Goal: Task Accomplishment & Management: Use online tool/utility

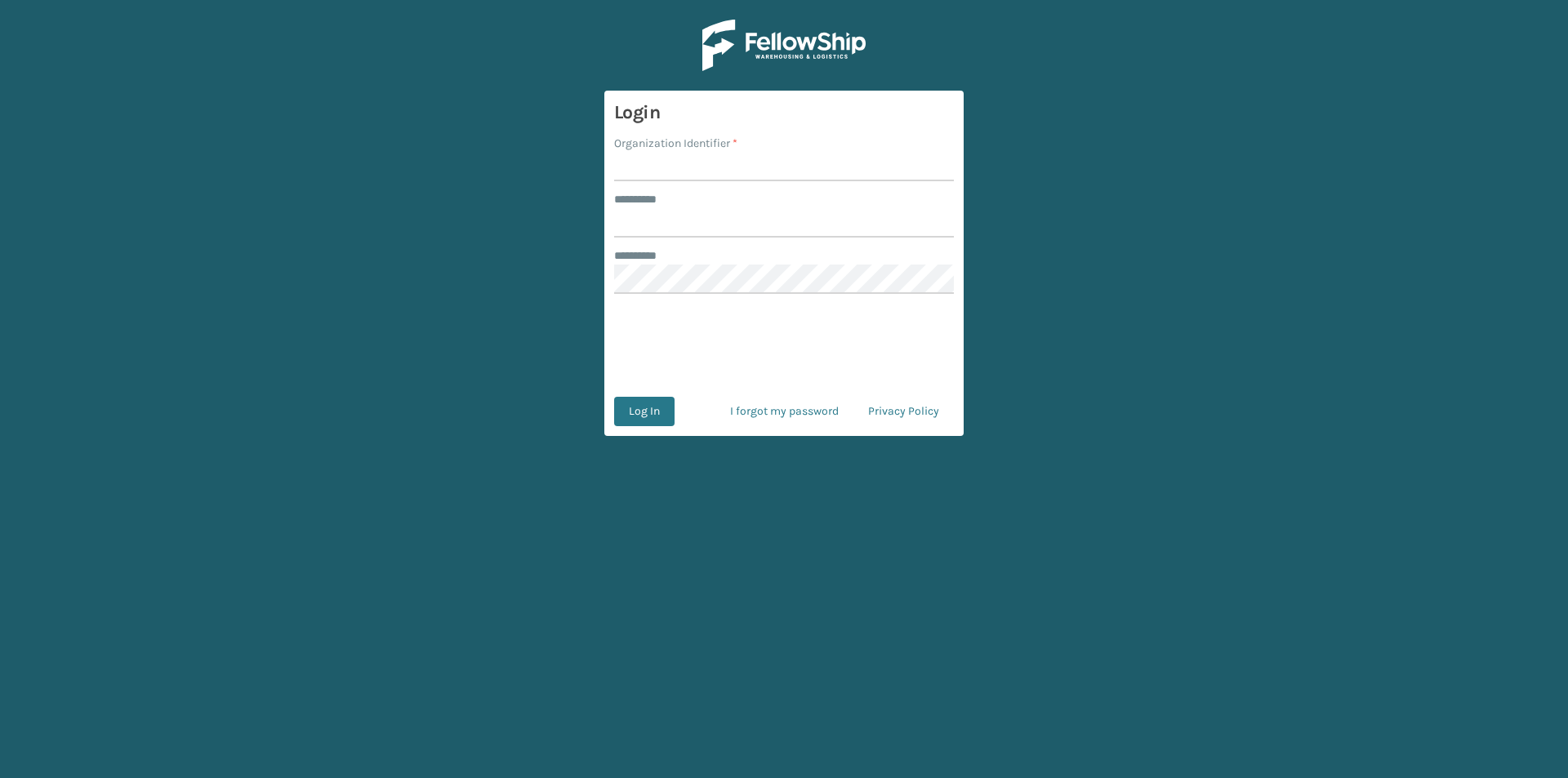
click at [676, 159] on input "Organization Identifier *" at bounding box center [784, 167] width 340 height 30
type input "FELLOWSHIP - WEST"
click at [670, 231] on input "******** *" at bounding box center [784, 223] width 340 height 30
type input "******"
click at [654, 410] on button "Log In" at bounding box center [644, 411] width 60 height 30
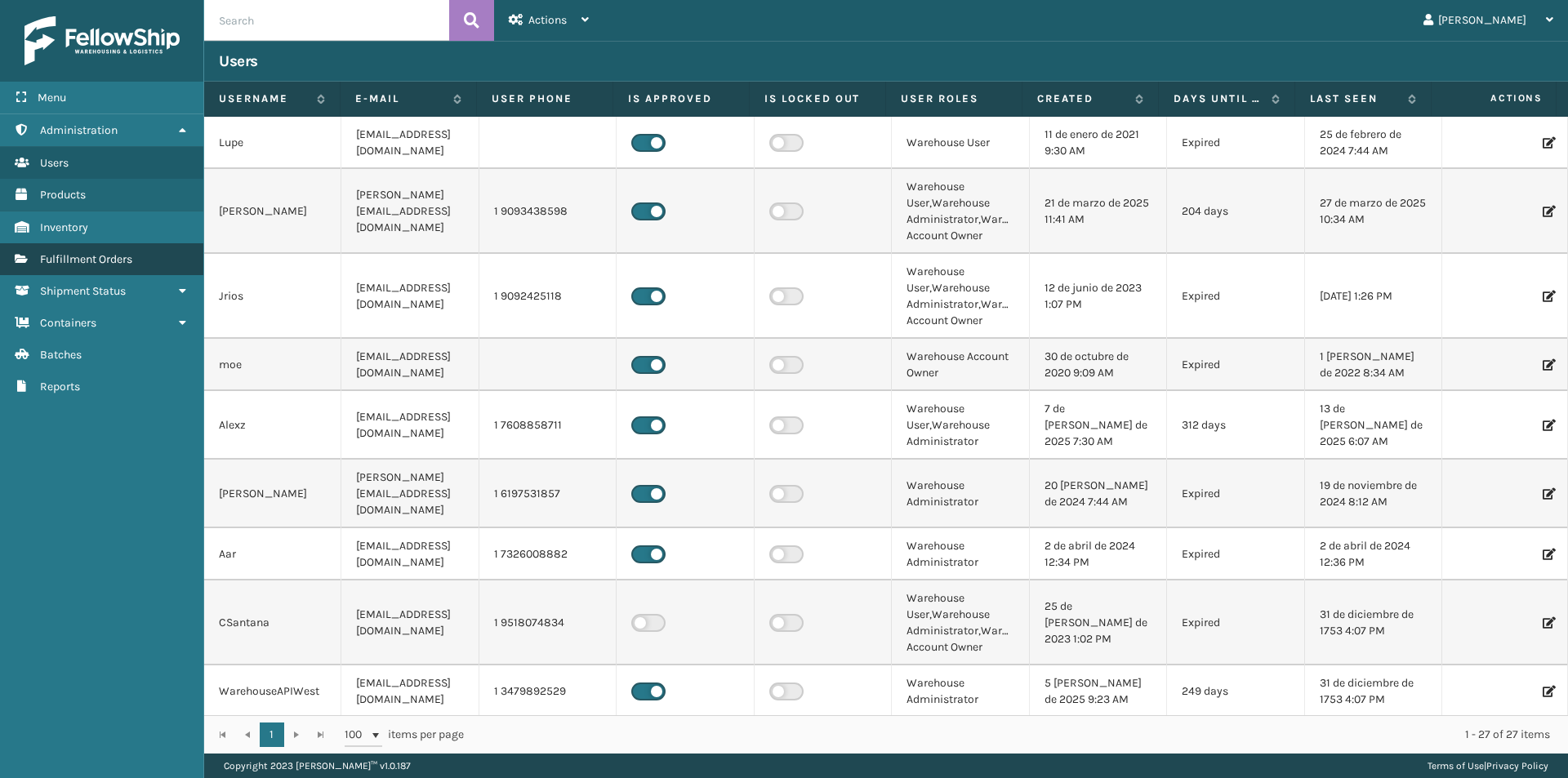
click at [136, 251] on link "Fulfillment Orders" at bounding box center [101, 258] width 203 height 32
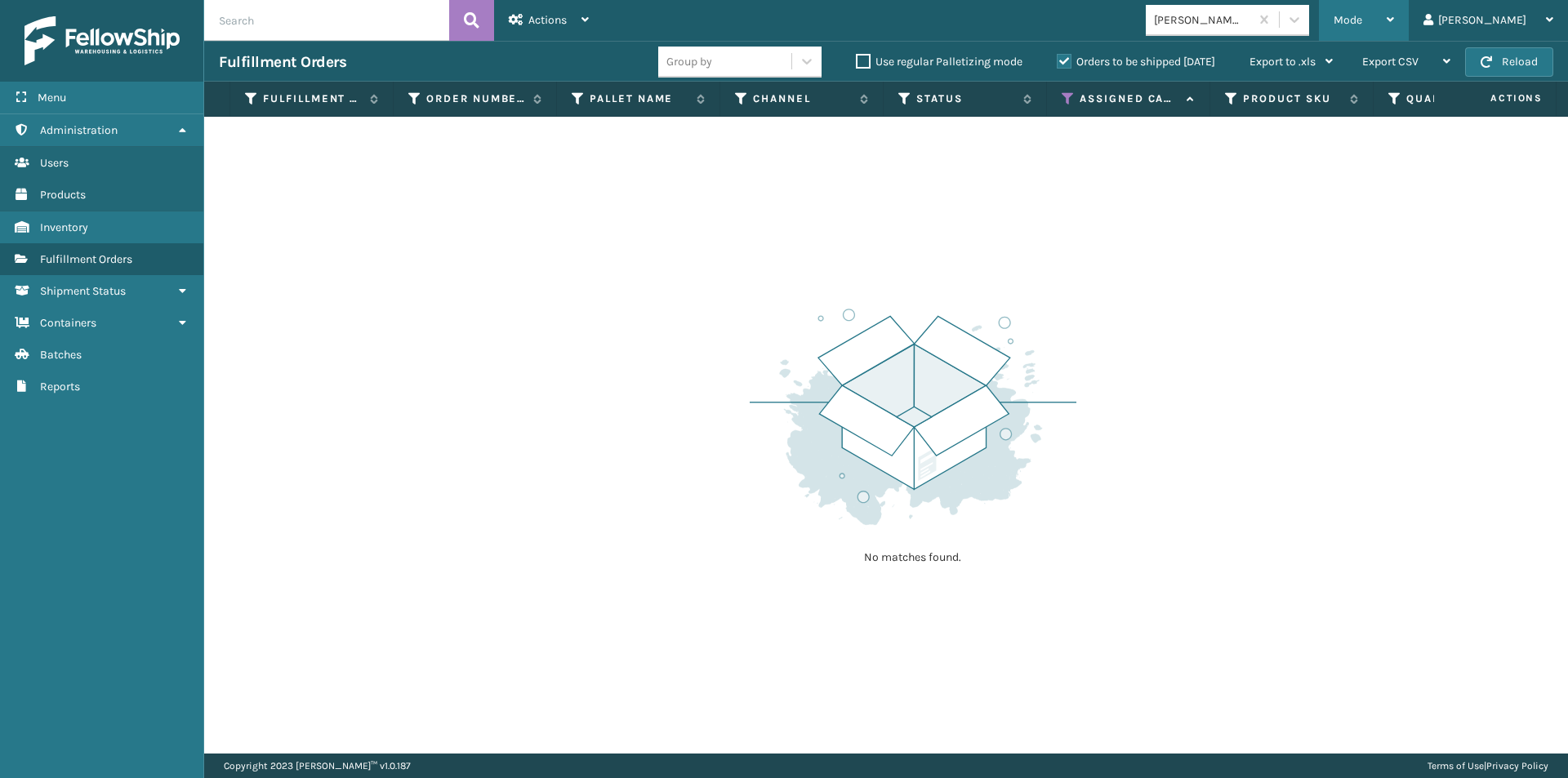
click at [1394, 16] on icon at bounding box center [1391, 20] width 8 height 11
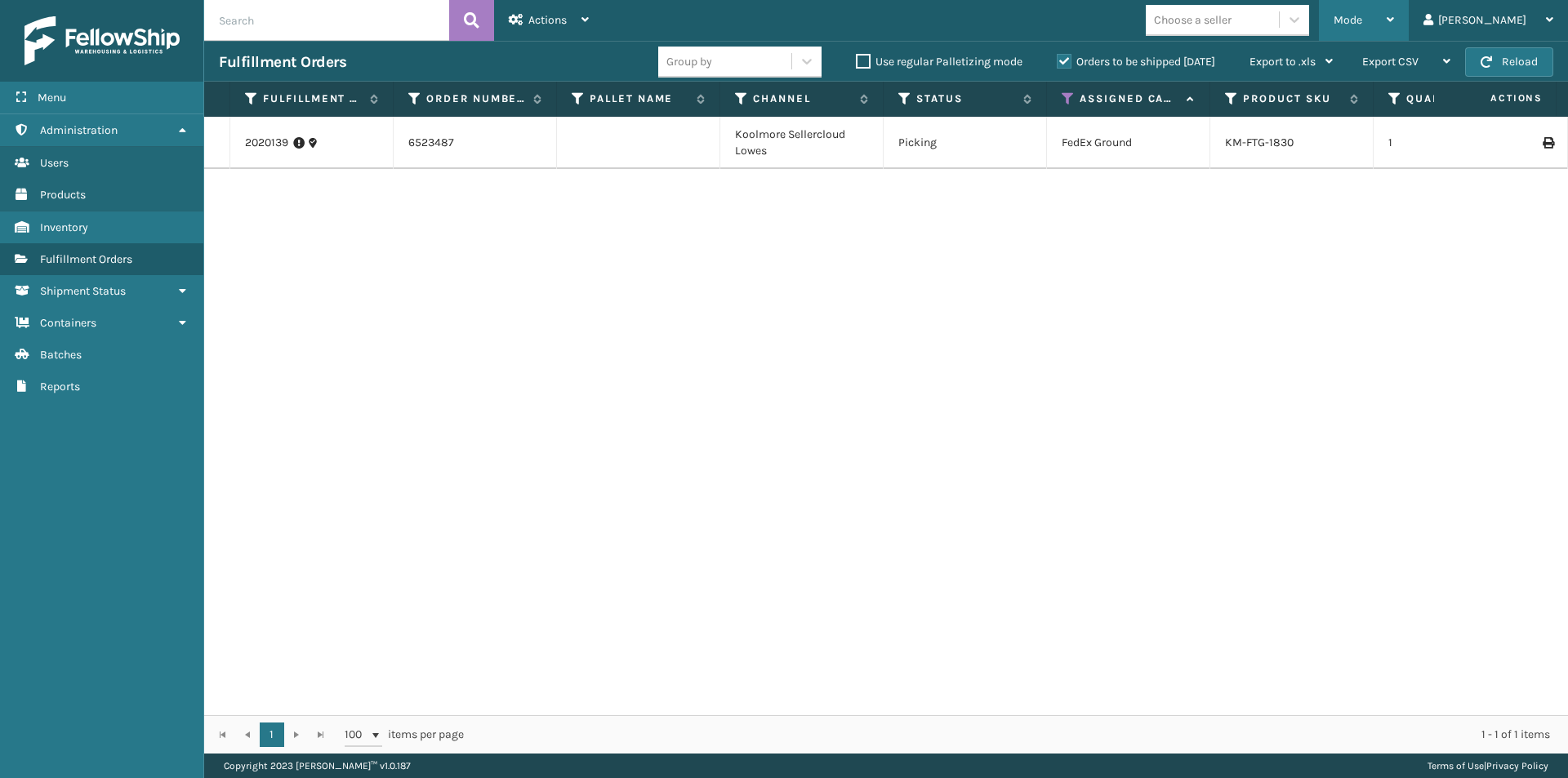
click at [1394, 13] on div "Mode" at bounding box center [1363, 20] width 60 height 41
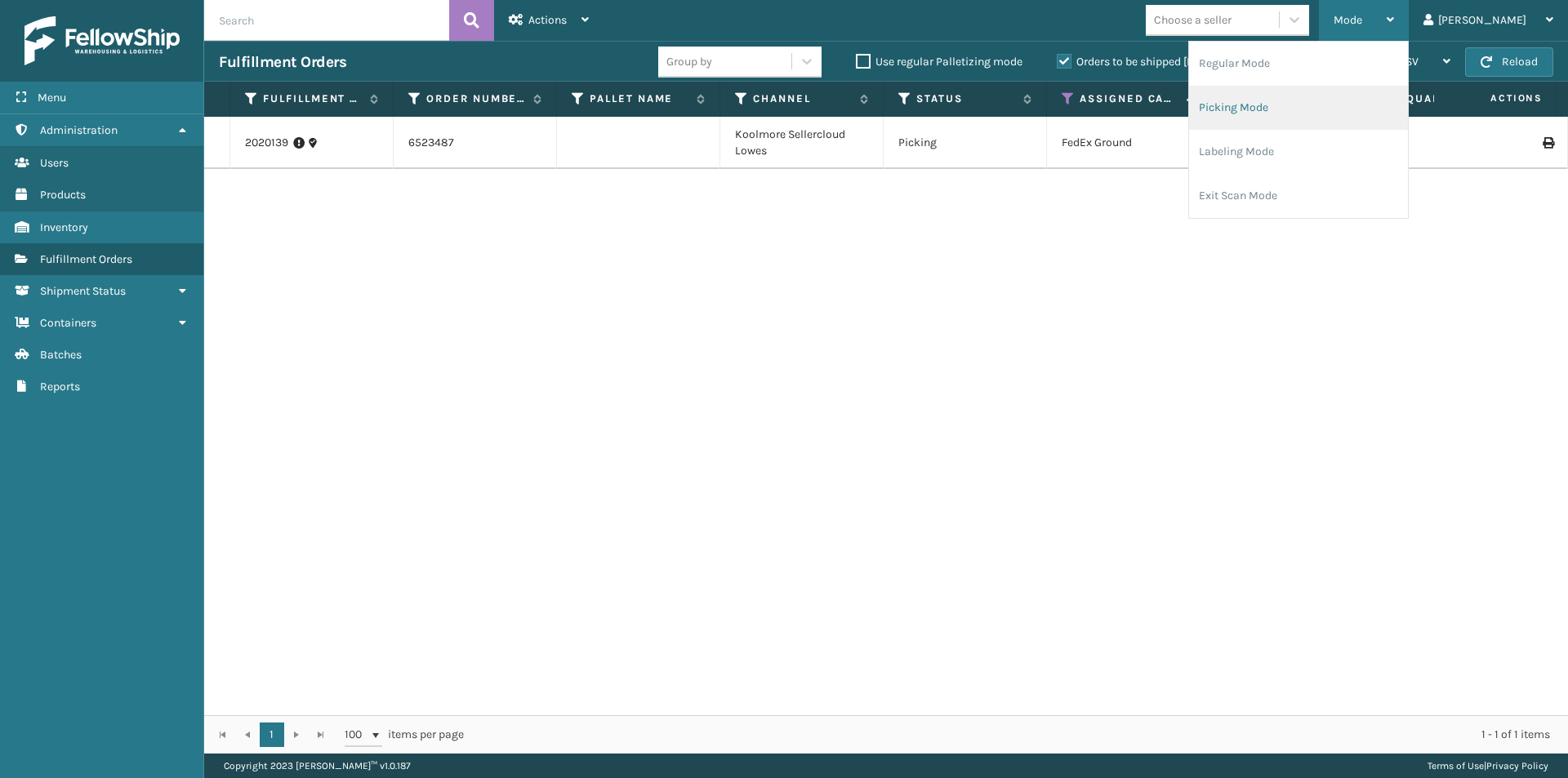
click at [1349, 113] on li "Picking Mode" at bounding box center [1298, 108] width 219 height 44
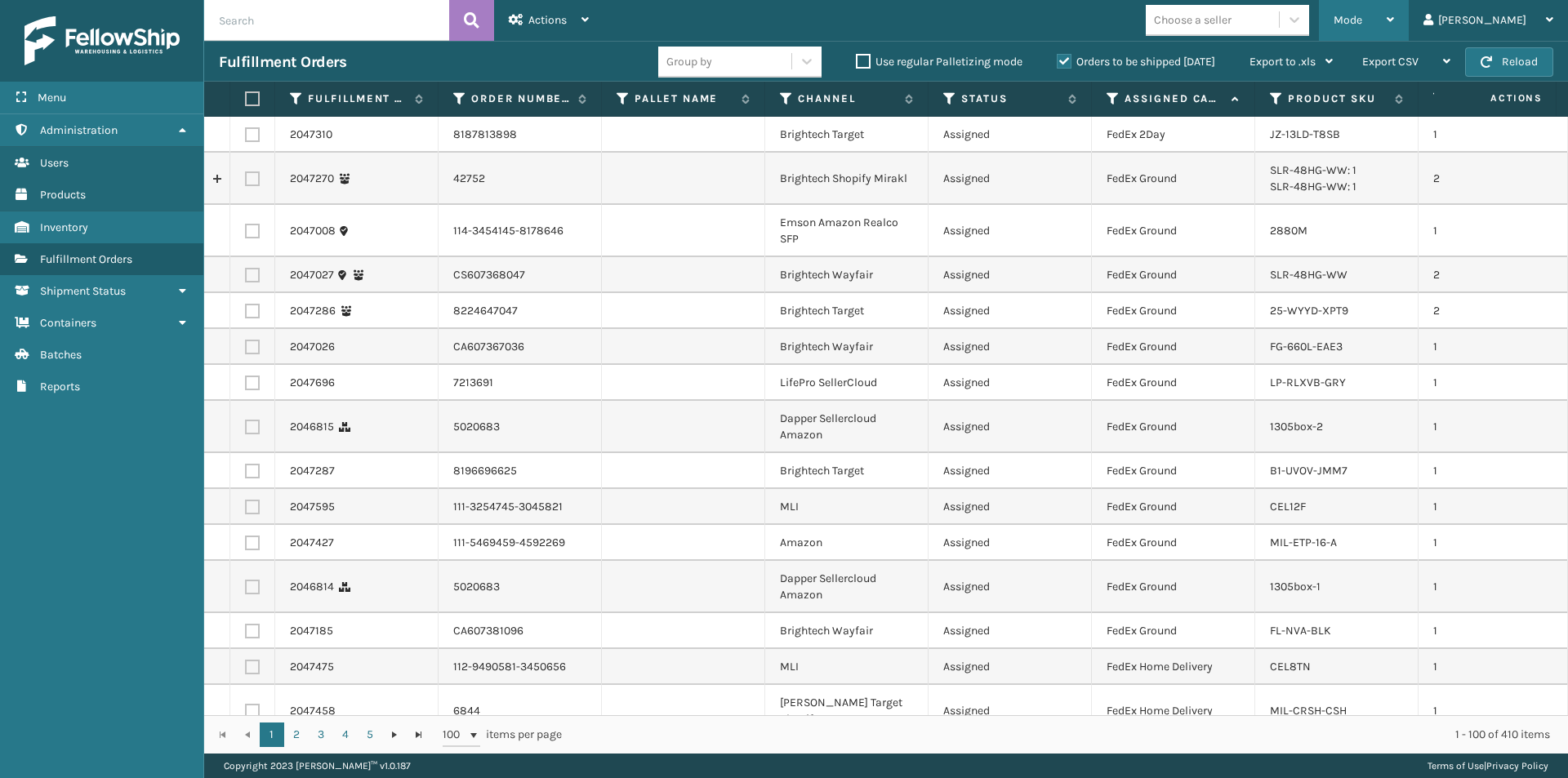
click at [1394, 21] on icon at bounding box center [1391, 20] width 8 height 11
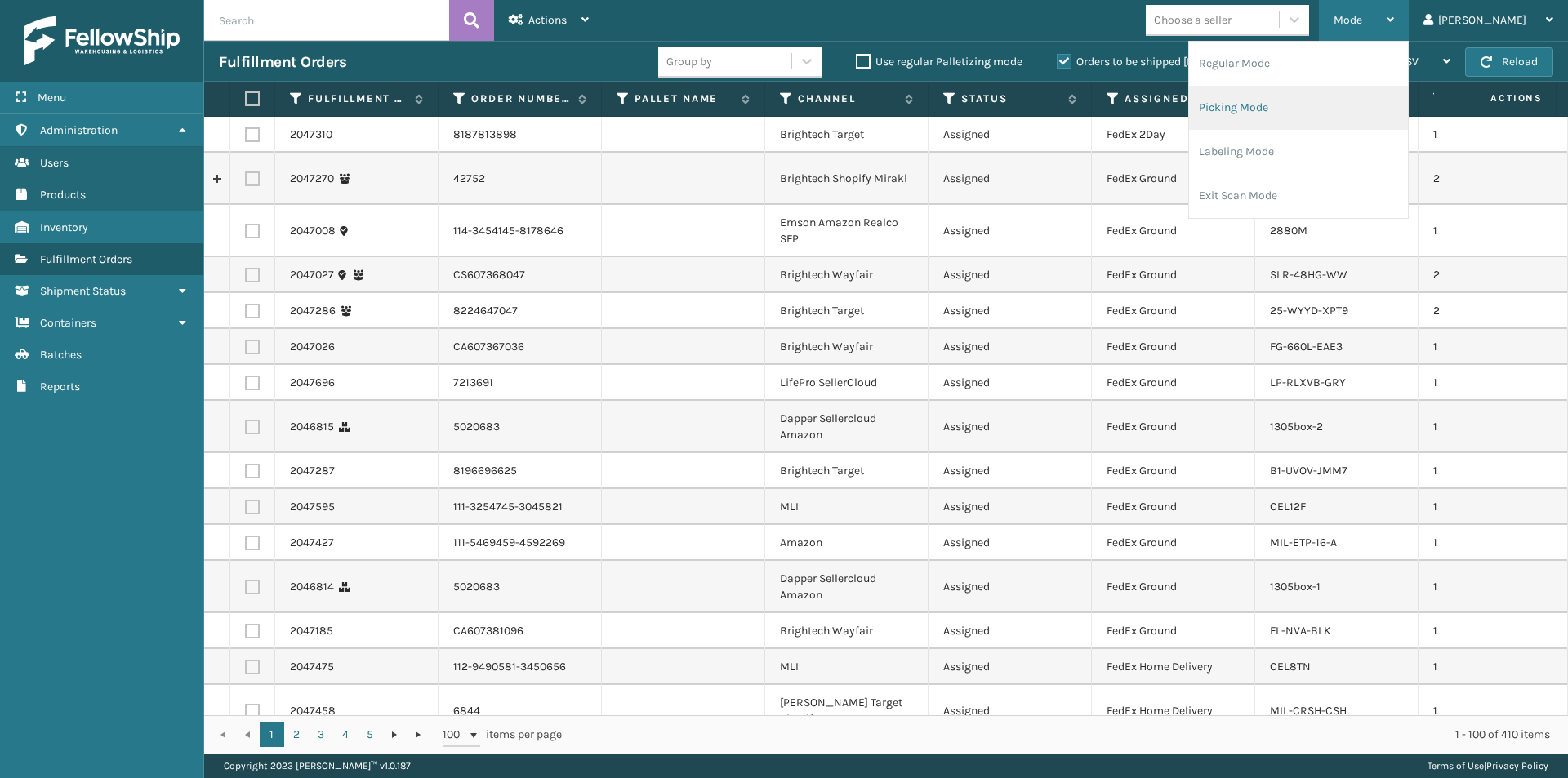
click at [1296, 107] on li "Picking Mode" at bounding box center [1298, 108] width 219 height 44
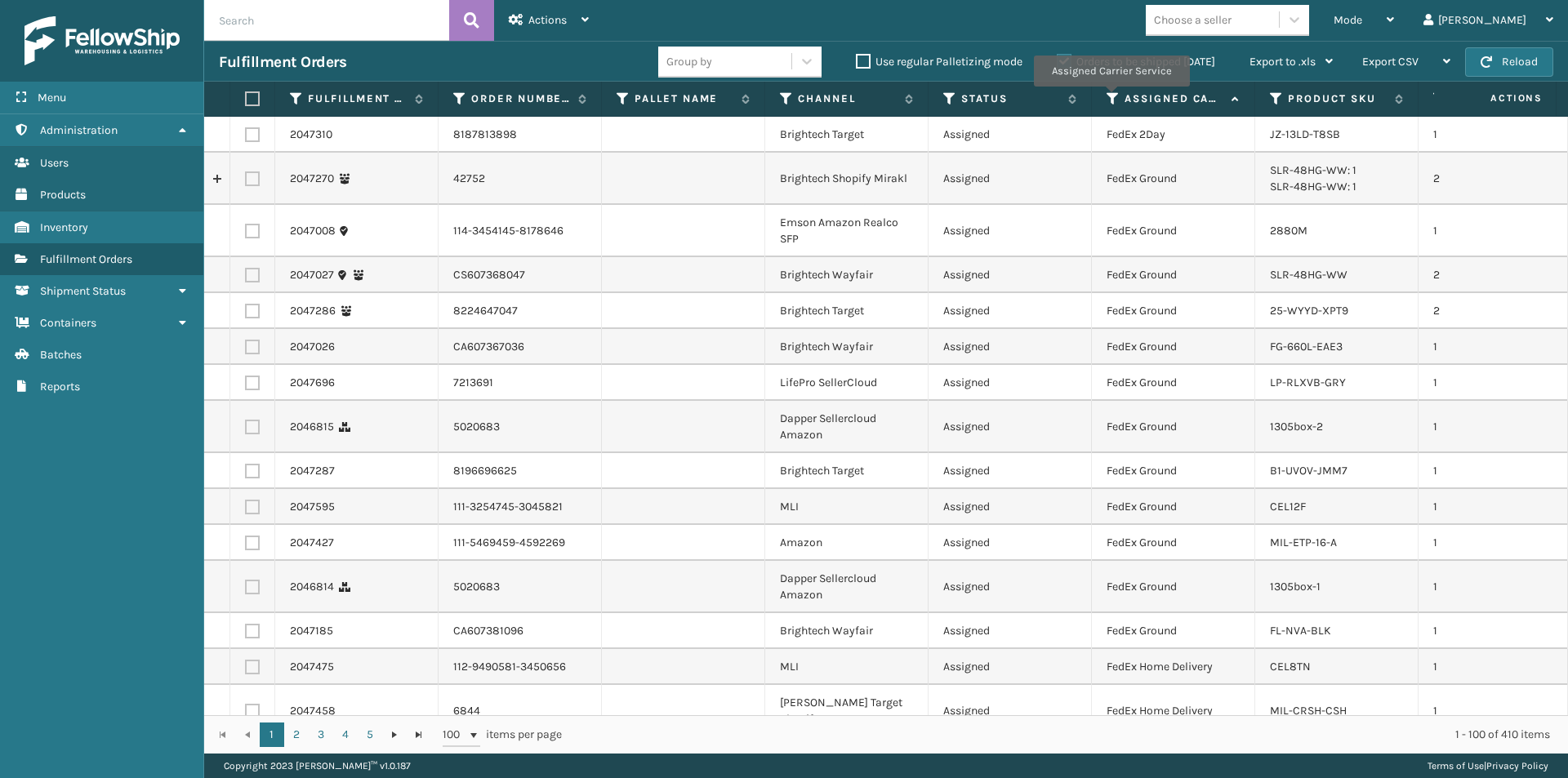
click at [1110, 98] on icon at bounding box center [1113, 99] width 13 height 14
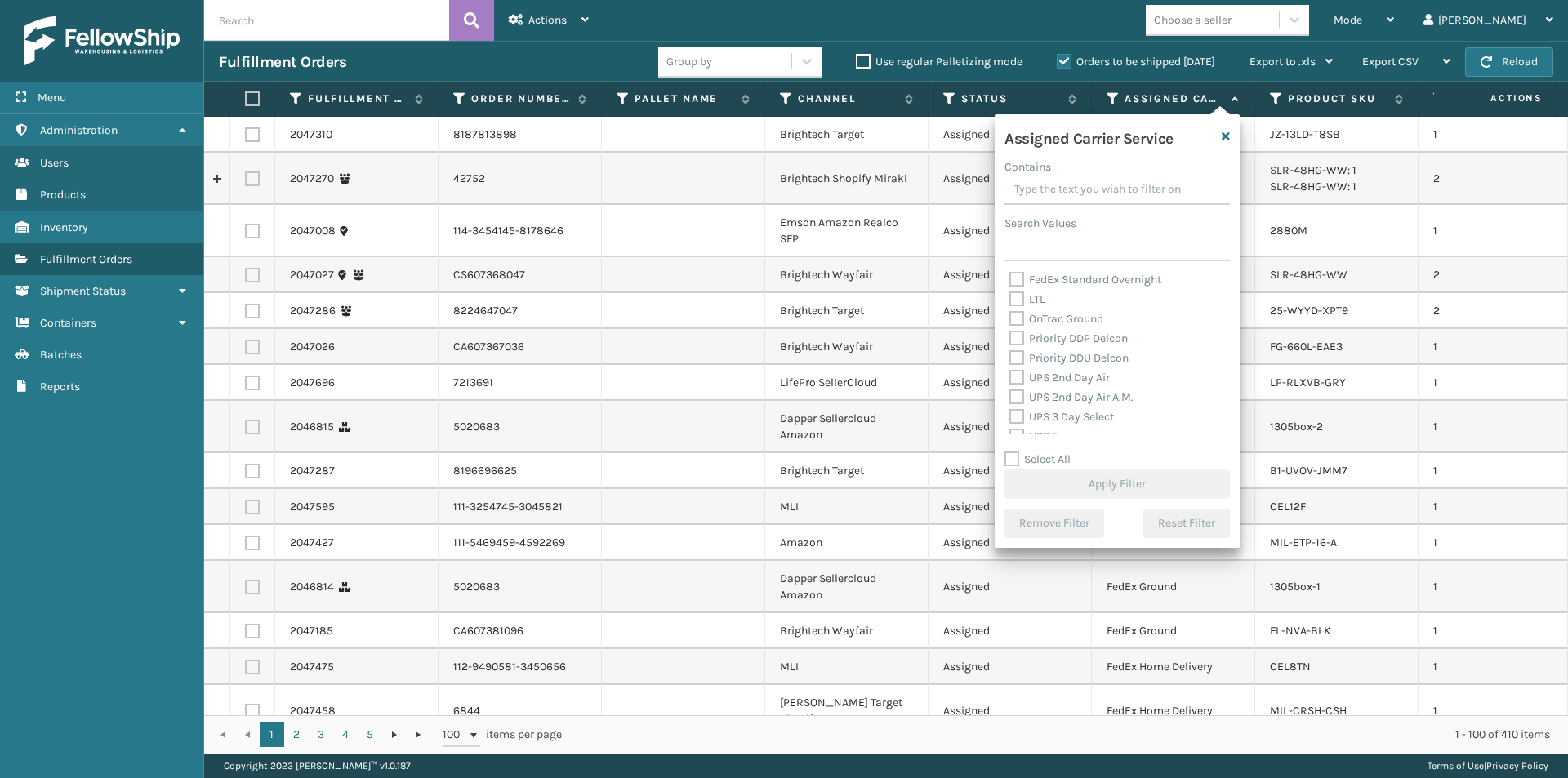
scroll to position [245, 0]
click at [1021, 351] on label "UPS 2nd Day Air" at bounding box center [1059, 348] width 101 height 14
click at [1010, 350] on input "UPS 2nd Day Air" at bounding box center [1009, 345] width 1 height 11
checkbox input "true"
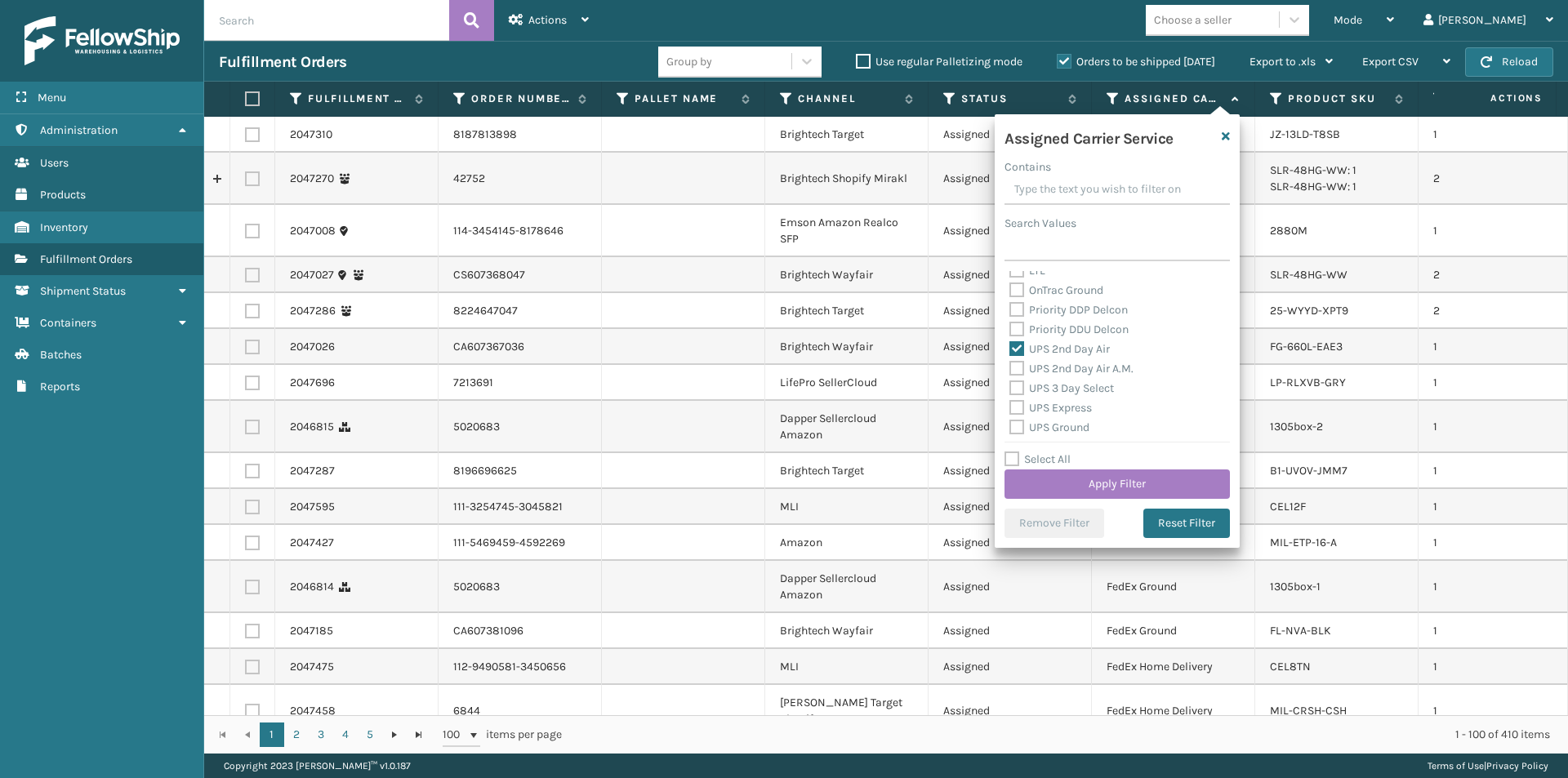
click at [1016, 369] on label "UPS 2nd Day Air A.M." at bounding box center [1071, 368] width 124 height 14
click at [1010, 369] on input "UPS 2nd Day Air A.M." at bounding box center [1009, 364] width 1 height 11
checkbox input "true"
click at [1015, 387] on label "UPS 3 Day Select" at bounding box center [1061, 388] width 104 height 14
click at [1010, 387] on input "UPS 3 Day Select" at bounding box center [1009, 384] width 1 height 11
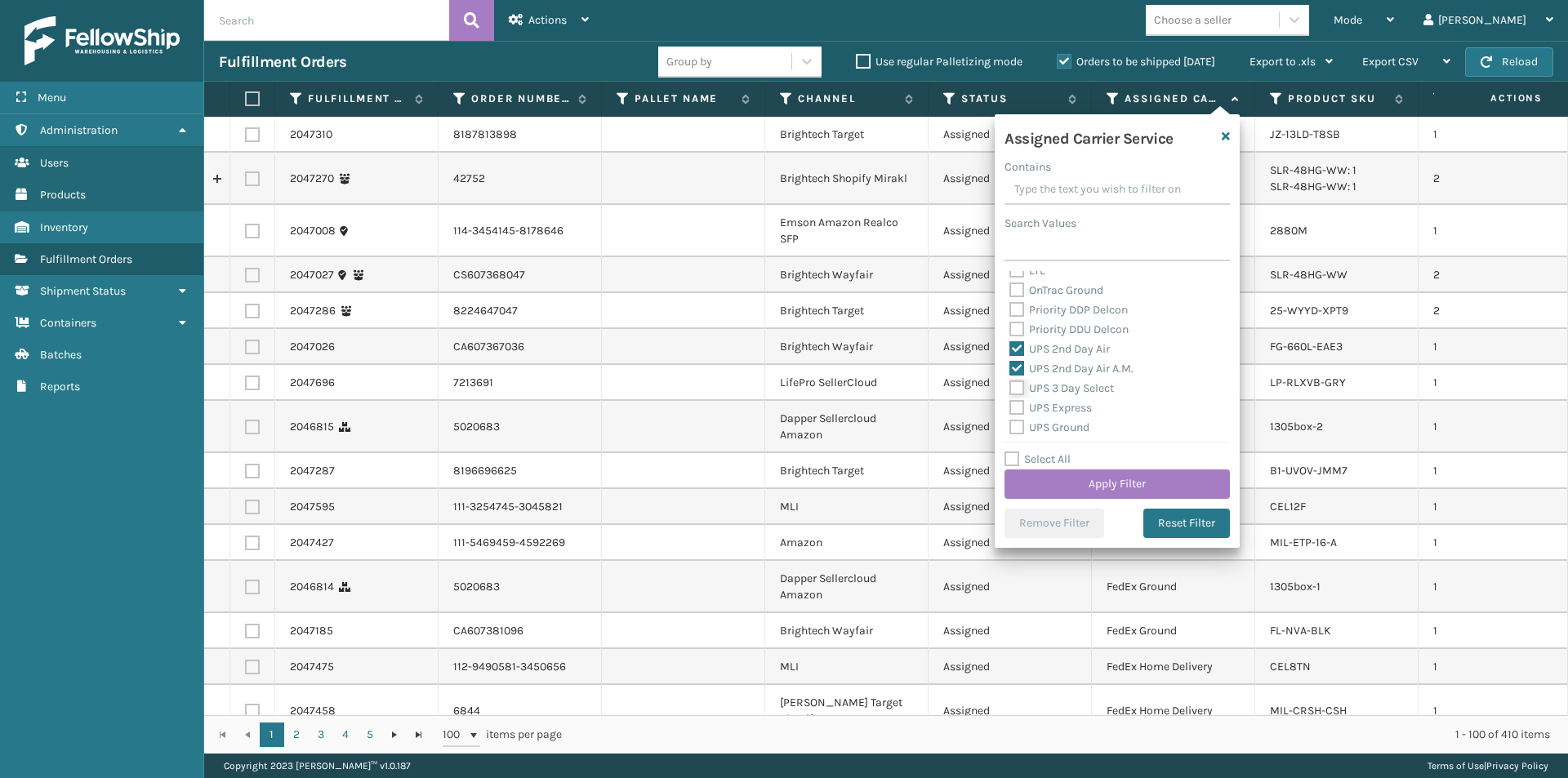
checkbox input "true"
click at [1018, 410] on label "UPS Express" at bounding box center [1050, 408] width 82 height 14
click at [1010, 409] on input "UPS Express" at bounding box center [1009, 403] width 1 height 11
checkbox input "true"
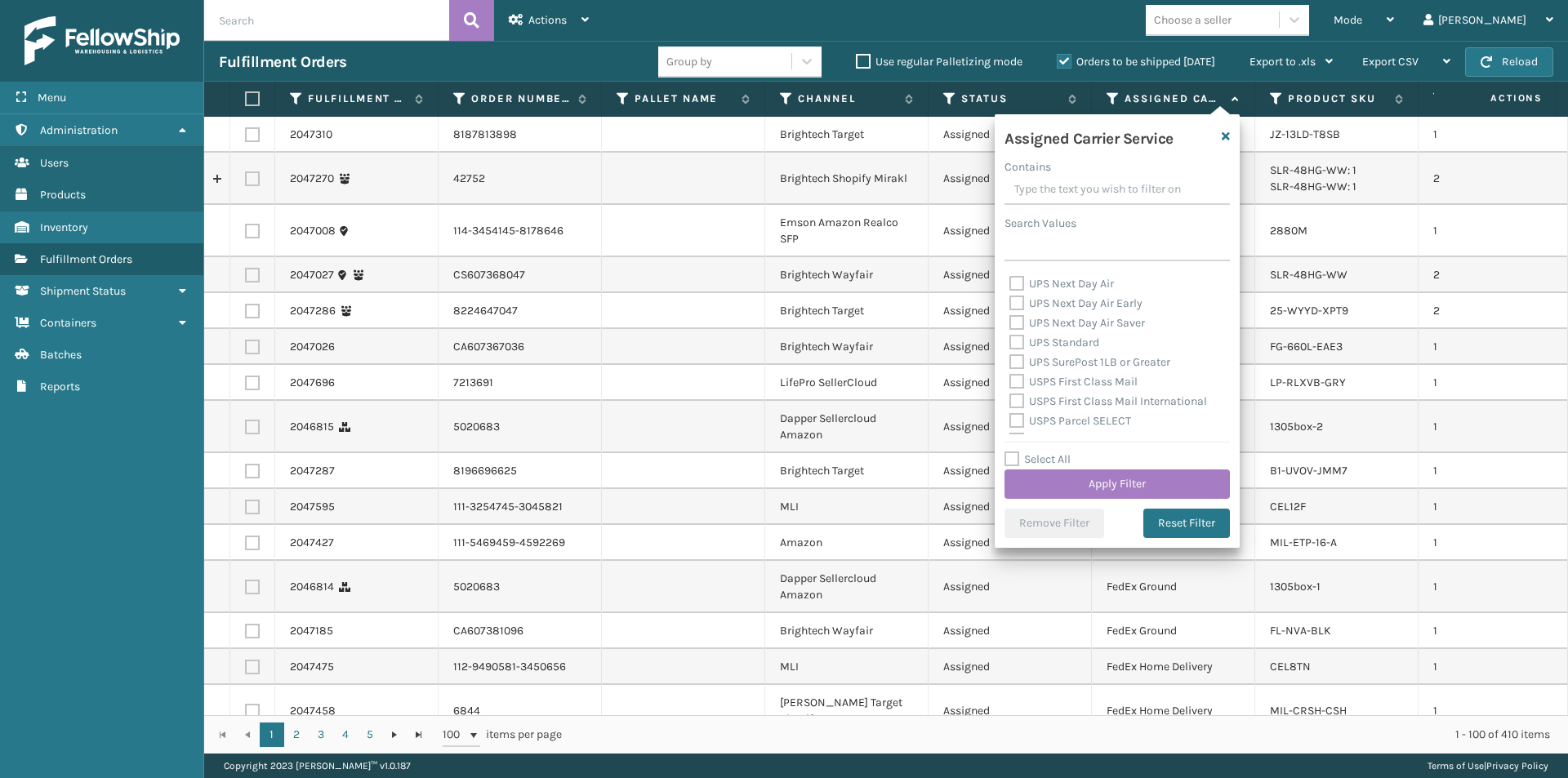
click at [1016, 285] on label "UPS Next Day Air" at bounding box center [1061, 283] width 104 height 14
click at [1010, 285] on input "UPS Next Day Air" at bounding box center [1009, 279] width 1 height 11
checkbox input "true"
click at [1014, 305] on label "UPS Next Day Air Early" at bounding box center [1075, 303] width 133 height 14
click at [1010, 304] on input "UPS Next Day Air Early" at bounding box center [1009, 299] width 1 height 11
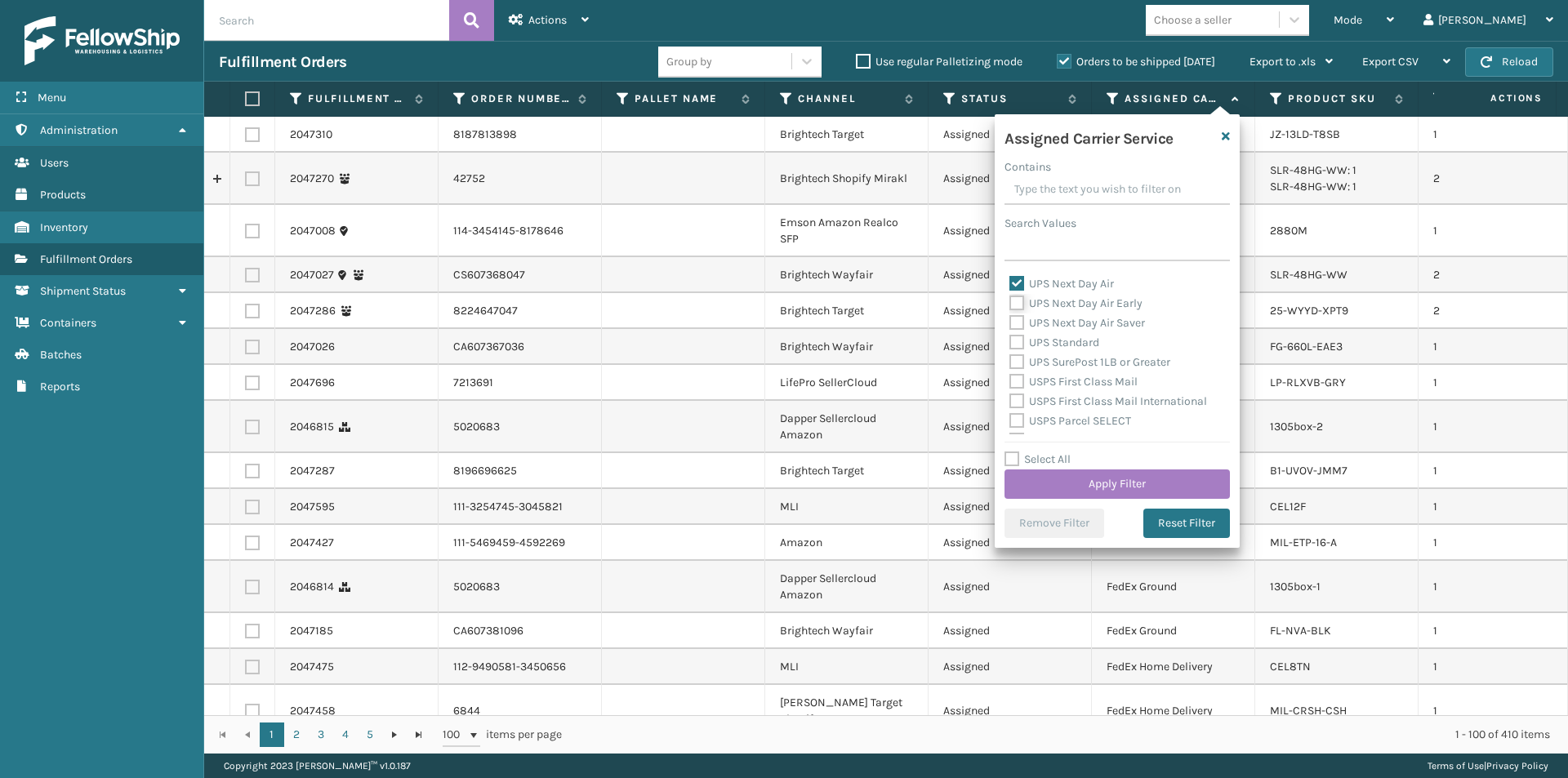
checkbox input "true"
click at [1019, 322] on label "UPS Next Day Air Saver" at bounding box center [1077, 322] width 136 height 14
click at [1010, 322] on input "UPS Next Day Air Saver" at bounding box center [1009, 319] width 1 height 11
checkbox input "true"
click at [1177, 482] on button "Apply Filter" at bounding box center [1116, 484] width 225 height 30
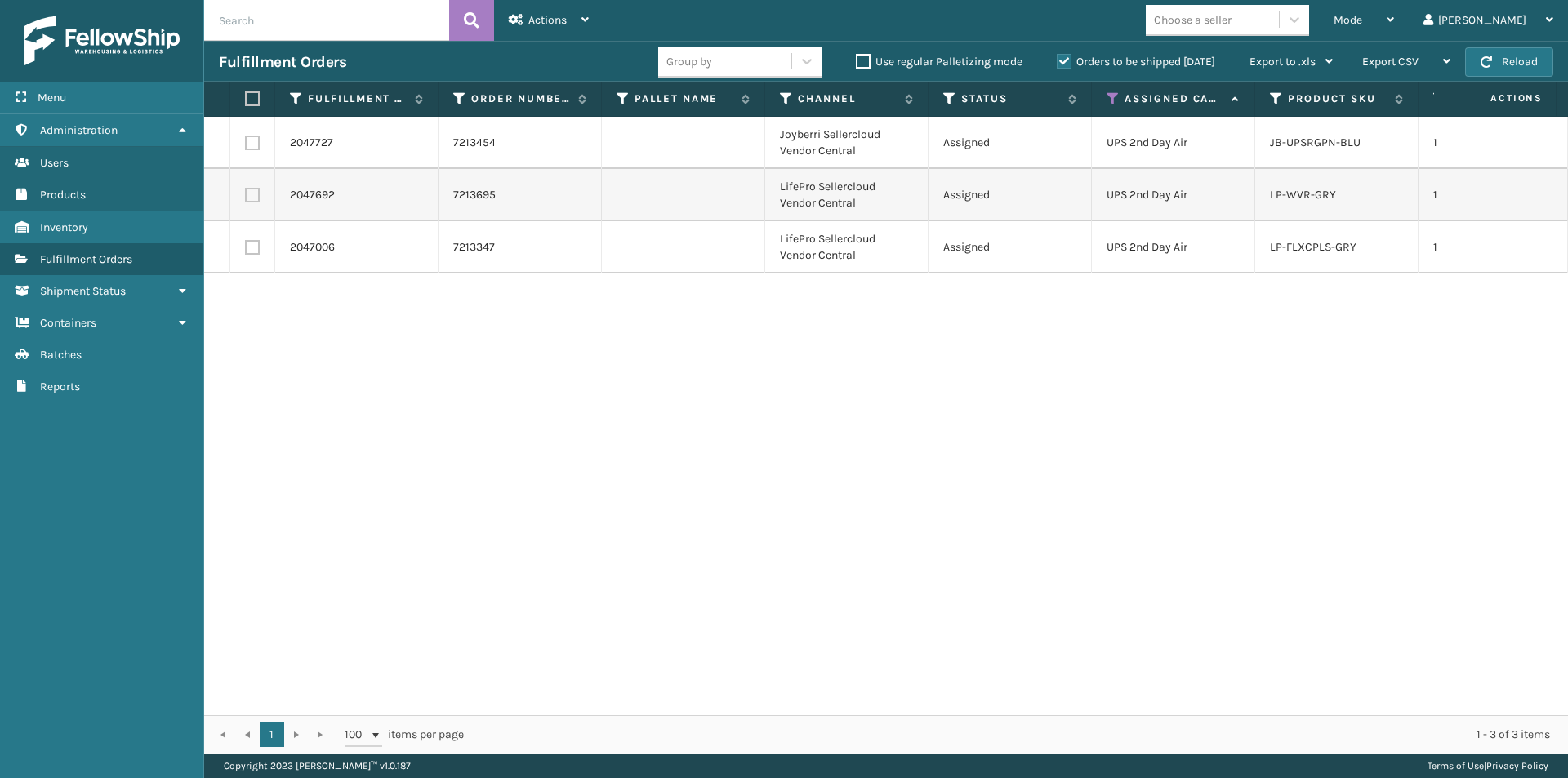
click at [247, 195] on label at bounding box center [252, 194] width 14 height 14
click at [246, 195] on input "checkbox" at bounding box center [245, 192] width 1 height 11
checkbox input "true"
click at [254, 253] on label at bounding box center [252, 247] width 14 height 14
click at [246, 251] on input "checkbox" at bounding box center [245, 245] width 1 height 11
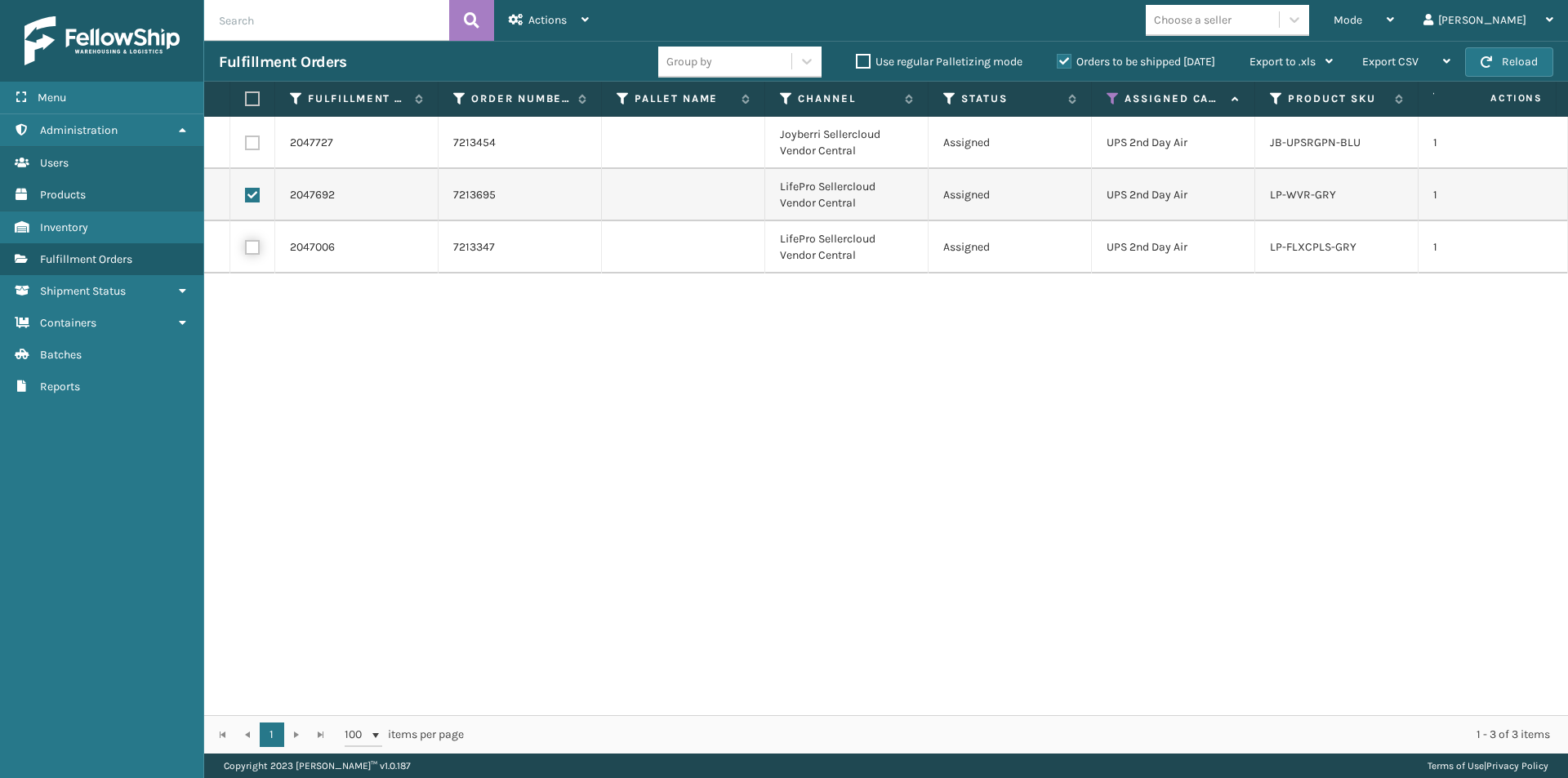
checkbox input "true"
click at [588, 19] on icon at bounding box center [585, 20] width 8 height 11
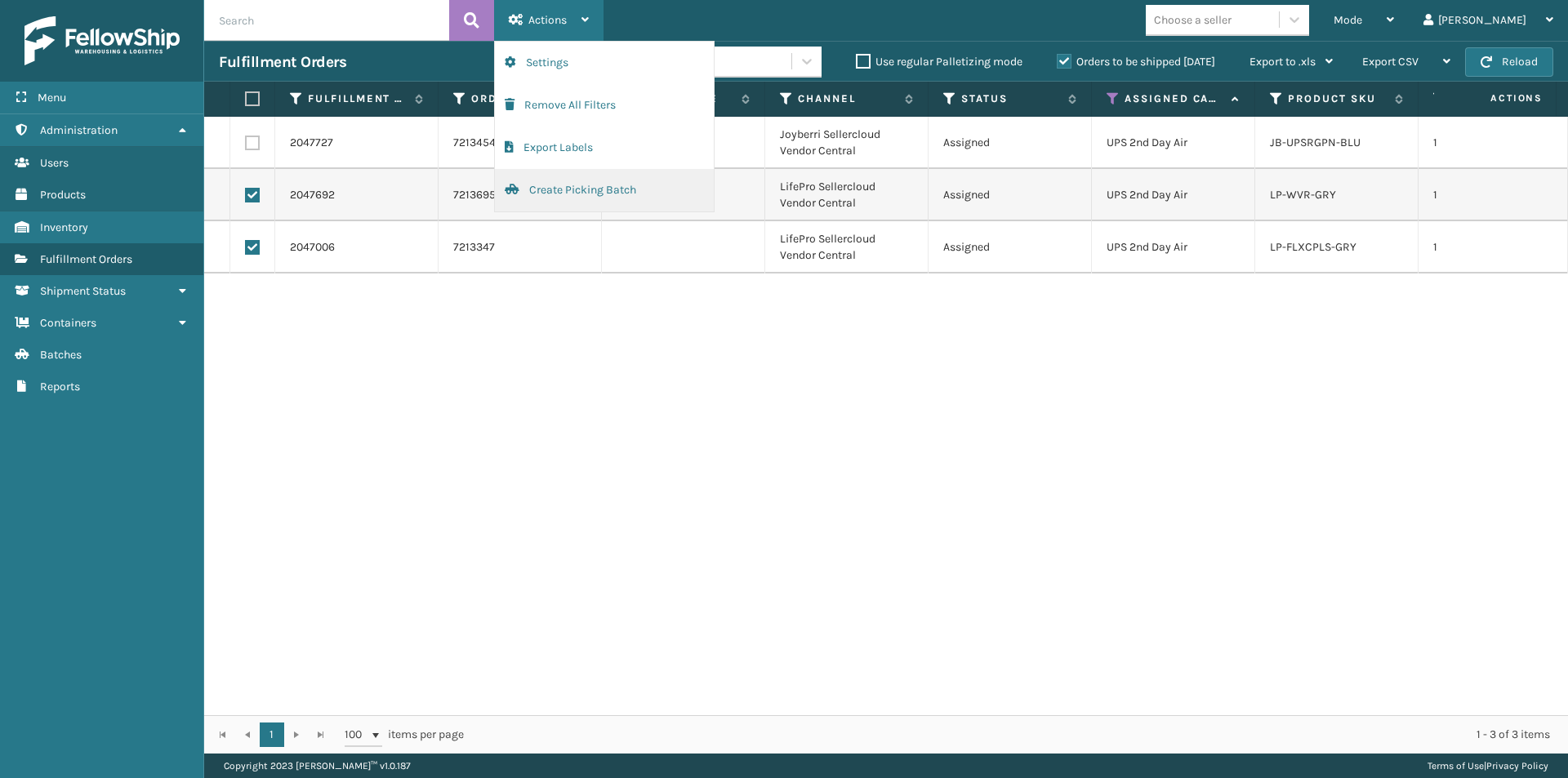
click at [586, 191] on button "Create Picking Batch" at bounding box center [604, 190] width 219 height 42
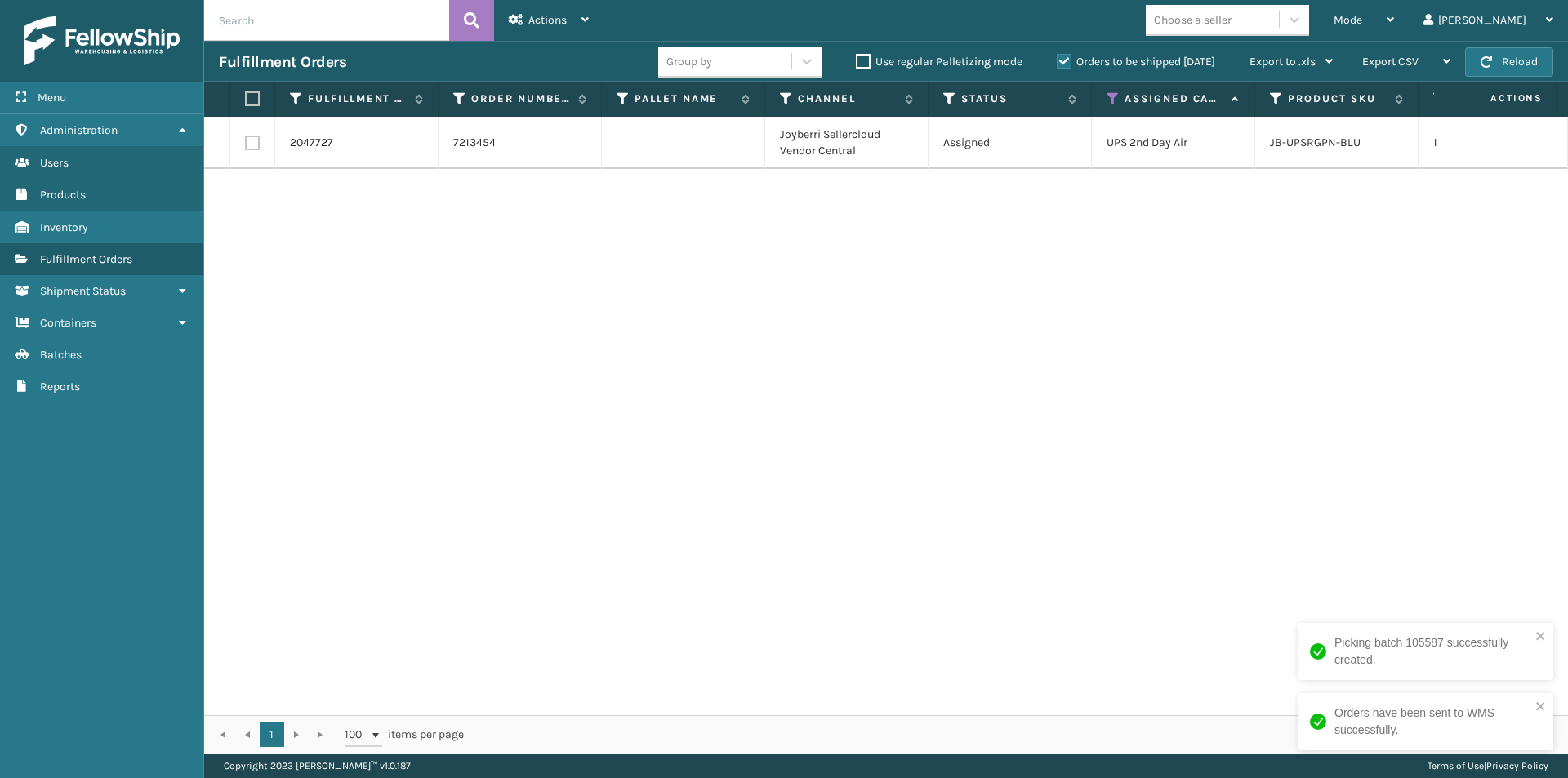
click at [251, 99] on label at bounding box center [250, 99] width 10 height 14
click at [246, 99] on input "checkbox" at bounding box center [245, 99] width 1 height 11
checkbox input "true"
click at [591, 23] on div "Actions Settings Remove All Filters Export Labels Create Picking Batch" at bounding box center [549, 20] width 109 height 41
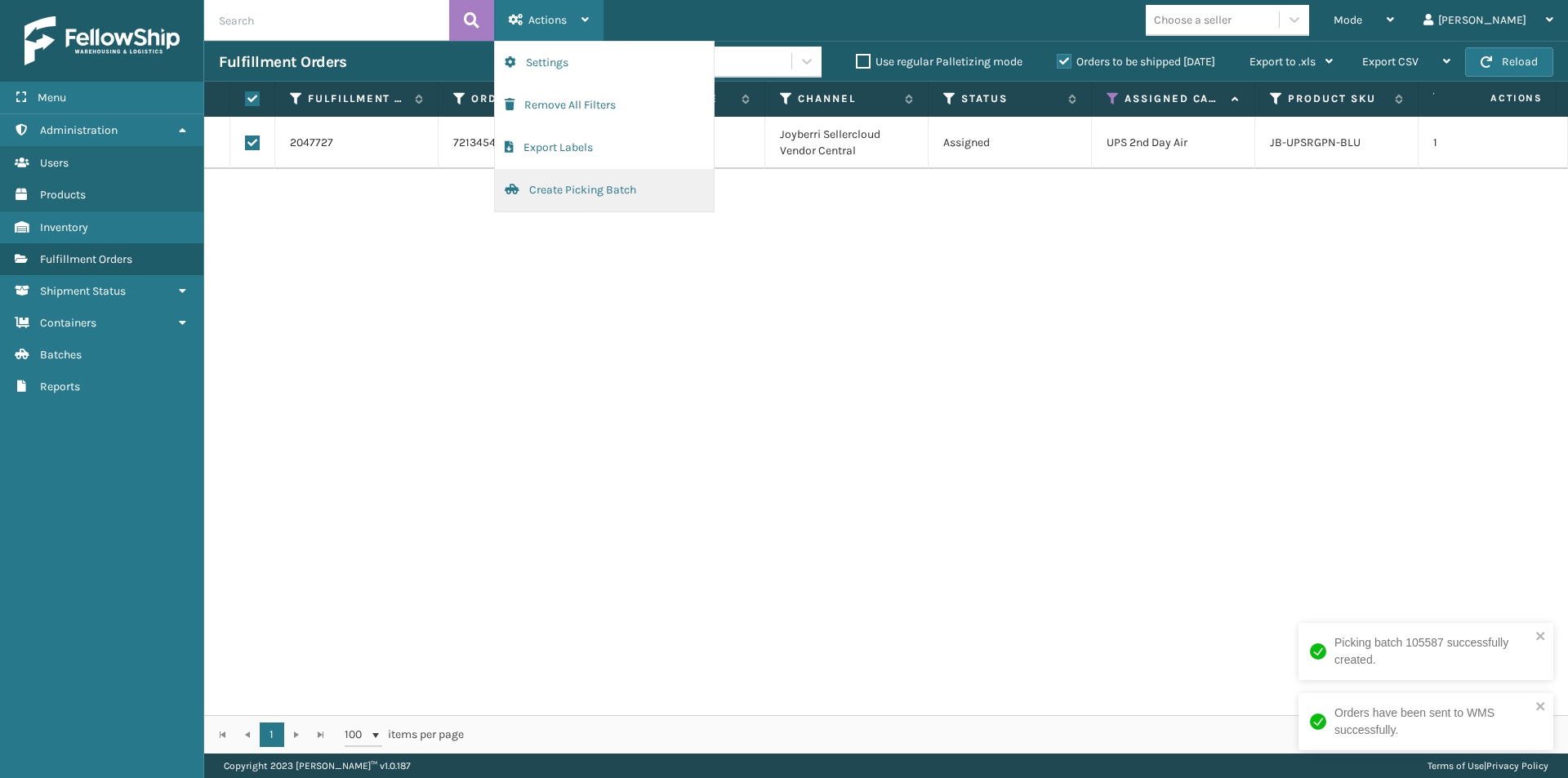
click at [567, 197] on button "Create Picking Batch" at bounding box center [604, 190] width 219 height 42
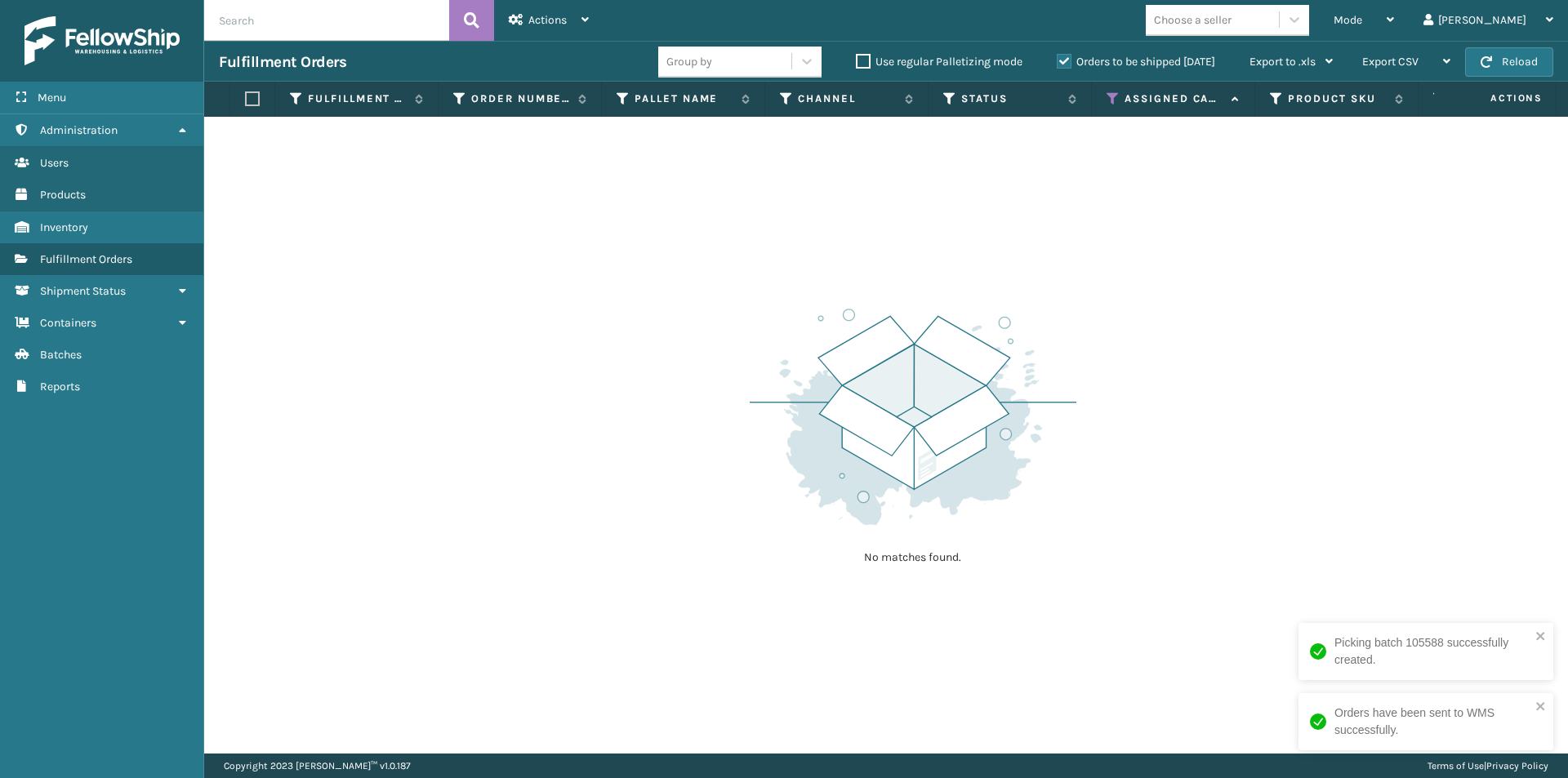
click at [1118, 96] on icon at bounding box center [1113, 99] width 13 height 14
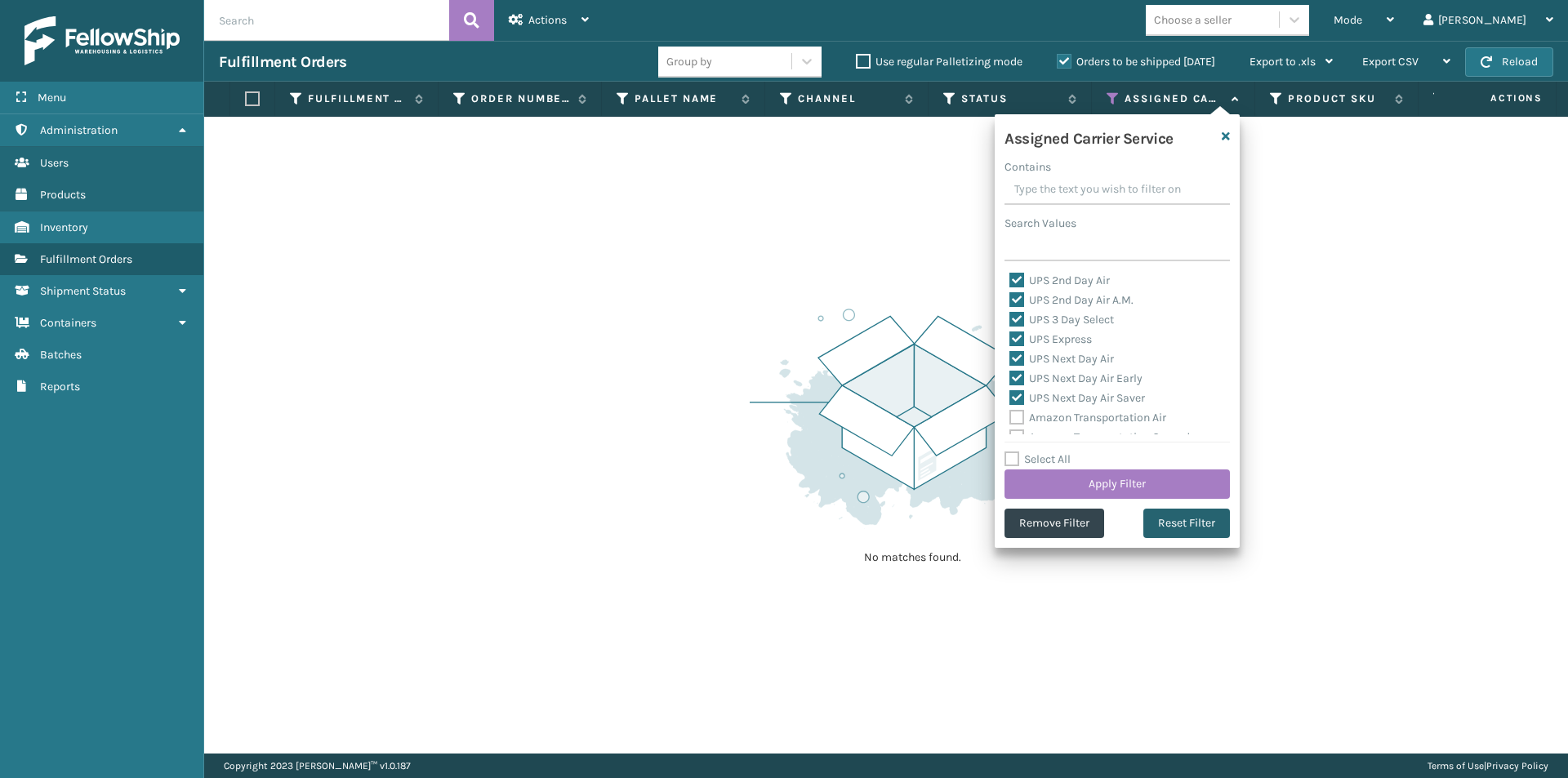
click at [1202, 529] on button "Reset Filter" at bounding box center [1186, 522] width 86 height 30
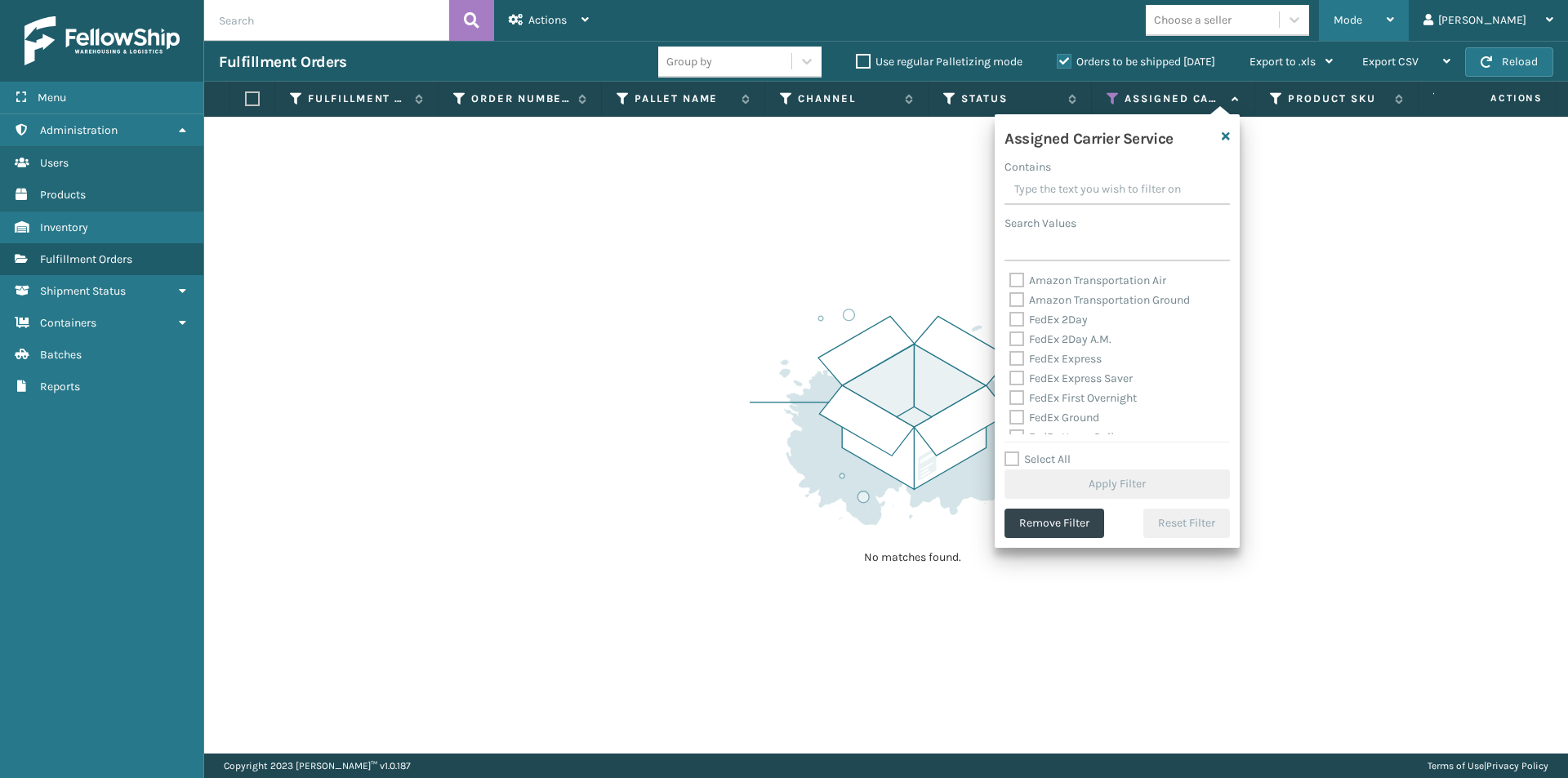
click at [1409, 16] on div "Mode Regular Mode Picking Mode Labeling Mode Exit Scan Mode" at bounding box center [1364, 20] width 90 height 41
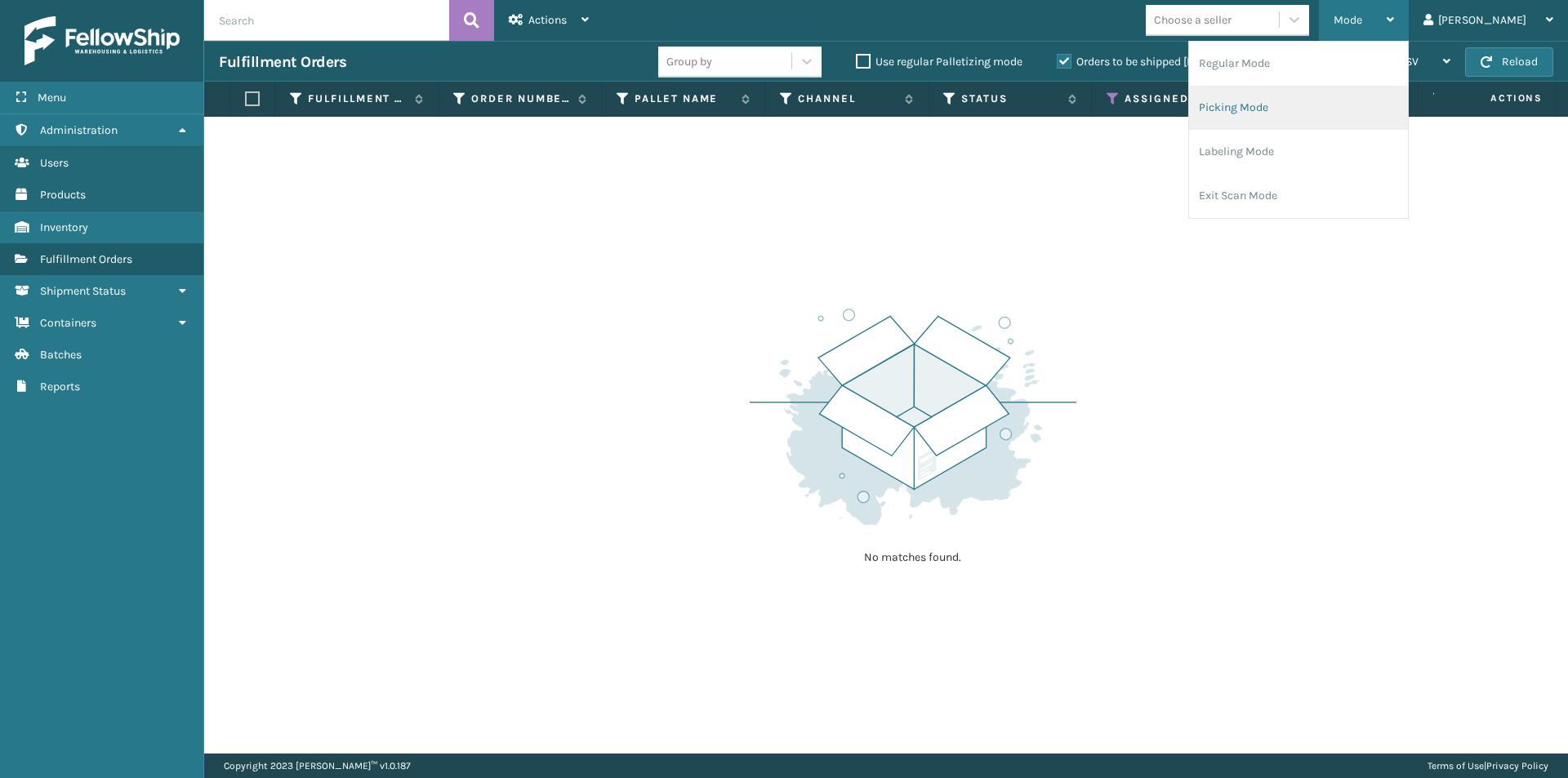
click at [1359, 114] on li "Picking Mode" at bounding box center [1298, 108] width 219 height 44
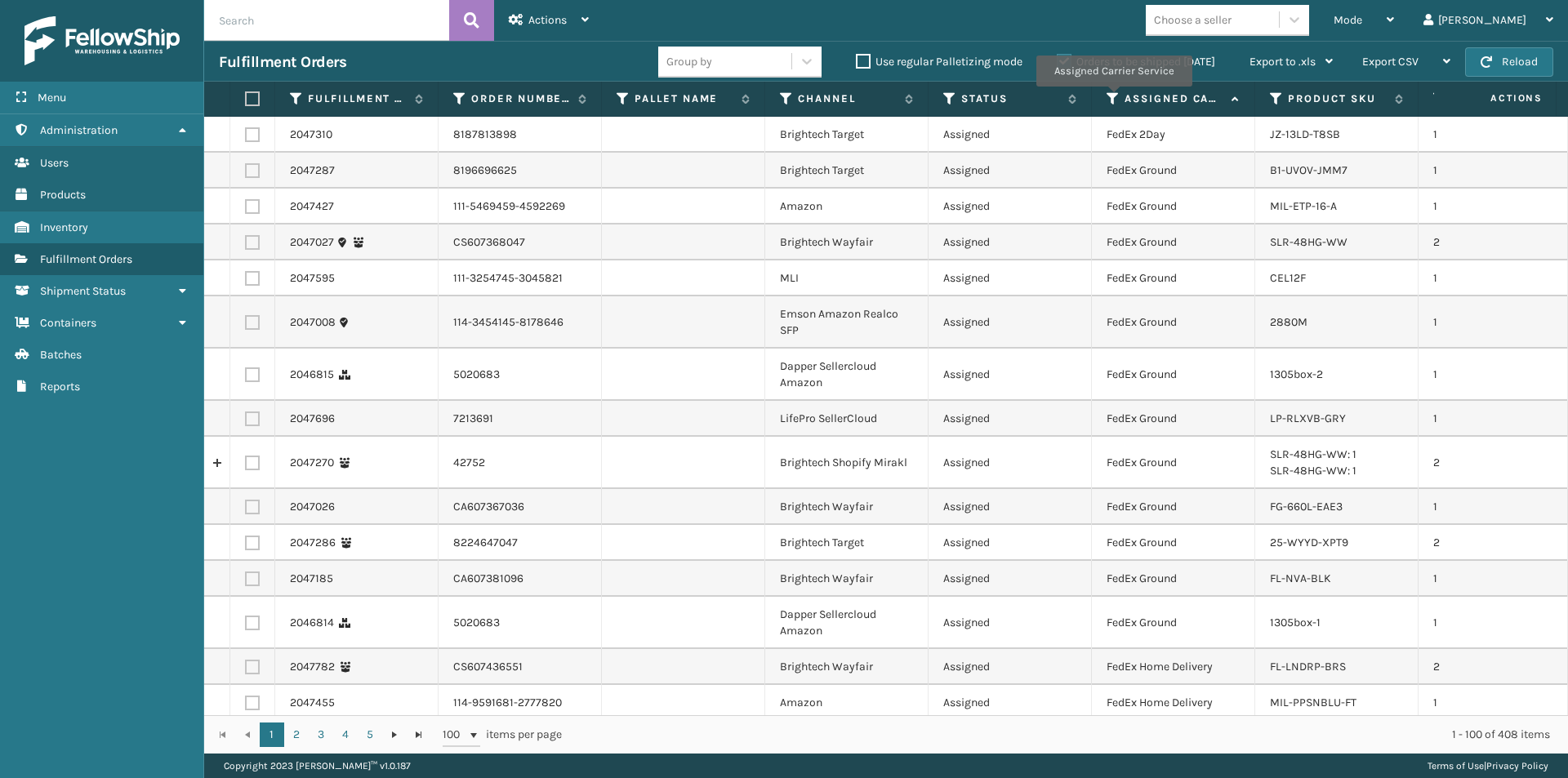
click at [1113, 98] on icon at bounding box center [1113, 99] width 13 height 14
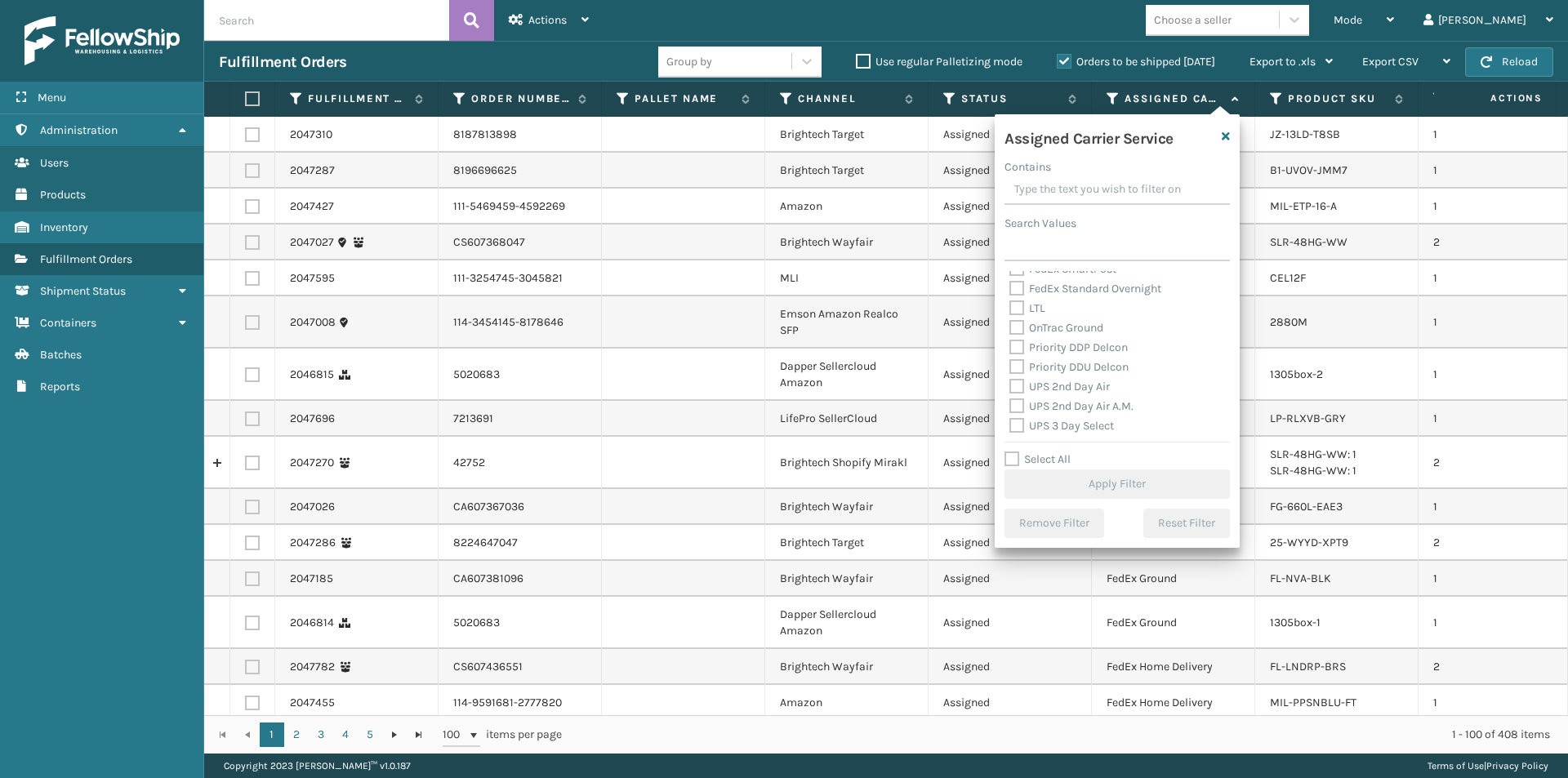
scroll to position [245, 0]
click at [1020, 347] on label "UPS 2nd Day Air" at bounding box center [1059, 348] width 101 height 14
click at [1010, 347] on input "UPS 2nd Day Air" at bounding box center [1009, 345] width 1 height 11
checkbox input "true"
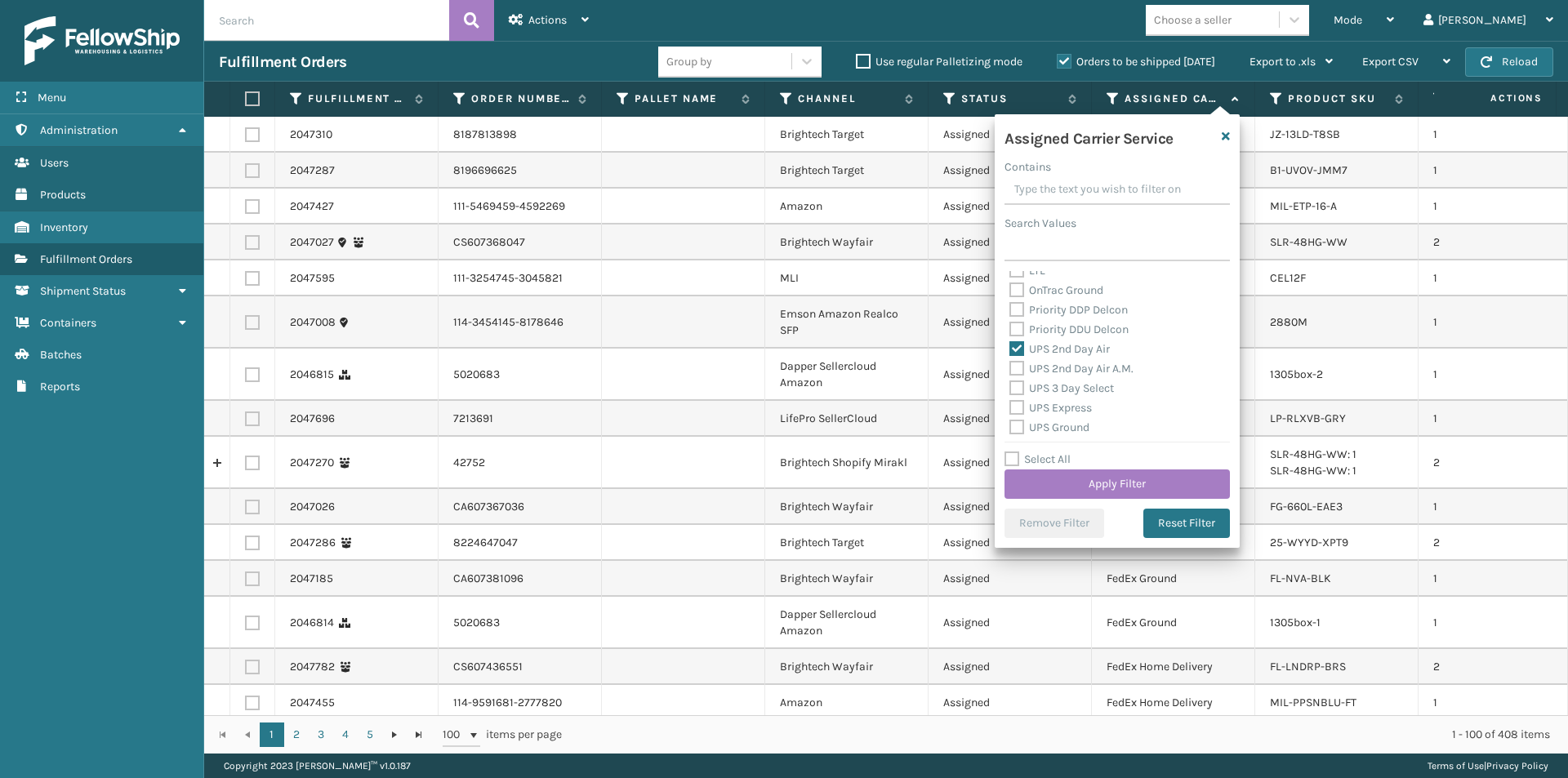
click at [1023, 372] on label "UPS 2nd Day Air A.M." at bounding box center [1071, 368] width 124 height 14
click at [1010, 369] on input "UPS 2nd Day Air A.M." at bounding box center [1009, 364] width 1 height 11
checkbox input "true"
click at [1016, 384] on label "UPS 3 Day Select" at bounding box center [1061, 388] width 104 height 14
click at [1010, 384] on input "UPS 3 Day Select" at bounding box center [1009, 384] width 1 height 11
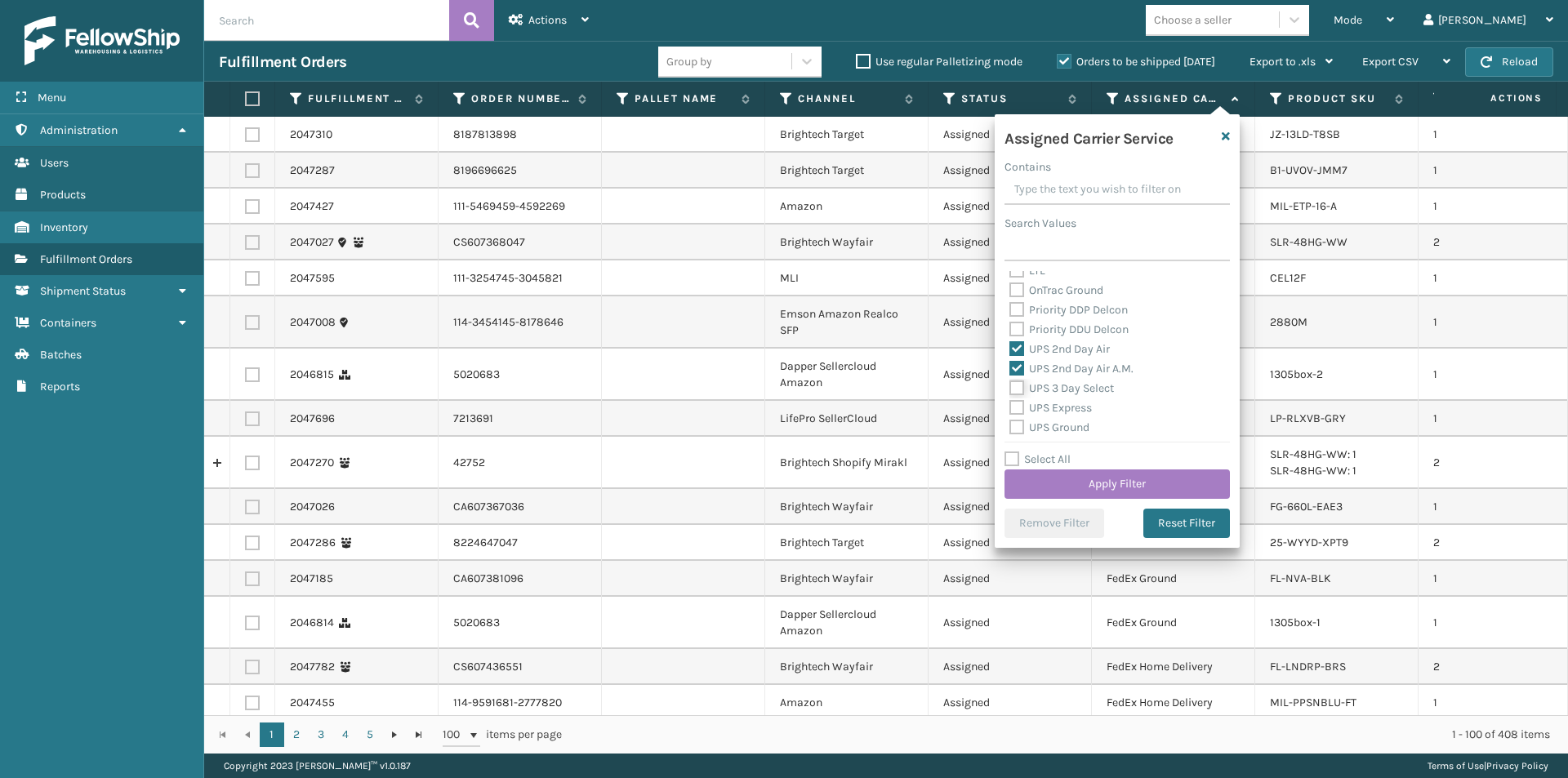
checkbox input "true"
click at [1015, 403] on label "UPS Express" at bounding box center [1050, 408] width 82 height 14
click at [1010, 403] on input "UPS Express" at bounding box center [1009, 403] width 1 height 11
checkbox input "true"
click at [1020, 426] on label "UPS Ground" at bounding box center [1049, 427] width 80 height 14
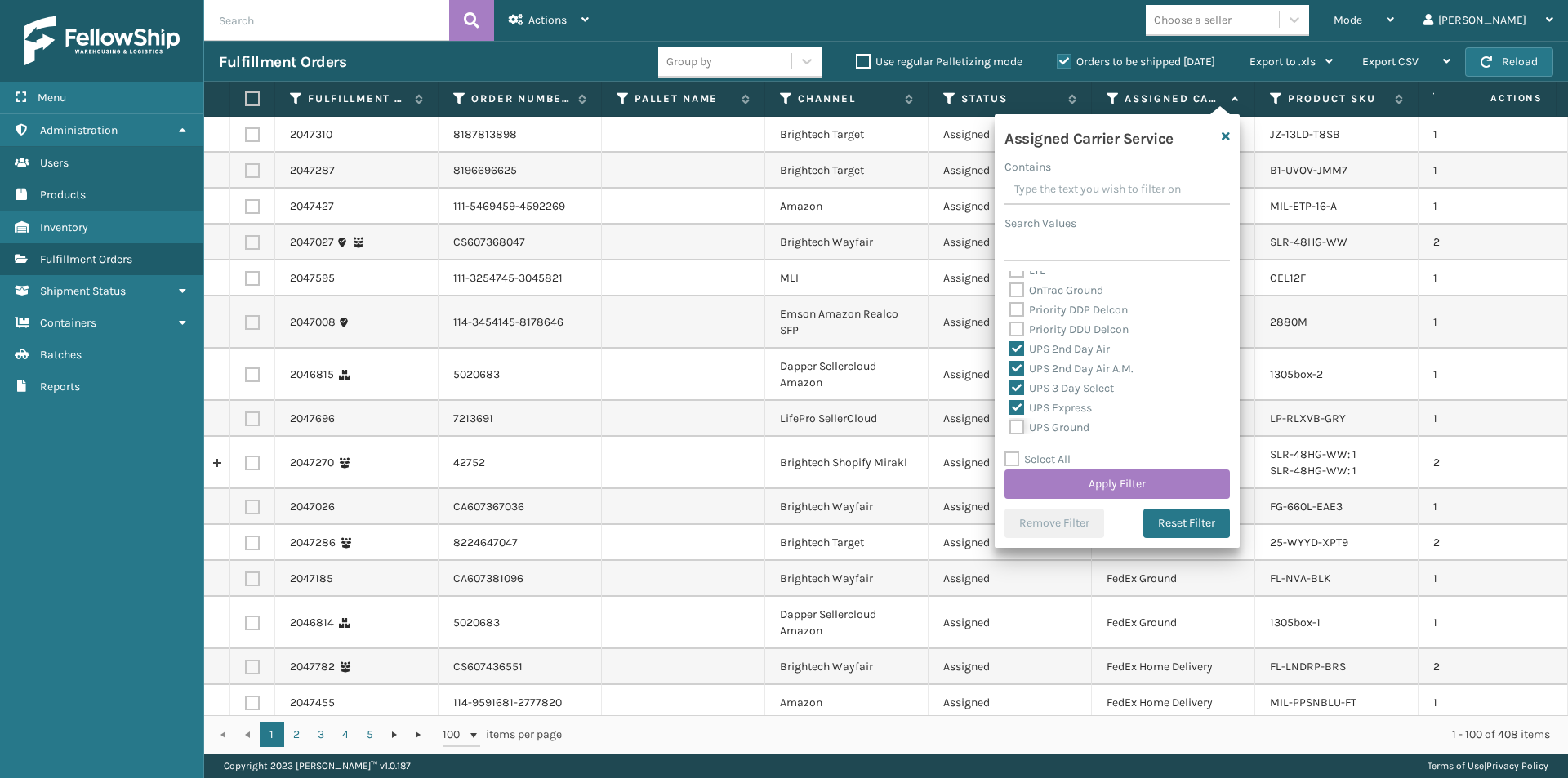
click at [1010, 426] on input "UPS Ground" at bounding box center [1009, 423] width 1 height 11
checkbox input "true"
click at [1011, 366] on label "UPS Next Day Air" at bounding box center [1061, 366] width 104 height 14
click at [1010, 366] on input "UPS Next Day Air" at bounding box center [1009, 361] width 1 height 11
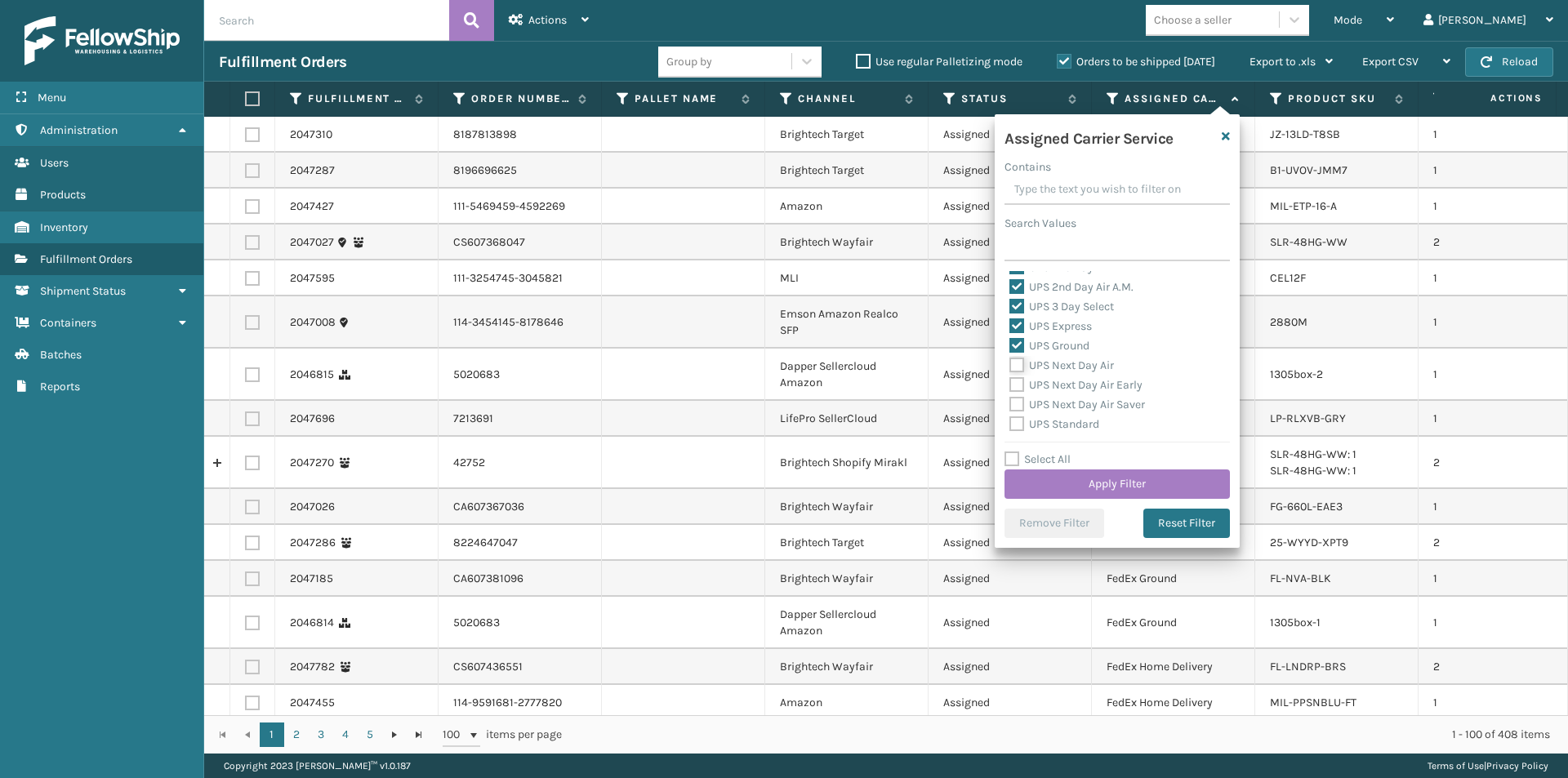
checkbox input "true"
click at [1016, 387] on label "UPS Next Day Air Early" at bounding box center [1075, 385] width 133 height 14
click at [1010, 387] on input "UPS Next Day Air Early" at bounding box center [1009, 380] width 1 height 11
checkbox input "true"
click at [1018, 397] on label "UPS Next Day Air Saver" at bounding box center [1077, 404] width 136 height 14
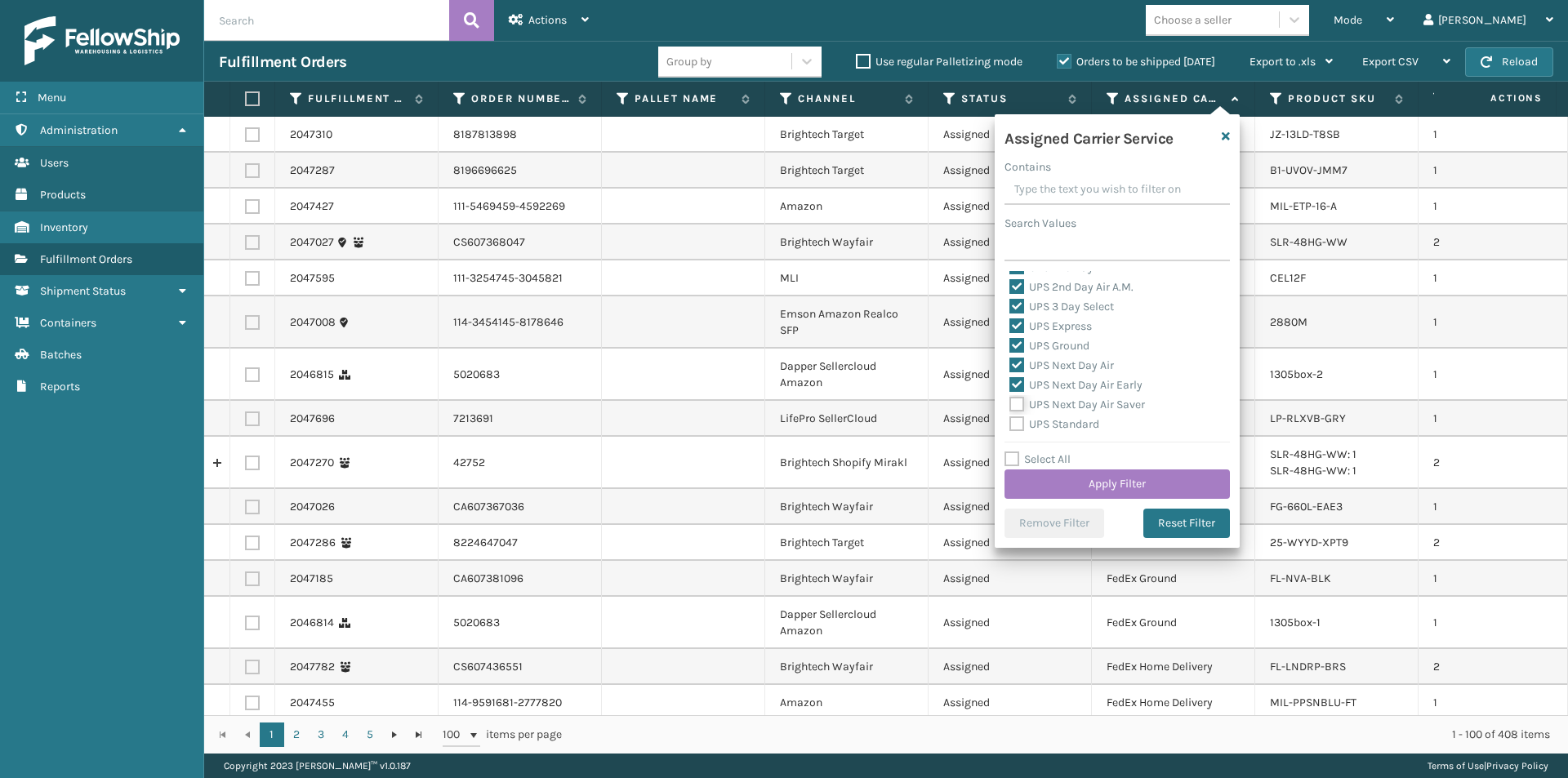
click at [1010, 397] on input "UPS Next Day Air Saver" at bounding box center [1009, 400] width 1 height 11
checkbox input "true"
click at [1016, 420] on label "UPS Standard" at bounding box center [1054, 424] width 90 height 14
click at [1010, 420] on input "UPS Standard" at bounding box center [1009, 419] width 1 height 11
checkbox input "true"
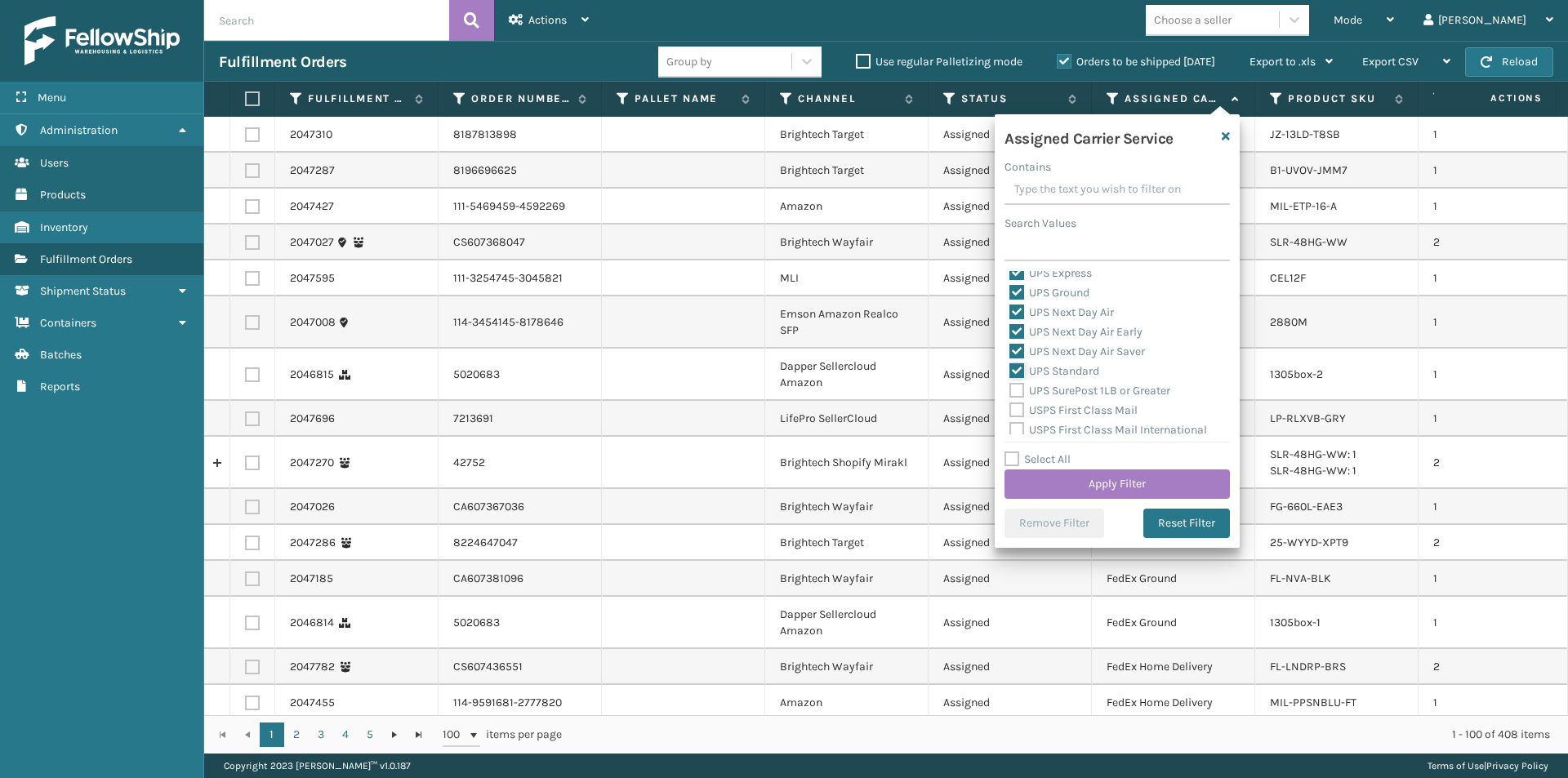
scroll to position [409, 0]
click at [1019, 365] on label "UPS SurePost 1LB or Greater" at bounding box center [1089, 362] width 161 height 14
click at [1010, 364] on input "UPS SurePost 1LB or Greater" at bounding box center [1009, 358] width 1 height 11
checkbox input "true"
click at [1123, 480] on button "Apply Filter" at bounding box center [1116, 484] width 225 height 30
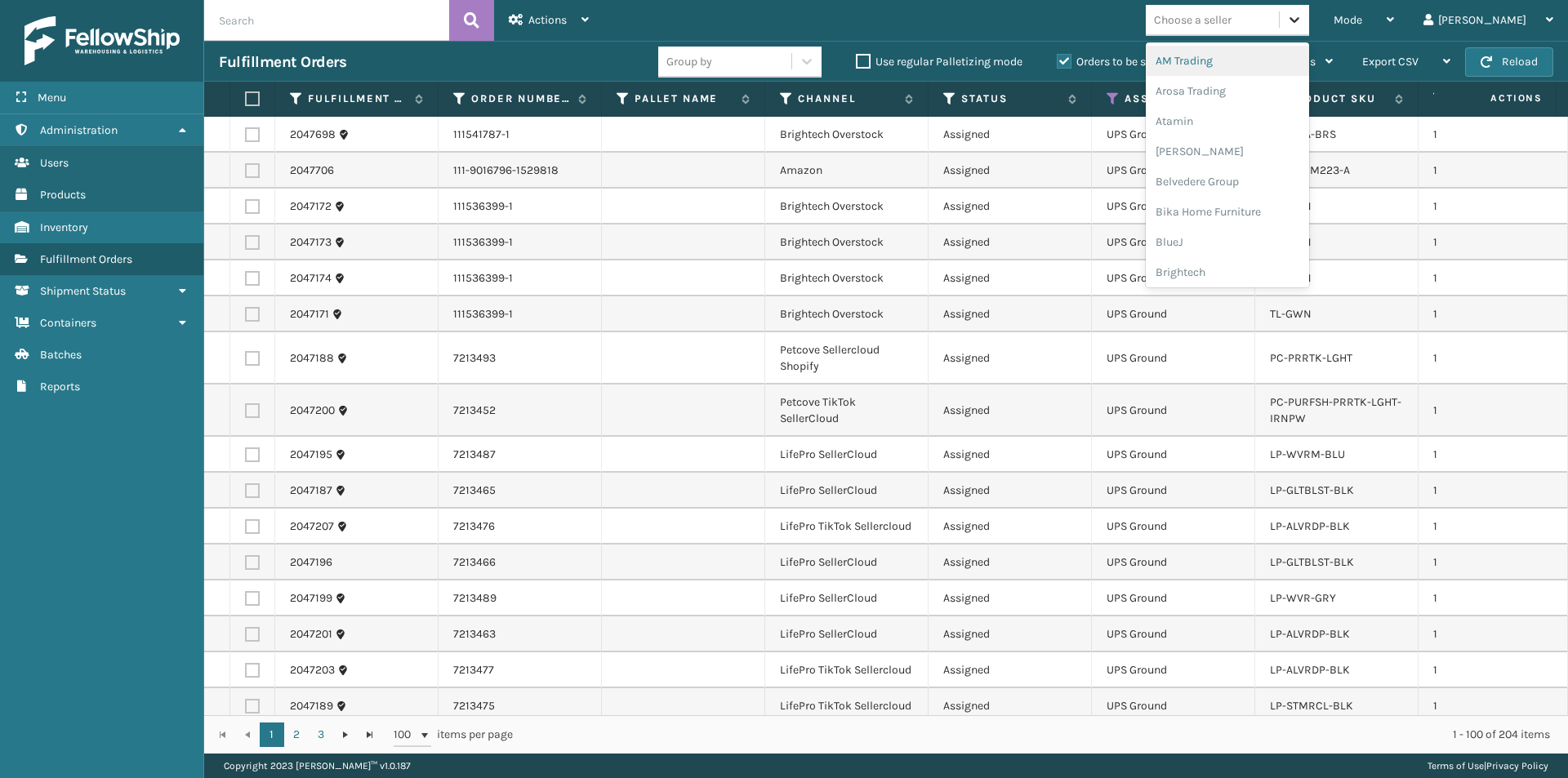
click at [1303, 16] on icon at bounding box center [1294, 19] width 16 height 16
click at [1256, 125] on div "Atamin" at bounding box center [1227, 122] width 164 height 31
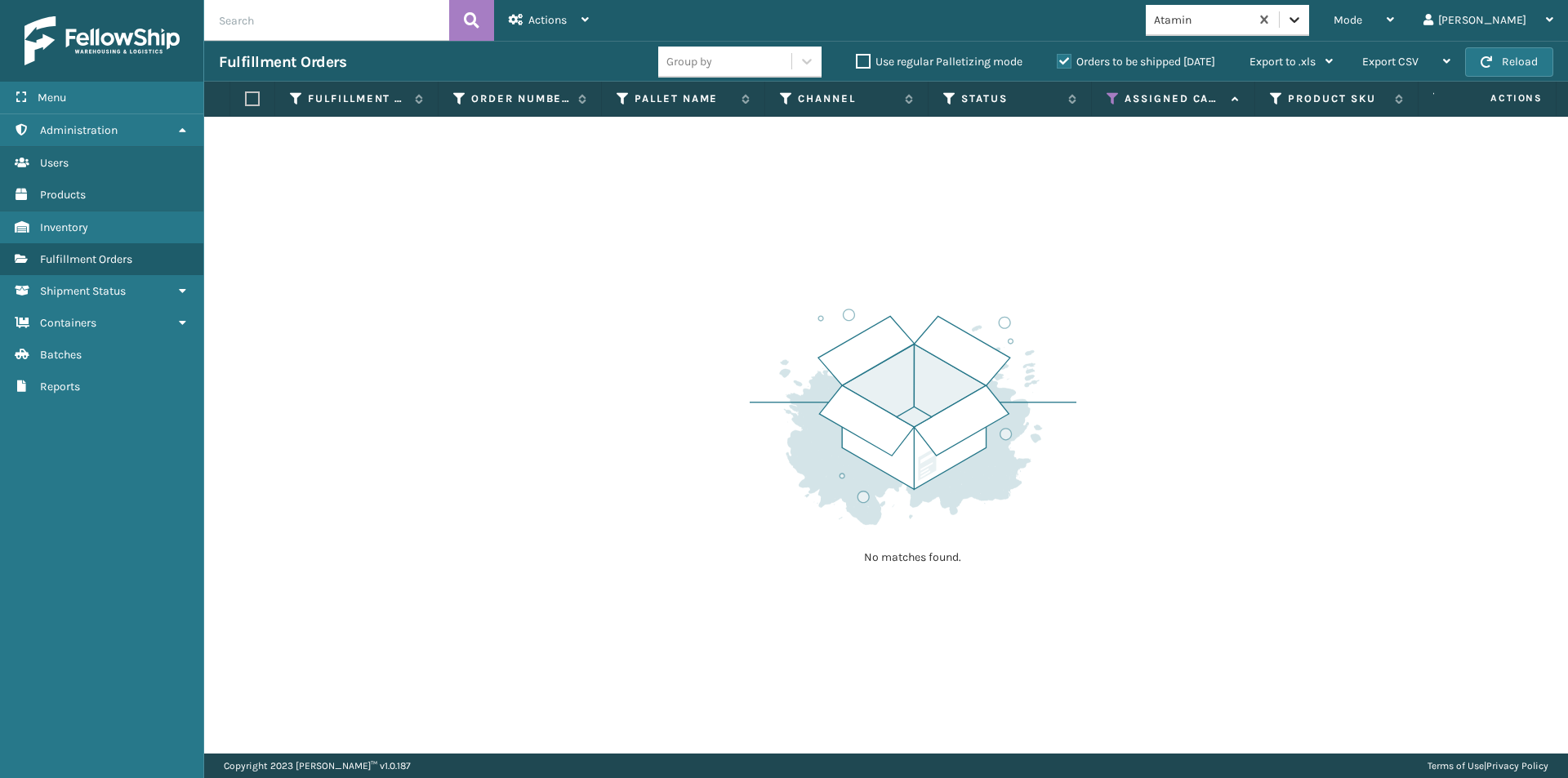
click at [1310, 21] on div at bounding box center [1294, 19] width 30 height 30
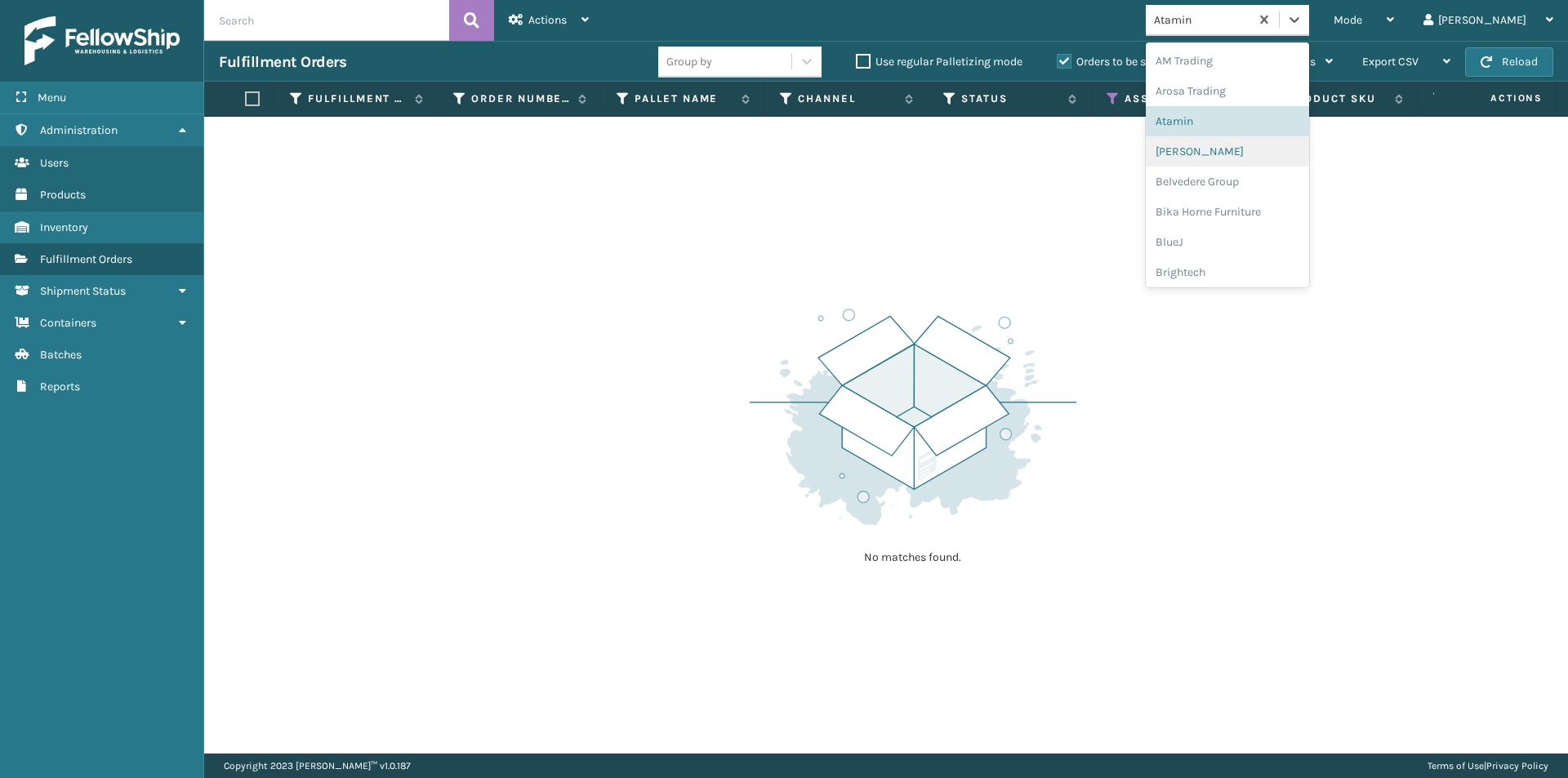
click at [1266, 144] on div "[PERSON_NAME]" at bounding box center [1227, 151] width 164 height 31
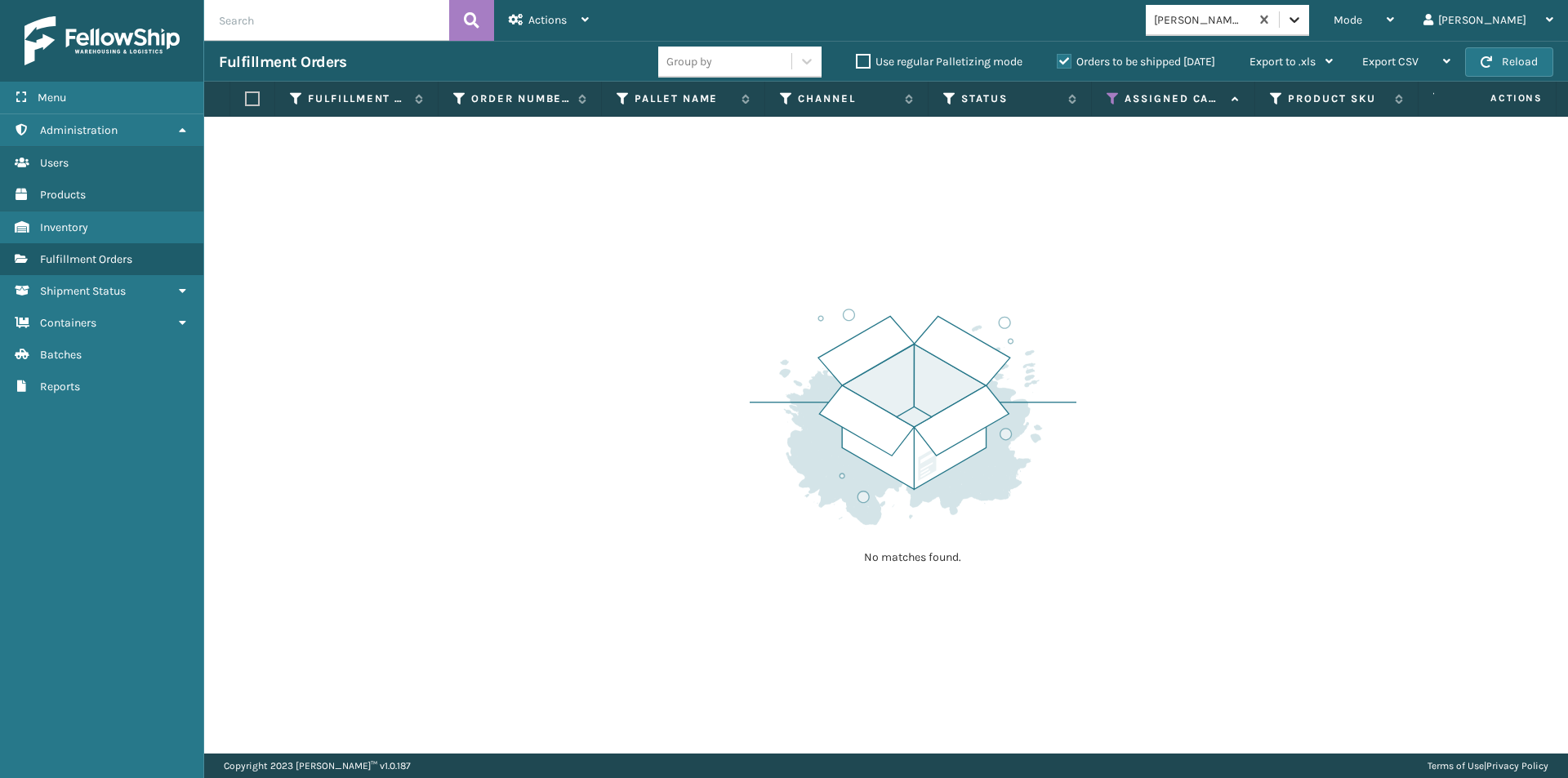
click at [1303, 21] on icon at bounding box center [1294, 19] width 16 height 16
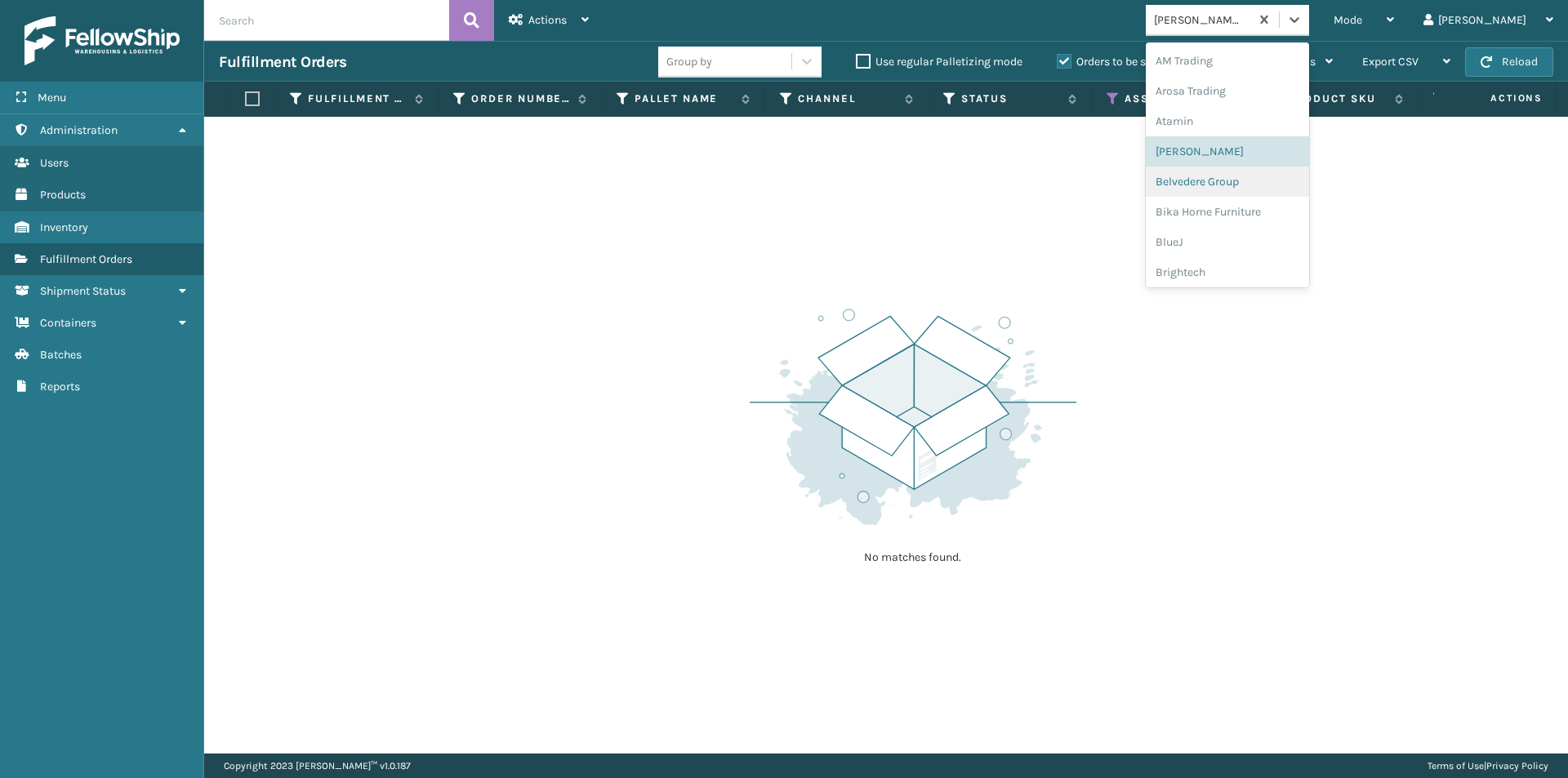
click at [1248, 180] on div "Belvedere Group" at bounding box center [1227, 182] width 164 height 31
click at [1303, 21] on icon at bounding box center [1294, 19] width 16 height 16
click at [1262, 213] on div "Bika Home Furniture" at bounding box center [1227, 212] width 164 height 31
click at [1310, 10] on div at bounding box center [1294, 19] width 30 height 30
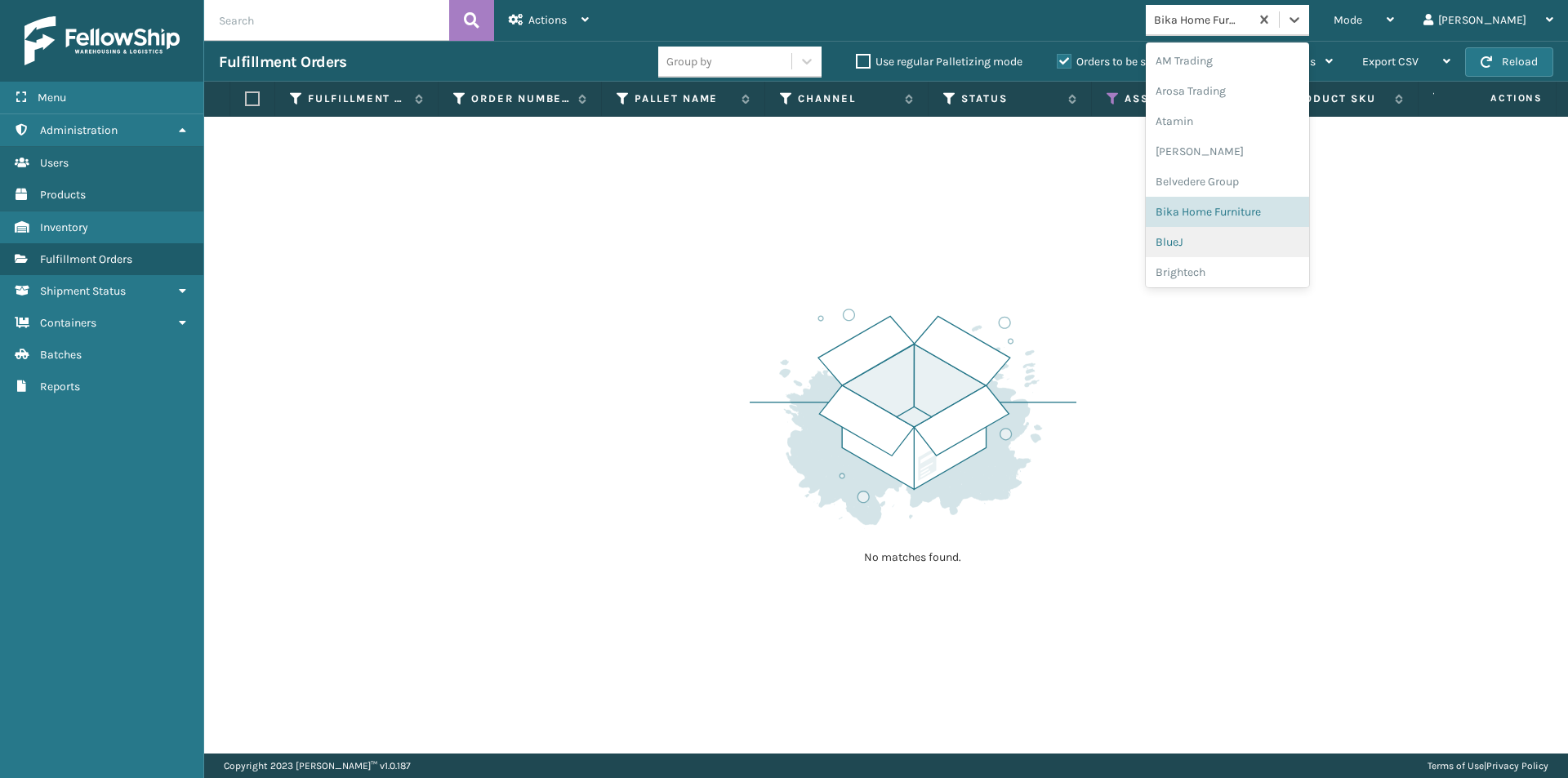
click at [1235, 241] on div "BlueJ" at bounding box center [1227, 242] width 164 height 31
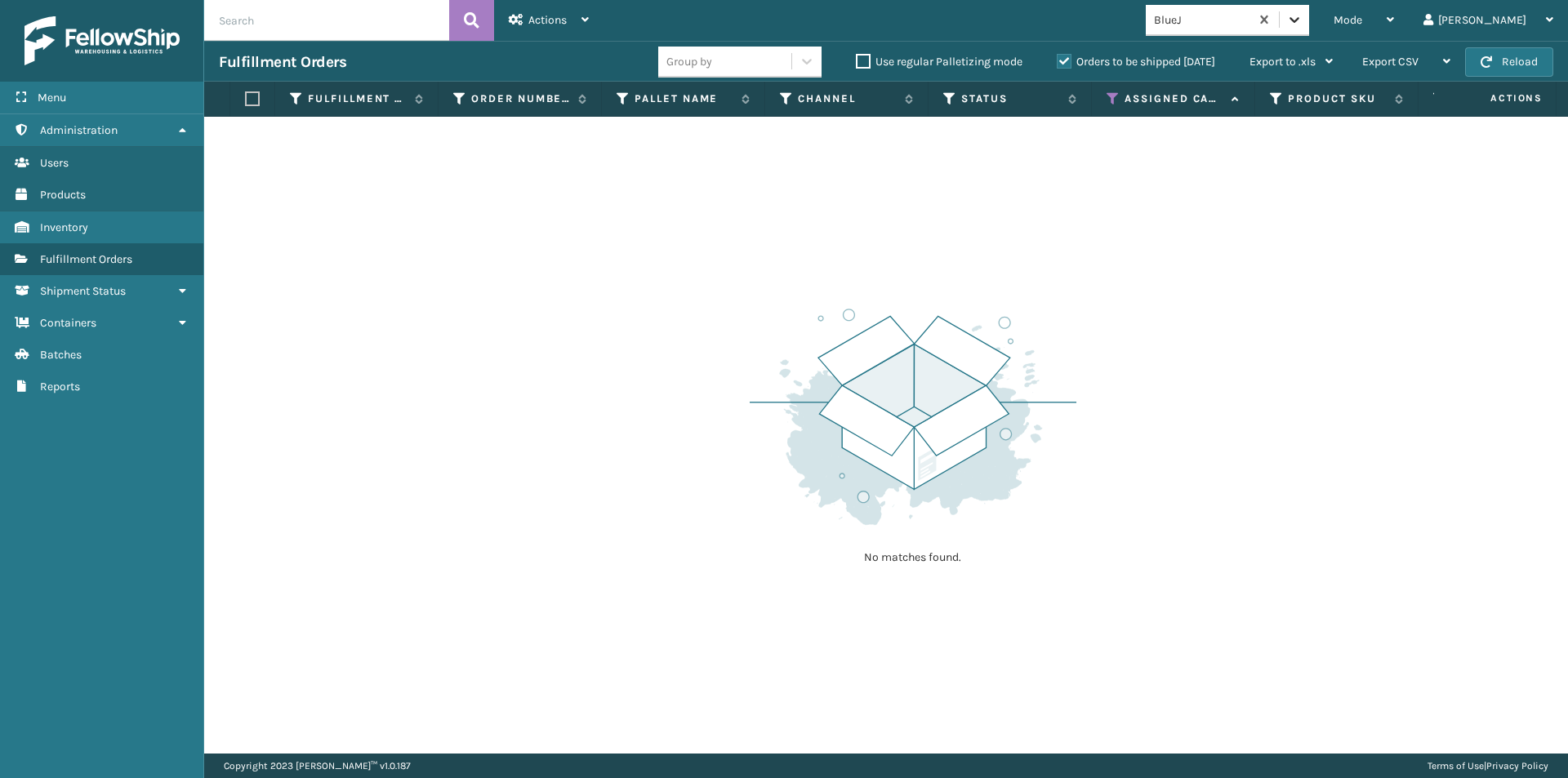
click at [1303, 23] on icon at bounding box center [1294, 19] width 16 height 16
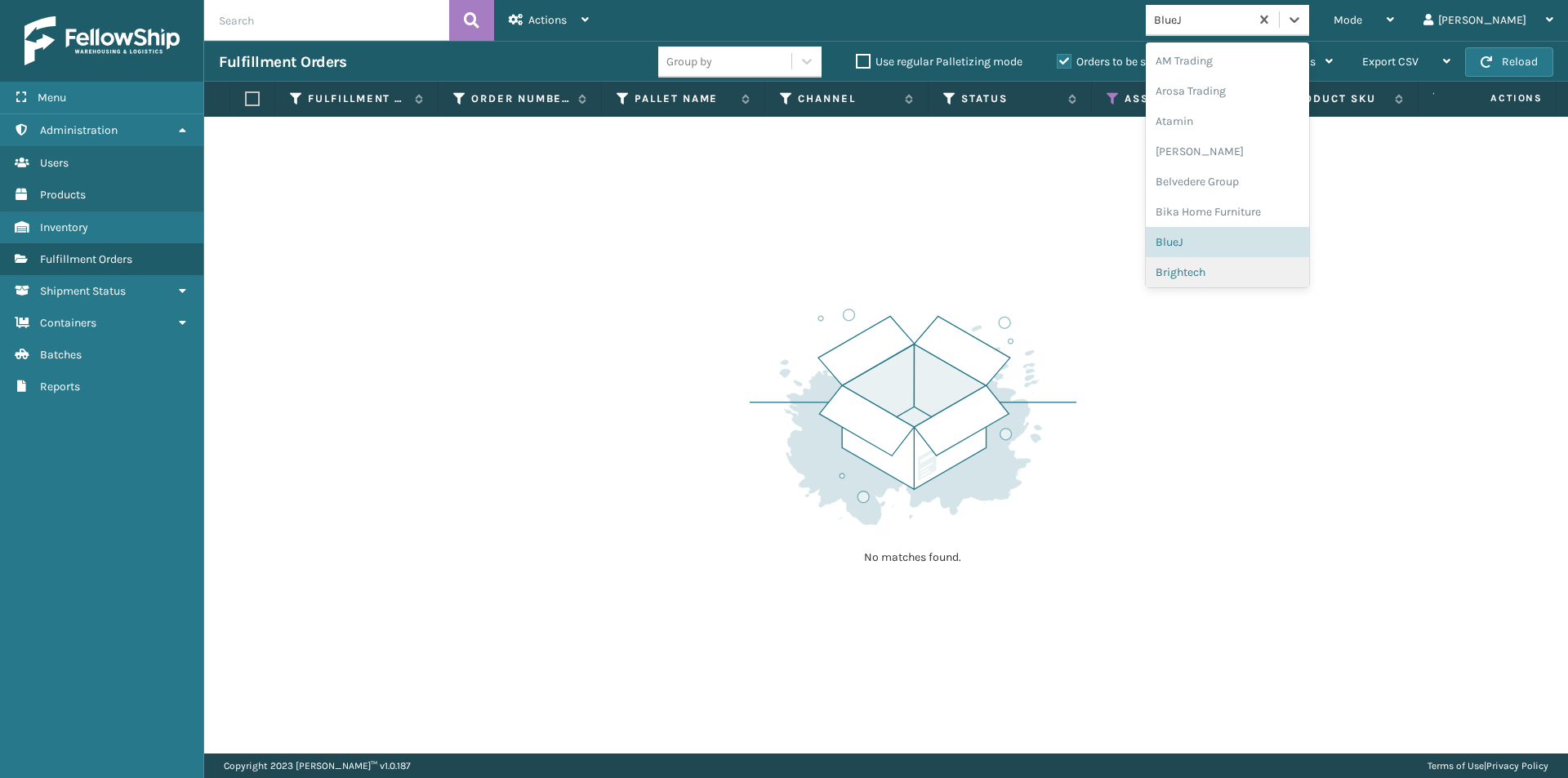
click at [1282, 270] on div "Brightech" at bounding box center [1227, 273] width 164 height 31
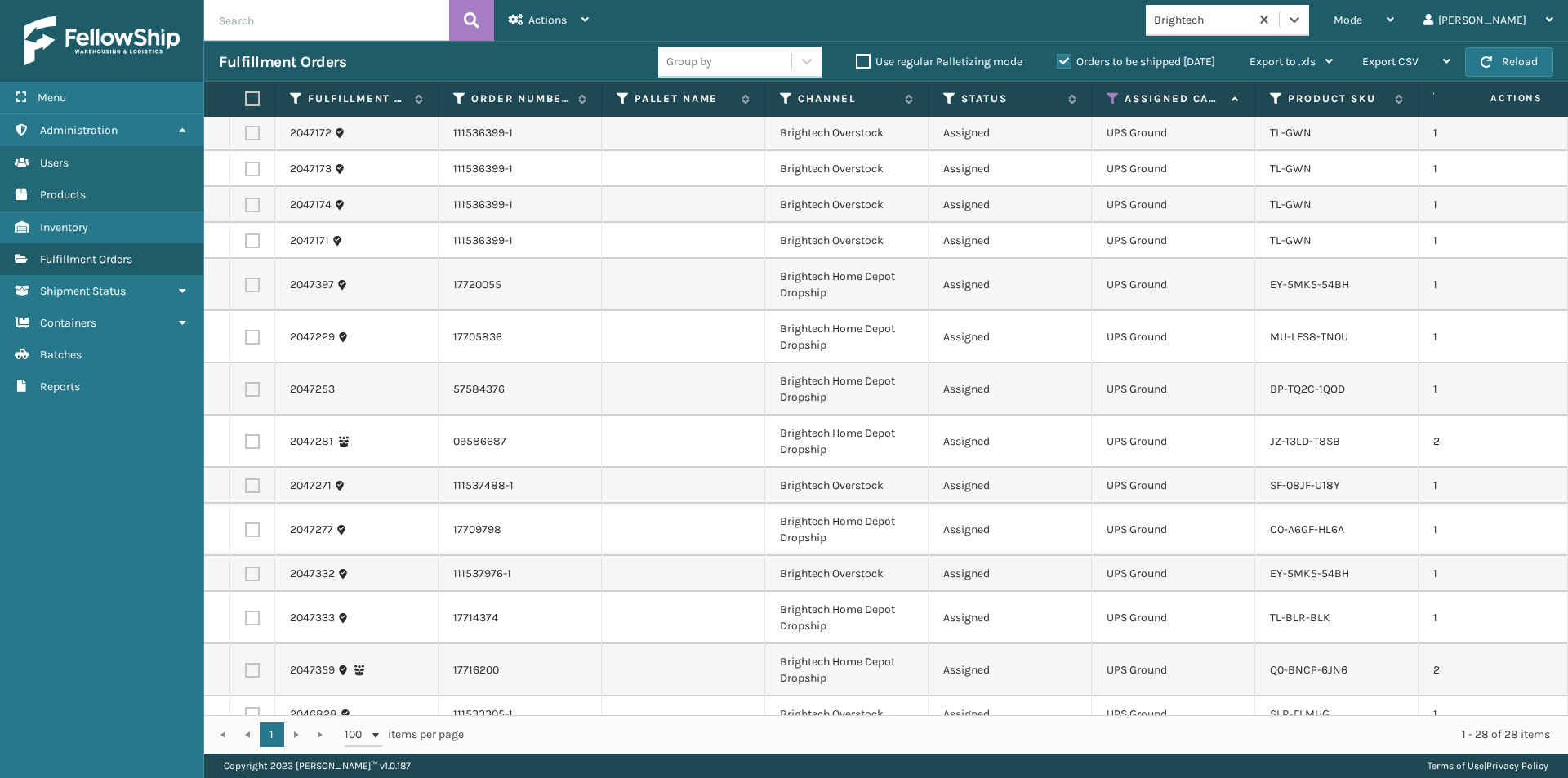
scroll to position [0, 0]
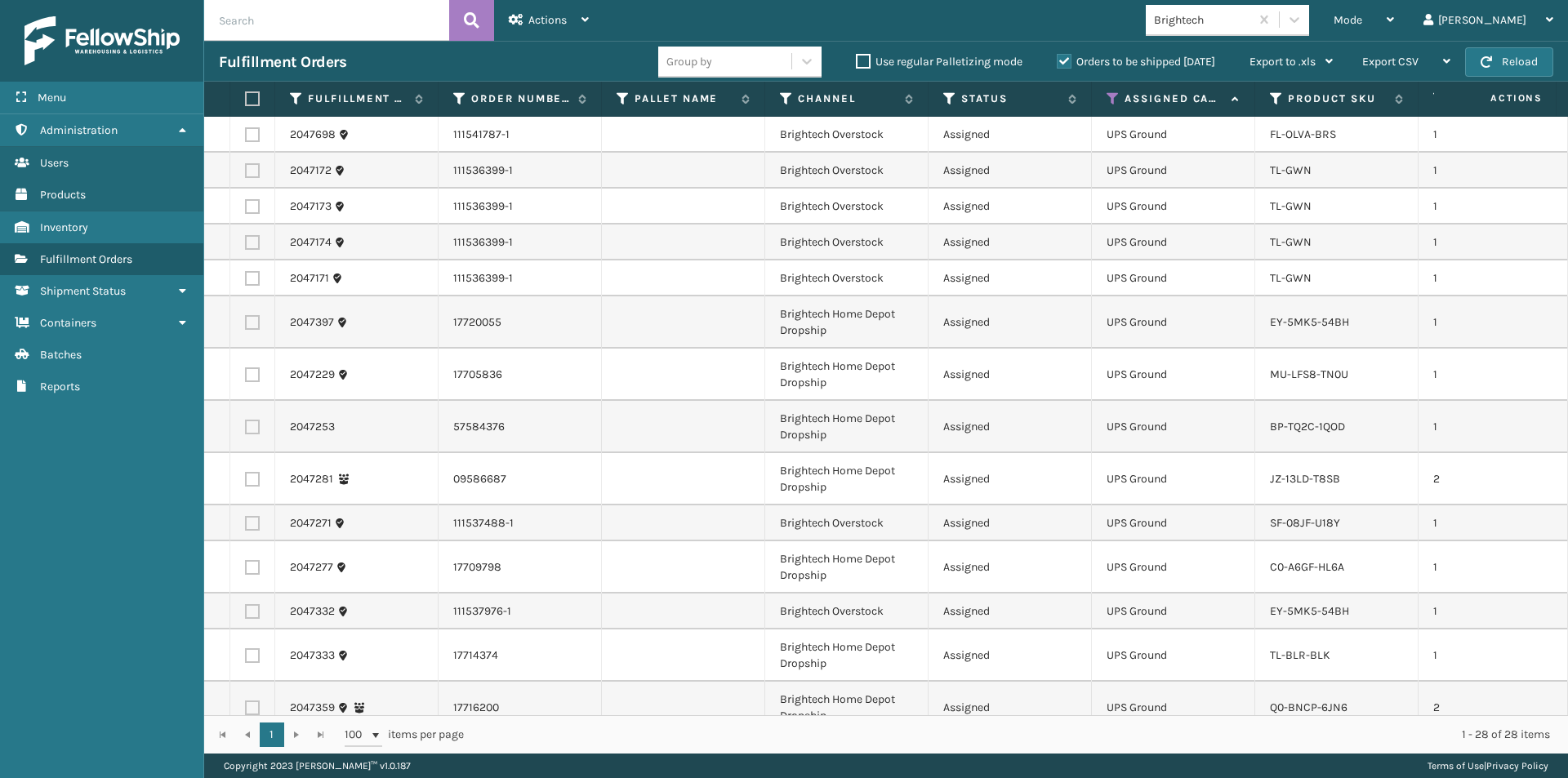
click at [255, 99] on label at bounding box center [250, 99] width 10 height 14
click at [246, 99] on input "checkbox" at bounding box center [245, 99] width 1 height 11
checkbox input "true"
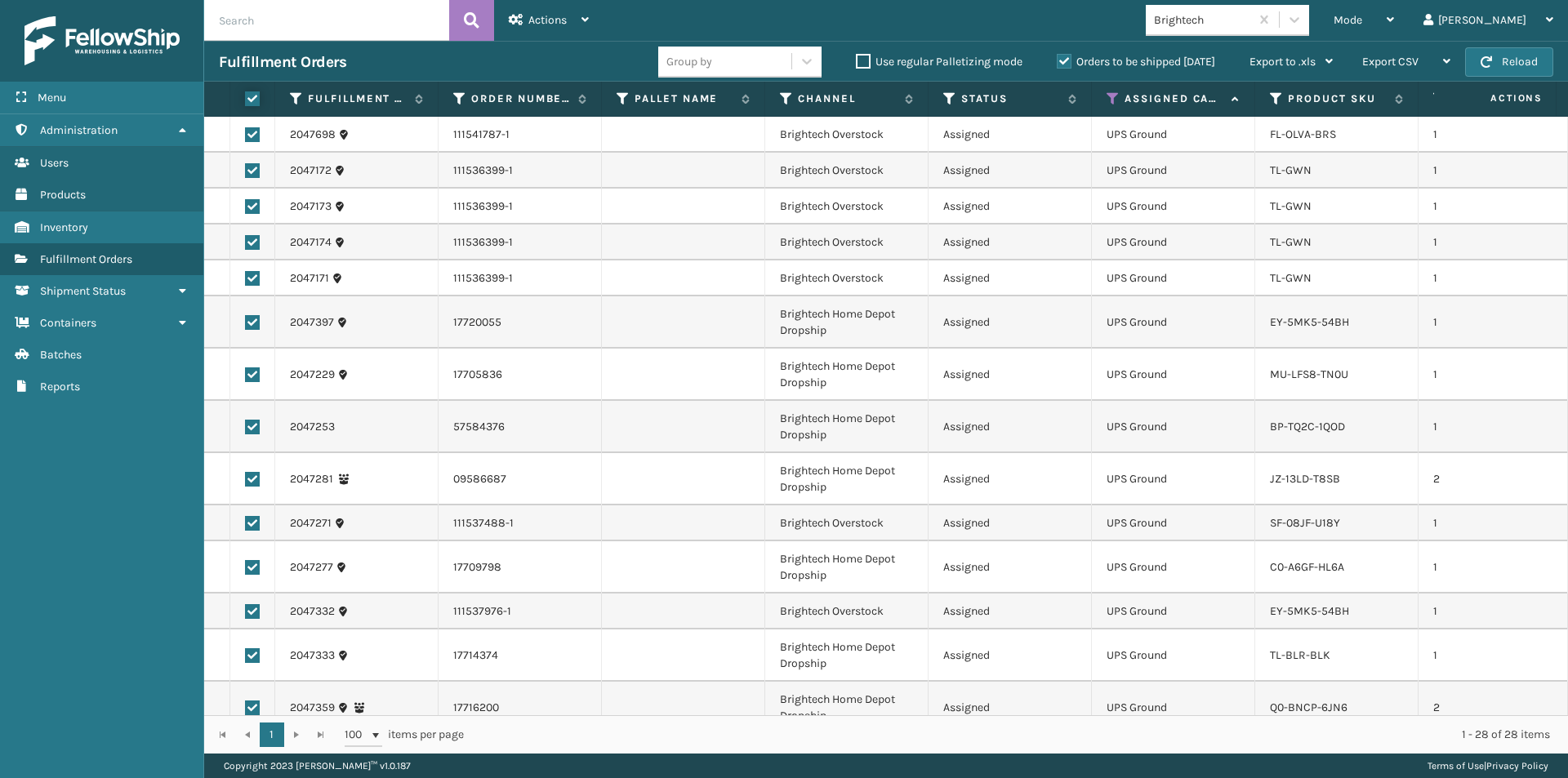
checkbox input "true"
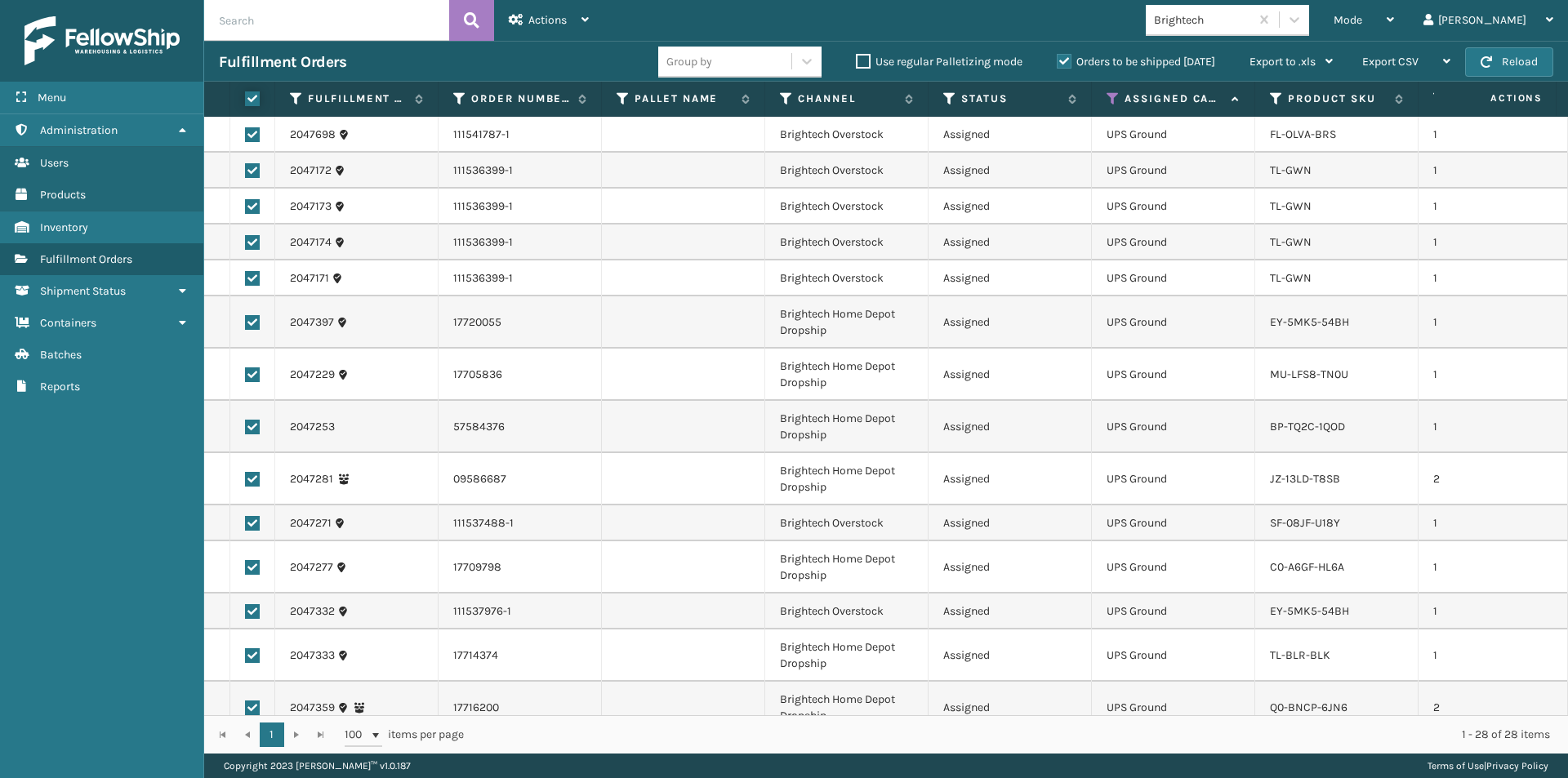
checkbox input "true"
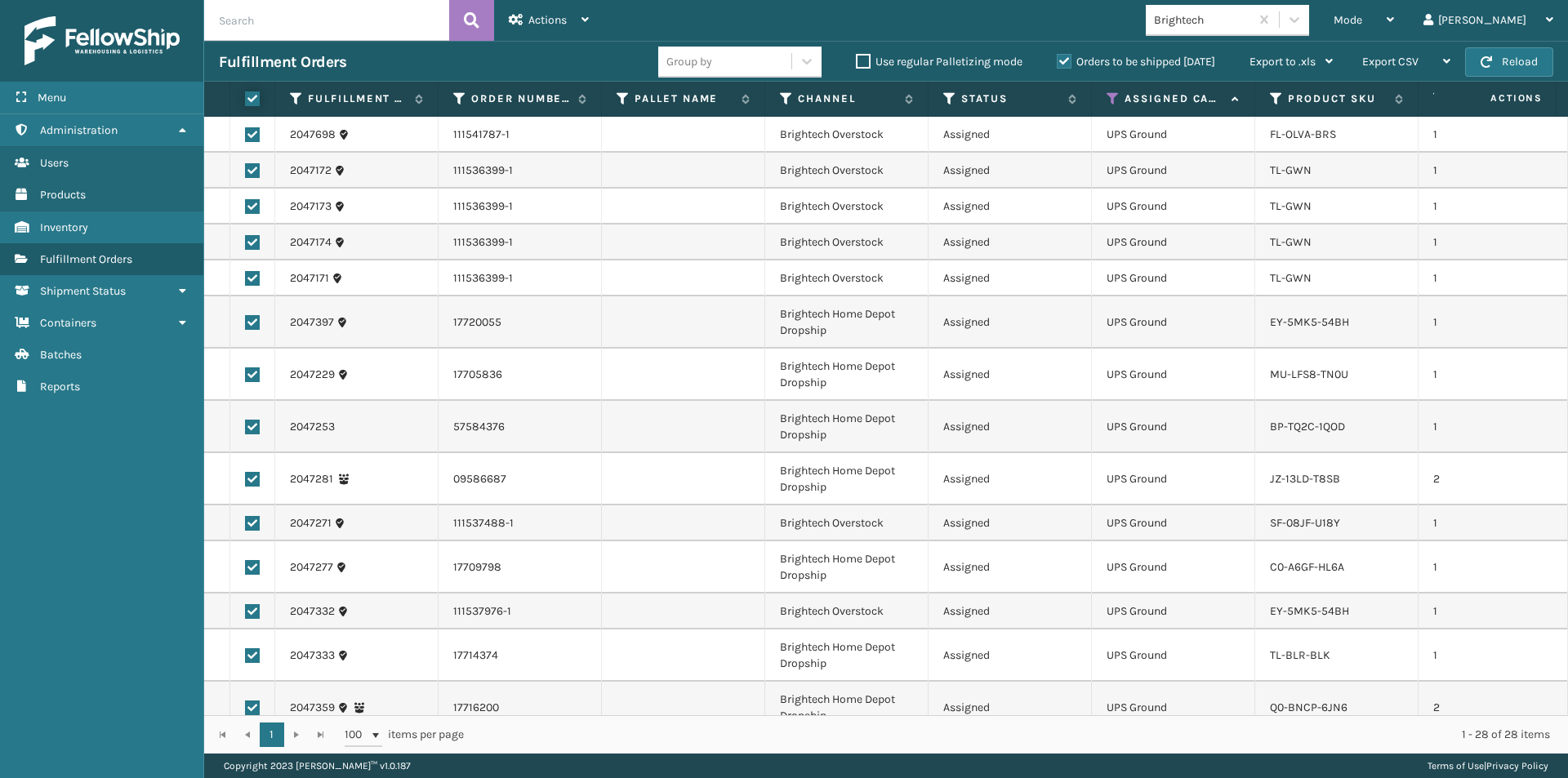
checkbox input "true"
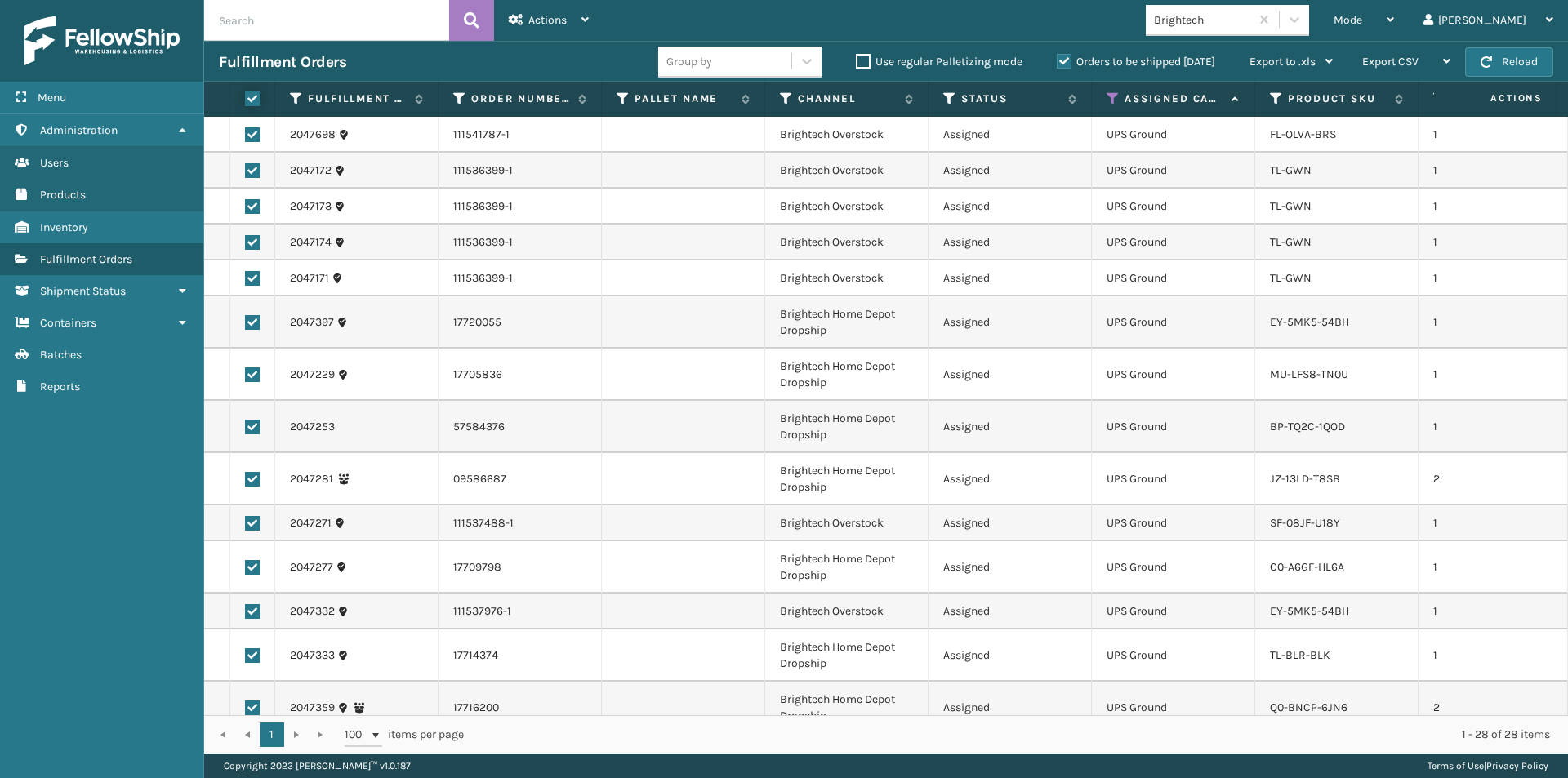
checkbox input "true"
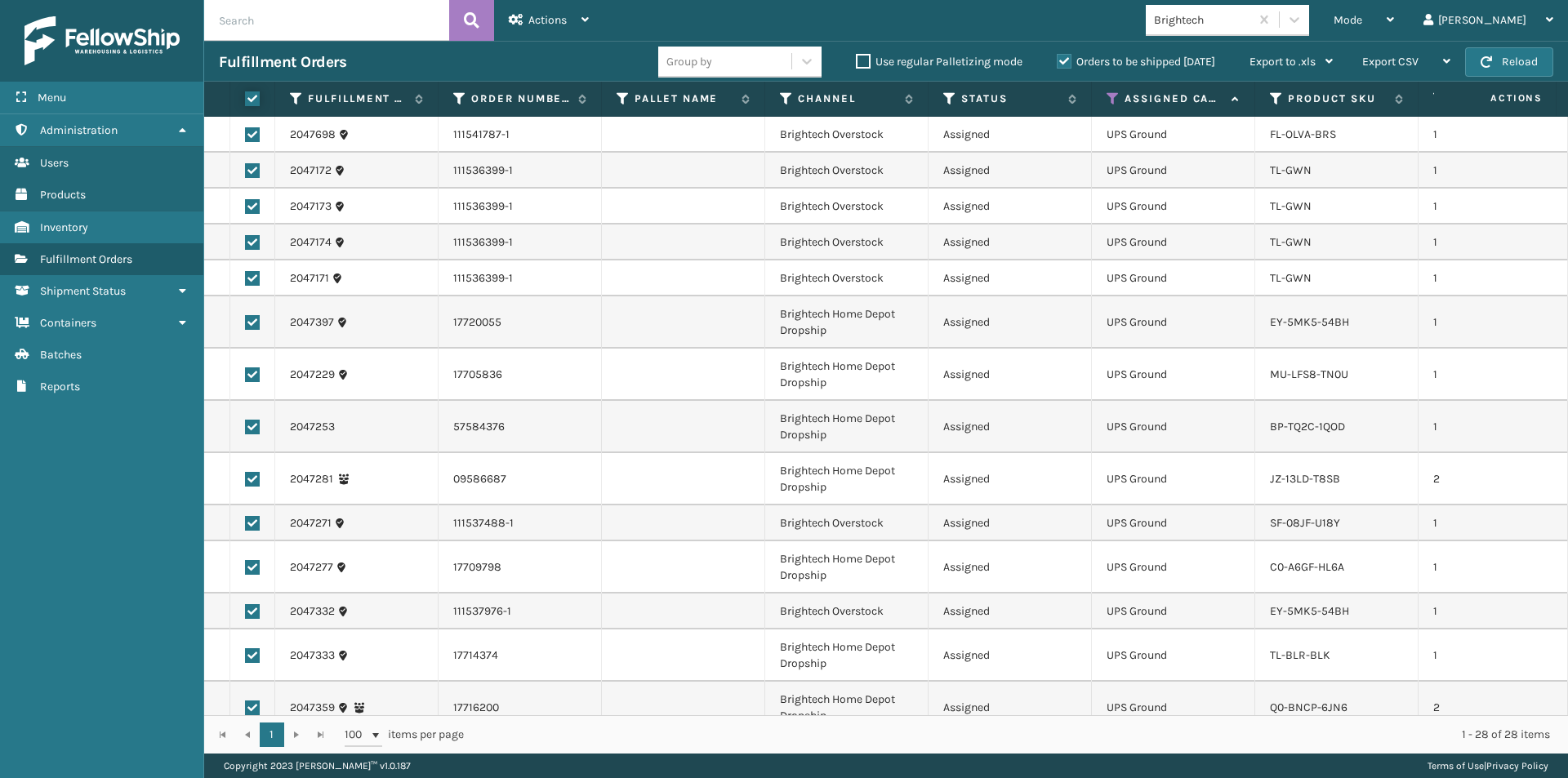
checkbox input "true"
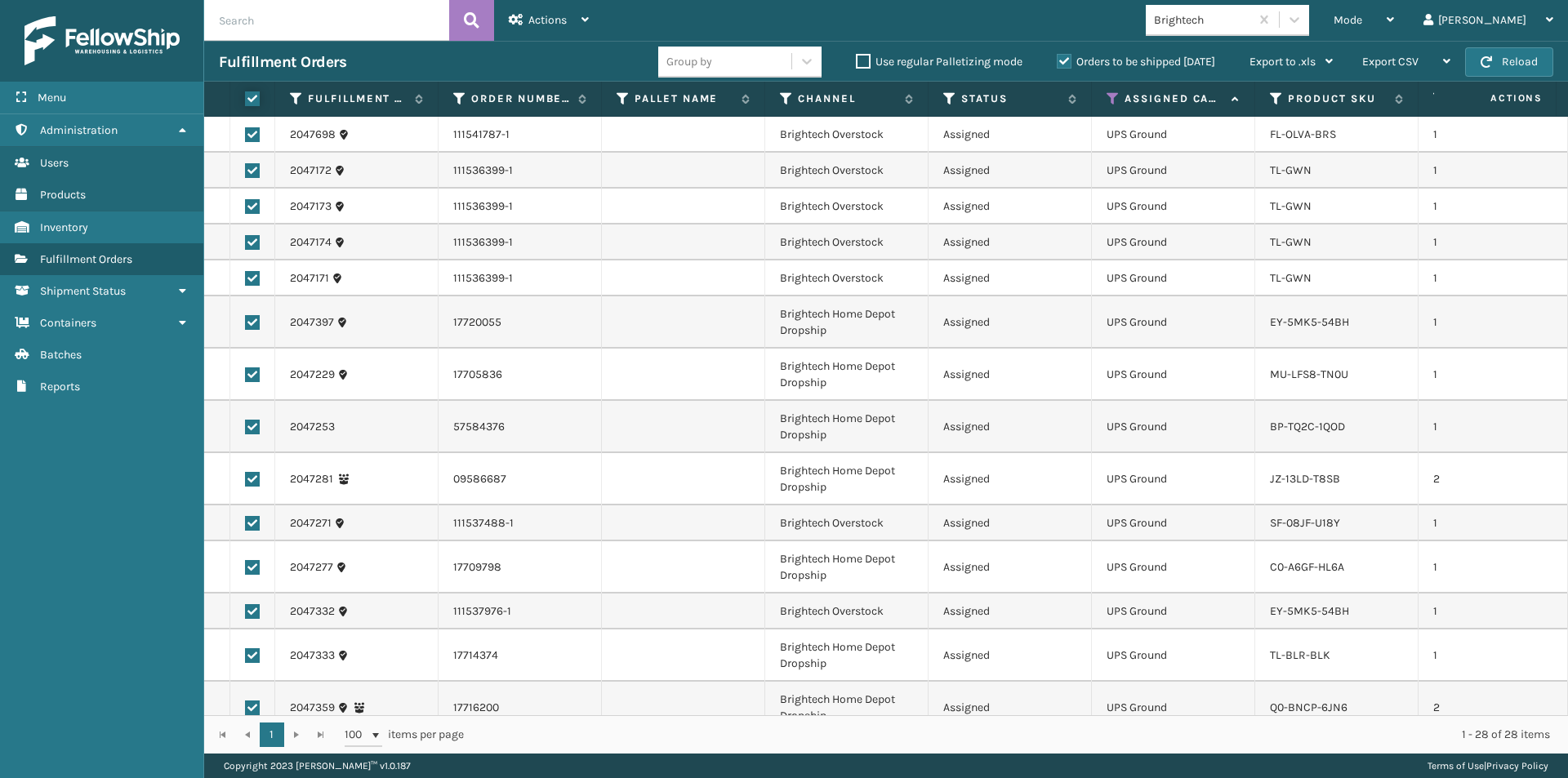
checkbox input "true"
click at [590, 14] on div "Actions Settings Remove All Filters Export Labels Create Picking Batch" at bounding box center [549, 20] width 109 height 41
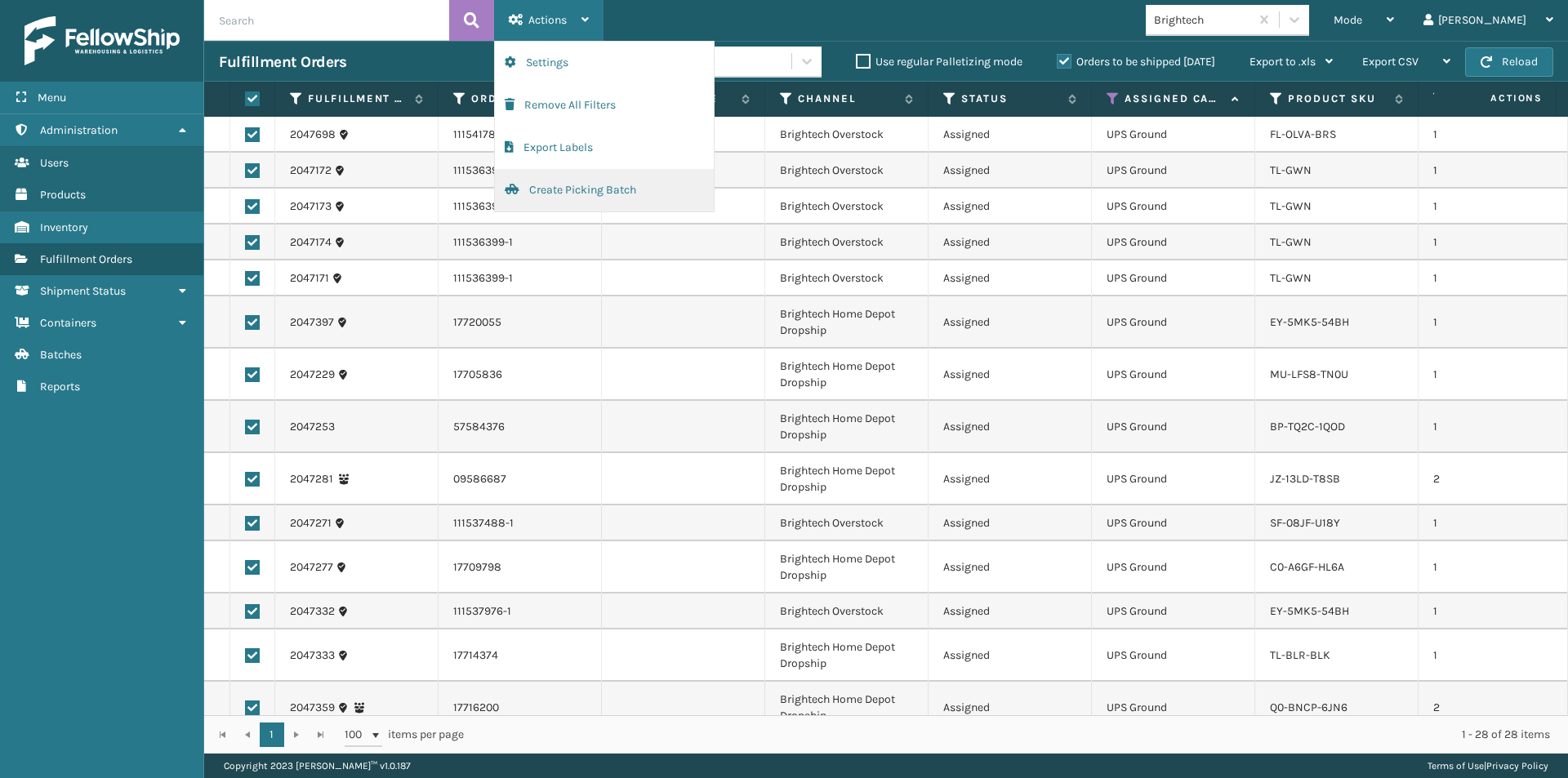
click at [563, 191] on button "Create Picking Batch" at bounding box center [604, 190] width 219 height 42
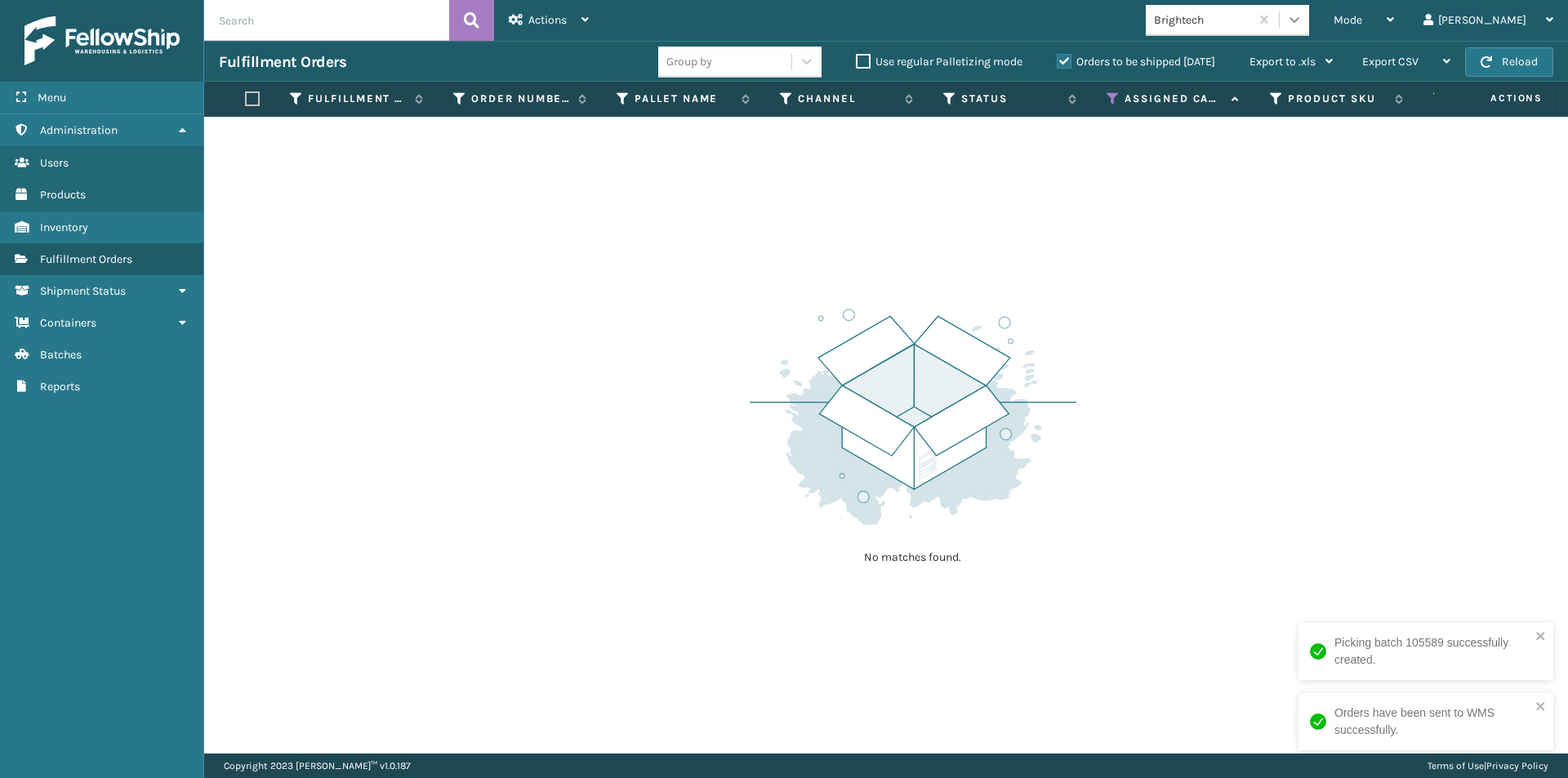
click at [1303, 19] on icon at bounding box center [1294, 19] width 16 height 16
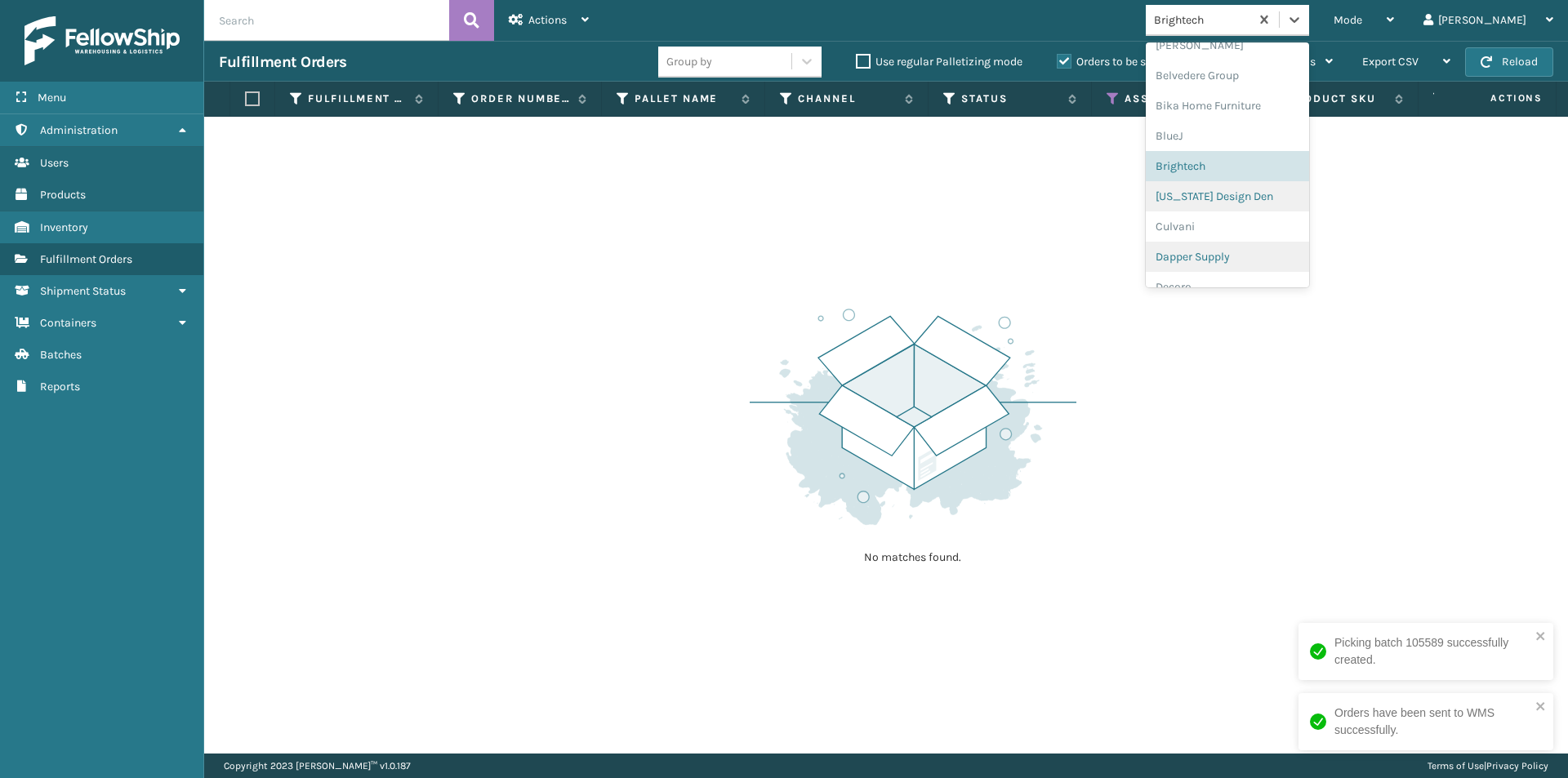
scroll to position [108, 0]
click at [1296, 197] on div "[US_STATE] Design Den" at bounding box center [1227, 195] width 164 height 31
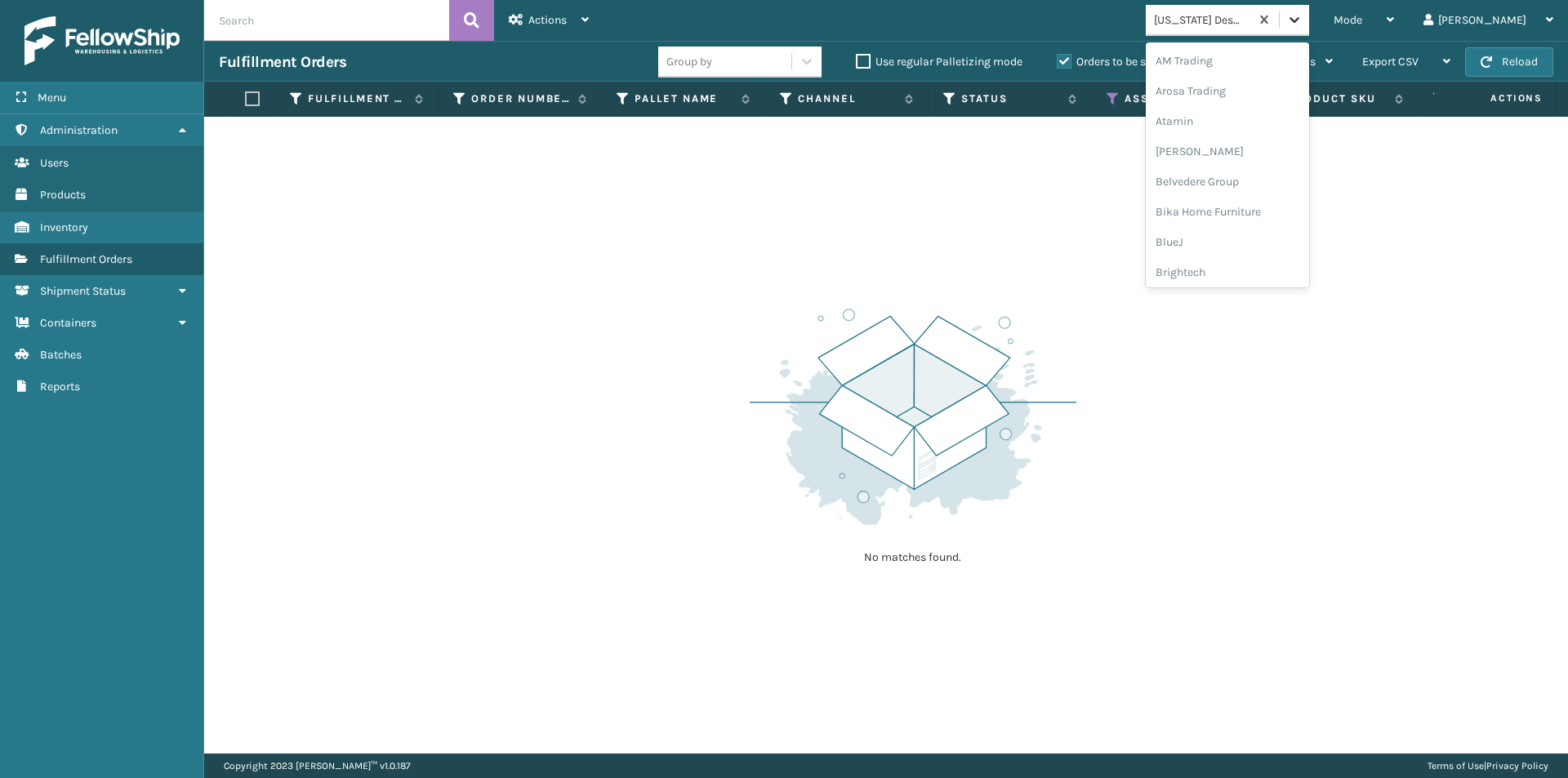
click at [1310, 29] on div at bounding box center [1294, 19] width 30 height 30
click at [1258, 165] on div "Dapper Supply" at bounding box center [1227, 160] width 164 height 31
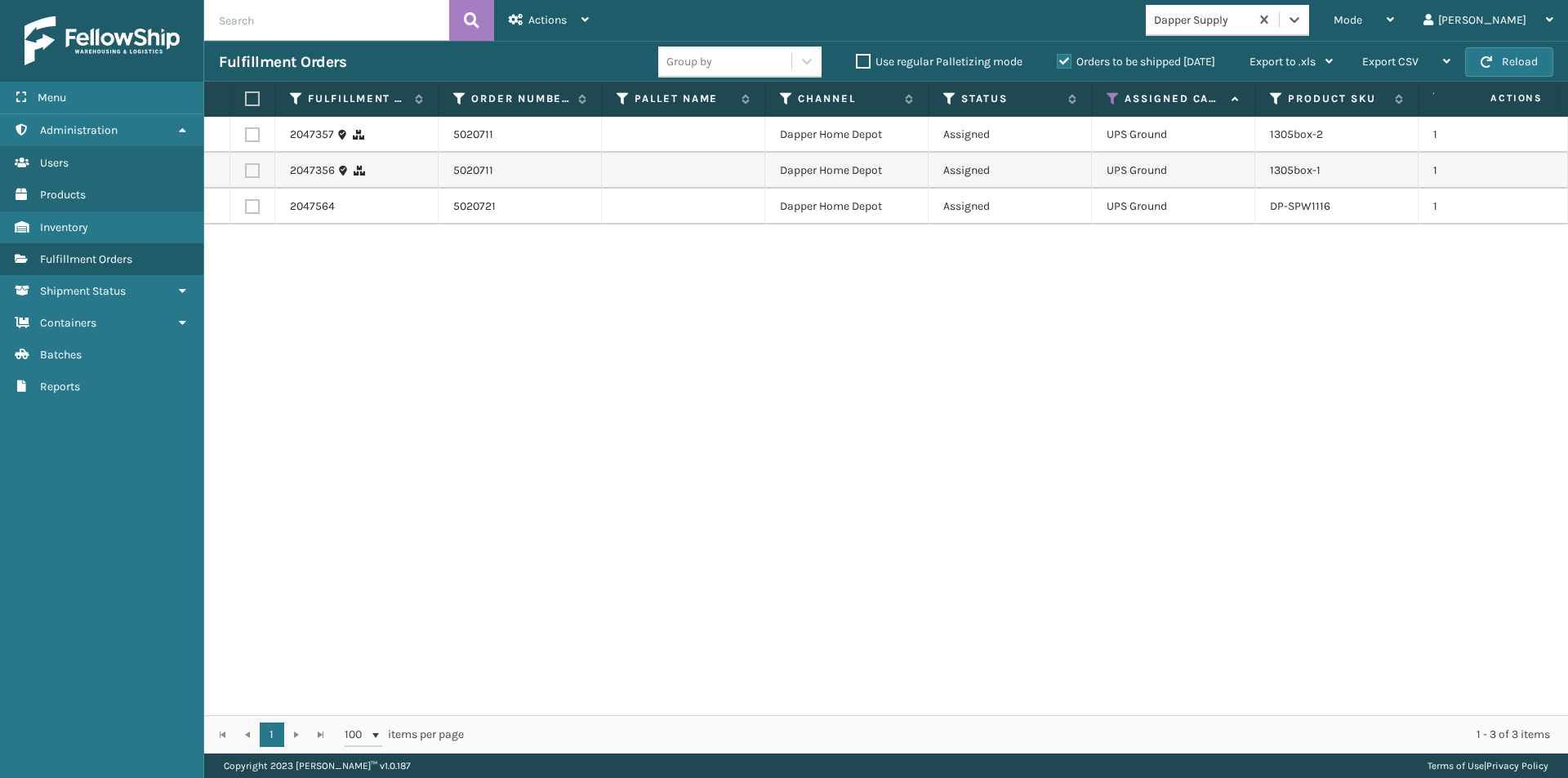
click at [255, 100] on label at bounding box center [250, 99] width 10 height 14
click at [246, 100] on input "checkbox" at bounding box center [245, 99] width 1 height 11
checkbox input "true"
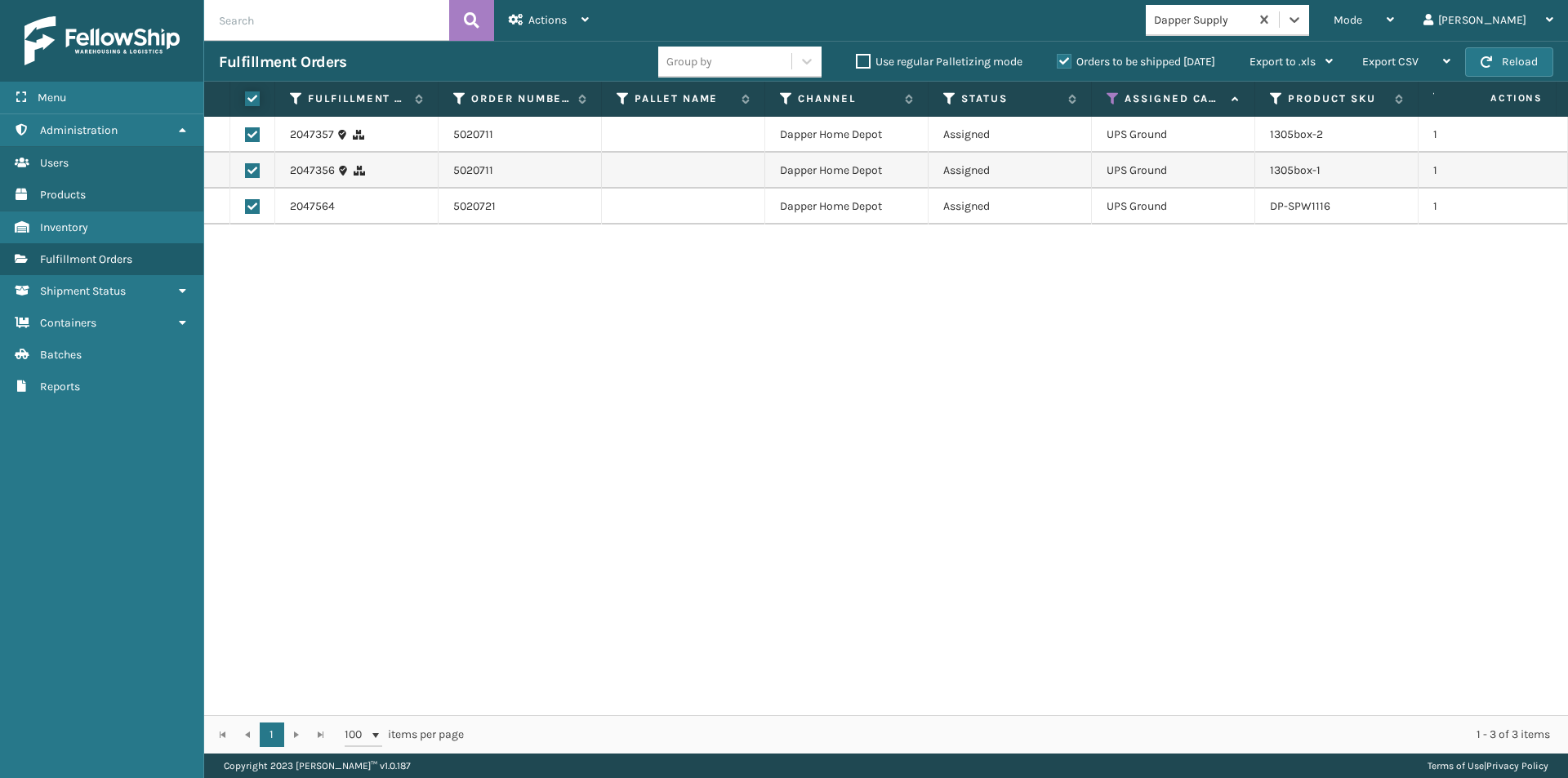
checkbox input "true"
click at [553, 20] on span "Actions" at bounding box center [548, 20] width 38 height 14
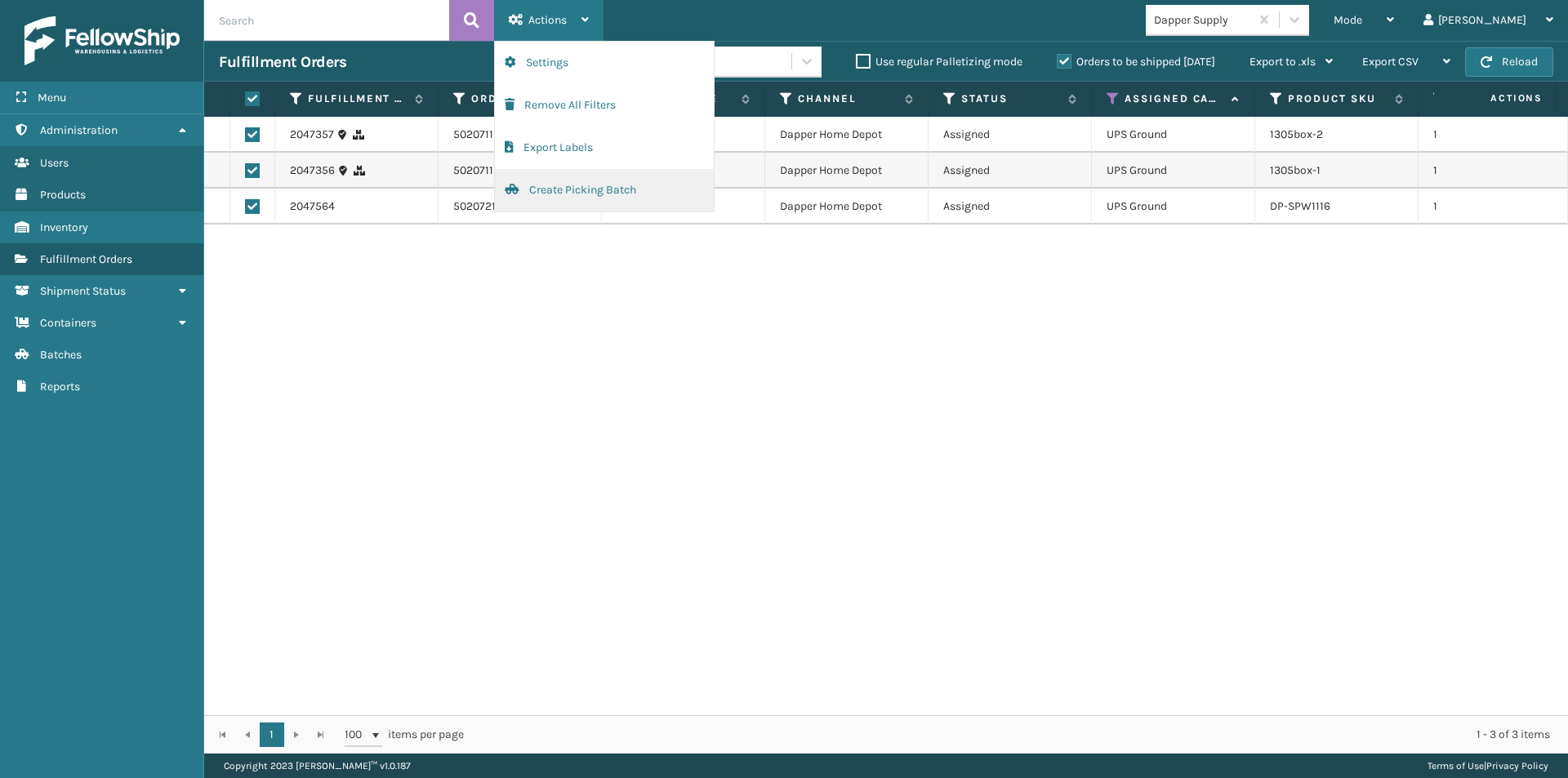
click at [563, 181] on button "Create Picking Batch" at bounding box center [604, 190] width 219 height 42
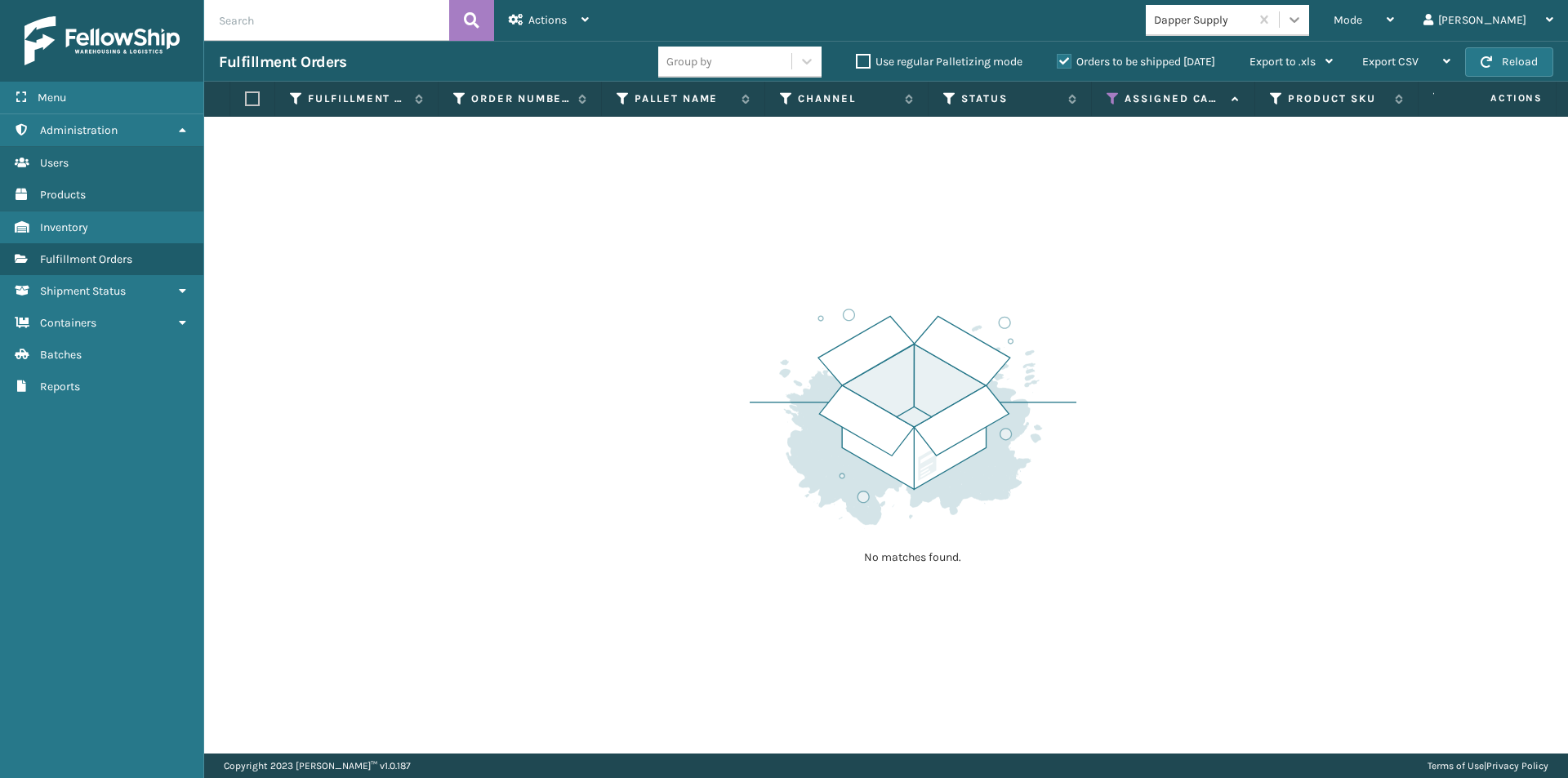
click at [1303, 19] on icon at bounding box center [1294, 19] width 16 height 16
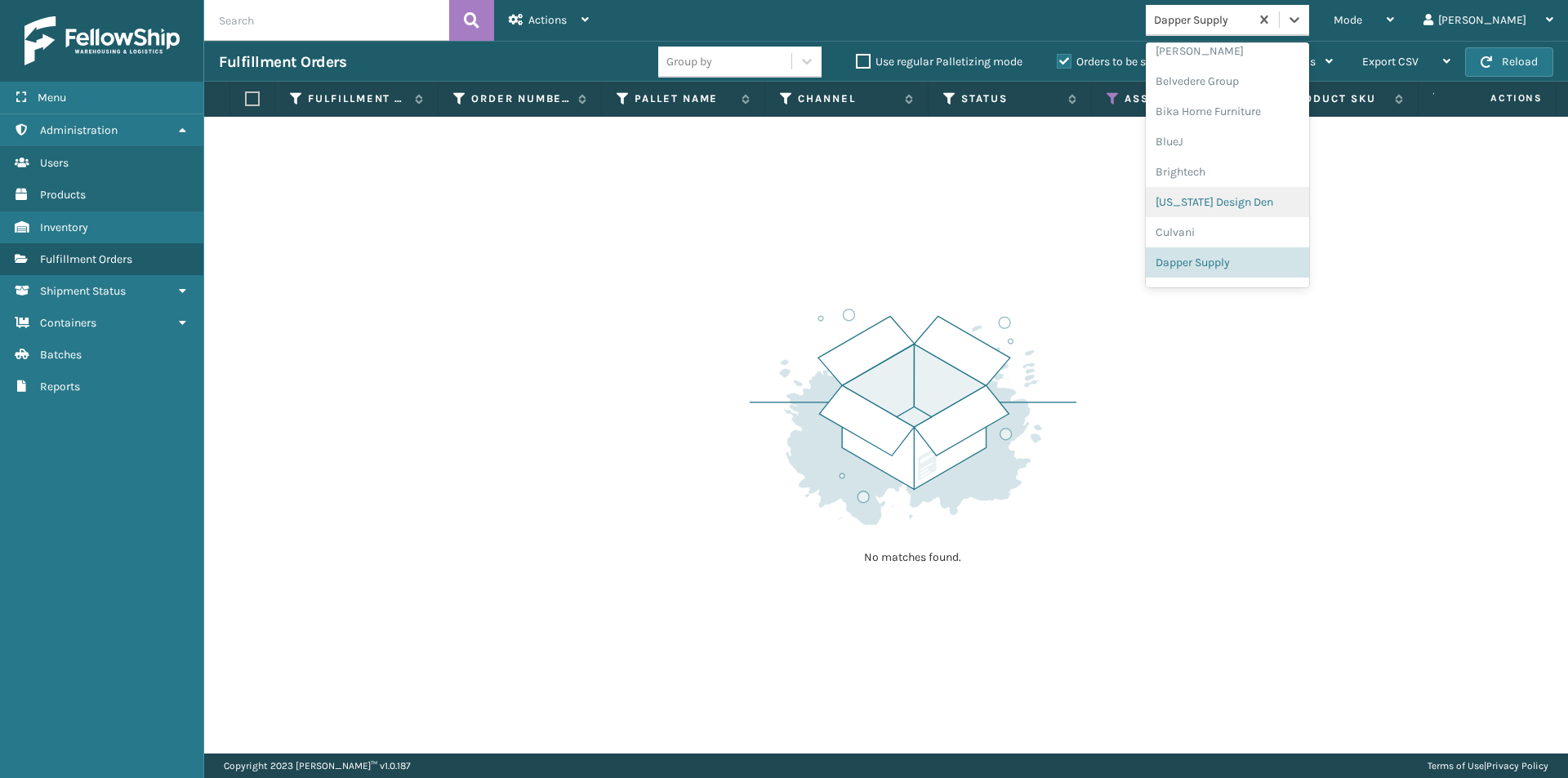
scroll to position [182, 0]
click at [1276, 214] on div "Decoro" at bounding box center [1227, 211] width 164 height 31
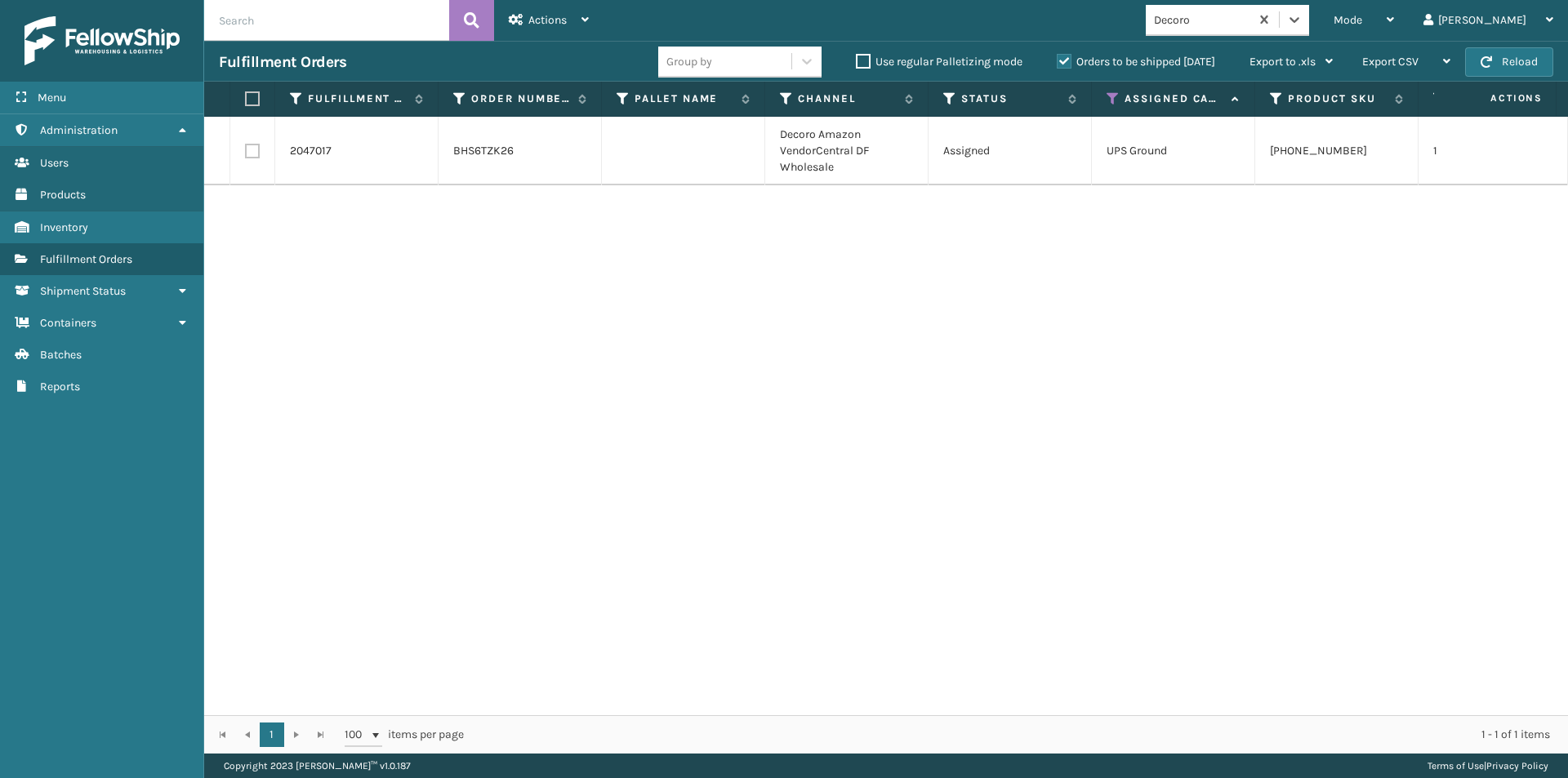
click at [248, 95] on label at bounding box center [250, 99] width 10 height 14
click at [246, 95] on input "checkbox" at bounding box center [245, 99] width 1 height 11
checkbox input "true"
click at [579, 19] on div "Actions" at bounding box center [549, 20] width 80 height 41
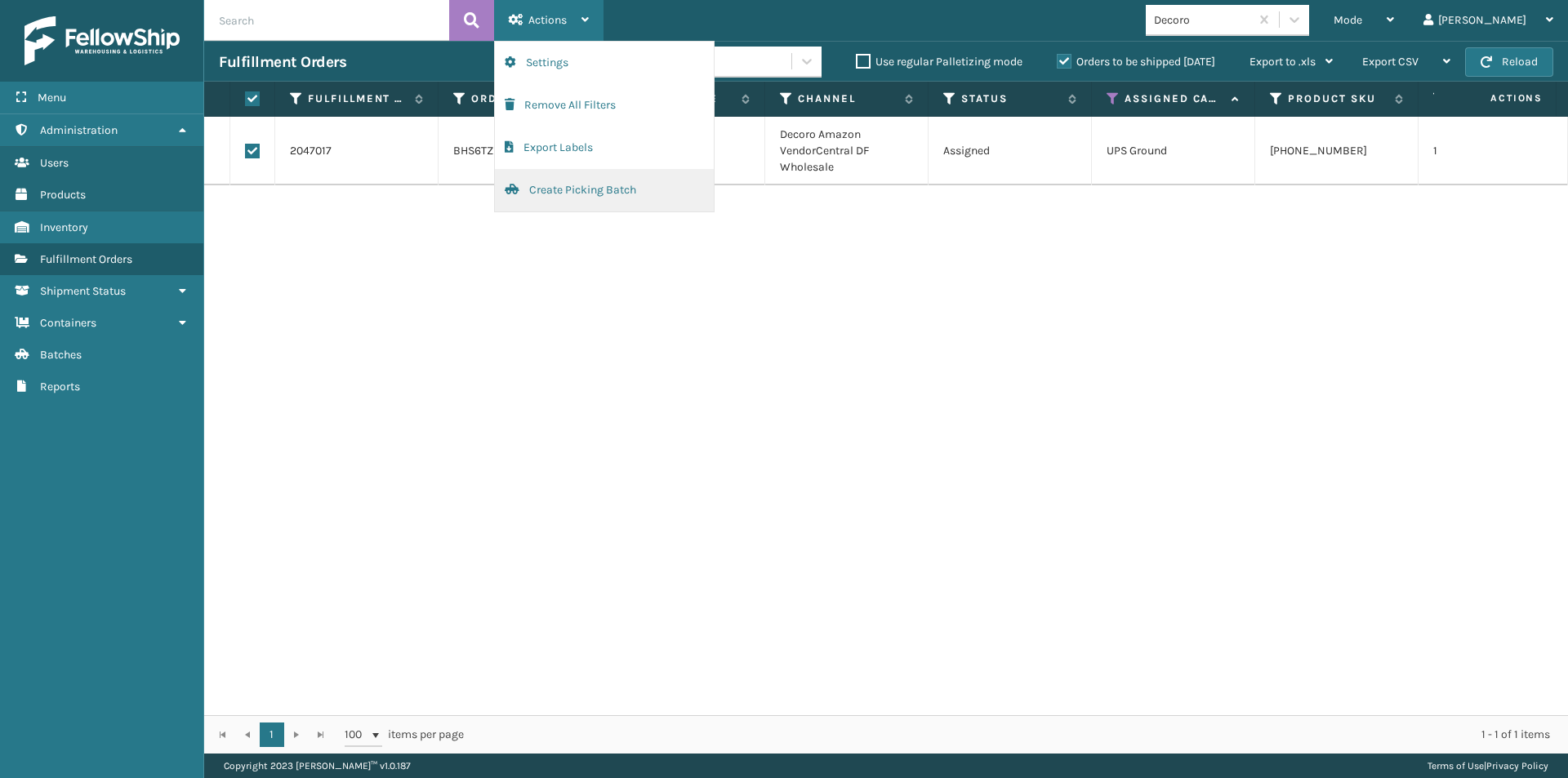
click at [572, 187] on button "Create Picking Batch" at bounding box center [604, 190] width 219 height 42
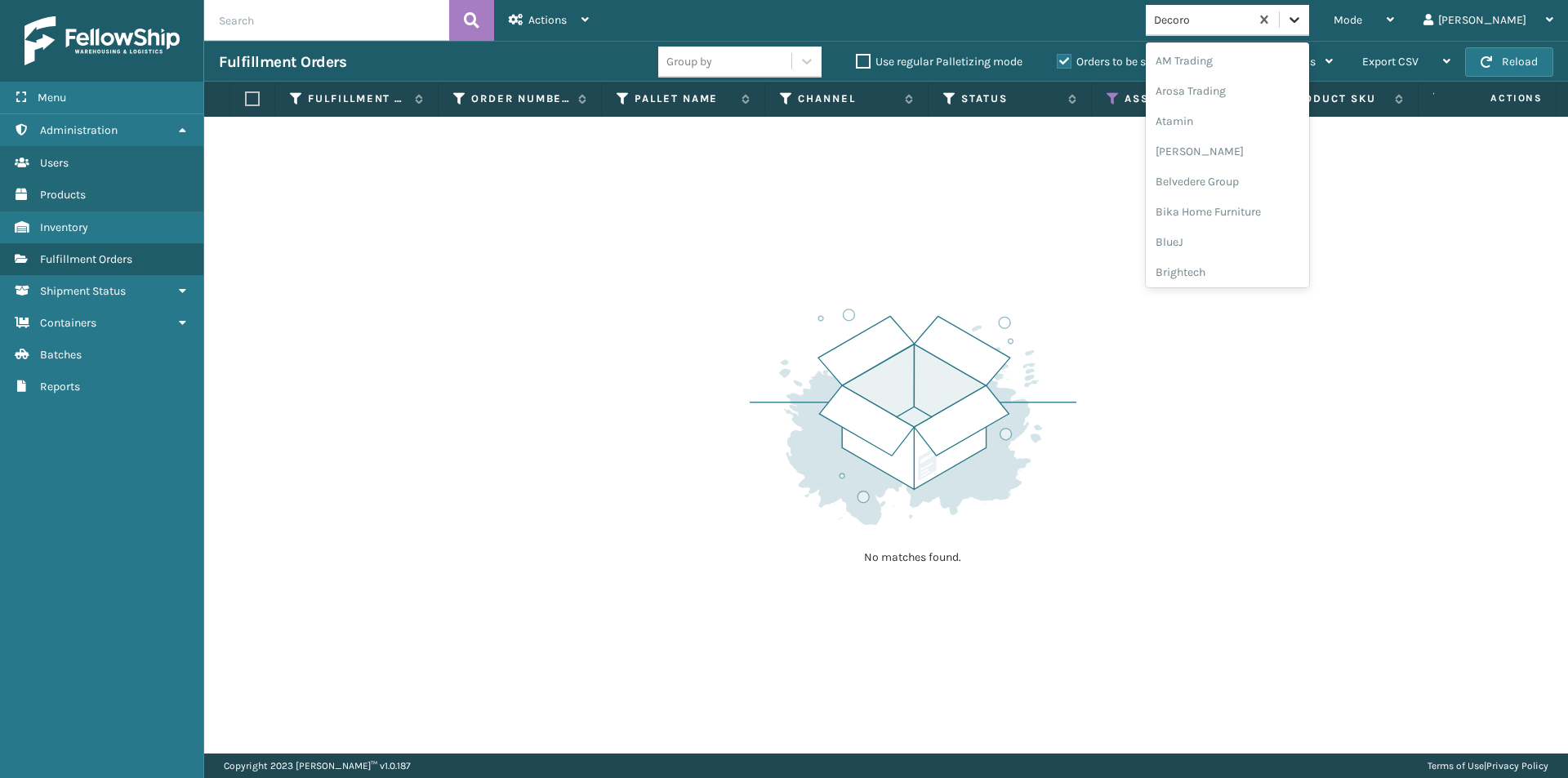
click at [1303, 19] on icon at bounding box center [1294, 19] width 16 height 16
click at [1237, 192] on div "Emson" at bounding box center [1227, 195] width 164 height 31
click at [1303, 23] on icon at bounding box center [1294, 19] width 16 height 16
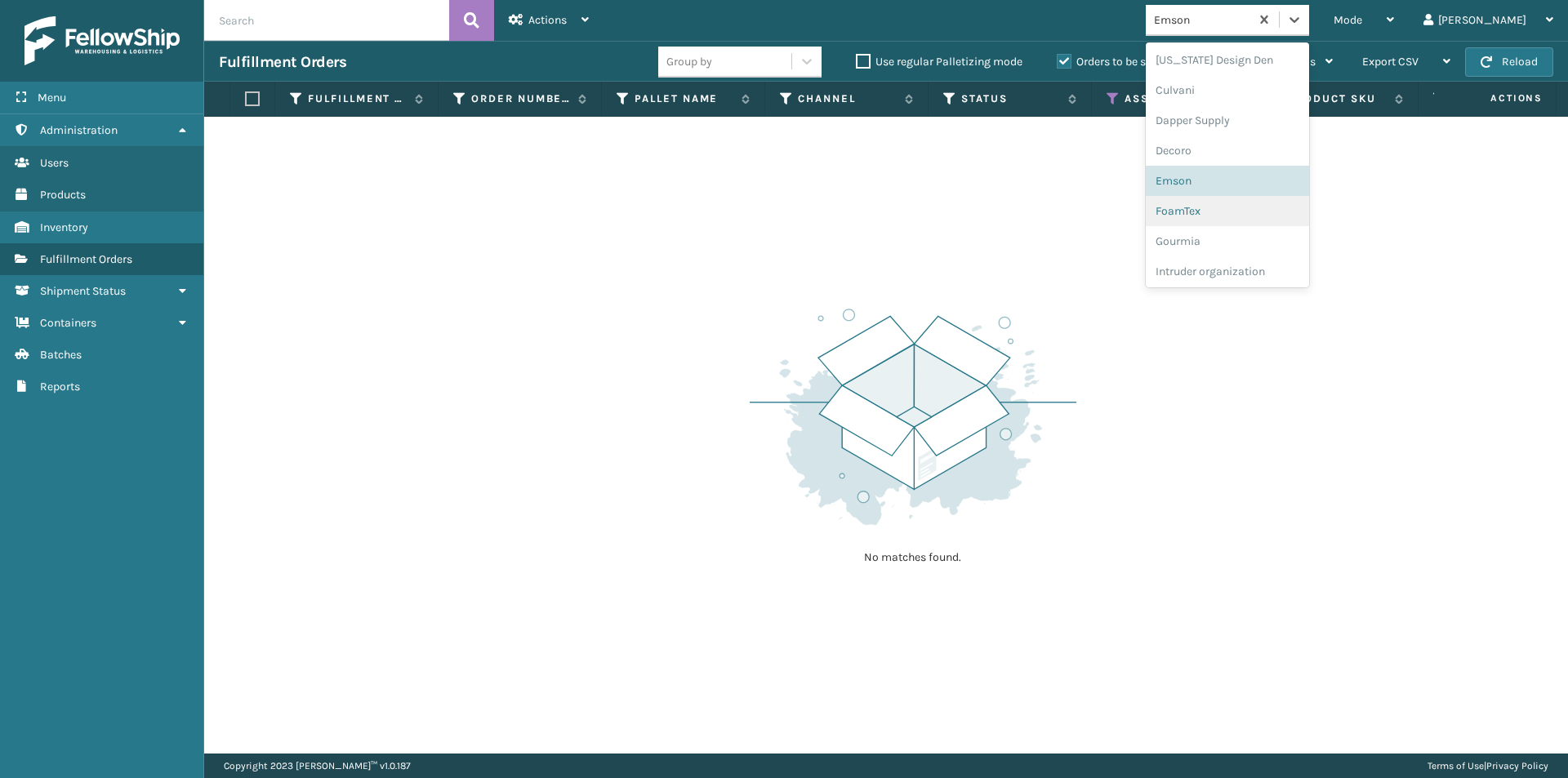
click at [1242, 217] on div "FoamTex" at bounding box center [1227, 211] width 164 height 31
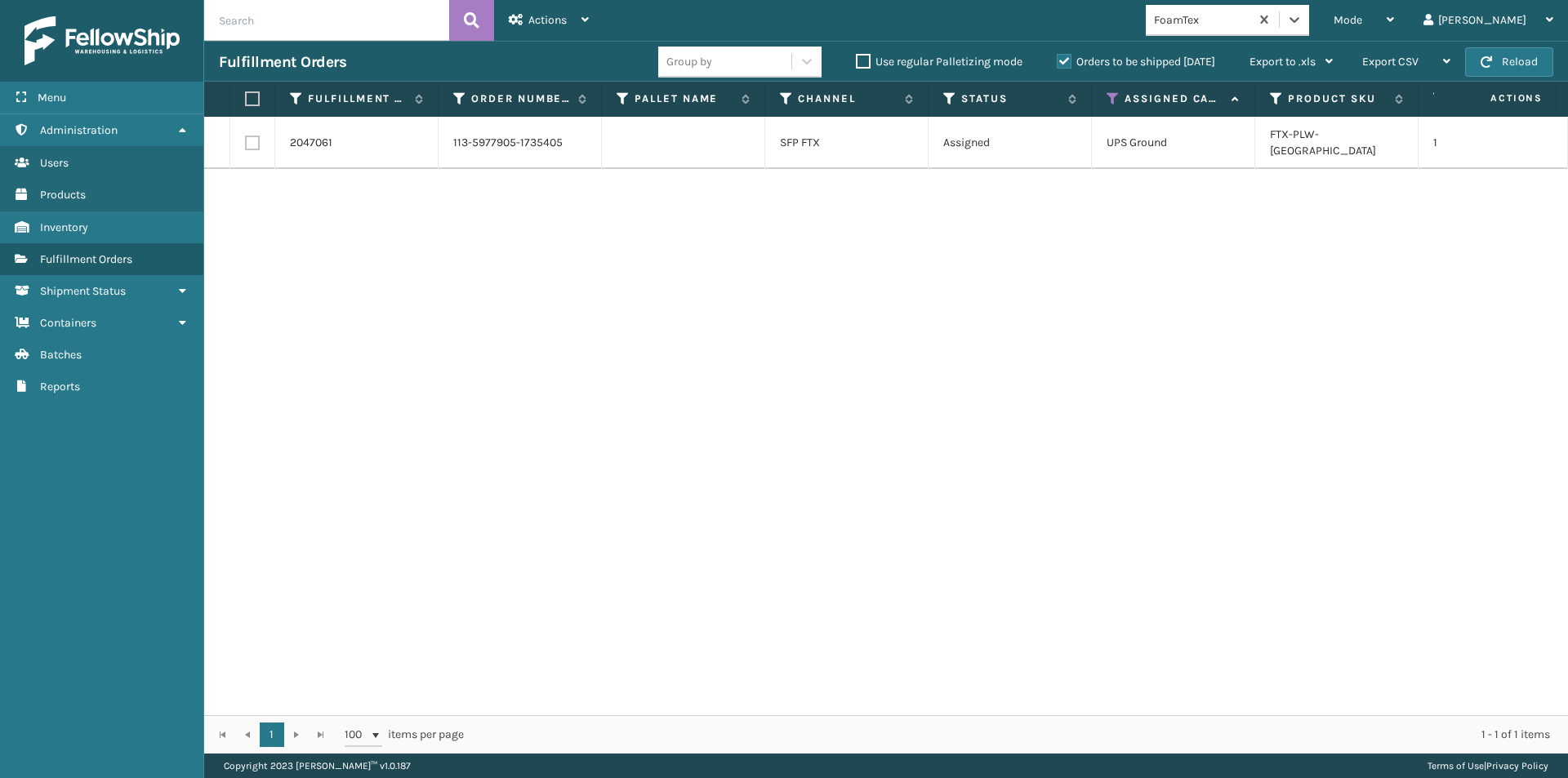
click at [251, 136] on label at bounding box center [252, 143] width 14 height 14
click at [246, 136] on input "checkbox" at bounding box center [245, 141] width 1 height 11
checkbox input "true"
click at [587, 27] on div "Actions" at bounding box center [549, 20] width 80 height 41
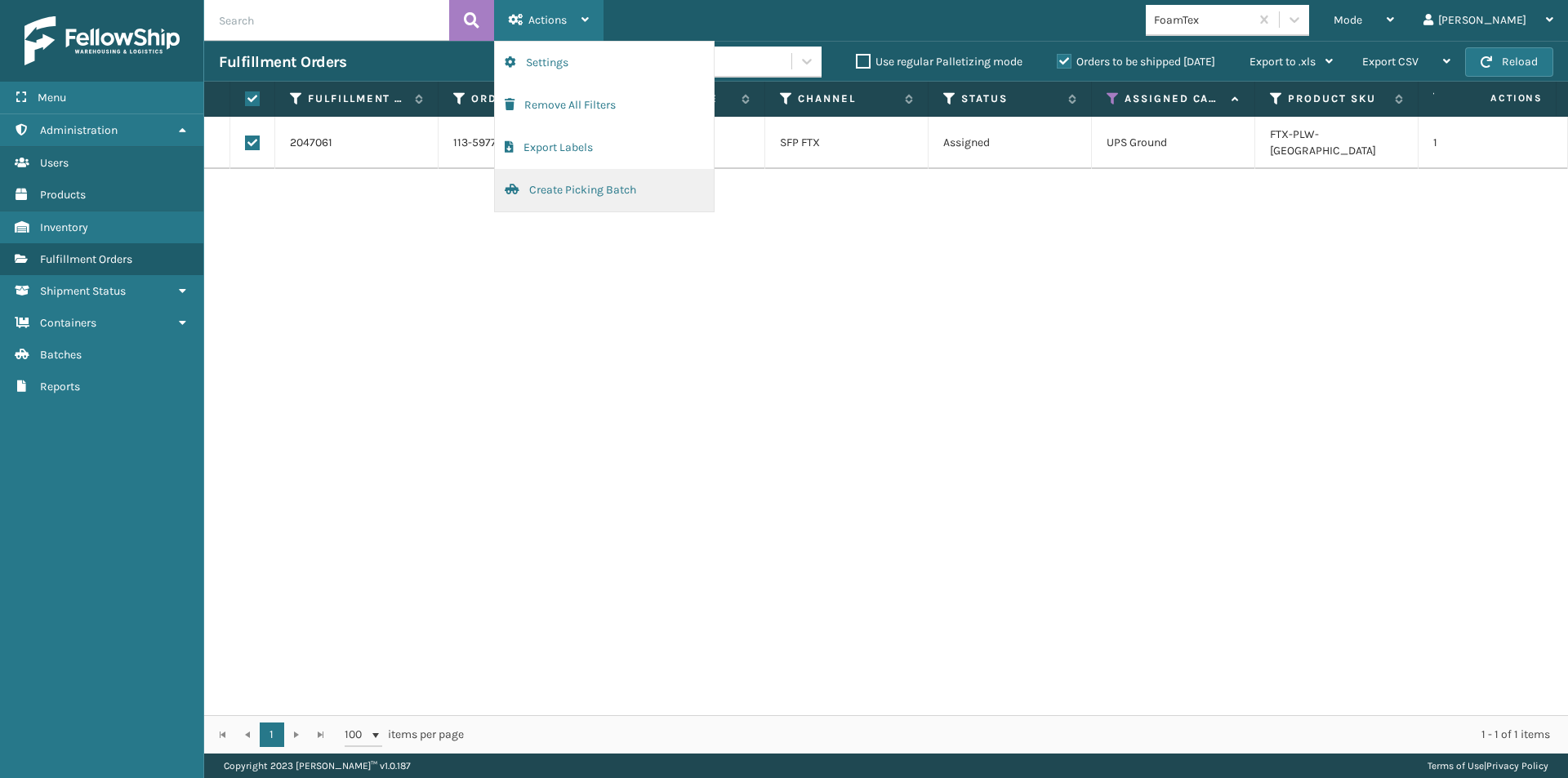
click at [570, 191] on button "Create Picking Batch" at bounding box center [604, 190] width 219 height 42
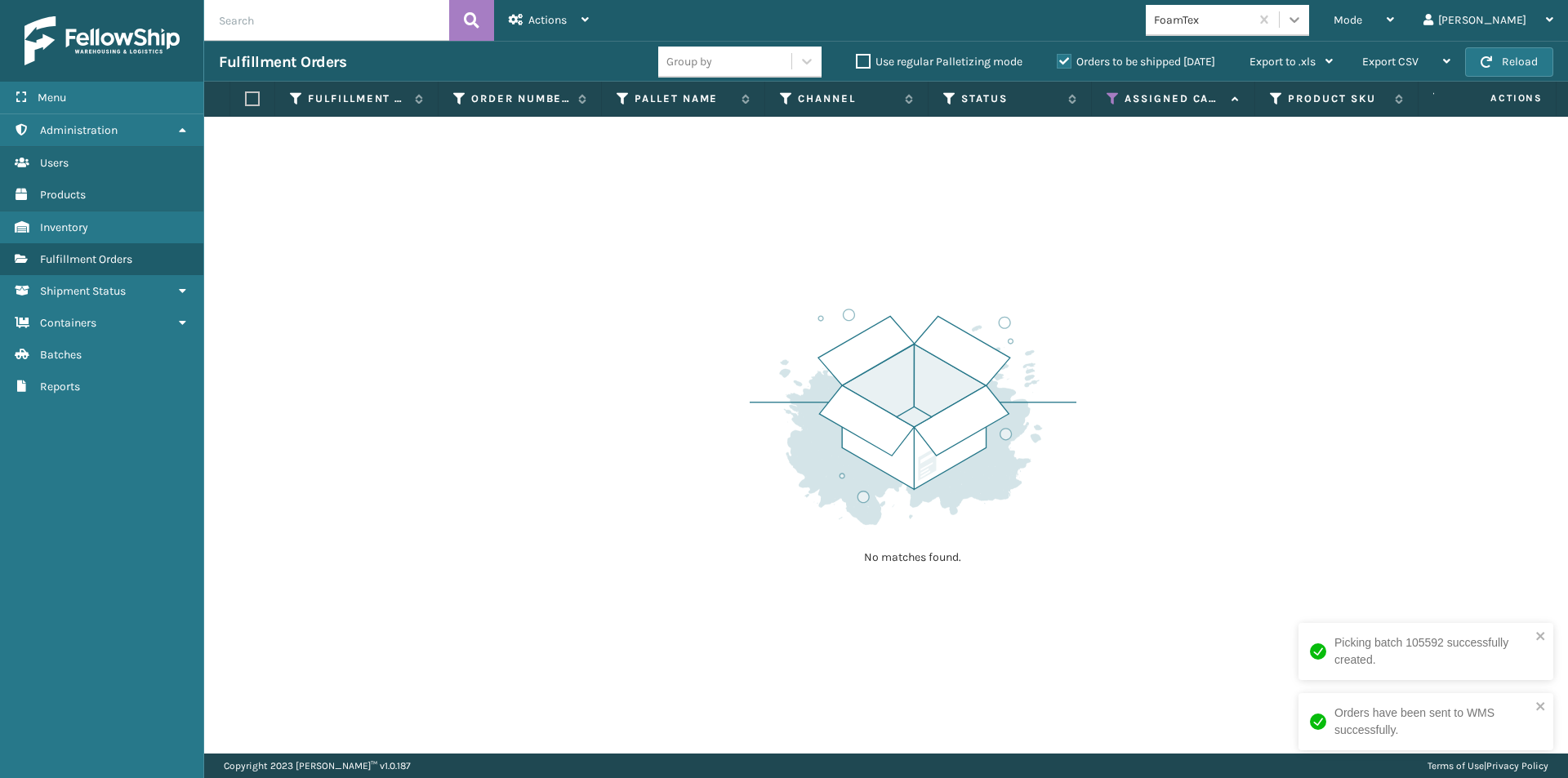
click at [1299, 22] on icon at bounding box center [1294, 20] width 10 height 6
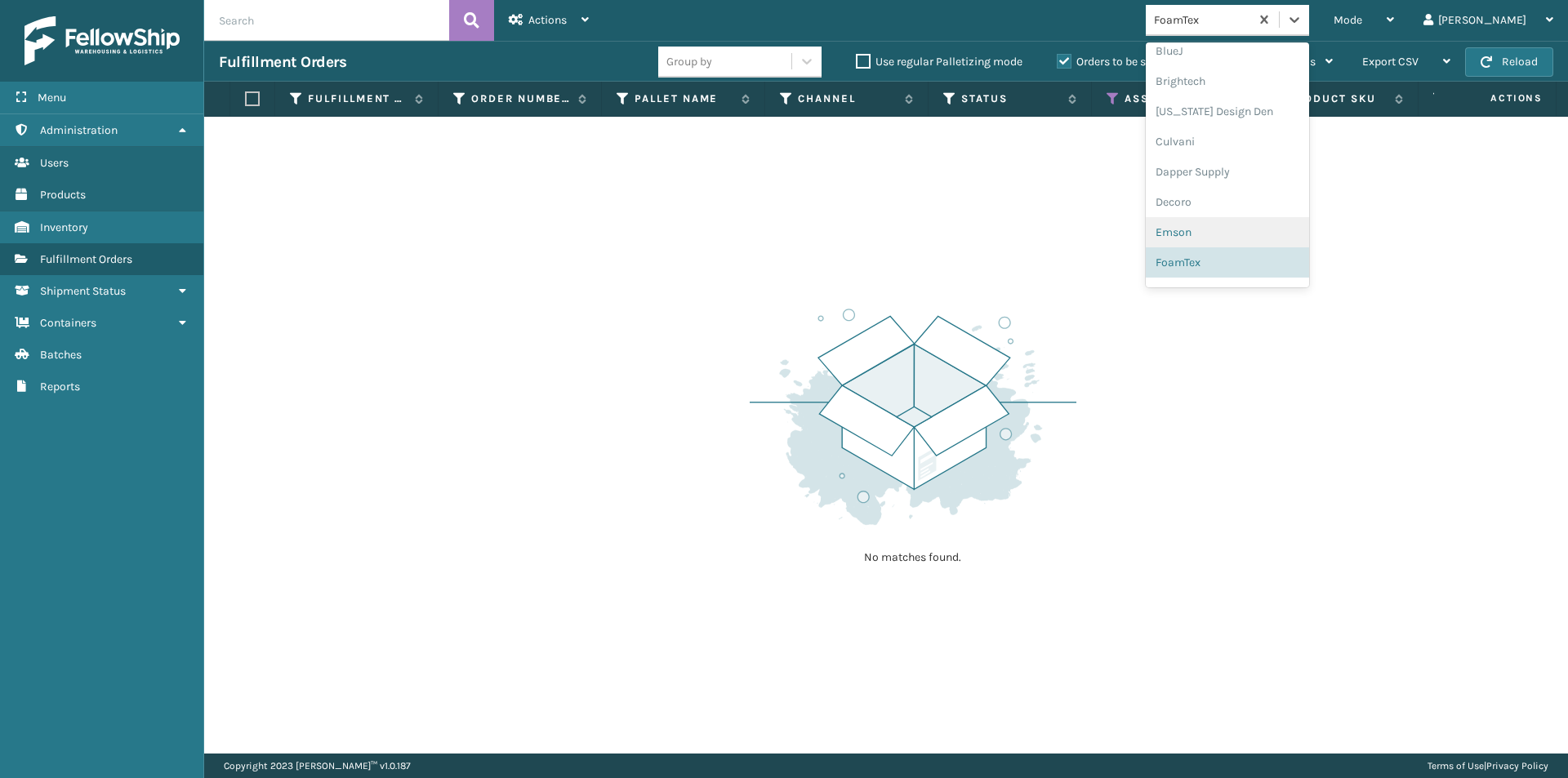
scroll to position [273, 0]
click at [1287, 216] on div "Gourmia" at bounding box center [1227, 211] width 164 height 31
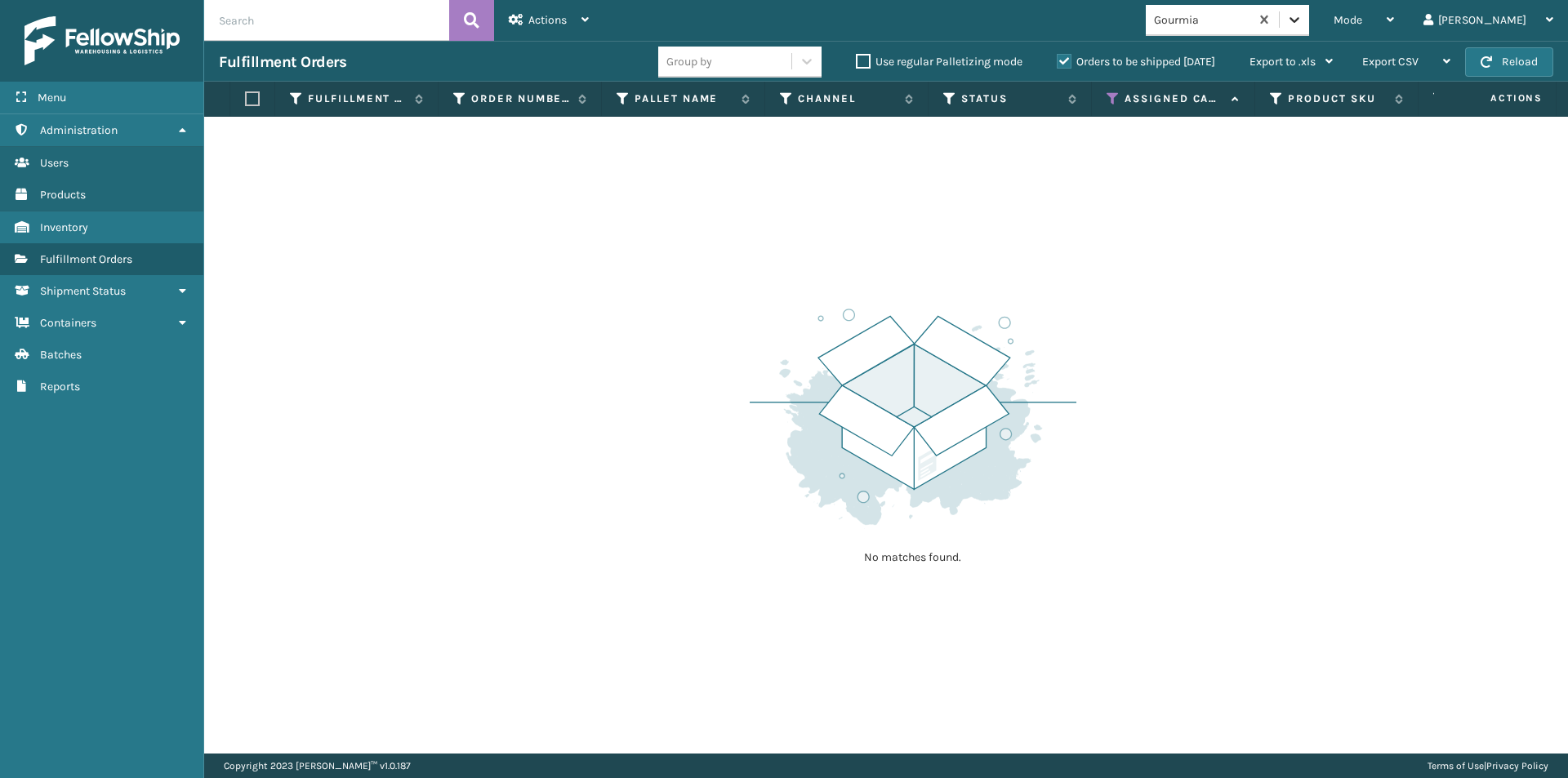
click at [1310, 29] on div at bounding box center [1294, 19] width 30 height 30
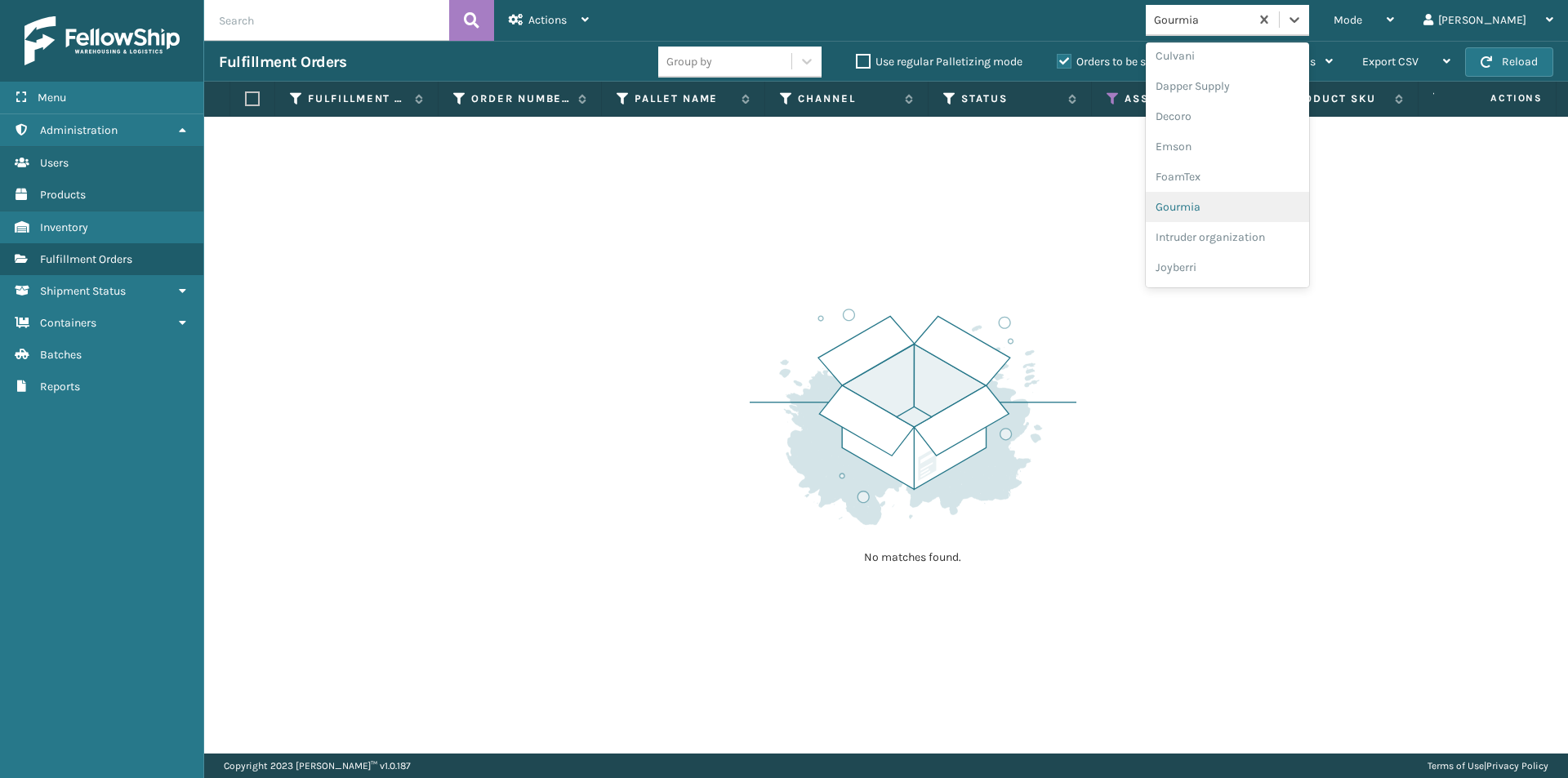
scroll to position [303, 0]
click at [1275, 219] on div "Intruder organization" at bounding box center [1227, 211] width 164 height 31
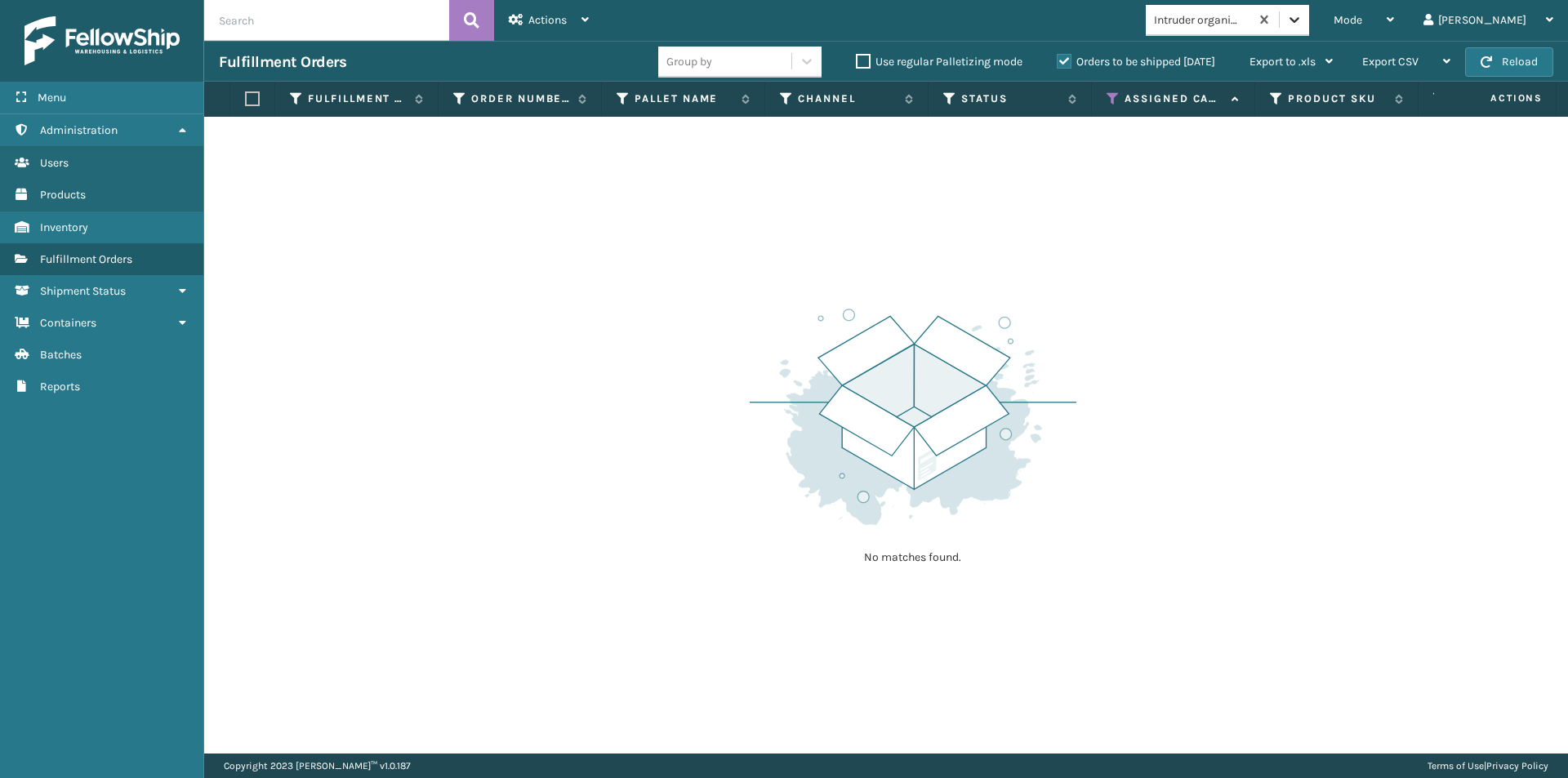
click at [1310, 30] on div at bounding box center [1294, 19] width 30 height 30
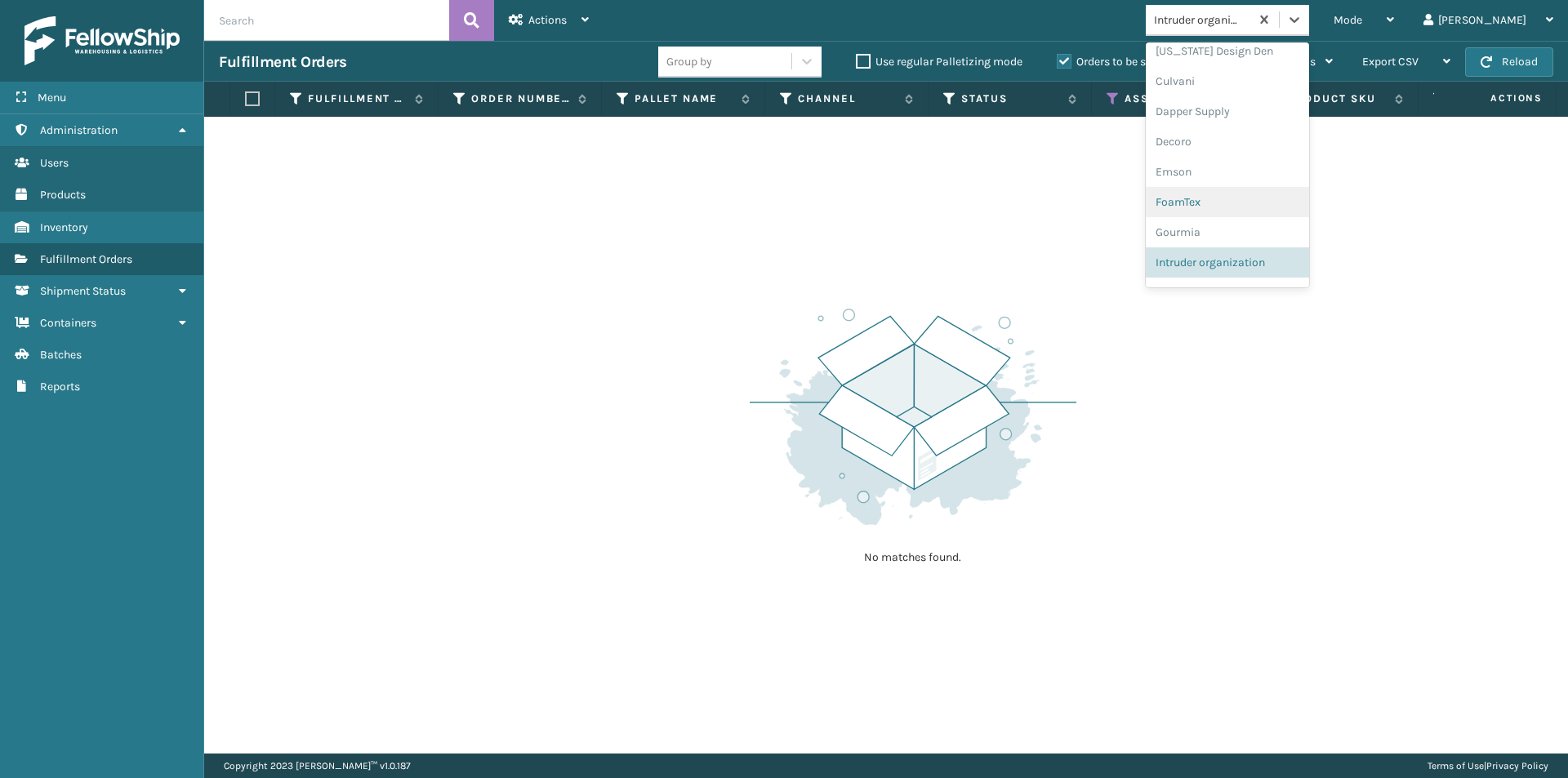
scroll to position [414, 0]
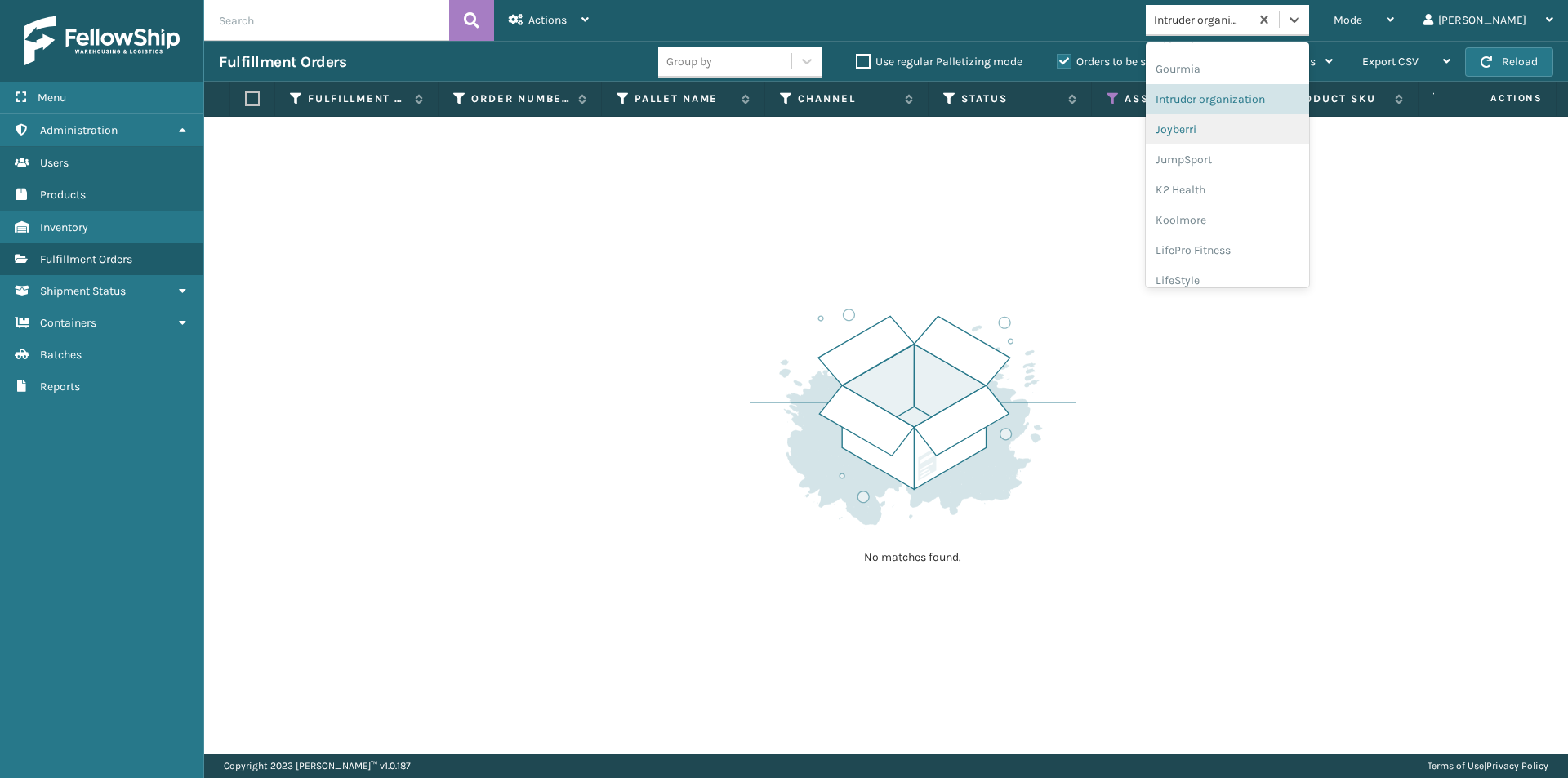
click at [1263, 140] on div "Joyberri" at bounding box center [1227, 129] width 164 height 31
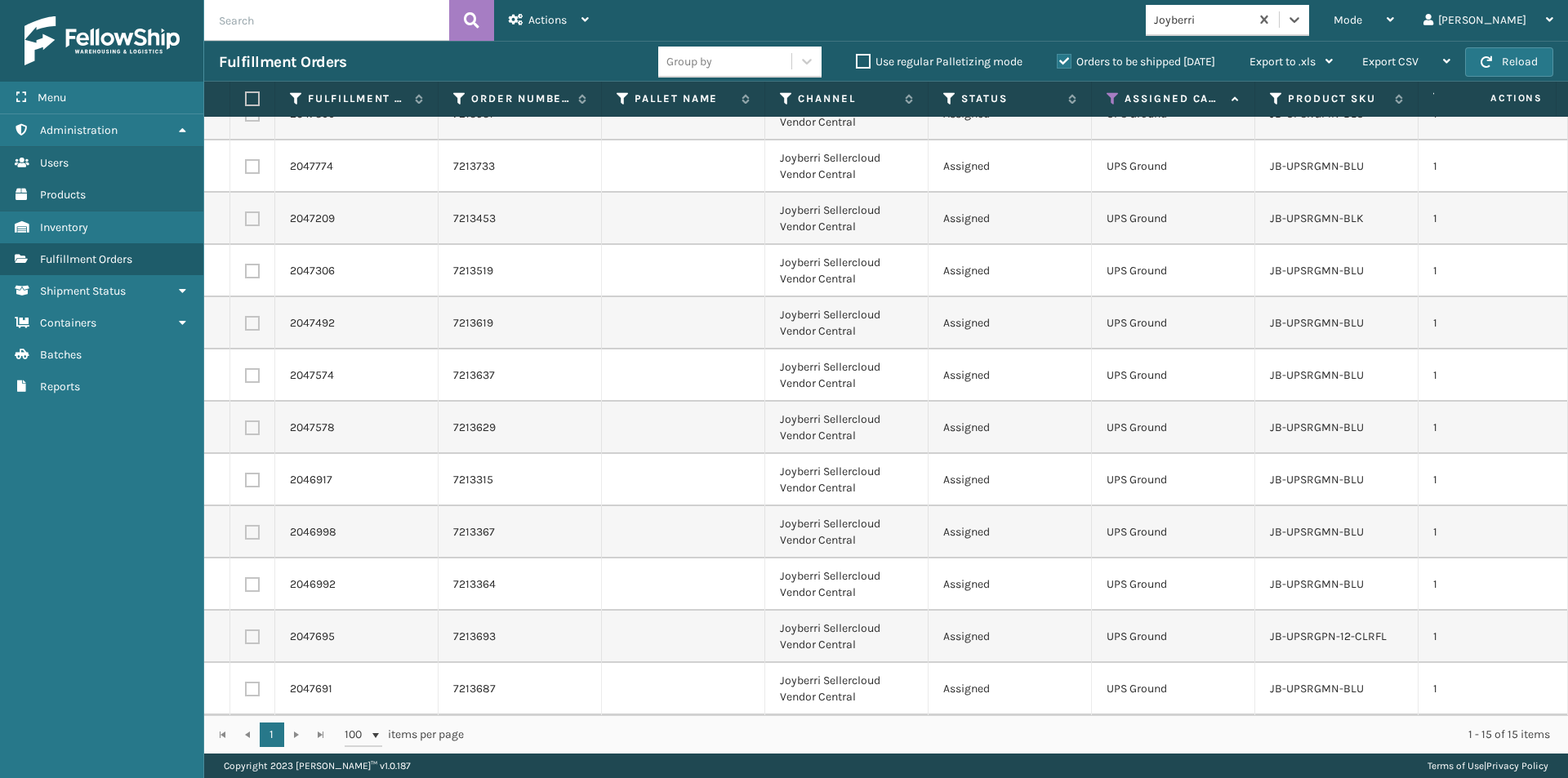
scroll to position [197, 0]
click at [247, 99] on label at bounding box center [250, 99] width 10 height 14
click at [246, 99] on input "checkbox" at bounding box center [245, 99] width 1 height 11
checkbox input "true"
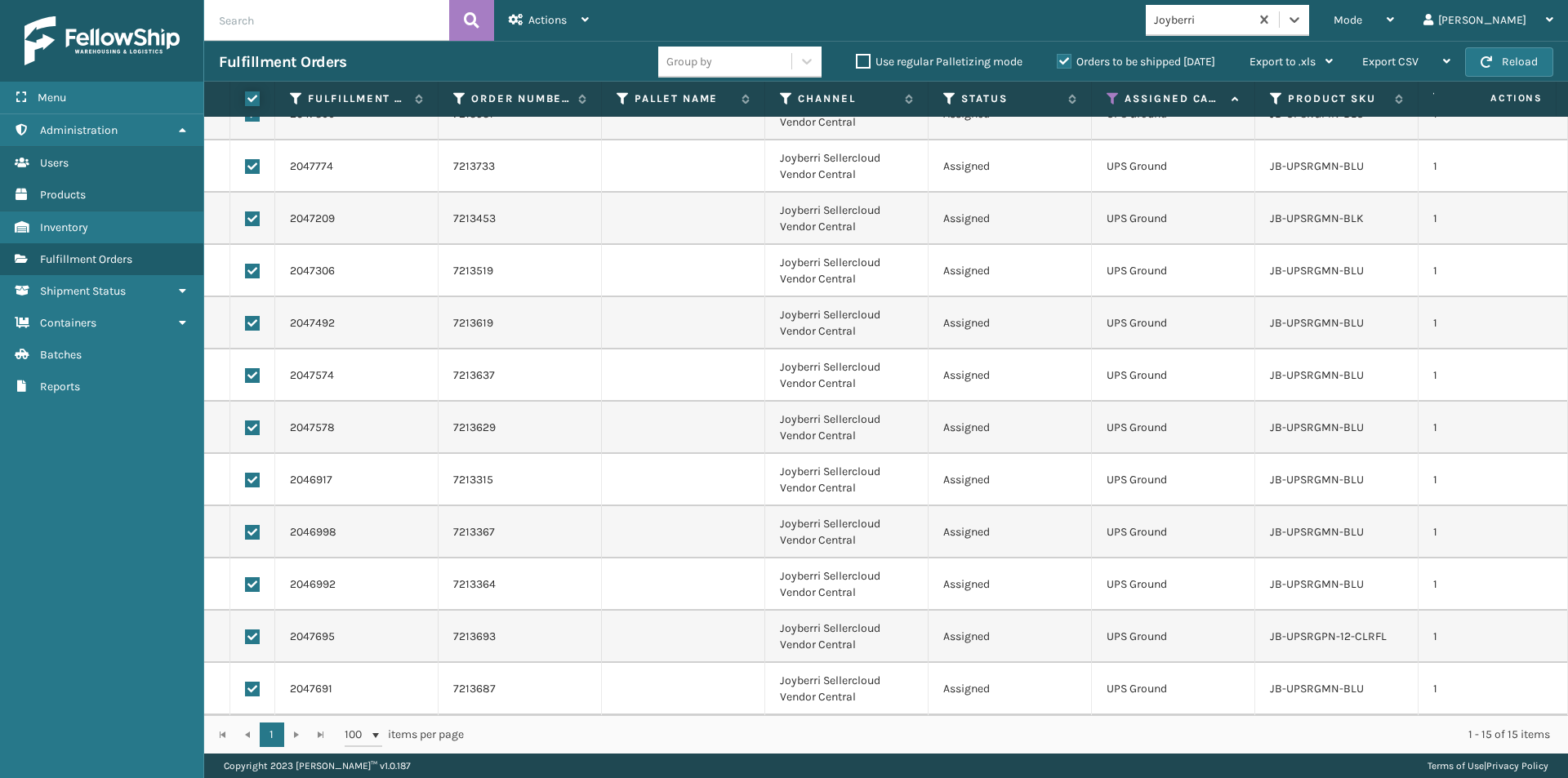
checkbox input "true"
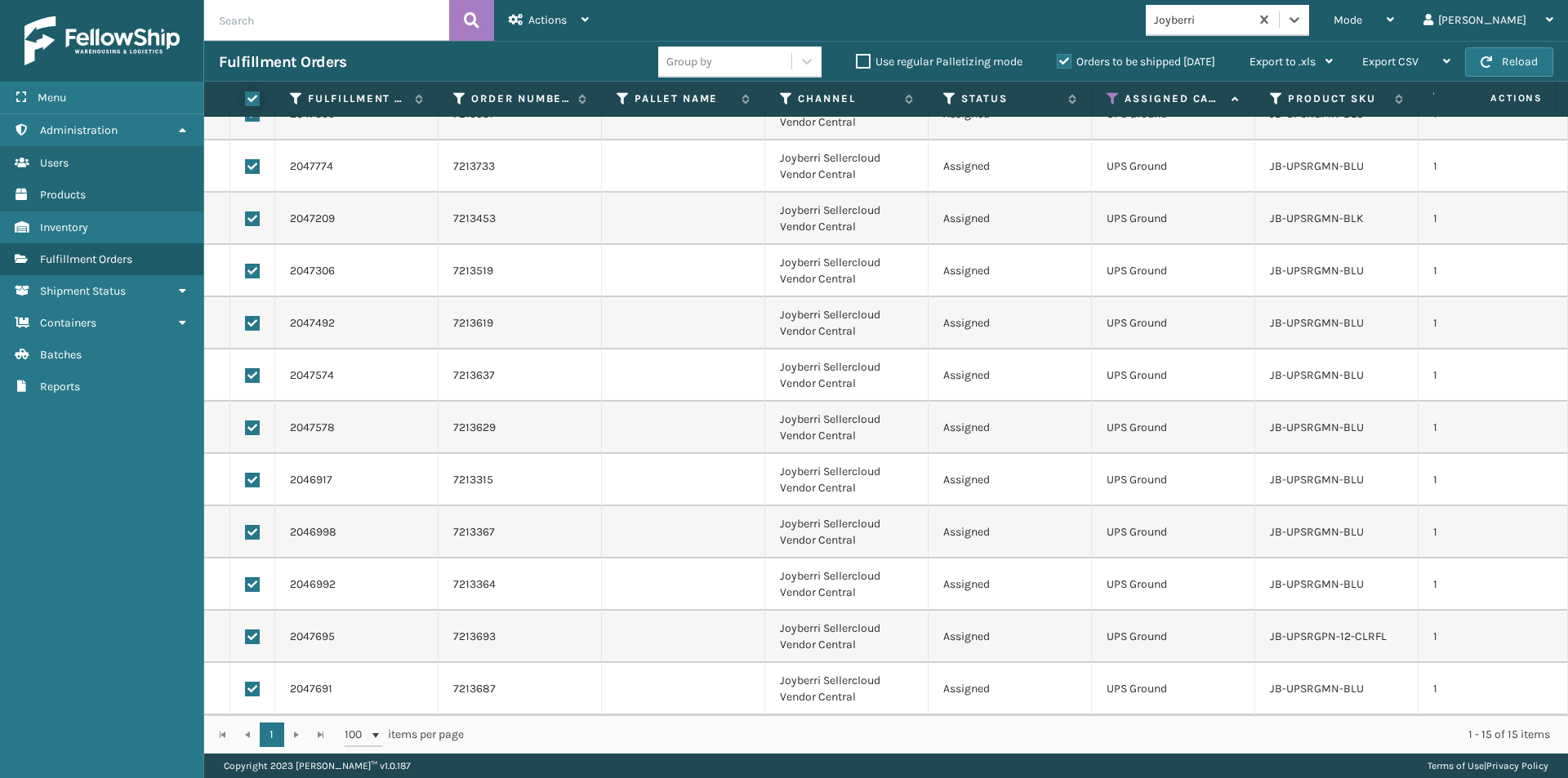
checkbox input "true"
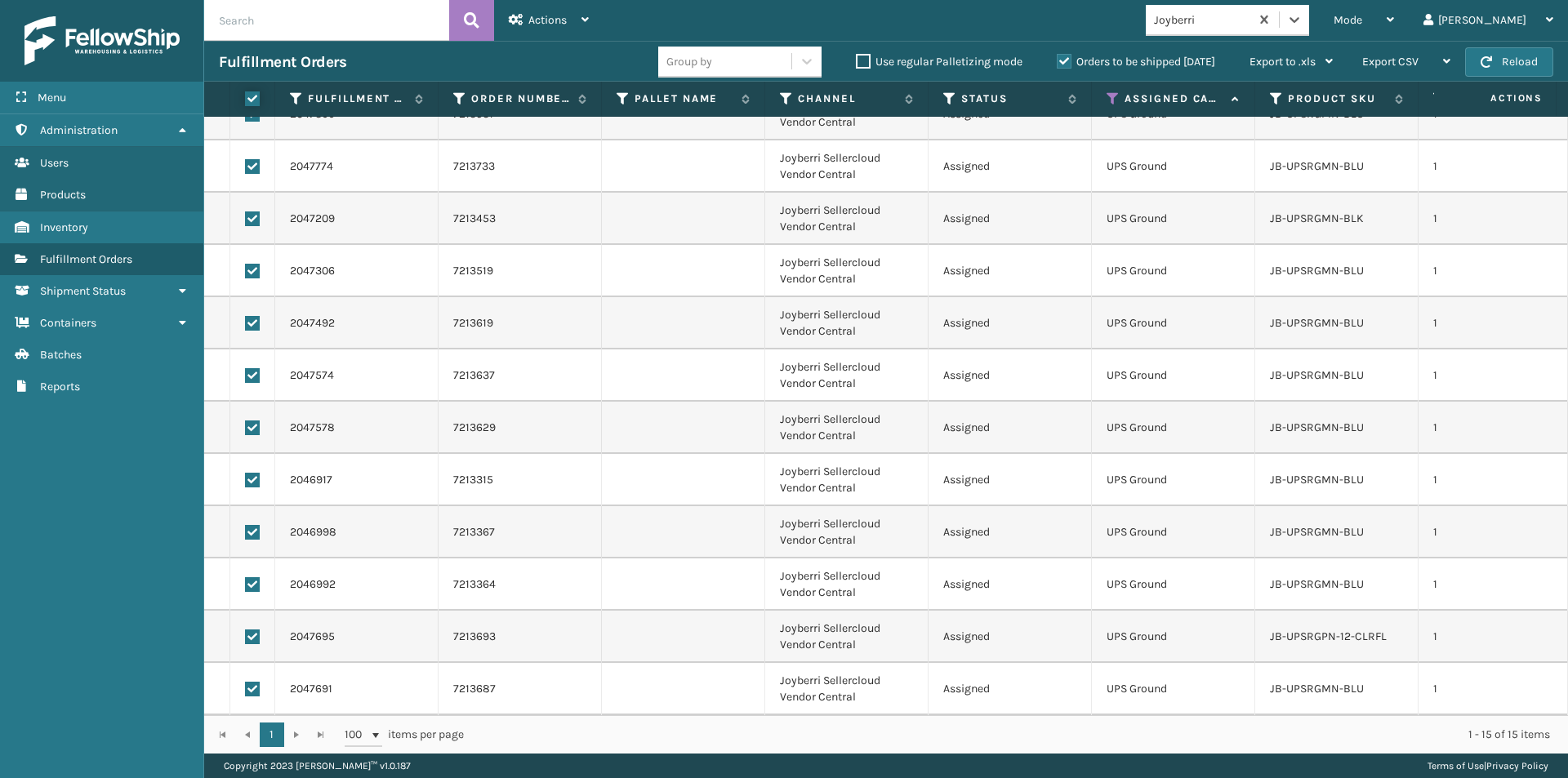
checkbox input "true"
click at [581, 22] on div "Actions" at bounding box center [549, 20] width 80 height 41
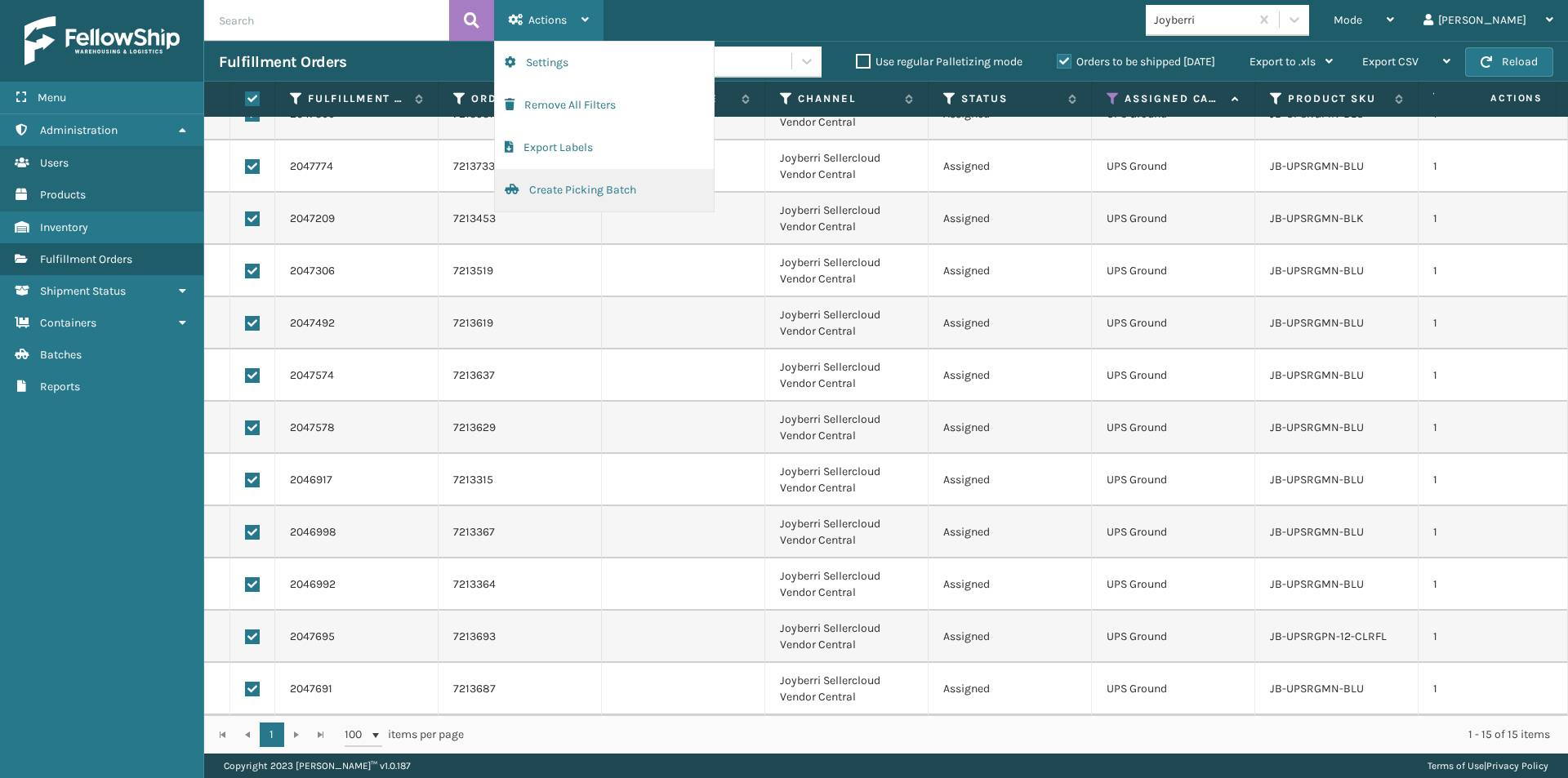
click at [542, 189] on button "Create Picking Batch" at bounding box center [604, 190] width 219 height 42
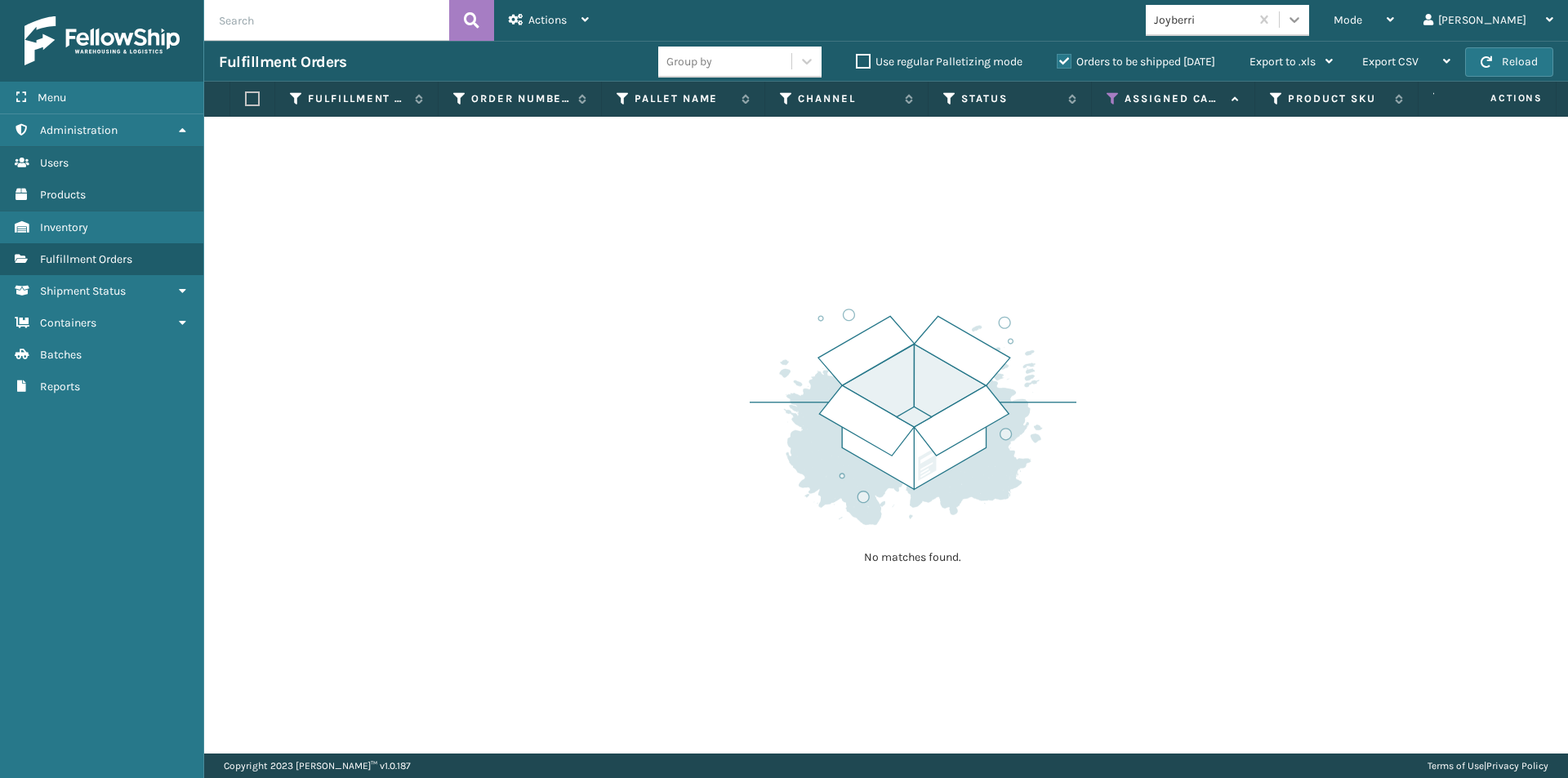
click at [1303, 12] on icon at bounding box center [1294, 19] width 16 height 16
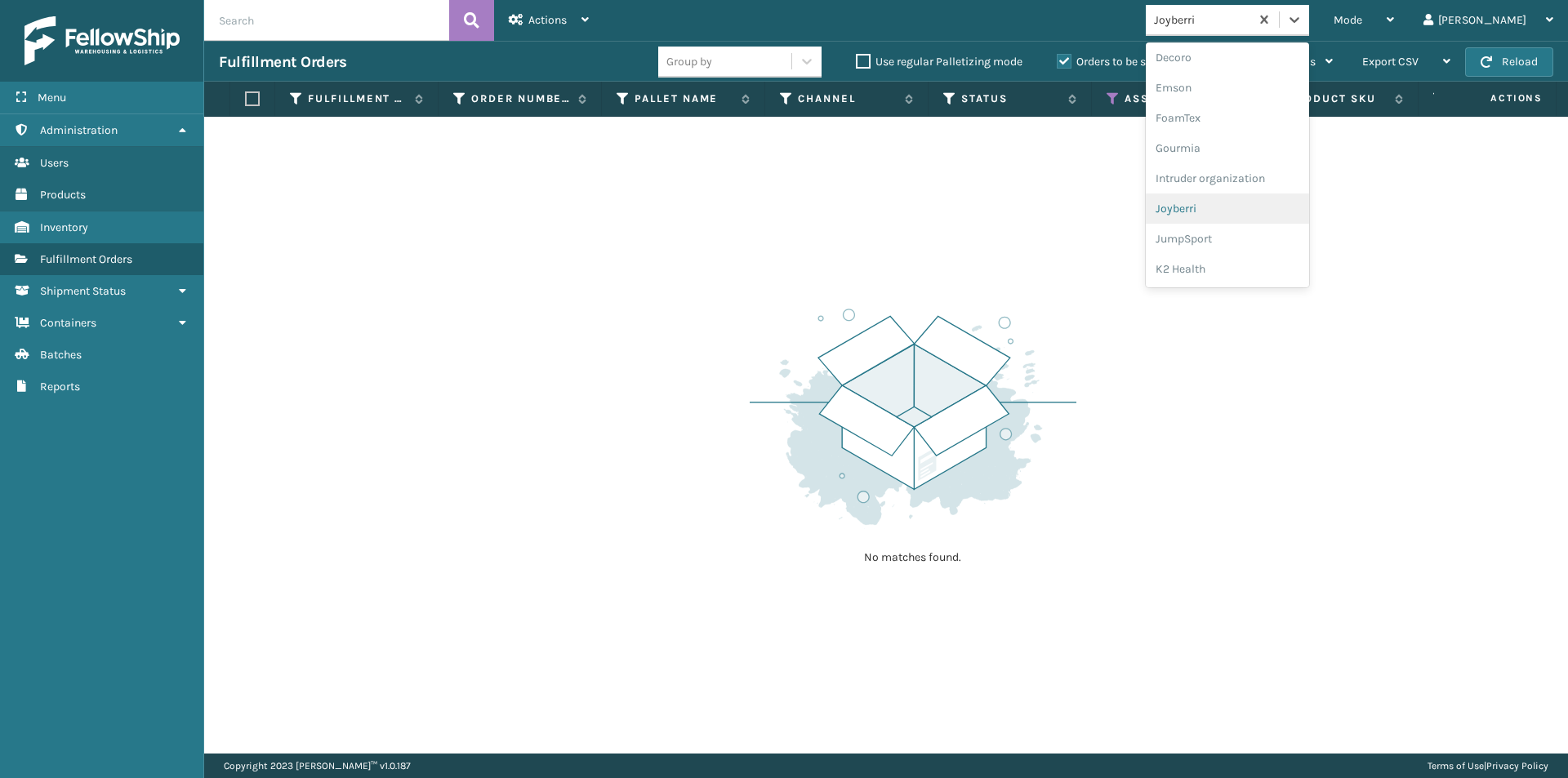
scroll to position [364, 0]
click at [1286, 214] on div "JumpSport" at bounding box center [1227, 211] width 164 height 31
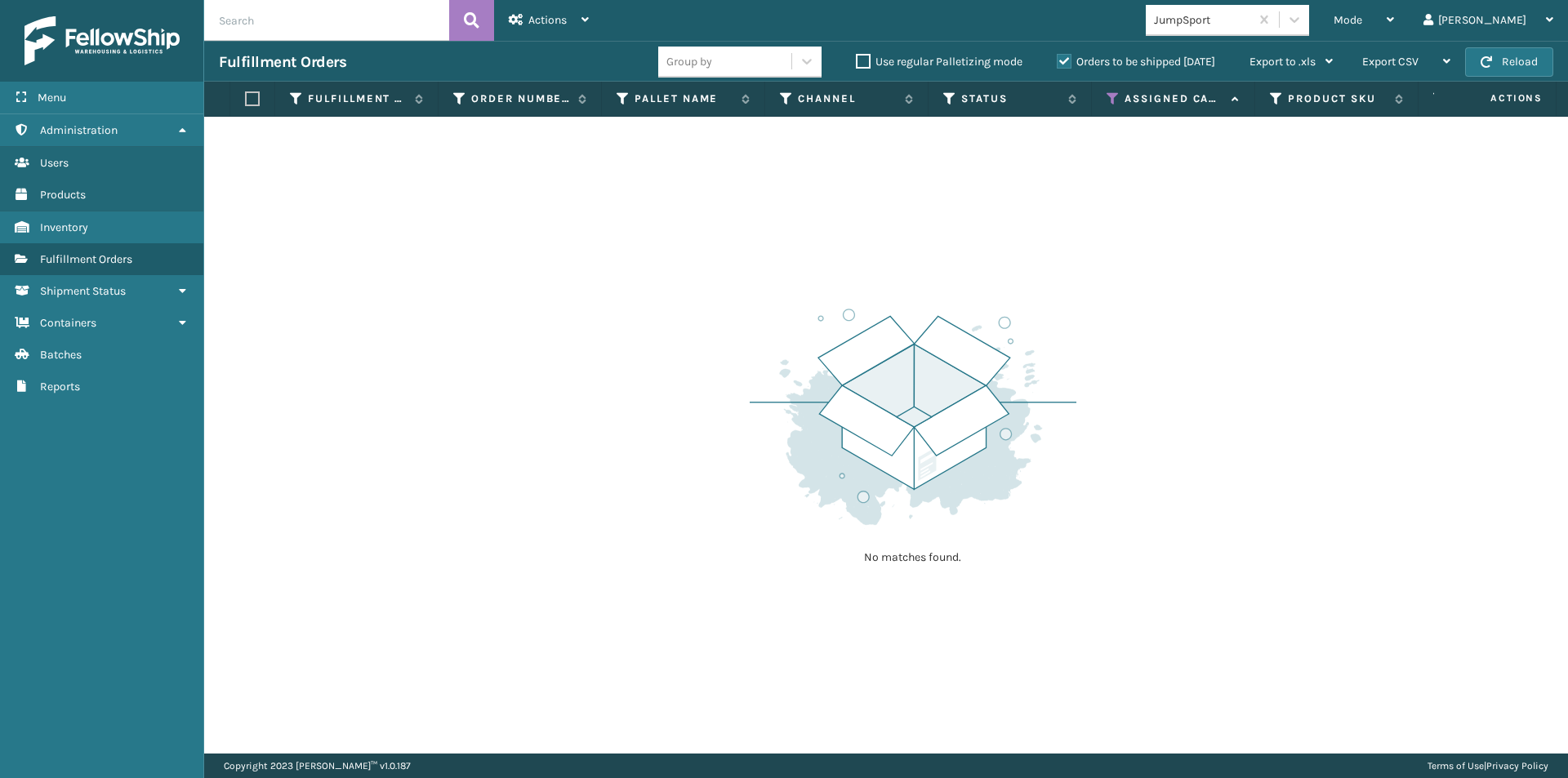
click at [1360, 40] on div "Mode Regular Mode Picking Mode Labeling Mode Exit Scan Mode JumpSport [PERSON_N…" at bounding box center [1086, 20] width 965 height 41
click at [1310, 28] on div at bounding box center [1294, 19] width 30 height 30
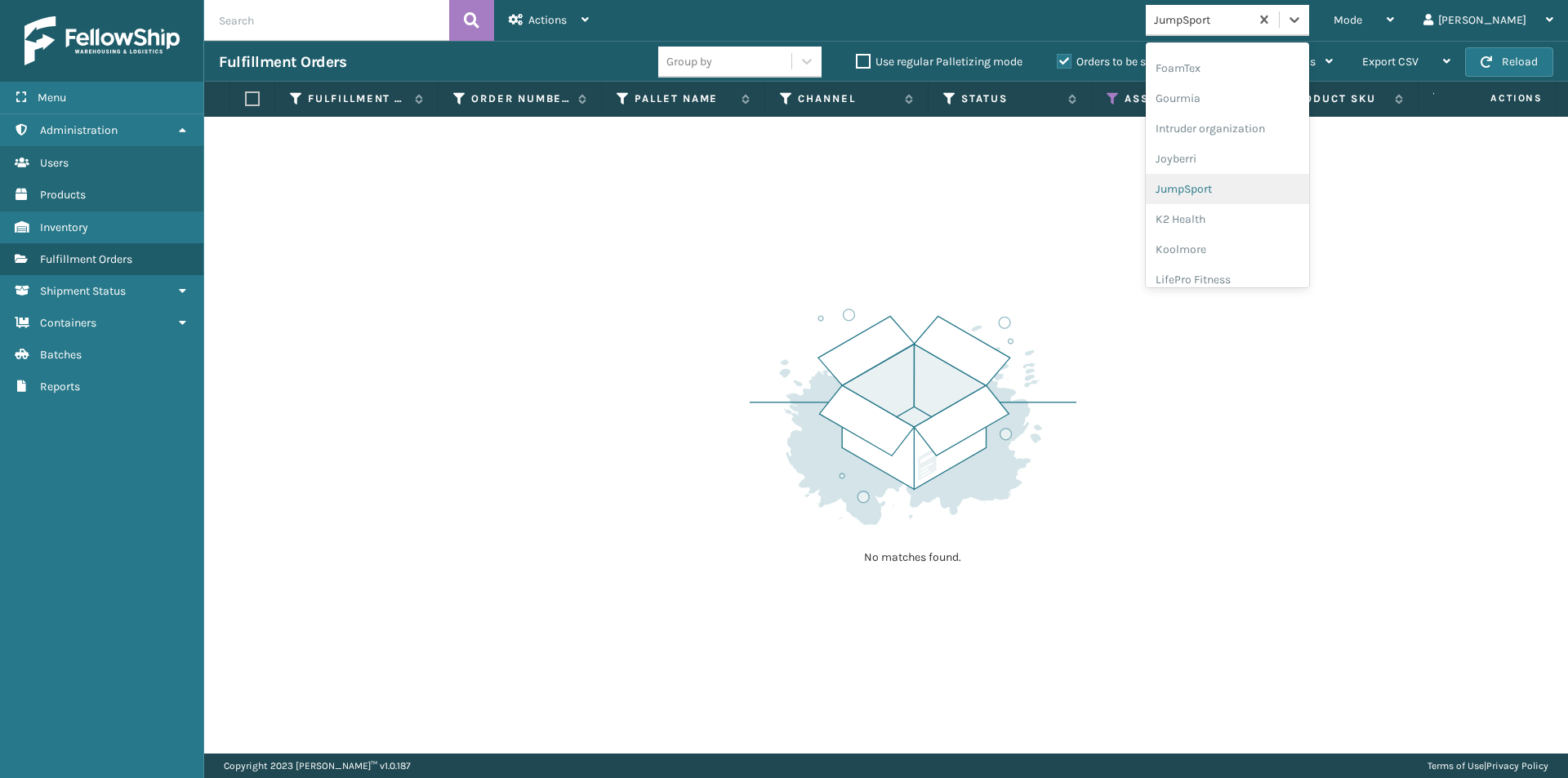
scroll to position [476, 0]
click at [1260, 132] on div "K2 Health" at bounding box center [1227, 129] width 164 height 31
click at [1303, 20] on icon at bounding box center [1294, 19] width 16 height 16
click at [1275, 208] on div "Koolmore" at bounding box center [1227, 211] width 164 height 31
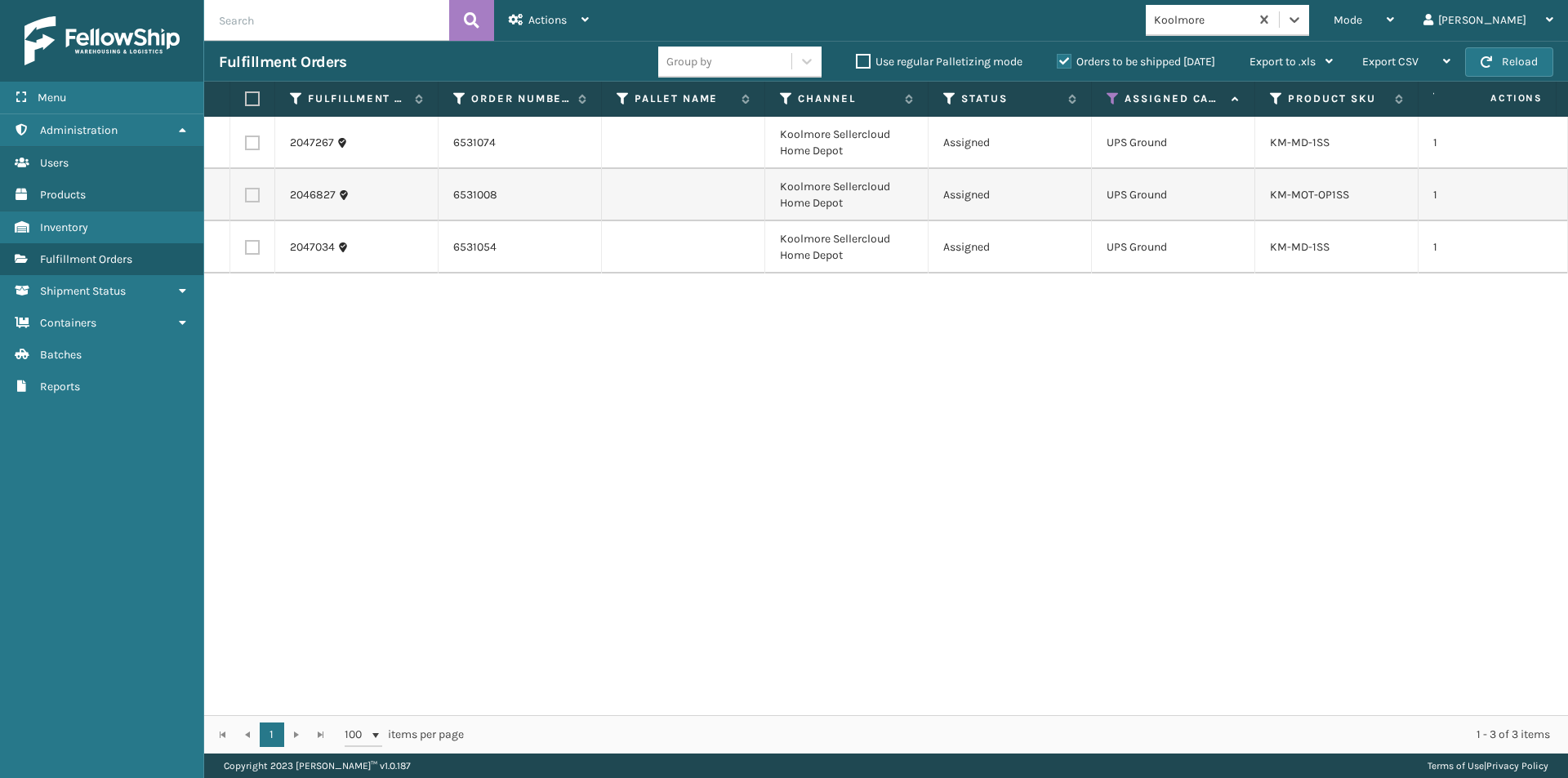
click at [248, 101] on label at bounding box center [250, 99] width 10 height 14
click at [246, 101] on input "checkbox" at bounding box center [245, 99] width 1 height 11
checkbox input "true"
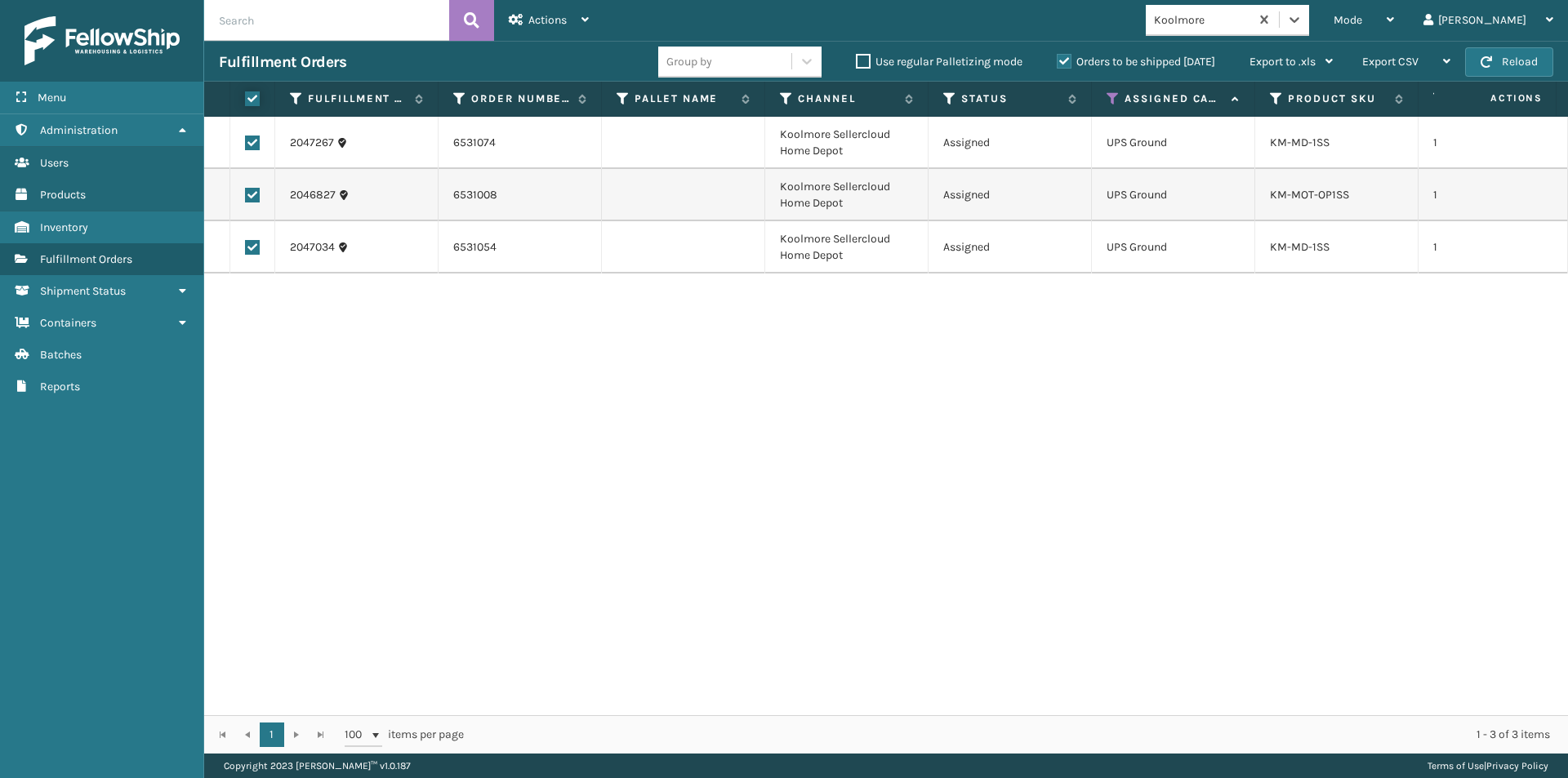
checkbox input "true"
click at [583, 14] on icon at bounding box center [585, 20] width 8 height 11
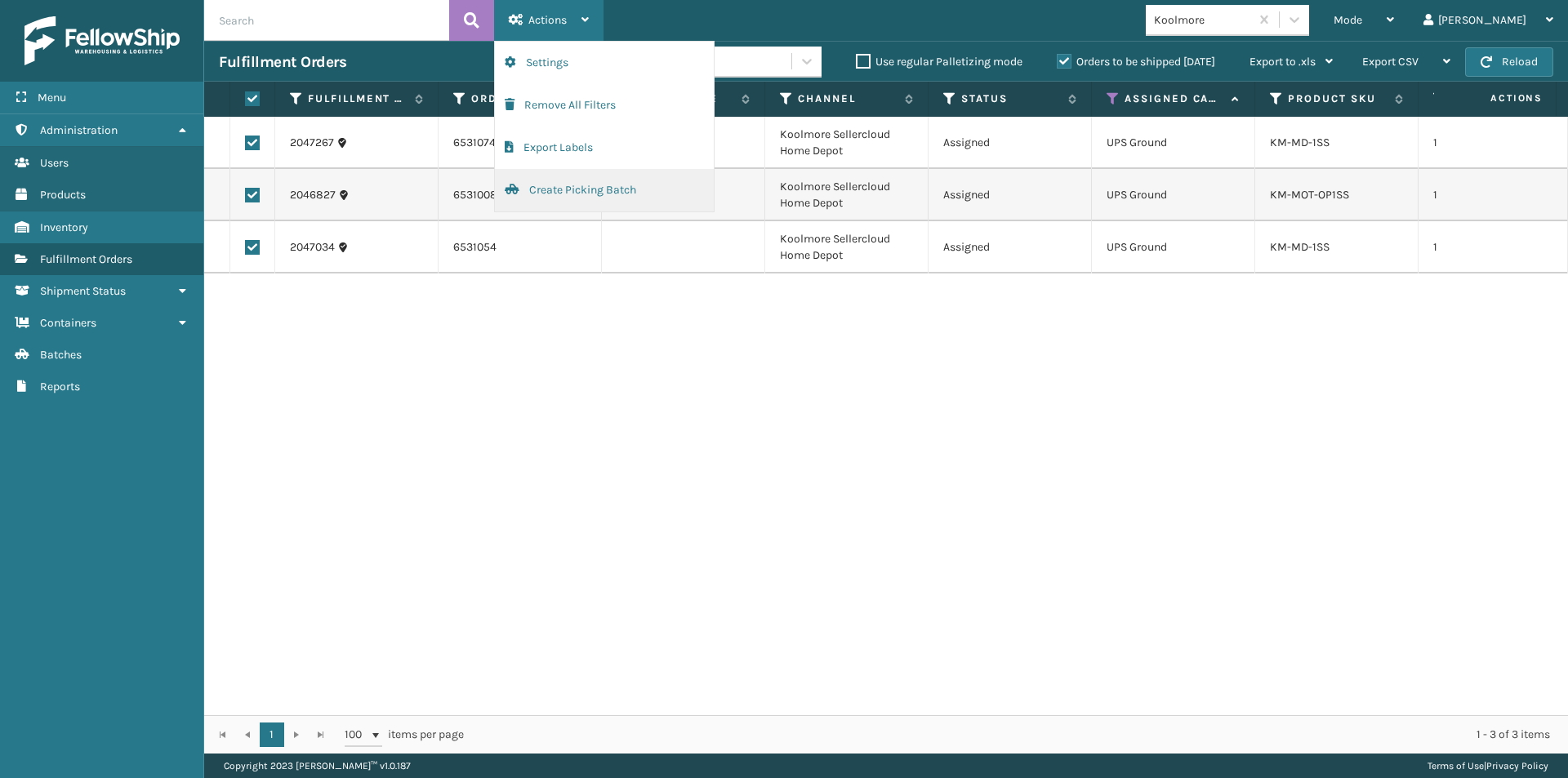
click at [579, 184] on button "Create Picking Batch" at bounding box center [604, 190] width 219 height 42
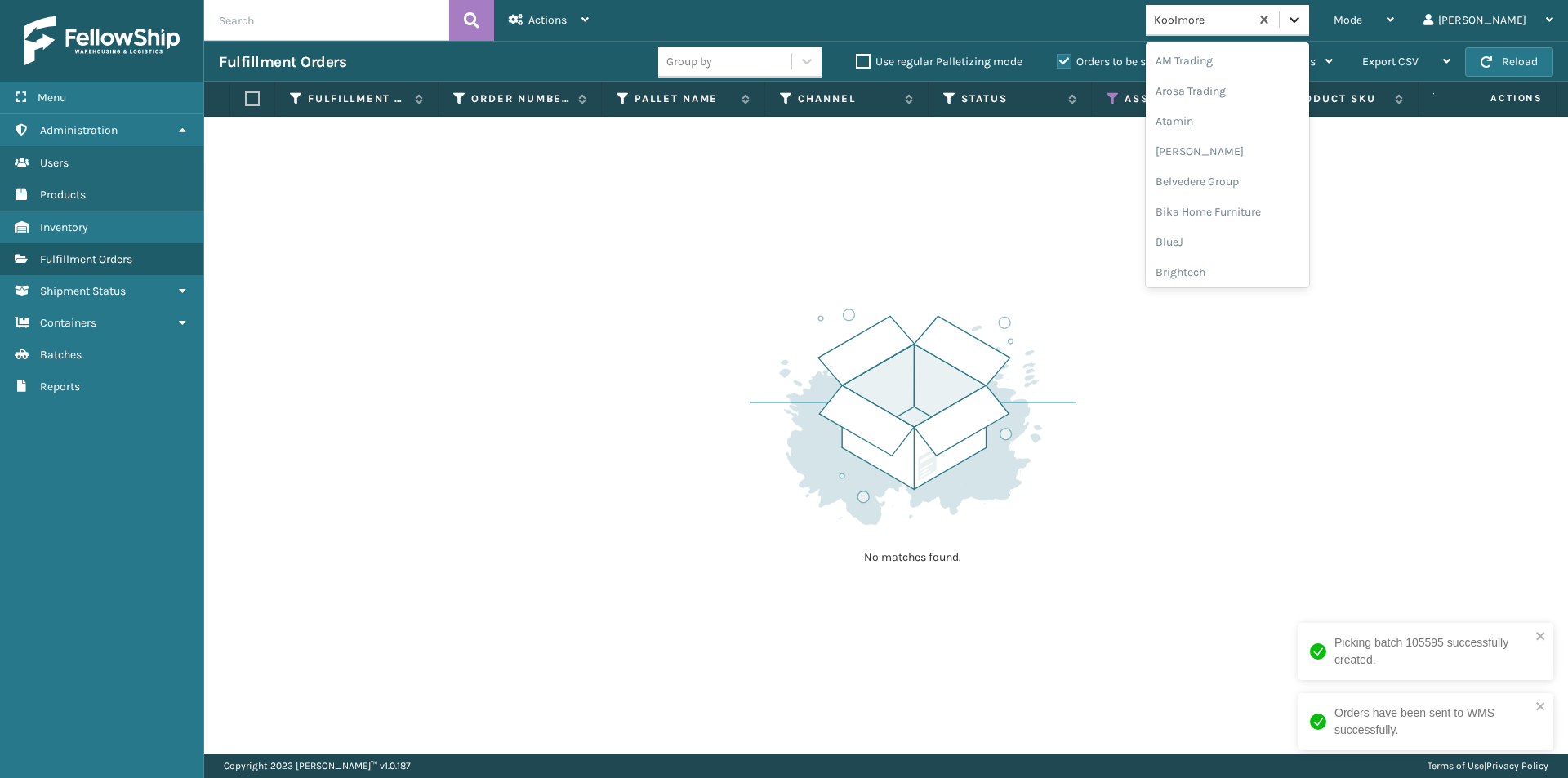
click at [1303, 19] on icon at bounding box center [1294, 19] width 16 height 16
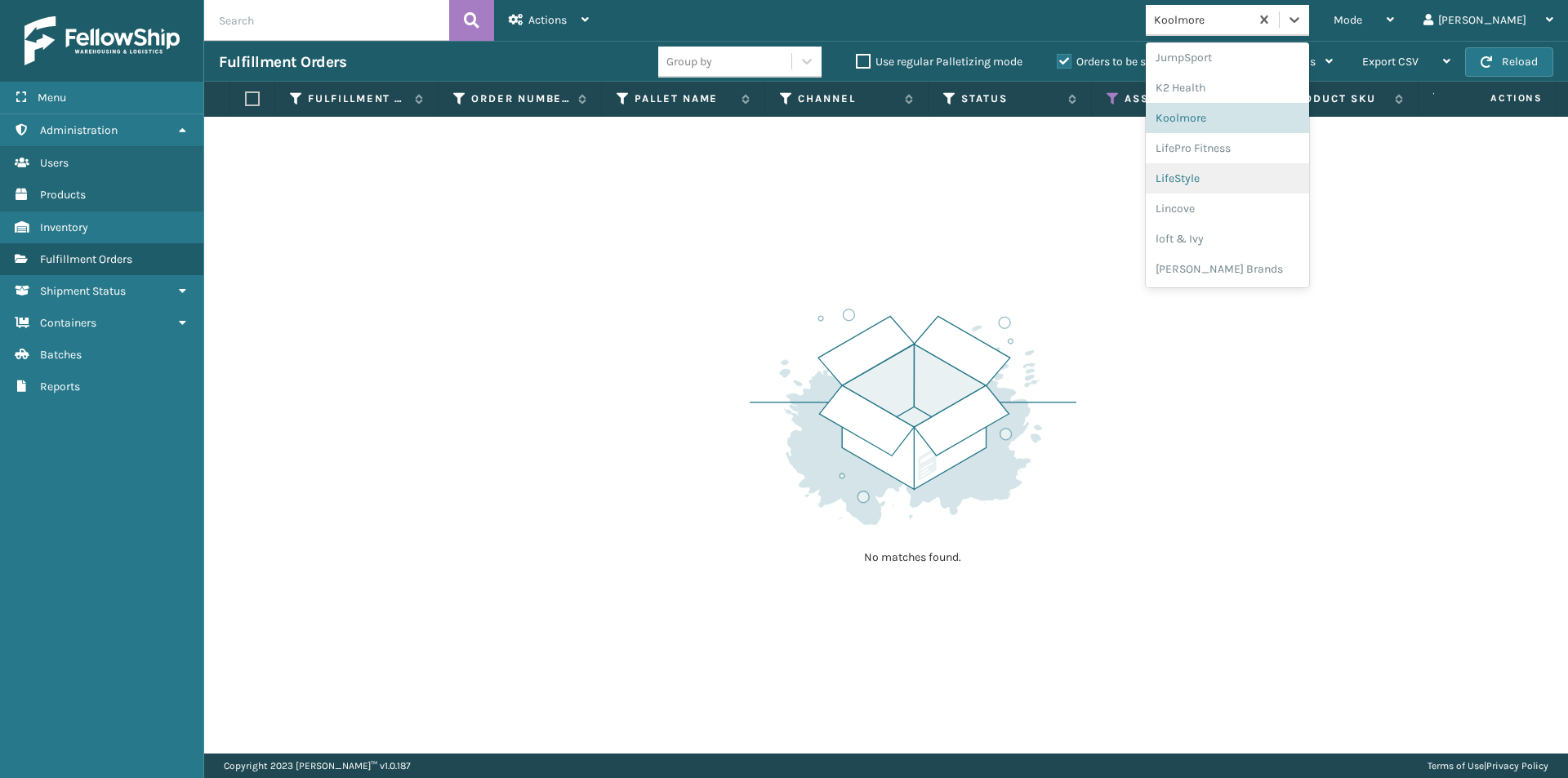
click at [1269, 181] on div "LifeStyle" at bounding box center [1227, 179] width 164 height 31
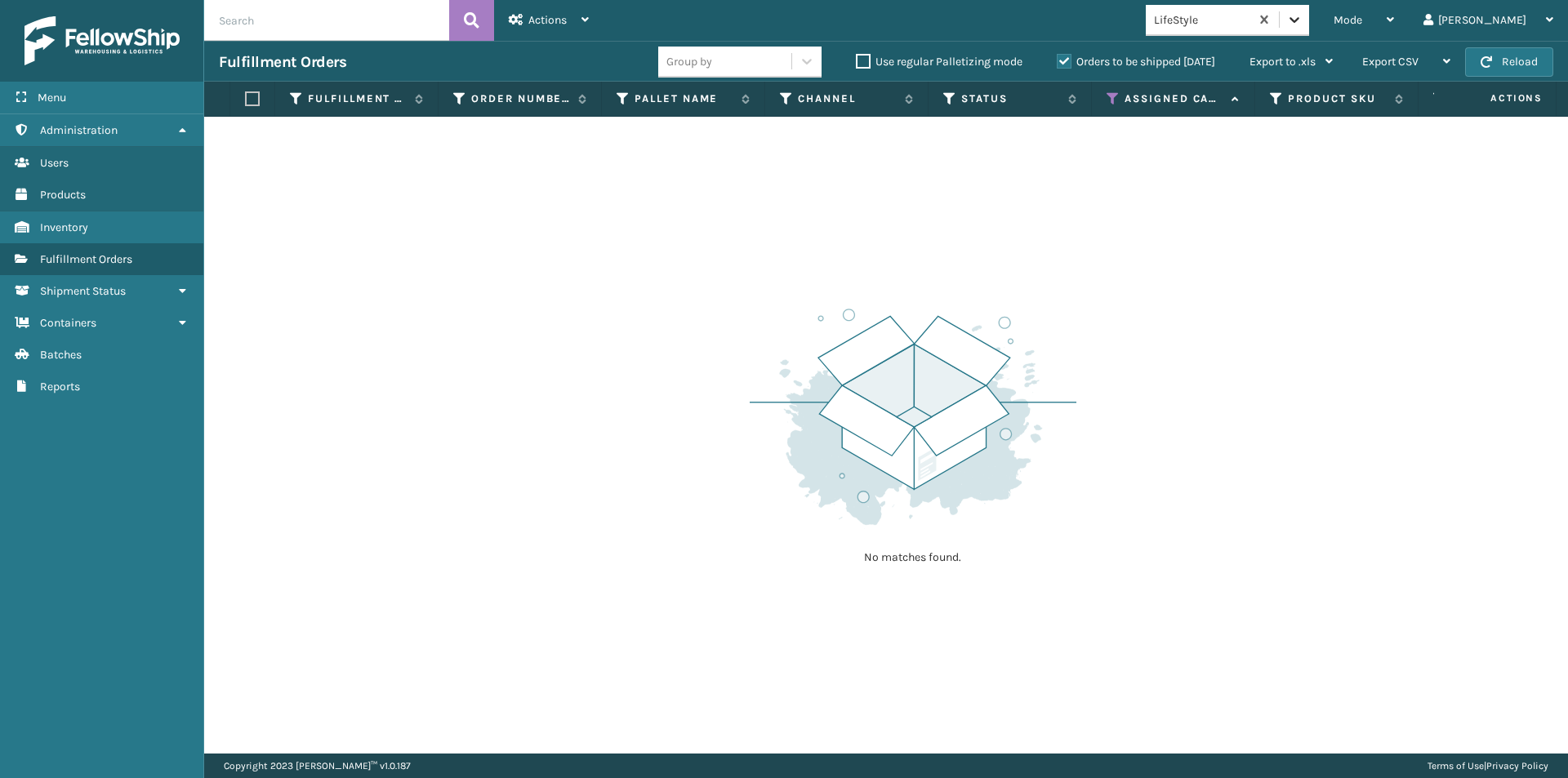
click at [1303, 27] on icon at bounding box center [1294, 19] width 16 height 16
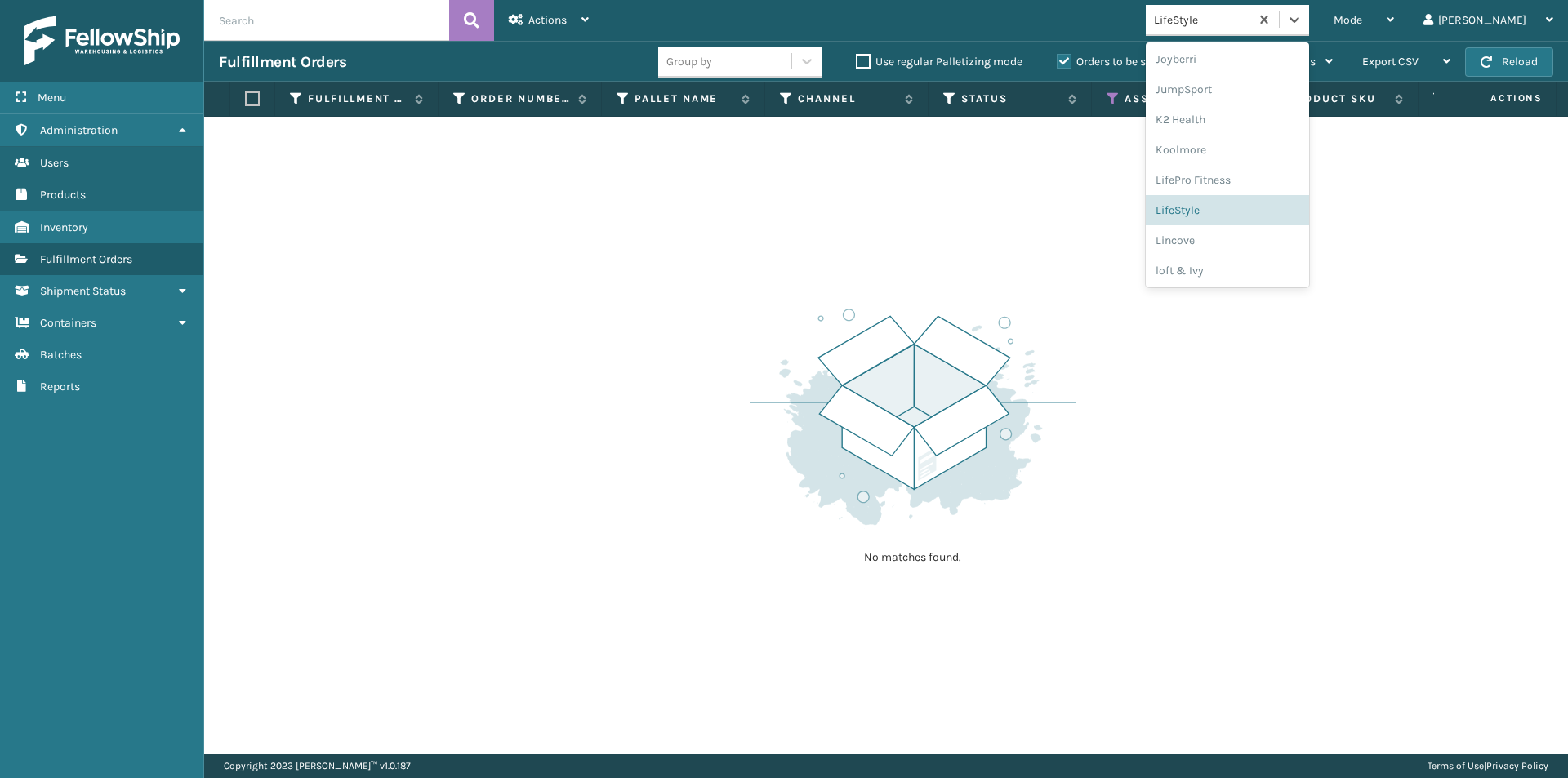
scroll to position [490, 0]
click at [1245, 232] on div "Lincove" at bounding box center [1227, 235] width 164 height 31
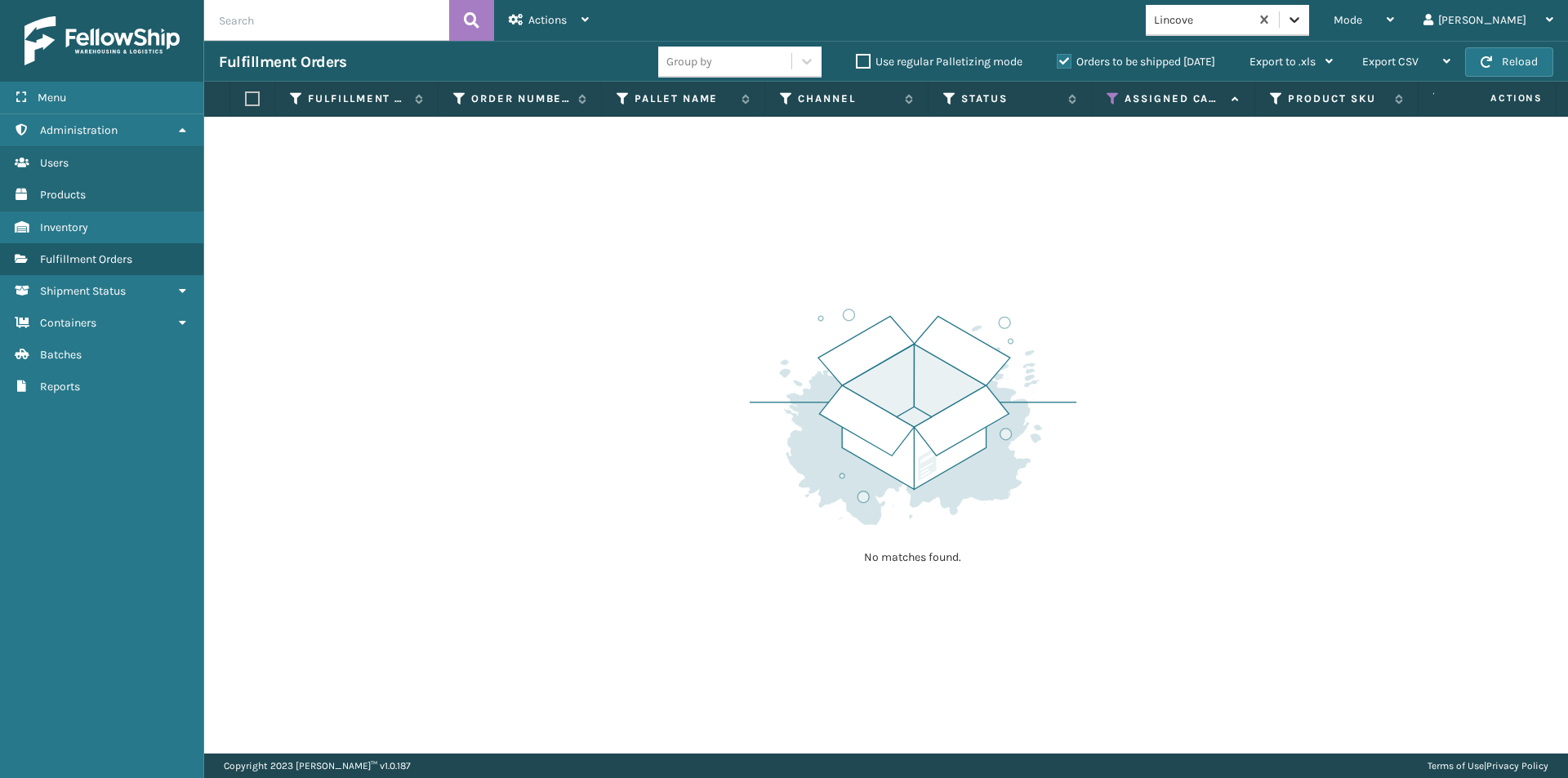
click at [1303, 16] on icon at bounding box center [1294, 19] width 16 height 16
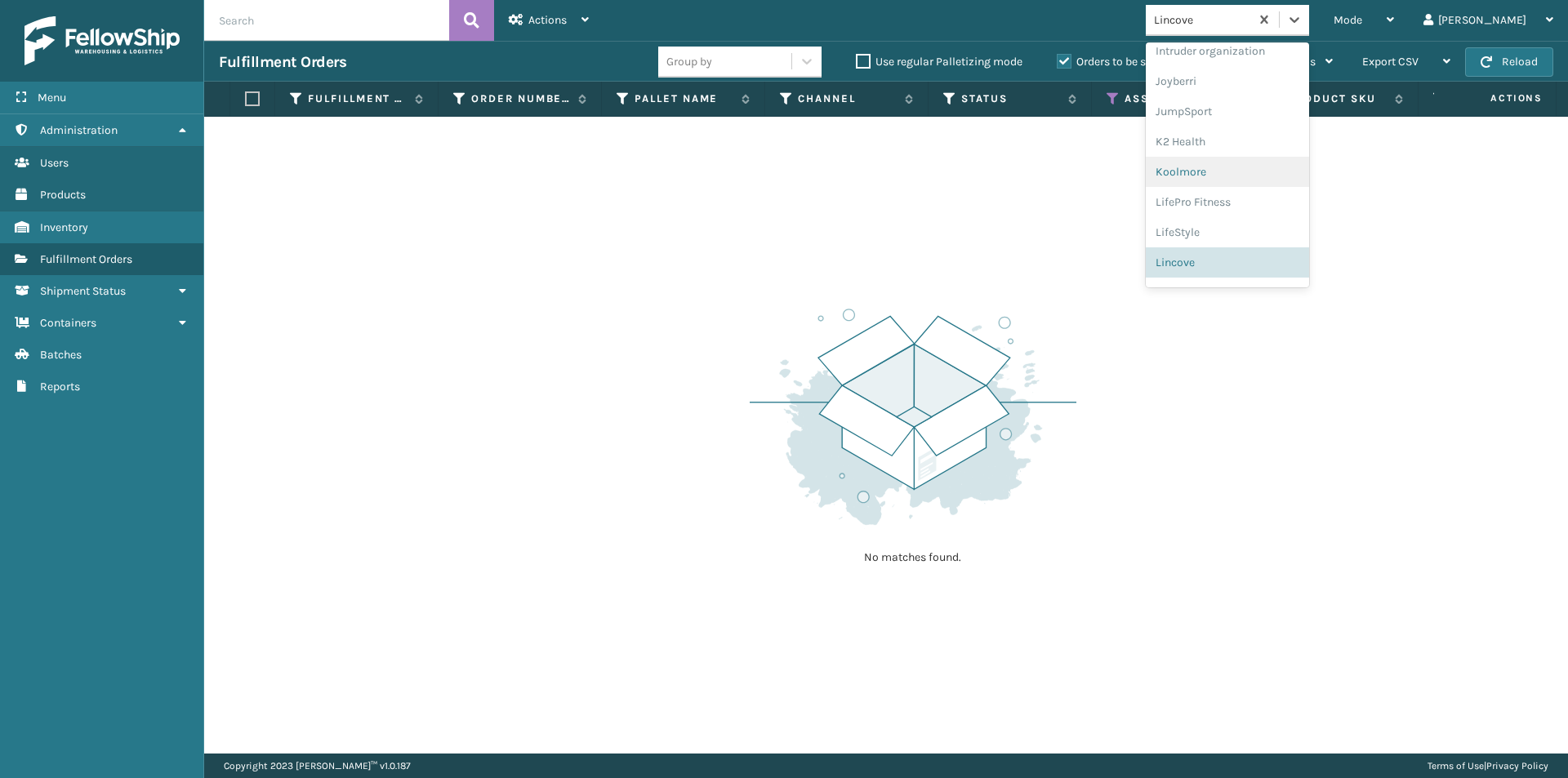
scroll to position [517, 0]
click at [1270, 233] on div "loft & Ivy" at bounding box center [1227, 239] width 164 height 31
click at [1303, 14] on icon at bounding box center [1294, 19] width 16 height 16
click at [1262, 193] on div "[PERSON_NAME] Brands" at bounding box center [1227, 188] width 164 height 31
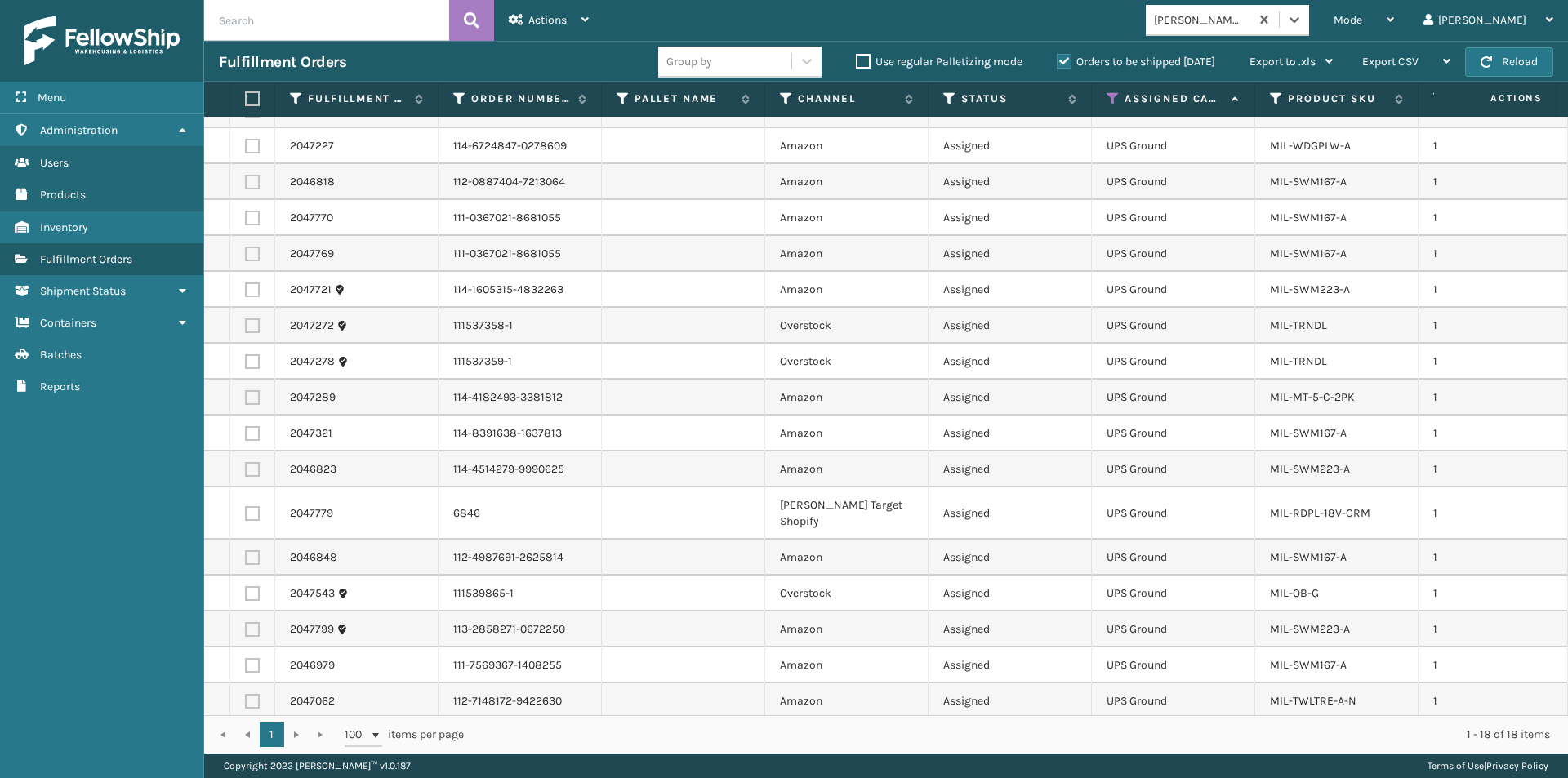
scroll to position [0, 0]
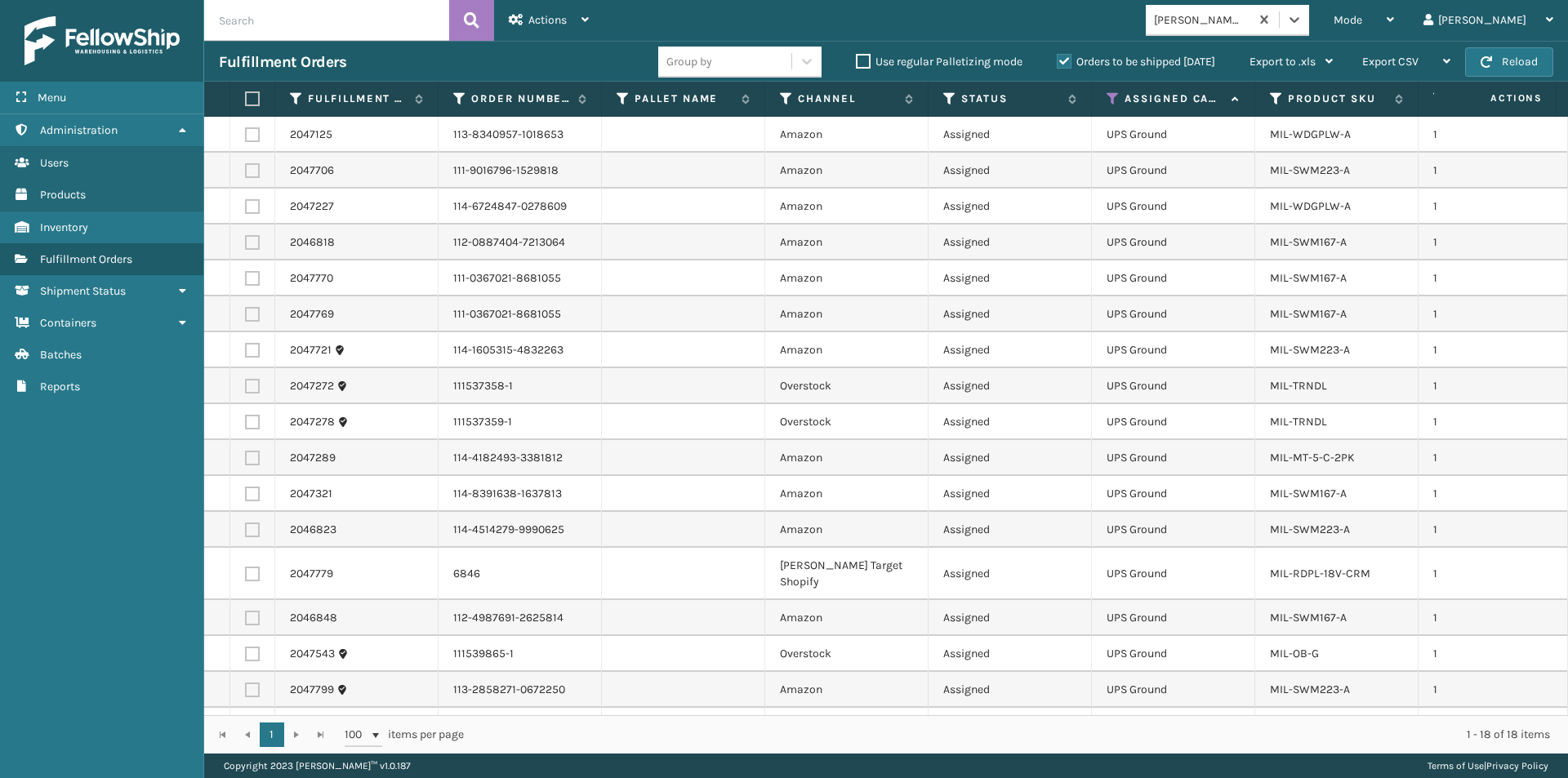
click at [249, 102] on label at bounding box center [250, 99] width 10 height 14
click at [246, 102] on input "checkbox" at bounding box center [245, 99] width 1 height 11
checkbox input "true"
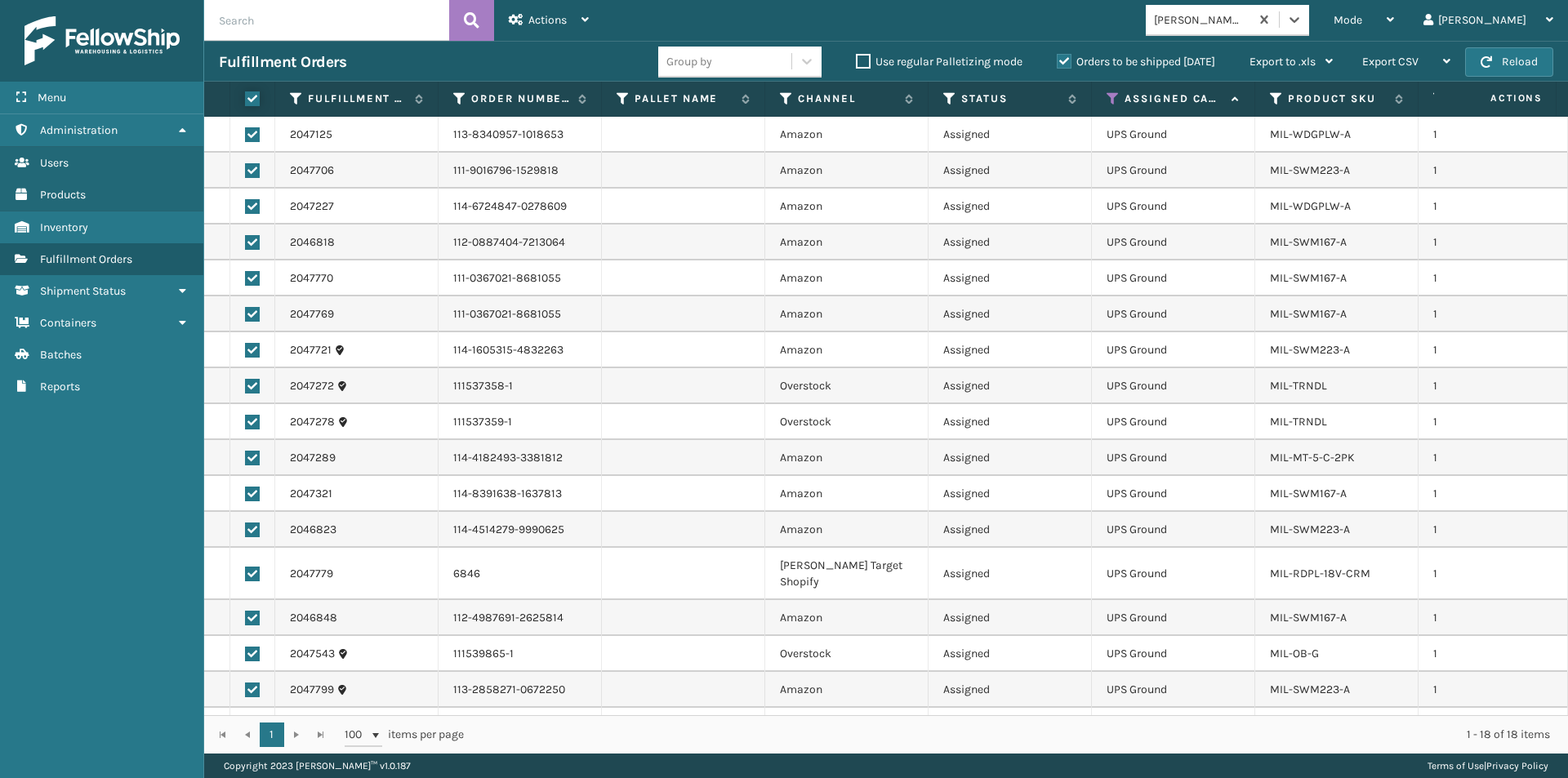
checkbox input "true"
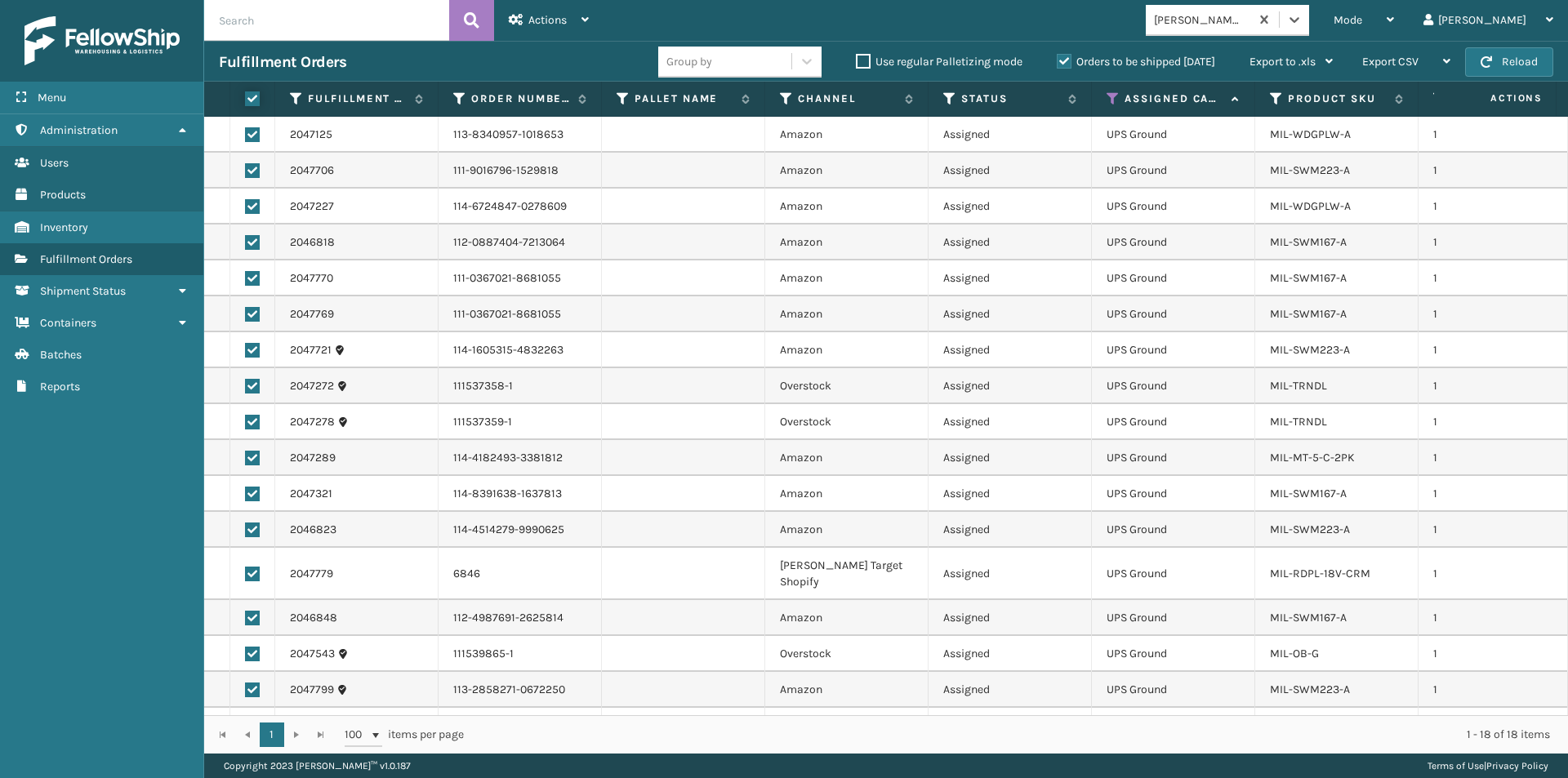
checkbox input "true"
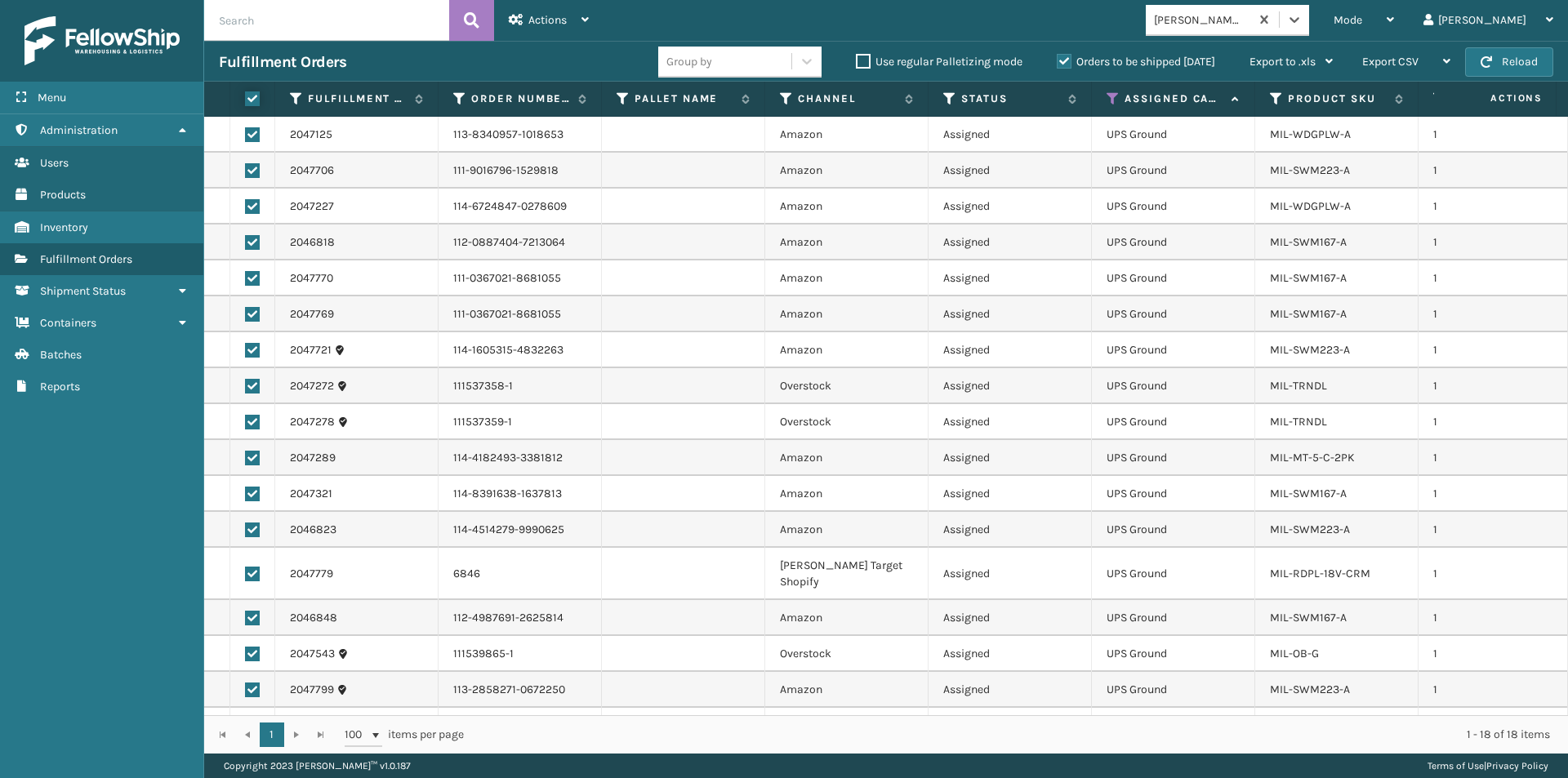
checkbox input "true"
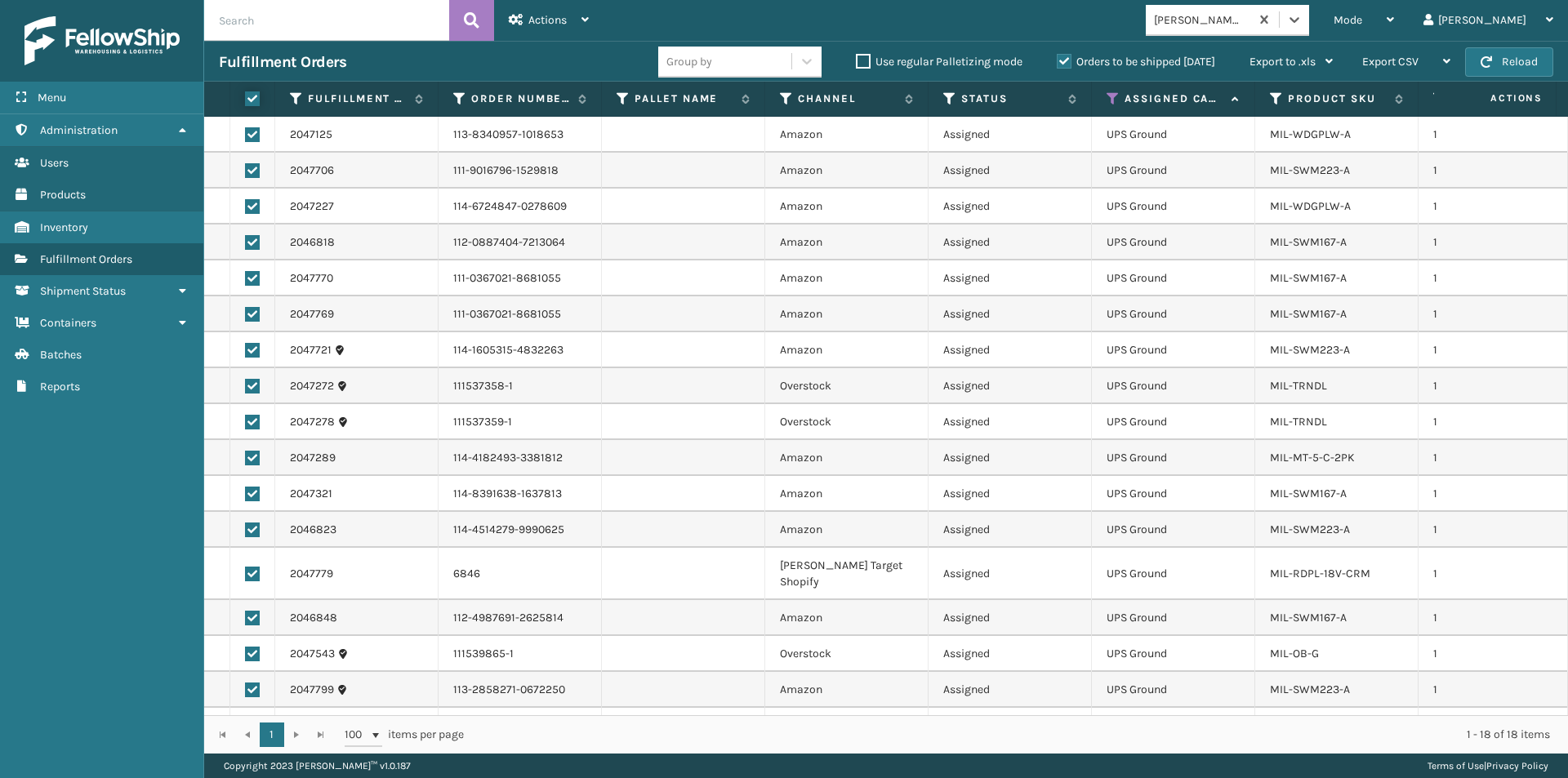
checkbox input "true"
click at [593, 29] on div "Actions Settings Remove All Filters Export Labels Create Picking Batch" at bounding box center [549, 20] width 109 height 41
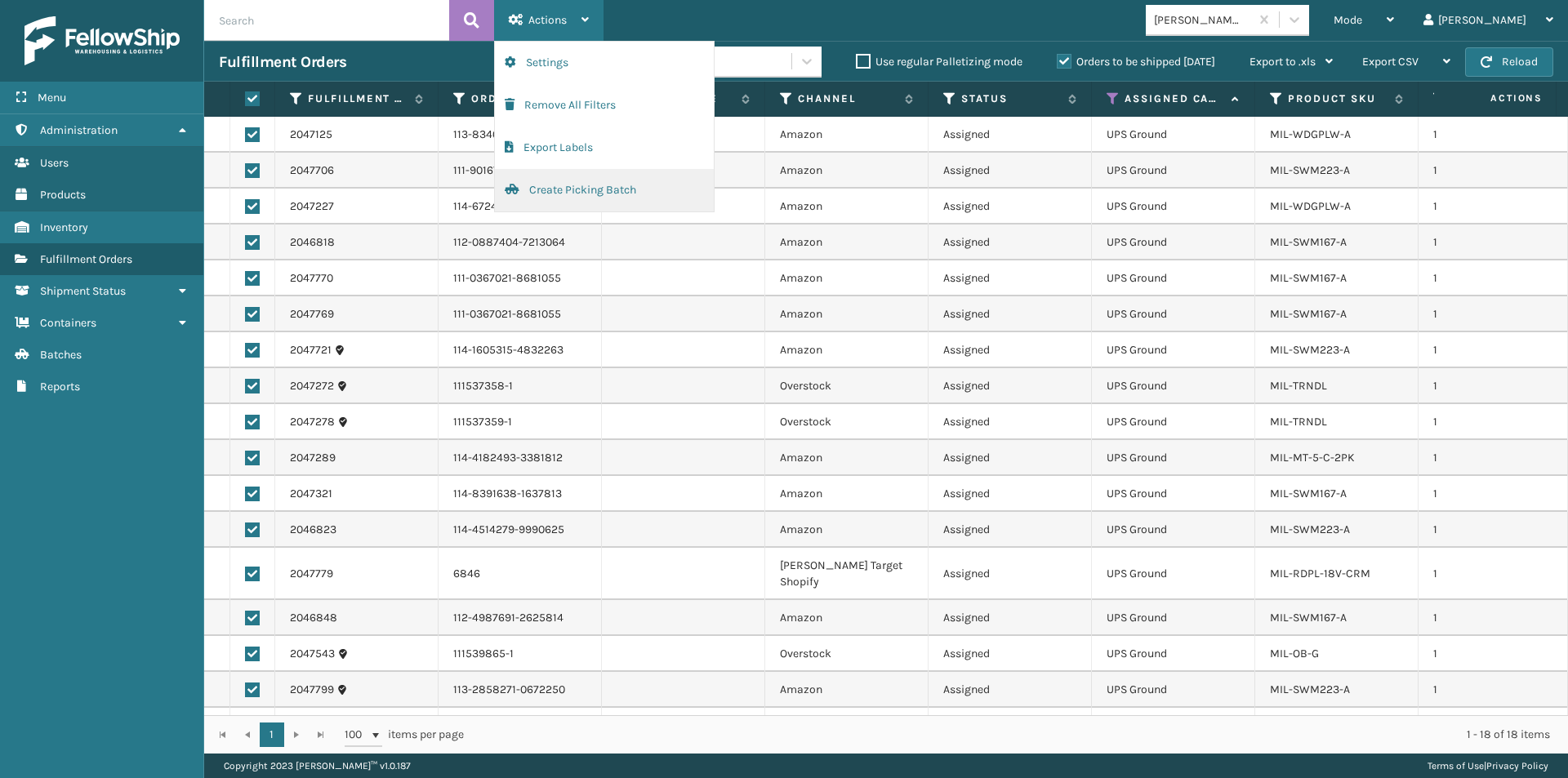
click at [598, 189] on button "Create Picking Batch" at bounding box center [604, 190] width 219 height 42
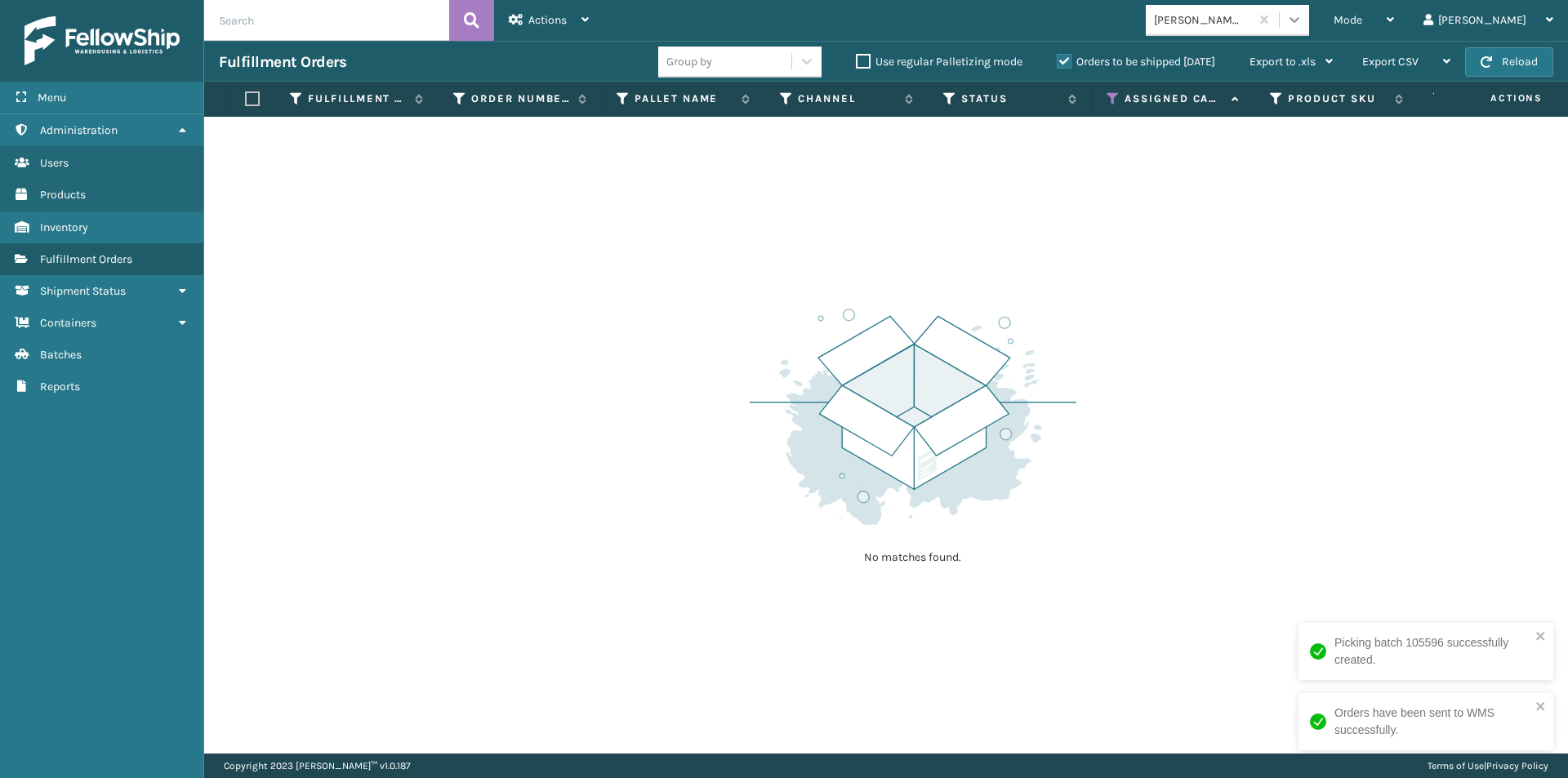
click at [1303, 21] on icon at bounding box center [1294, 19] width 16 height 16
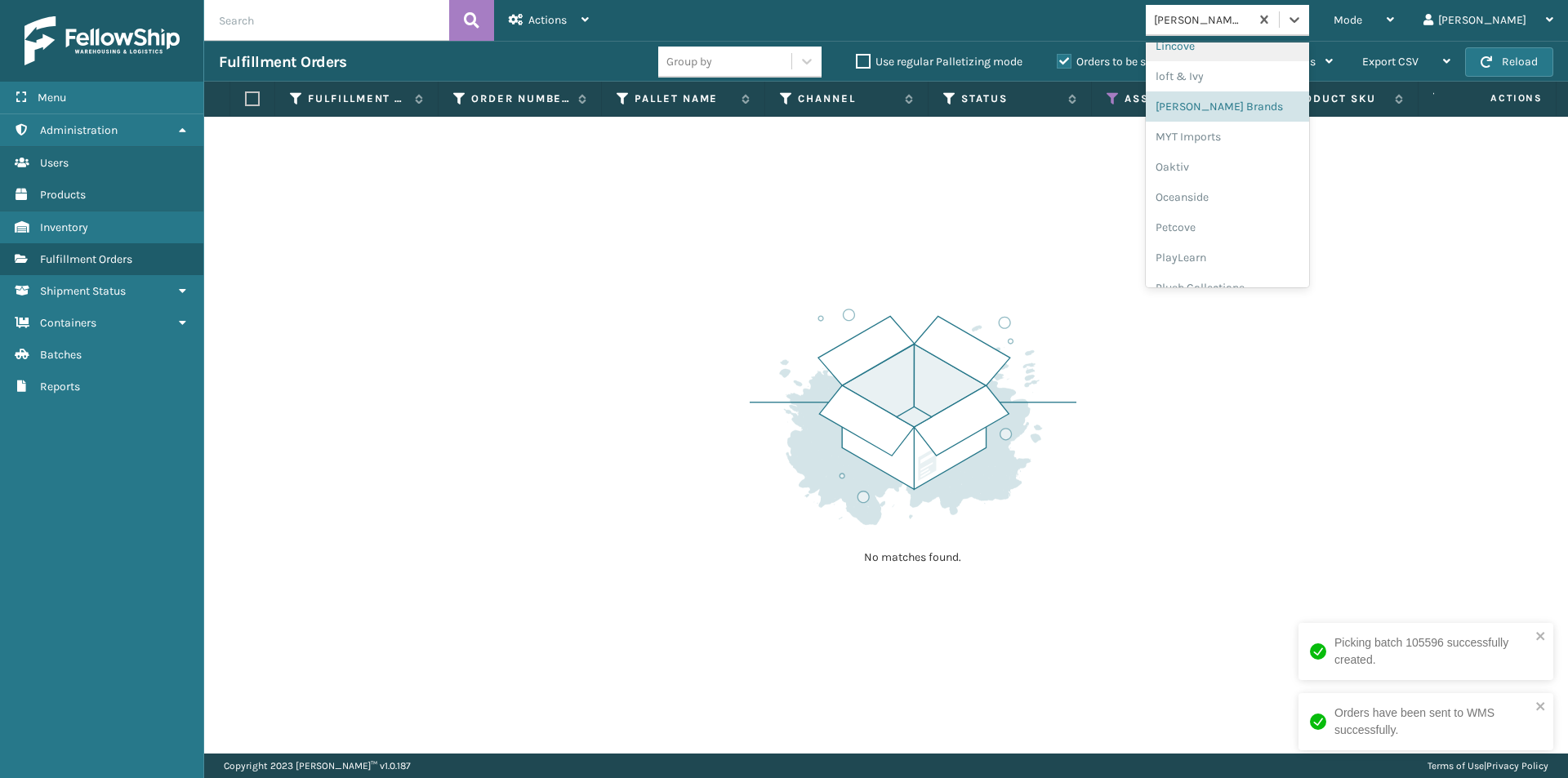
scroll to position [680, 0]
click at [1259, 147] on div "MYT Imports" at bounding box center [1227, 136] width 164 height 31
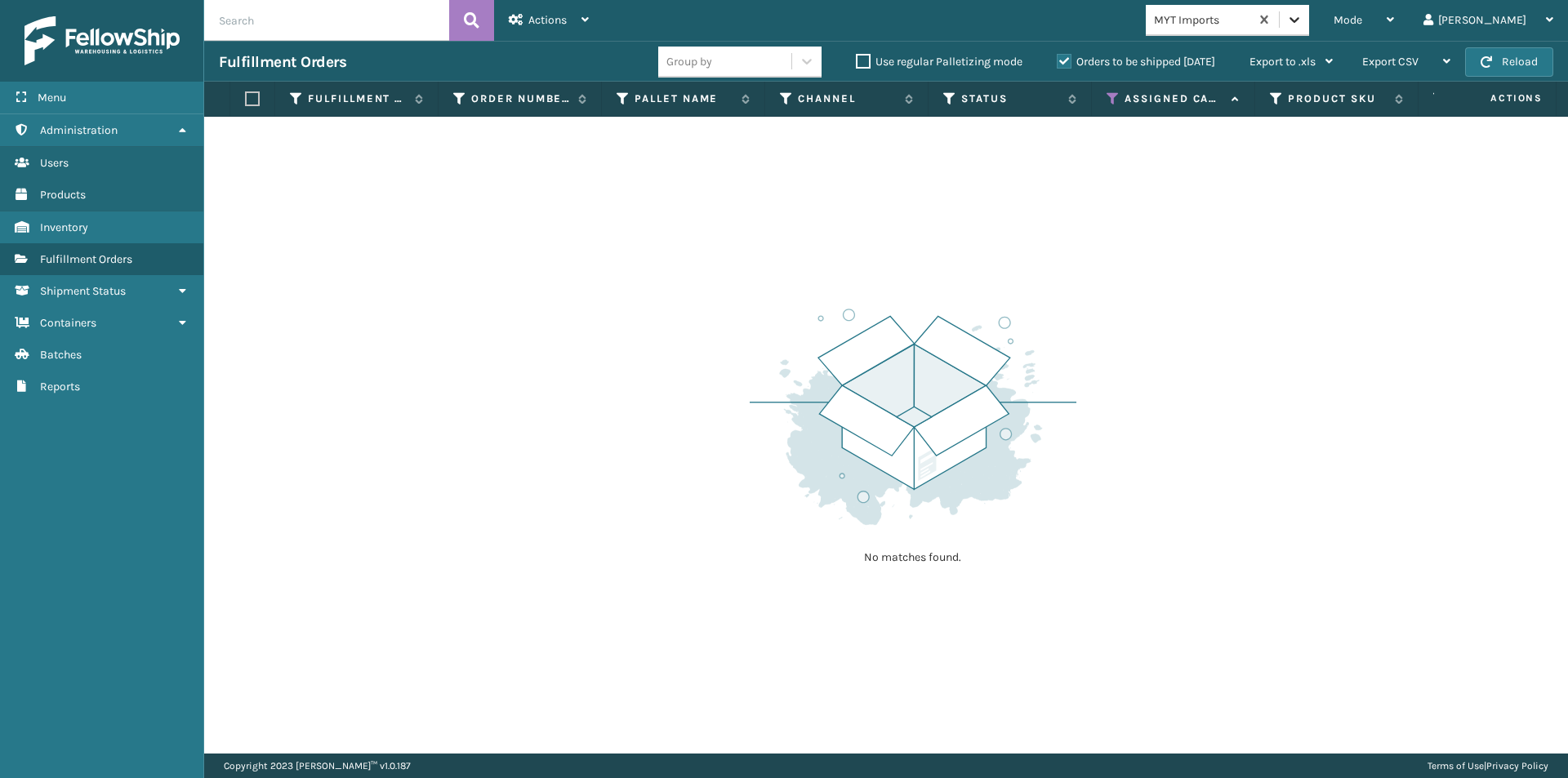
click at [1303, 25] on icon at bounding box center [1294, 19] width 16 height 16
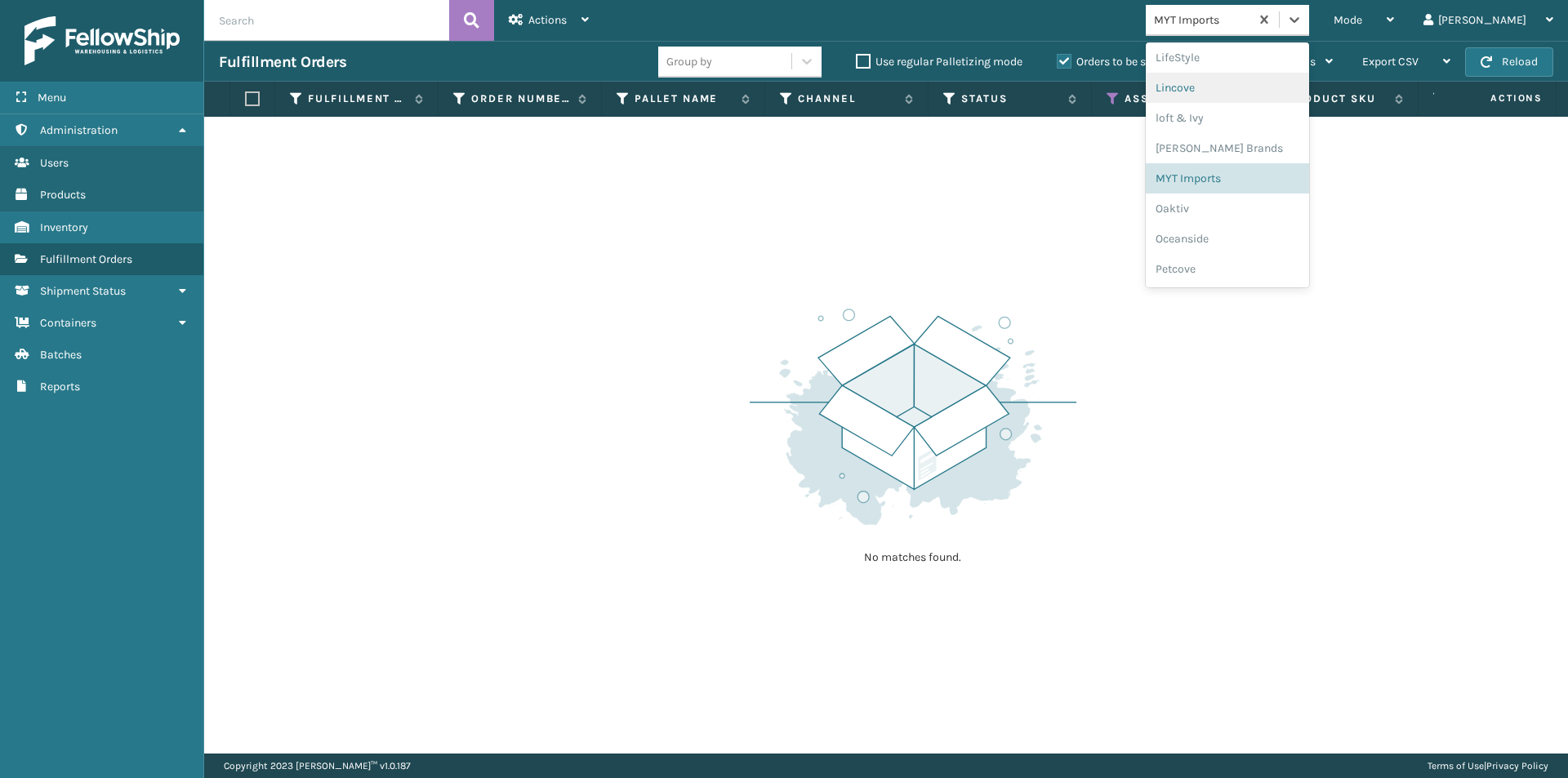
scroll to position [676, 0]
click at [1248, 176] on div "Oaktiv" at bounding box center [1227, 170] width 164 height 31
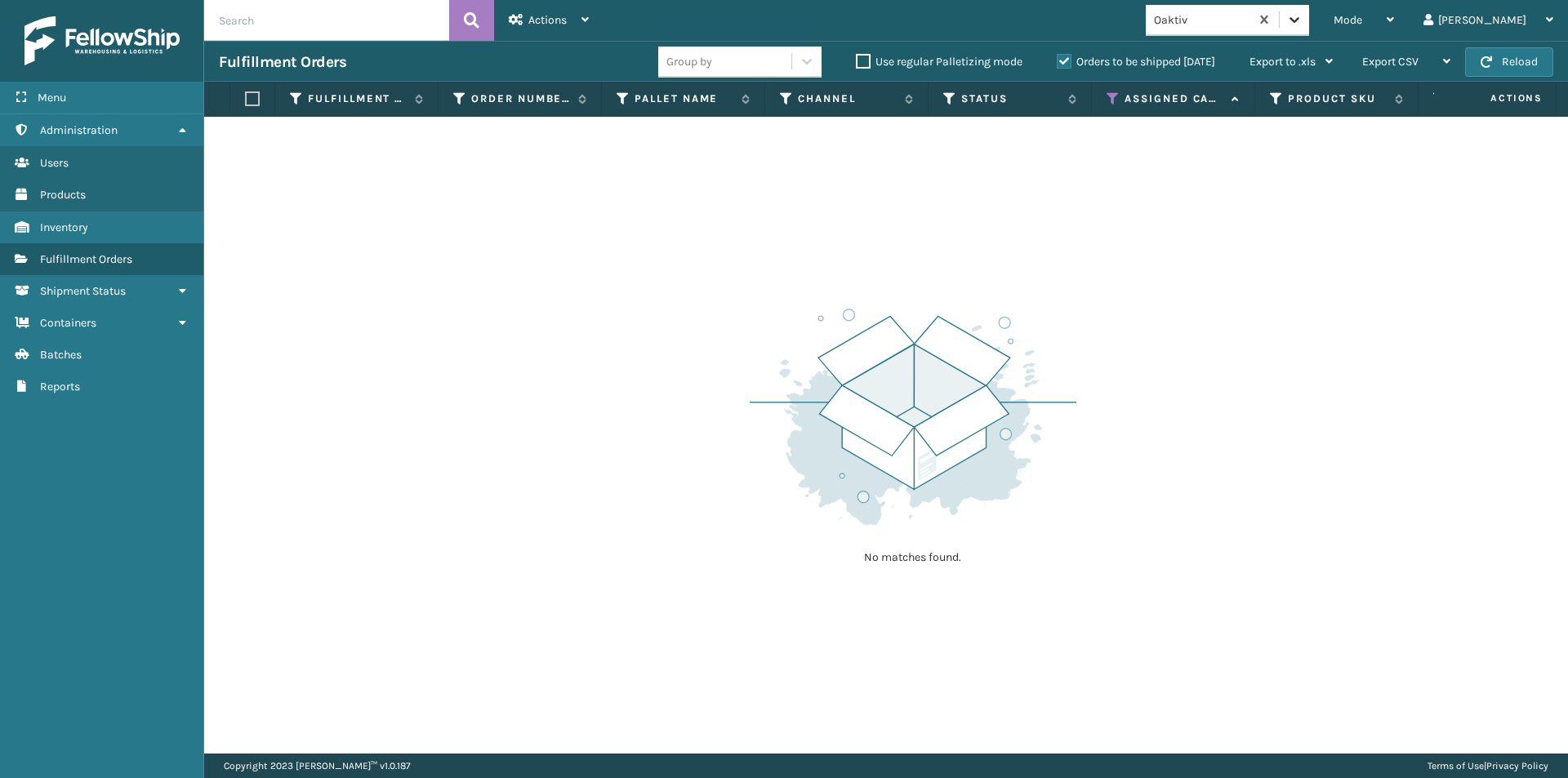
click at [1299, 21] on icon at bounding box center [1294, 20] width 10 height 6
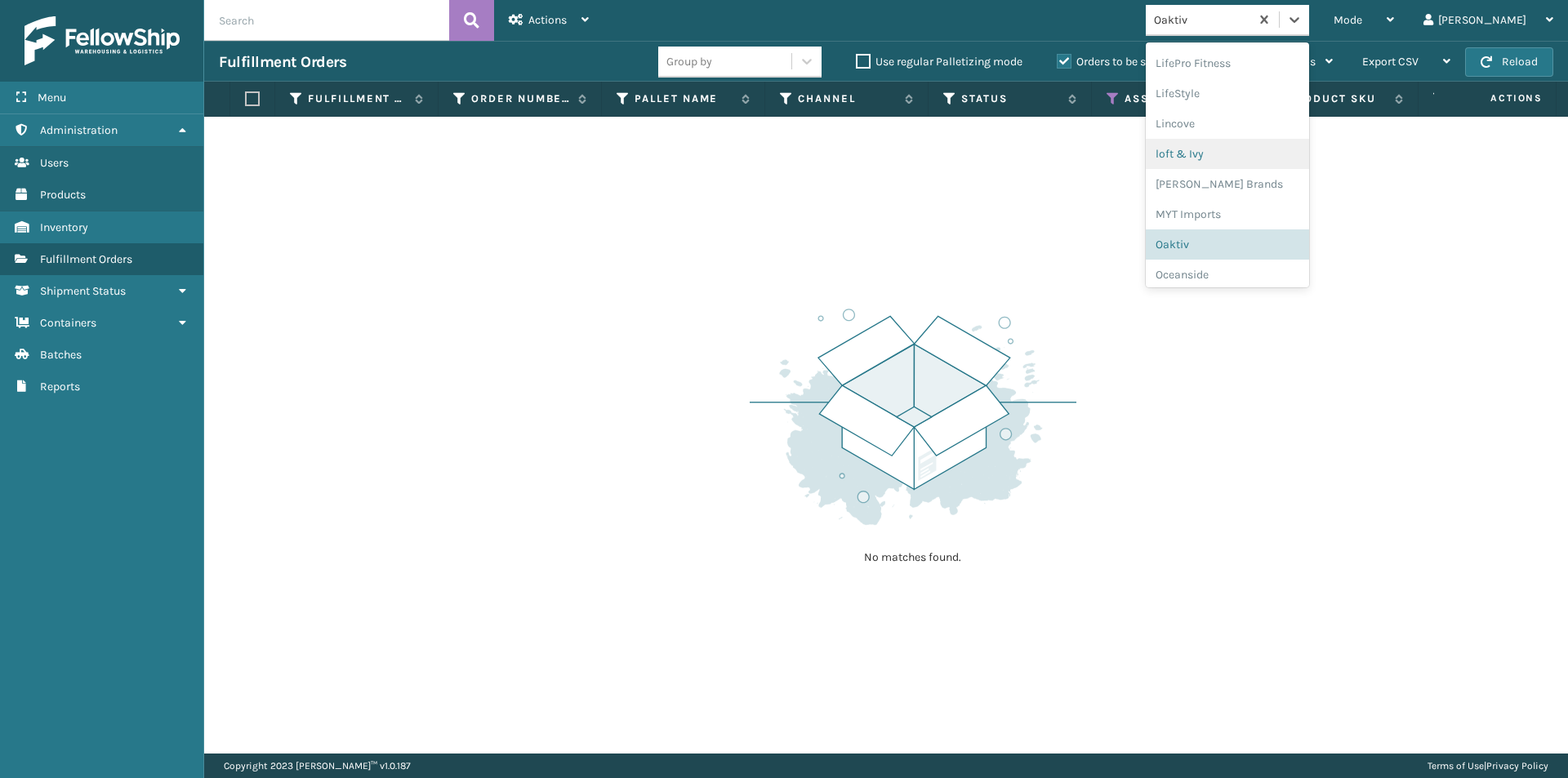
scroll to position [680, 0]
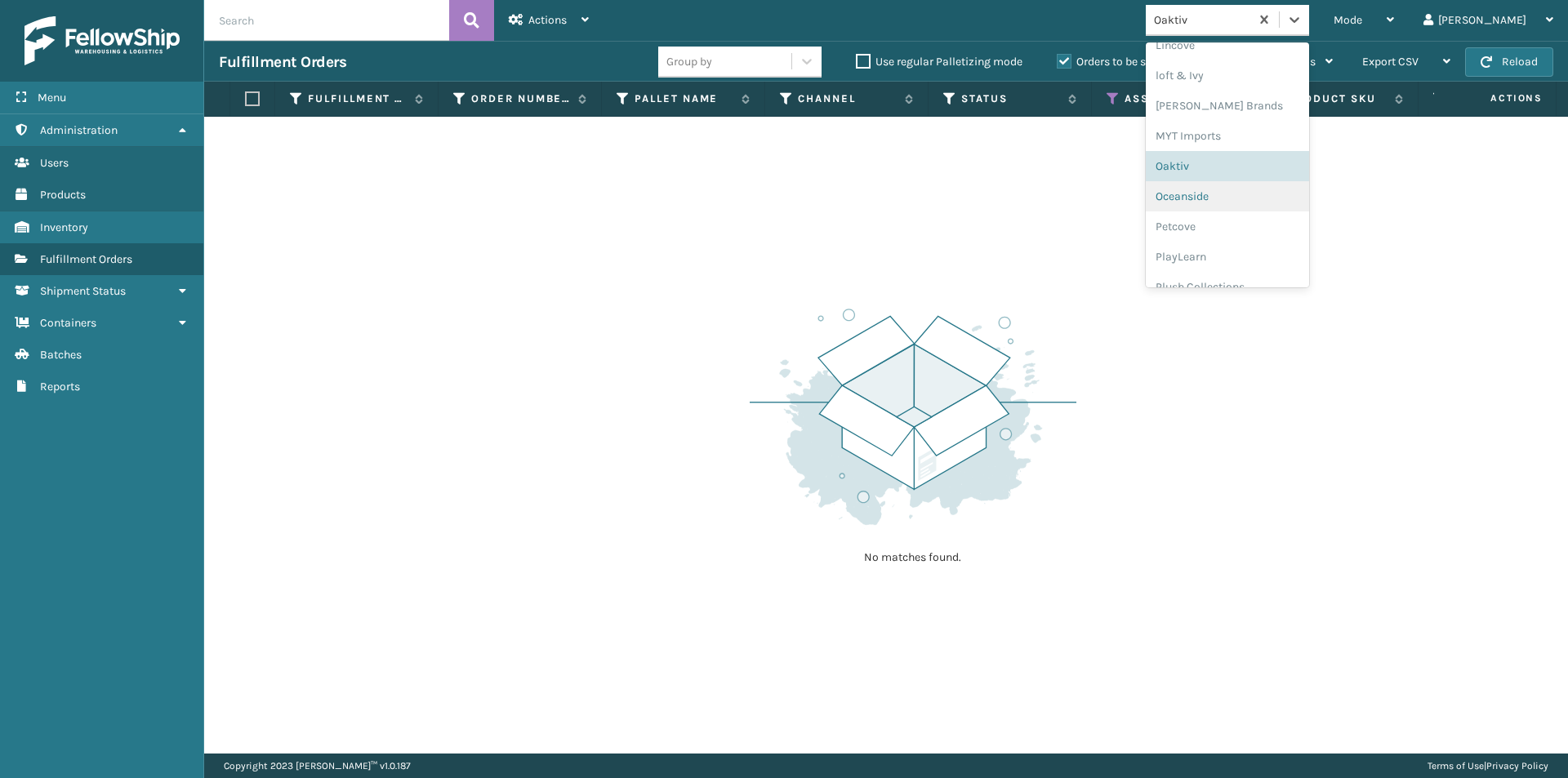
click at [1281, 203] on div "Oceanside" at bounding box center [1227, 196] width 164 height 31
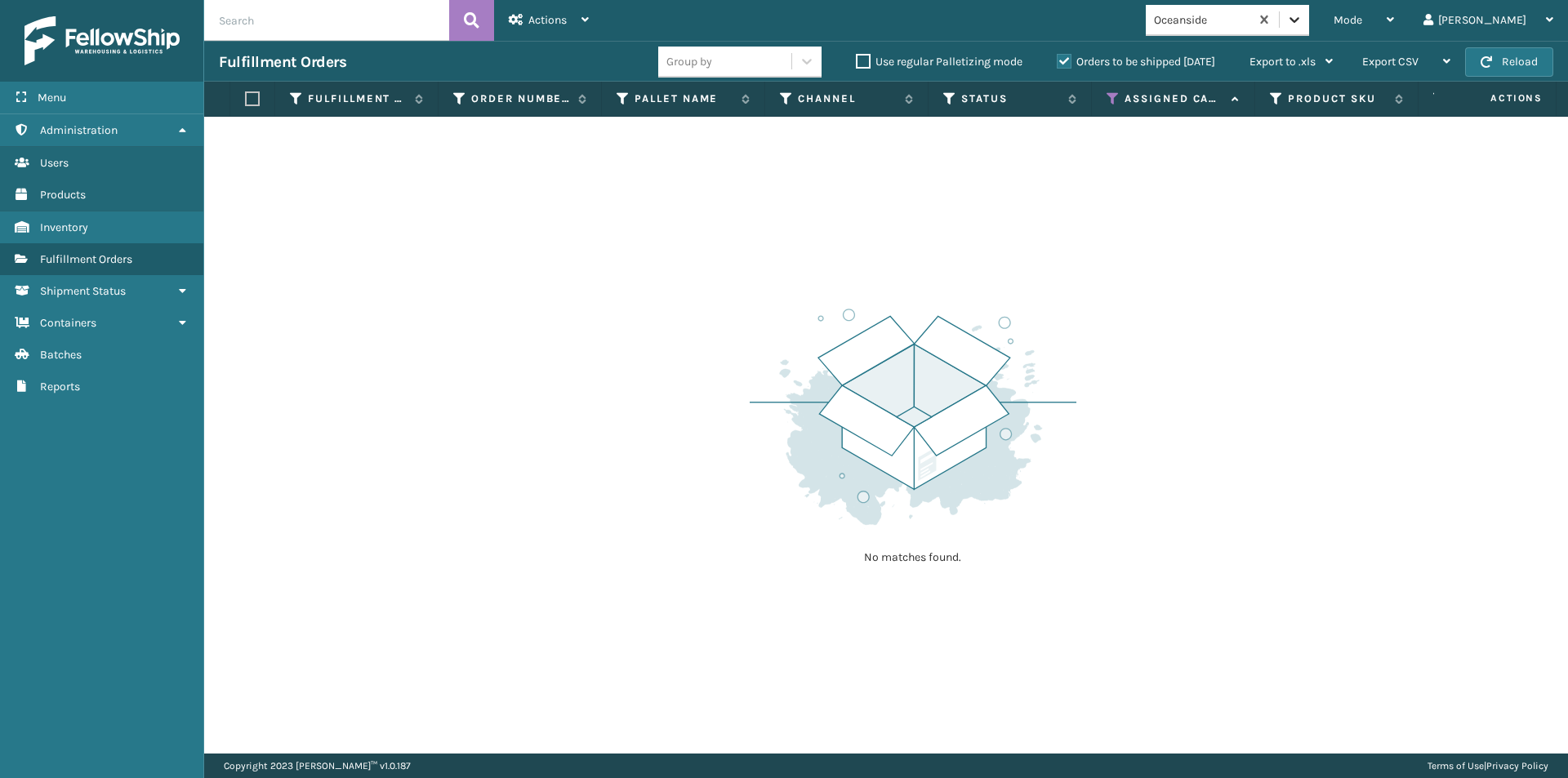
click at [1303, 22] on icon at bounding box center [1294, 19] width 16 height 16
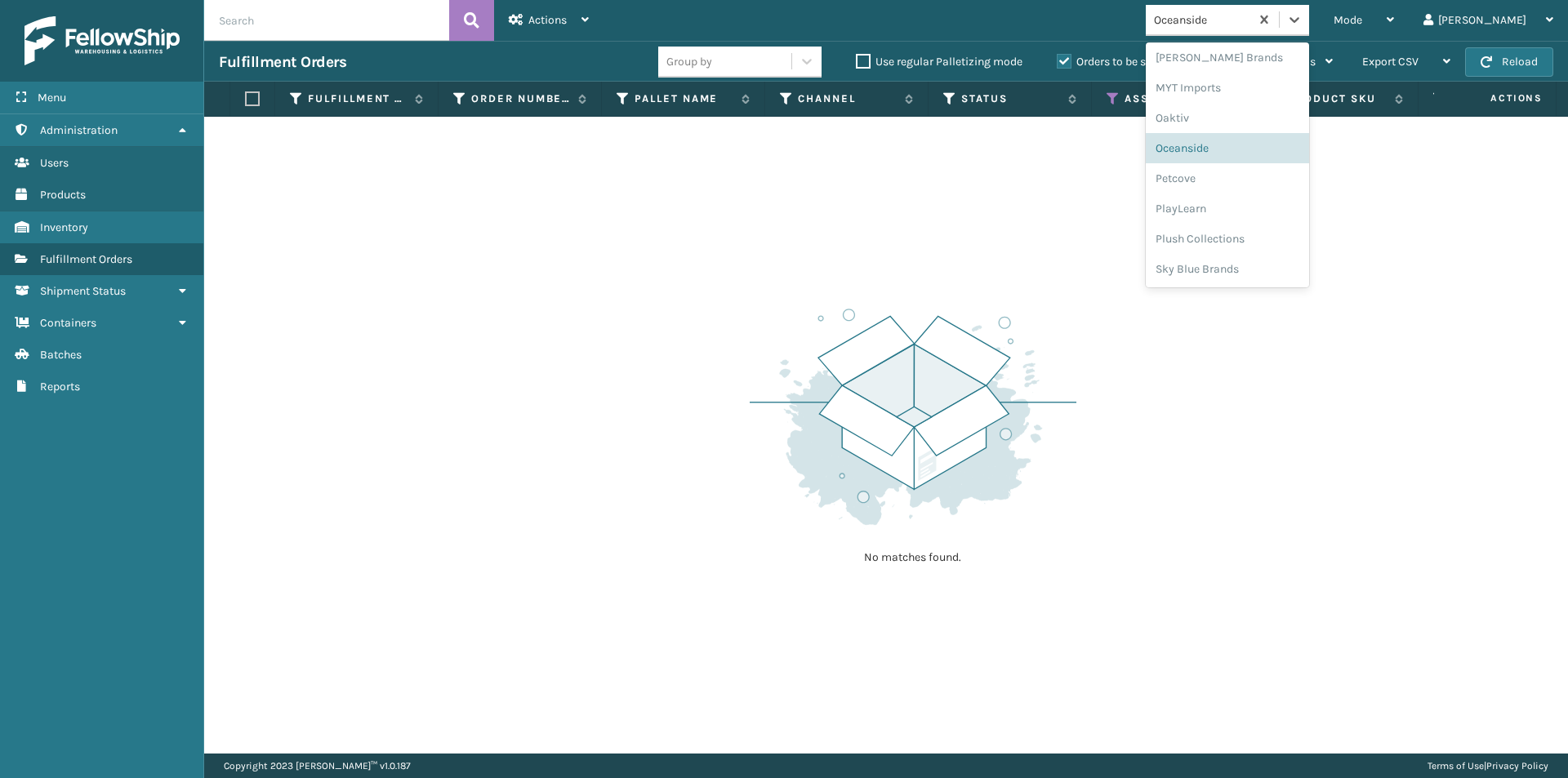
scroll to position [756, 0]
click at [1234, 152] on div "Petcove" at bounding box center [1227, 151] width 164 height 31
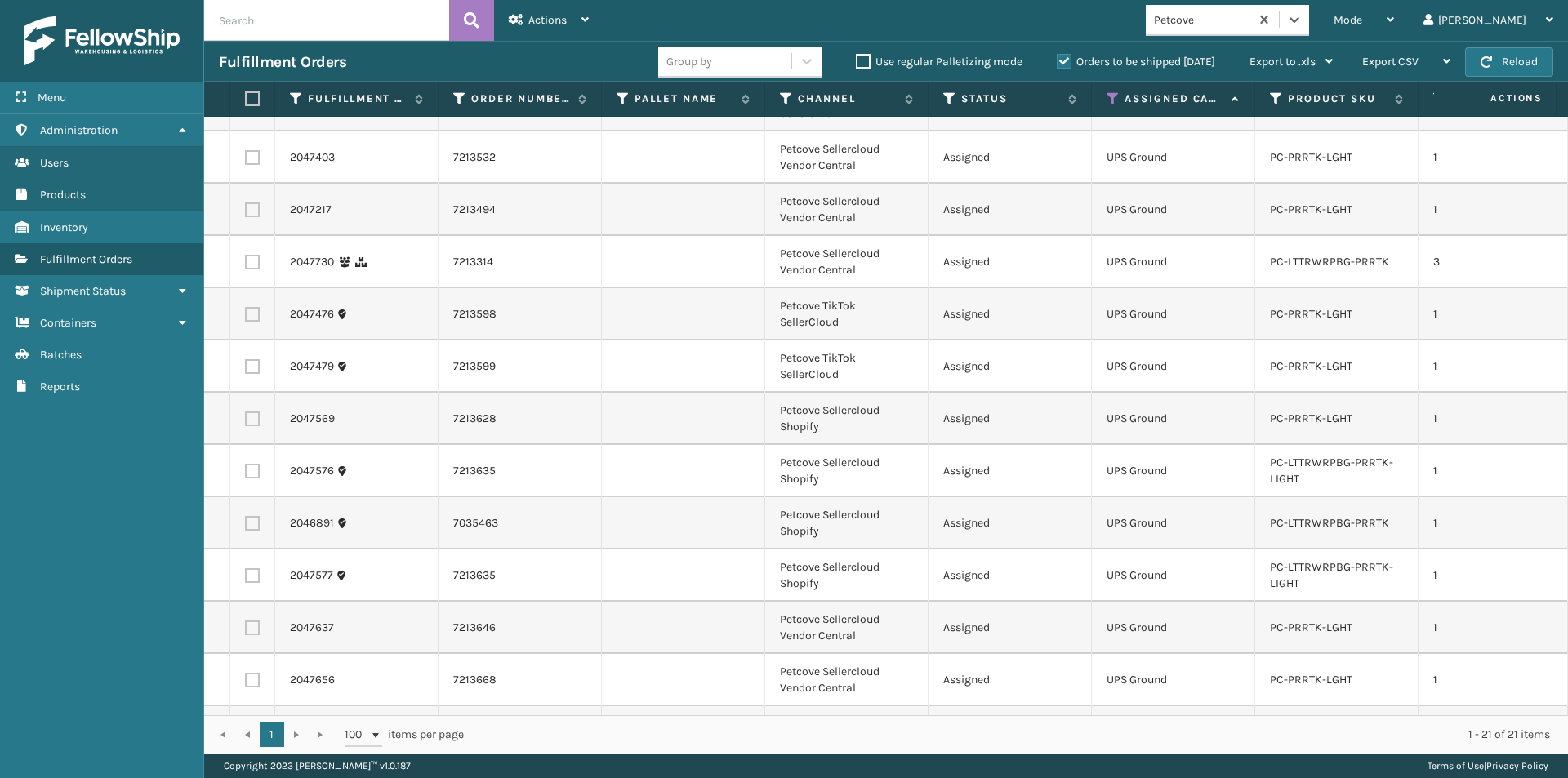
scroll to position [0, 0]
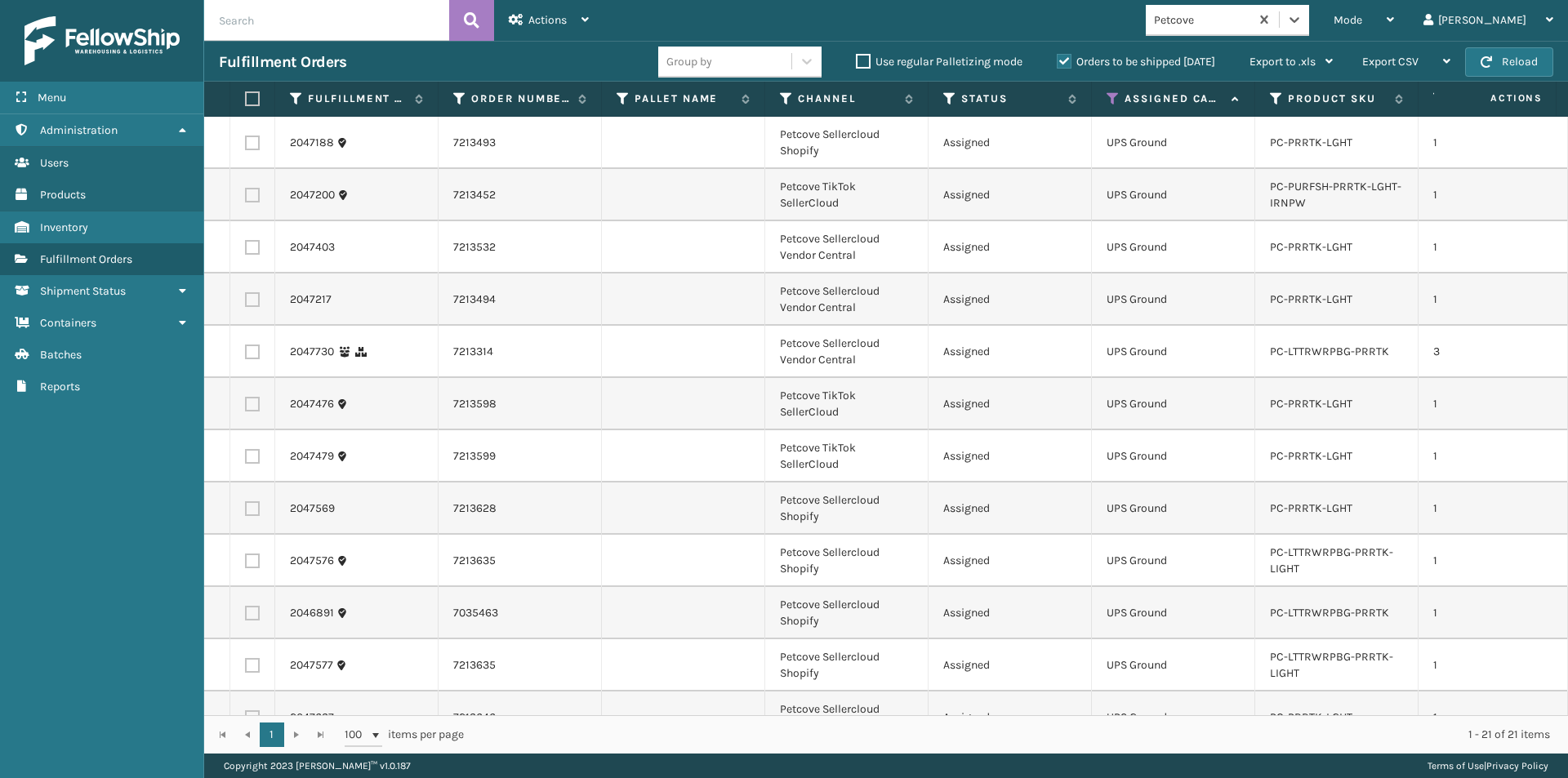
click at [250, 97] on label at bounding box center [250, 99] width 10 height 14
click at [246, 97] on input "checkbox" at bounding box center [245, 99] width 1 height 11
checkbox input "true"
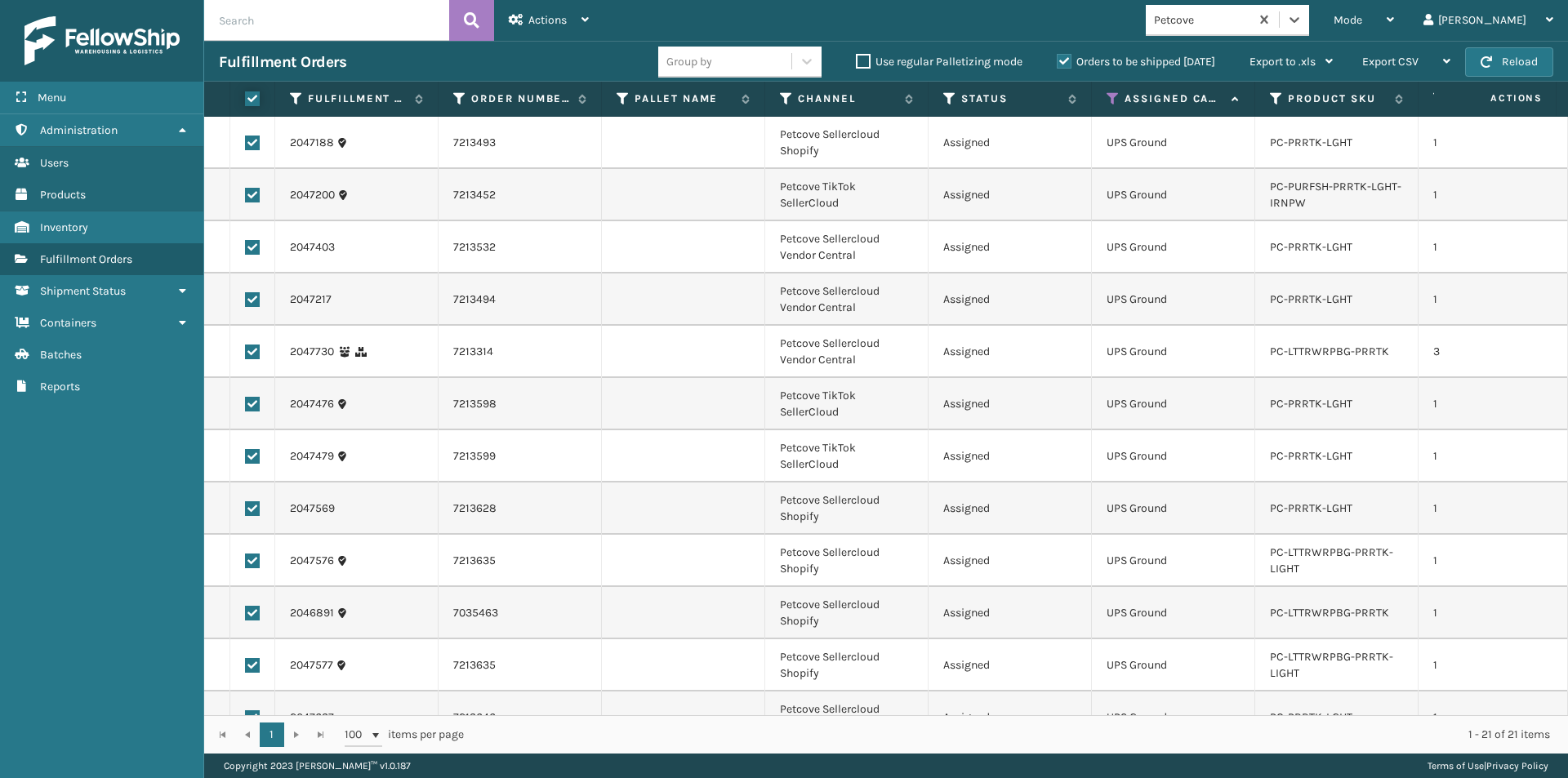
checkbox input "true"
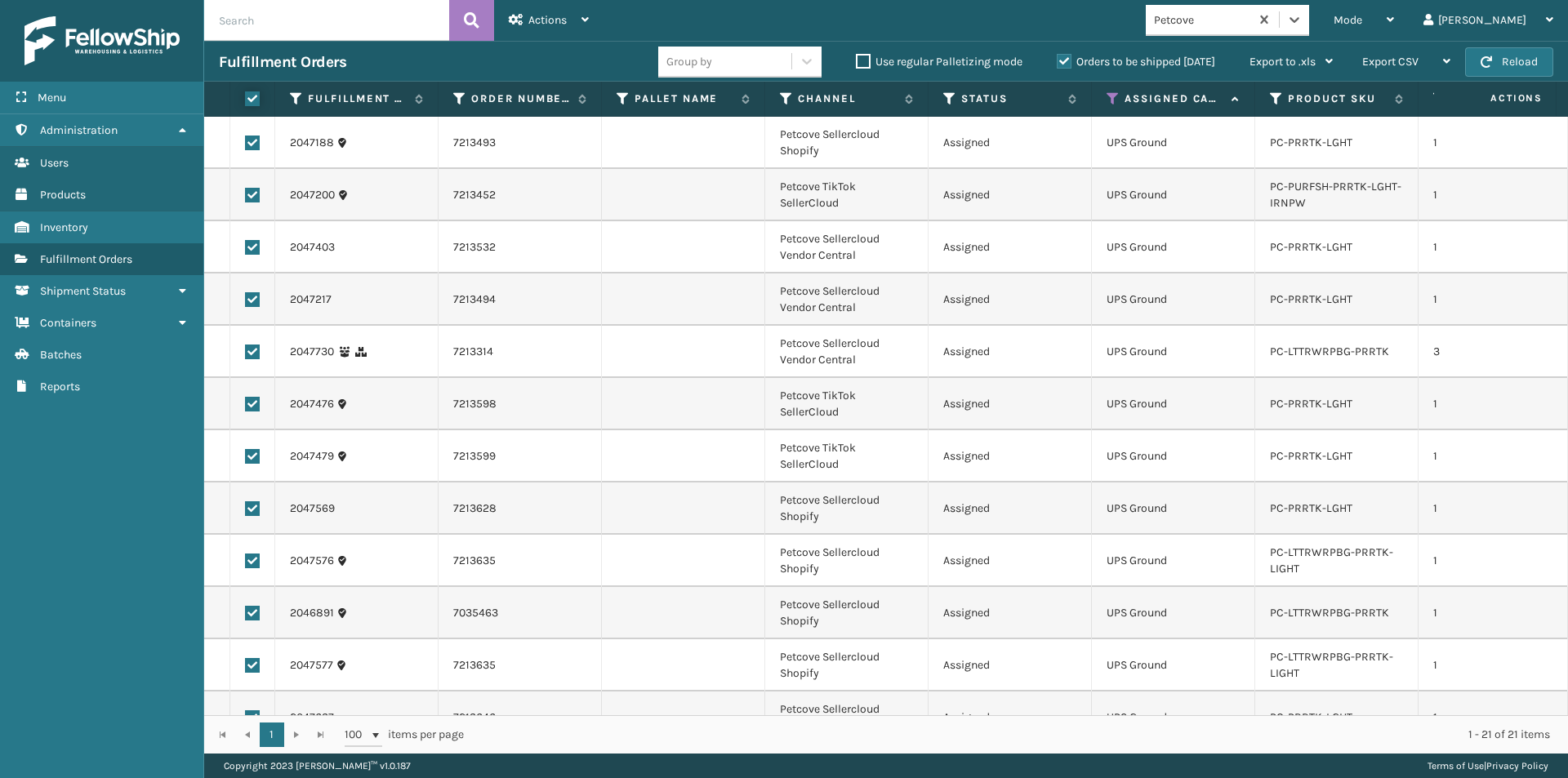
checkbox input "true"
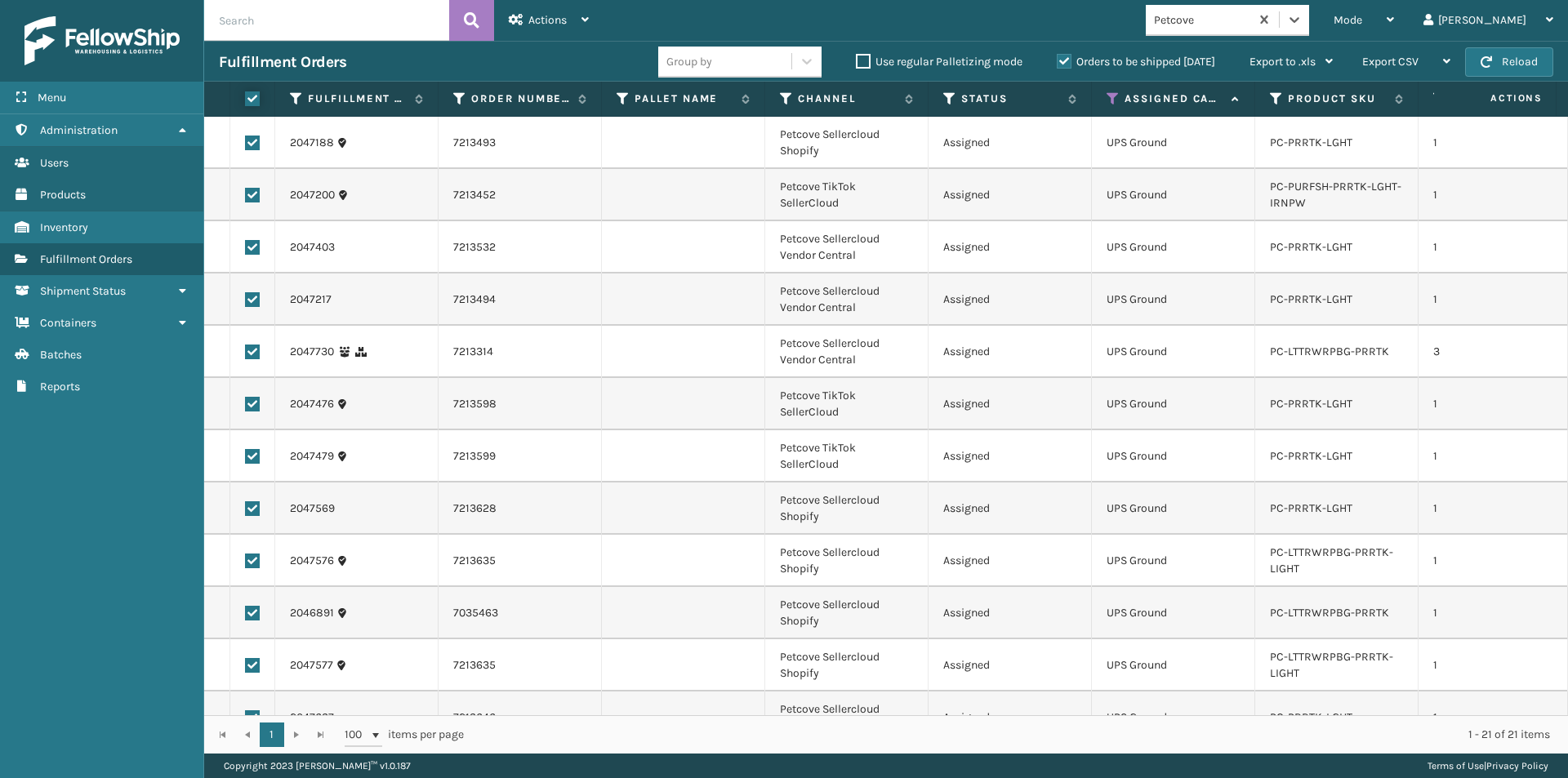
checkbox input "true"
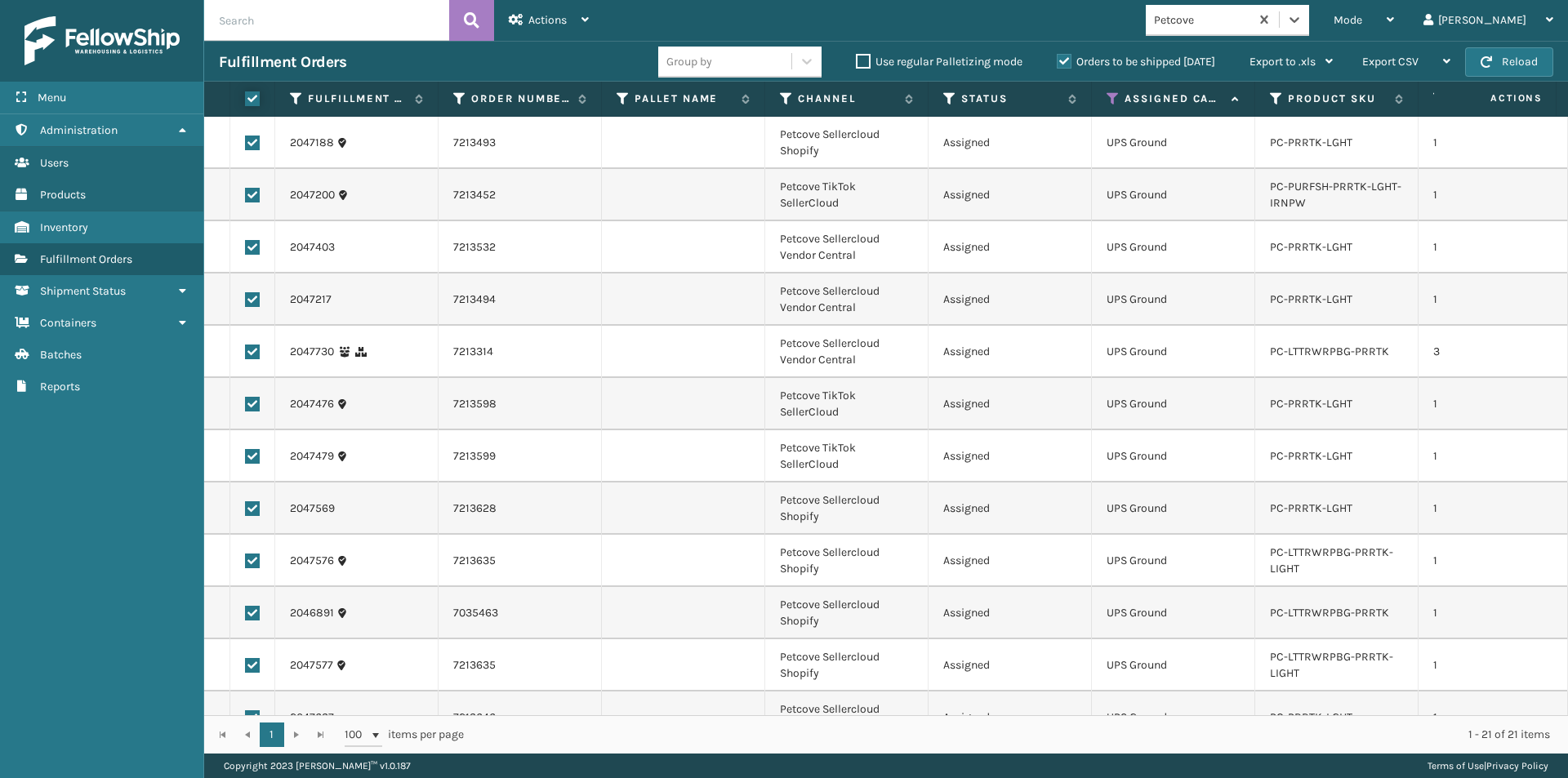
checkbox input "true"
click at [571, 14] on div "Actions" at bounding box center [549, 20] width 80 height 41
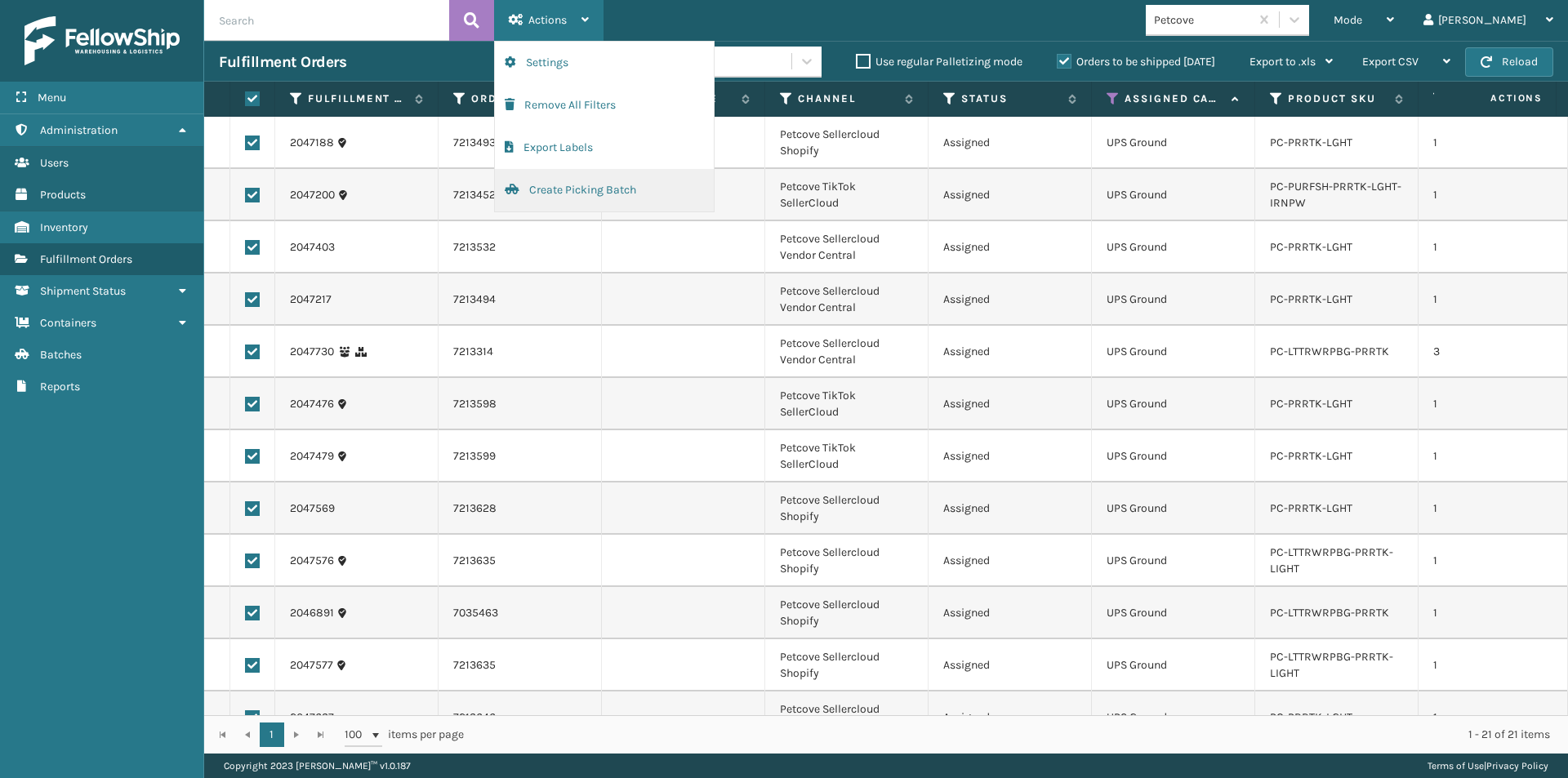
click at [576, 194] on button "Create Picking Batch" at bounding box center [604, 190] width 219 height 42
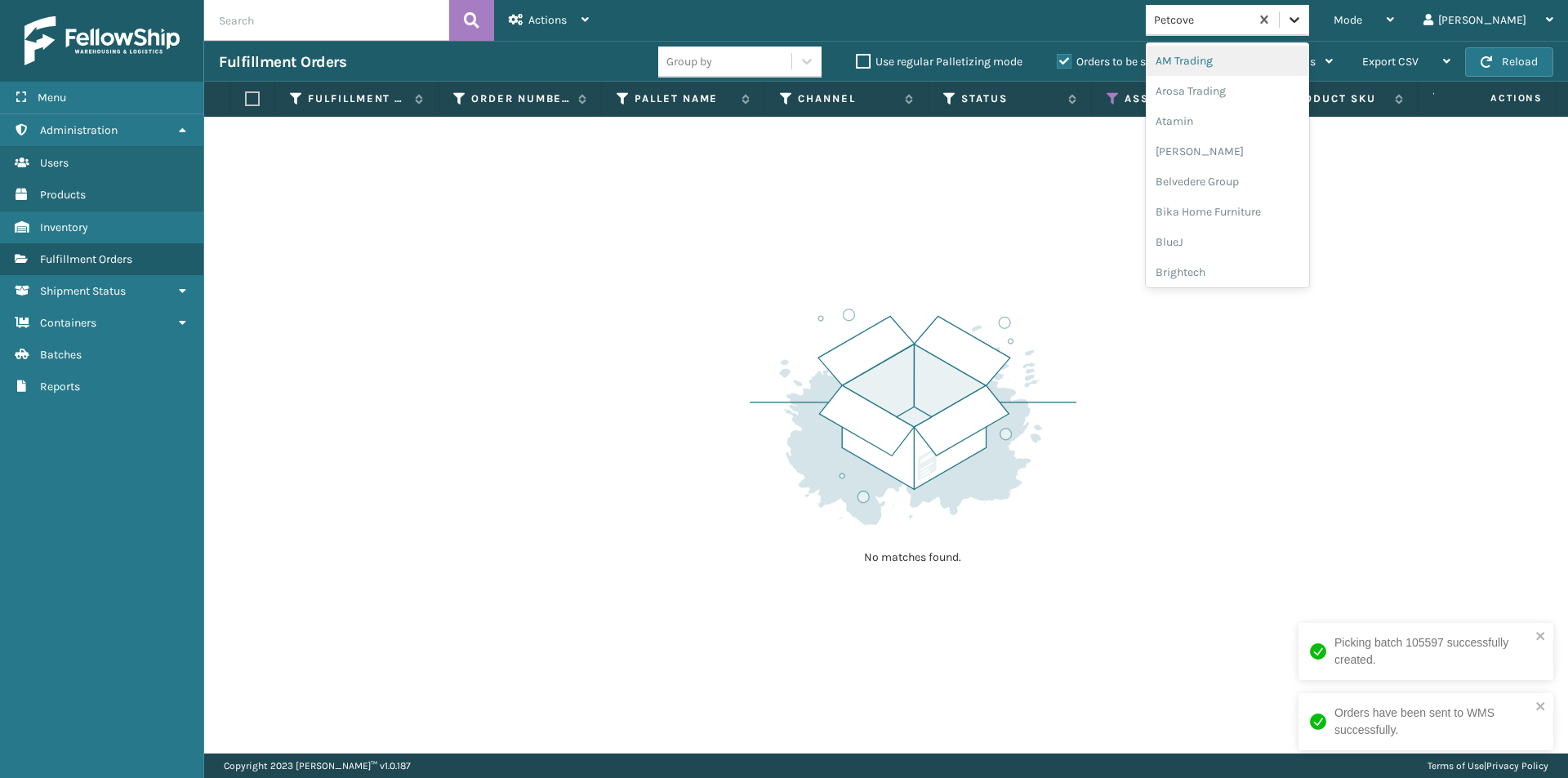
click at [1299, 19] on icon at bounding box center [1294, 20] width 10 height 6
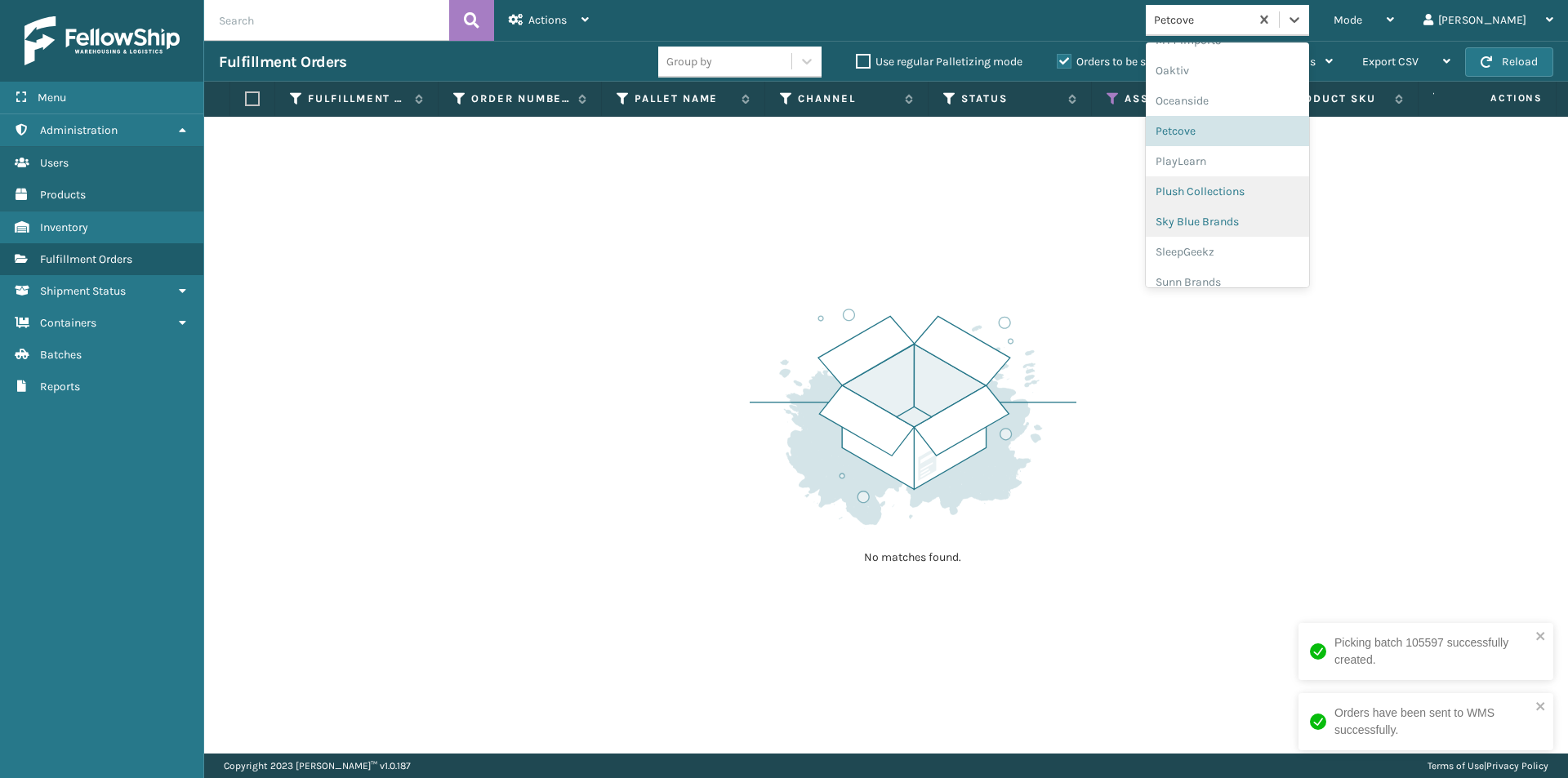
scroll to position [789, 0]
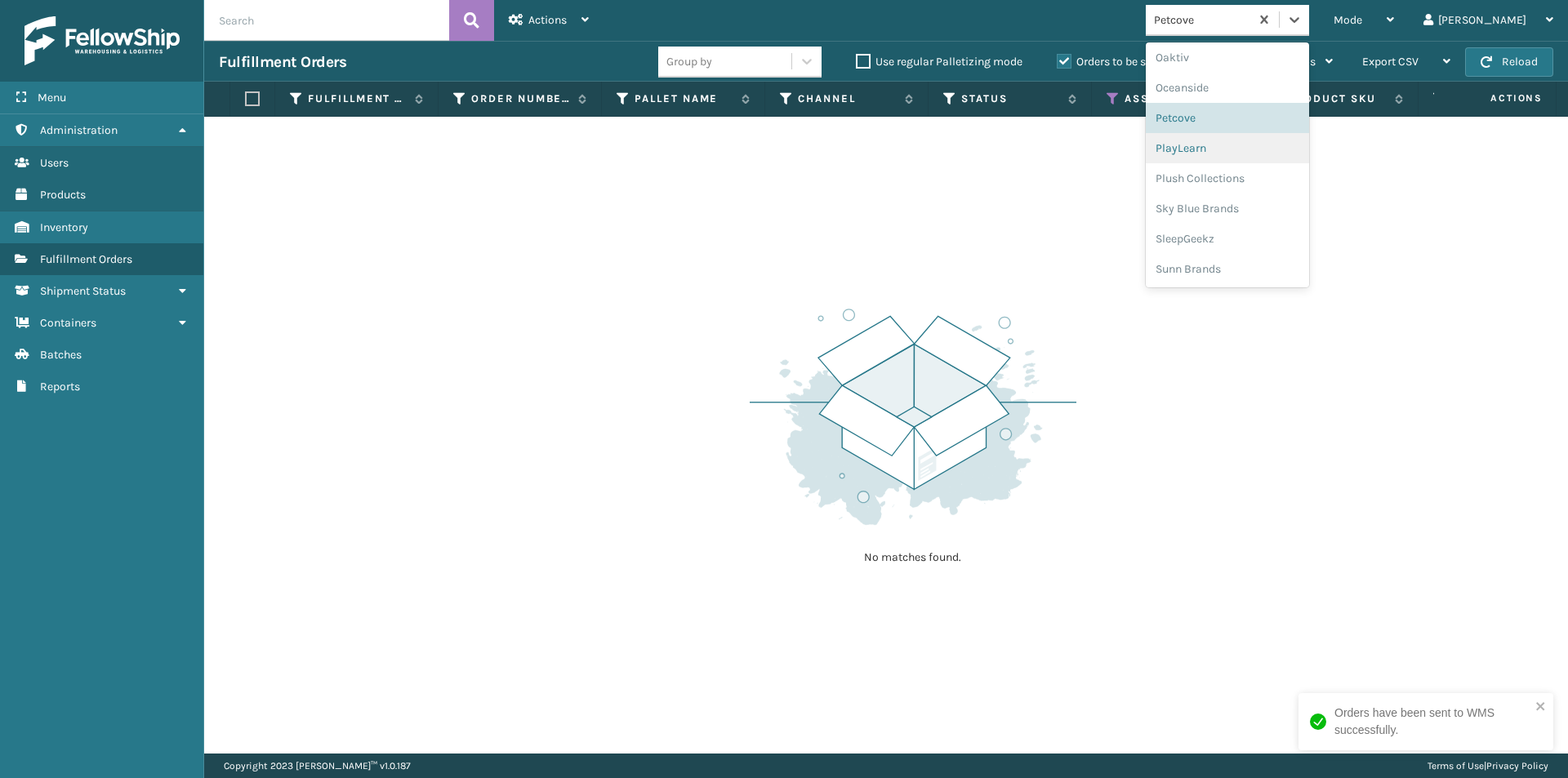
click at [1267, 157] on div "PlayLearn" at bounding box center [1227, 148] width 164 height 31
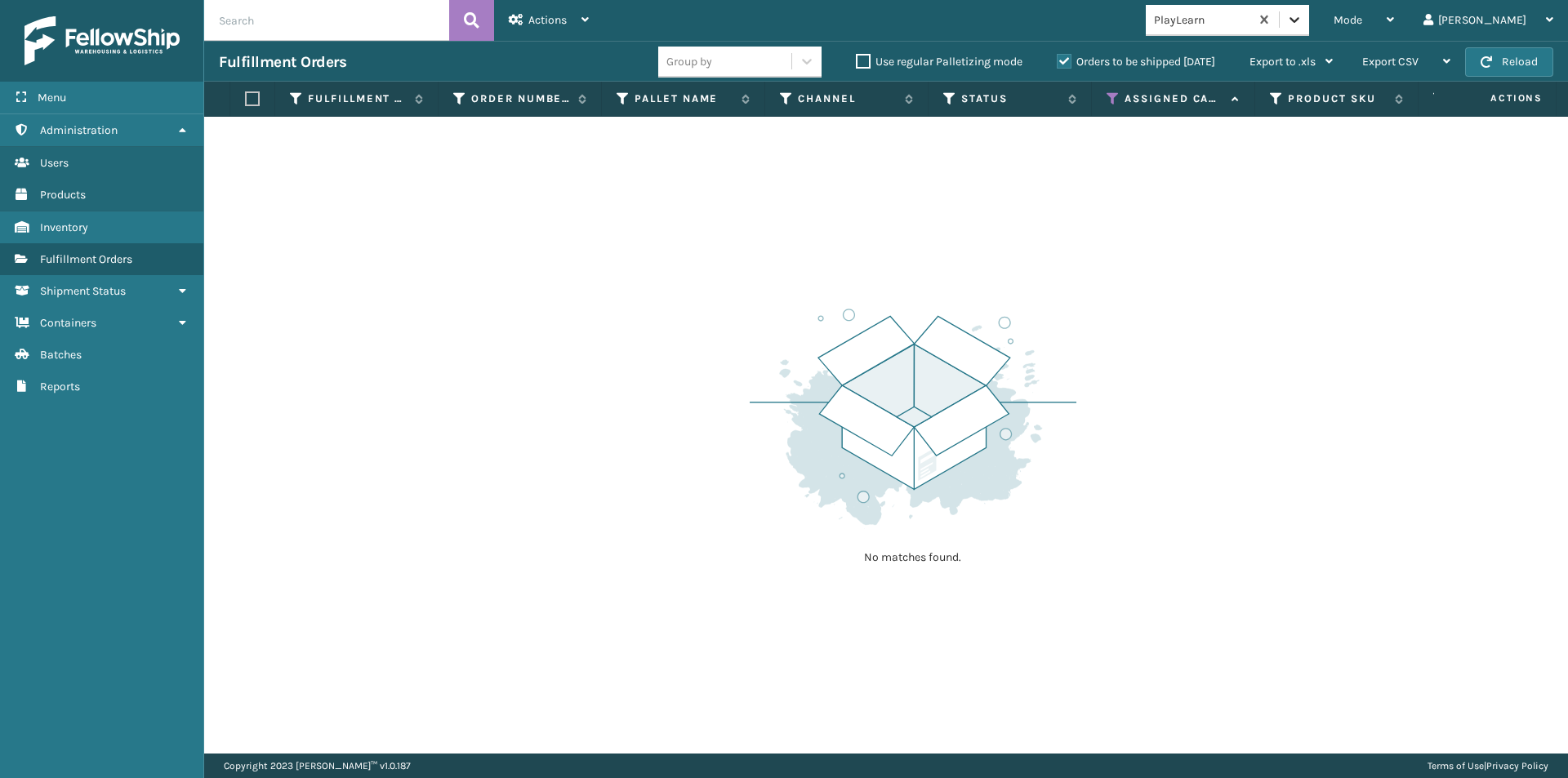
click at [1303, 20] on icon at bounding box center [1294, 19] width 16 height 16
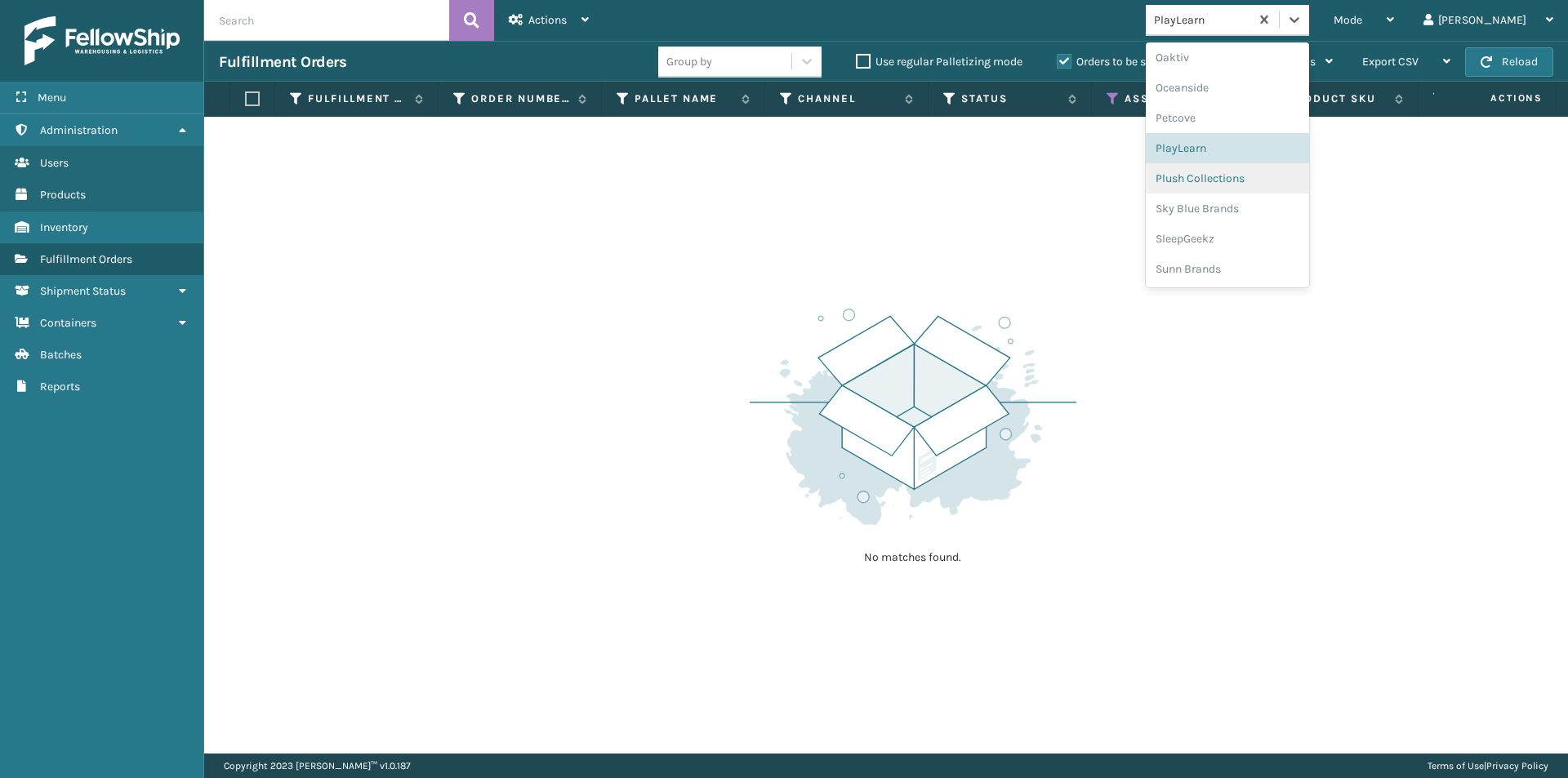
click at [1295, 186] on div "Plush Collections" at bounding box center [1227, 179] width 164 height 31
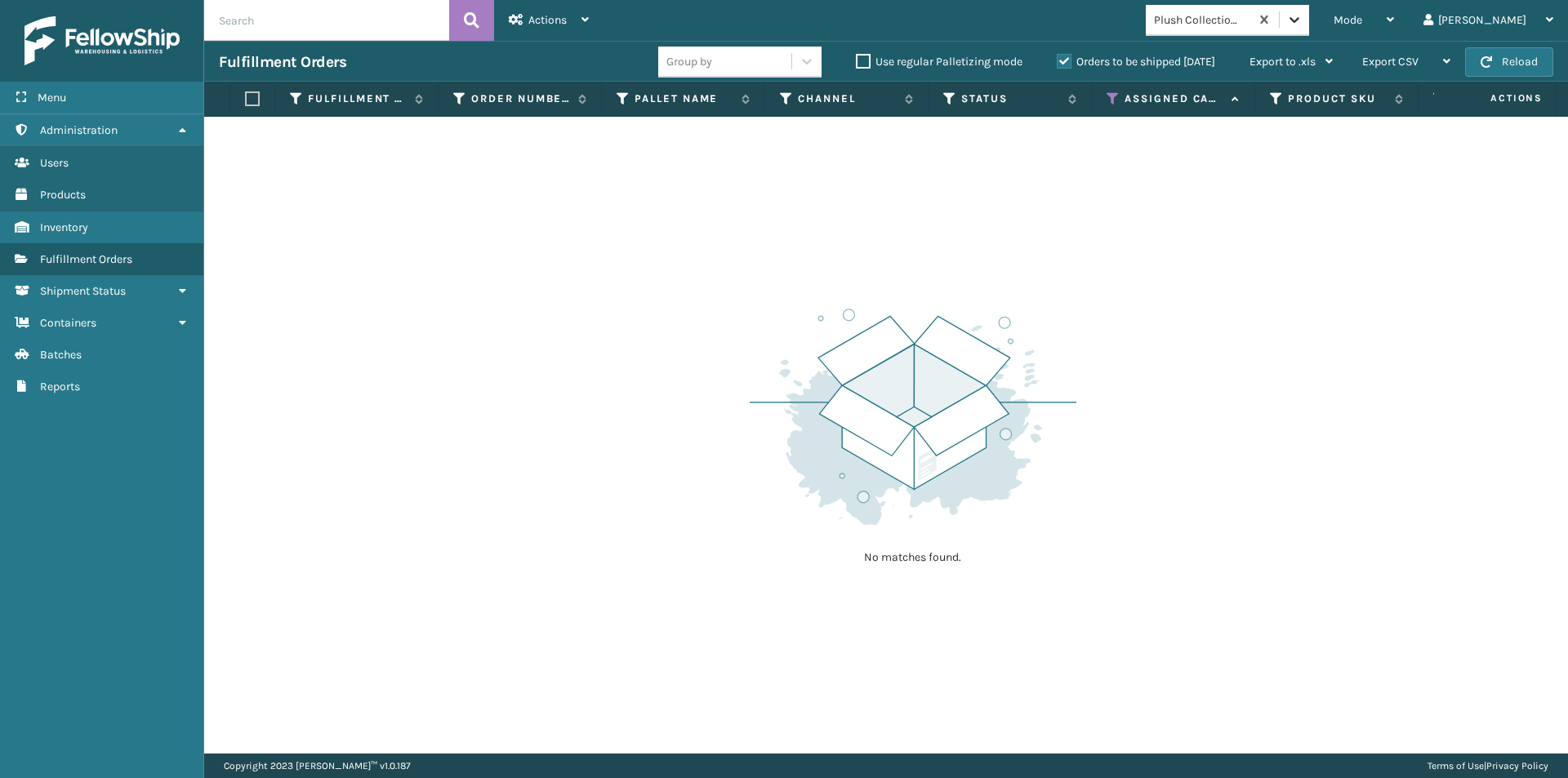
click at [1303, 22] on icon at bounding box center [1294, 19] width 16 height 16
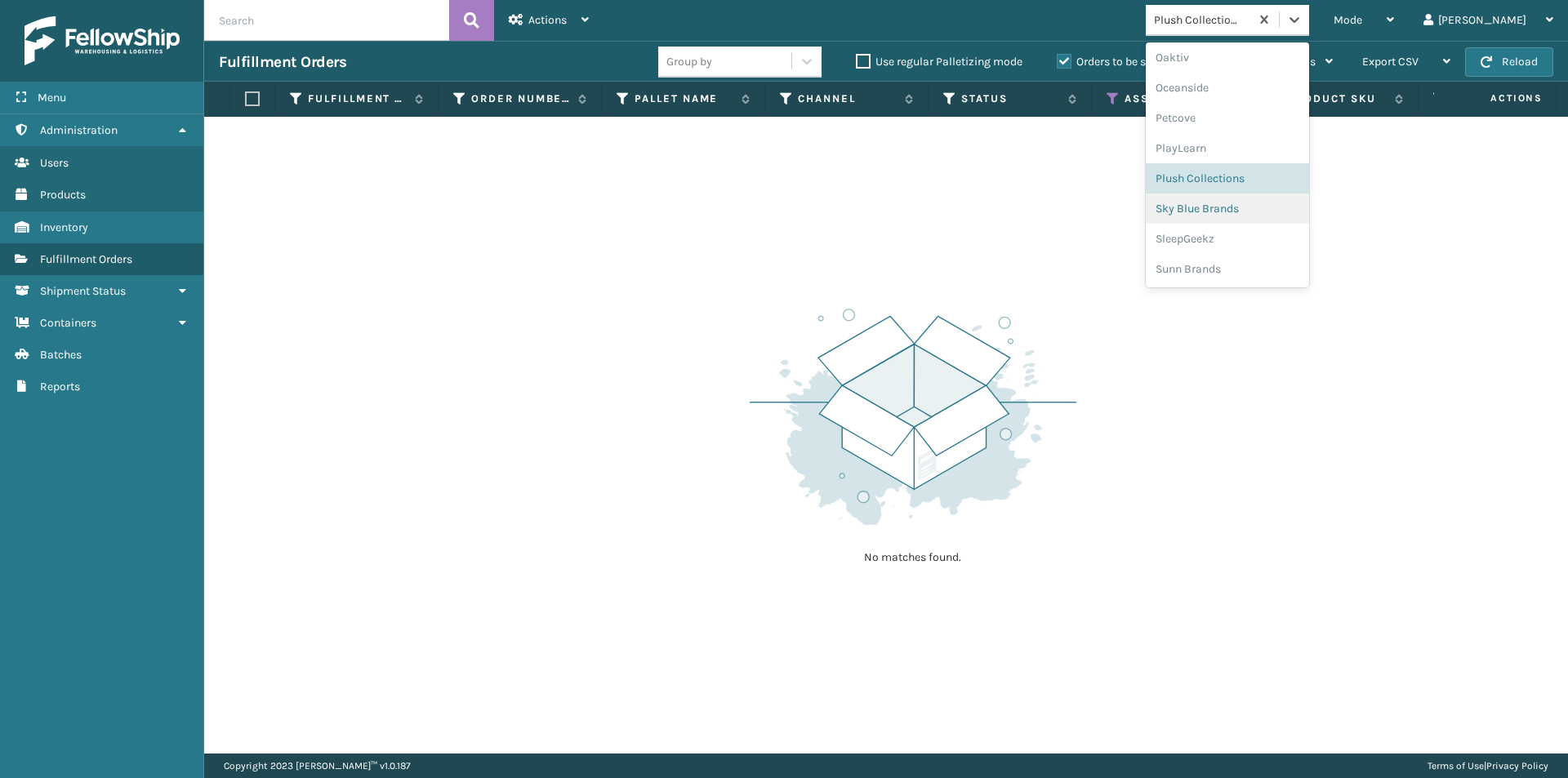
click at [1269, 217] on div "Sky Blue Brands" at bounding box center [1227, 209] width 164 height 31
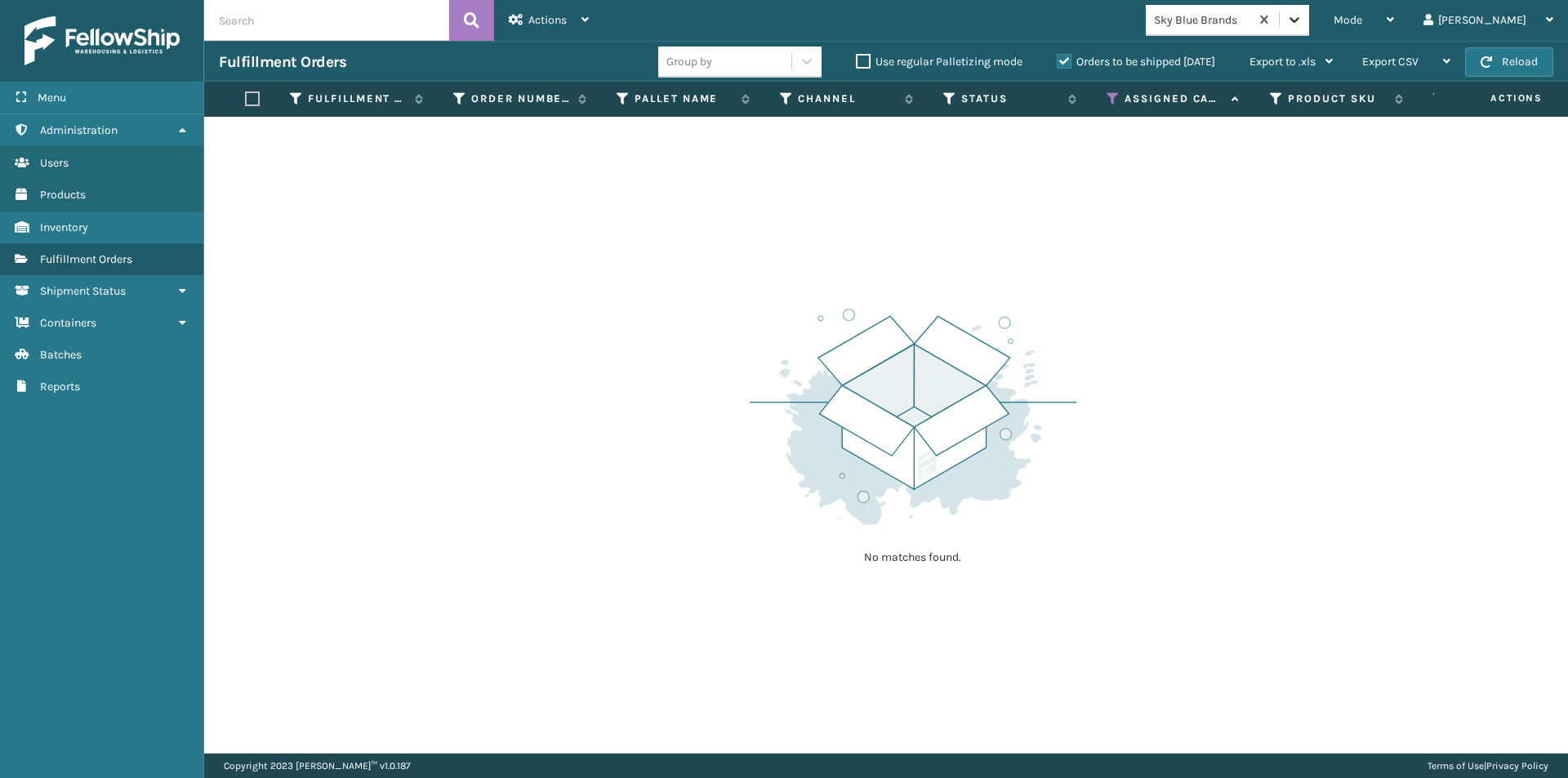
click at [1303, 27] on icon at bounding box center [1294, 19] width 16 height 16
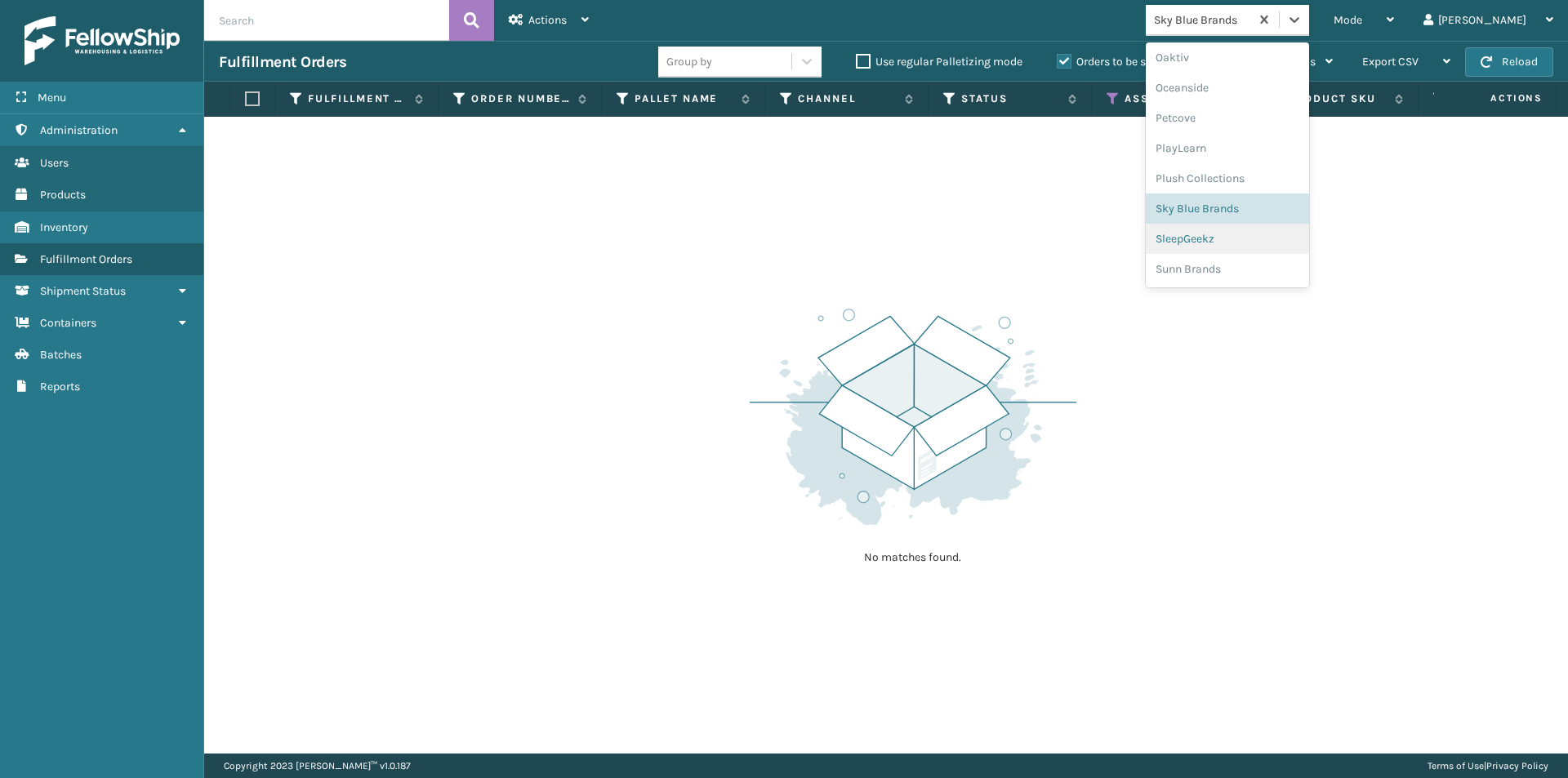
click at [1294, 239] on div "SleepGeekz" at bounding box center [1227, 239] width 164 height 31
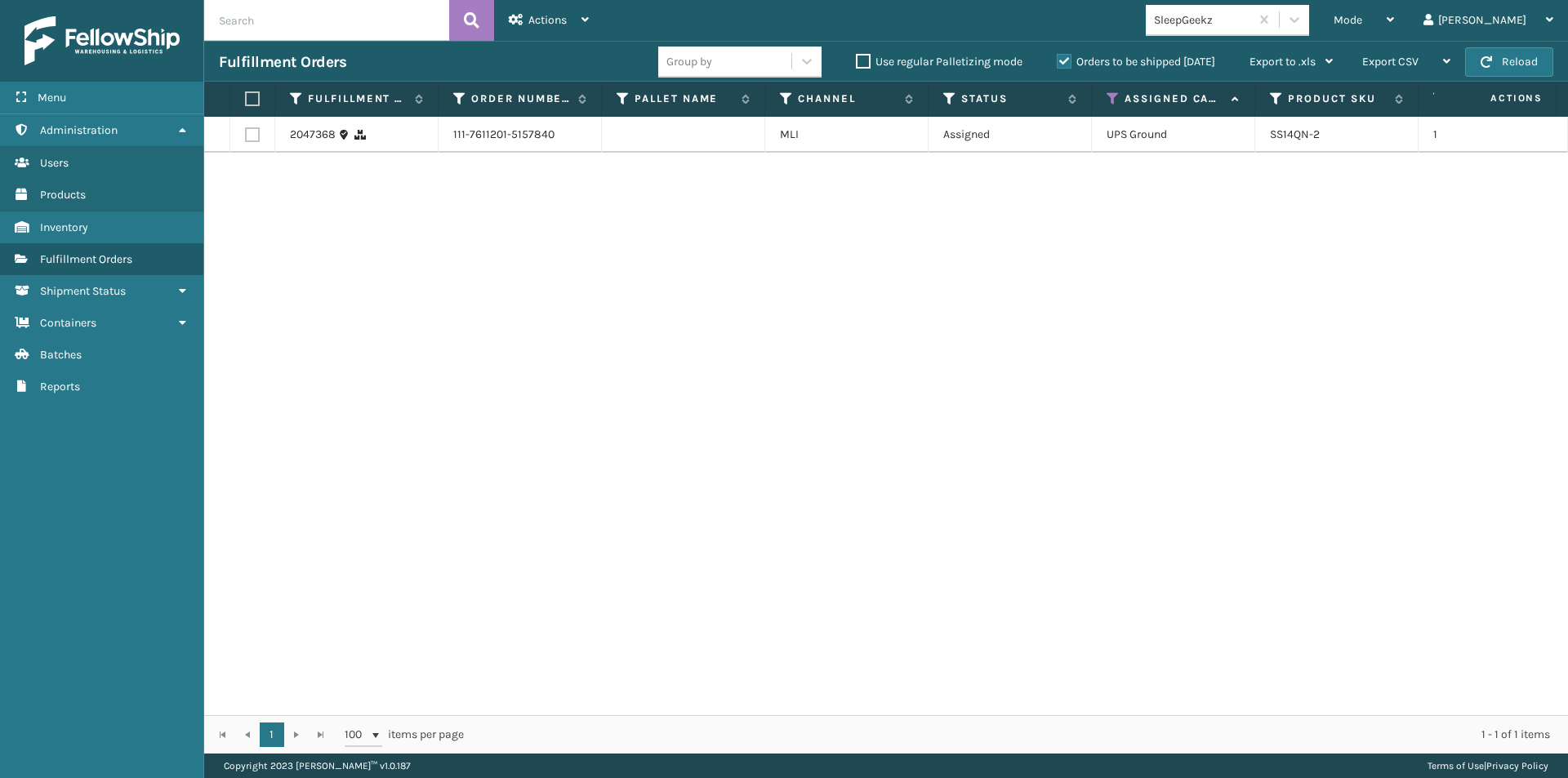
click at [253, 104] on label at bounding box center [250, 99] width 10 height 14
click at [246, 104] on input "checkbox" at bounding box center [245, 99] width 1 height 11
checkbox input "true"
click at [581, 23] on div "Actions" at bounding box center [549, 20] width 80 height 41
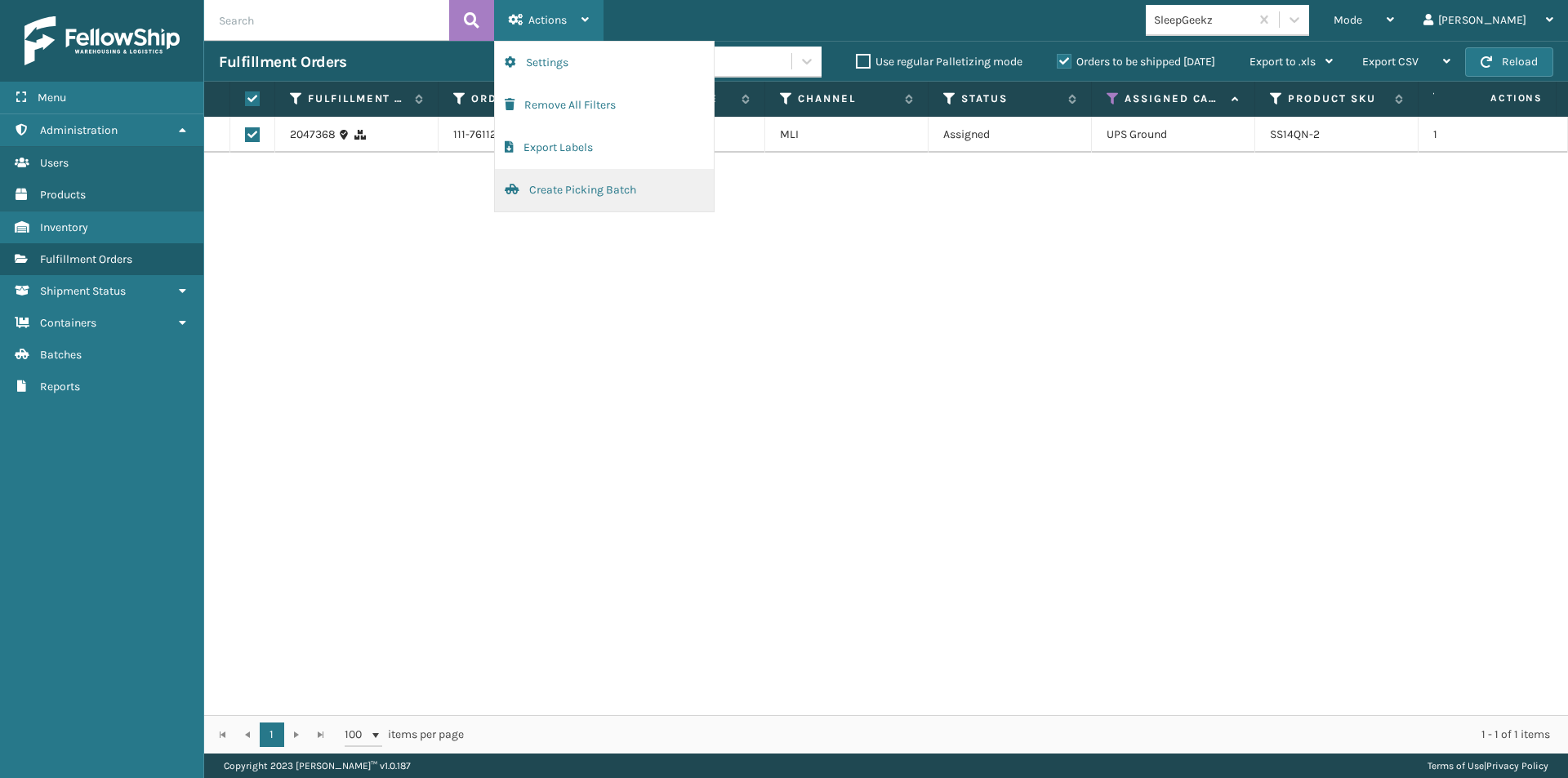
click at [560, 191] on button "Create Picking Batch" at bounding box center [604, 190] width 219 height 42
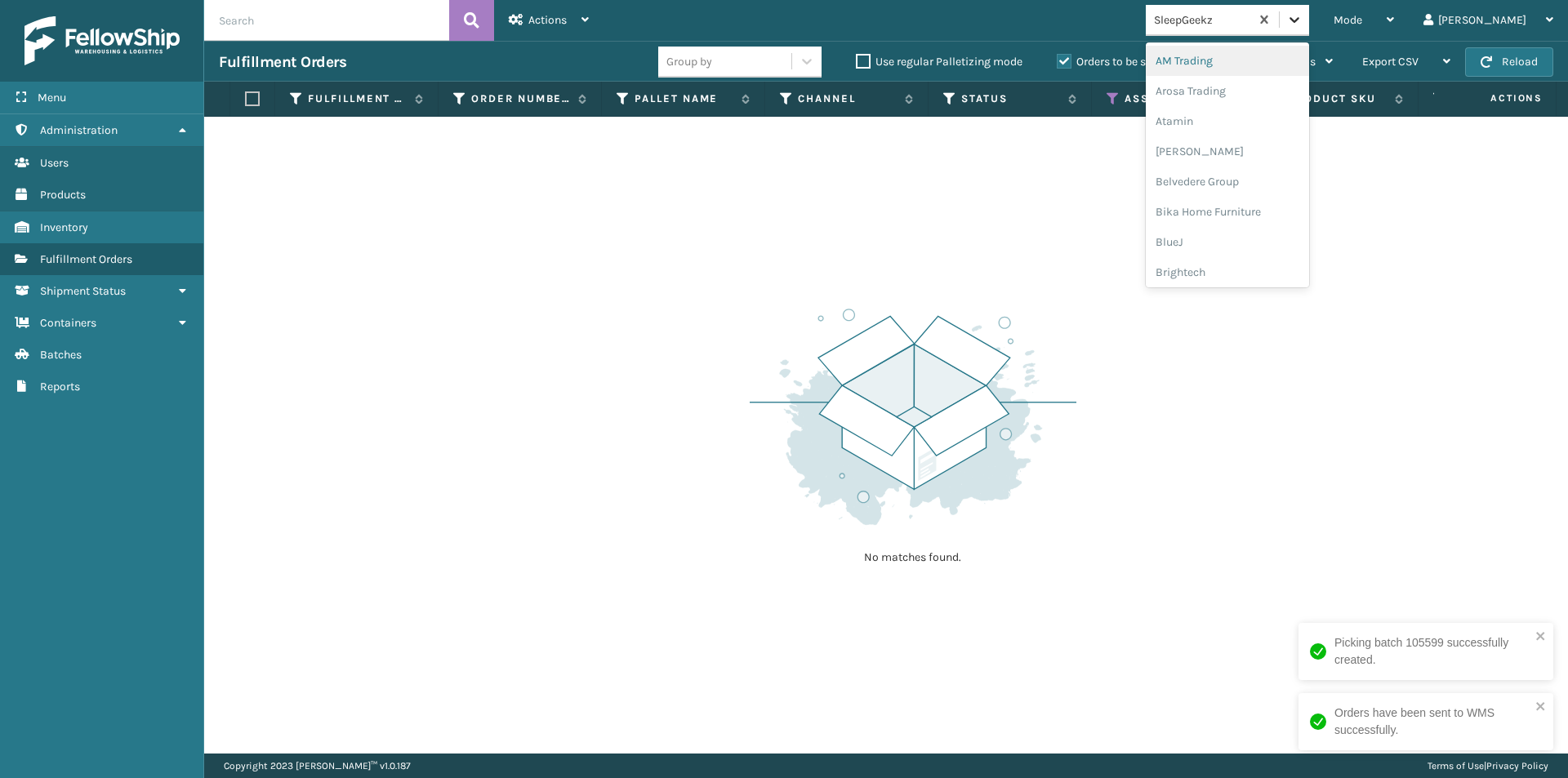
click at [1303, 14] on icon at bounding box center [1294, 19] width 16 height 16
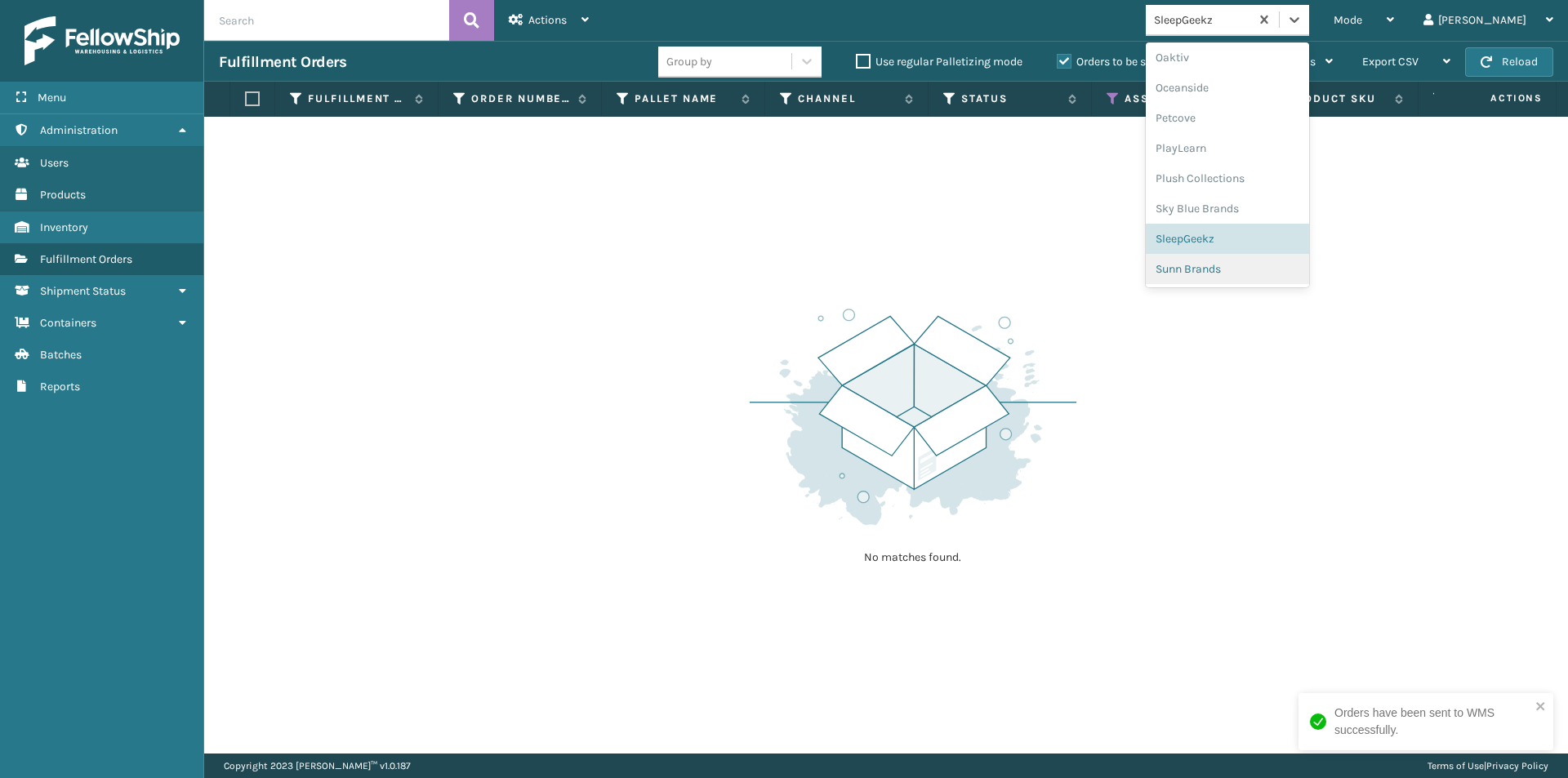
click at [1305, 280] on div "Sunn Brands" at bounding box center [1227, 269] width 164 height 31
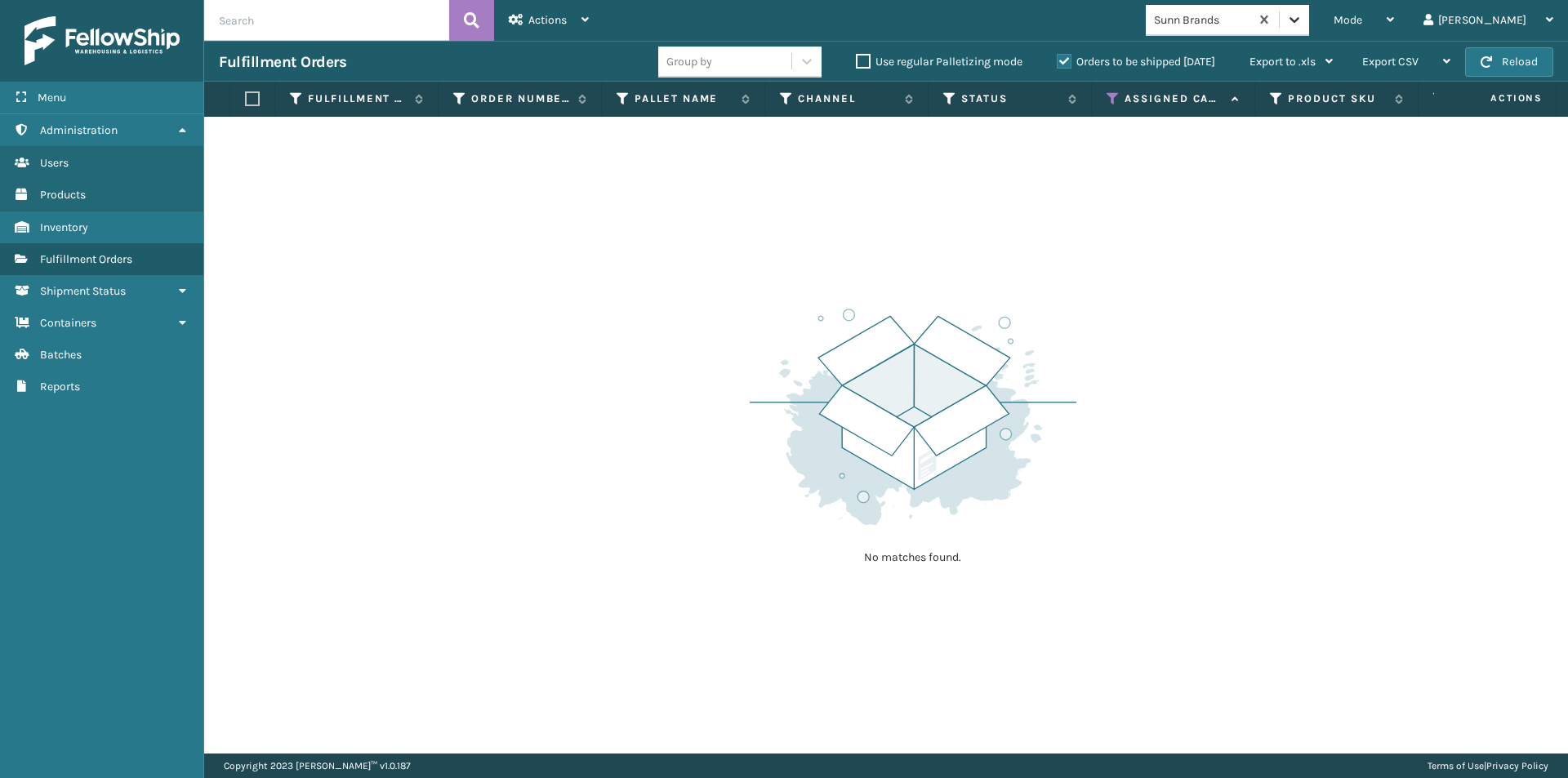
click at [1303, 14] on icon at bounding box center [1294, 19] width 16 height 16
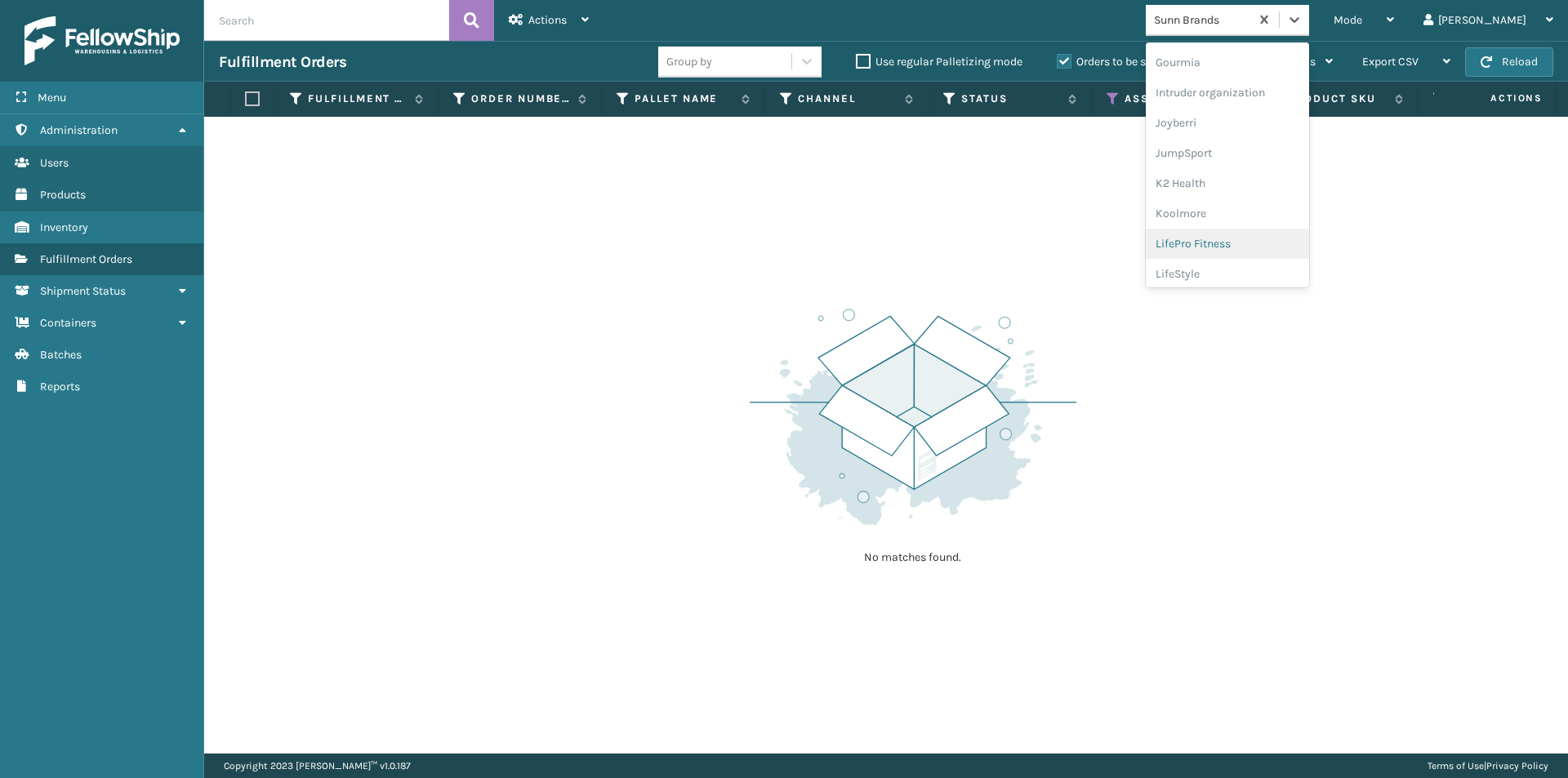
scroll to position [462, 0]
click at [1284, 206] on div "LifePro Fitness" at bounding box center [1227, 203] width 164 height 31
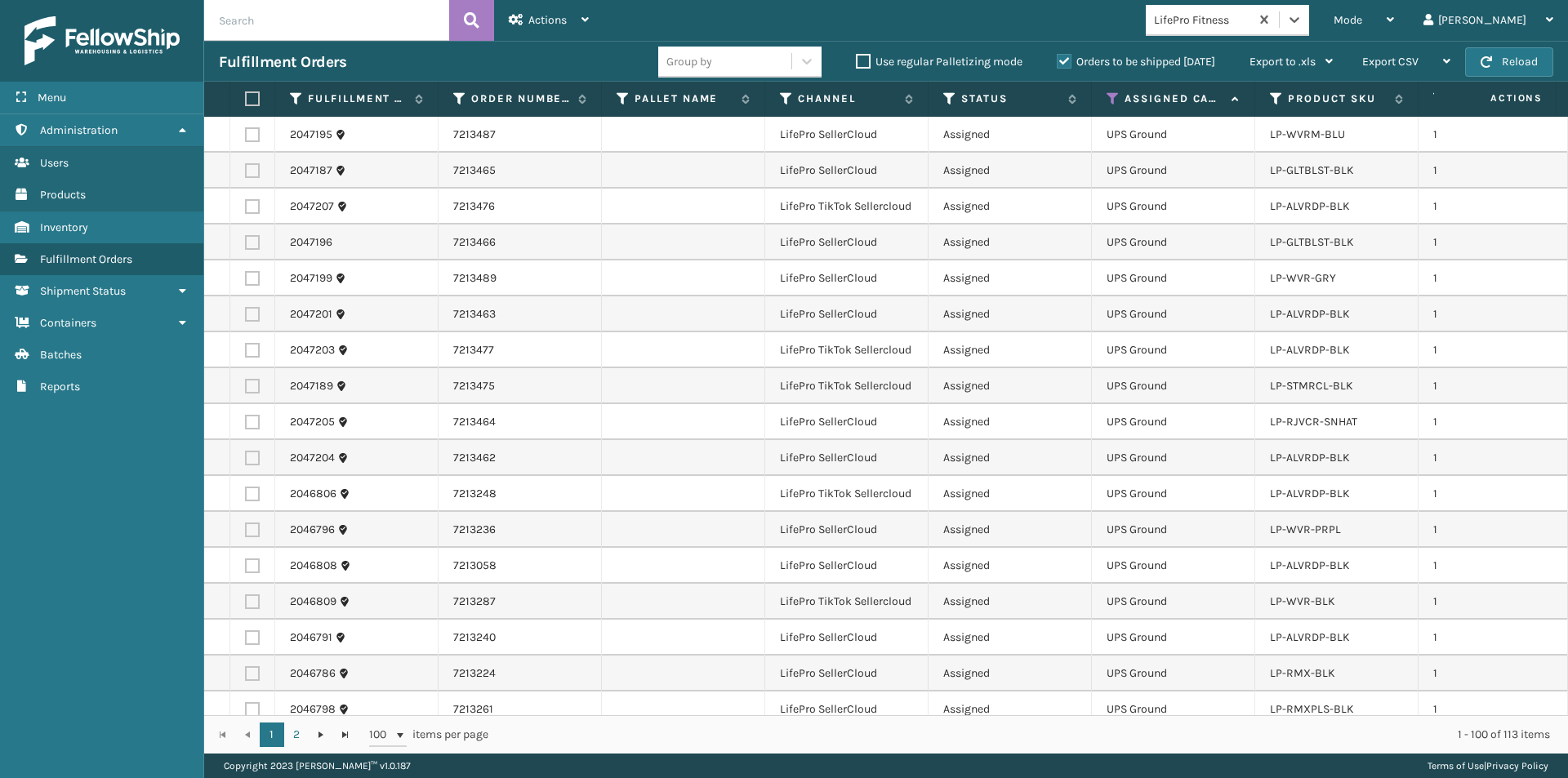
click at [312, 14] on input "text" at bounding box center [326, 20] width 245 height 41
drag, startPoint x: 1357, startPoint y: 341, endPoint x: 1267, endPoint y: 344, distance: 90.0
click at [1267, 344] on td "LP-ALVRDP-BLK" at bounding box center [1336, 350] width 164 height 36
copy link "LP-ALVRDP-BLK"
click at [1408, 404] on td "LP-RJVCR-SNHAT" at bounding box center [1336, 422] width 164 height 36
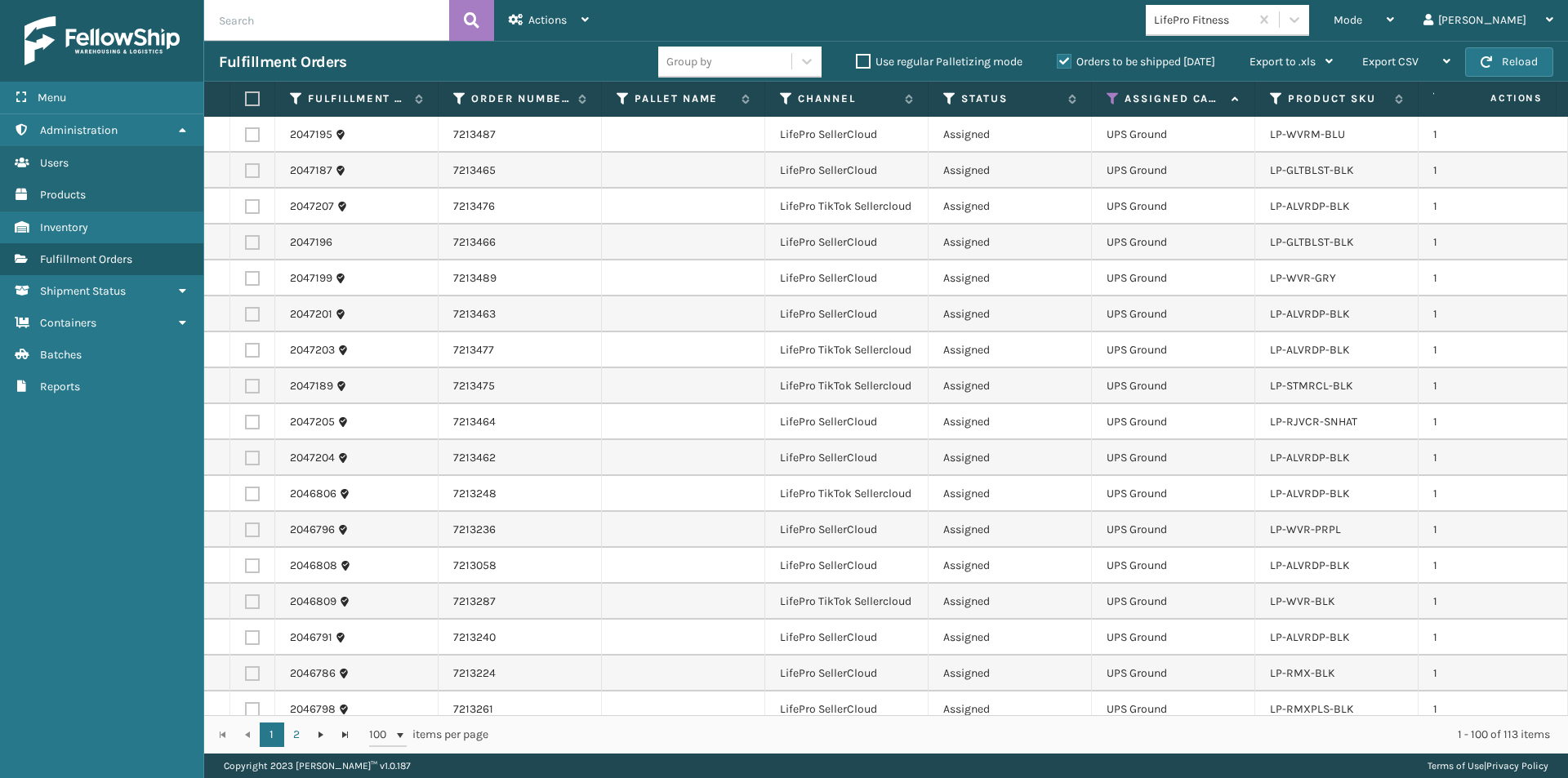
click at [255, 101] on label at bounding box center [250, 99] width 10 height 14
click at [246, 101] on input "checkbox" at bounding box center [245, 99] width 1 height 11
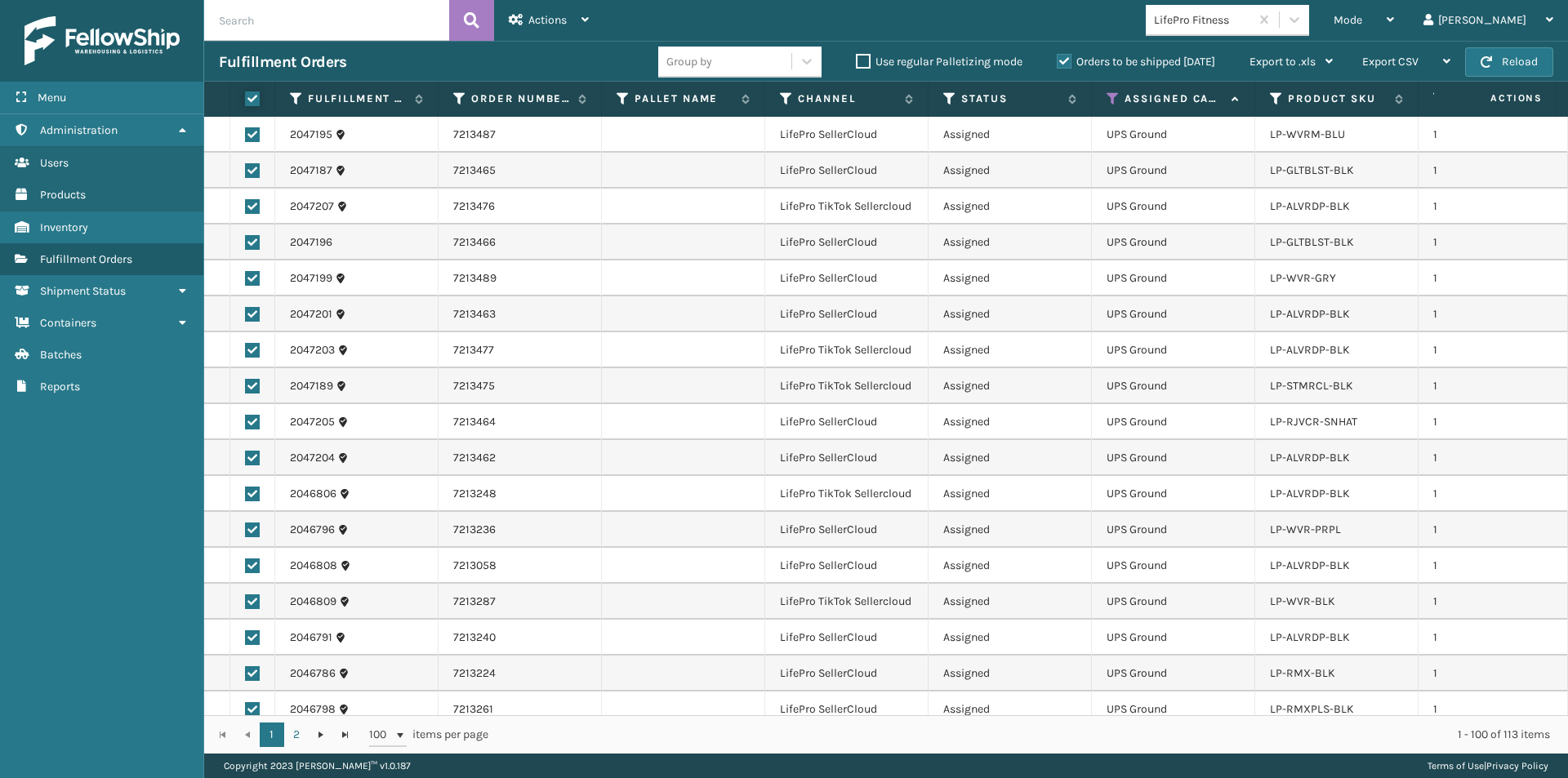
checkbox input "true"
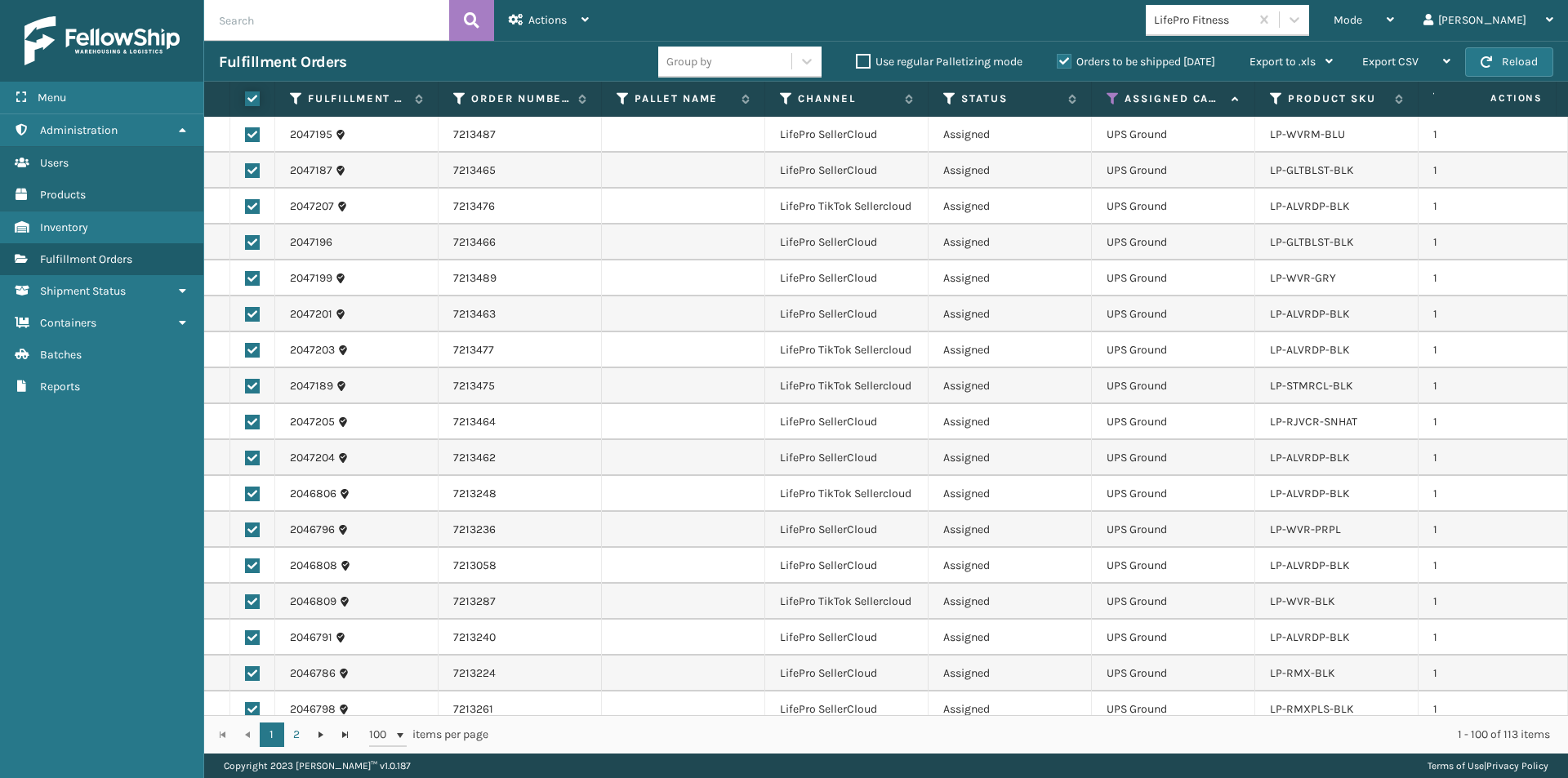
checkbox input "true"
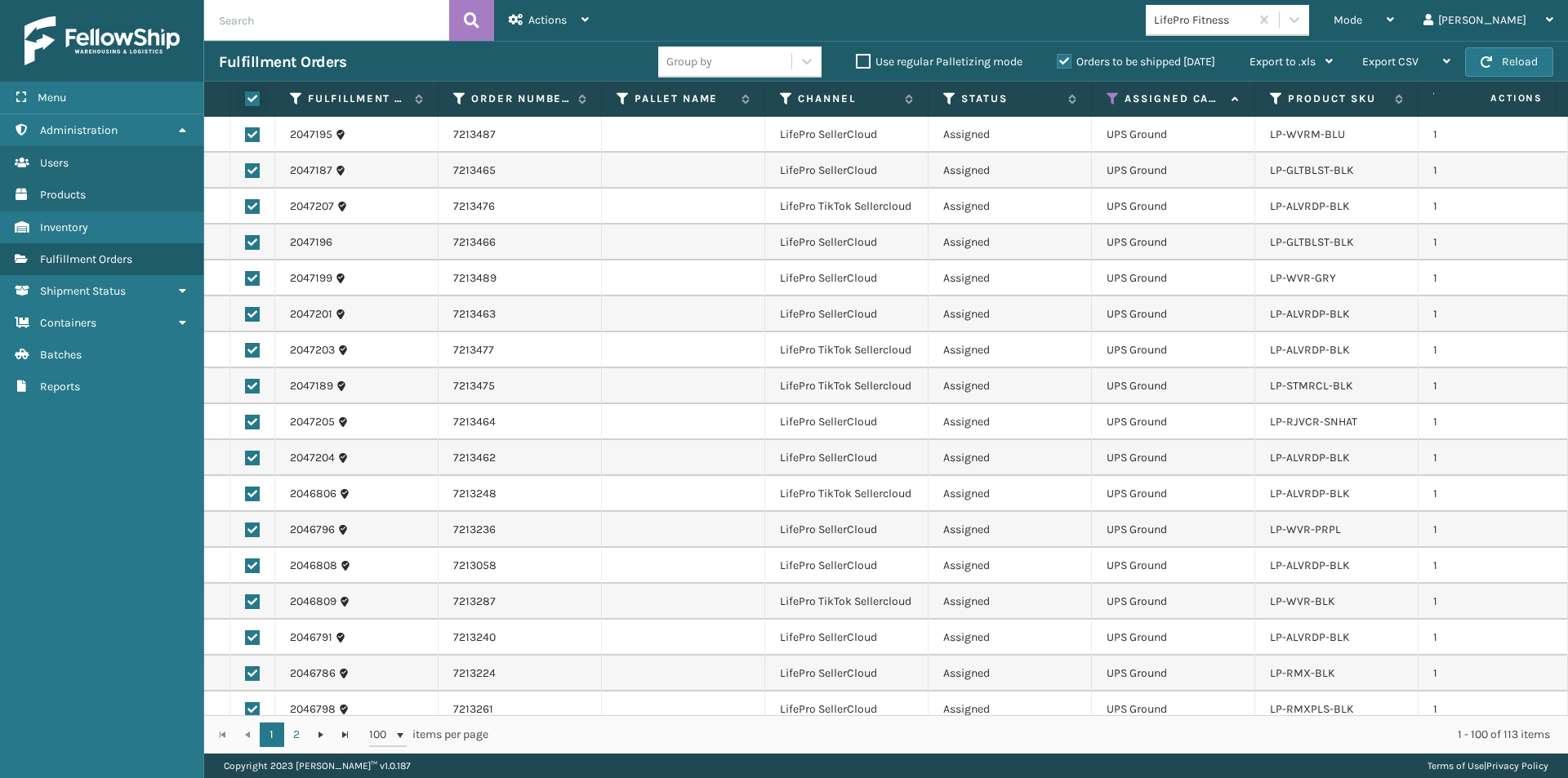
checkbox input "true"
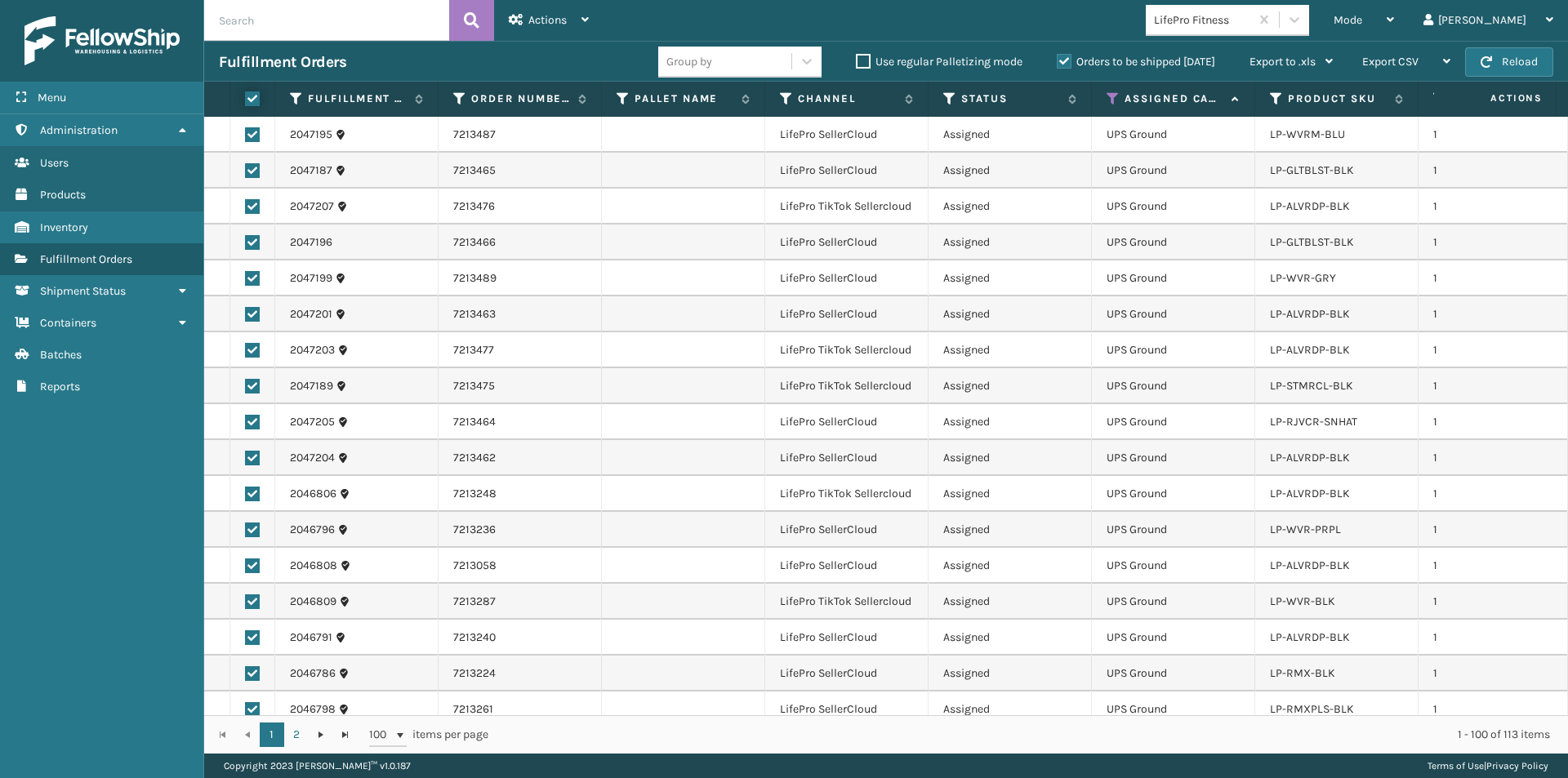
checkbox input "true"
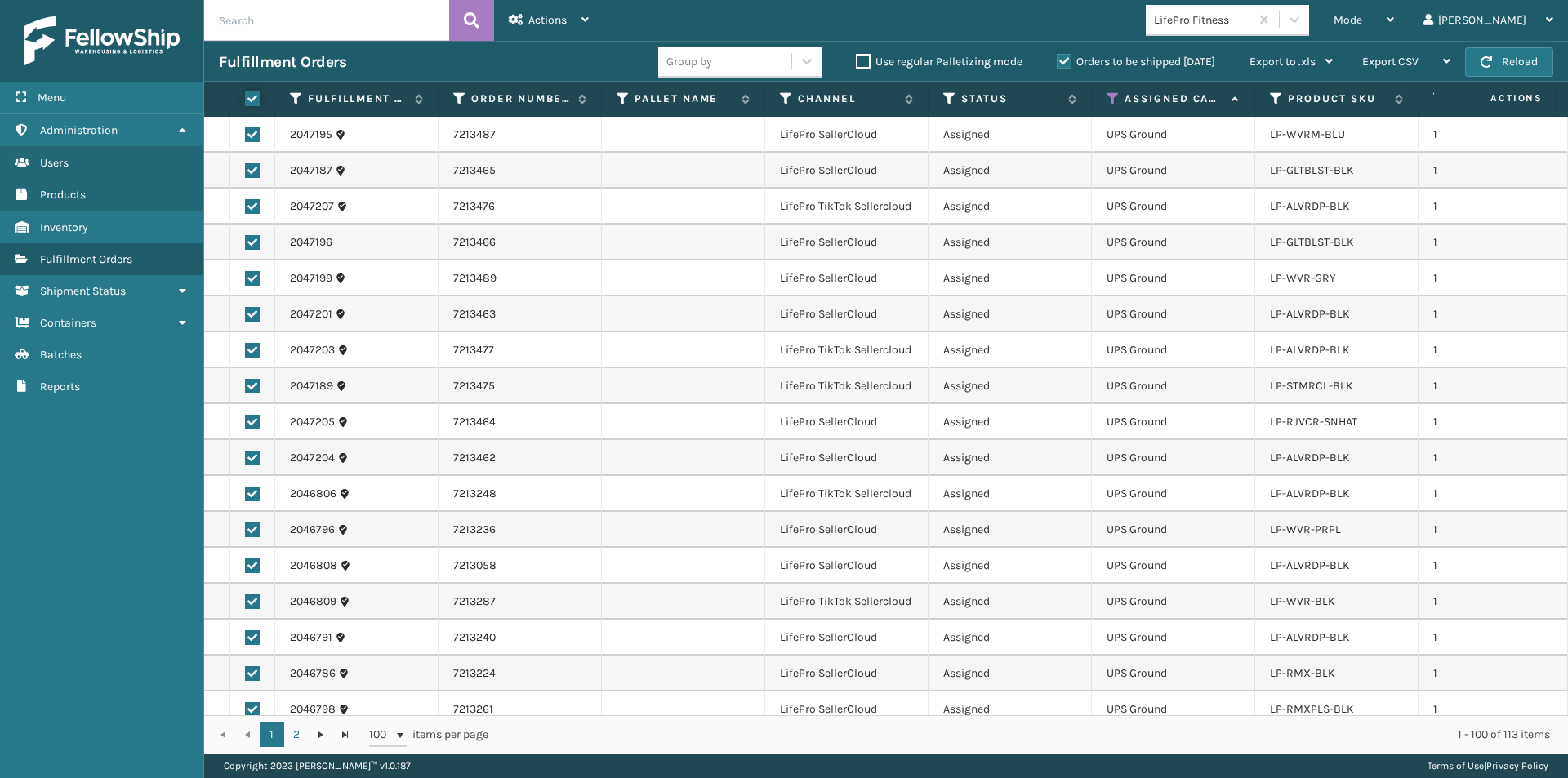
checkbox input "true"
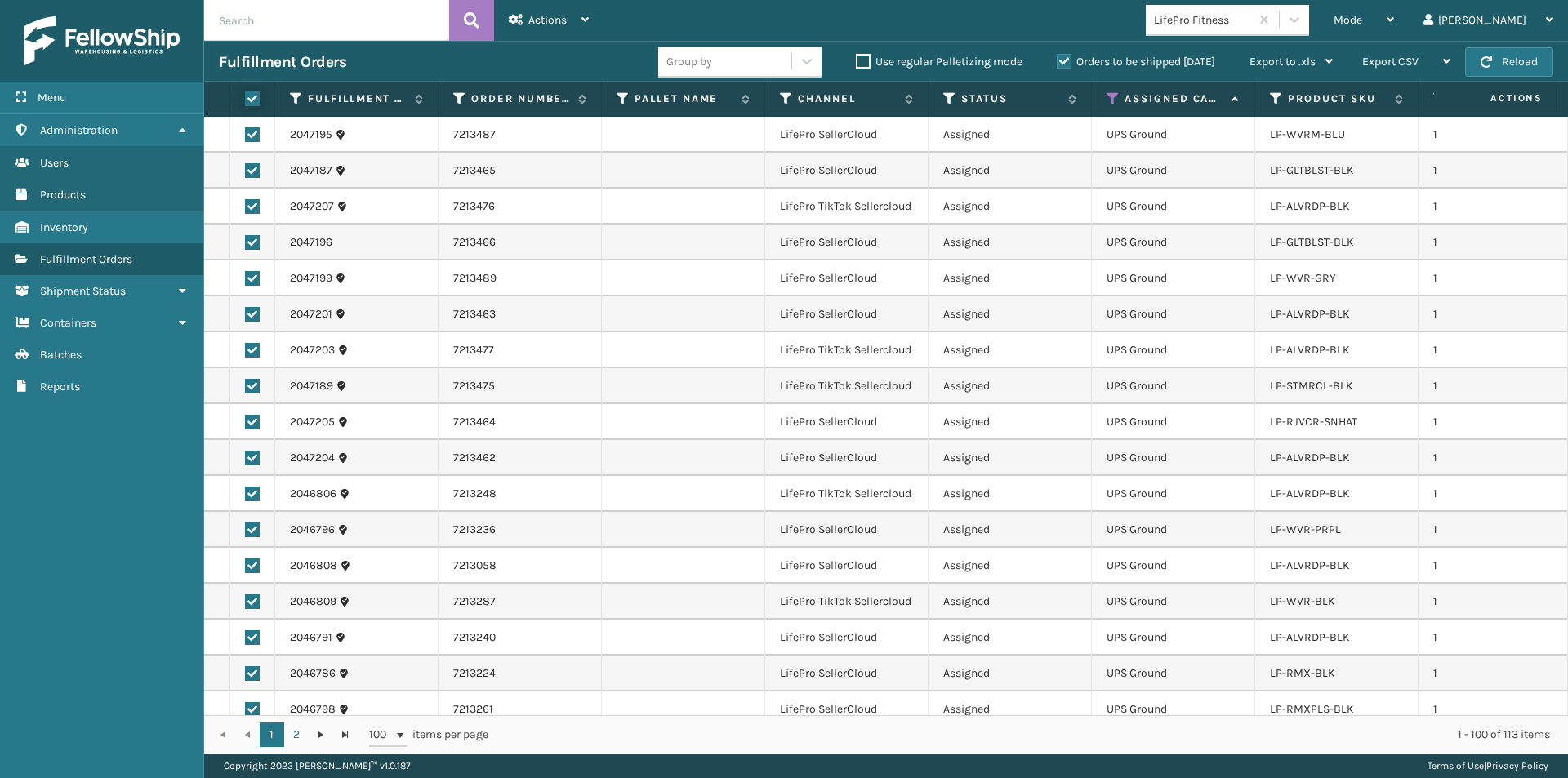
checkbox input "true"
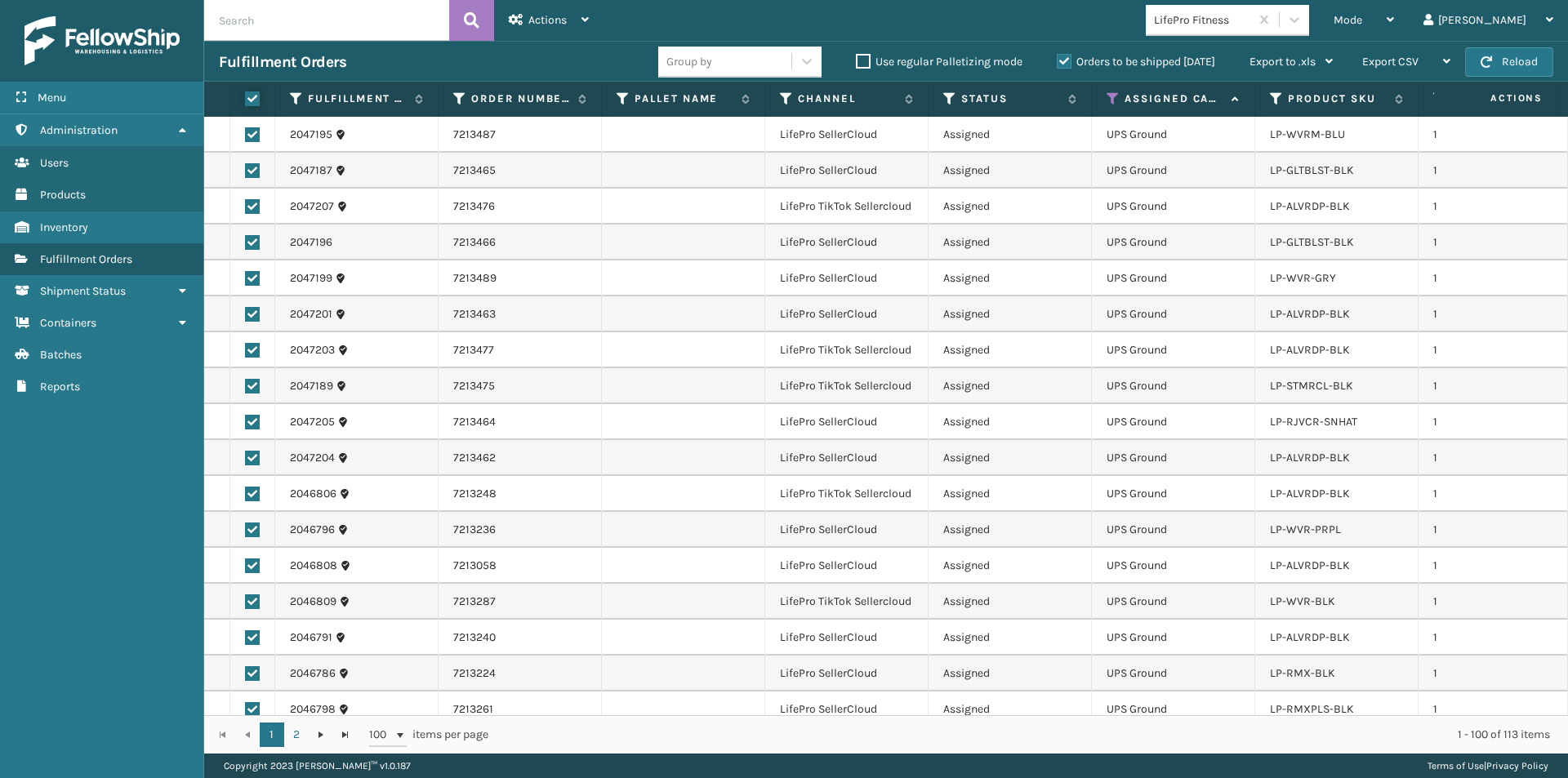
checkbox input "true"
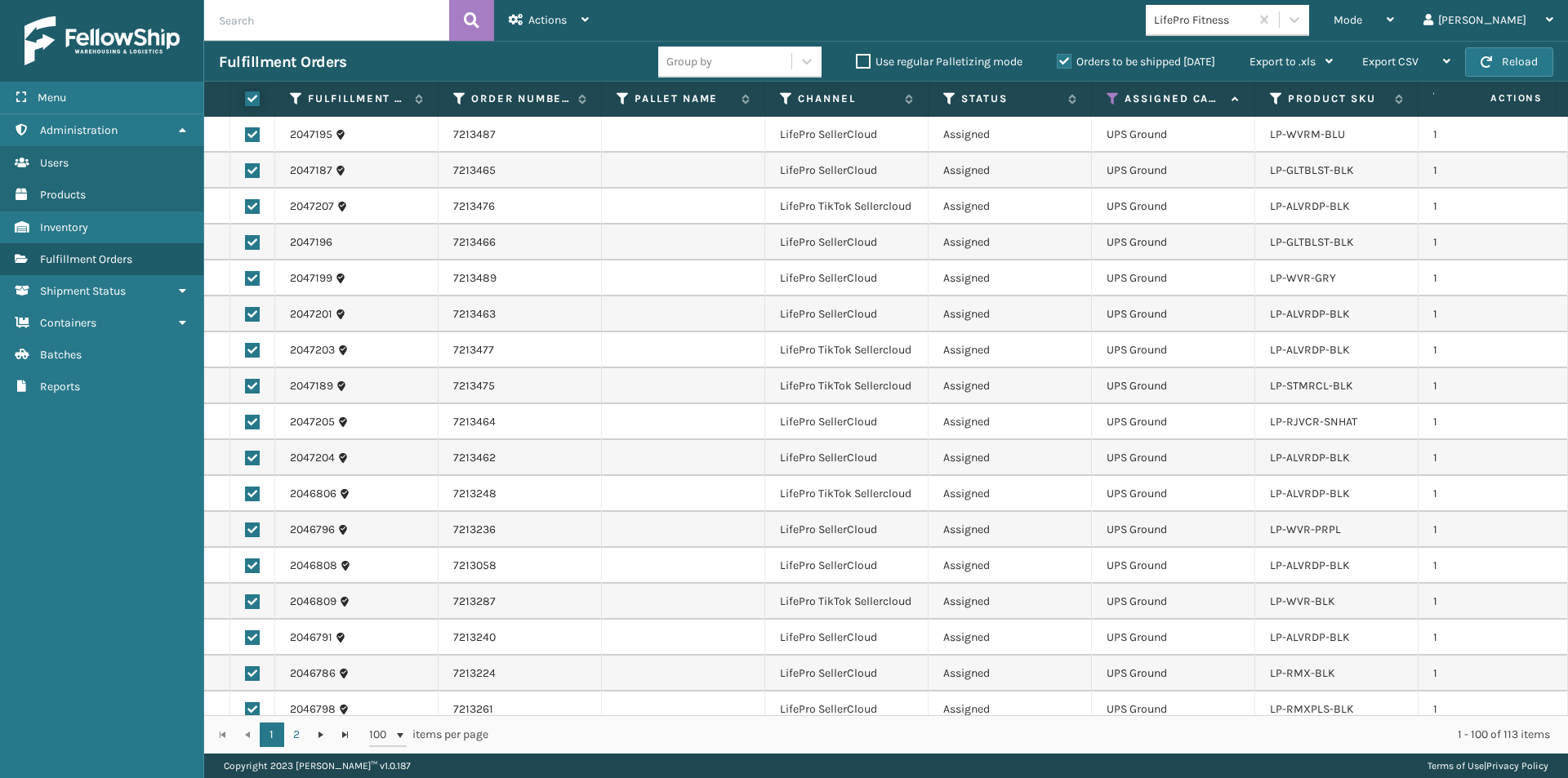
checkbox input "true"
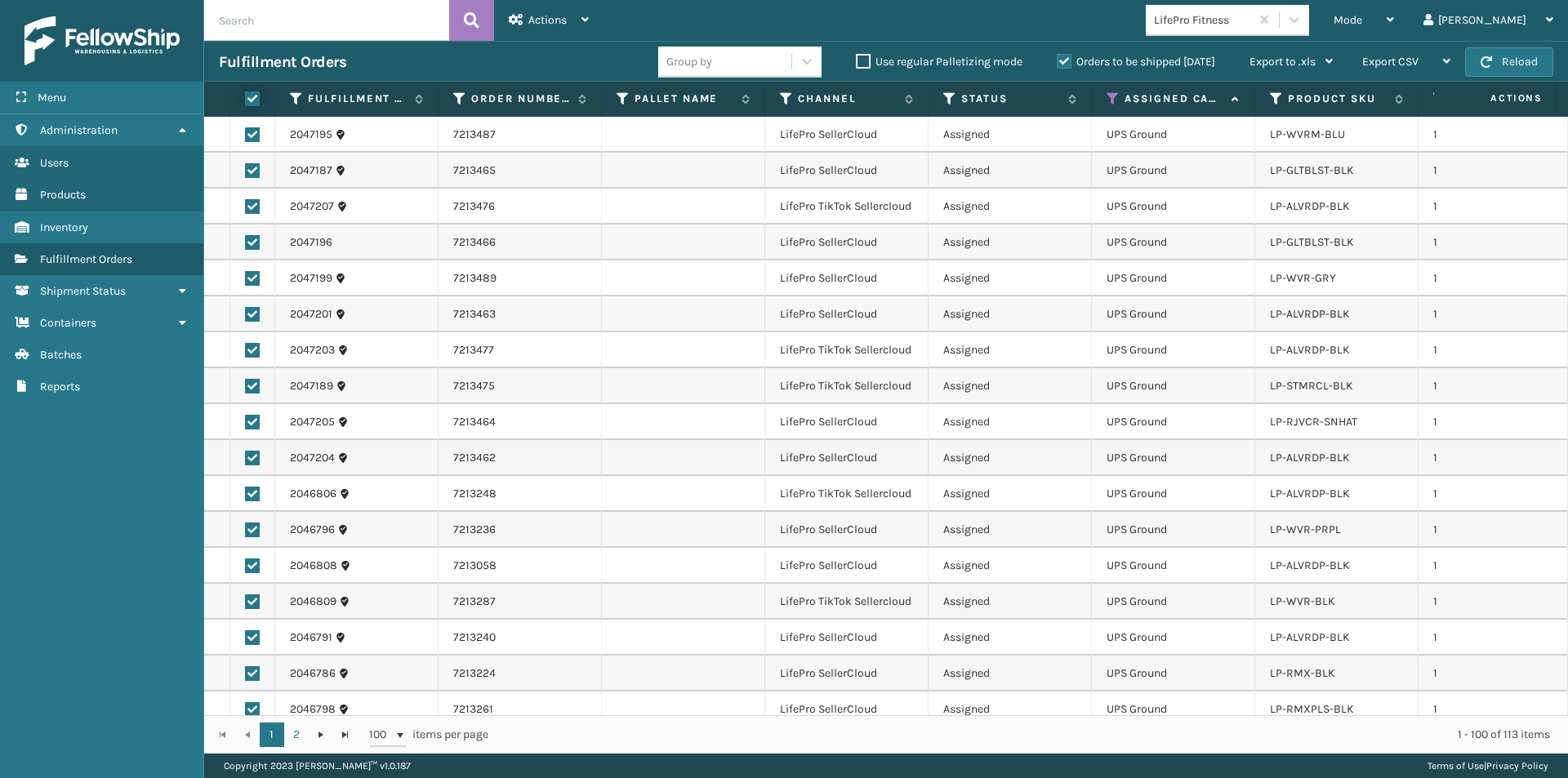
checkbox input "true"
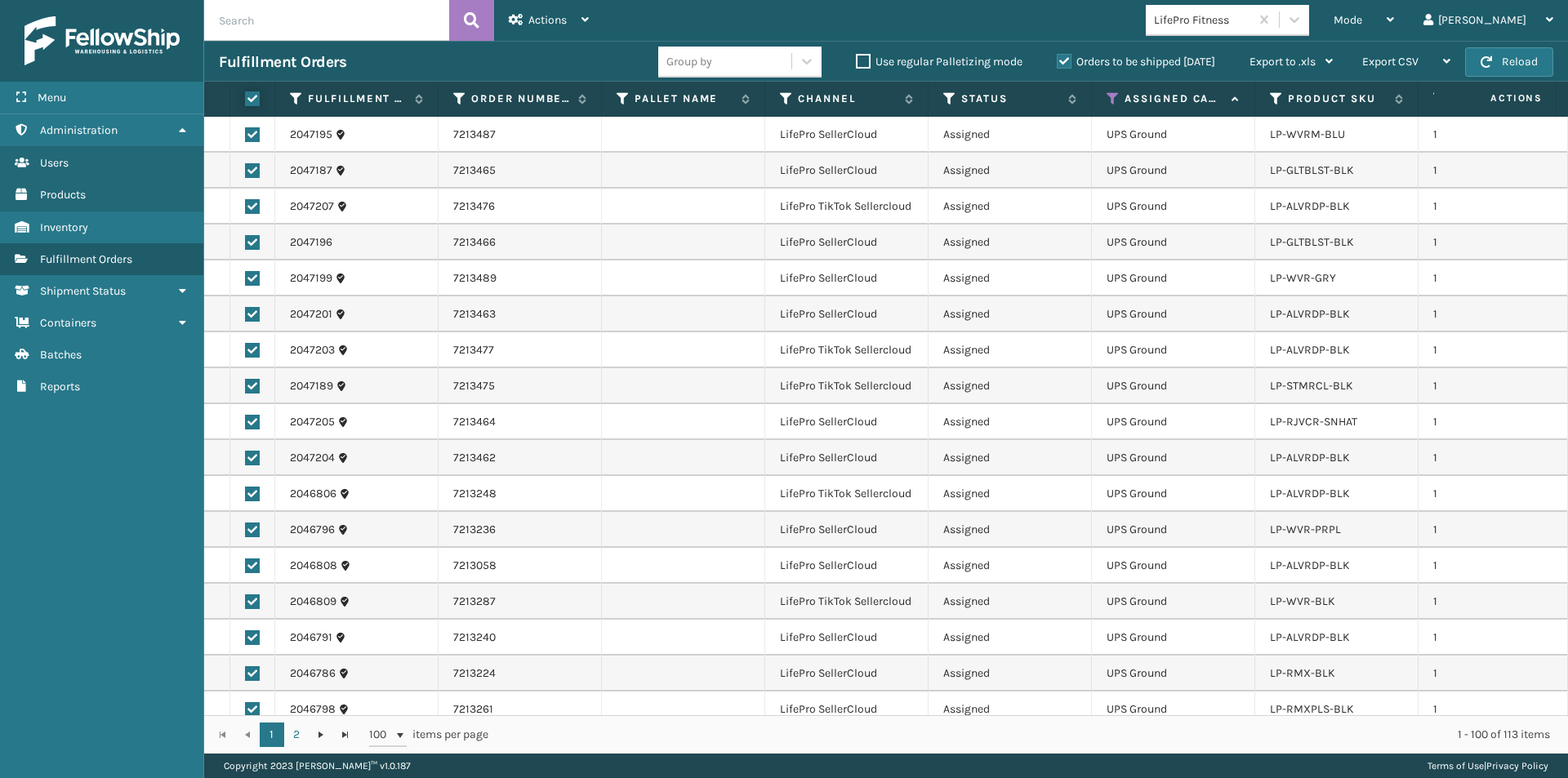
checkbox input "true"
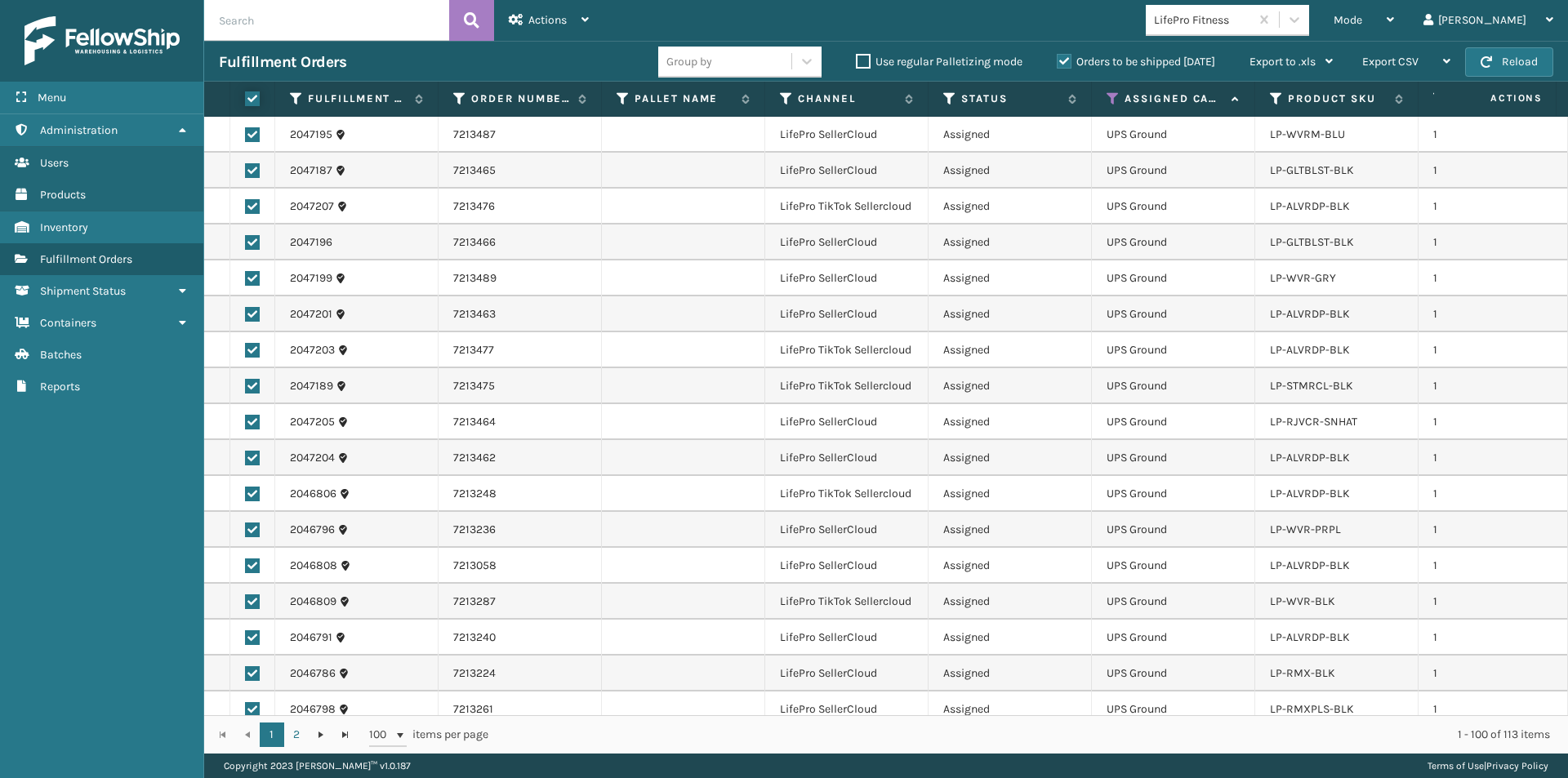
checkbox input "true"
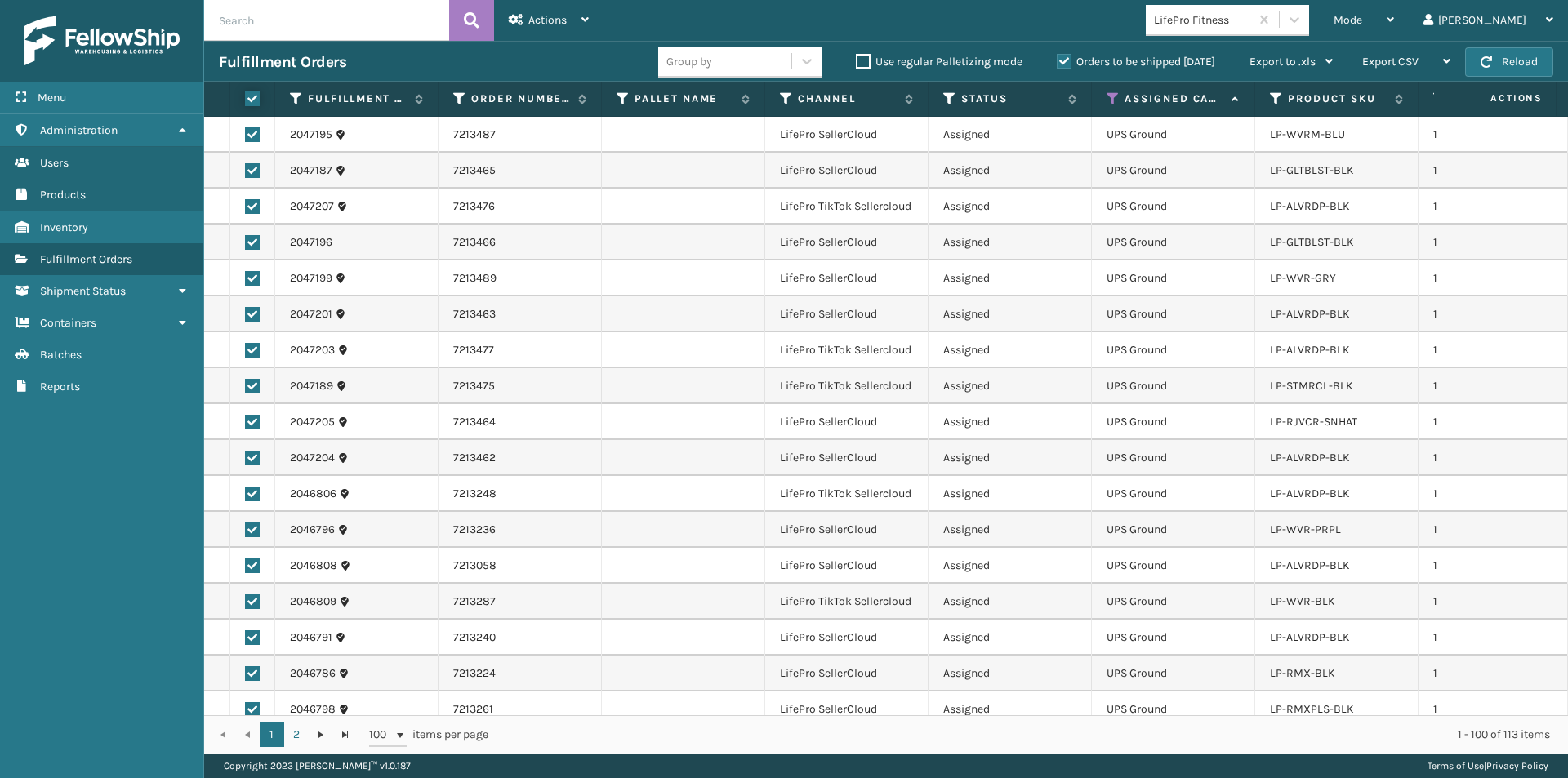
checkbox input "true"
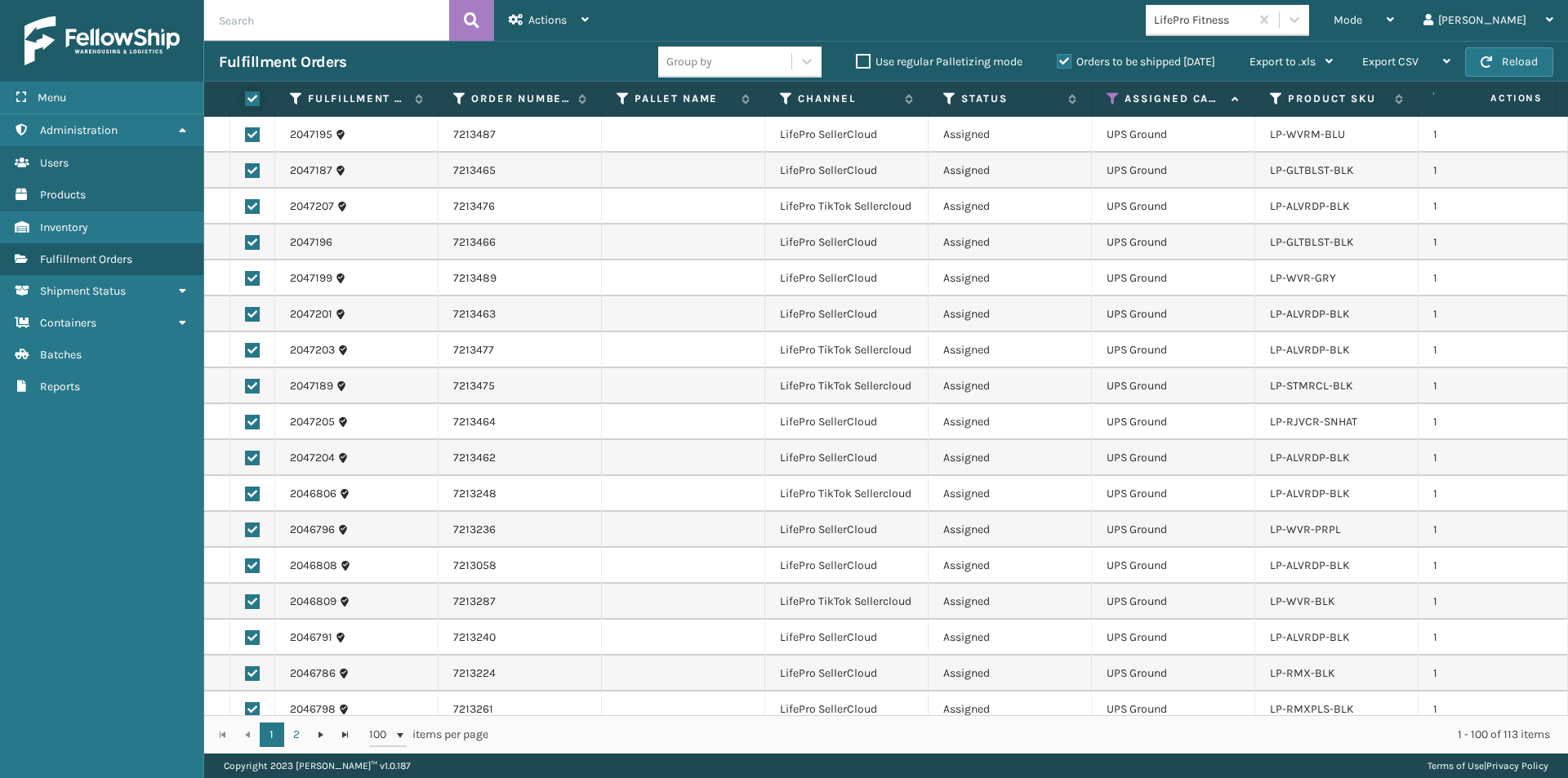
checkbox input "true"
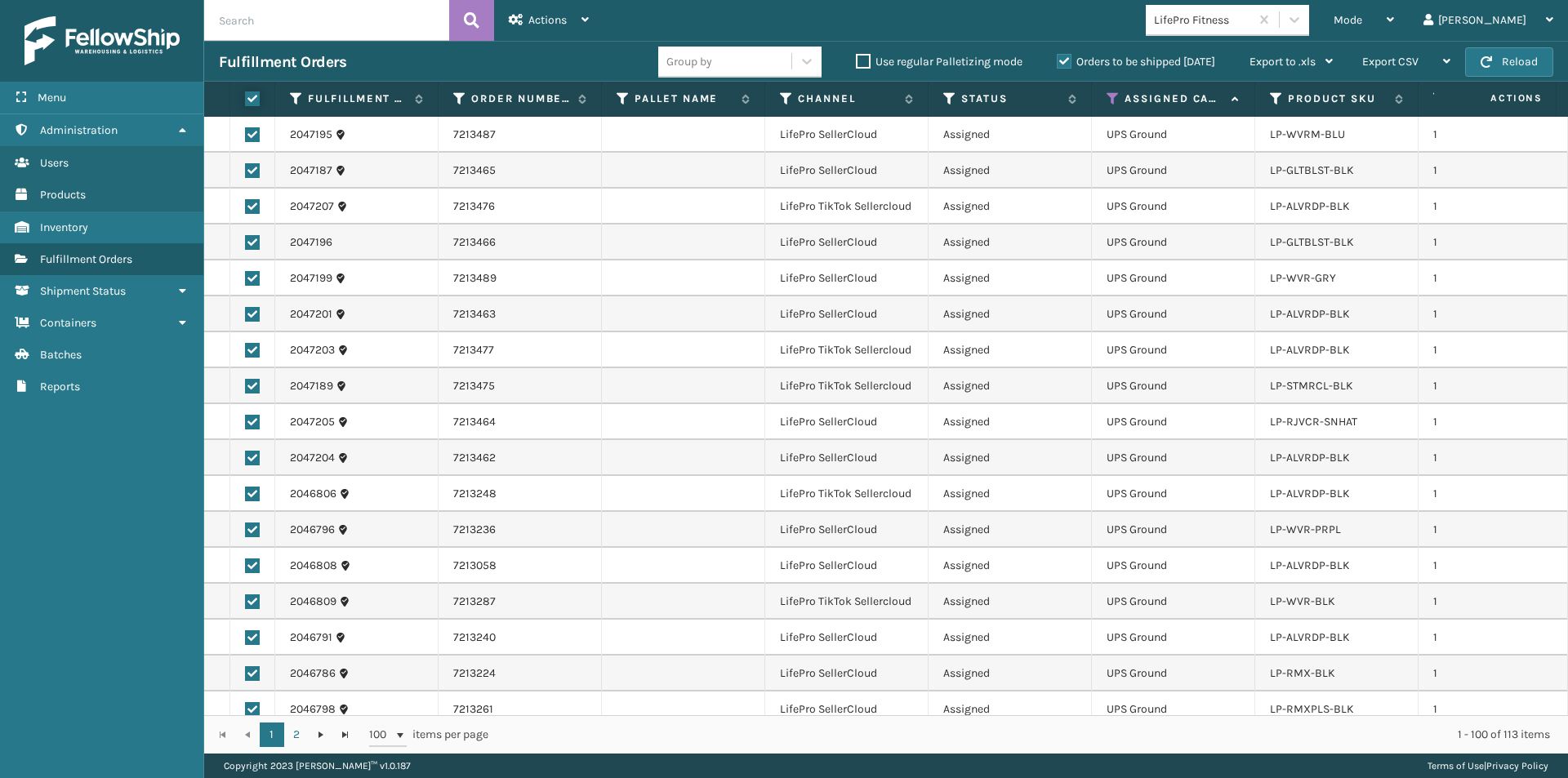
checkbox input "true"
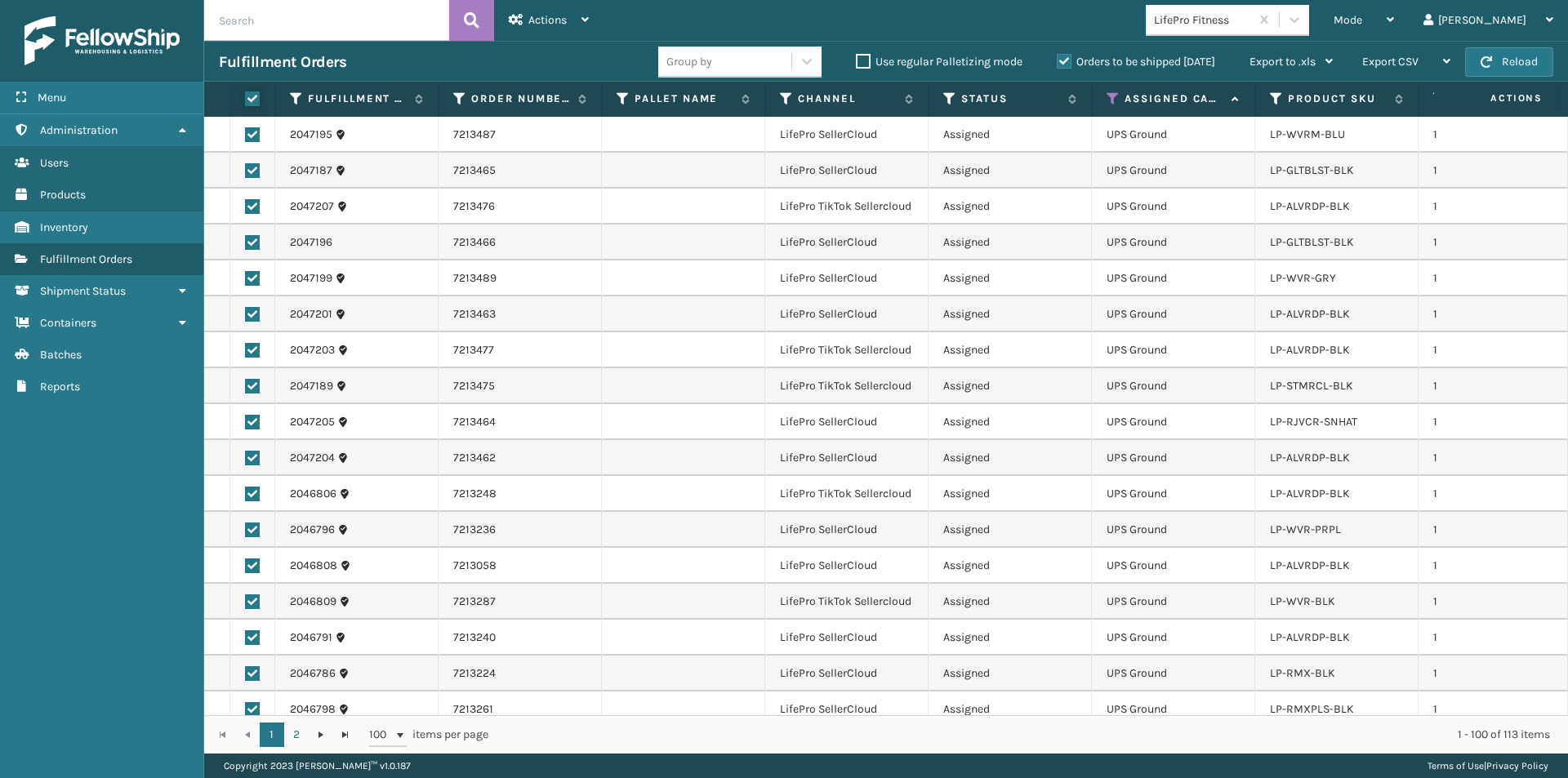
checkbox input "true"
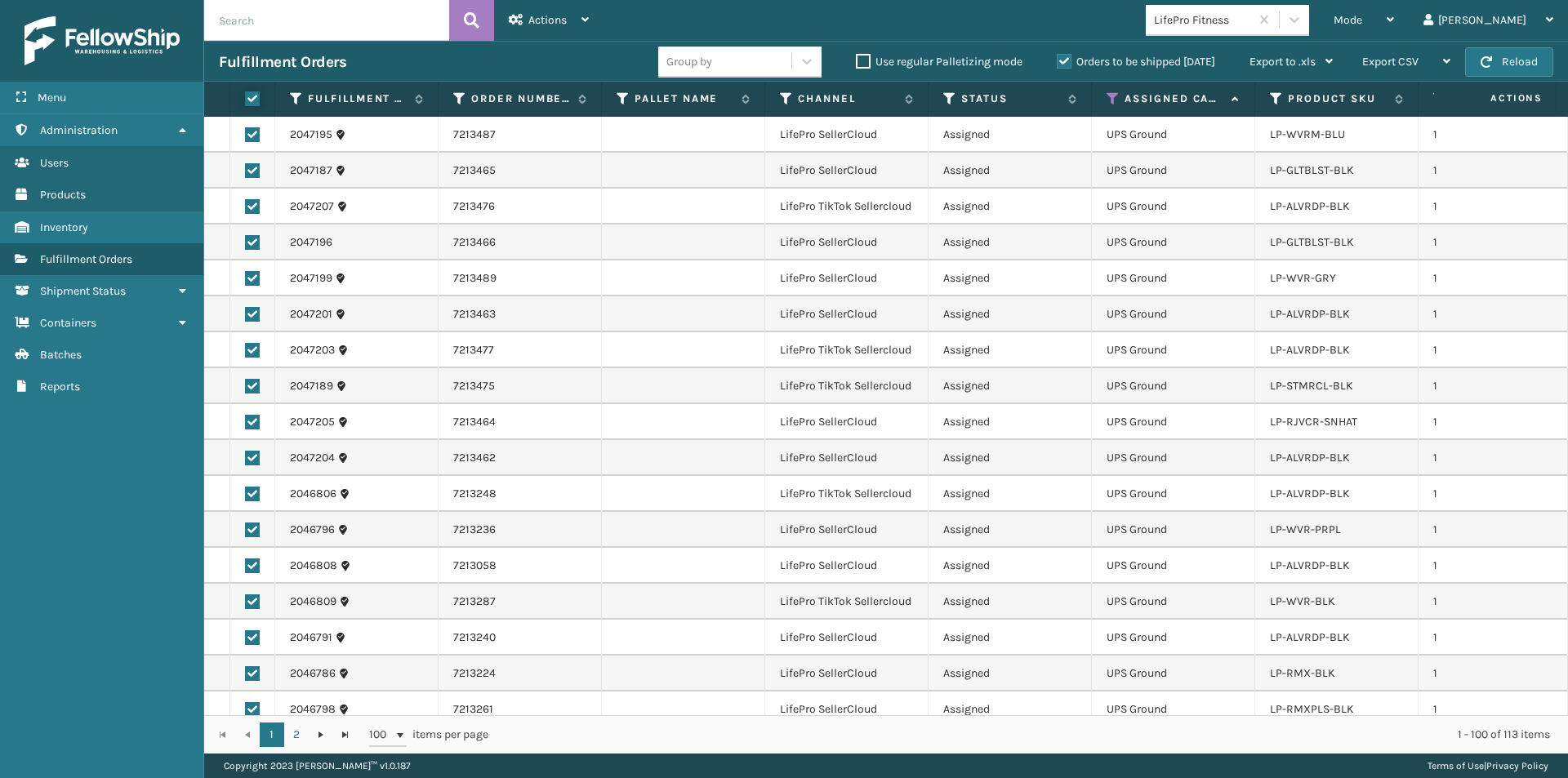
checkbox input "true"
click at [570, 26] on div "Actions" at bounding box center [549, 20] width 80 height 41
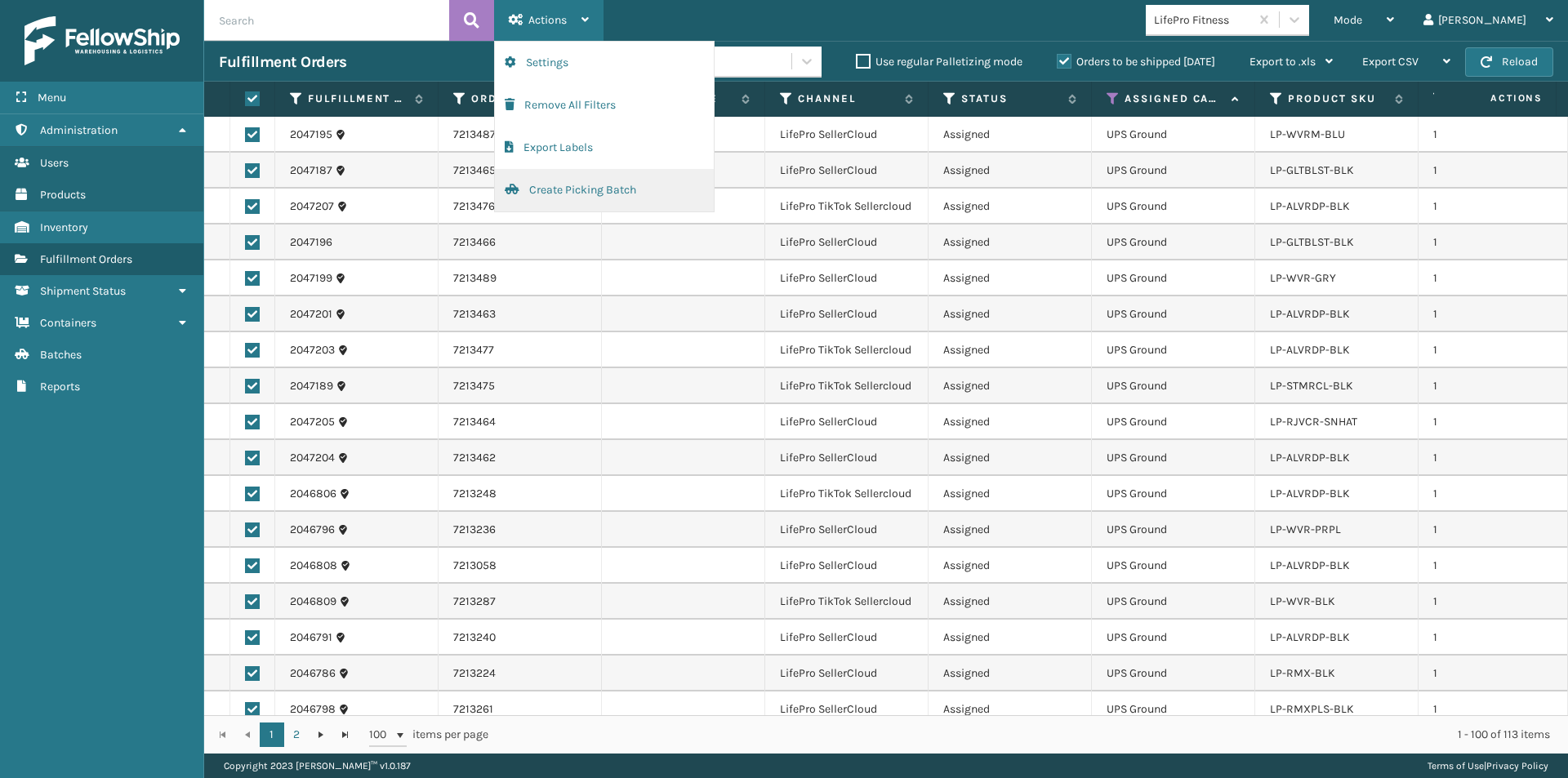
click at [602, 192] on button "Create Picking Batch" at bounding box center [604, 190] width 219 height 42
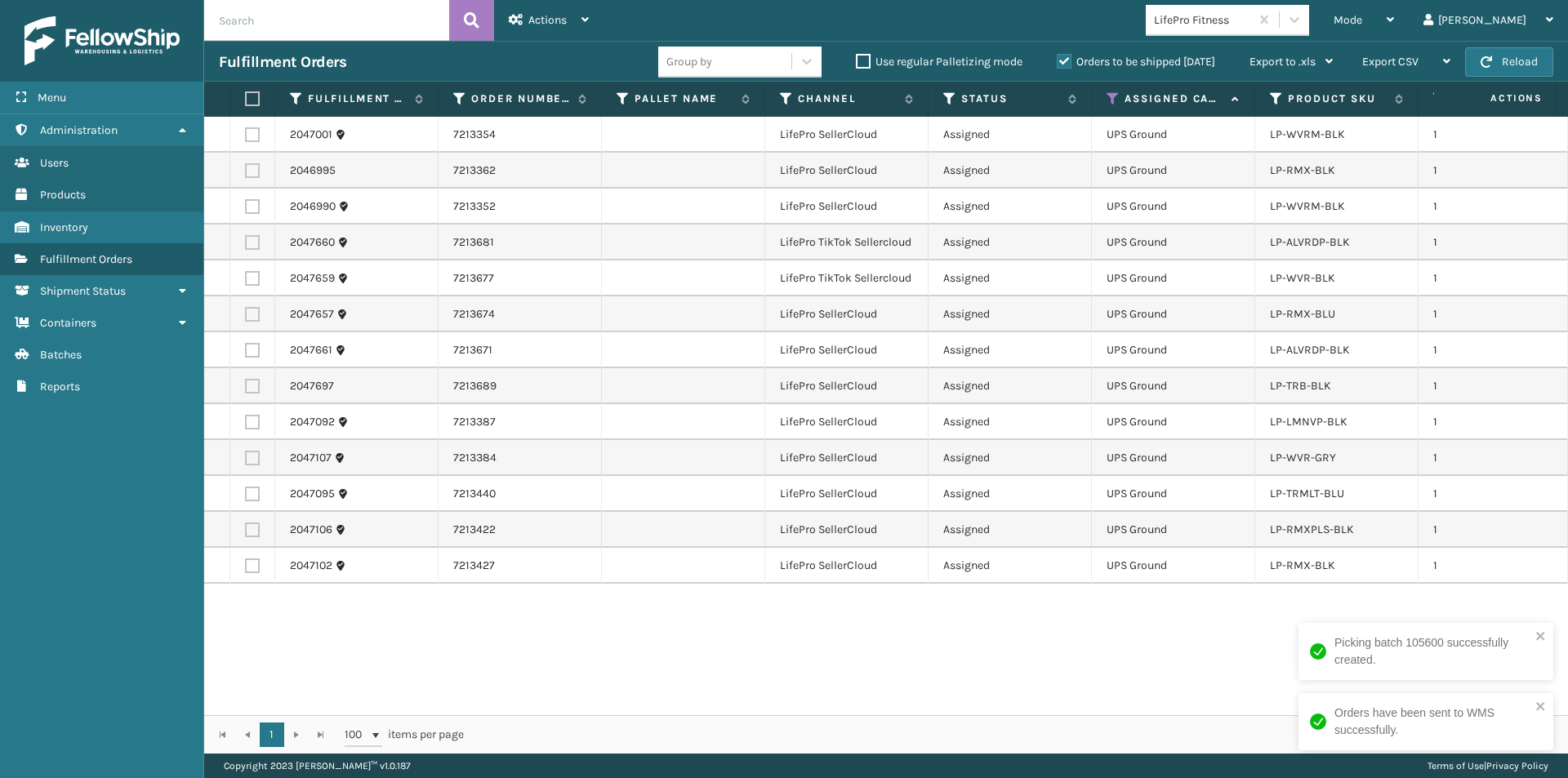
click at [252, 98] on label at bounding box center [250, 99] width 10 height 14
click at [246, 98] on input "checkbox" at bounding box center [245, 99] width 1 height 11
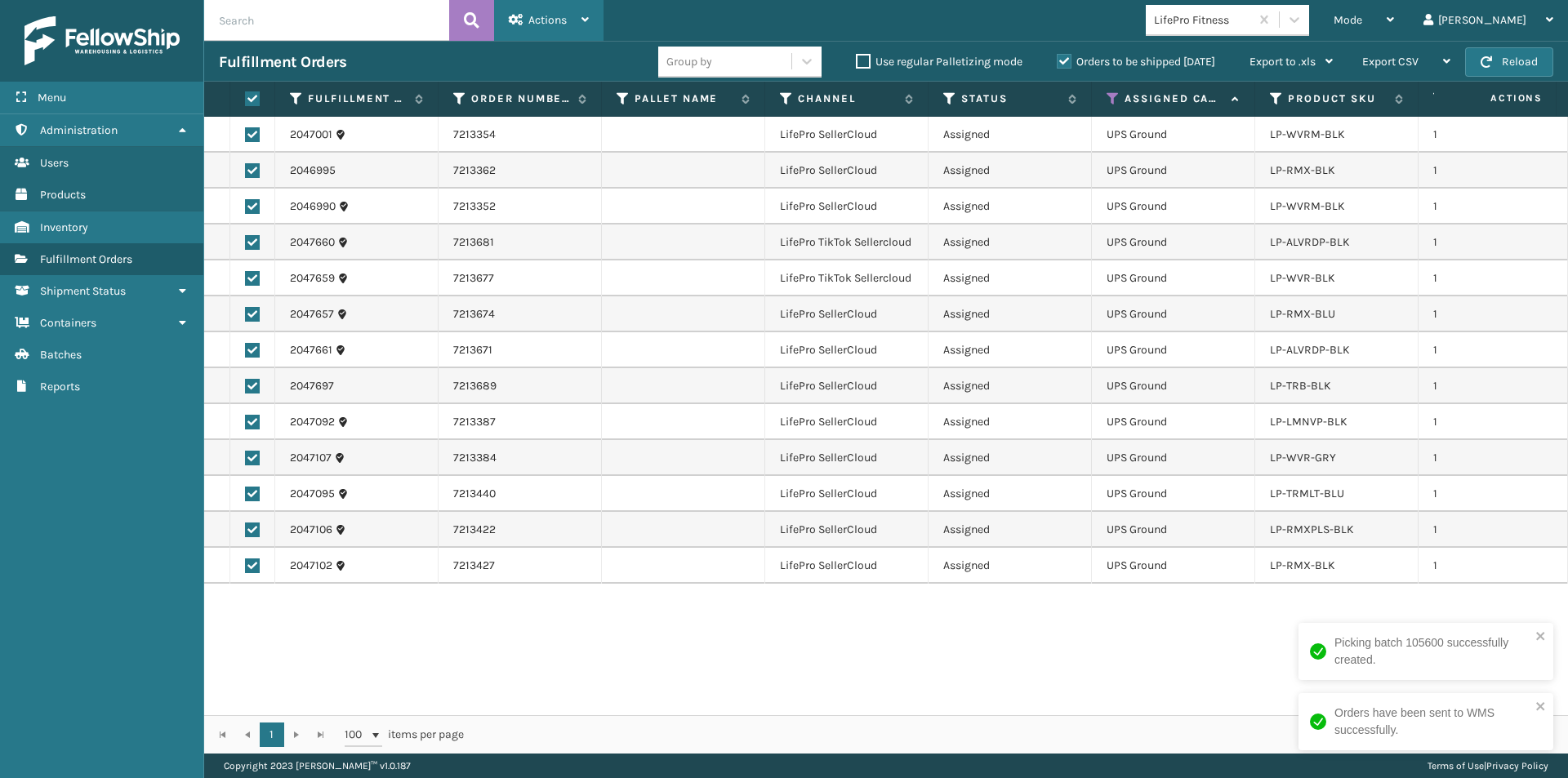
click at [588, 15] on icon at bounding box center [585, 20] width 8 height 11
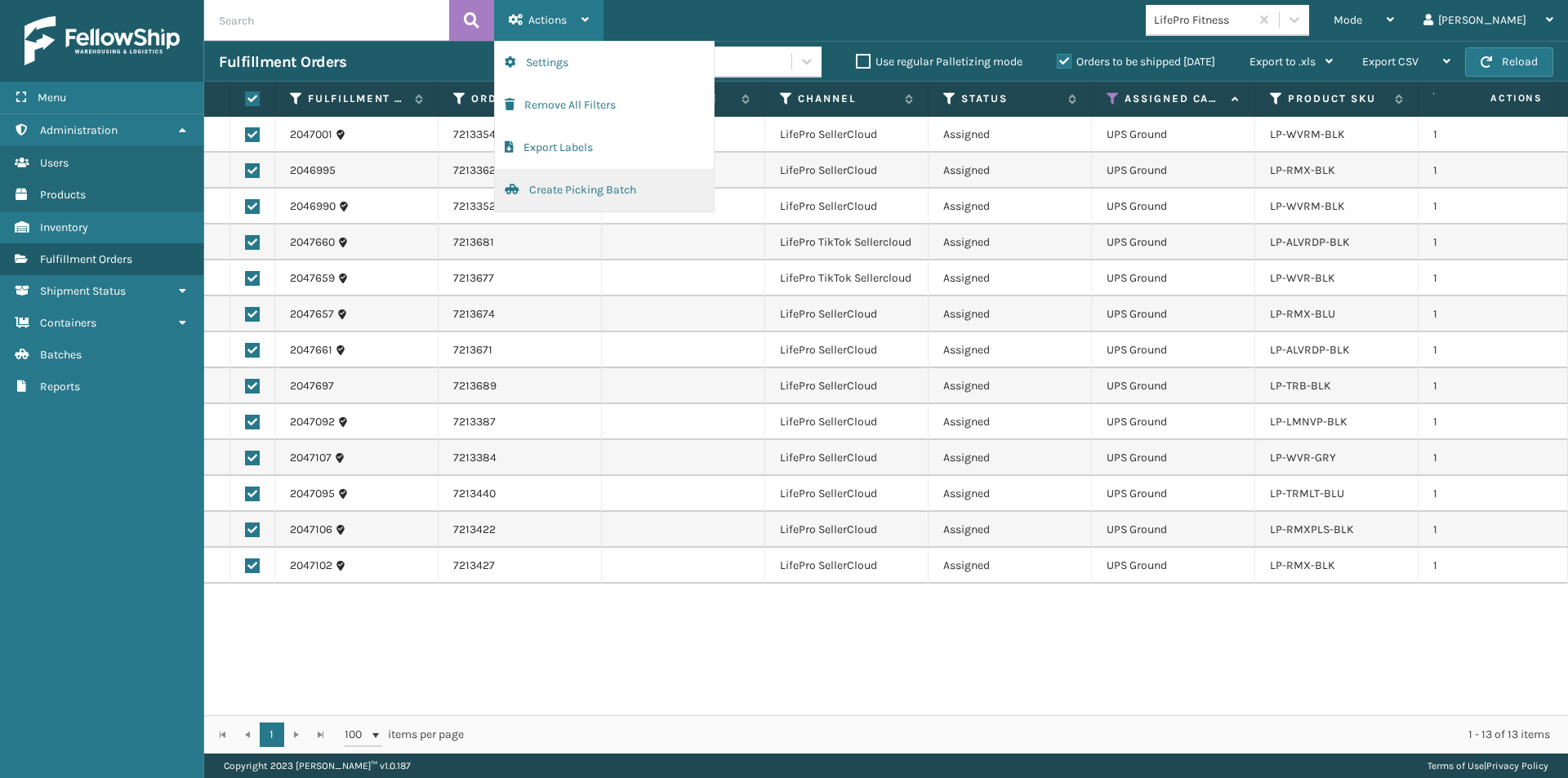
click at [570, 189] on button "Create Picking Batch" at bounding box center [604, 190] width 219 height 42
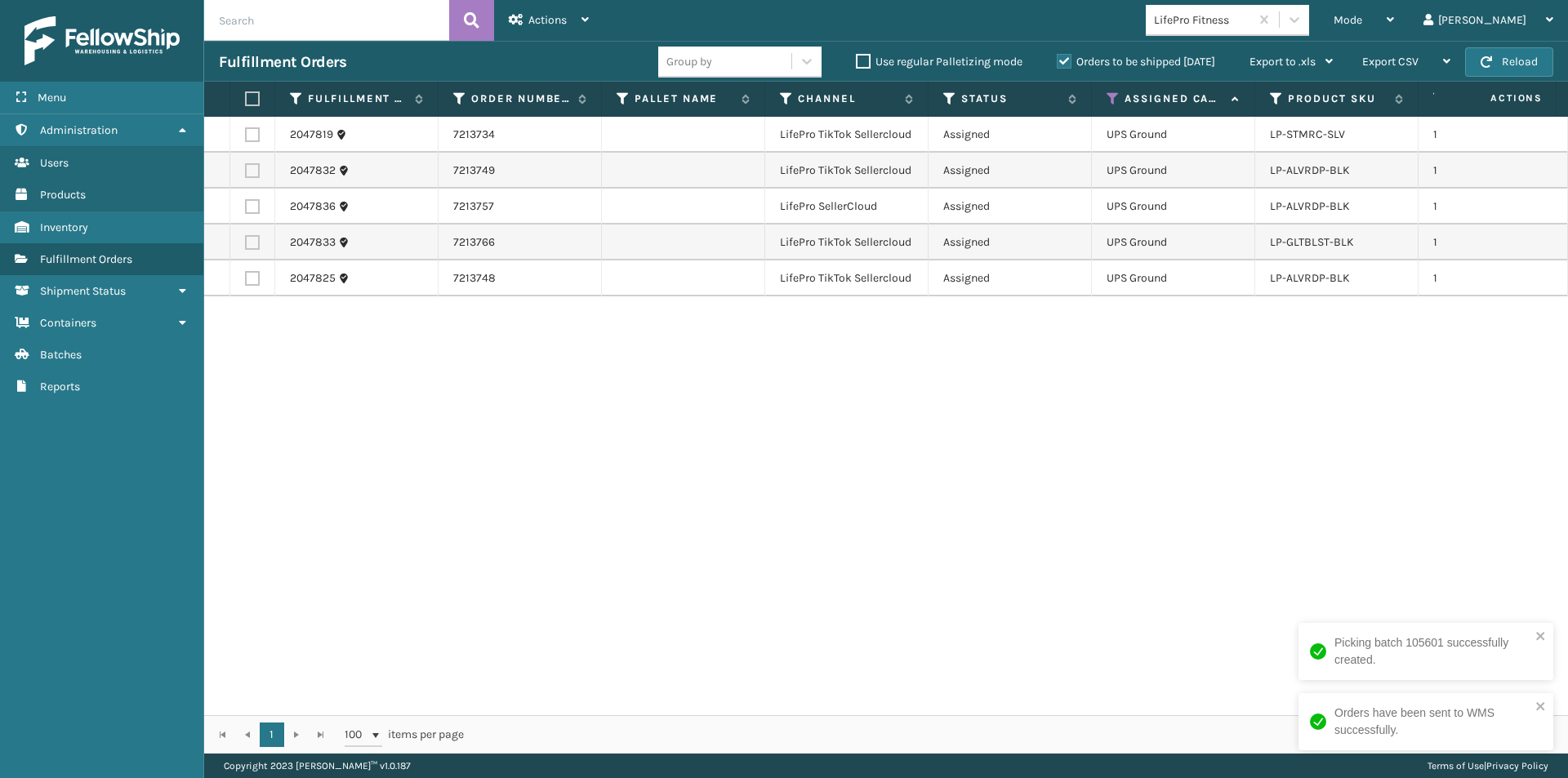
click at [248, 96] on label at bounding box center [250, 99] width 10 height 14
click at [246, 96] on input "checkbox" at bounding box center [245, 99] width 1 height 11
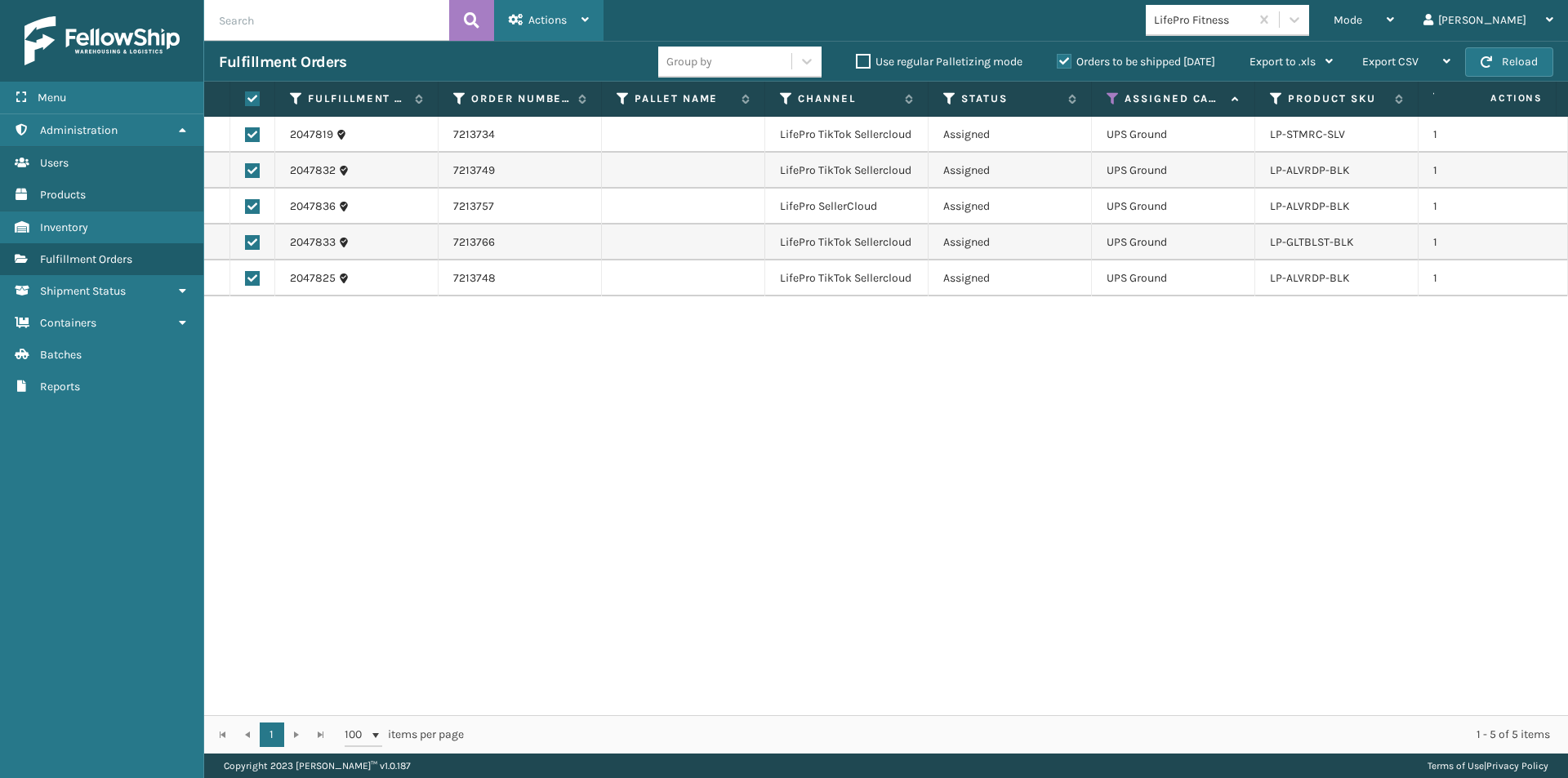
click at [590, 23] on div "Actions Settings Remove All Filters Export Labels Create Picking Batch" at bounding box center [549, 20] width 109 height 41
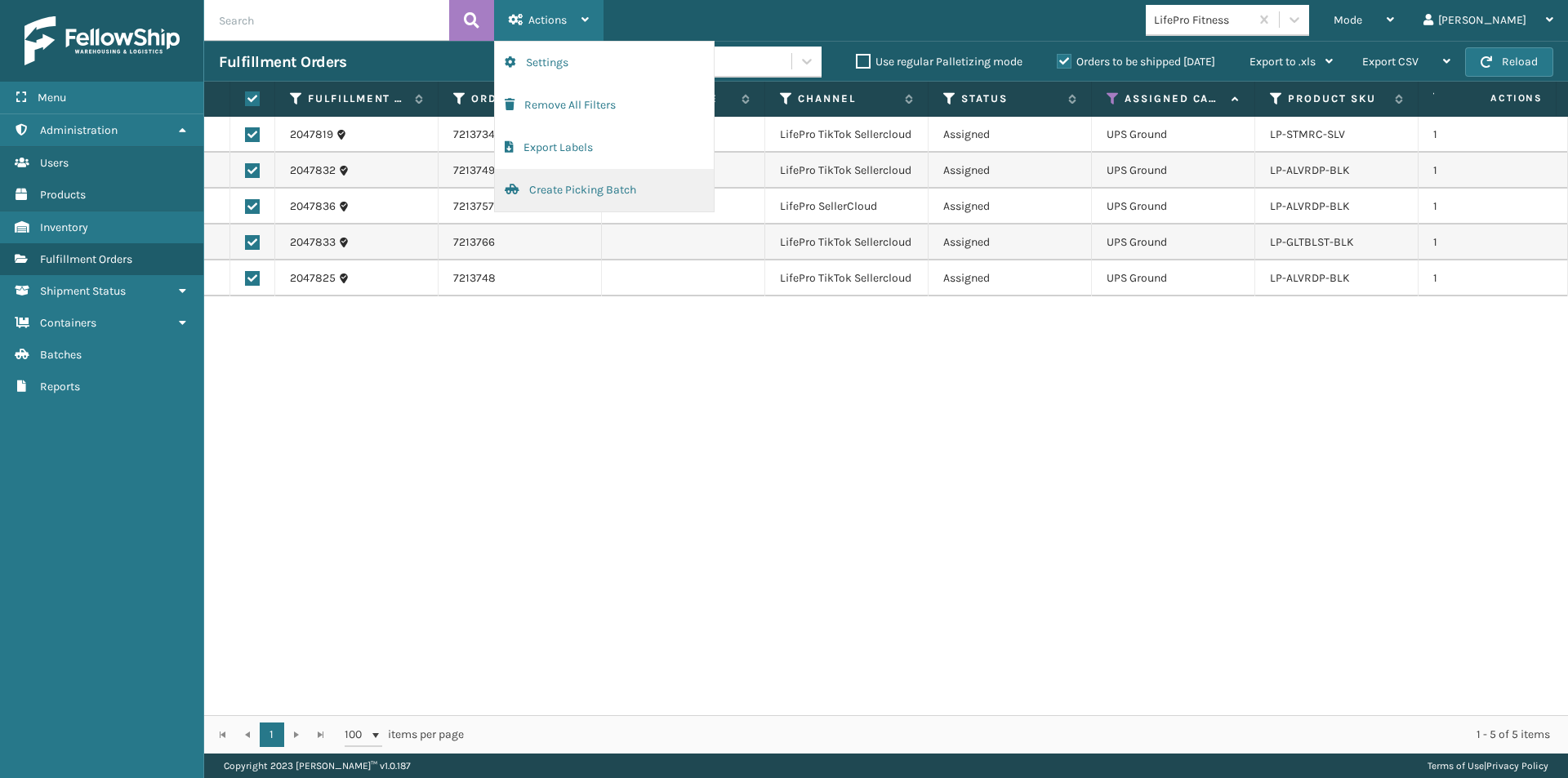
click at [583, 185] on button "Create Picking Batch" at bounding box center [604, 190] width 219 height 42
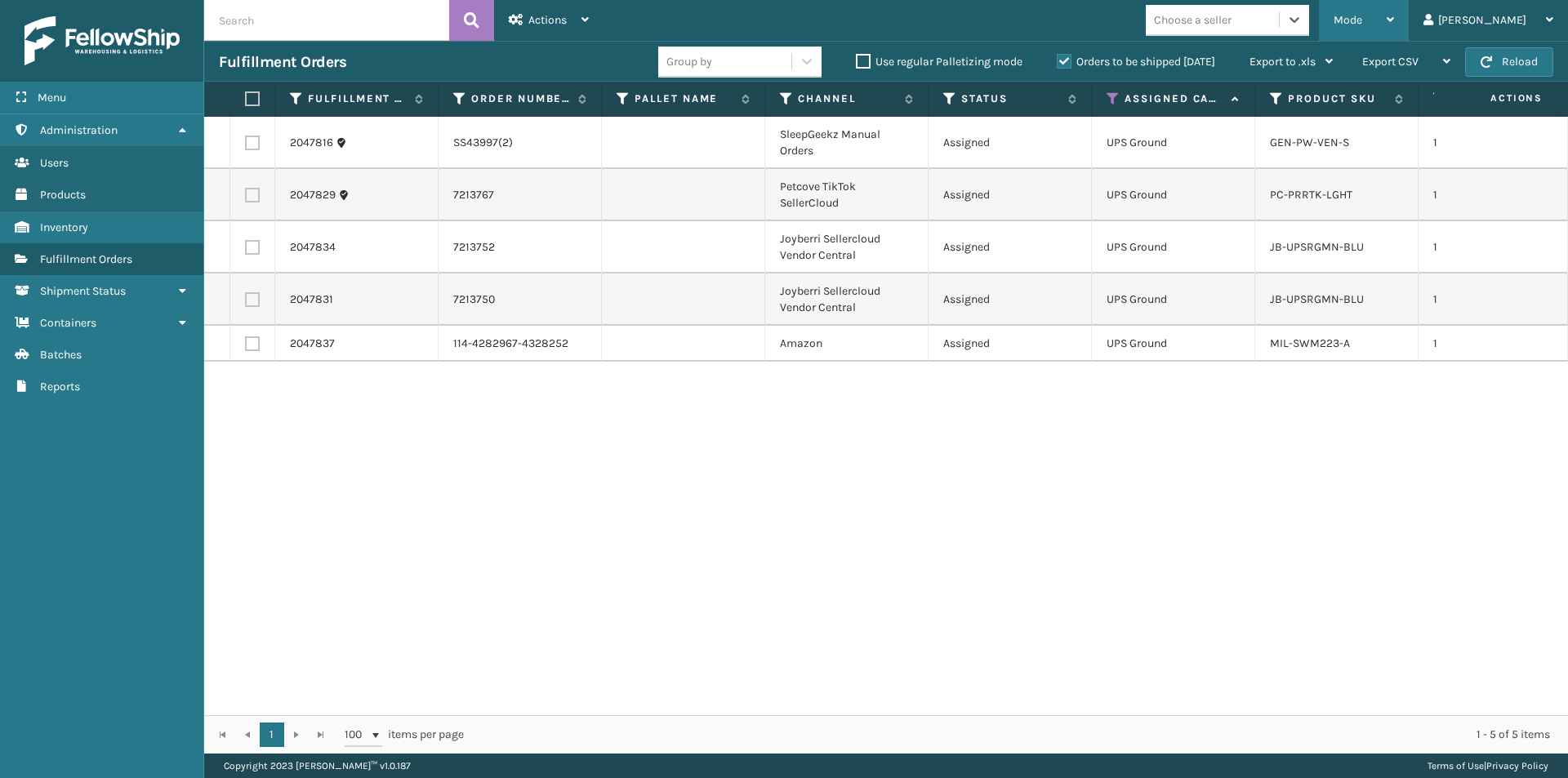
click at [1409, 30] on div "Mode Regular Mode Picking Mode Labeling Mode Exit Scan Mode" at bounding box center [1364, 20] width 90 height 41
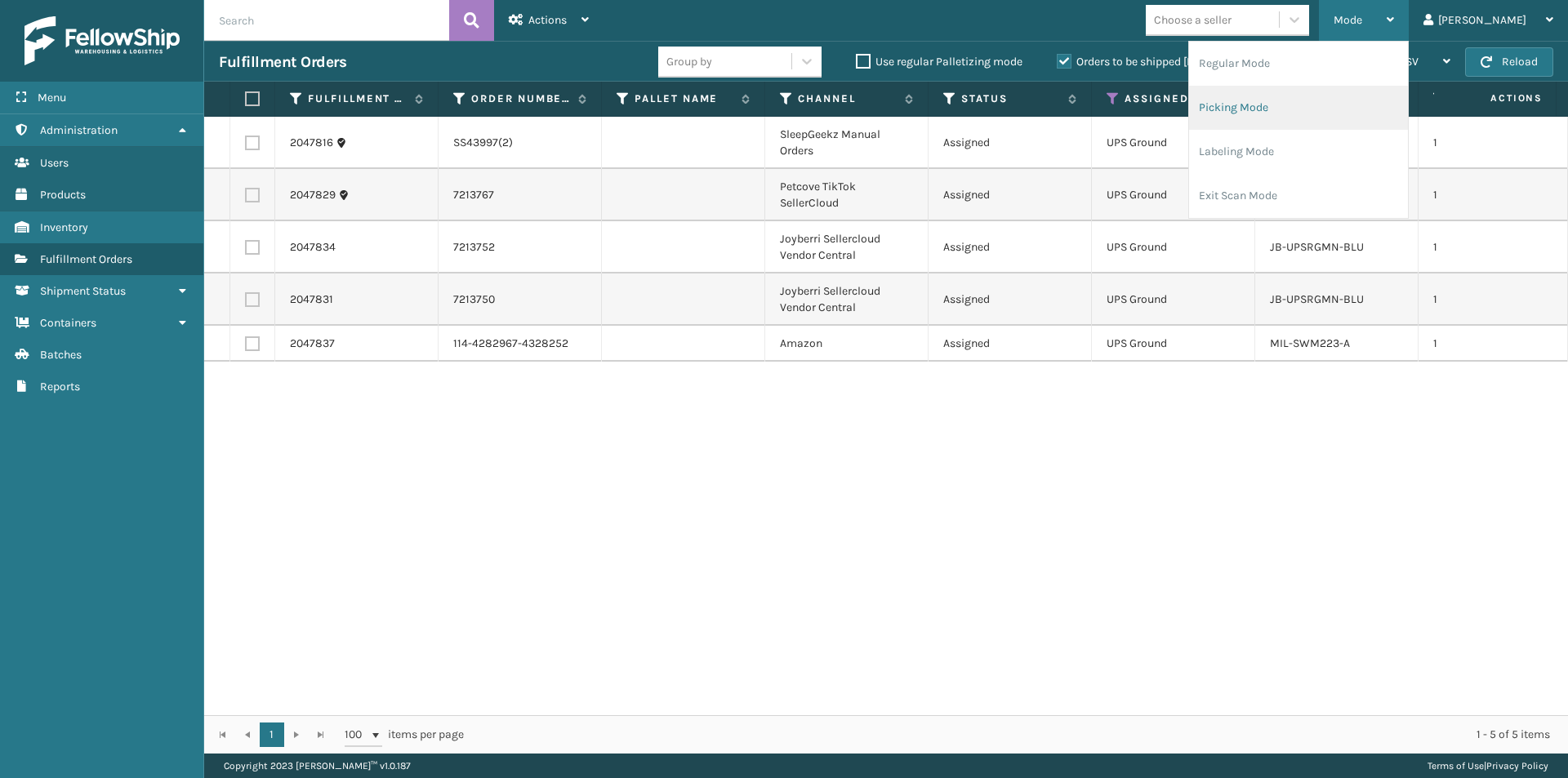
click at [1349, 109] on li "Picking Mode" at bounding box center [1298, 108] width 219 height 44
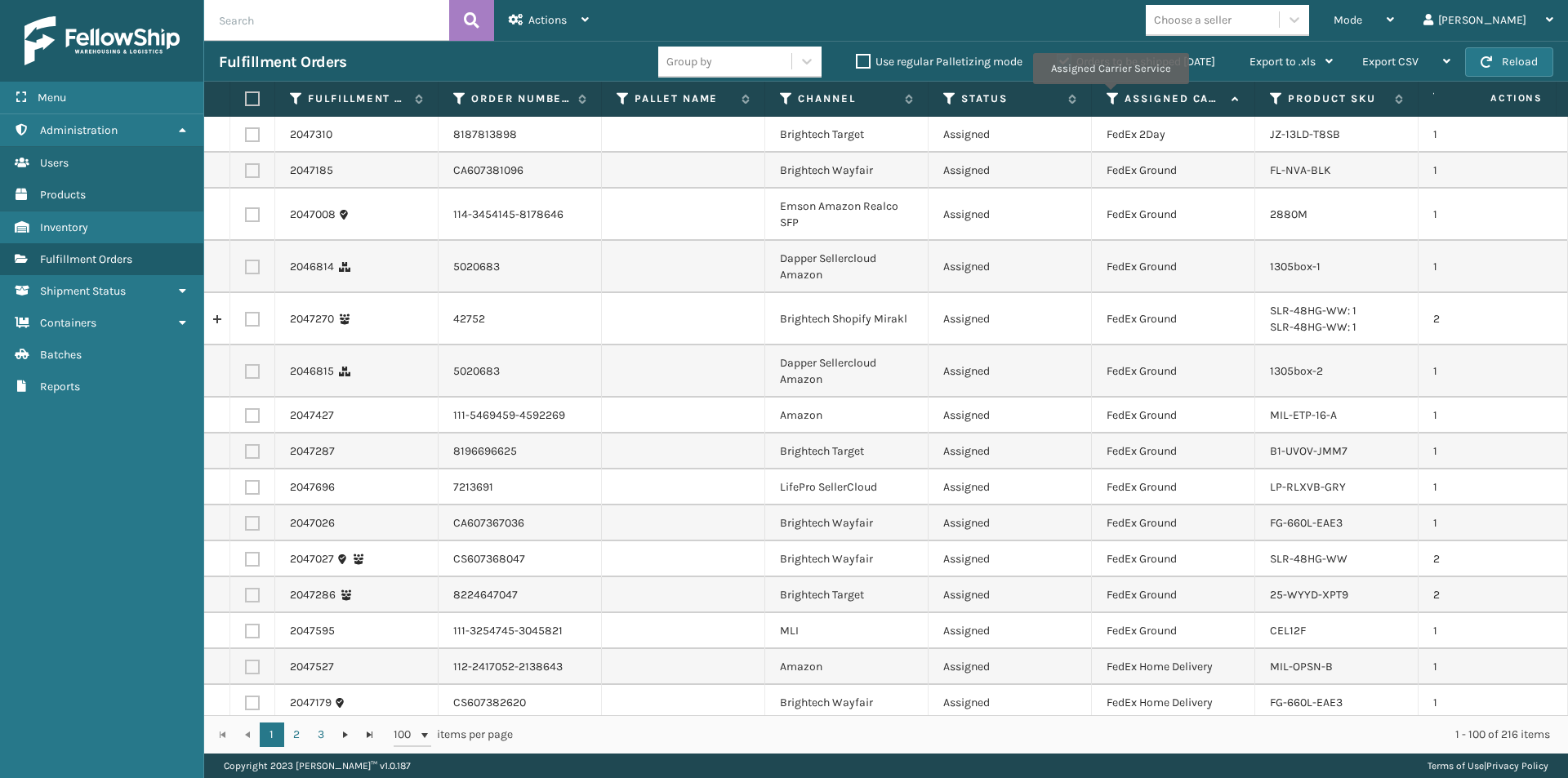
click at [1109, 96] on icon at bounding box center [1113, 99] width 13 height 14
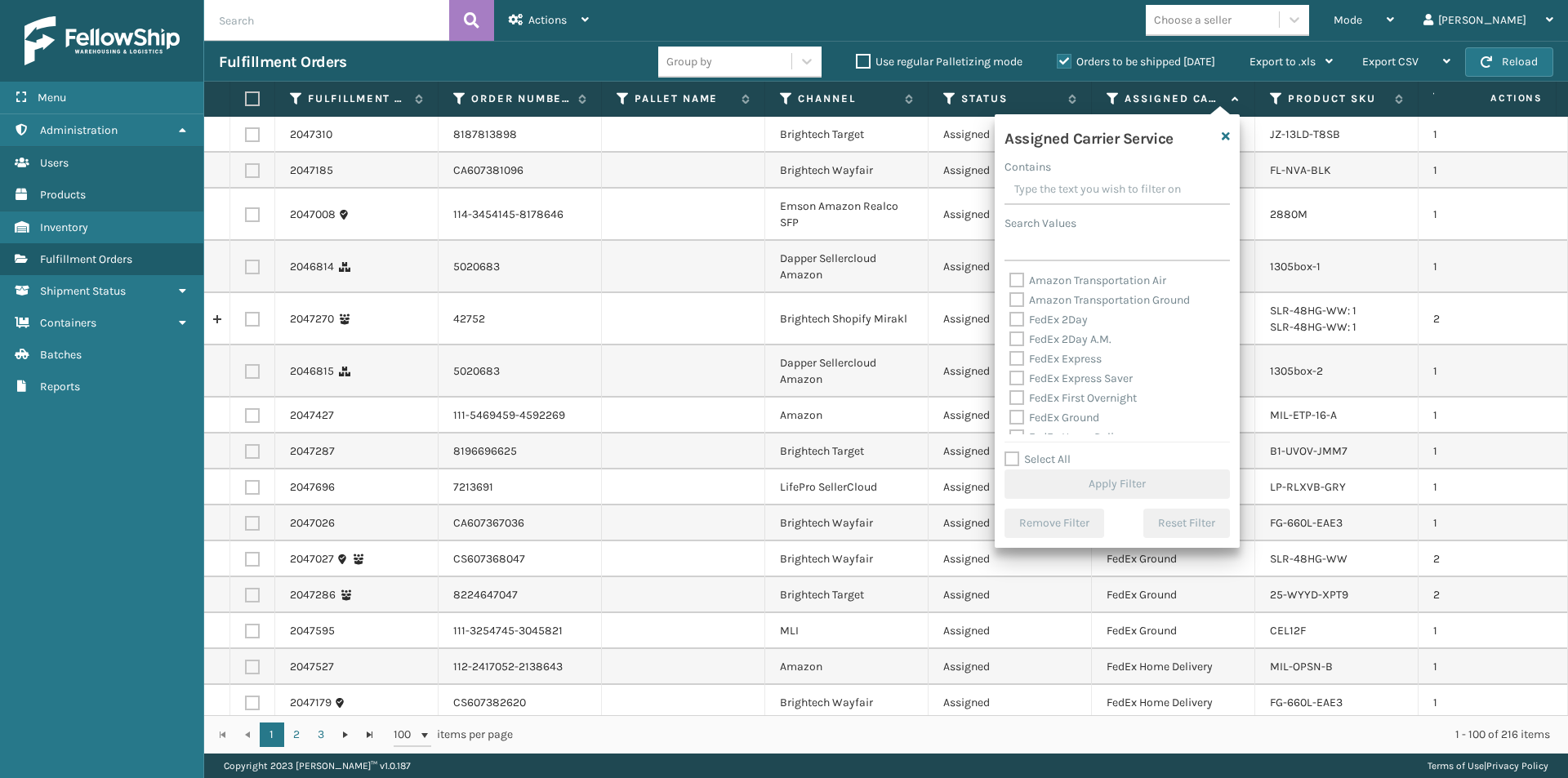
click at [1020, 321] on label "FedEx 2Day" at bounding box center [1048, 320] width 78 height 14
click at [1010, 321] on input "FedEx 2Day" at bounding box center [1009, 315] width 1 height 11
click at [1020, 336] on label "FedEx 2Day A.M." at bounding box center [1060, 339] width 102 height 14
click at [1010, 336] on input "FedEx 2Day A.M." at bounding box center [1009, 335] width 1 height 11
click at [1019, 358] on label "FedEx Express" at bounding box center [1055, 359] width 92 height 14
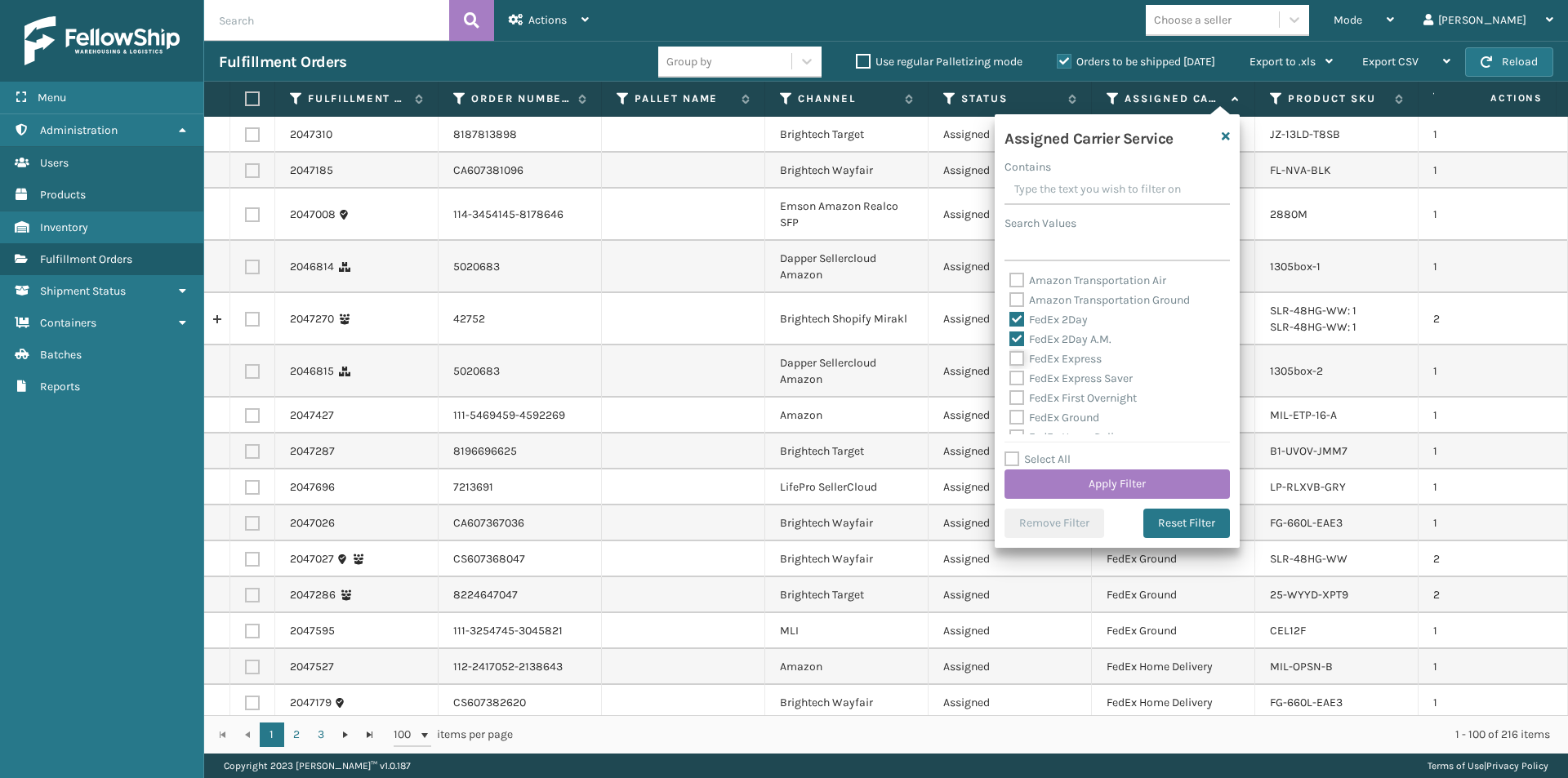
click at [1010, 358] on input "FedEx Express" at bounding box center [1009, 354] width 1 height 11
click at [1148, 486] on button "Apply Filter" at bounding box center [1116, 484] width 225 height 30
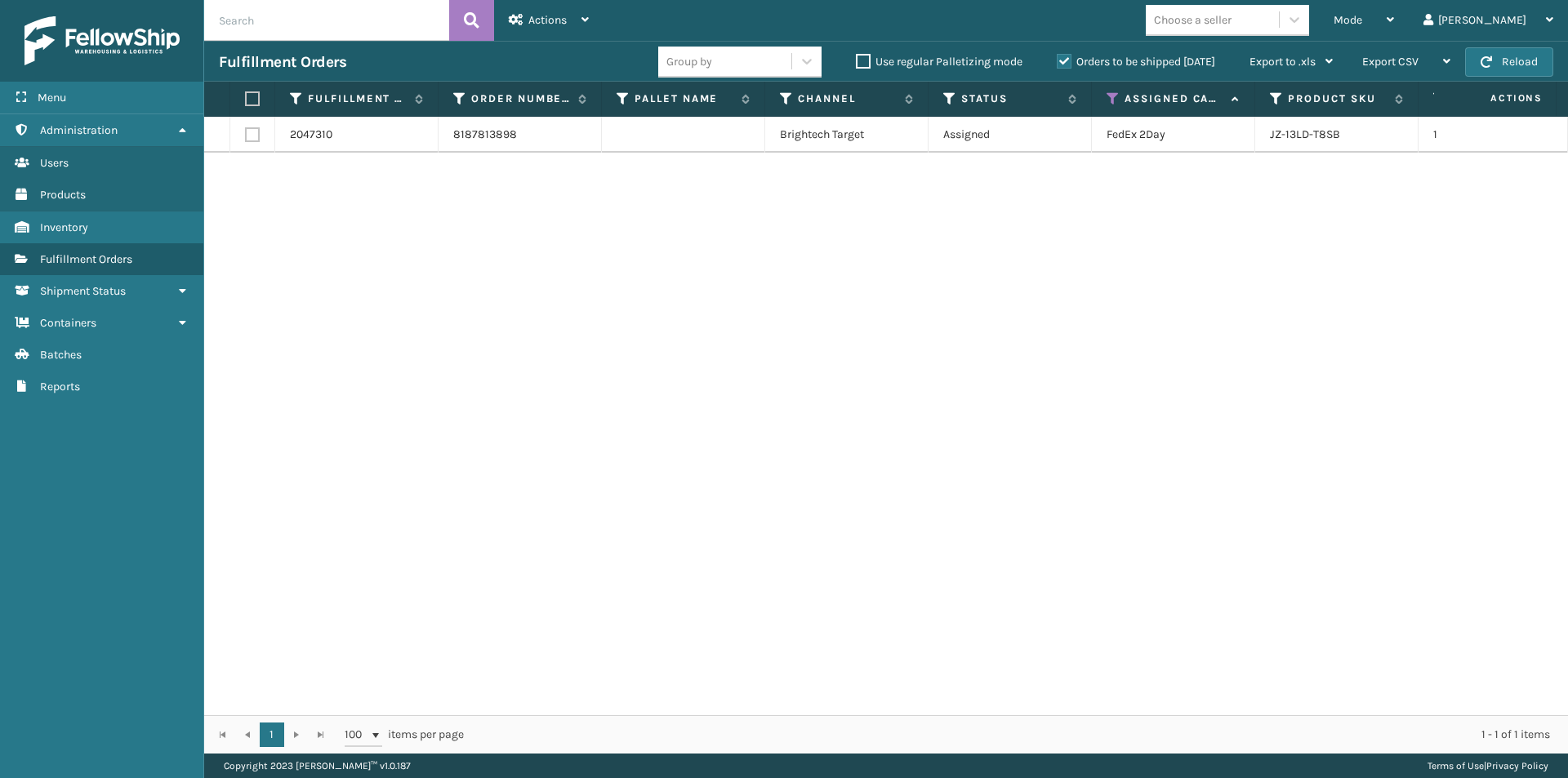
click at [254, 101] on label at bounding box center [250, 99] width 10 height 14
click at [246, 101] on input "checkbox" at bounding box center [245, 99] width 1 height 11
click at [591, 20] on div "Actions Settings Remove All Filters Export Labels Create Picking Batch" at bounding box center [549, 20] width 109 height 41
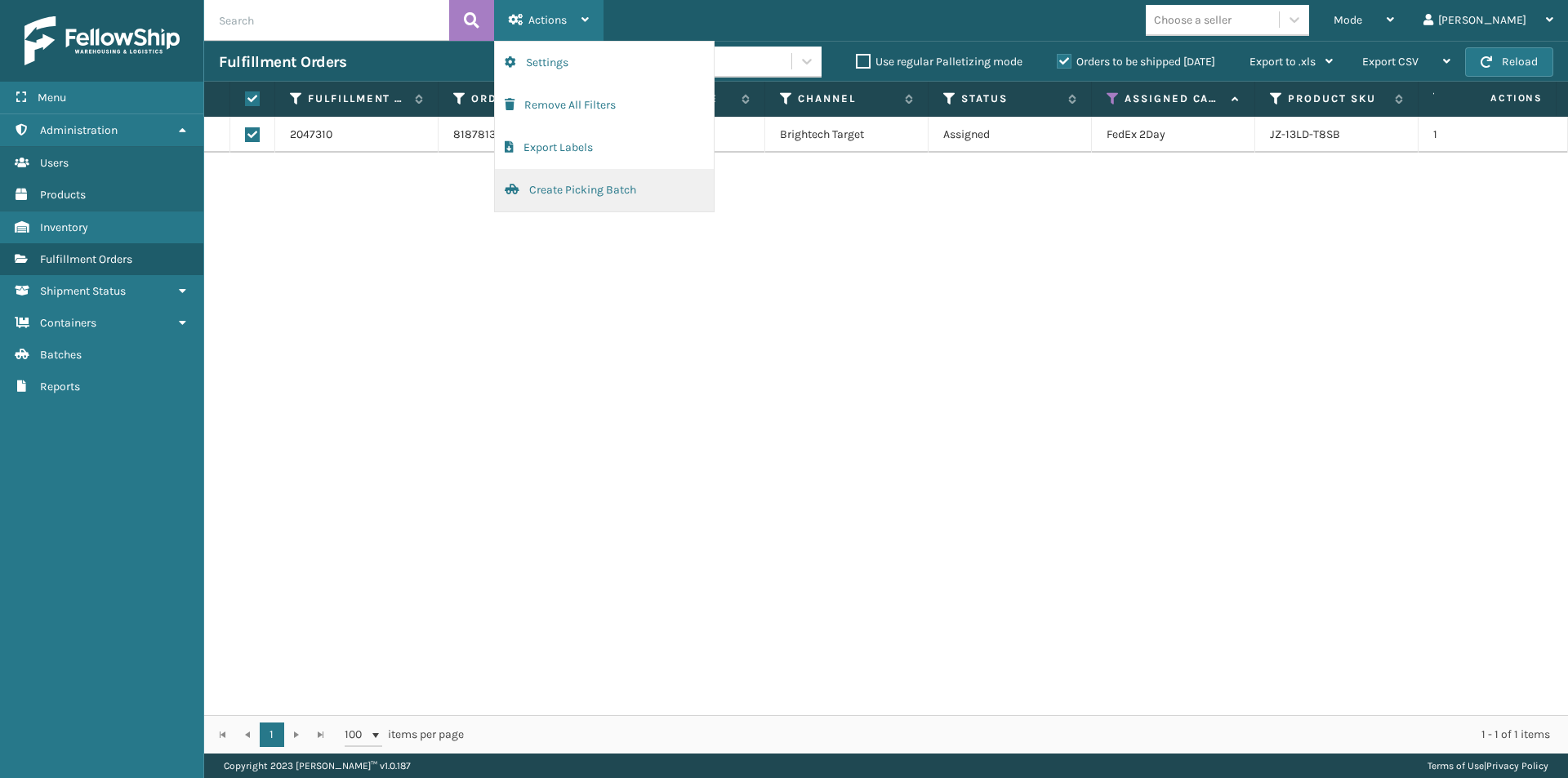
click at [588, 187] on button "Create Picking Batch" at bounding box center [604, 190] width 219 height 42
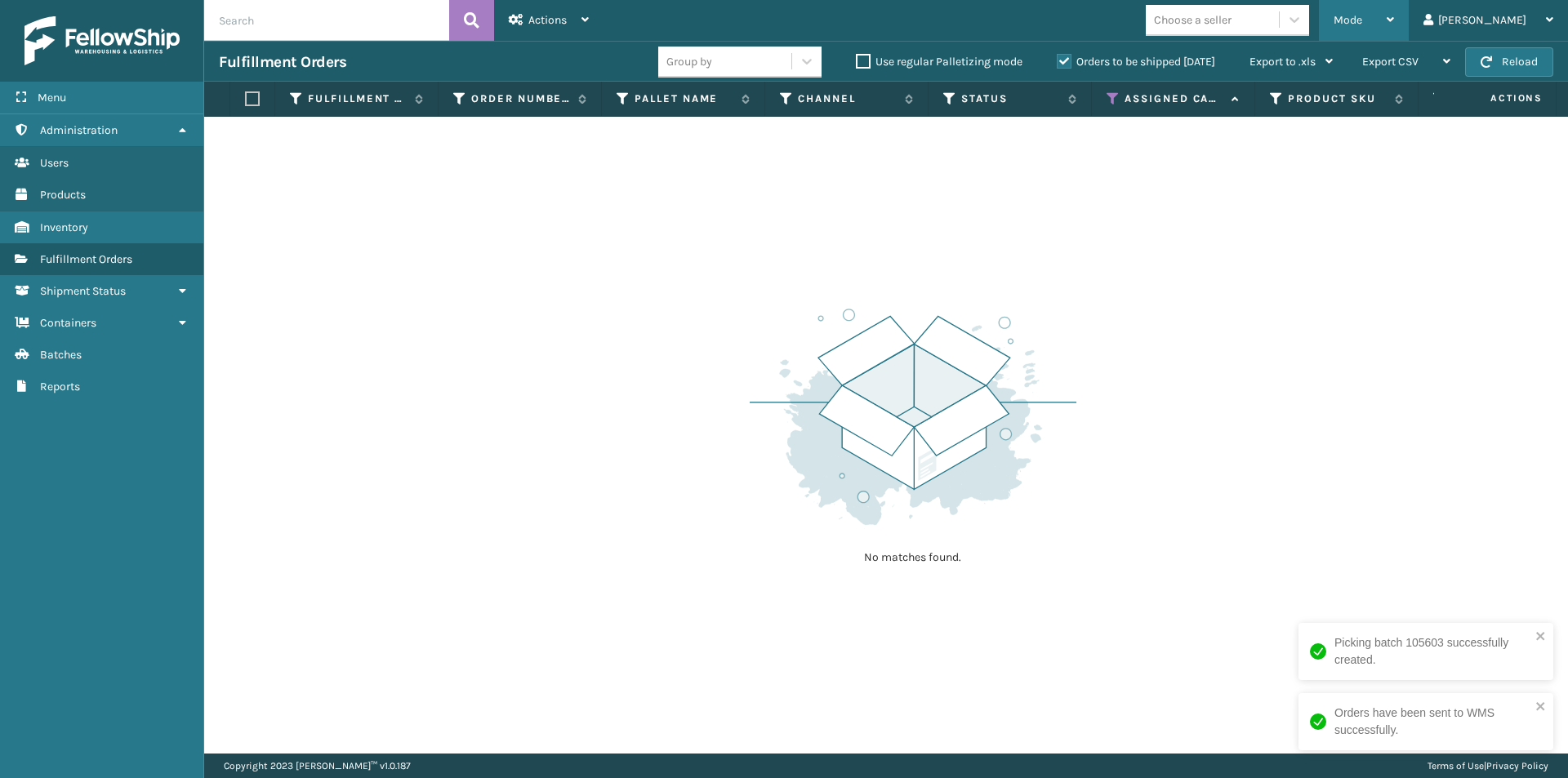
click at [1394, 19] on div "Mode" at bounding box center [1363, 20] width 60 height 41
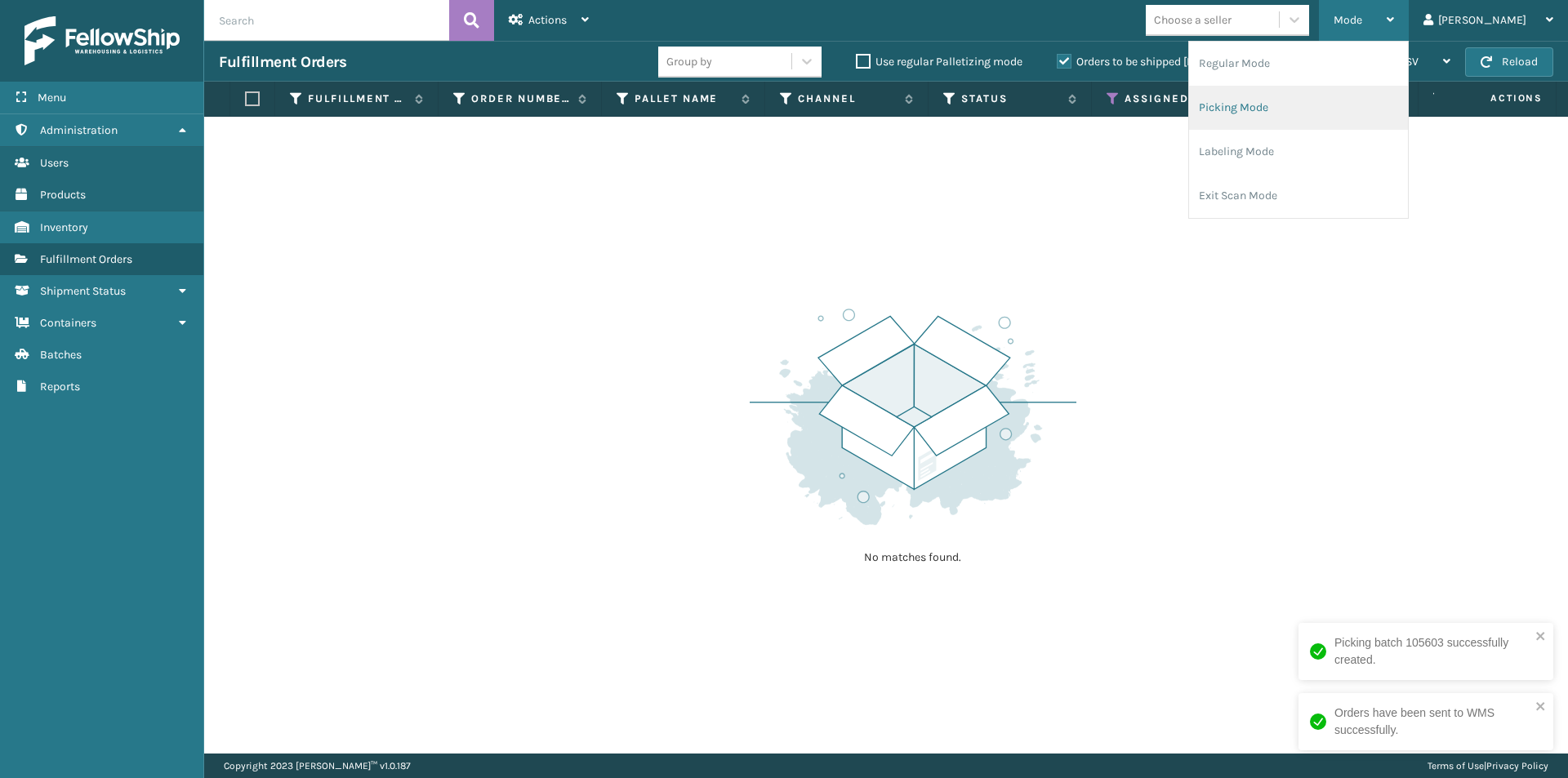
click at [1326, 119] on li "Picking Mode" at bounding box center [1298, 108] width 219 height 44
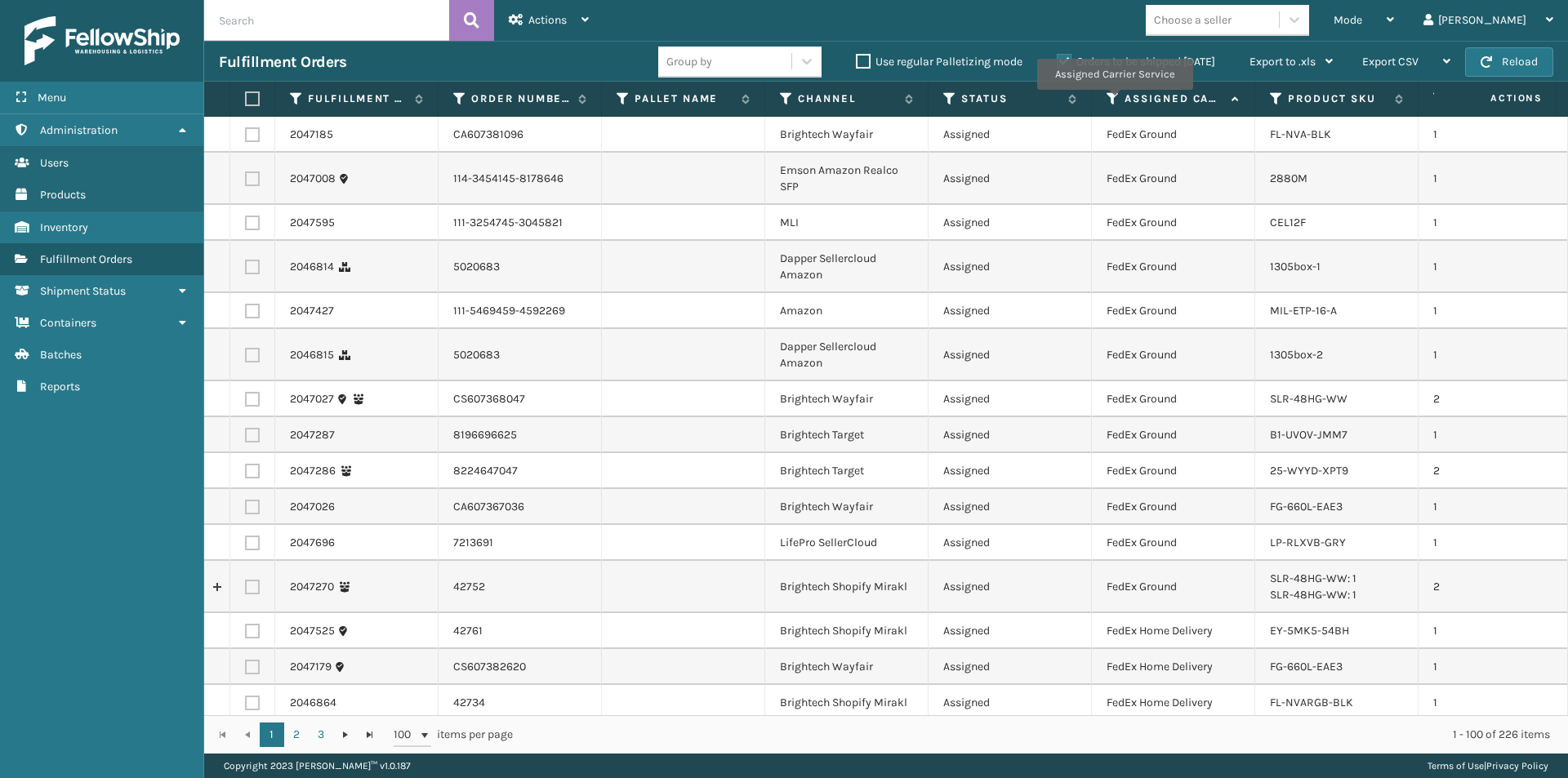
click at [1111, 99] on icon at bounding box center [1113, 99] width 13 height 14
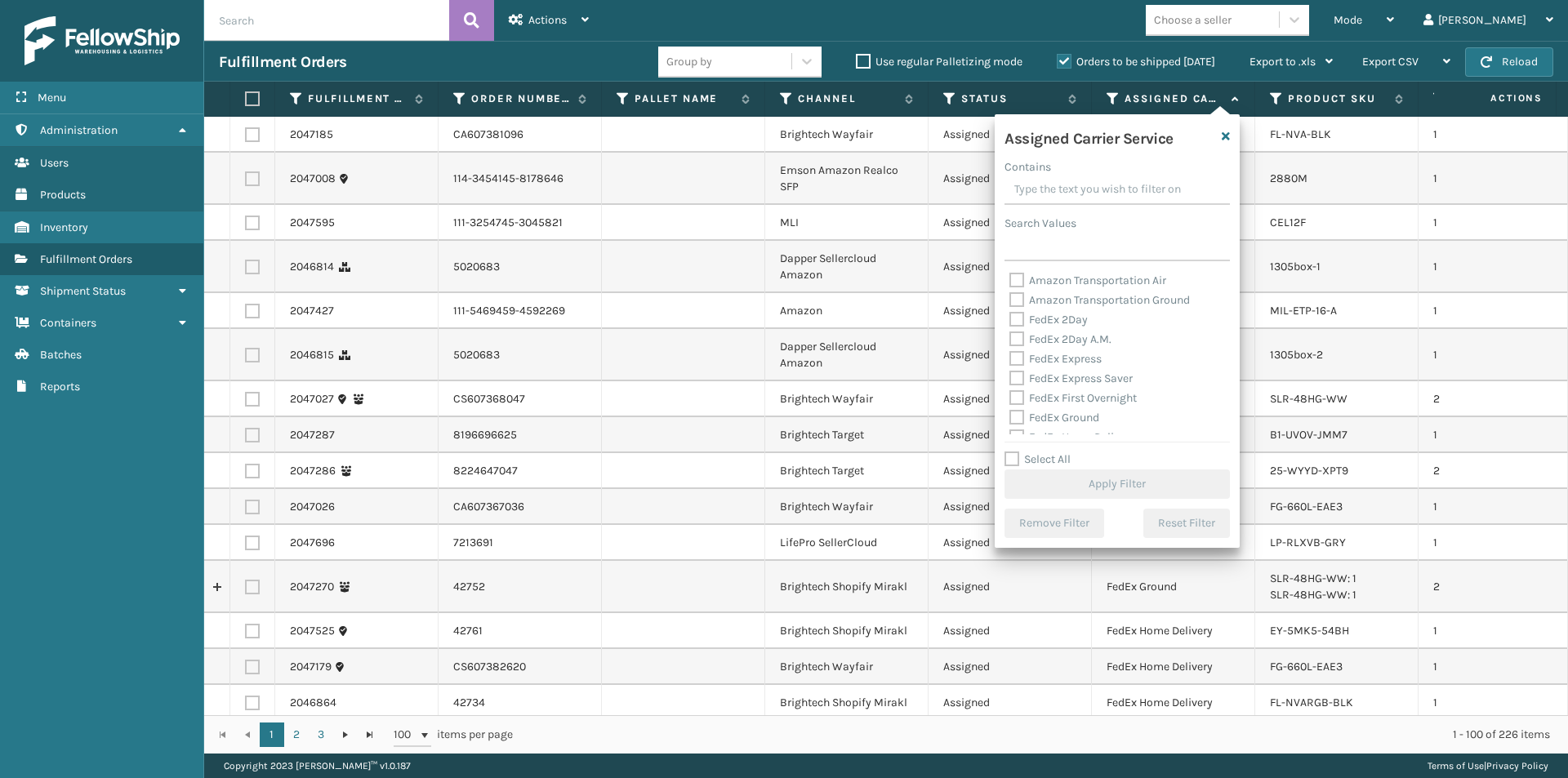
click at [1019, 322] on label "FedEx 2Day" at bounding box center [1048, 320] width 78 height 14
click at [1010, 321] on input "FedEx 2Day" at bounding box center [1009, 315] width 1 height 11
click at [1021, 336] on label "FedEx 2Day A.M." at bounding box center [1060, 339] width 102 height 14
click at [1010, 336] on input "FedEx 2Day A.M." at bounding box center [1009, 335] width 1 height 11
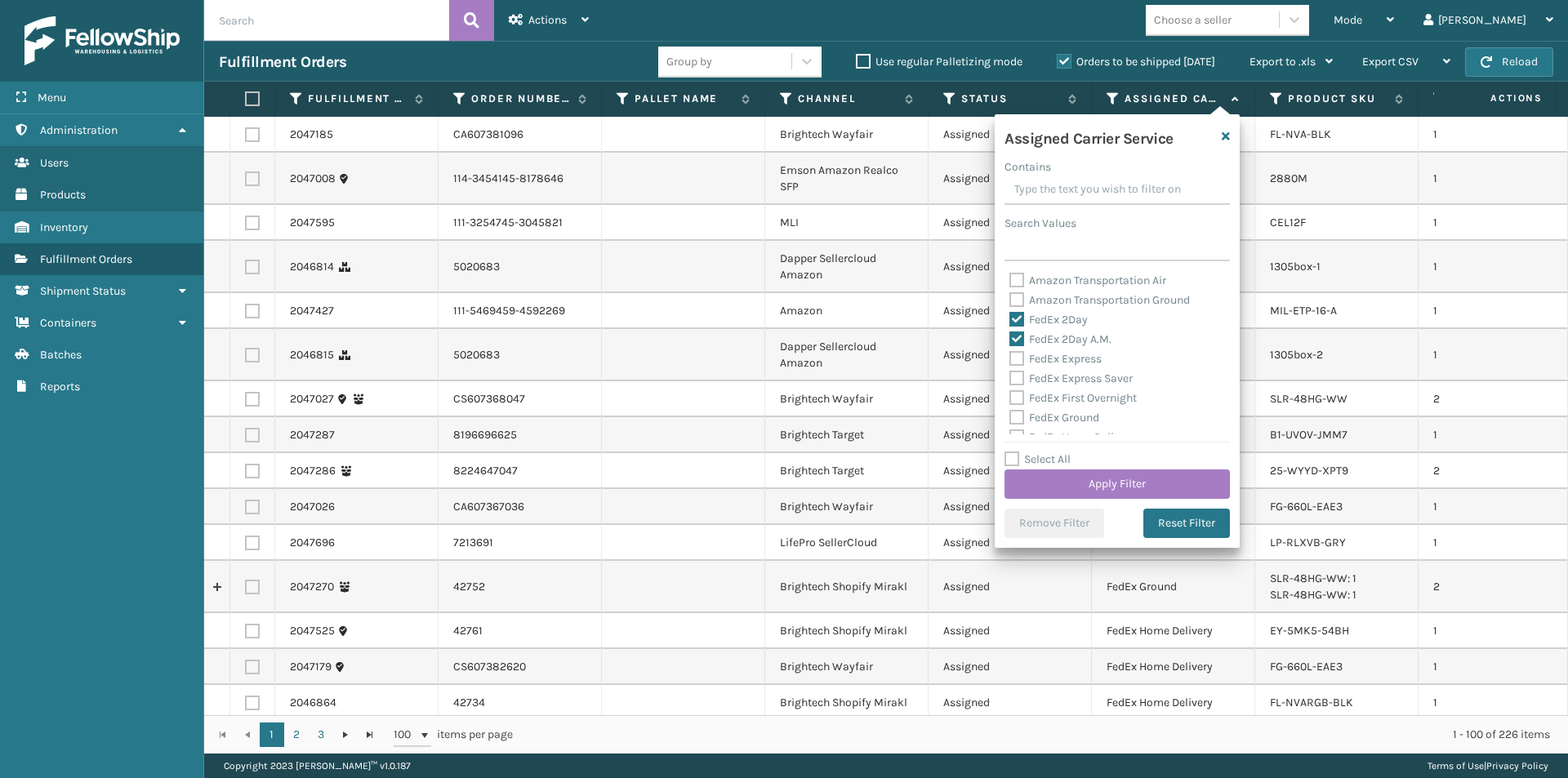
click at [1014, 355] on label "FedEx Express" at bounding box center [1055, 359] width 92 height 14
click at [1010, 355] on input "FedEx Express" at bounding box center [1009, 354] width 1 height 11
click at [1019, 371] on label "FedEx Express Saver" at bounding box center [1070, 378] width 123 height 14
click at [1010, 370] on input "FedEx Express Saver" at bounding box center [1009, 374] width 1 height 11
click at [1015, 397] on label "FedEx First Overnight" at bounding box center [1072, 398] width 127 height 14
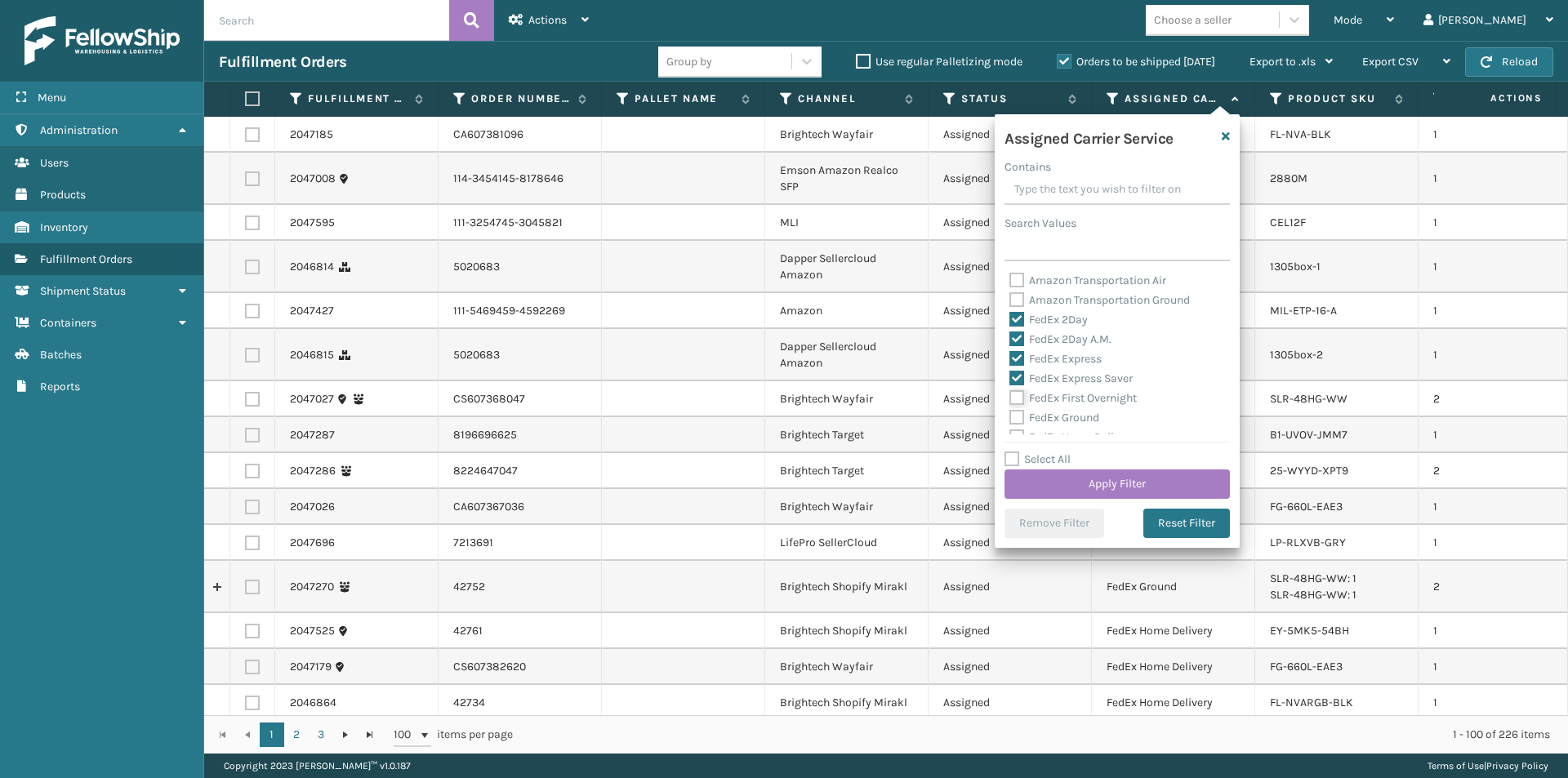
click at [1010, 397] on input "FedEx First Overnight" at bounding box center [1009, 393] width 1 height 11
click at [1019, 413] on label "FedEx Ground" at bounding box center [1054, 417] width 90 height 14
click at [1010, 413] on input "FedEx Ground" at bounding box center [1009, 413] width 1 height 11
click at [1015, 358] on label "FedEx Home Delivery" at bounding box center [1071, 355] width 125 height 14
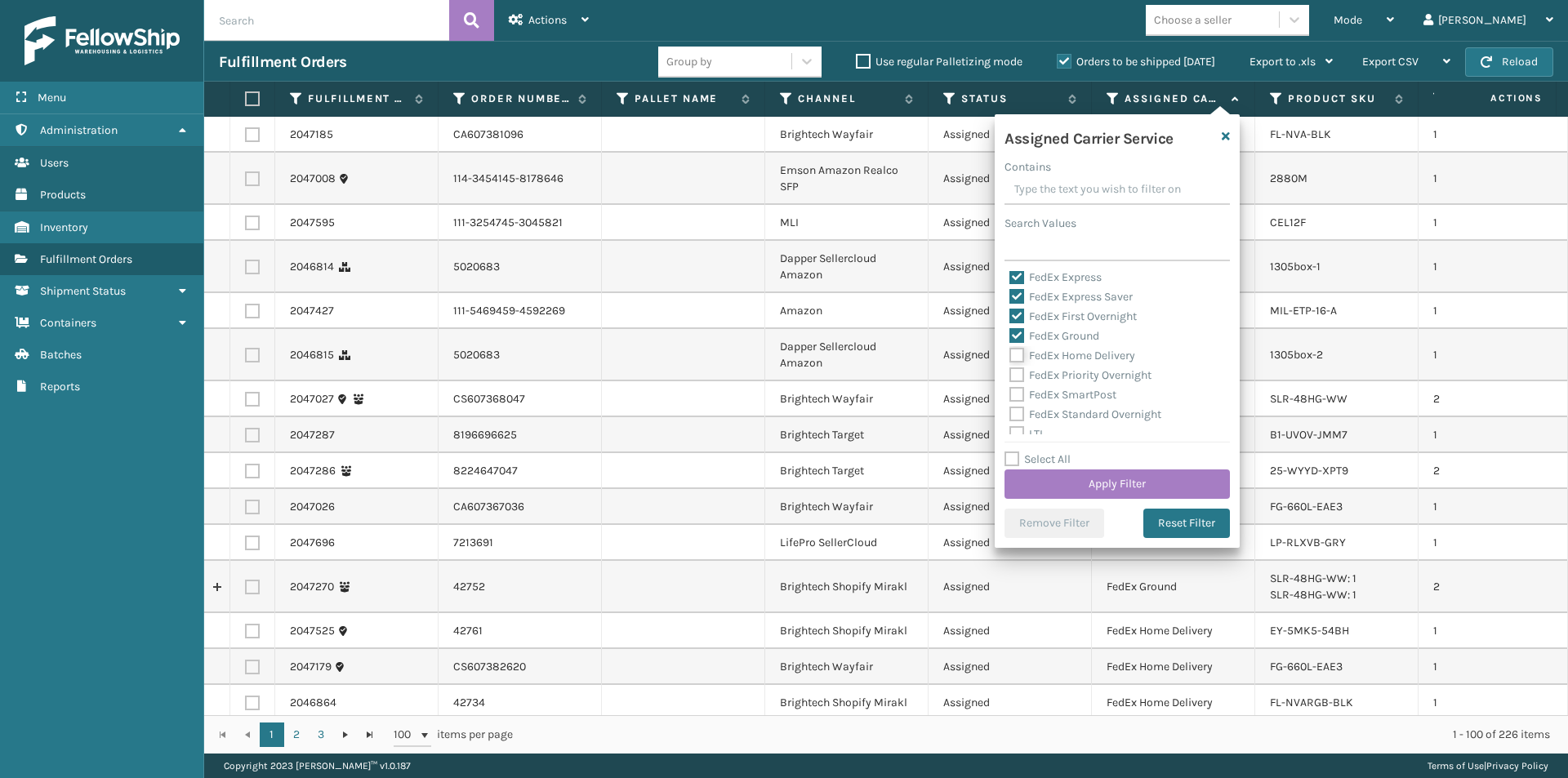
click at [1010, 357] on input "FedEx Home Delivery" at bounding box center [1009, 351] width 1 height 11
click at [1019, 372] on label "FedEx Priority Overnight" at bounding box center [1080, 375] width 142 height 14
click at [1010, 372] on input "FedEx Priority Overnight" at bounding box center [1009, 370] width 1 height 11
click at [1015, 392] on label "FedEx SmartPost" at bounding box center [1063, 394] width 107 height 14
click at [1010, 392] on input "FedEx SmartPost" at bounding box center [1009, 390] width 1 height 11
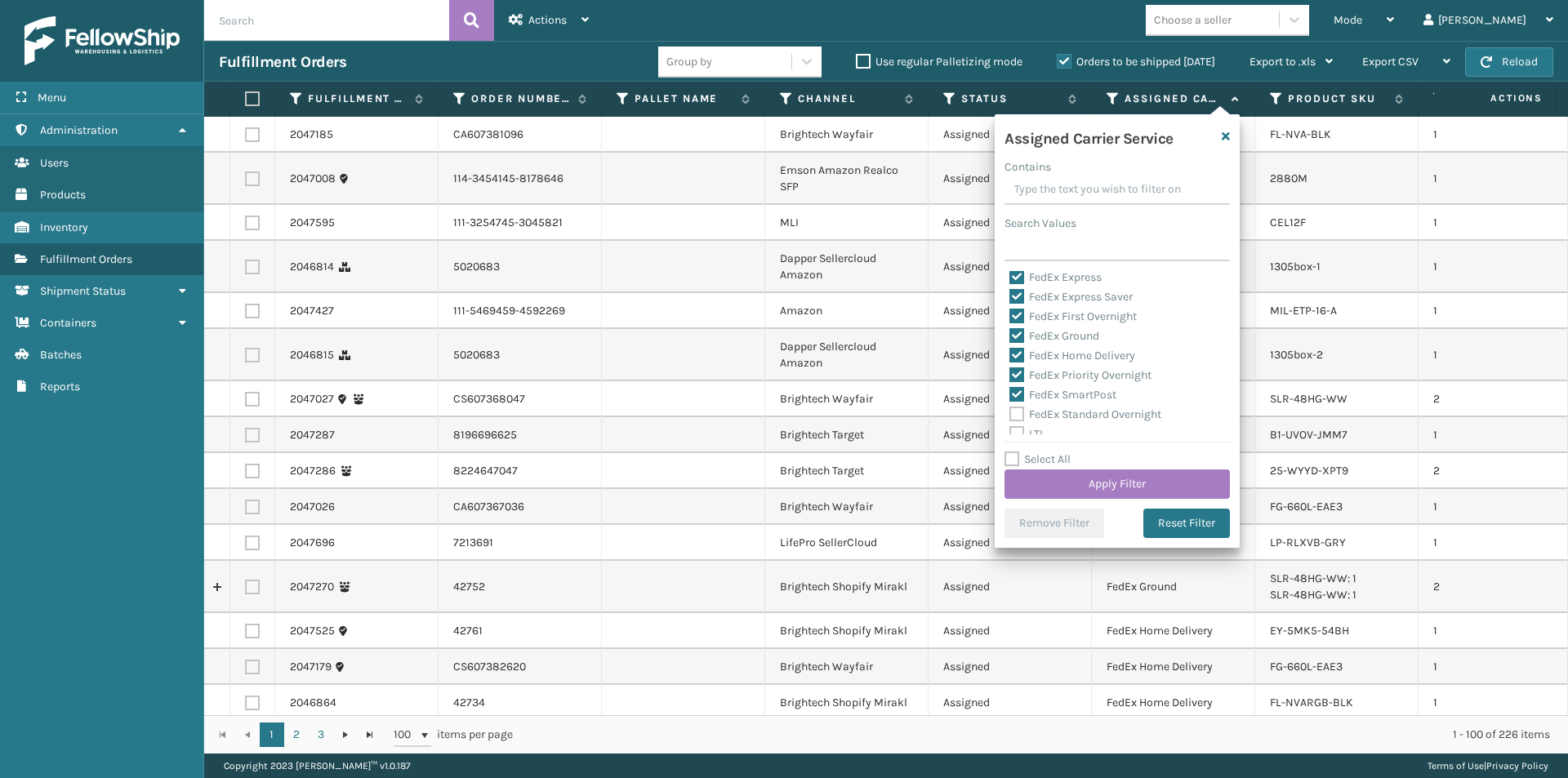
click at [1013, 414] on label "FedEx Standard Overnight" at bounding box center [1085, 414] width 152 height 14
click at [1010, 414] on input "FedEx Standard Overnight" at bounding box center [1009, 410] width 1 height 11
click at [1149, 487] on button "Apply Filter" at bounding box center [1116, 484] width 225 height 30
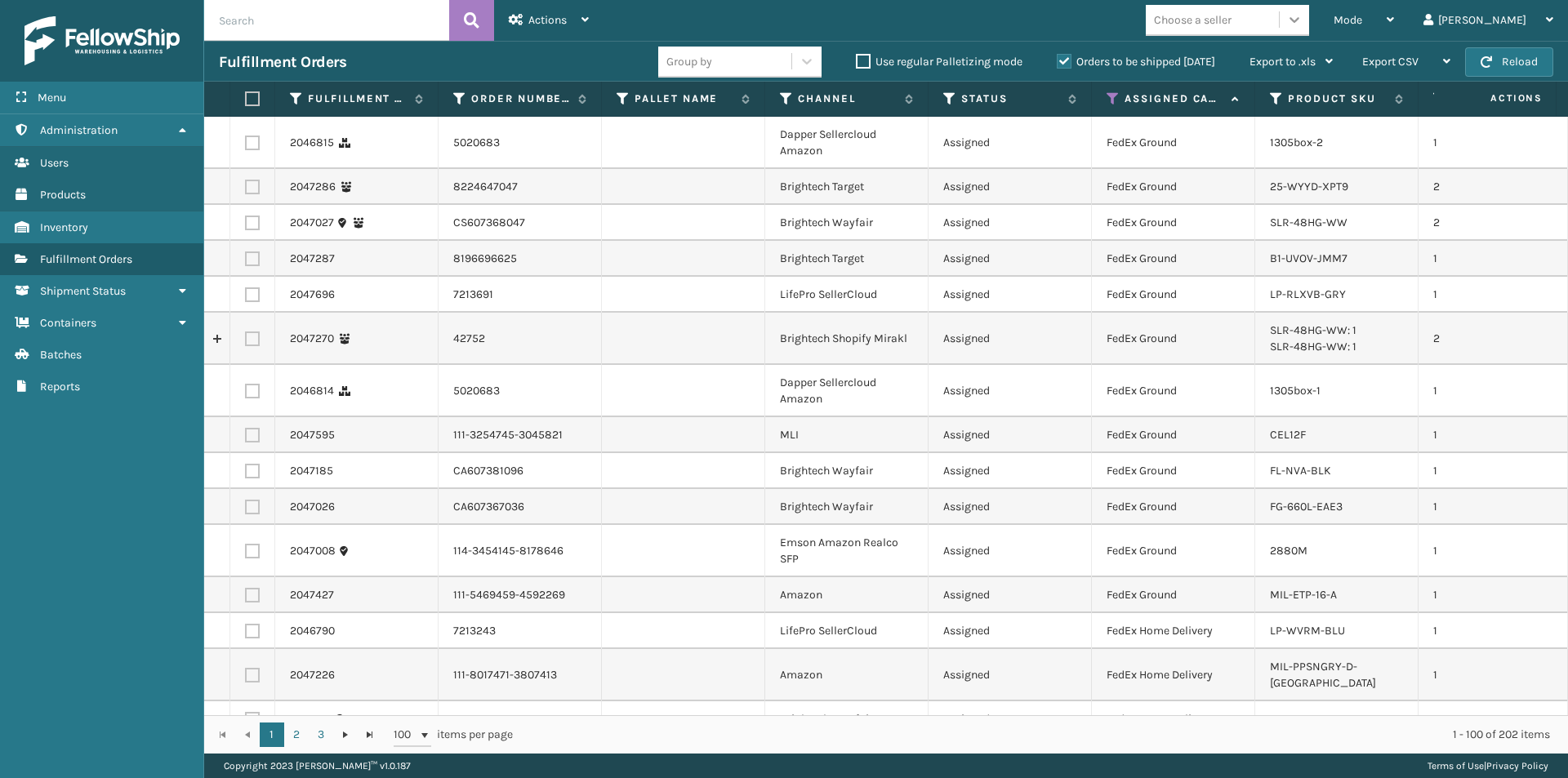
click at [1303, 26] on icon at bounding box center [1294, 19] width 16 height 16
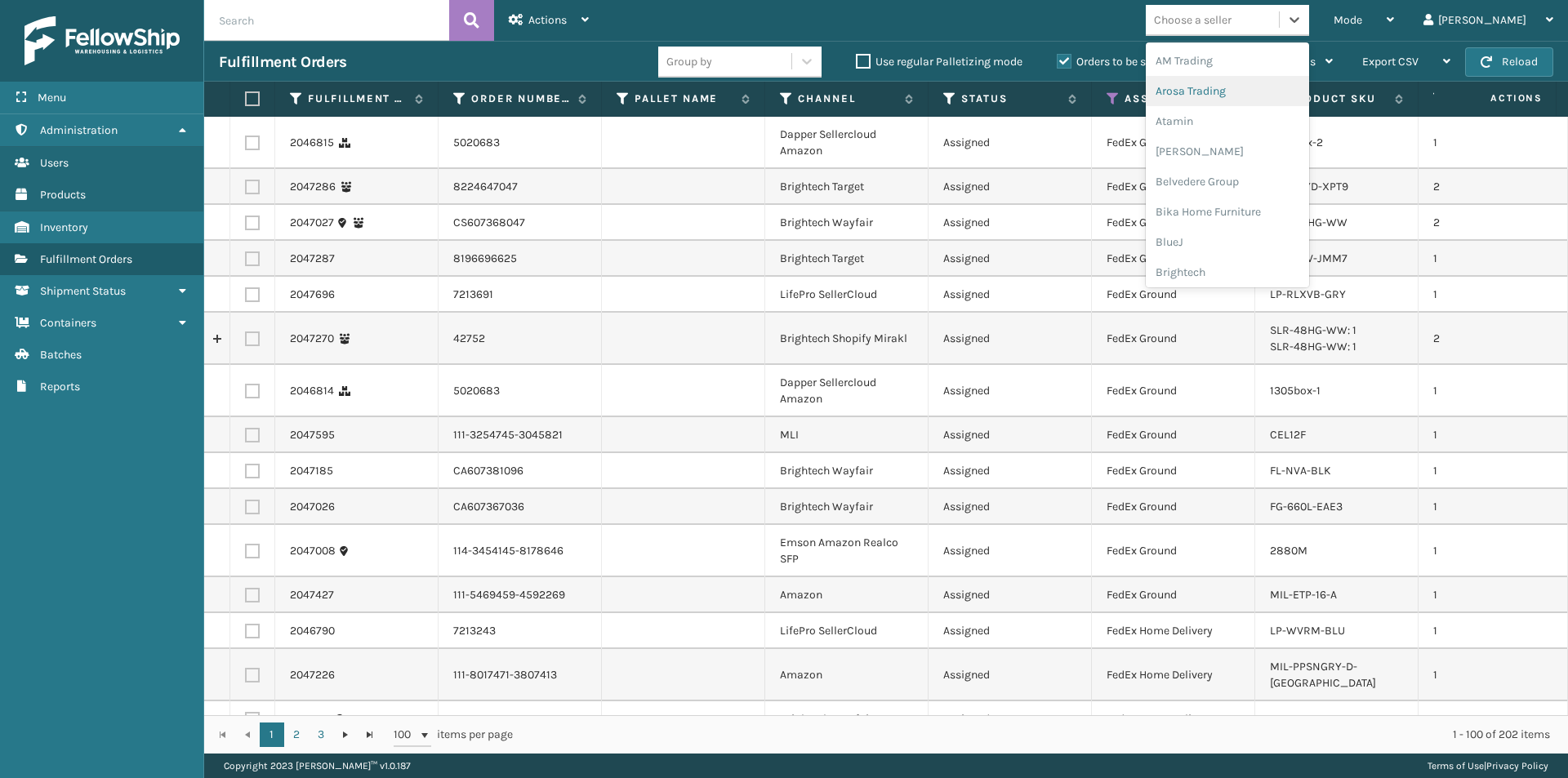
click at [1258, 91] on div "Arosa Trading" at bounding box center [1227, 91] width 164 height 31
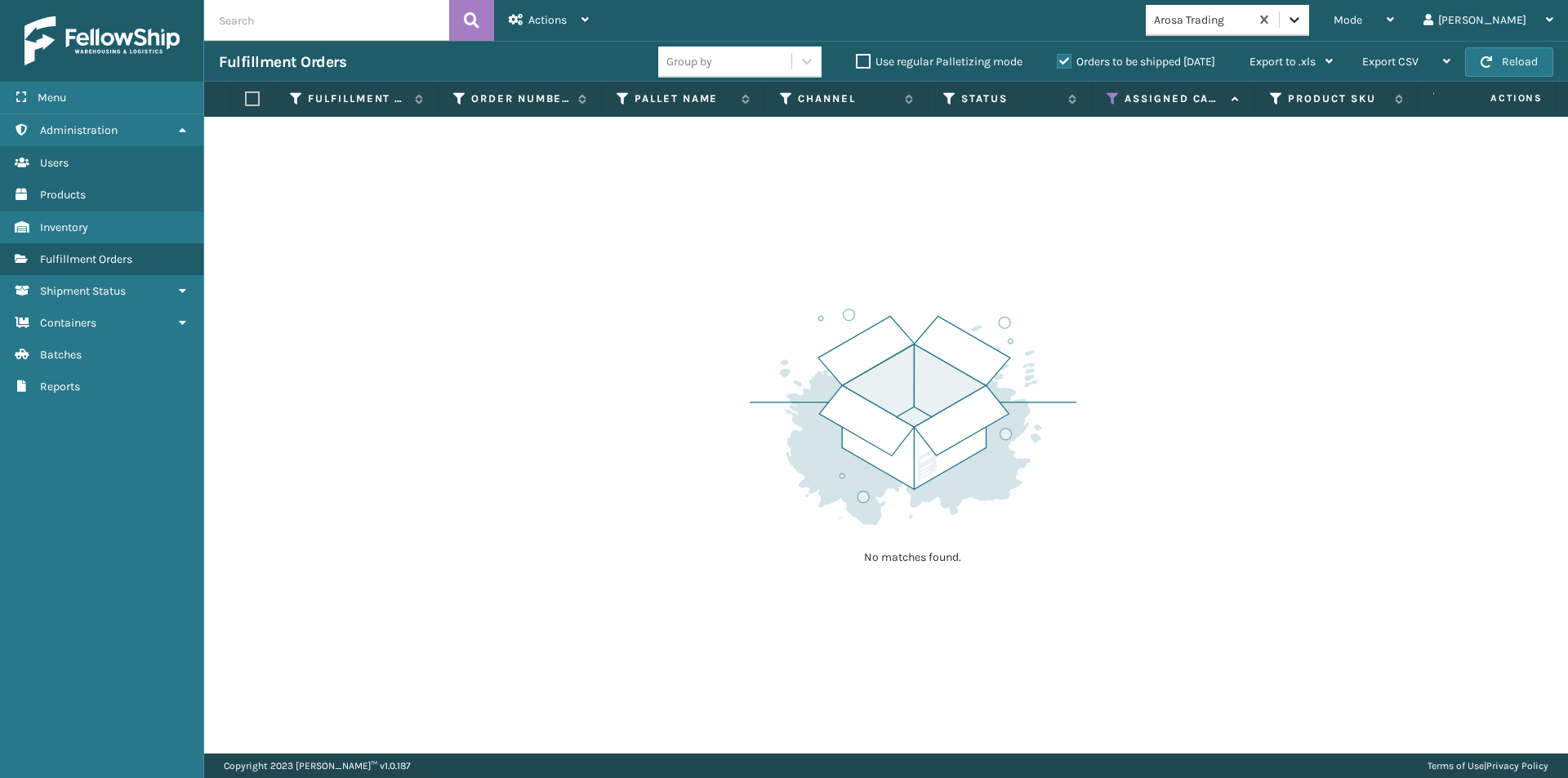
click at [1303, 27] on icon at bounding box center [1294, 19] width 16 height 16
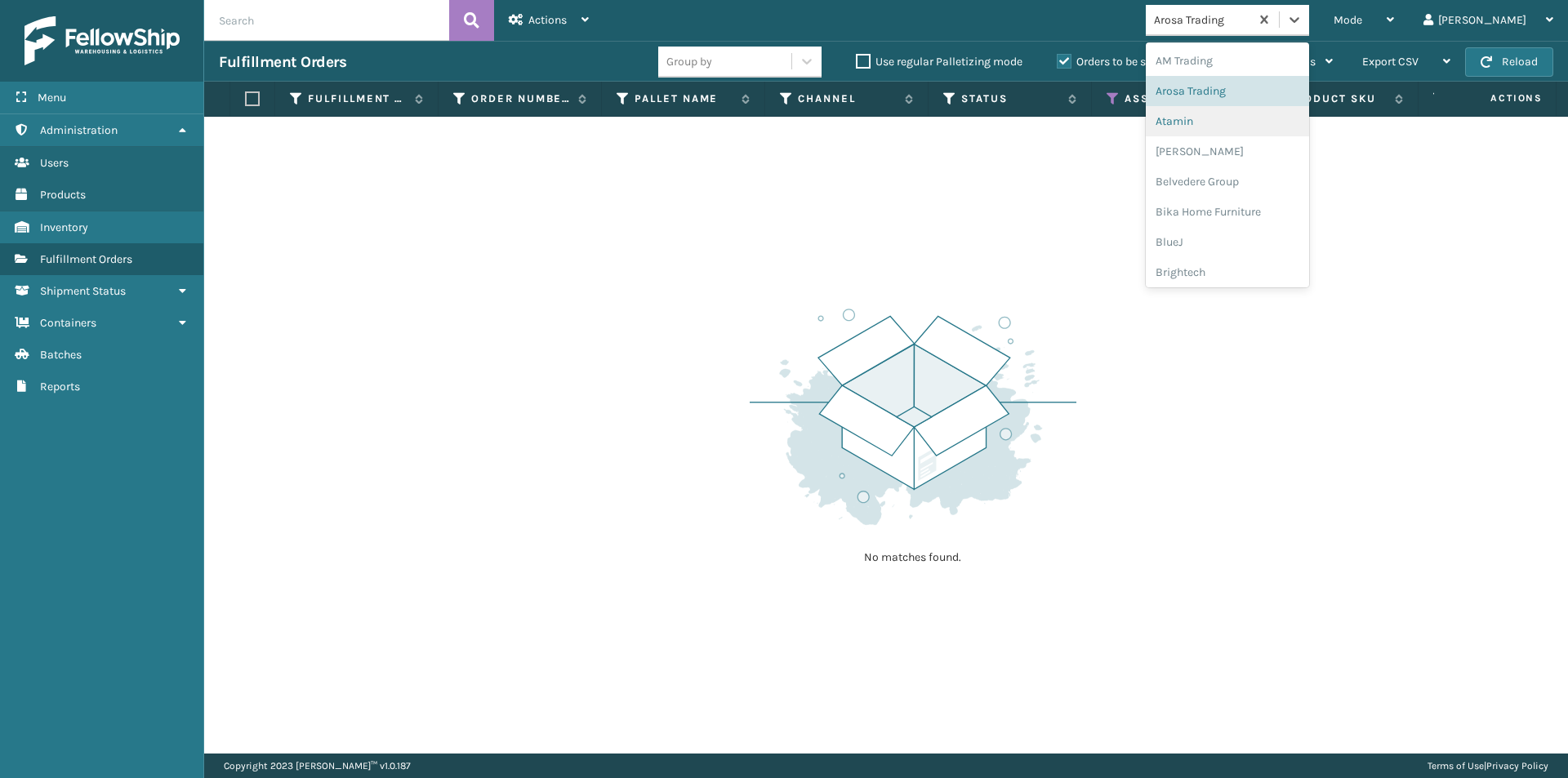
click at [1252, 126] on div "Atamin" at bounding box center [1227, 122] width 164 height 31
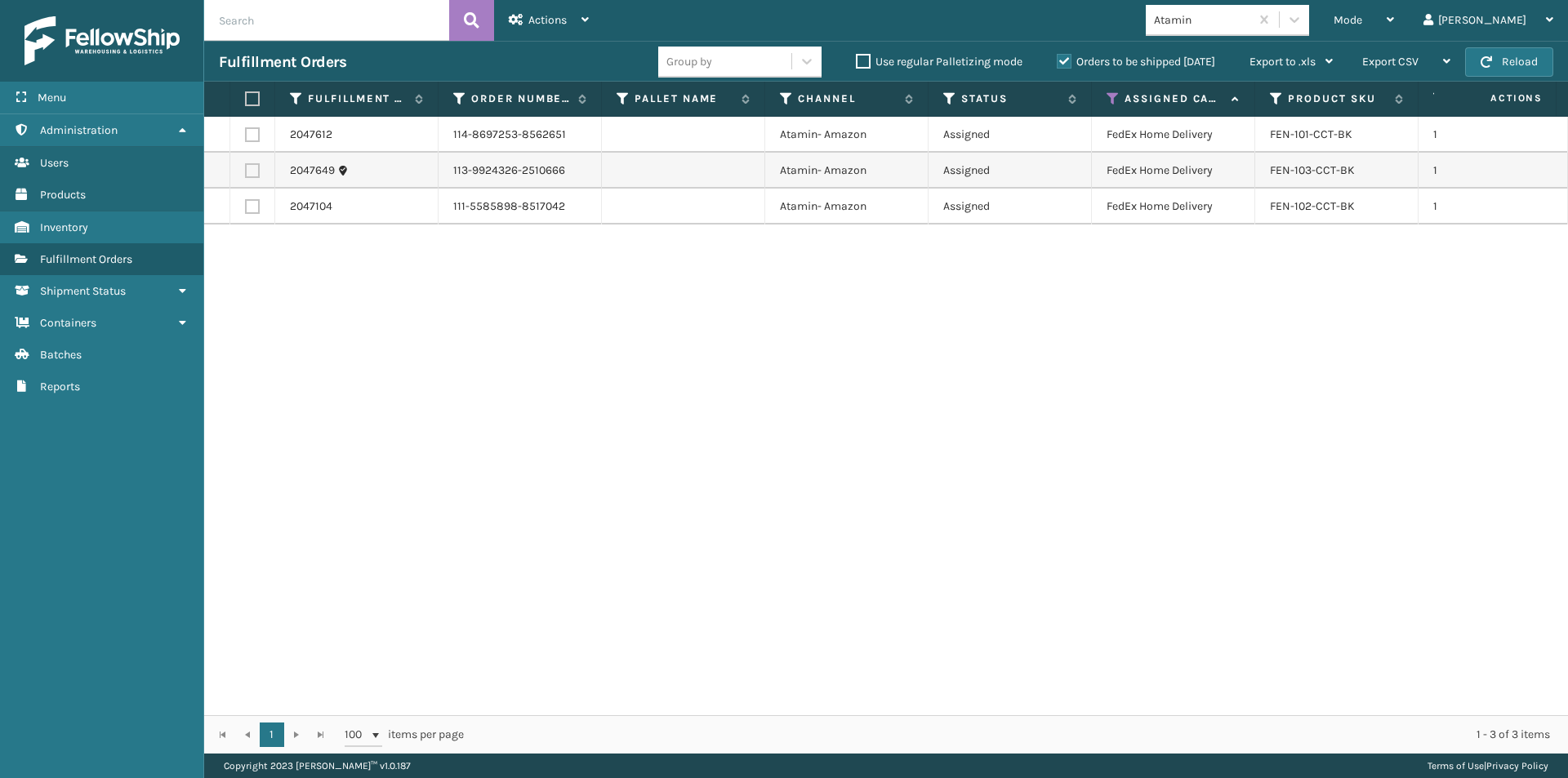
click at [247, 100] on label at bounding box center [250, 99] width 10 height 14
click at [246, 100] on input "checkbox" at bounding box center [245, 99] width 1 height 11
drag, startPoint x: 575, startPoint y: 19, endPoint x: 584, endPoint y: 26, distance: 11.4
click at [578, 22] on div "Actions" at bounding box center [549, 20] width 80 height 41
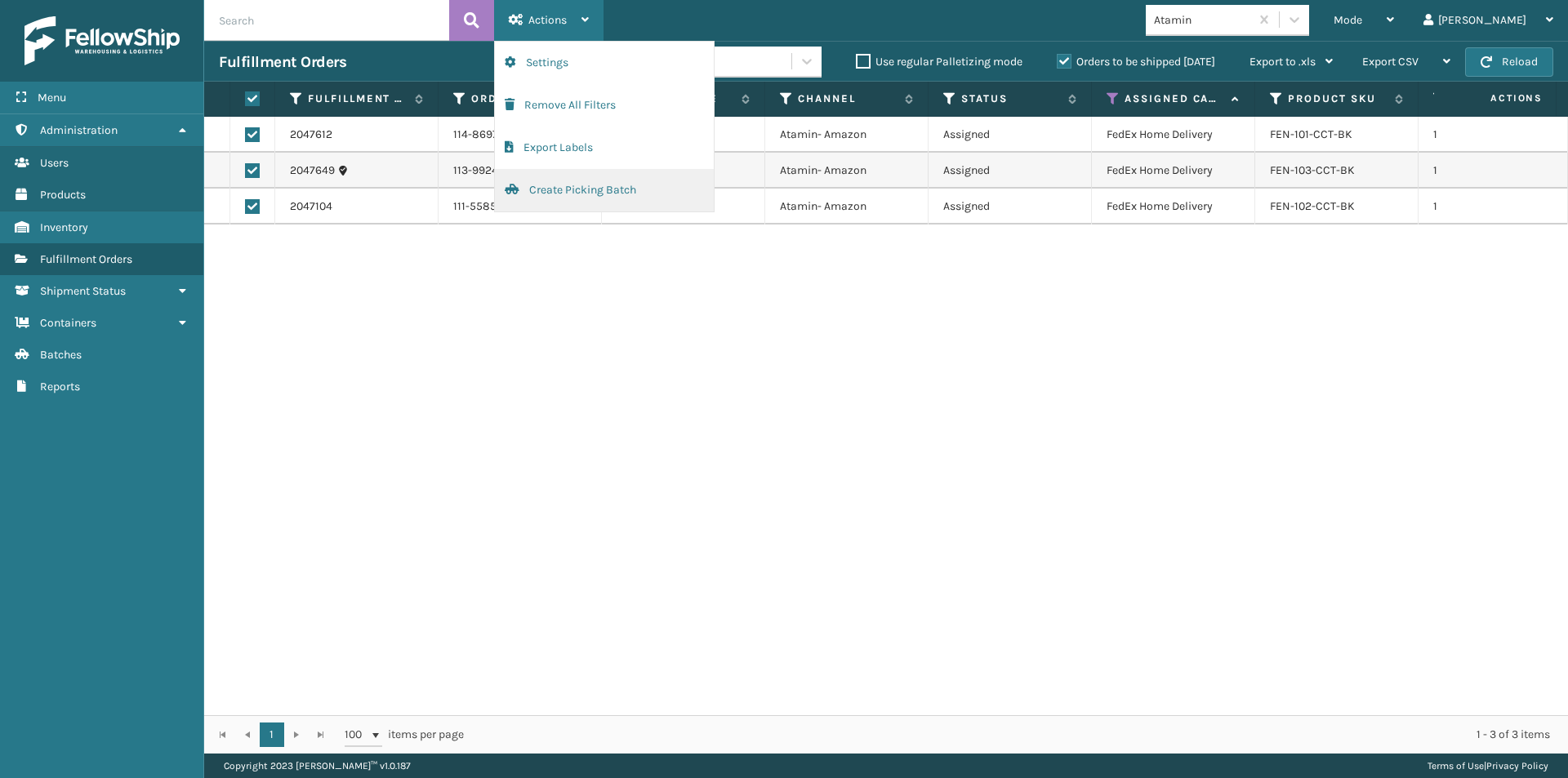
click at [546, 189] on button "Create Picking Batch" at bounding box center [604, 190] width 219 height 42
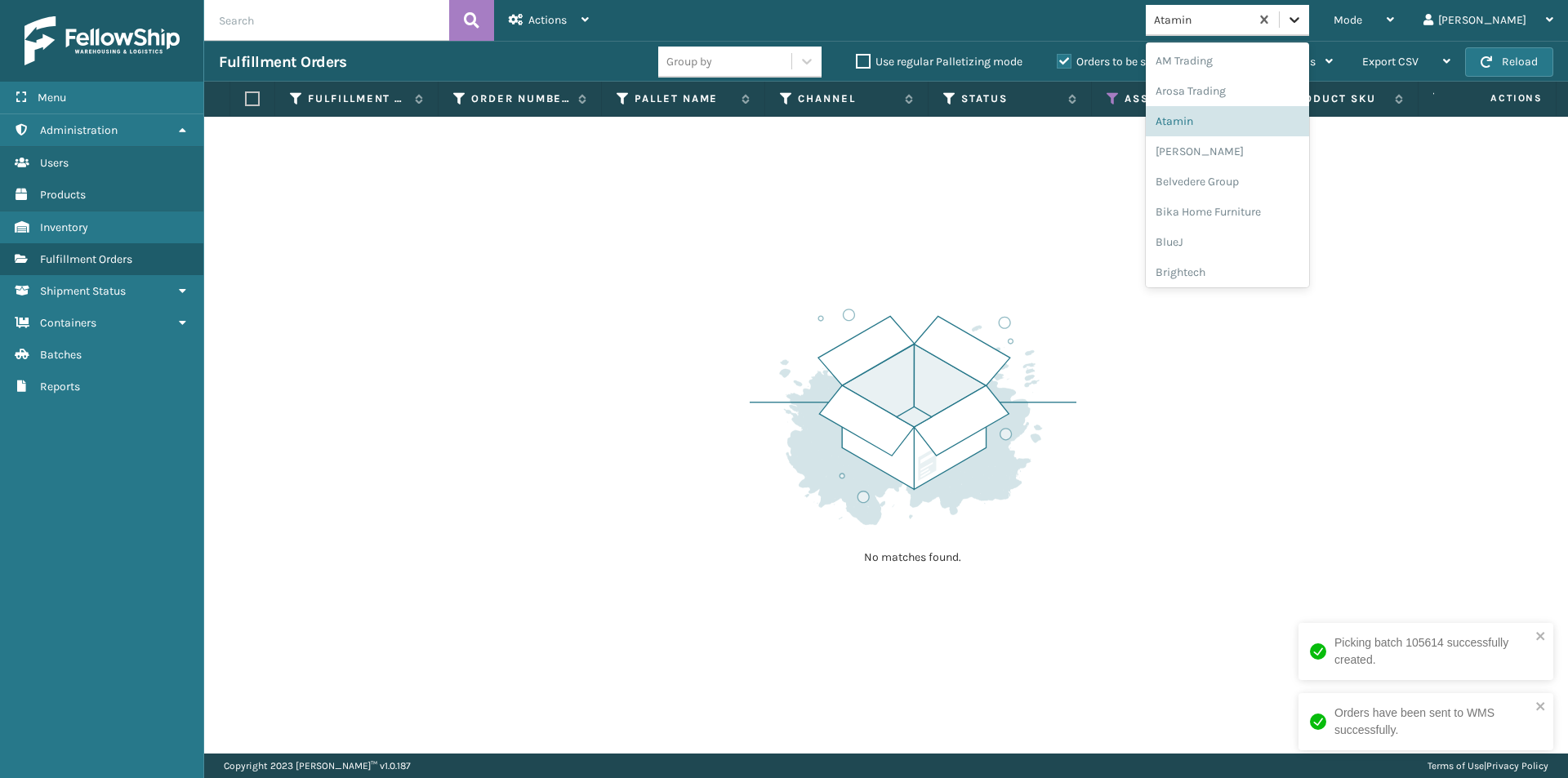
click at [1303, 19] on icon at bounding box center [1294, 19] width 16 height 16
click at [1255, 144] on div "[PERSON_NAME]" at bounding box center [1227, 151] width 164 height 31
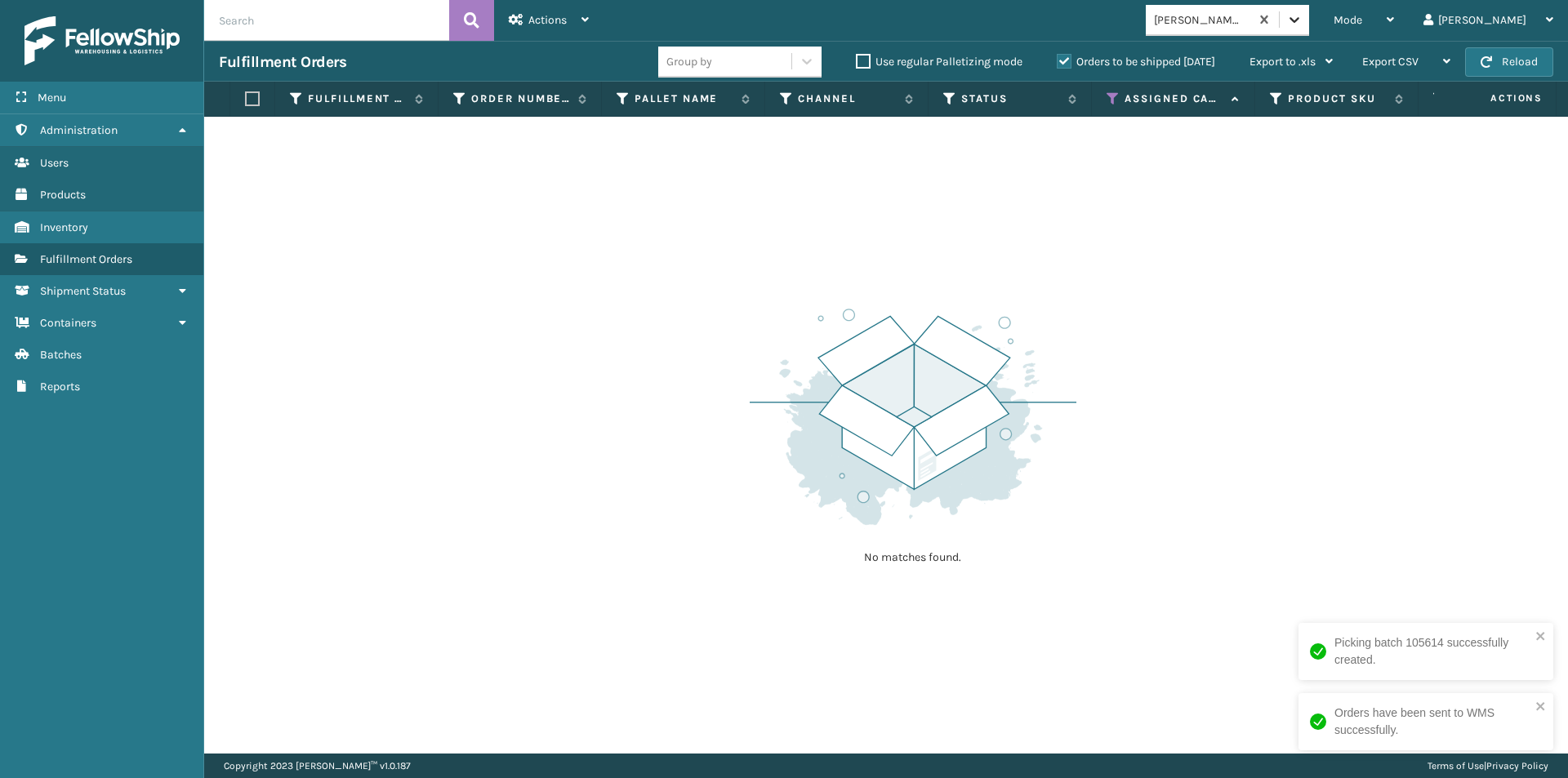
click at [1303, 19] on icon at bounding box center [1294, 19] width 16 height 16
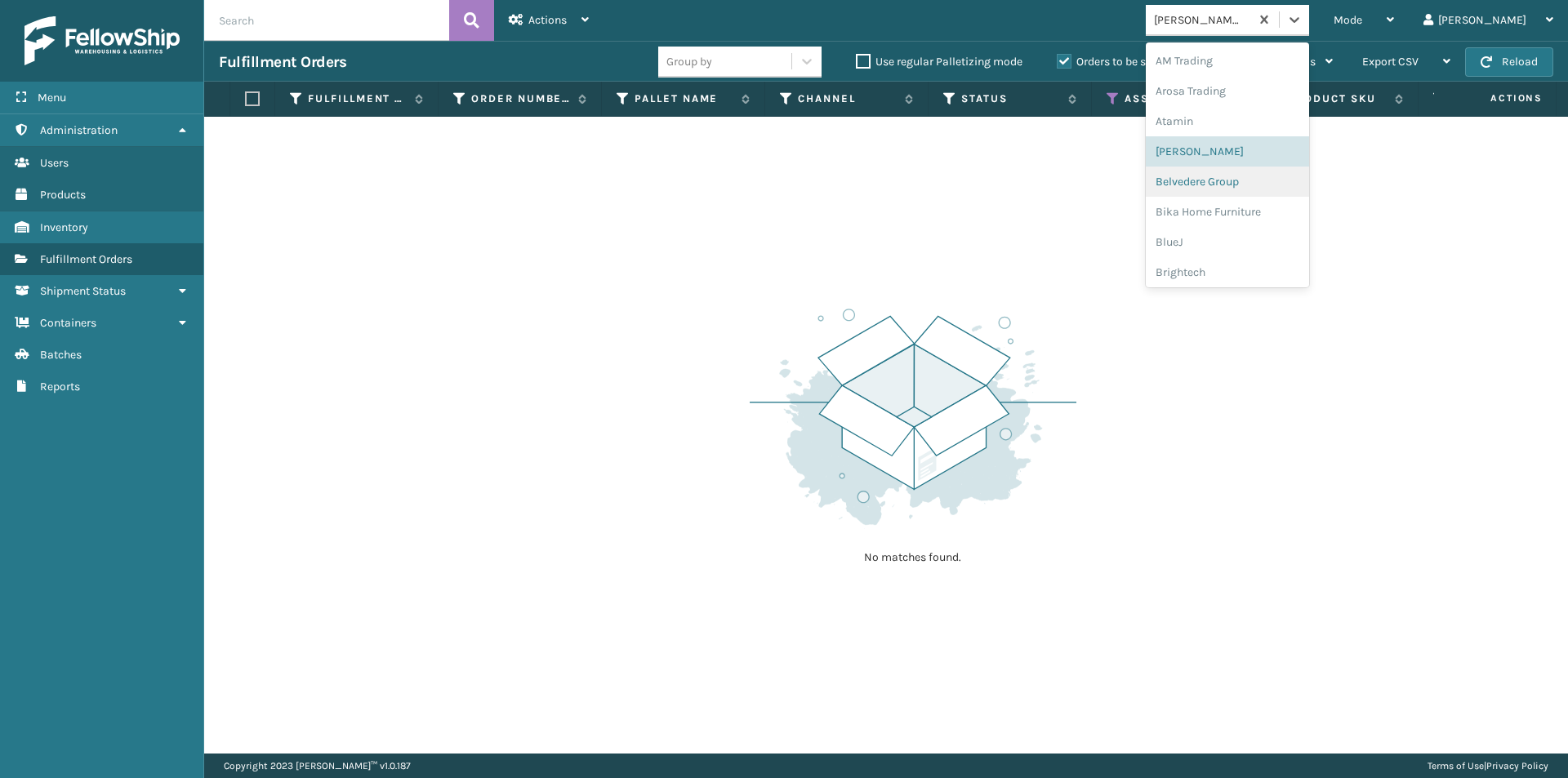
click at [1228, 177] on div "Belvedere Group" at bounding box center [1227, 182] width 164 height 31
drag, startPoint x: 1356, startPoint y: 22, endPoint x: 1344, endPoint y: 42, distance: 23.3
click at [1303, 23] on icon at bounding box center [1294, 19] width 16 height 16
click at [1258, 211] on div "Bika Home Furniture" at bounding box center [1227, 212] width 164 height 31
click at [1299, 22] on icon at bounding box center [1294, 20] width 10 height 6
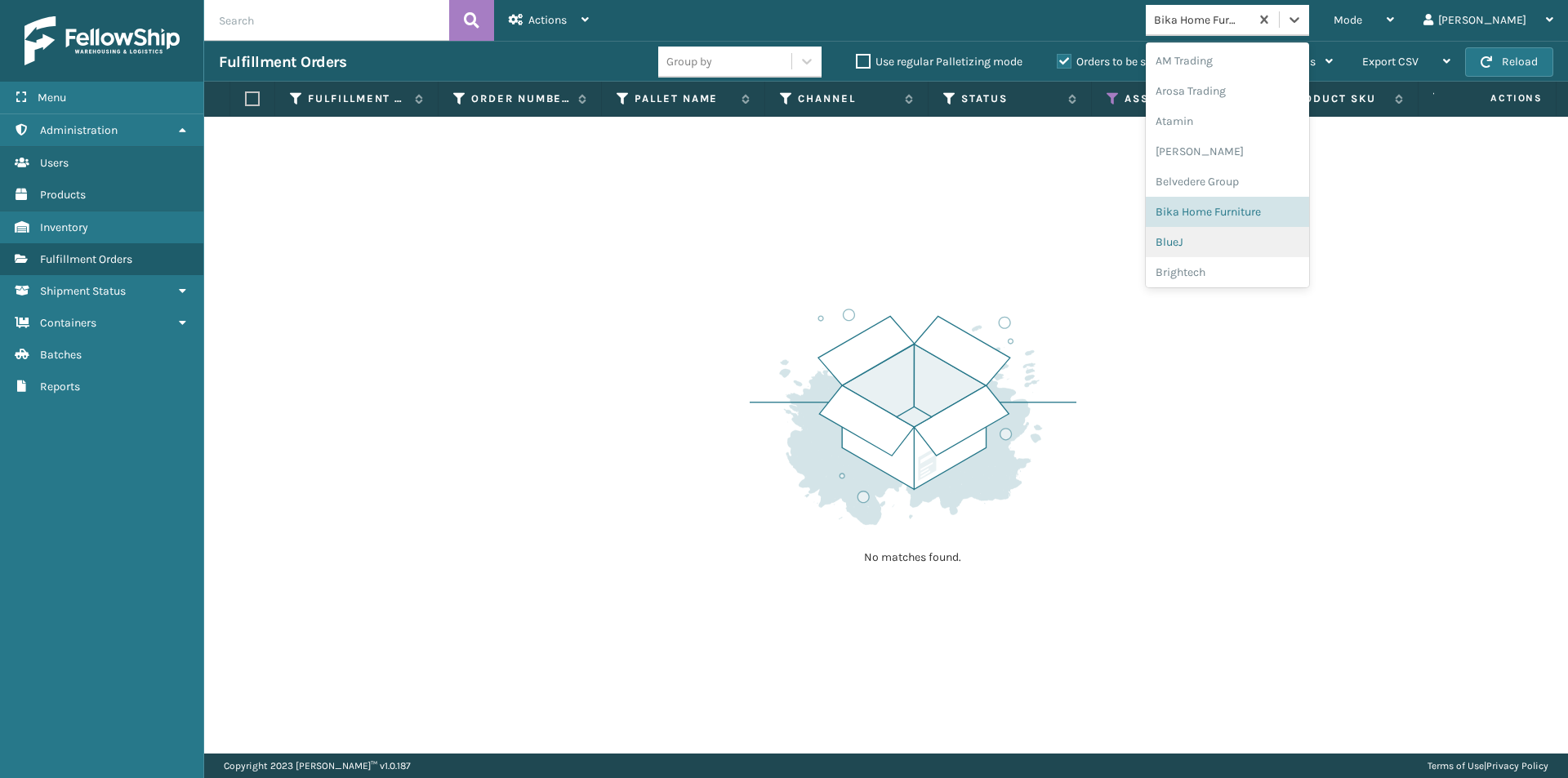
click at [1249, 242] on div "BlueJ" at bounding box center [1227, 242] width 164 height 31
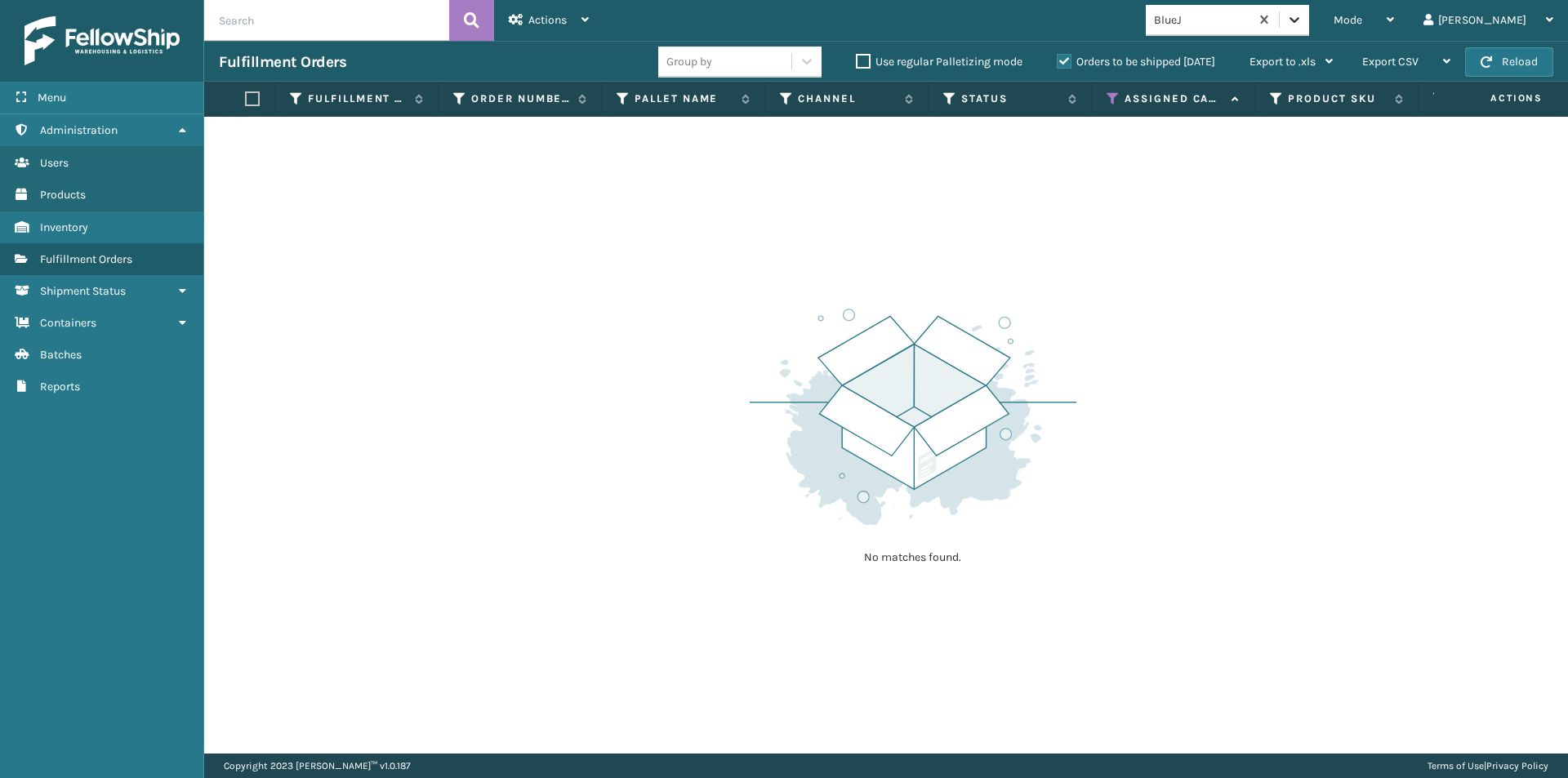
click at [1310, 29] on div at bounding box center [1294, 19] width 30 height 30
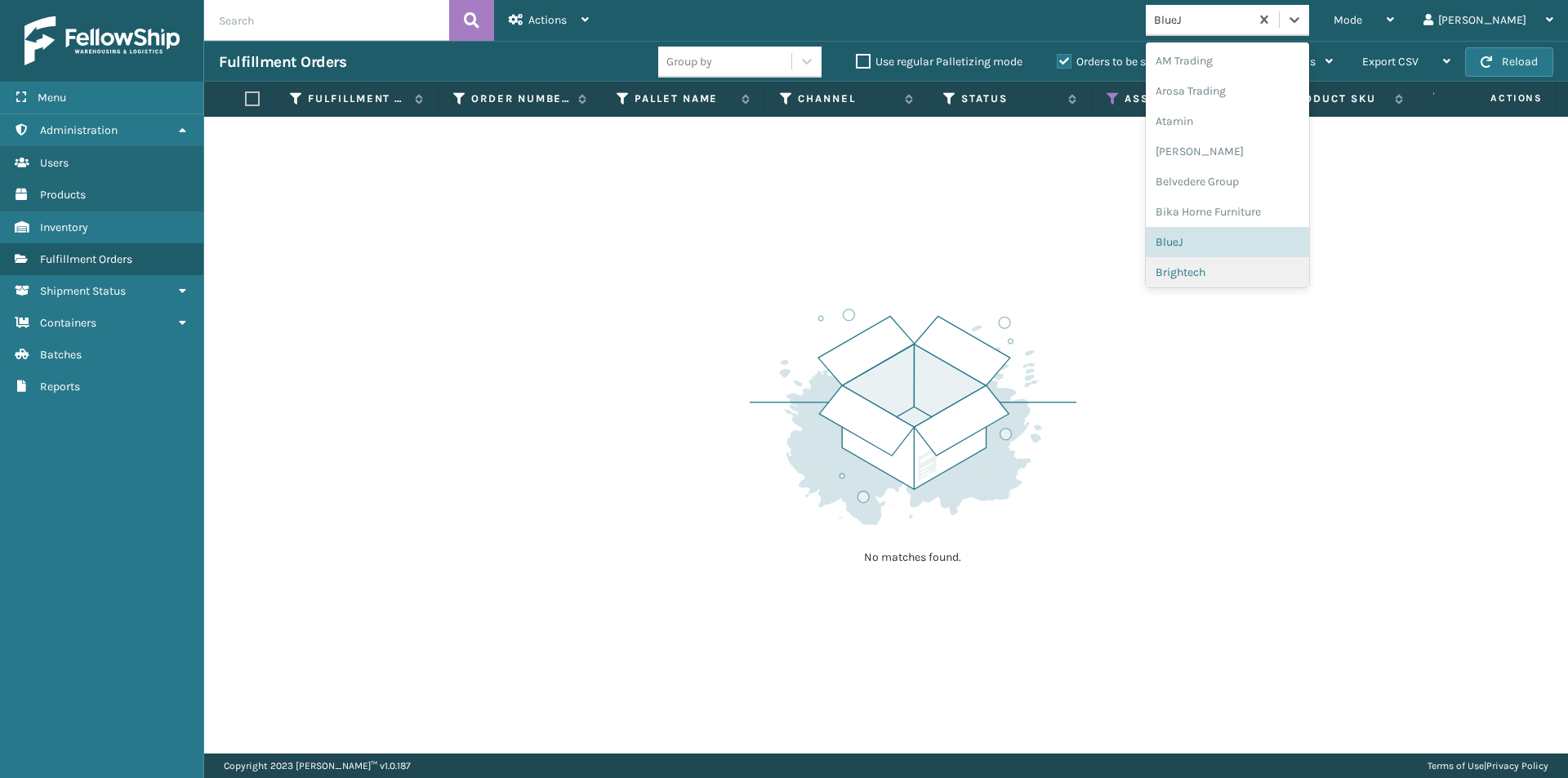
click at [1274, 270] on div "Brightech" at bounding box center [1227, 273] width 164 height 31
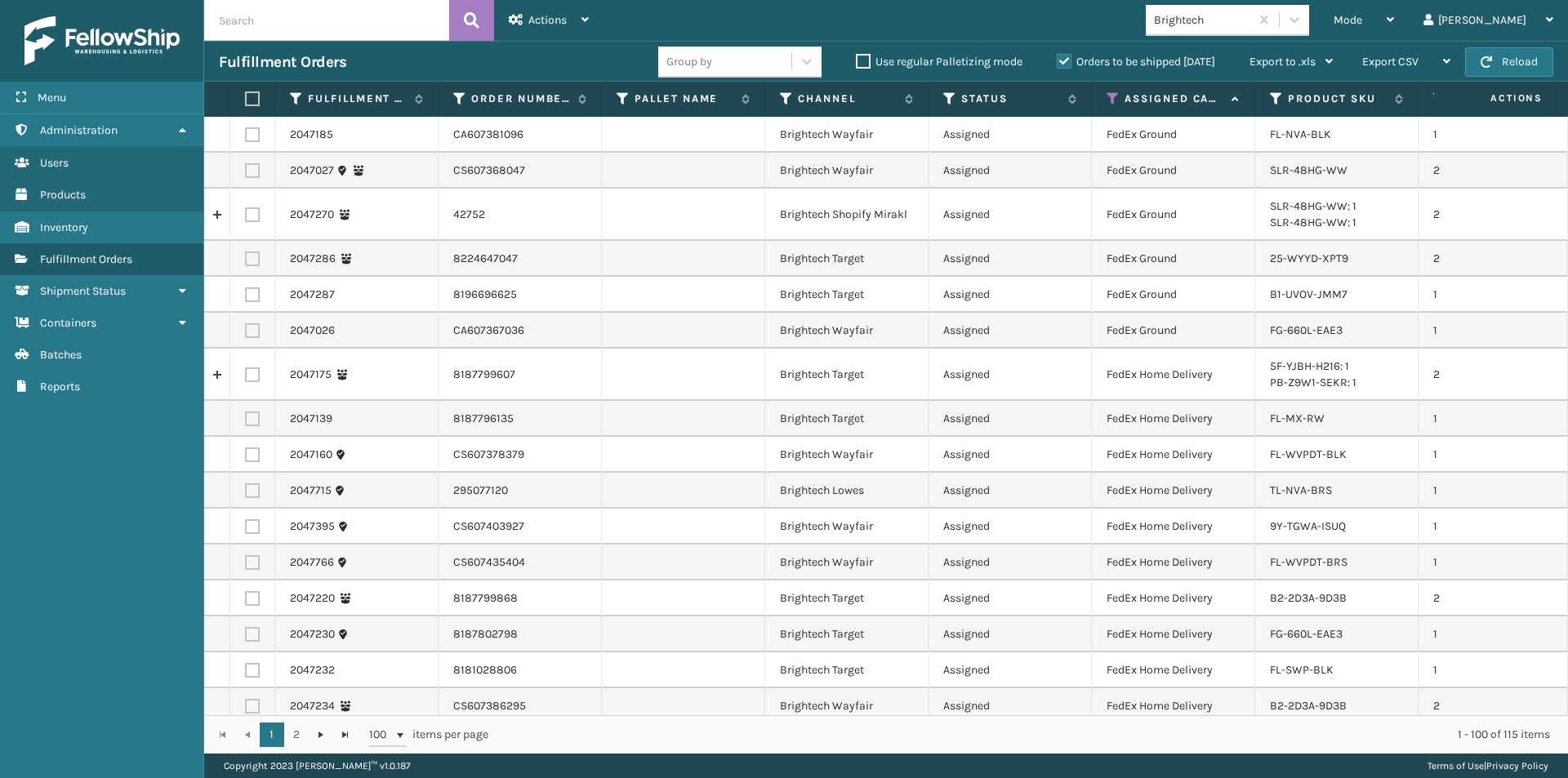
drag, startPoint x: 244, startPoint y: 95, endPoint x: 253, endPoint y: 102, distance: 11.4
click at [246, 97] on label at bounding box center [250, 99] width 10 height 14
click at [246, 97] on input "checkbox" at bounding box center [245, 99] width 1 height 11
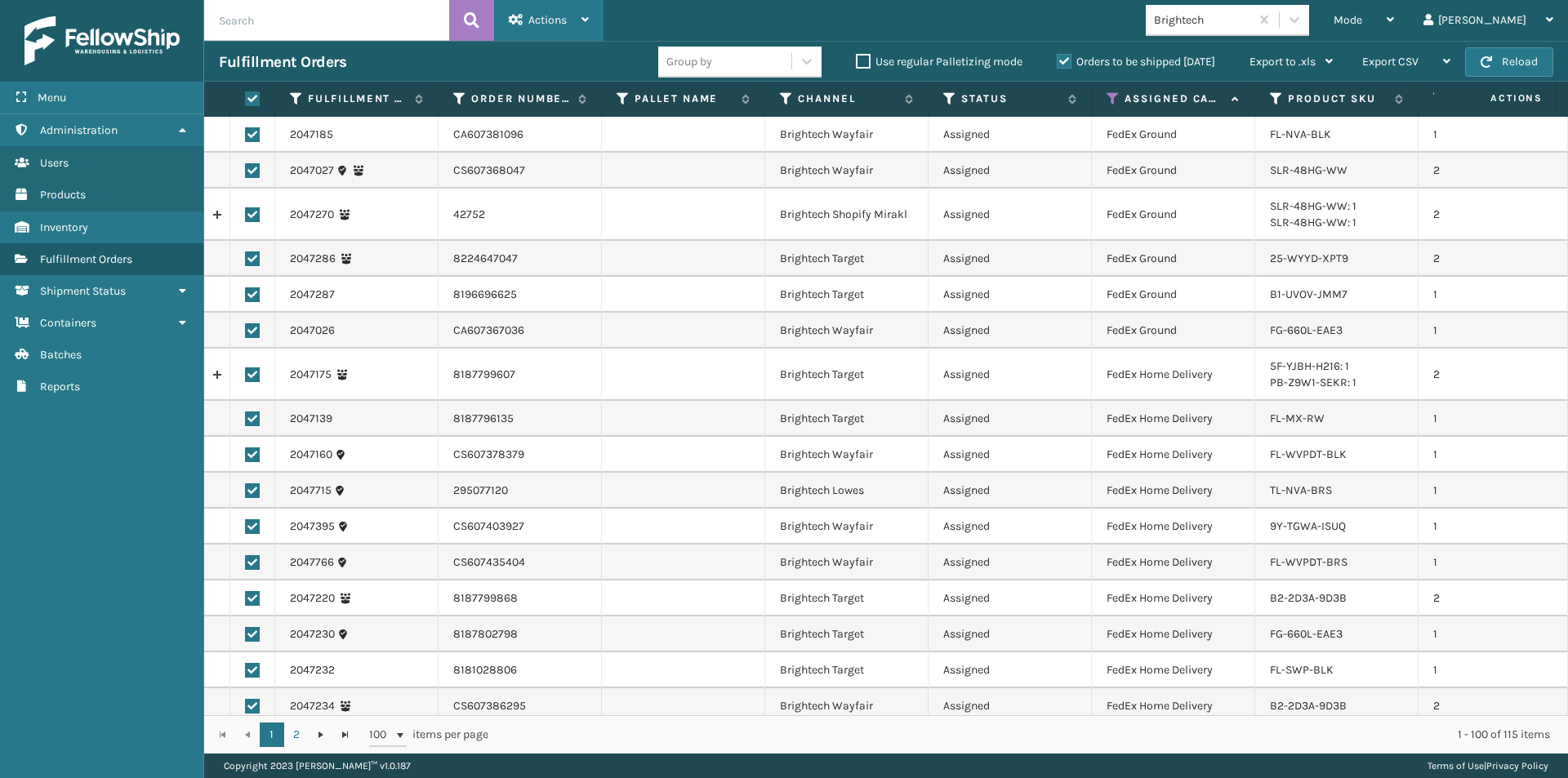
click at [571, 11] on div "Actions" at bounding box center [549, 20] width 80 height 41
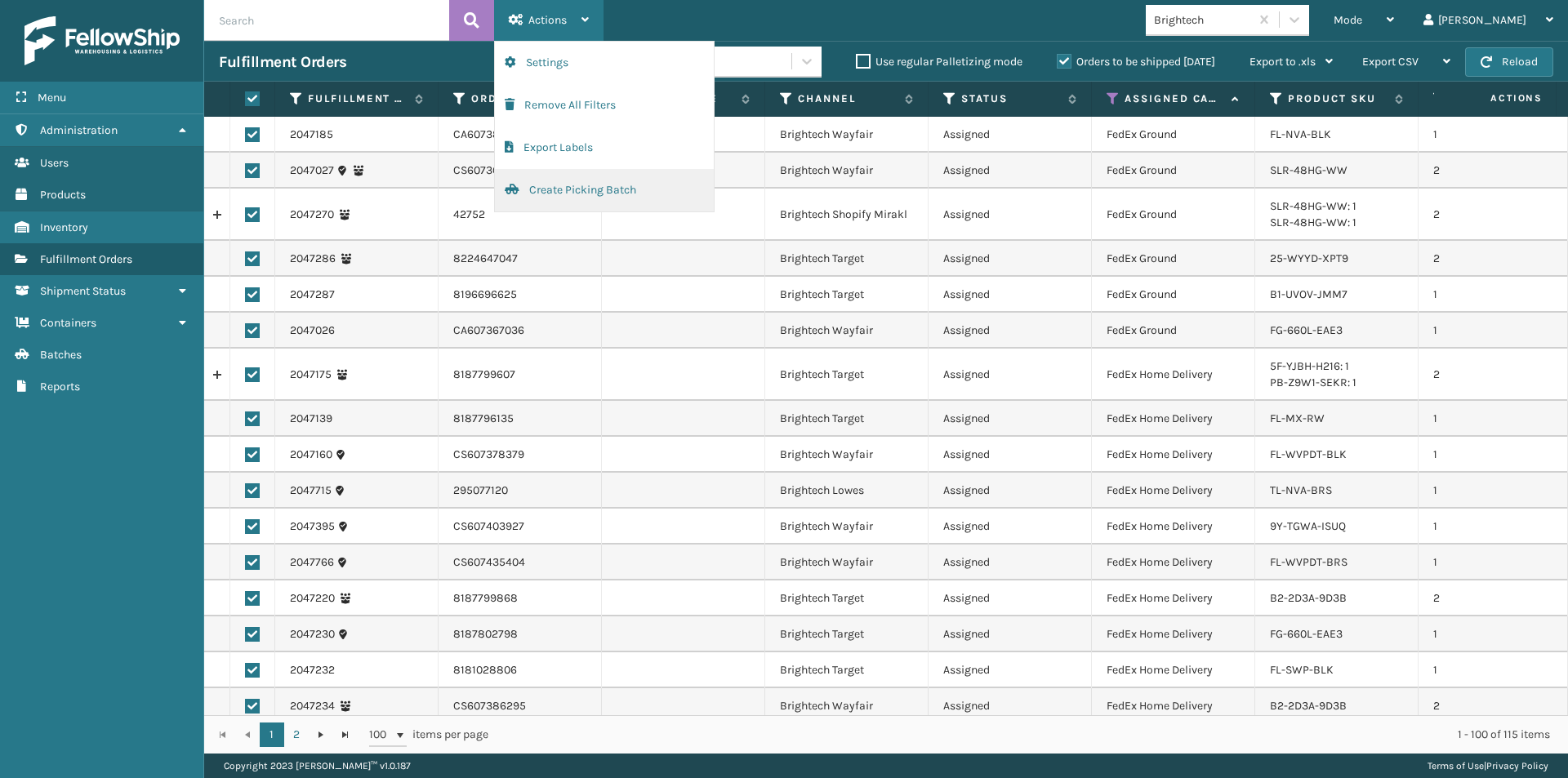
click at [539, 184] on button "Create Picking Batch" at bounding box center [604, 190] width 219 height 42
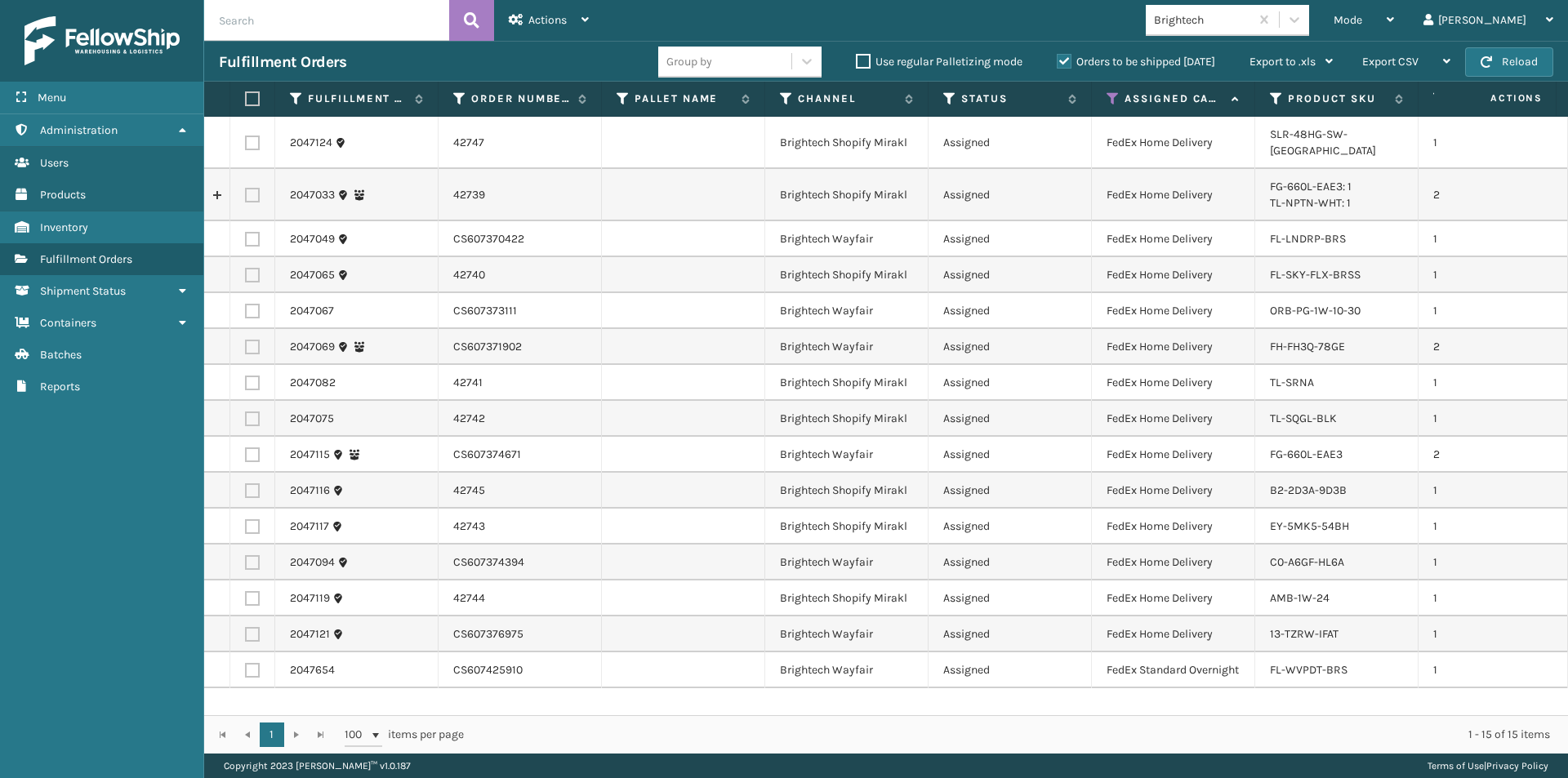
click at [250, 97] on label at bounding box center [250, 99] width 10 height 14
click at [246, 97] on input "checkbox" at bounding box center [245, 99] width 1 height 11
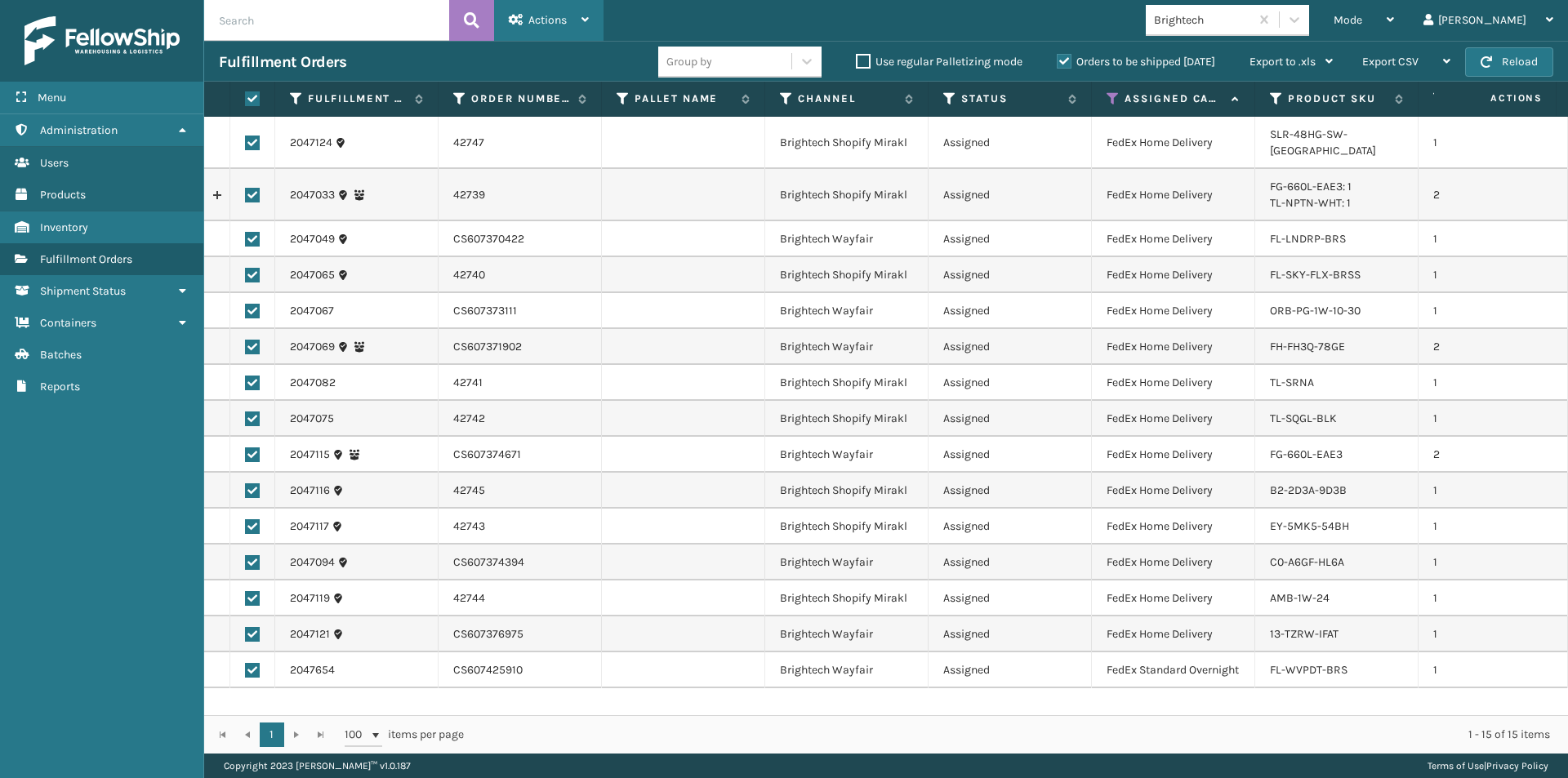
drag, startPoint x: 583, startPoint y: 21, endPoint x: 585, endPoint y: 36, distance: 15.1
click at [584, 22] on icon at bounding box center [585, 20] width 8 height 11
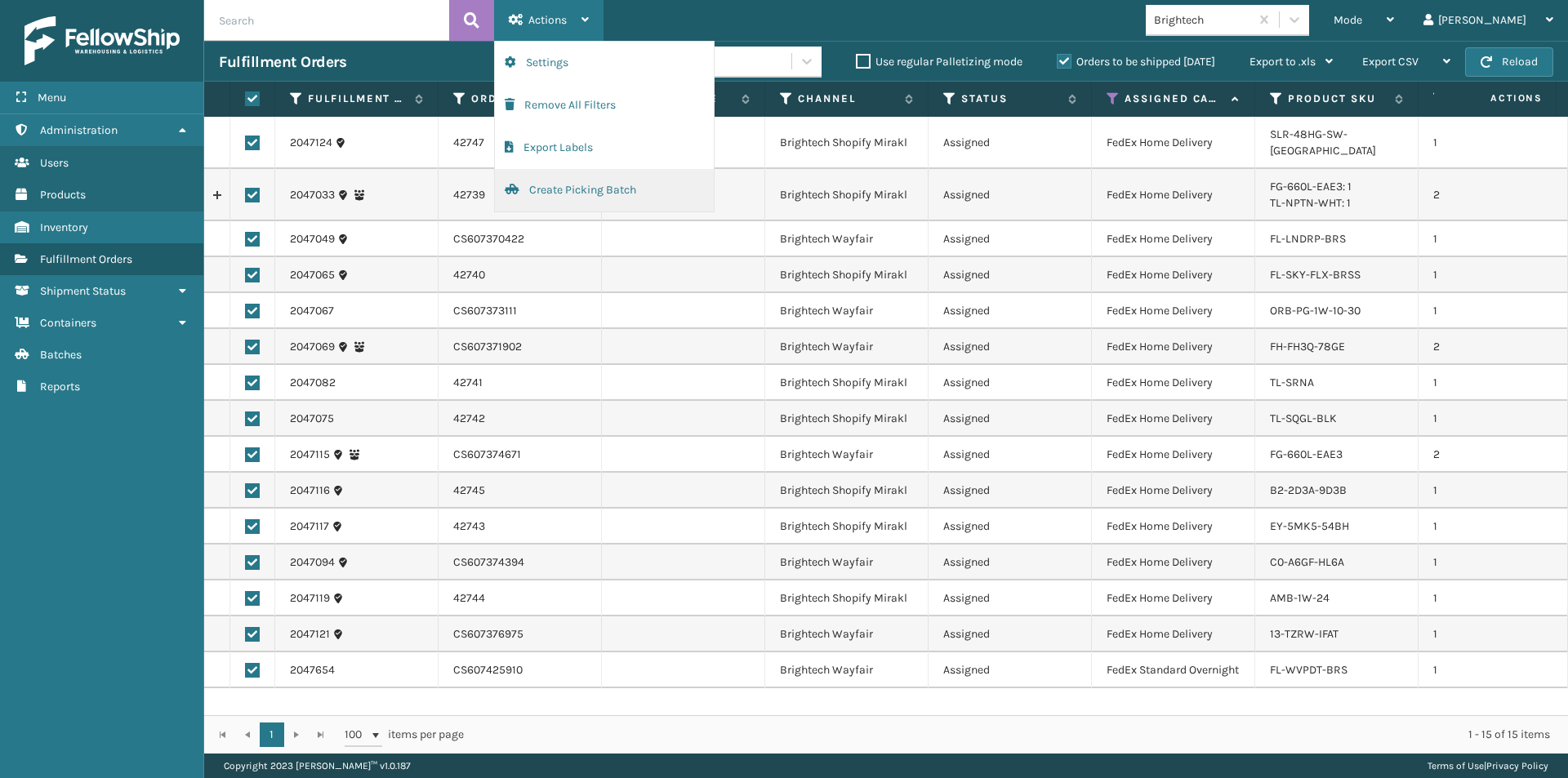
click at [547, 183] on button "Create Picking Batch" at bounding box center [604, 190] width 219 height 42
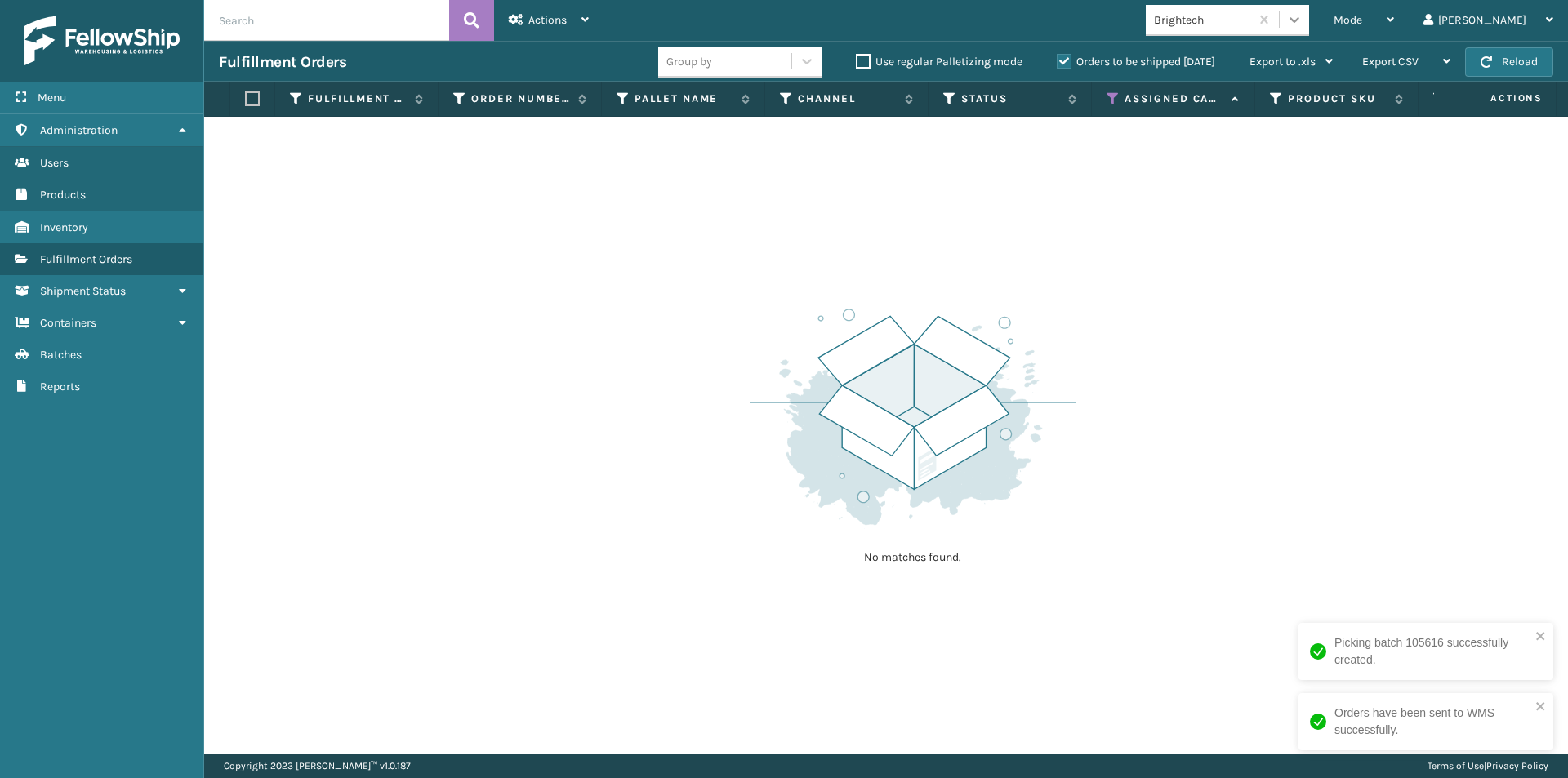
click at [1303, 26] on icon at bounding box center [1294, 19] width 16 height 16
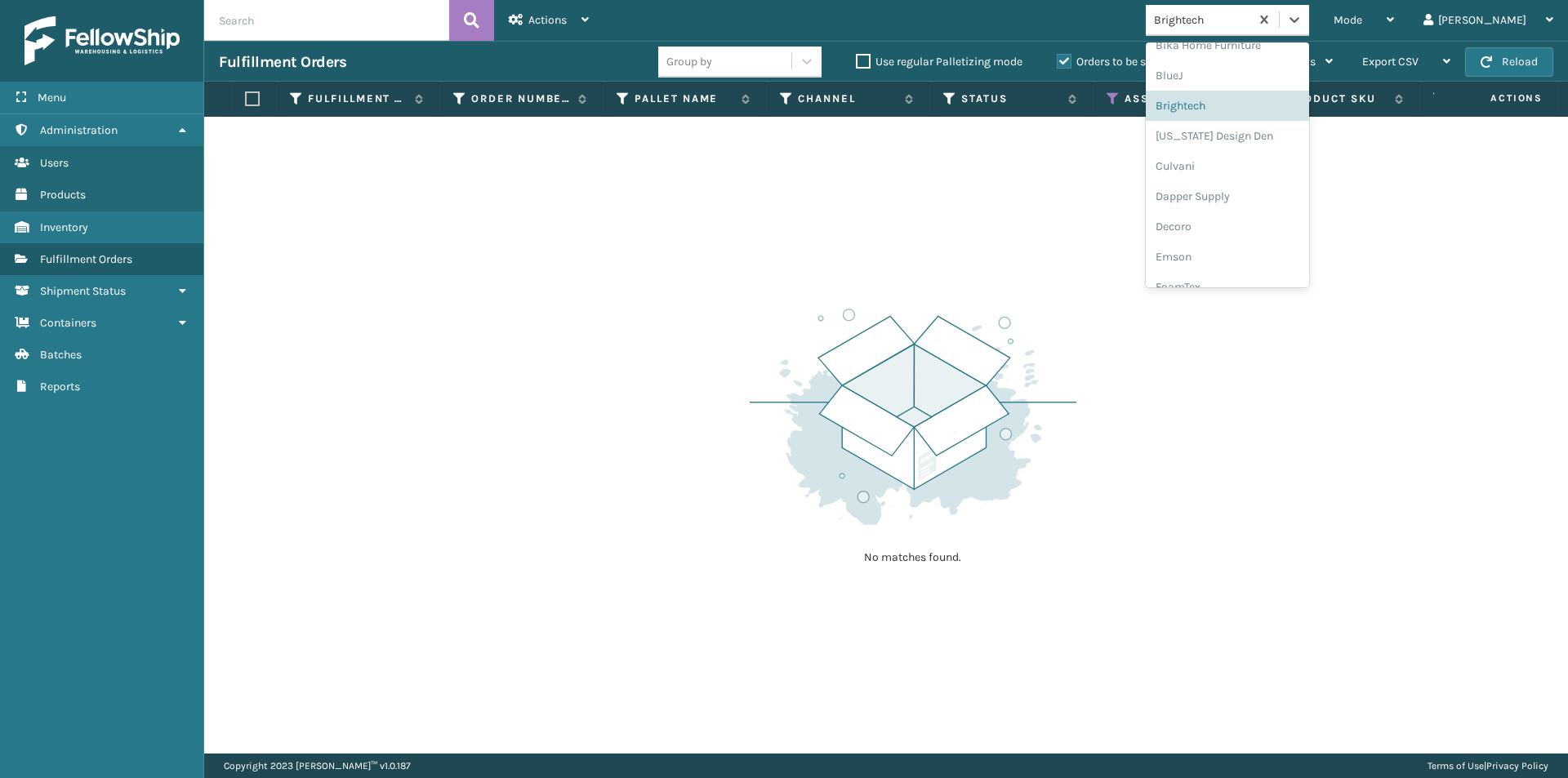
scroll to position [102, 0]
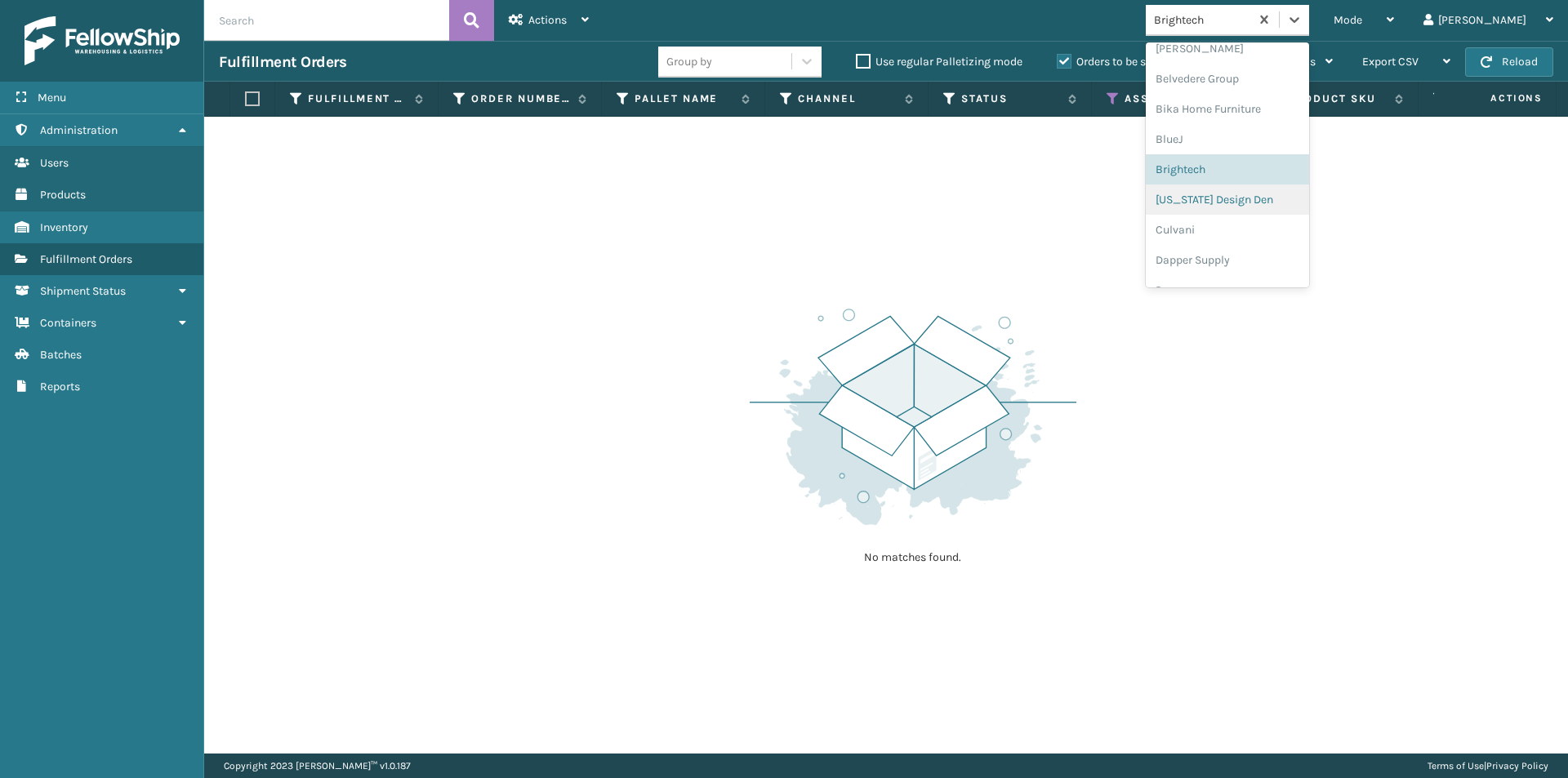
click at [1292, 199] on div "[US_STATE] Design Den" at bounding box center [1227, 200] width 164 height 31
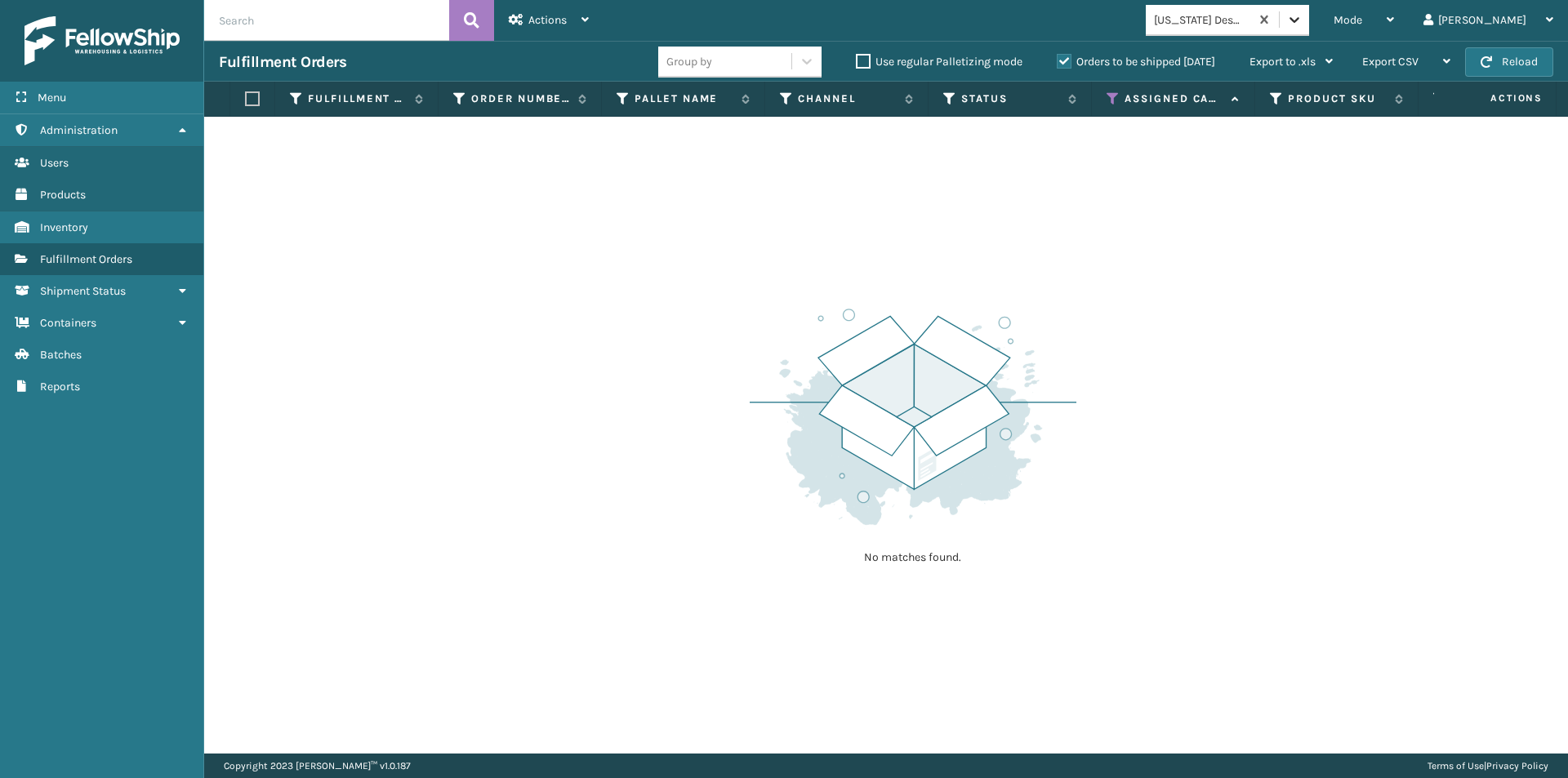
drag, startPoint x: 1349, startPoint y: 11, endPoint x: 1351, endPoint y: 29, distance: 18.1
click at [1303, 16] on icon at bounding box center [1294, 19] width 16 height 16
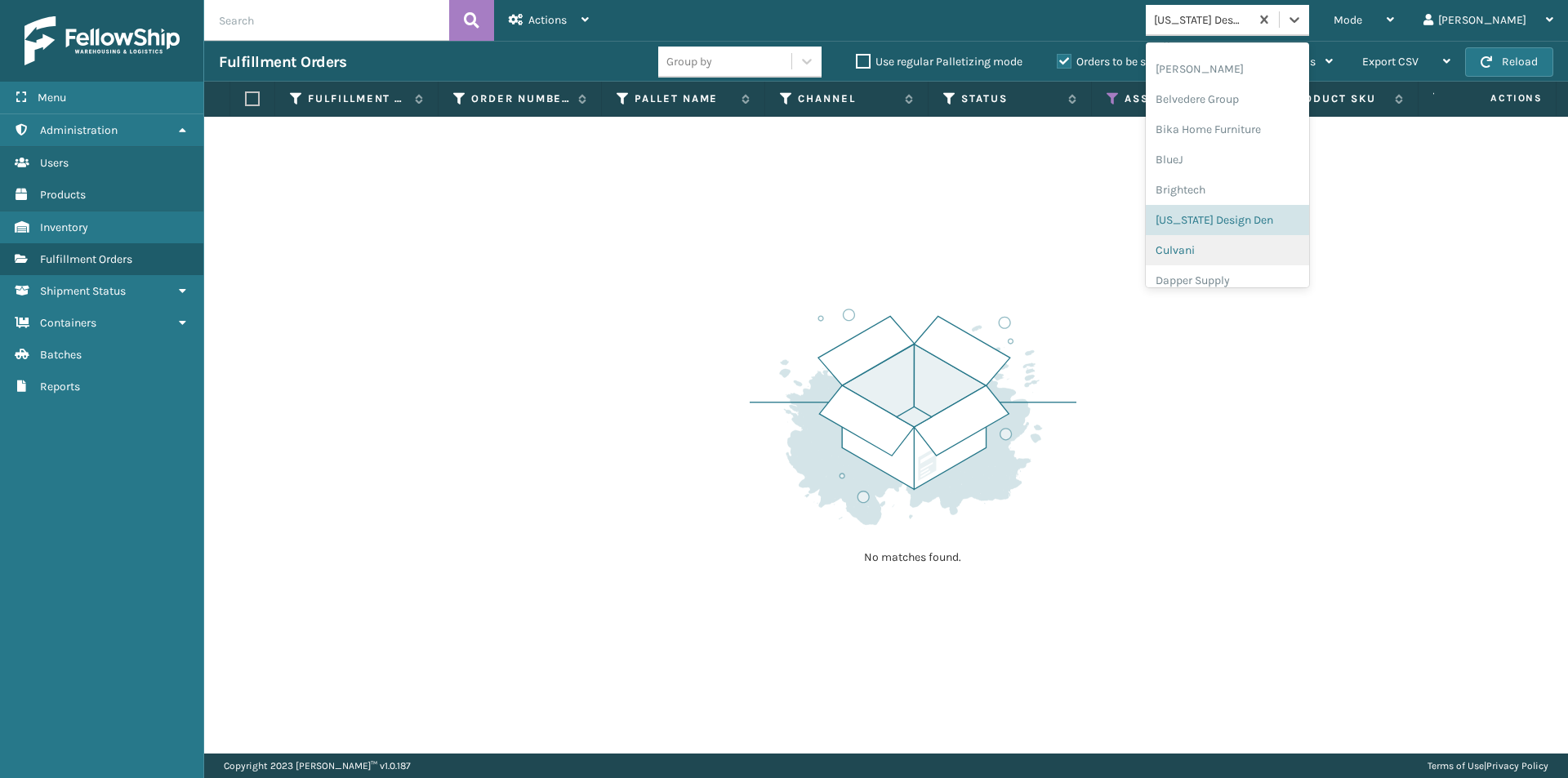
scroll to position [122, 0]
click at [1240, 221] on div "Culvani" at bounding box center [1227, 211] width 164 height 31
click at [1303, 27] on icon at bounding box center [1294, 19] width 16 height 16
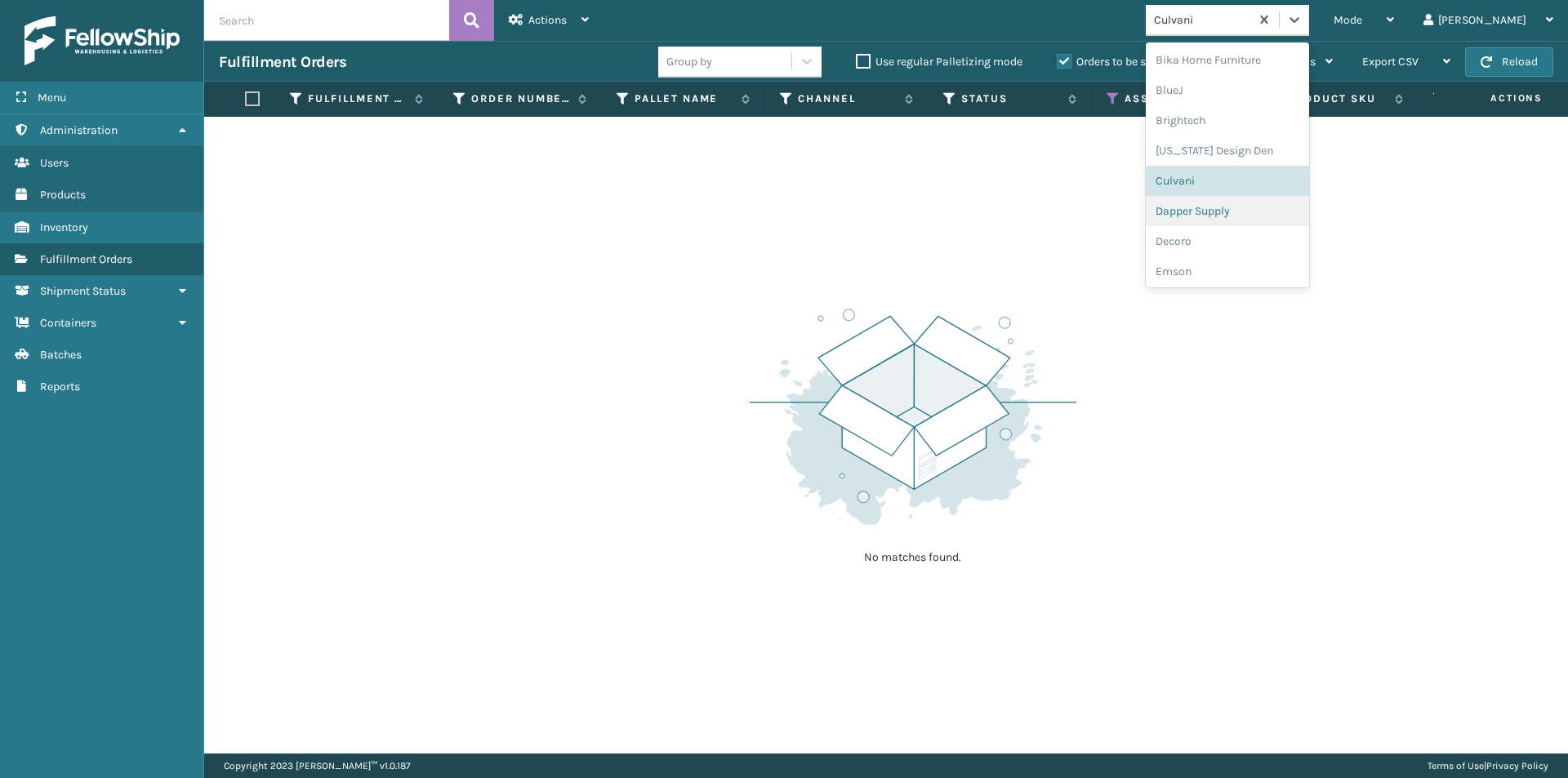
click at [1248, 206] on div "Dapper Supply" at bounding box center [1227, 211] width 164 height 31
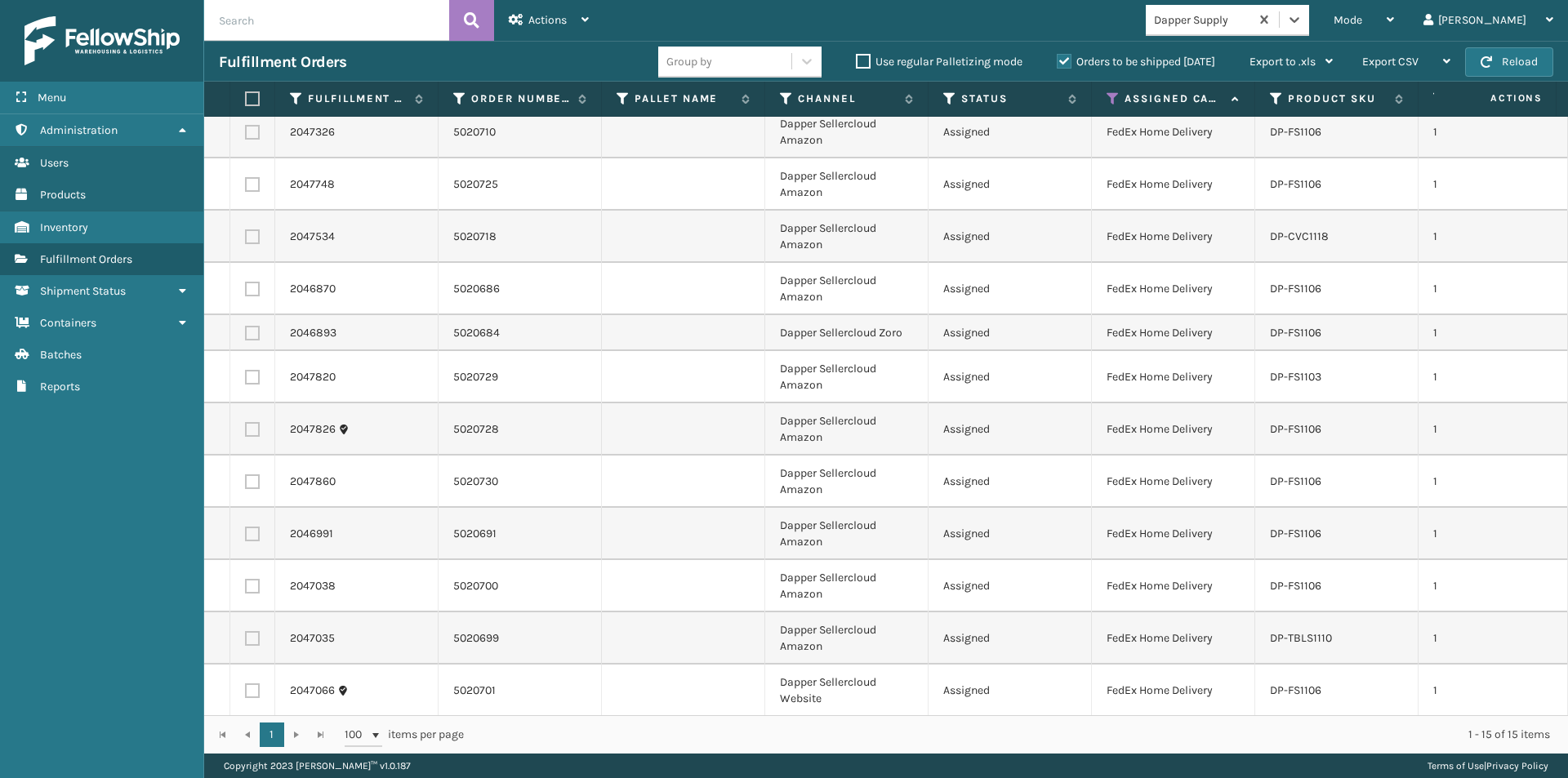
scroll to position [181, 0]
click at [248, 99] on label at bounding box center [250, 99] width 10 height 14
click at [246, 99] on input "checkbox" at bounding box center [245, 99] width 1 height 11
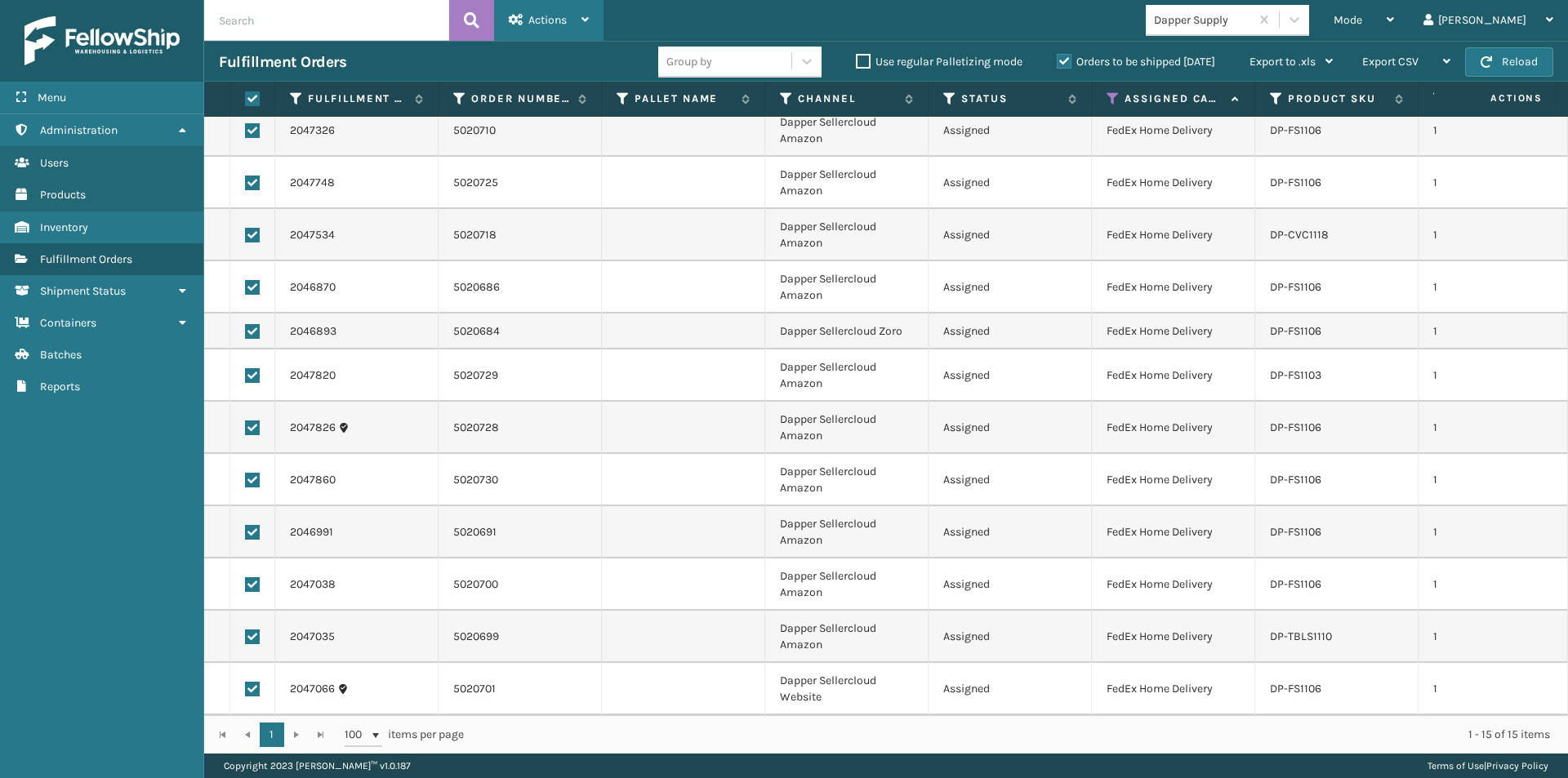
click at [582, 17] on icon at bounding box center [585, 20] width 8 height 11
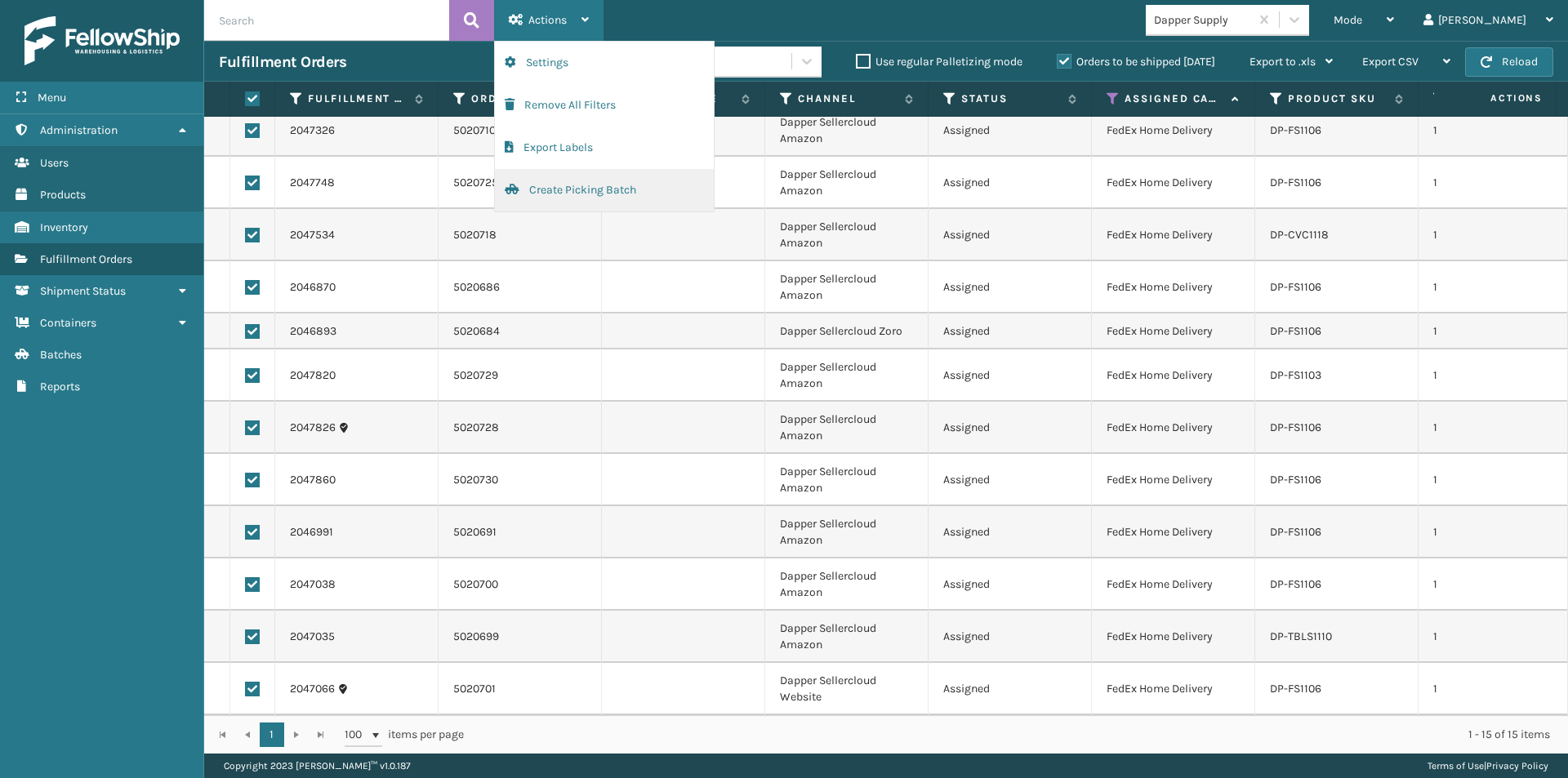
click at [560, 193] on button "Create Picking Batch" at bounding box center [604, 190] width 219 height 42
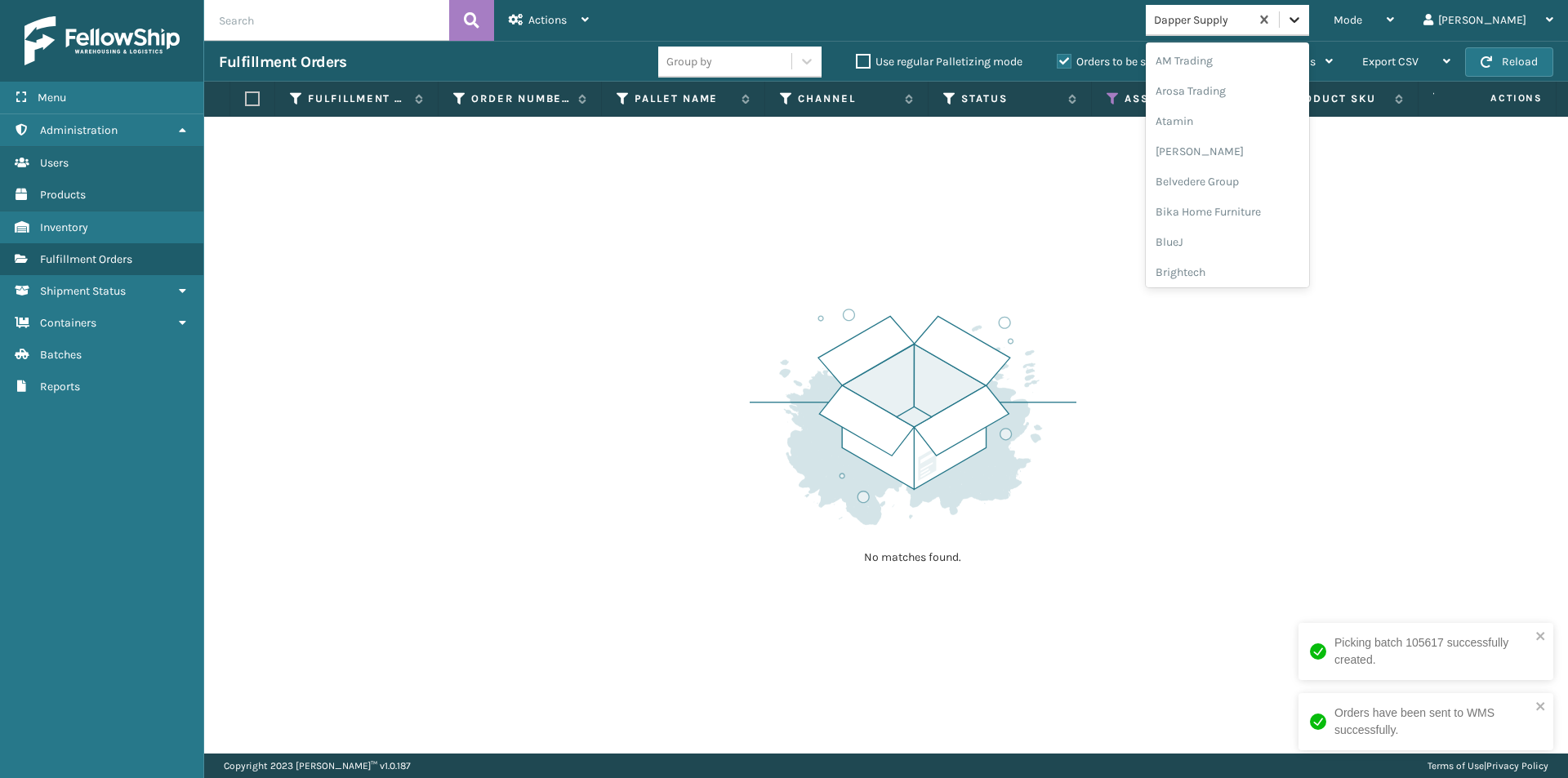
click at [1303, 27] on icon at bounding box center [1294, 19] width 16 height 16
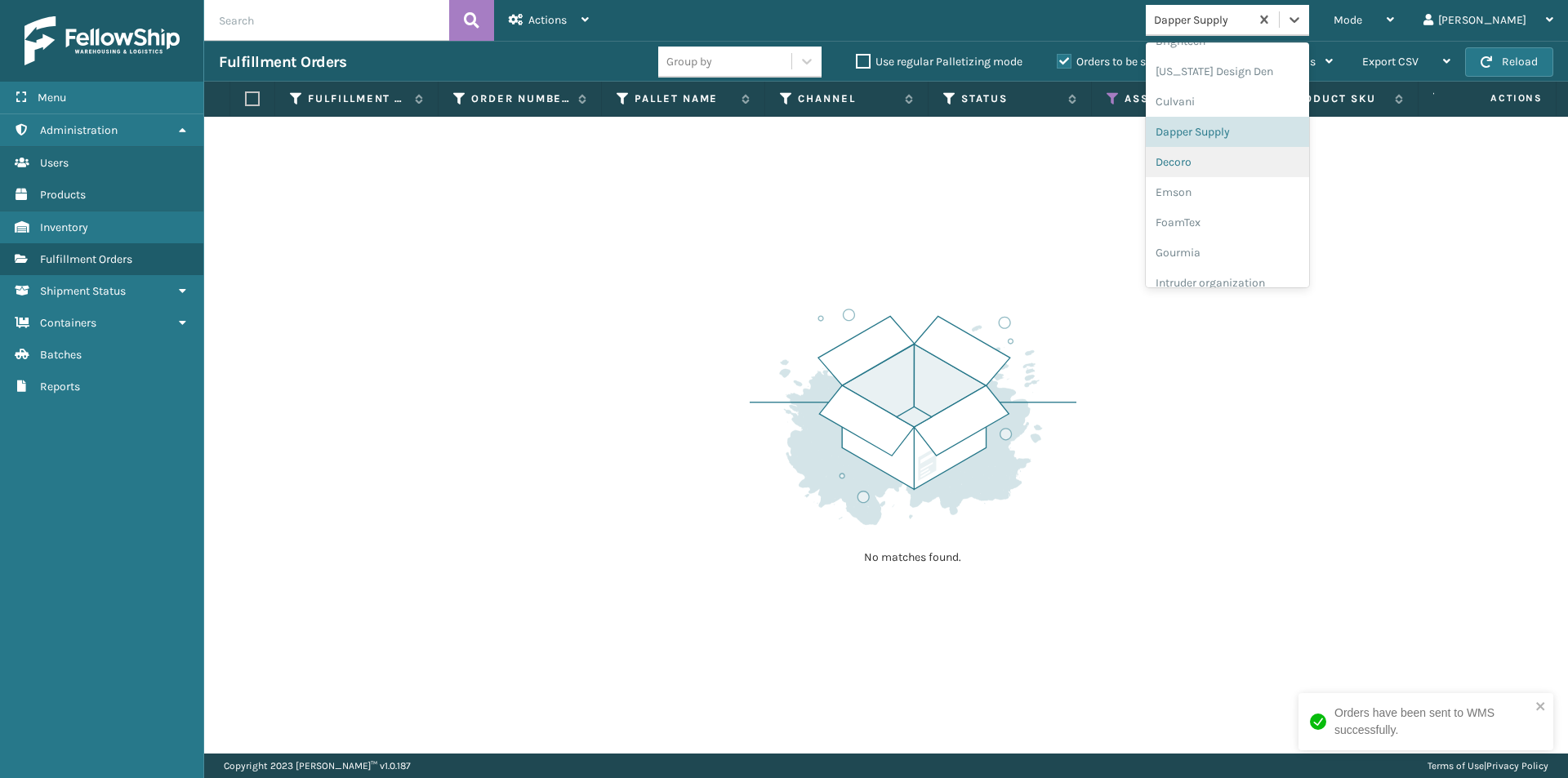
click at [1261, 169] on div "Decoro" at bounding box center [1227, 163] width 164 height 31
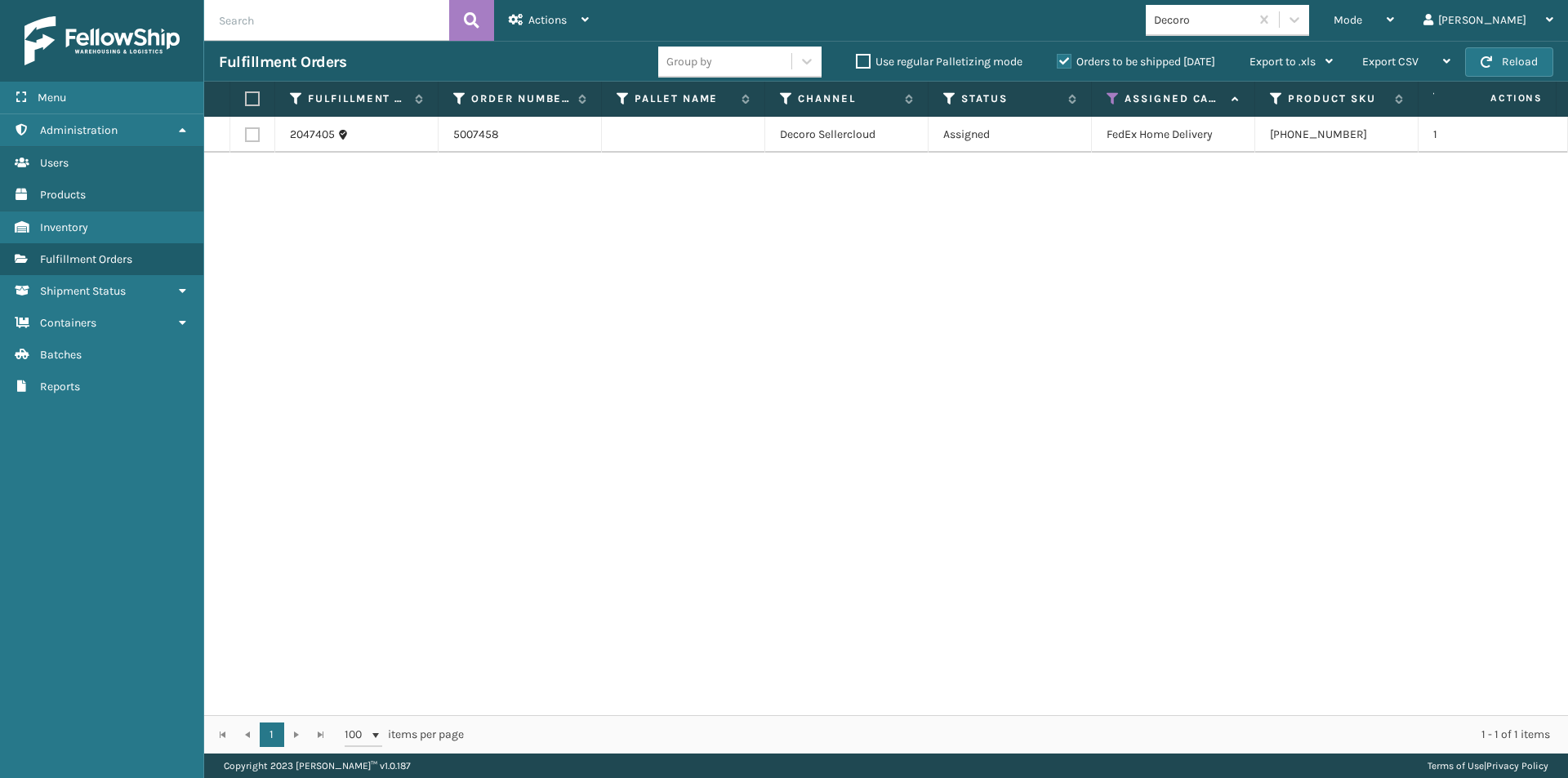
click at [248, 103] on label at bounding box center [250, 99] width 10 height 14
click at [246, 103] on input "checkbox" at bounding box center [245, 99] width 1 height 11
click at [577, 16] on div "Actions" at bounding box center [549, 20] width 80 height 41
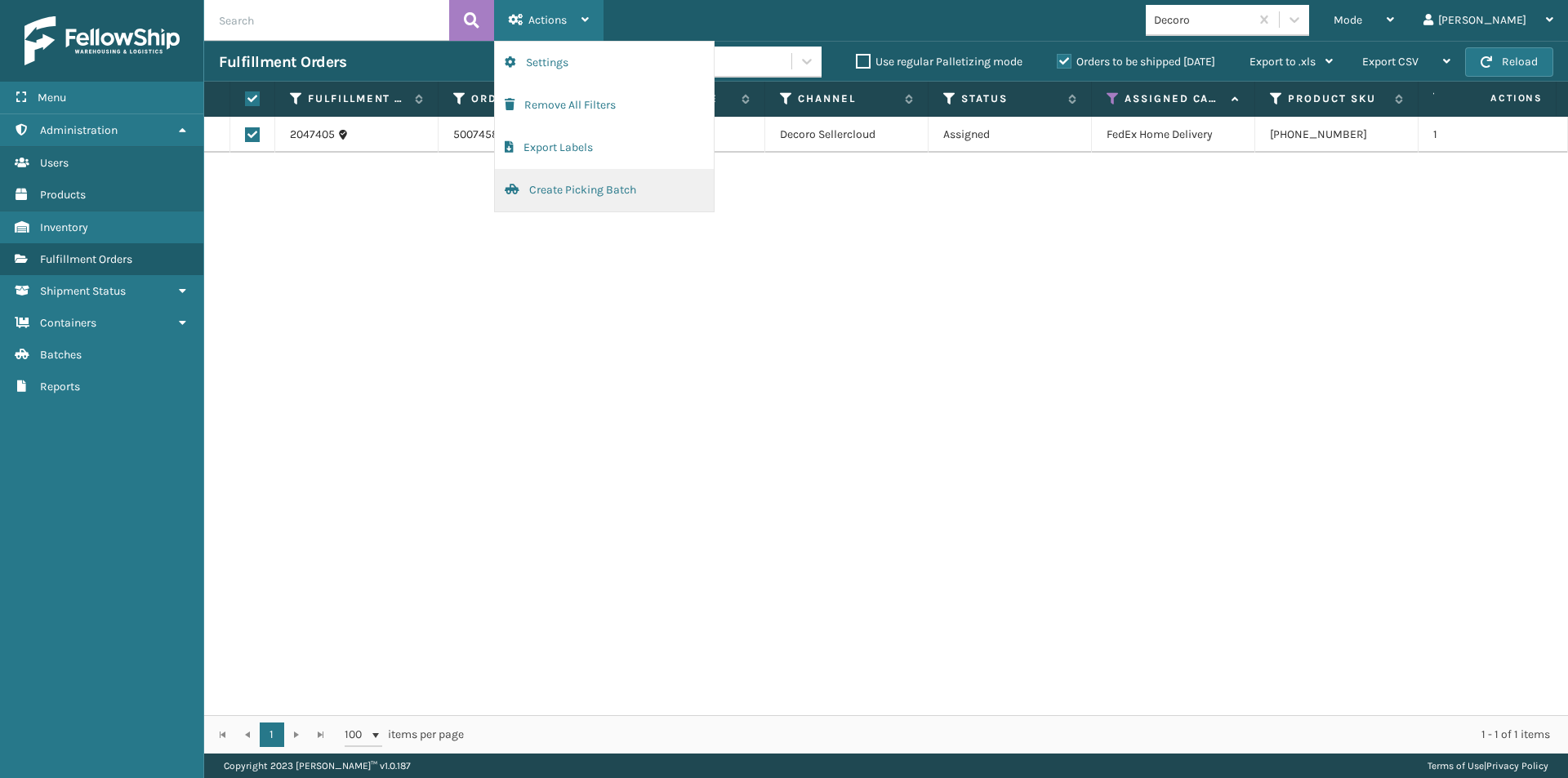
click at [567, 187] on button "Create Picking Batch" at bounding box center [604, 190] width 219 height 42
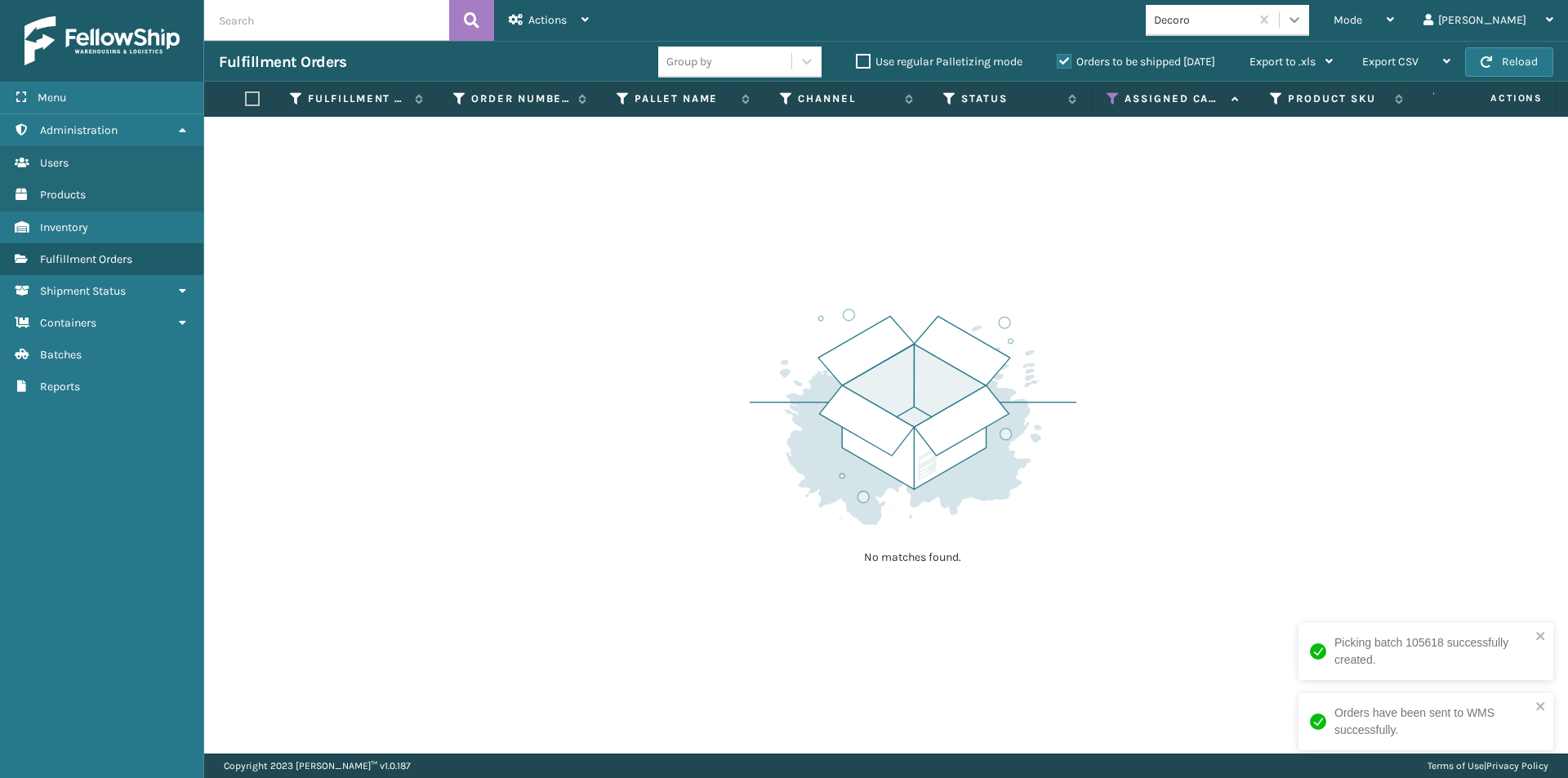
click at [1303, 19] on icon at bounding box center [1294, 19] width 16 height 16
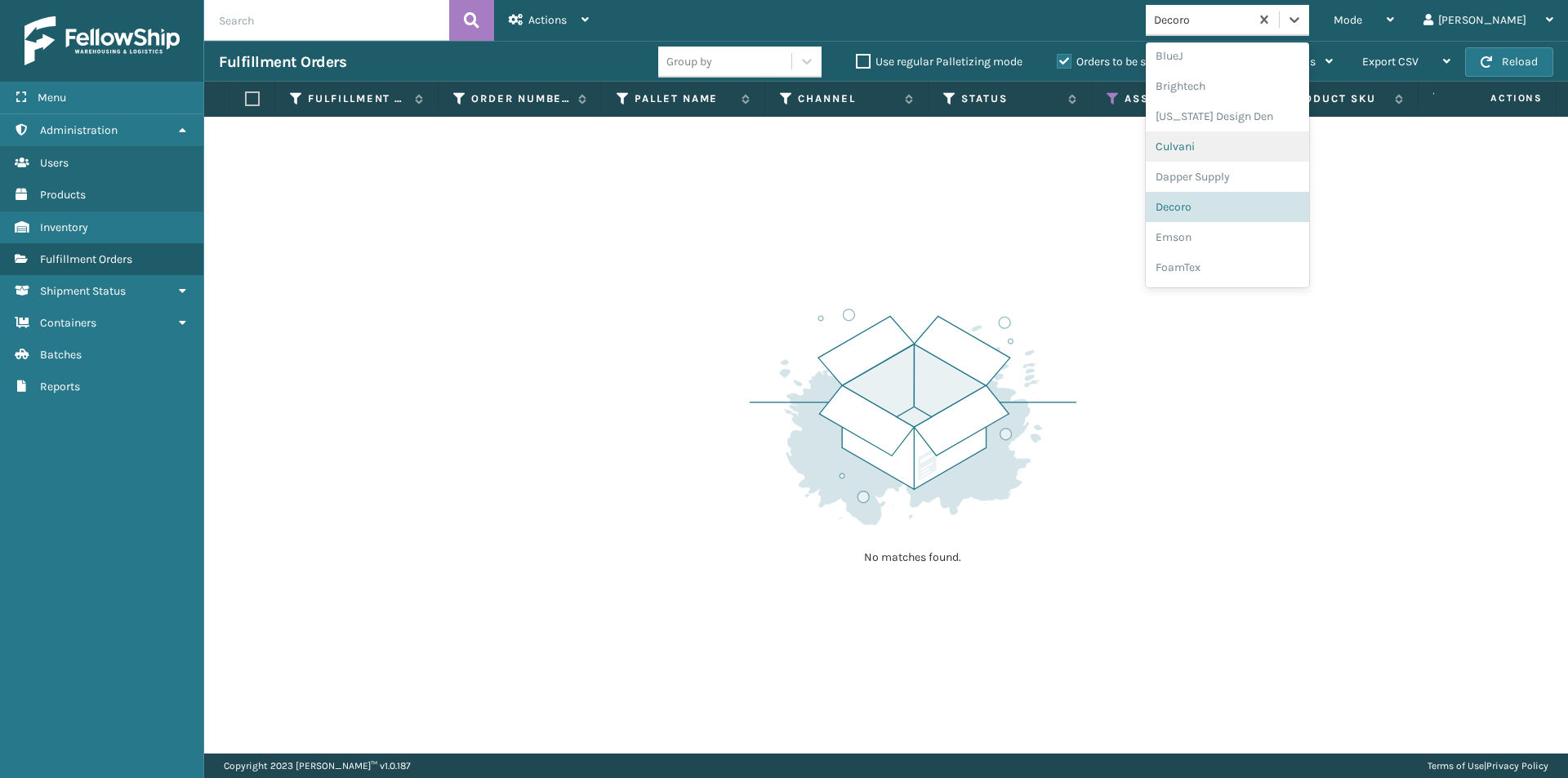
scroll to position [212, 0]
click at [1246, 209] on div "Emson" at bounding box center [1227, 211] width 164 height 31
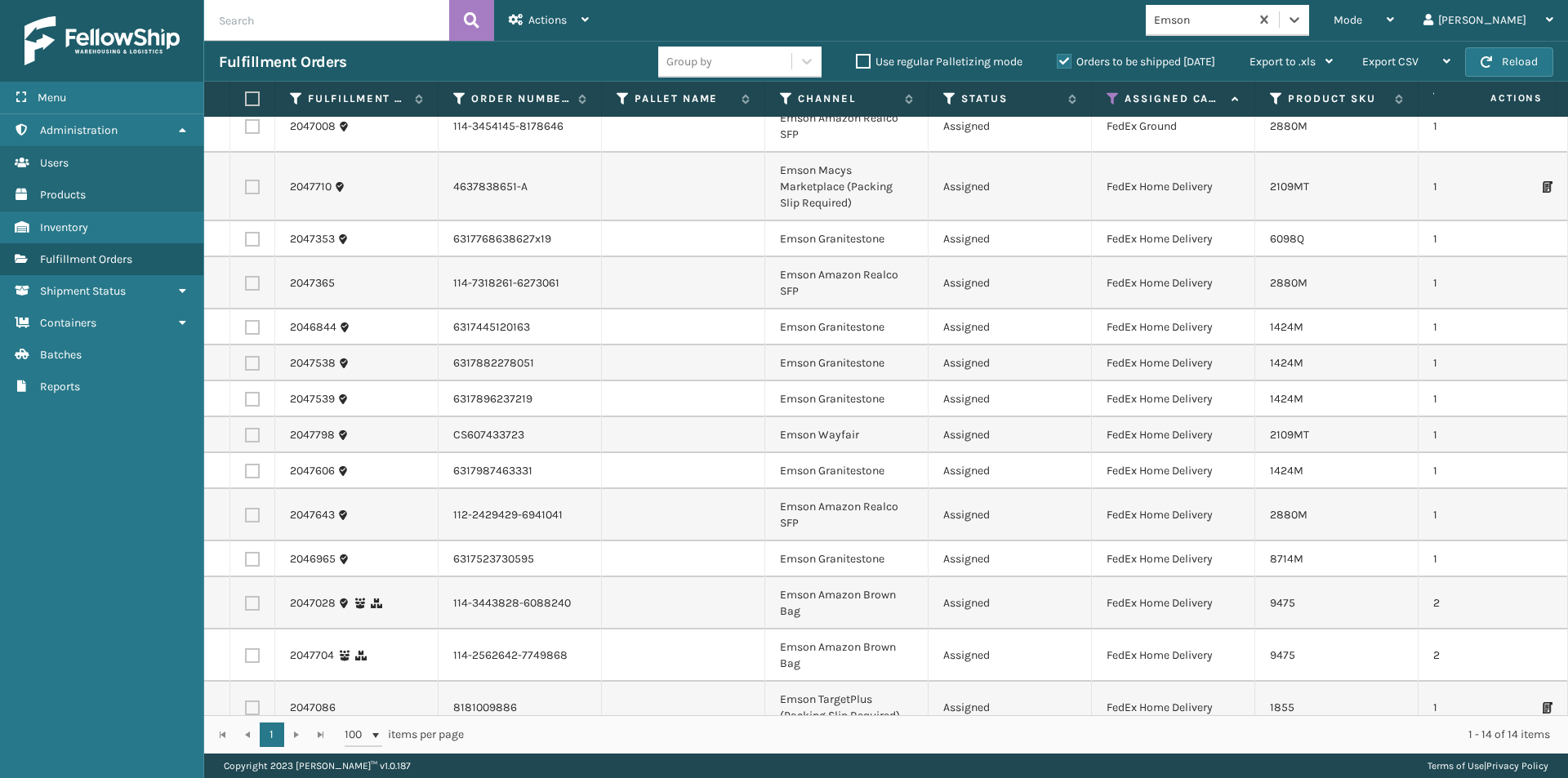
scroll to position [0, 0]
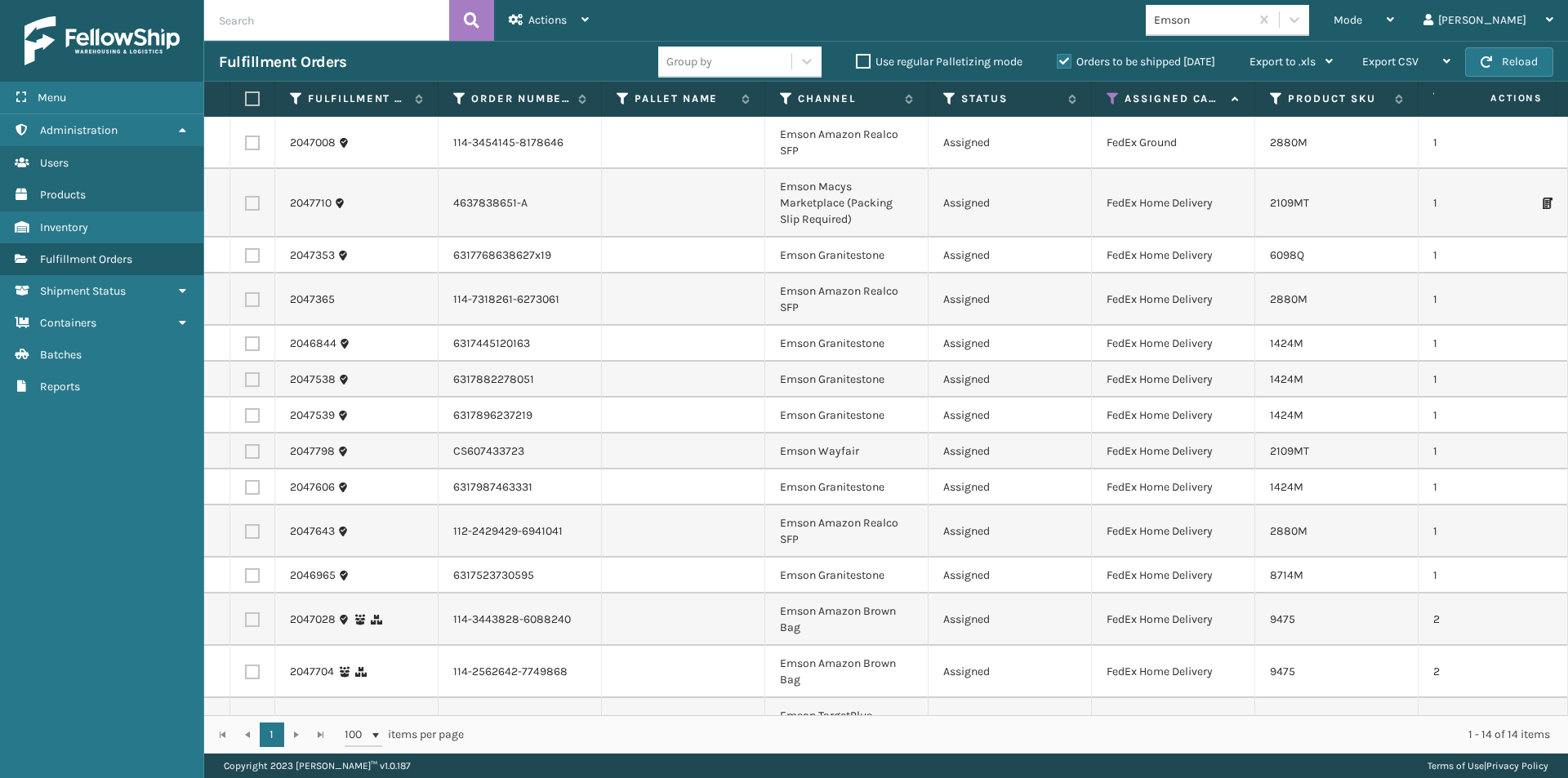
click at [247, 97] on label at bounding box center [250, 99] width 10 height 14
click at [246, 97] on input "checkbox" at bounding box center [245, 99] width 1 height 11
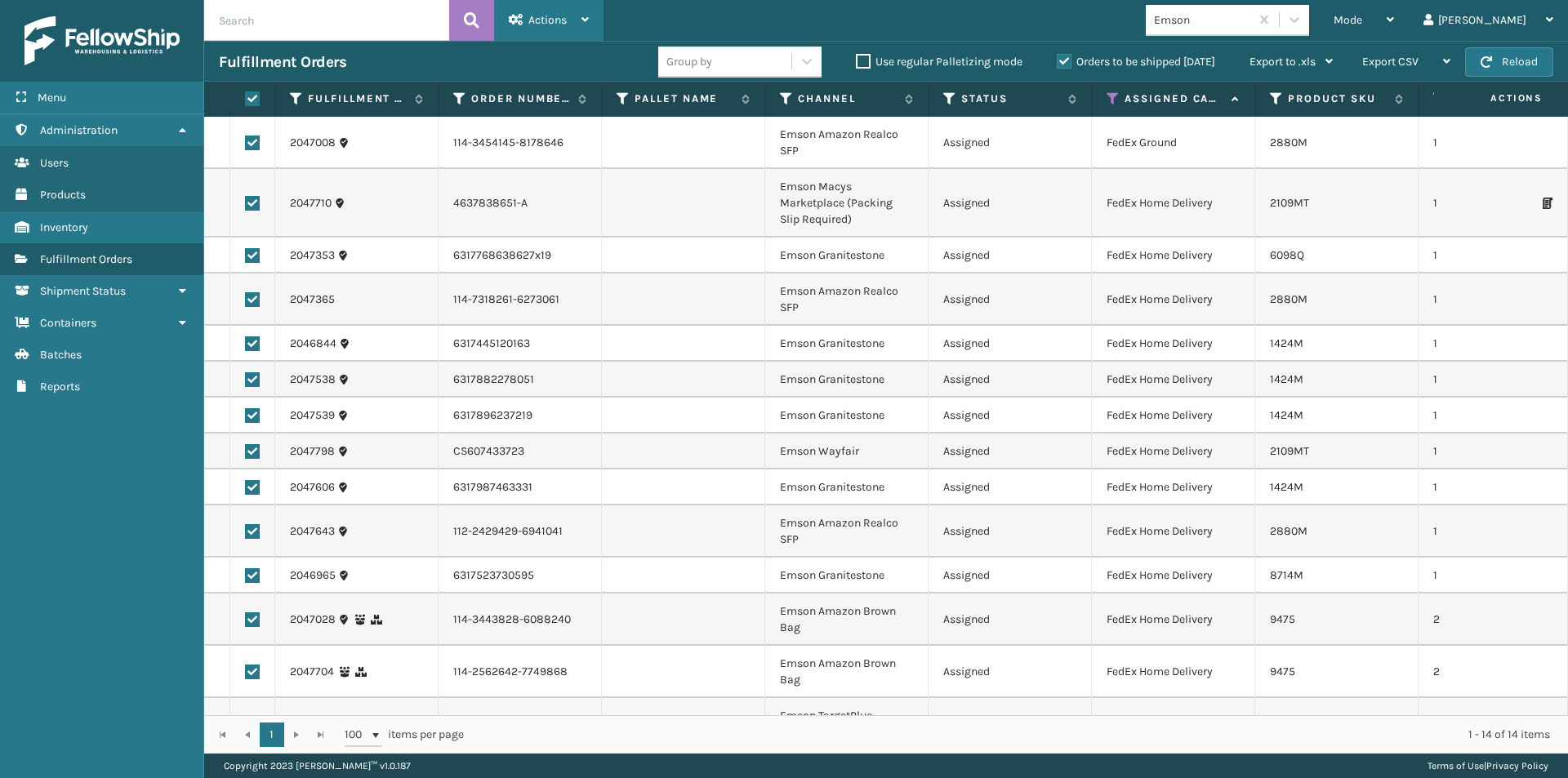
click at [582, 15] on icon at bounding box center [585, 20] width 8 height 11
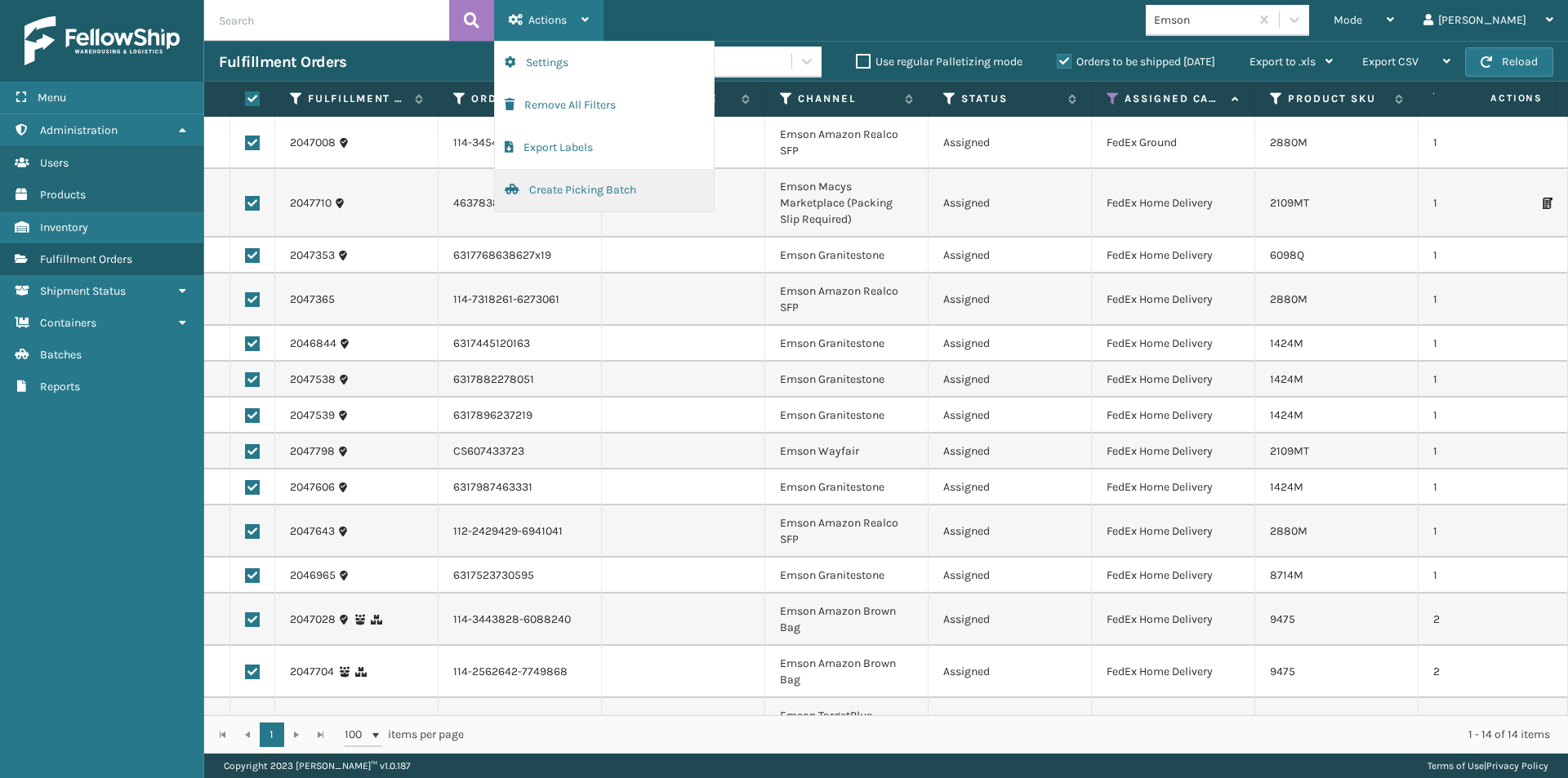
click at [558, 197] on button "Create Picking Batch" at bounding box center [604, 190] width 219 height 42
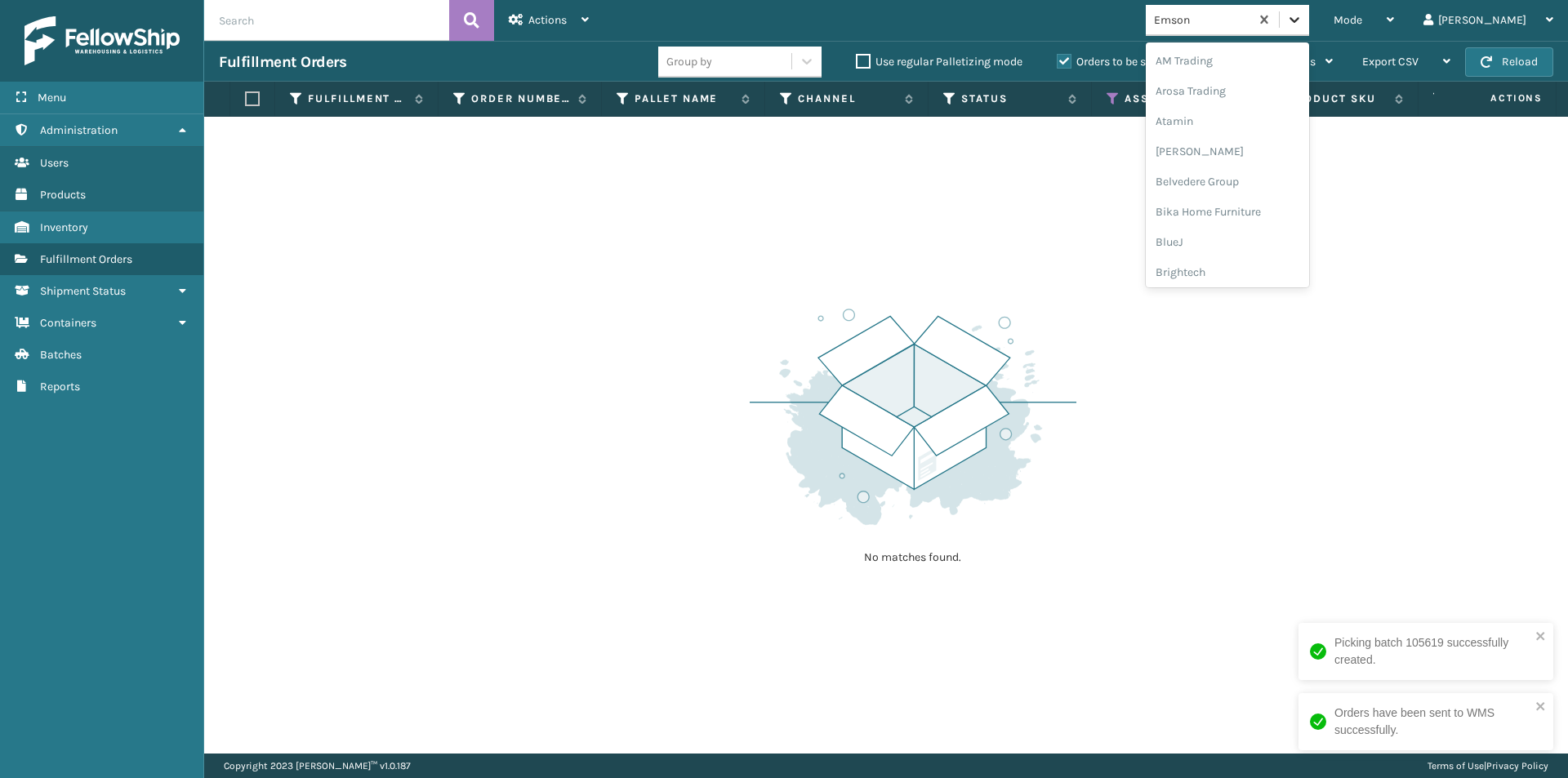
drag, startPoint x: 1355, startPoint y: 18, endPoint x: 1350, endPoint y: 30, distance: 13.0
click at [1299, 19] on icon at bounding box center [1294, 20] width 10 height 6
click at [1253, 212] on div "FoamTex" at bounding box center [1227, 211] width 164 height 31
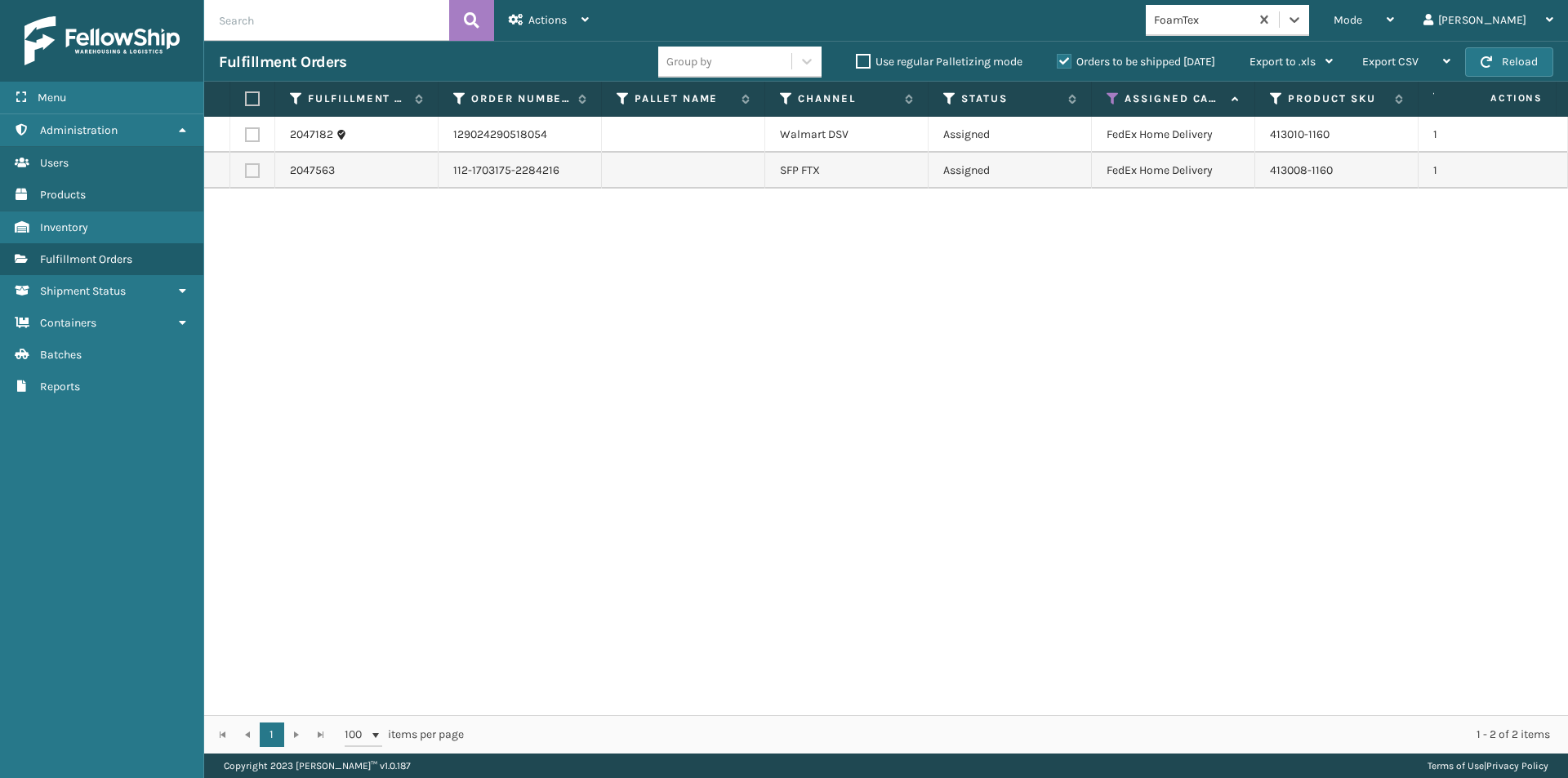
click at [242, 87] on th at bounding box center [253, 99] width 45 height 35
click at [253, 96] on label at bounding box center [250, 99] width 10 height 14
click at [246, 96] on input "checkbox" at bounding box center [245, 99] width 1 height 11
click at [582, 18] on icon at bounding box center [585, 20] width 8 height 11
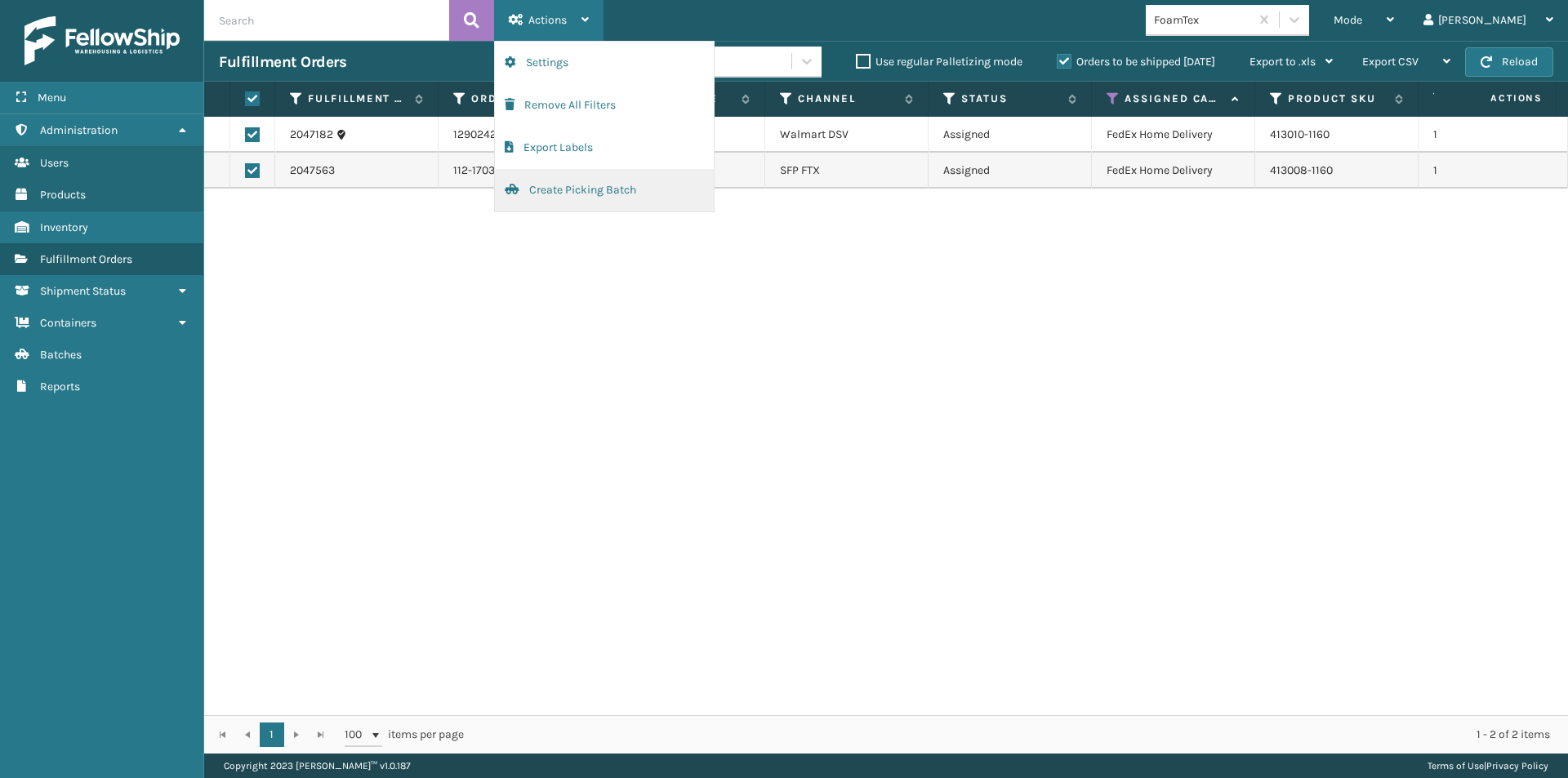
click at [552, 177] on button "Create Picking Batch" at bounding box center [604, 190] width 219 height 42
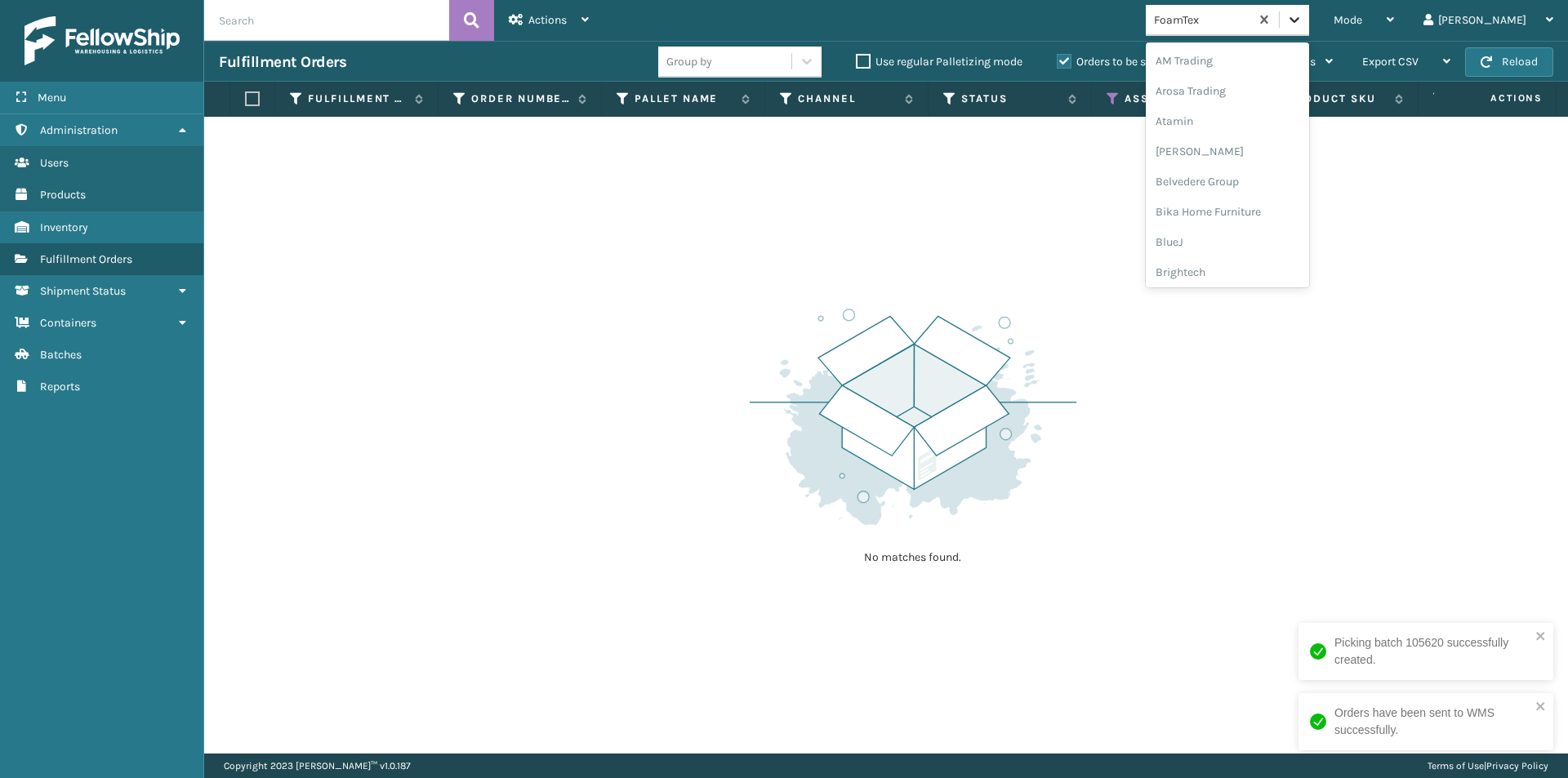
click at [1310, 26] on div at bounding box center [1294, 19] width 30 height 30
click at [1293, 211] on div "Gourmia" at bounding box center [1227, 211] width 164 height 31
drag, startPoint x: 1354, startPoint y: 23, endPoint x: 1332, endPoint y: 85, distance: 65.8
click at [1303, 24] on icon at bounding box center [1294, 19] width 16 height 16
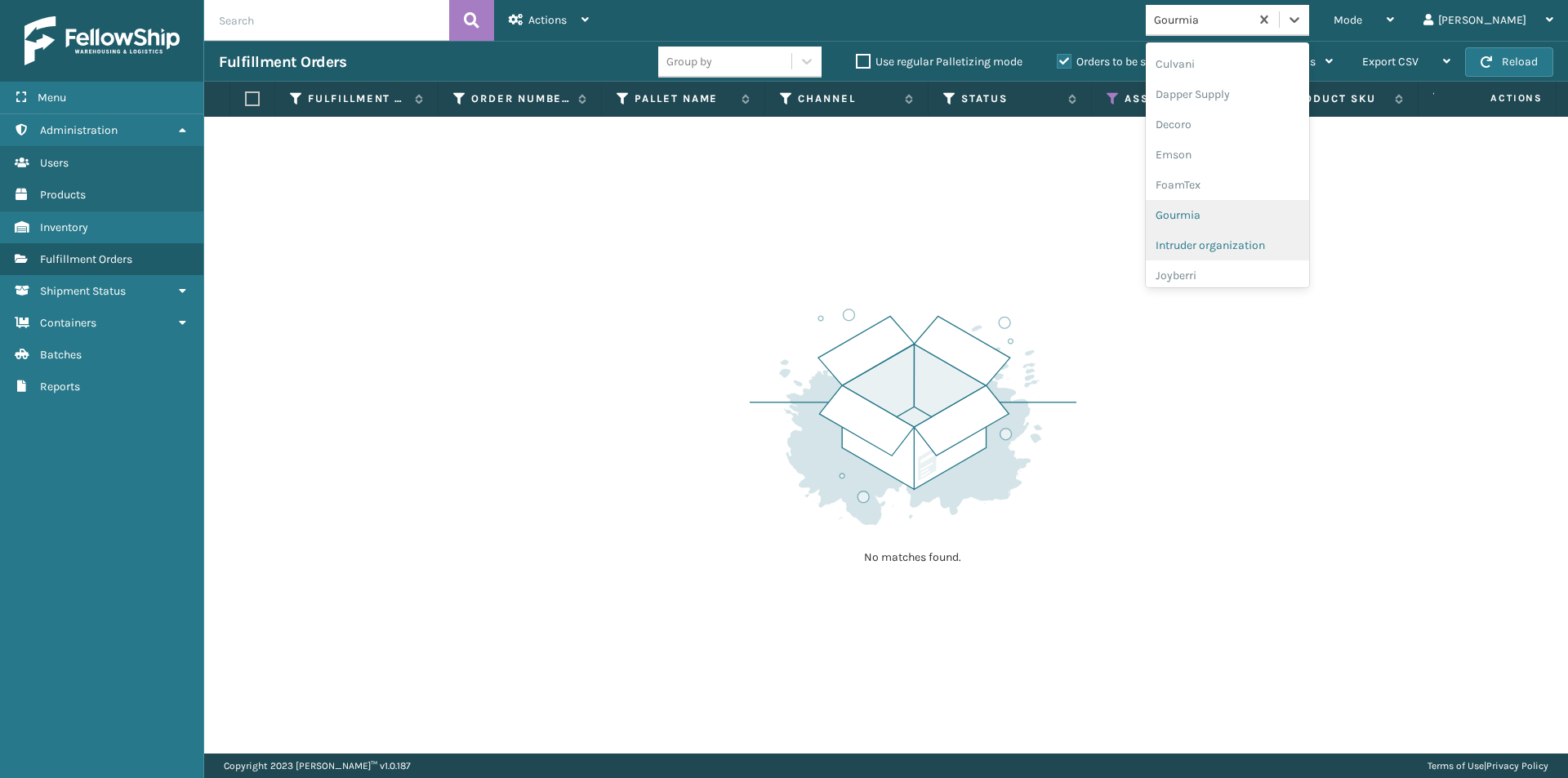
scroll to position [303, 0]
click at [1268, 212] on div "Intruder organization" at bounding box center [1227, 211] width 164 height 31
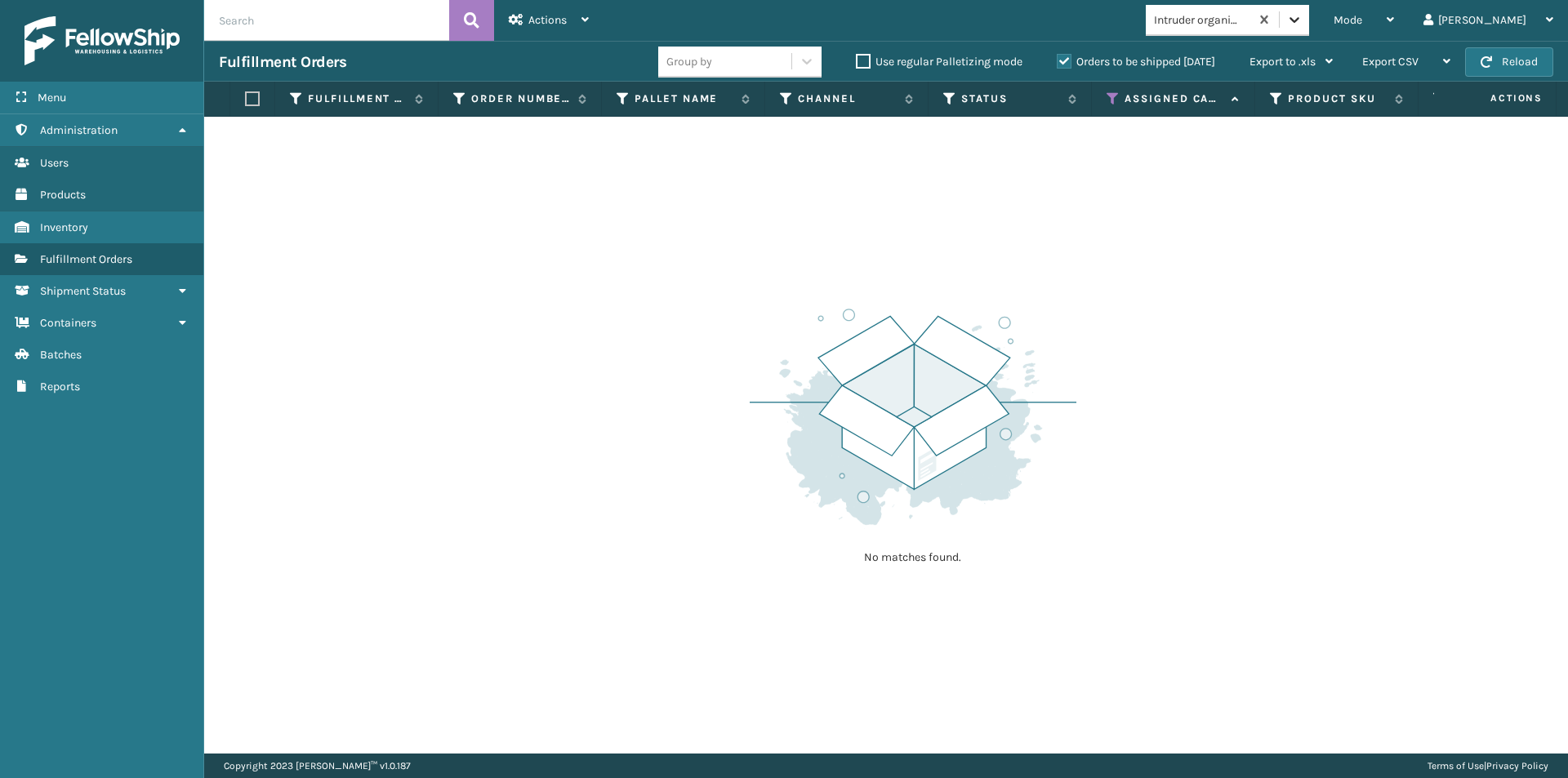
click at [1303, 17] on icon at bounding box center [1294, 19] width 16 height 16
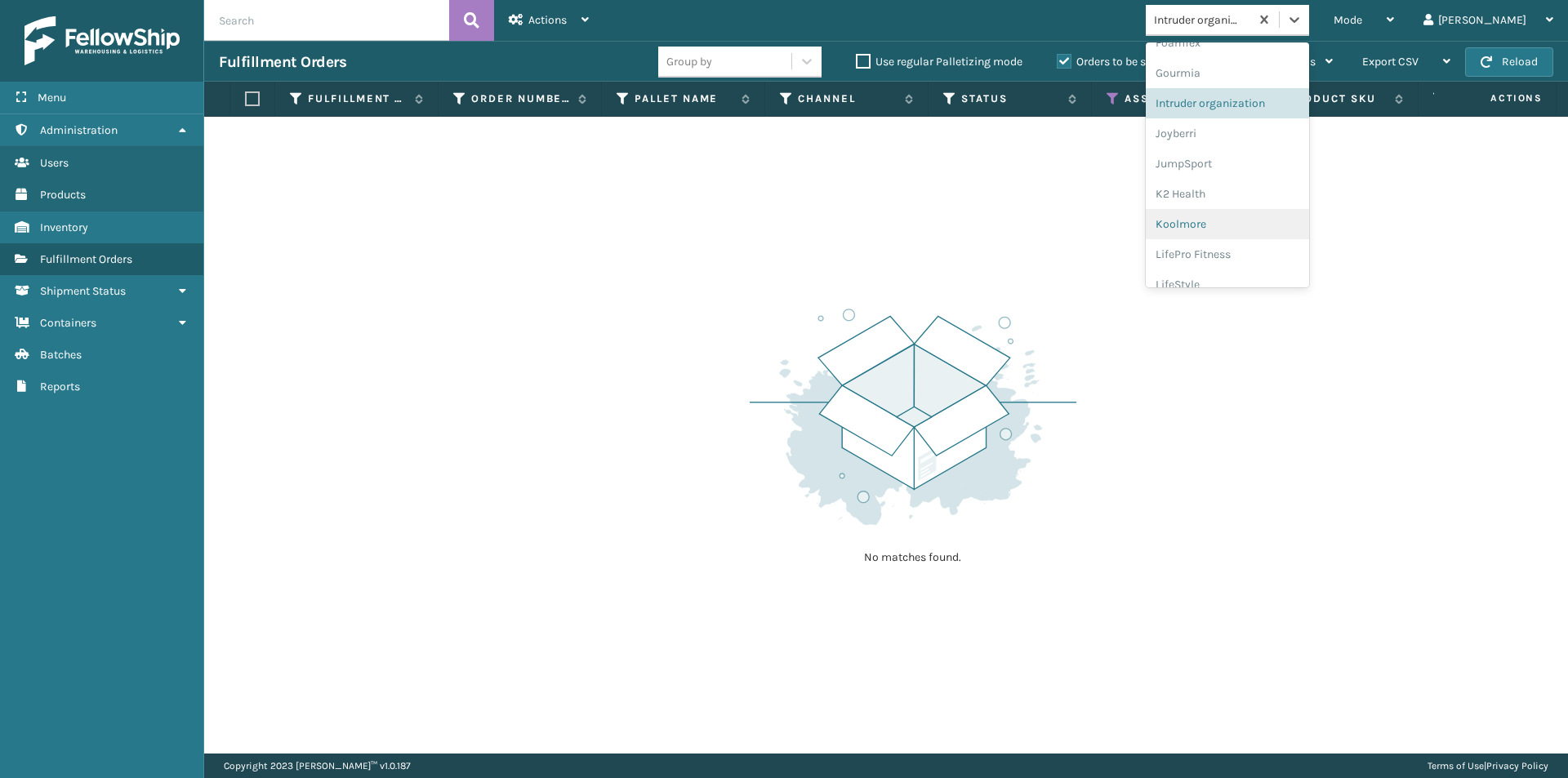
scroll to position [414, 0]
click at [1246, 136] on div "Joyberri" at bounding box center [1227, 129] width 164 height 31
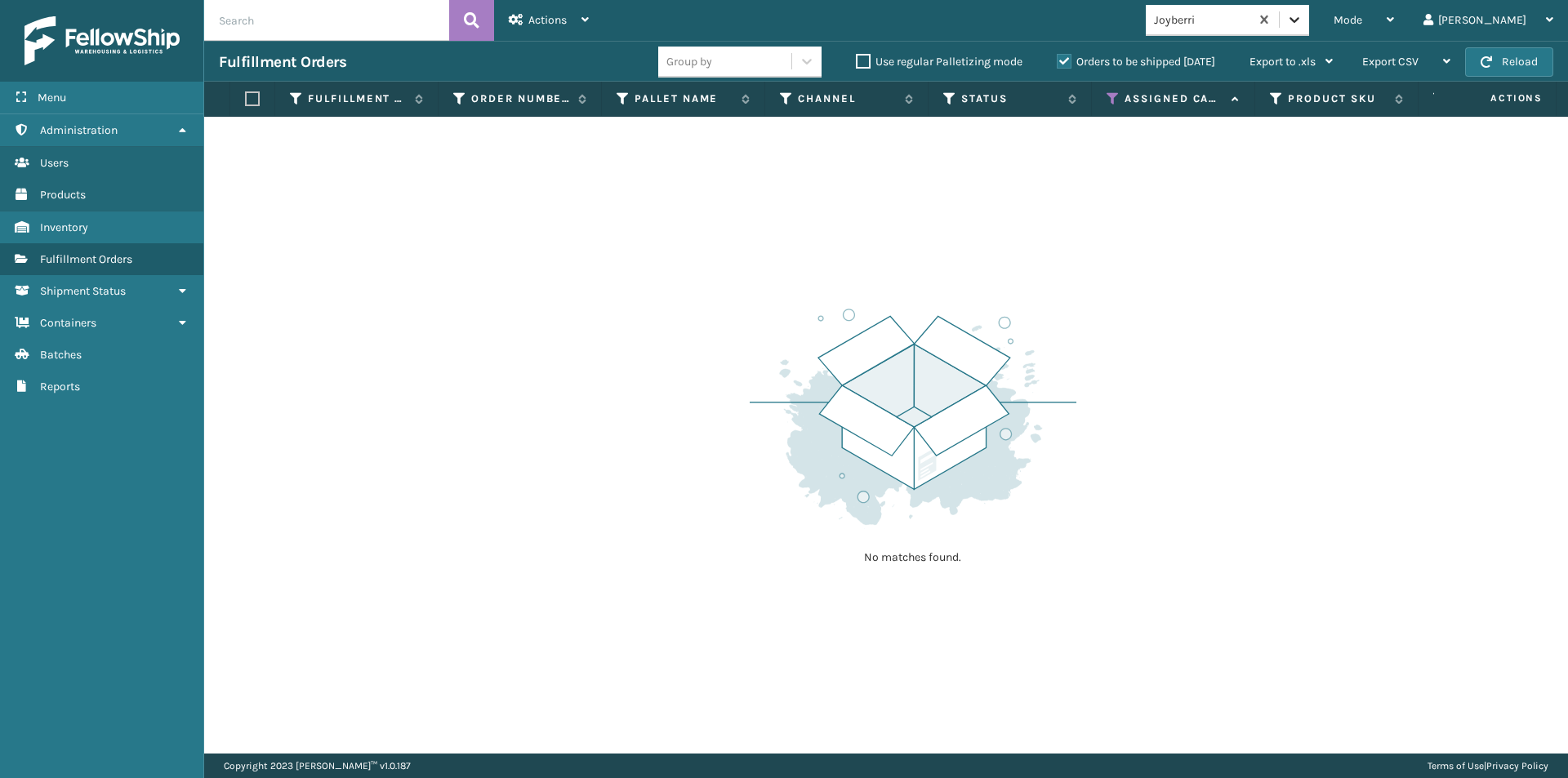
click at [1310, 9] on div at bounding box center [1294, 19] width 30 height 30
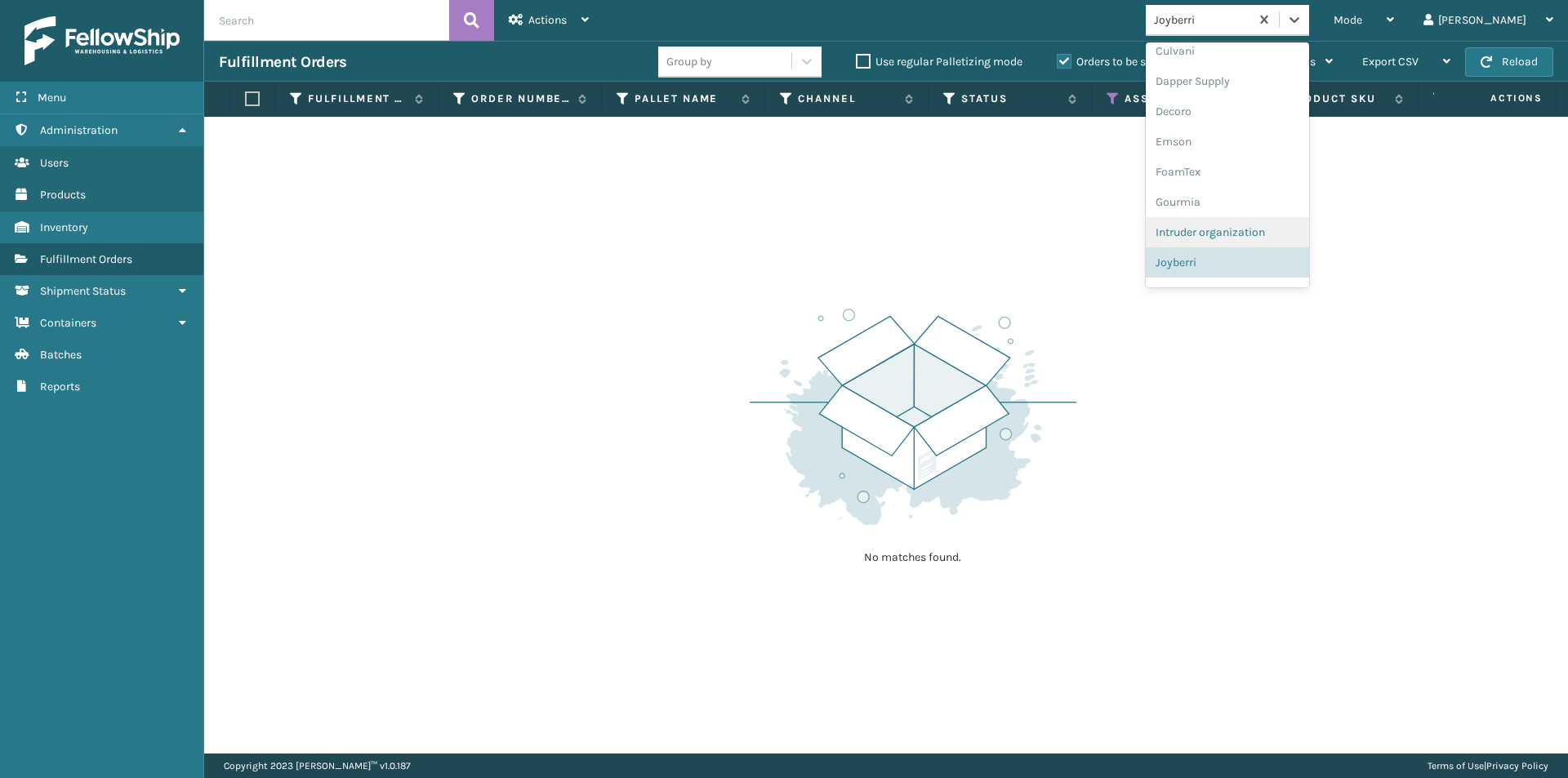
scroll to position [364, 0]
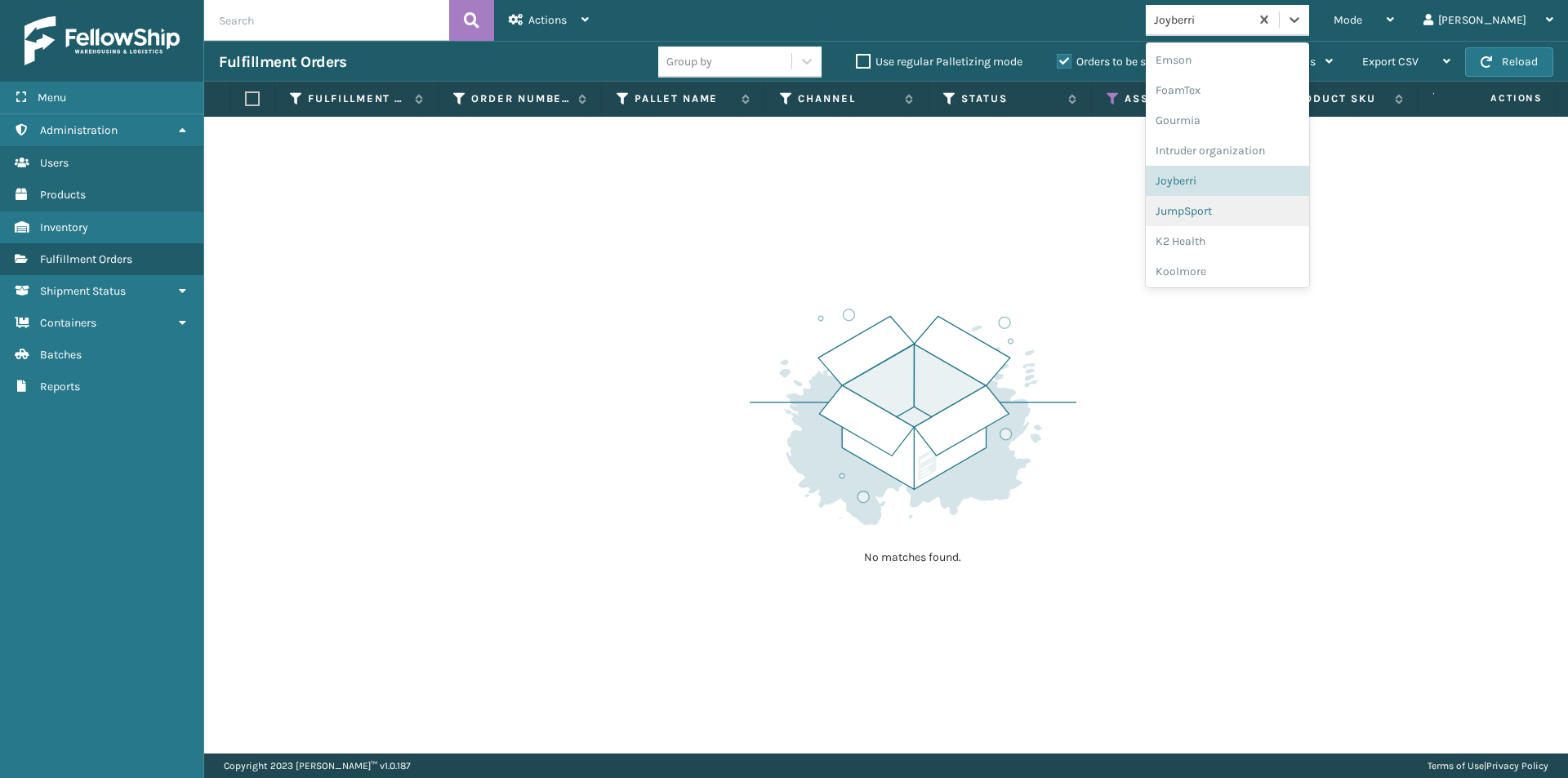
click at [1228, 214] on div "JumpSport" at bounding box center [1227, 211] width 164 height 31
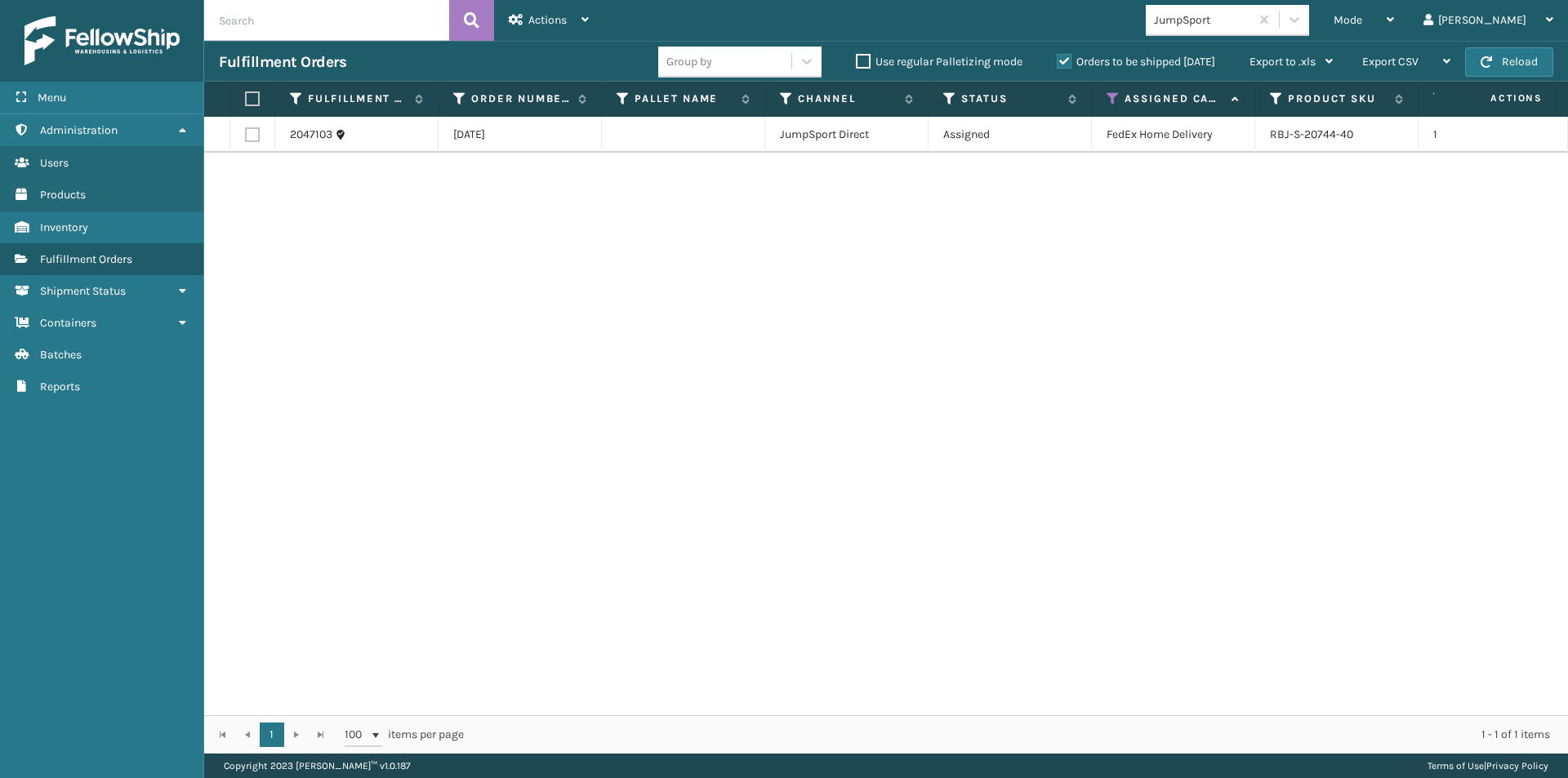
click at [247, 100] on label at bounding box center [250, 99] width 10 height 14
click at [246, 100] on input "checkbox" at bounding box center [245, 99] width 1 height 11
click at [563, 12] on div "Actions" at bounding box center [549, 20] width 80 height 41
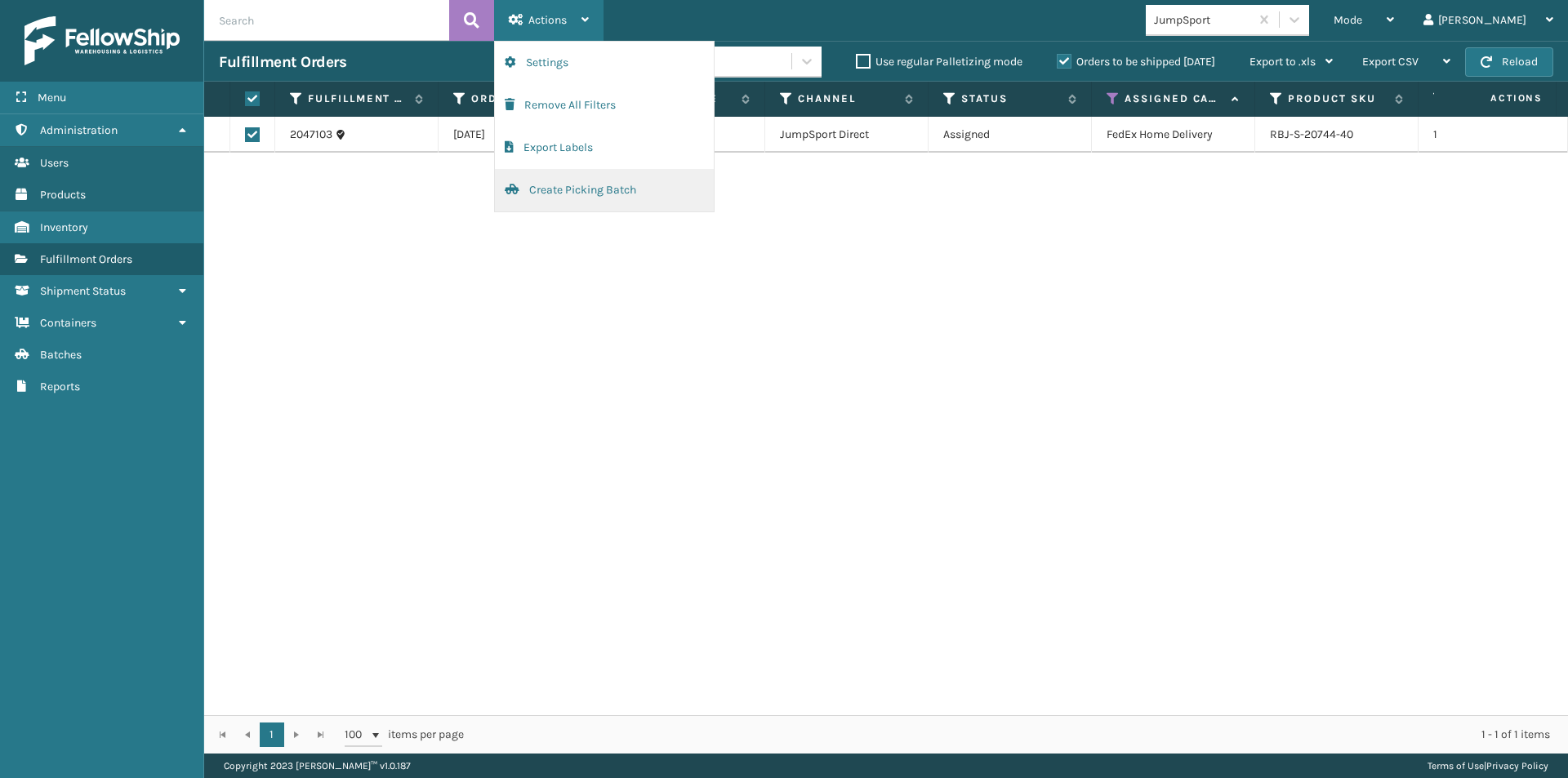
click at [566, 185] on button "Create Picking Batch" at bounding box center [604, 190] width 219 height 42
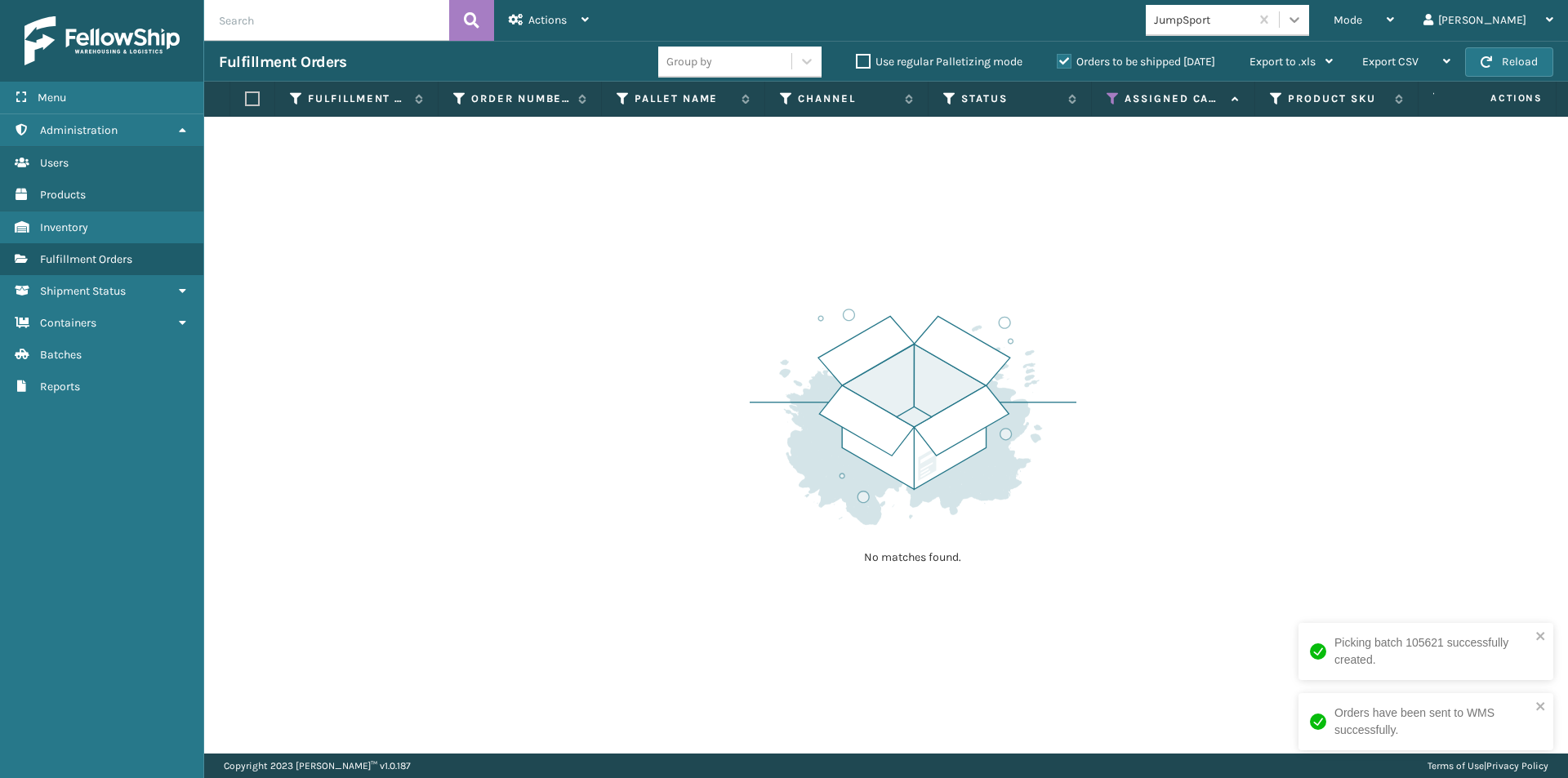
click at [1303, 11] on icon at bounding box center [1294, 19] width 16 height 16
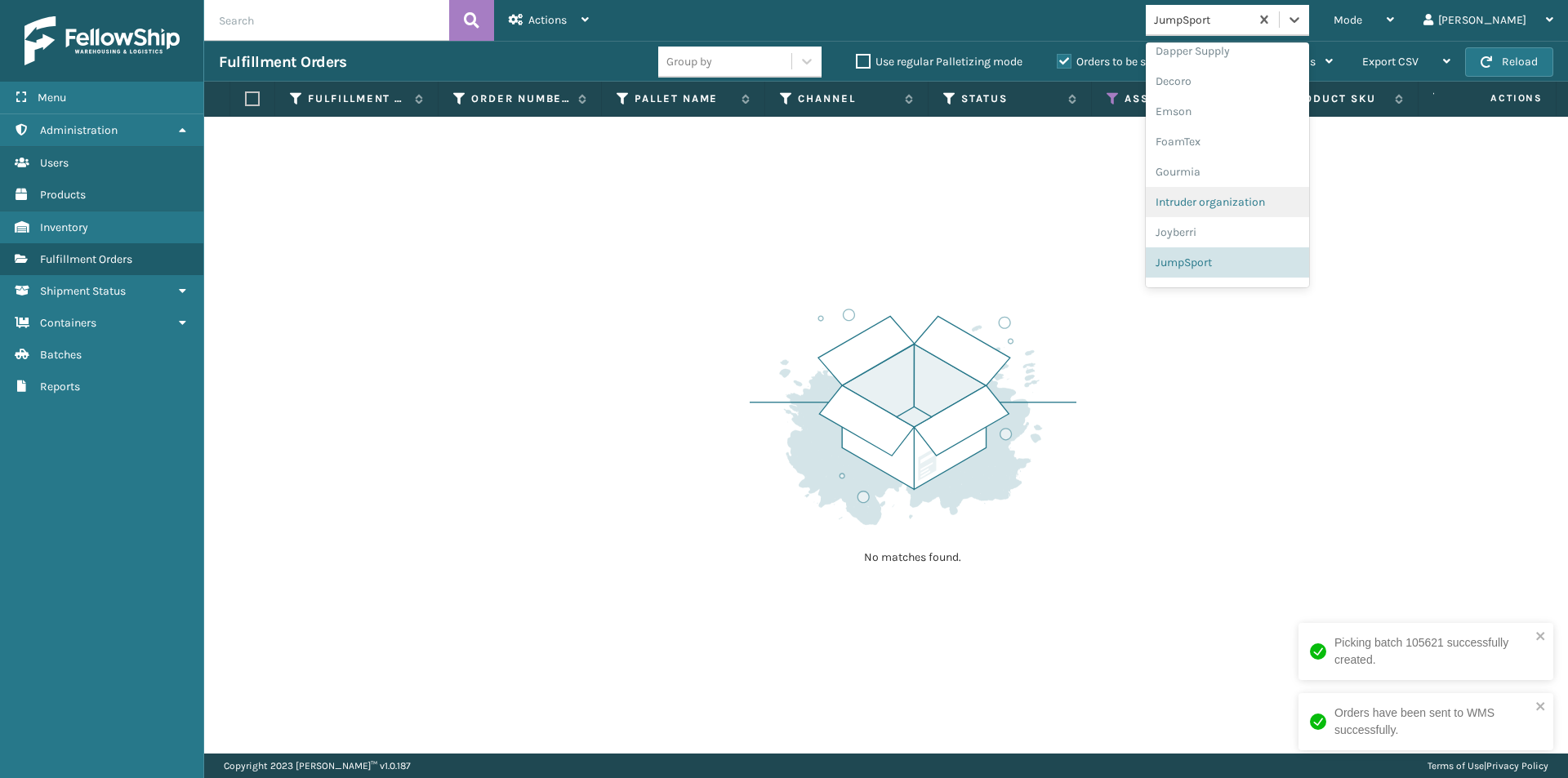
scroll to position [393, 0]
click at [1310, 215] on div "K2 Health" at bounding box center [1227, 211] width 164 height 31
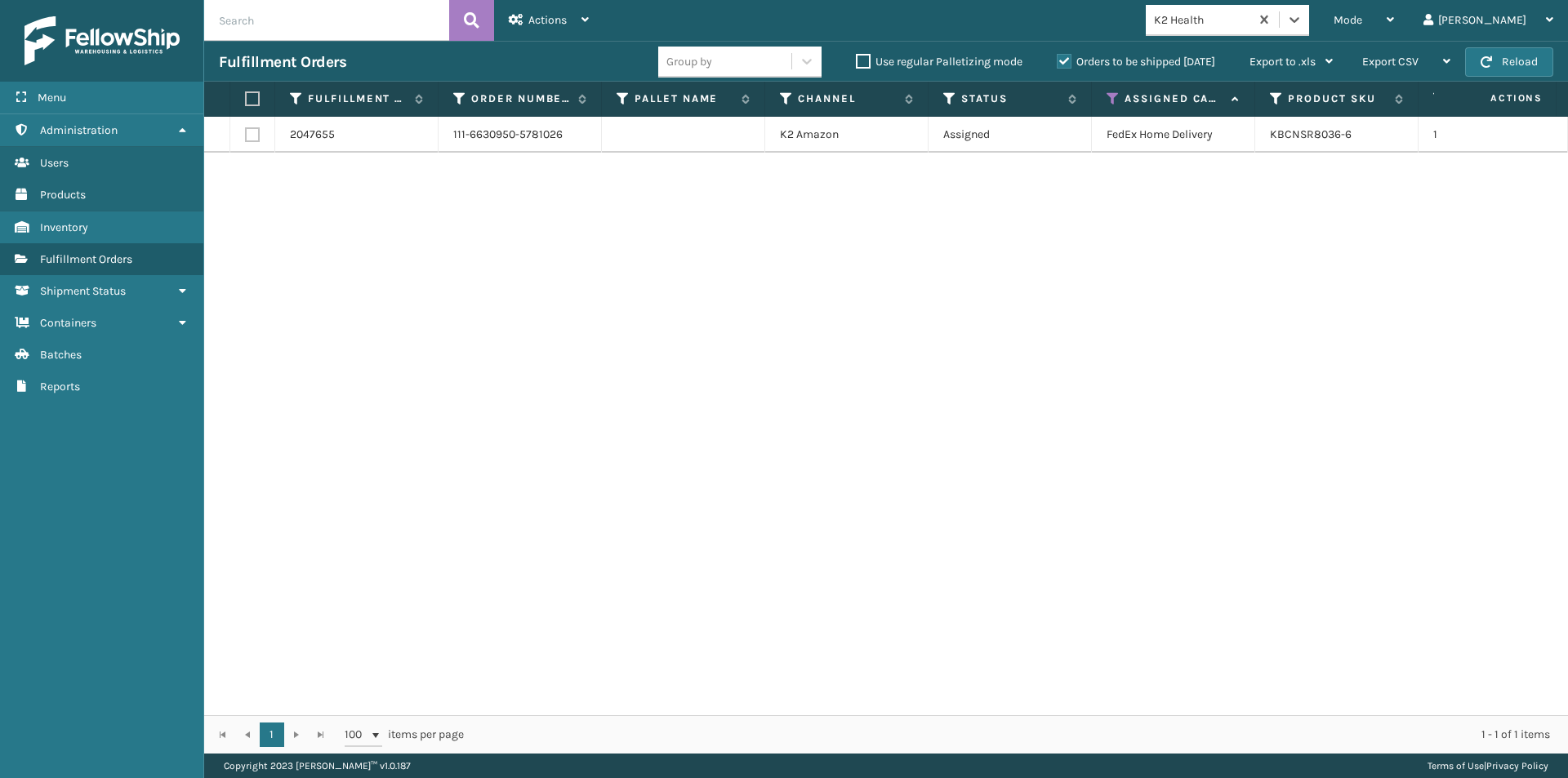
click at [248, 100] on label at bounding box center [250, 99] width 10 height 14
click at [246, 100] on input "checkbox" at bounding box center [245, 99] width 1 height 11
click at [586, 28] on div "Actions" at bounding box center [549, 20] width 80 height 41
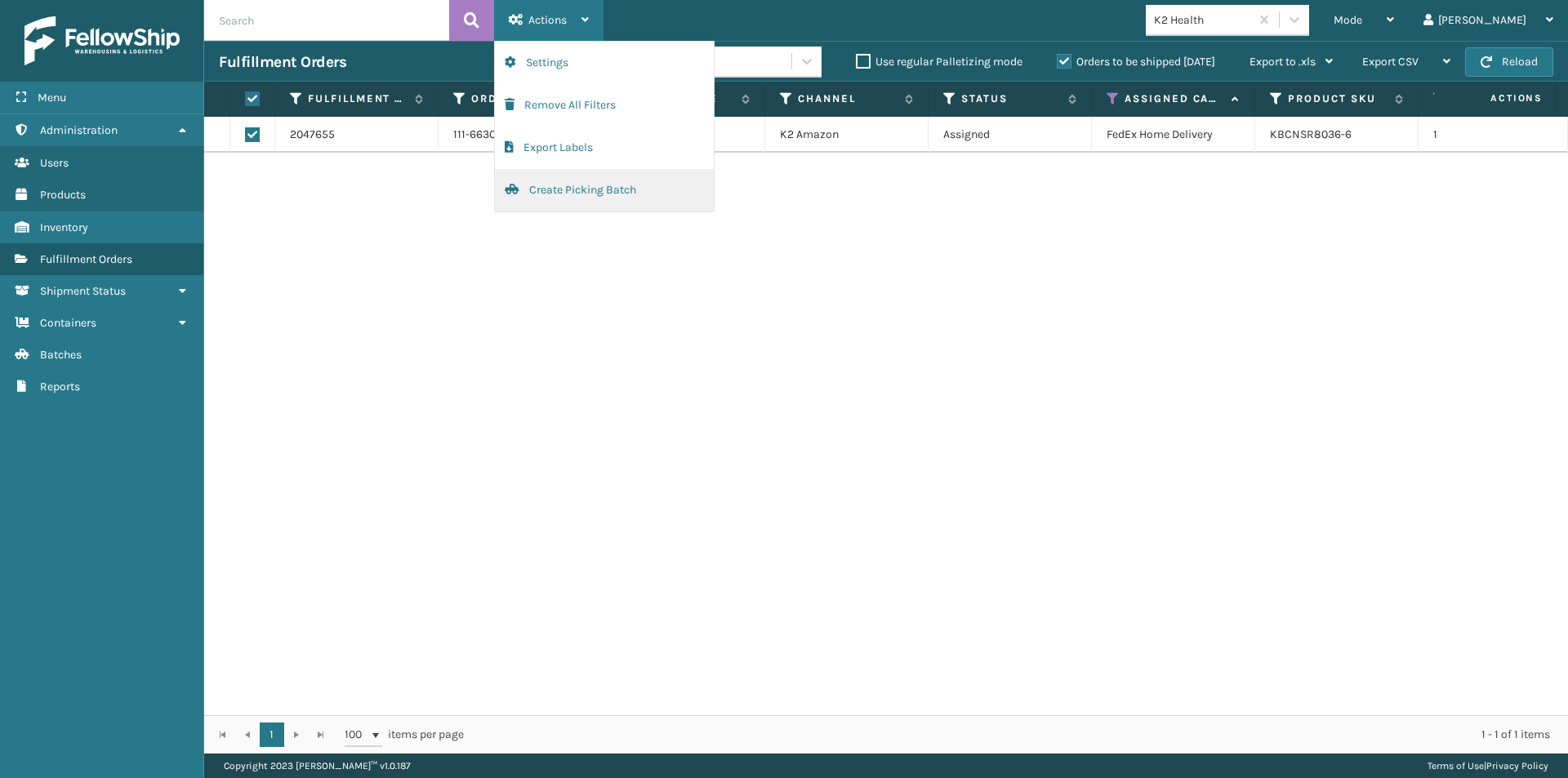
click at [565, 189] on button "Create Picking Batch" at bounding box center [604, 190] width 219 height 42
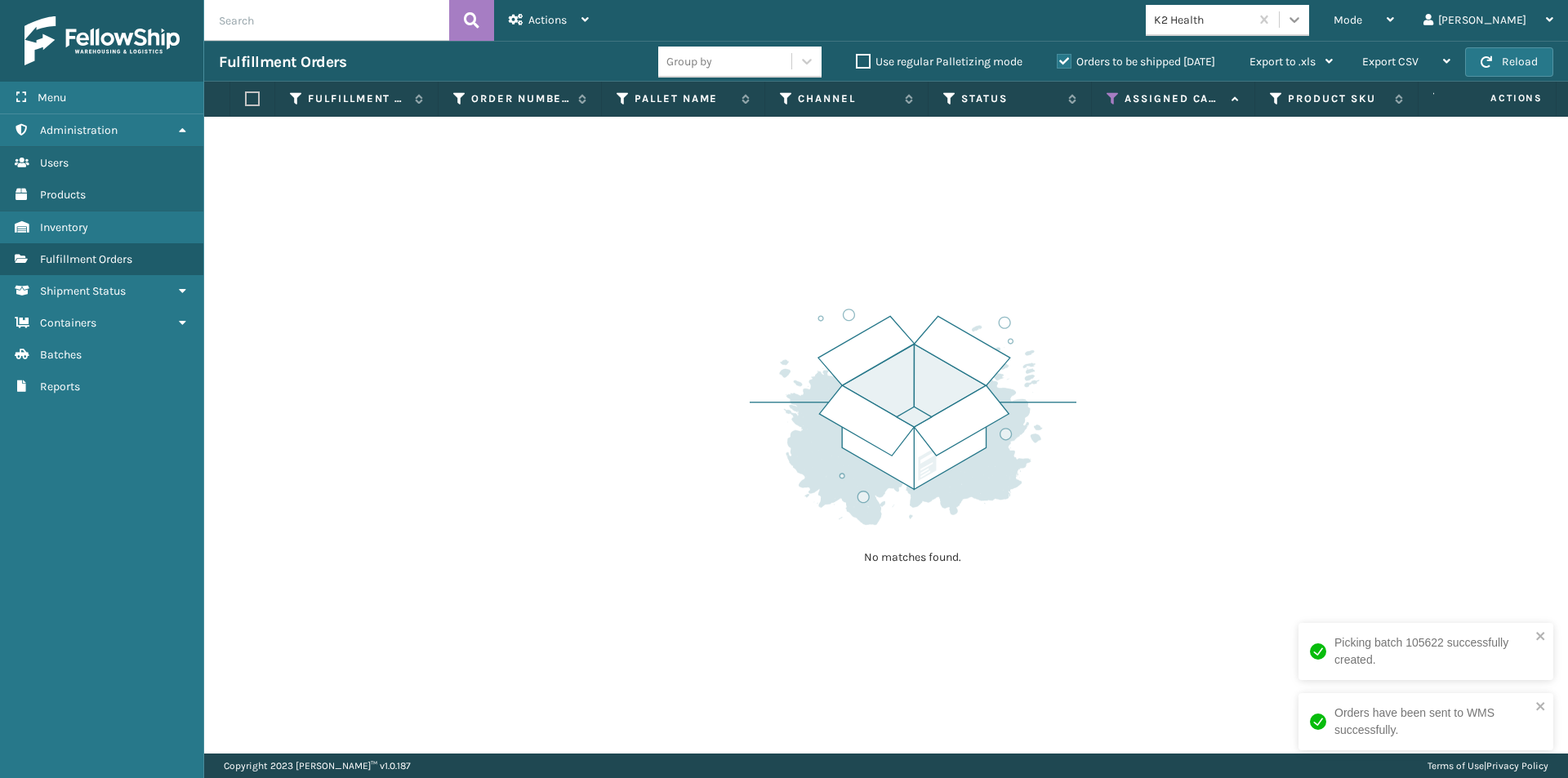
click at [1303, 27] on icon at bounding box center [1294, 19] width 16 height 16
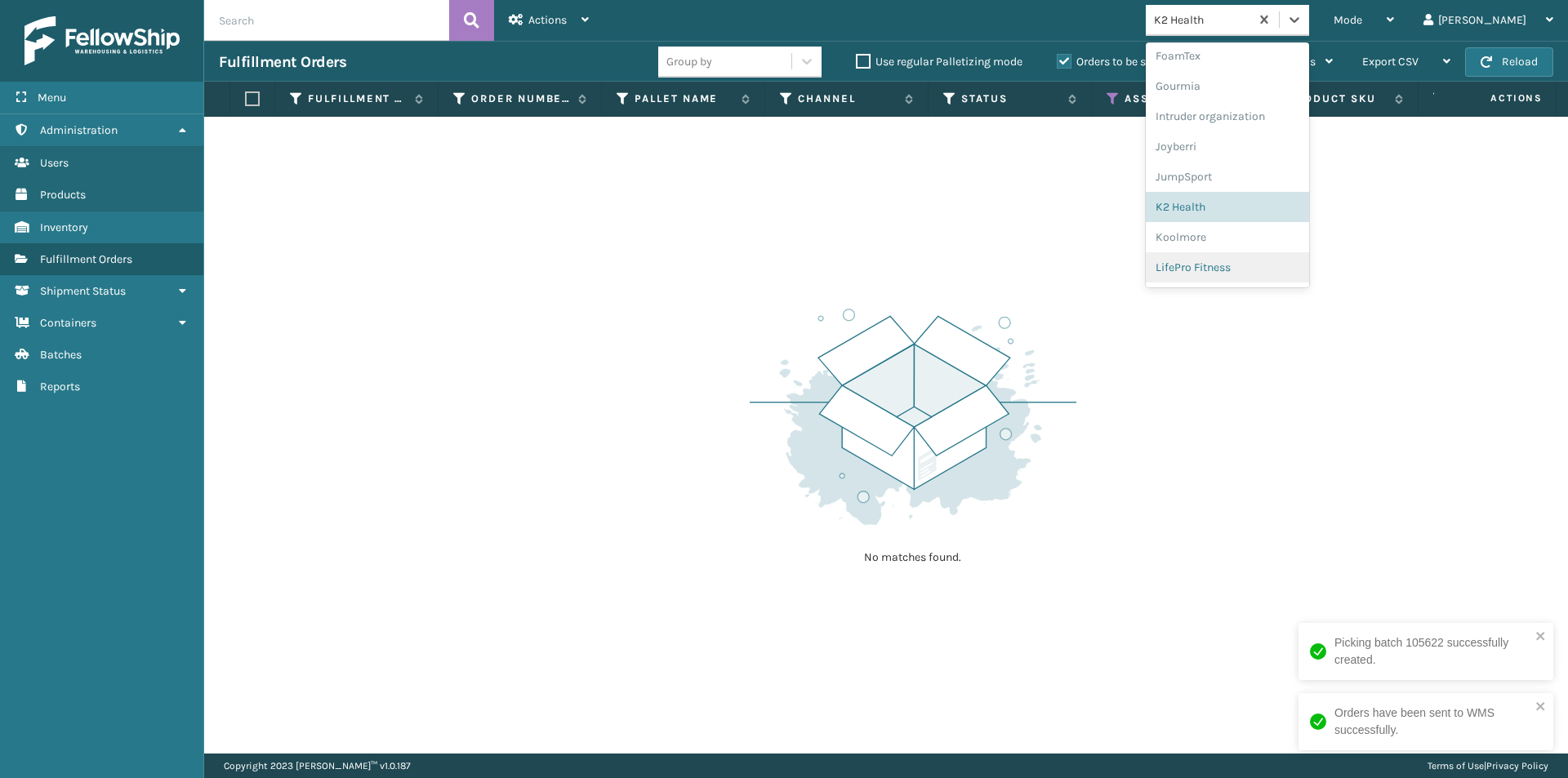
scroll to position [424, 0]
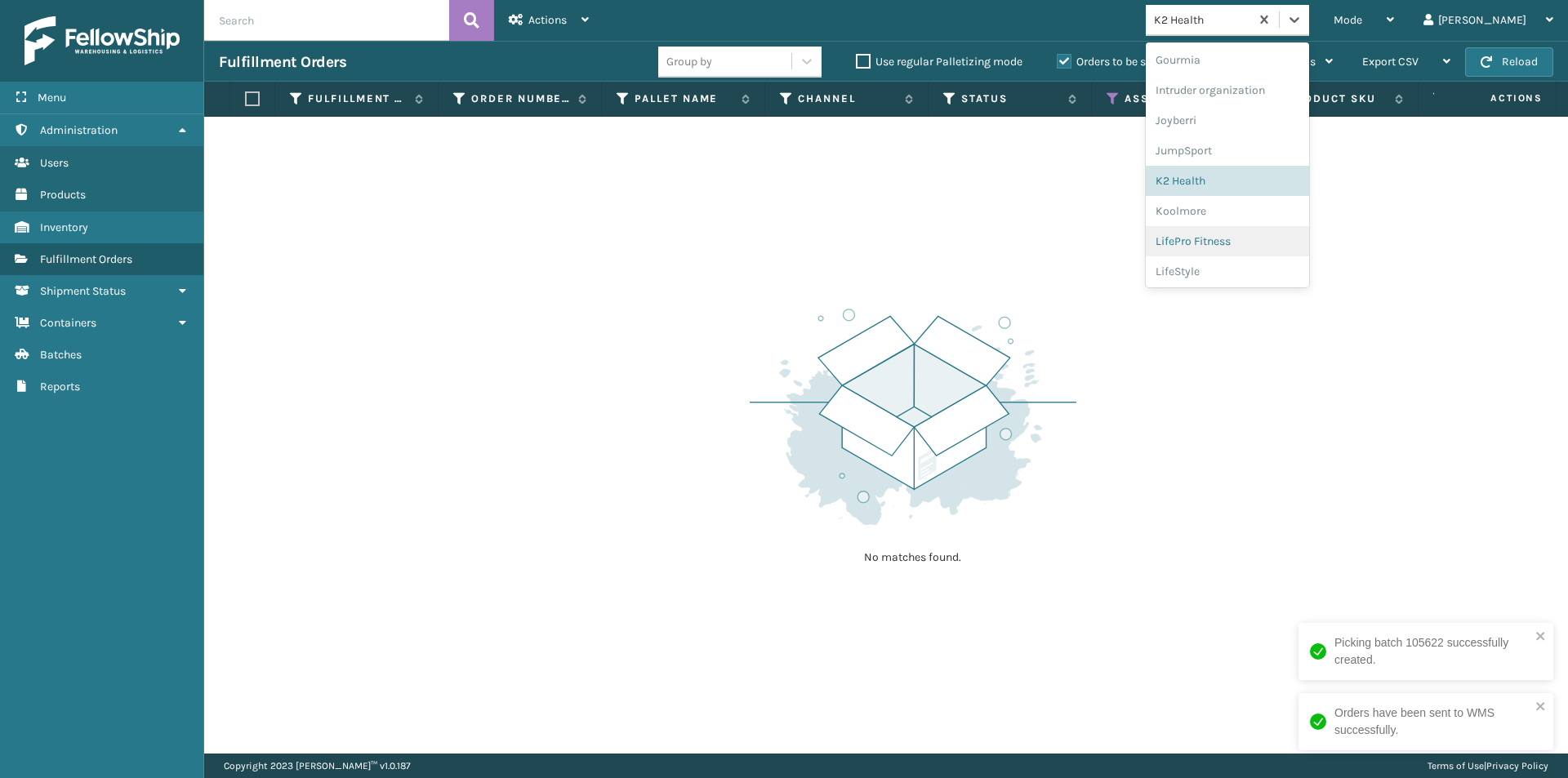
click at [1284, 228] on div "LifePro Fitness" at bounding box center [1227, 241] width 164 height 31
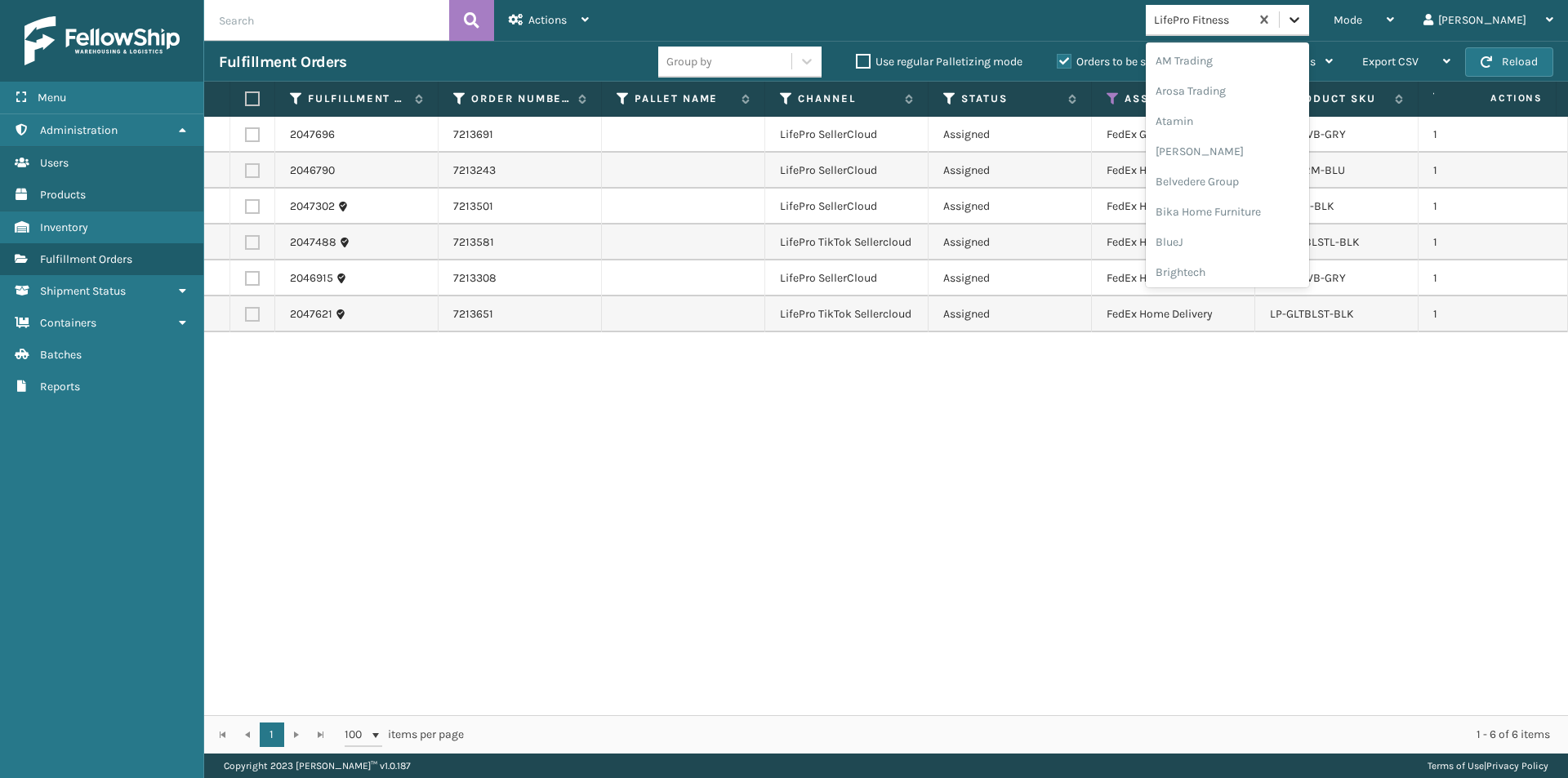
click at [1303, 23] on icon at bounding box center [1294, 19] width 16 height 16
click at [1258, 230] on div "Koolmore" at bounding box center [1227, 233] width 164 height 31
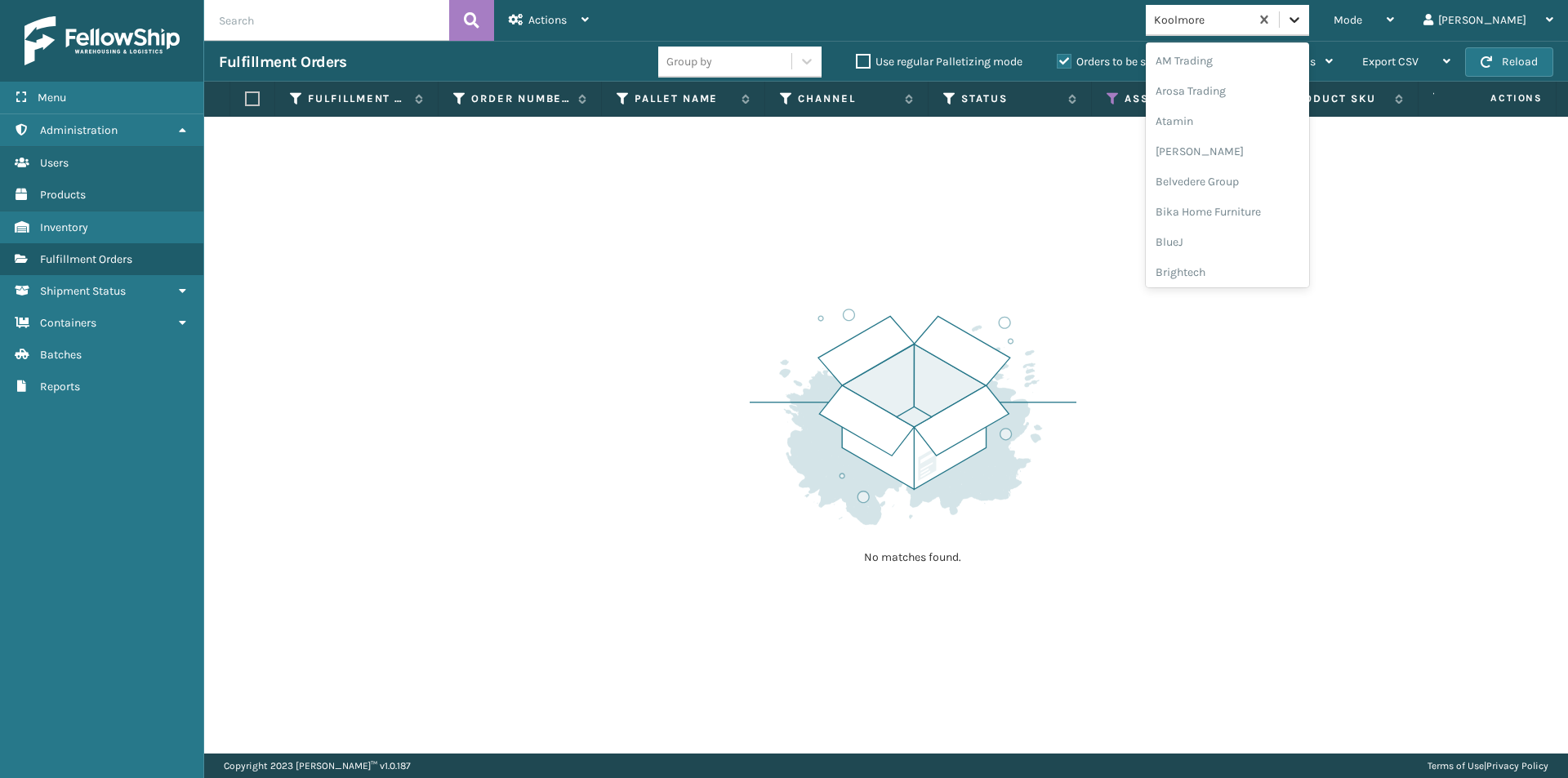
click at [1310, 20] on div at bounding box center [1294, 19] width 30 height 30
click at [1273, 220] on div "LifePro Fitness" at bounding box center [1227, 211] width 164 height 31
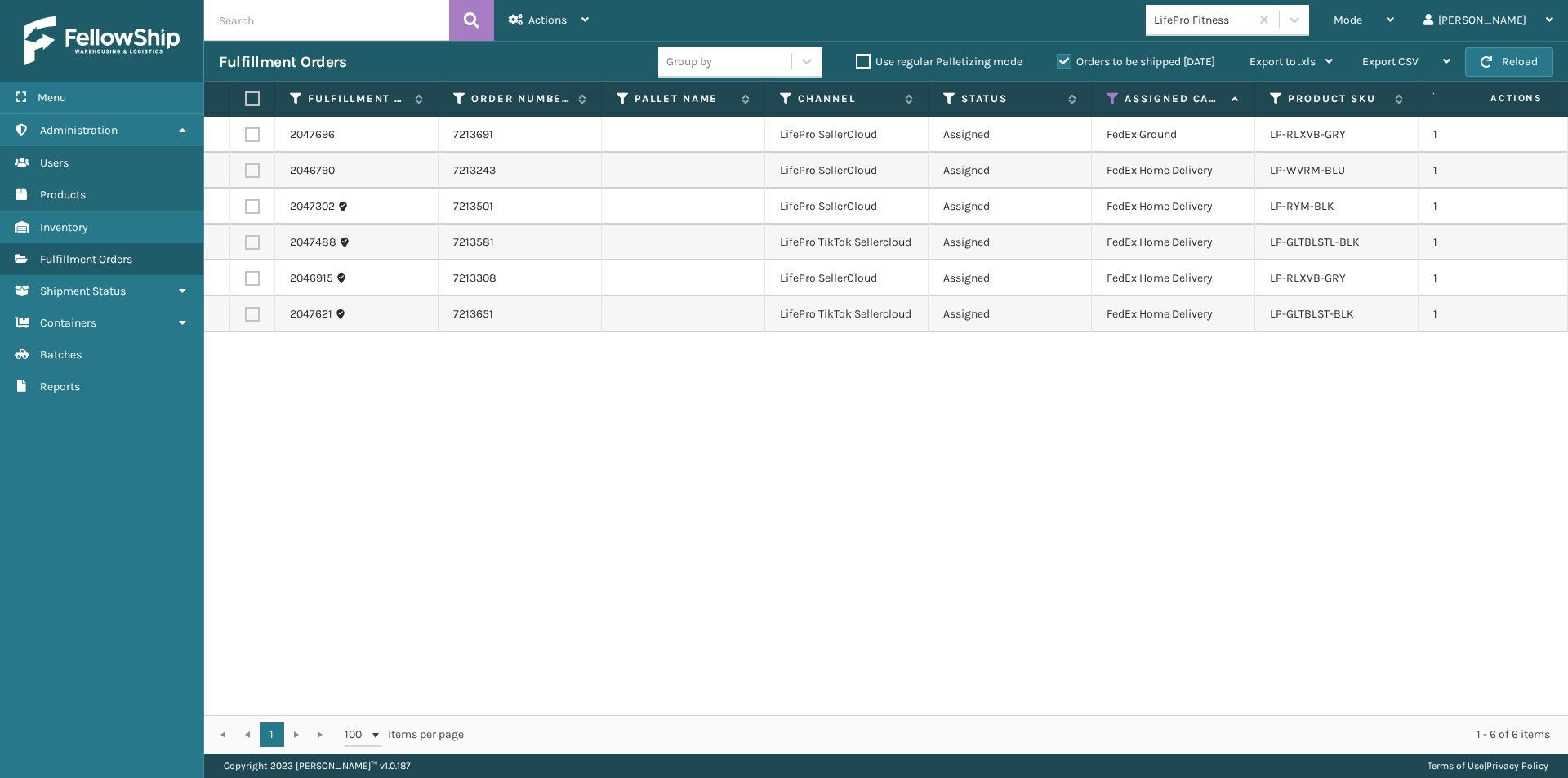
click at [255, 96] on label at bounding box center [250, 99] width 10 height 14
click at [246, 96] on input "checkbox" at bounding box center [245, 99] width 1 height 11
click at [587, 21] on icon at bounding box center [585, 20] width 8 height 11
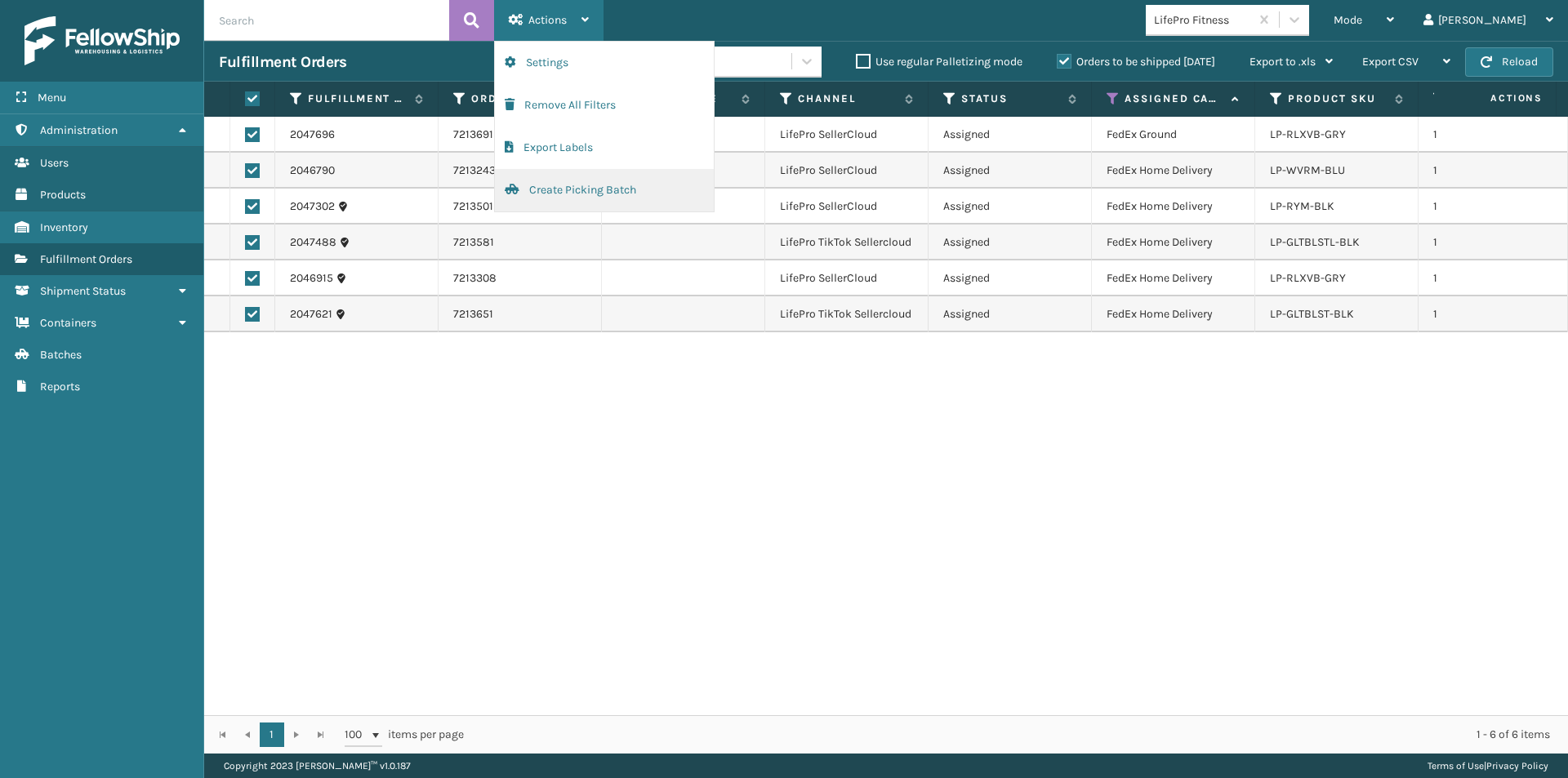
click at [571, 189] on button "Create Picking Batch" at bounding box center [604, 190] width 219 height 42
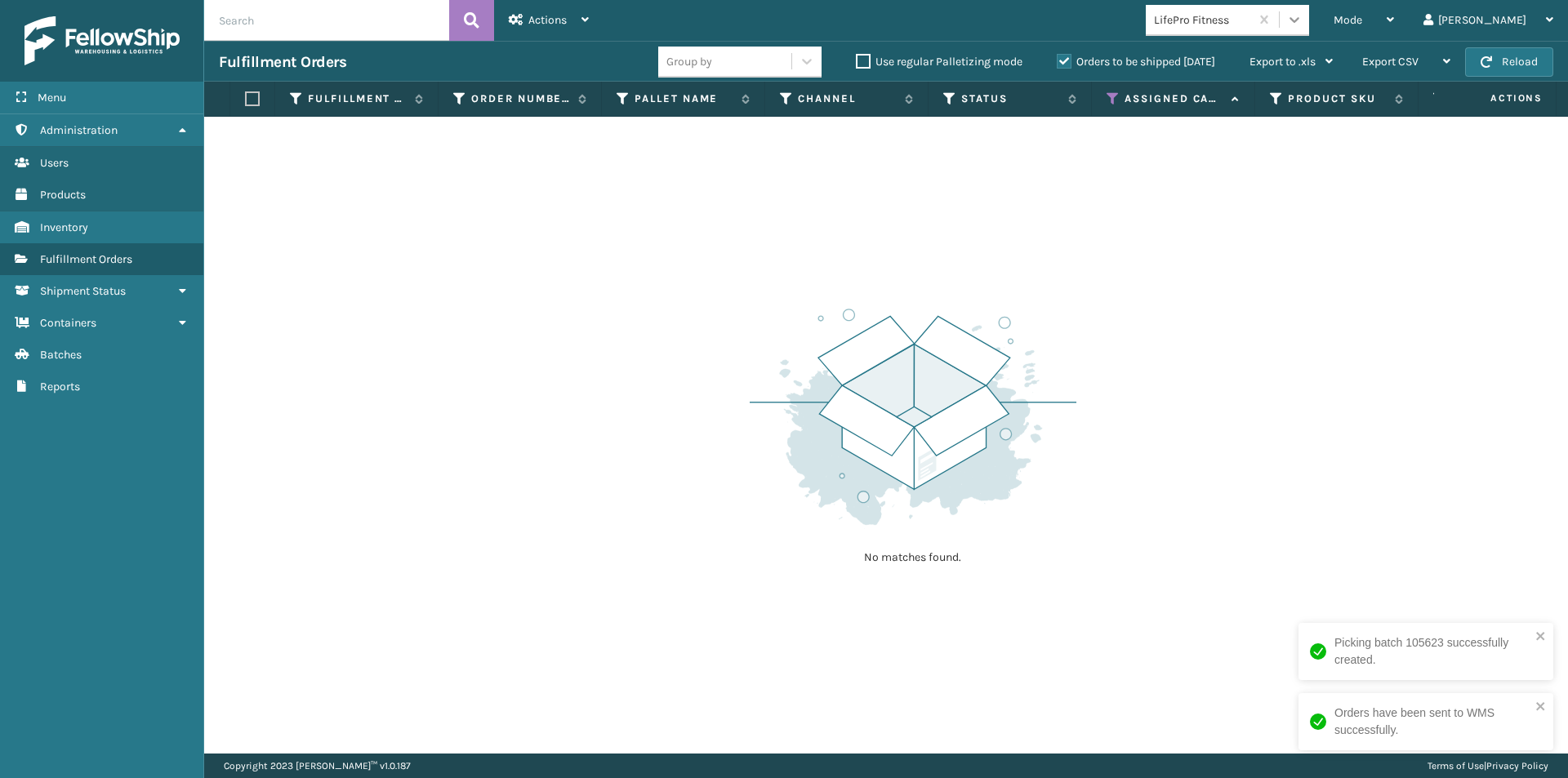
click at [1303, 27] on icon at bounding box center [1294, 19] width 16 height 16
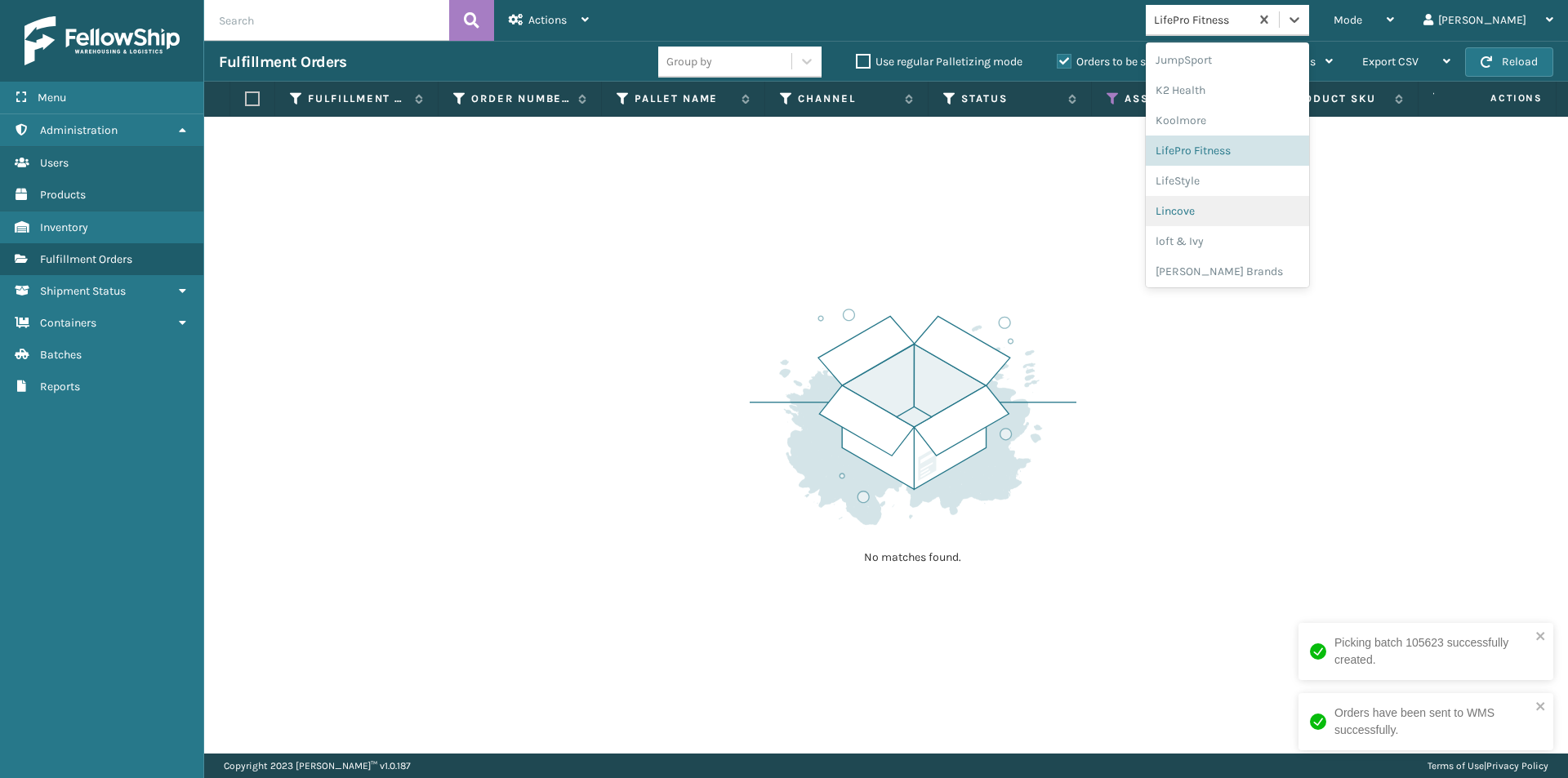
scroll to position [517, 0]
click at [1265, 222] on div "Lincove" at bounding box center [1227, 209] width 164 height 31
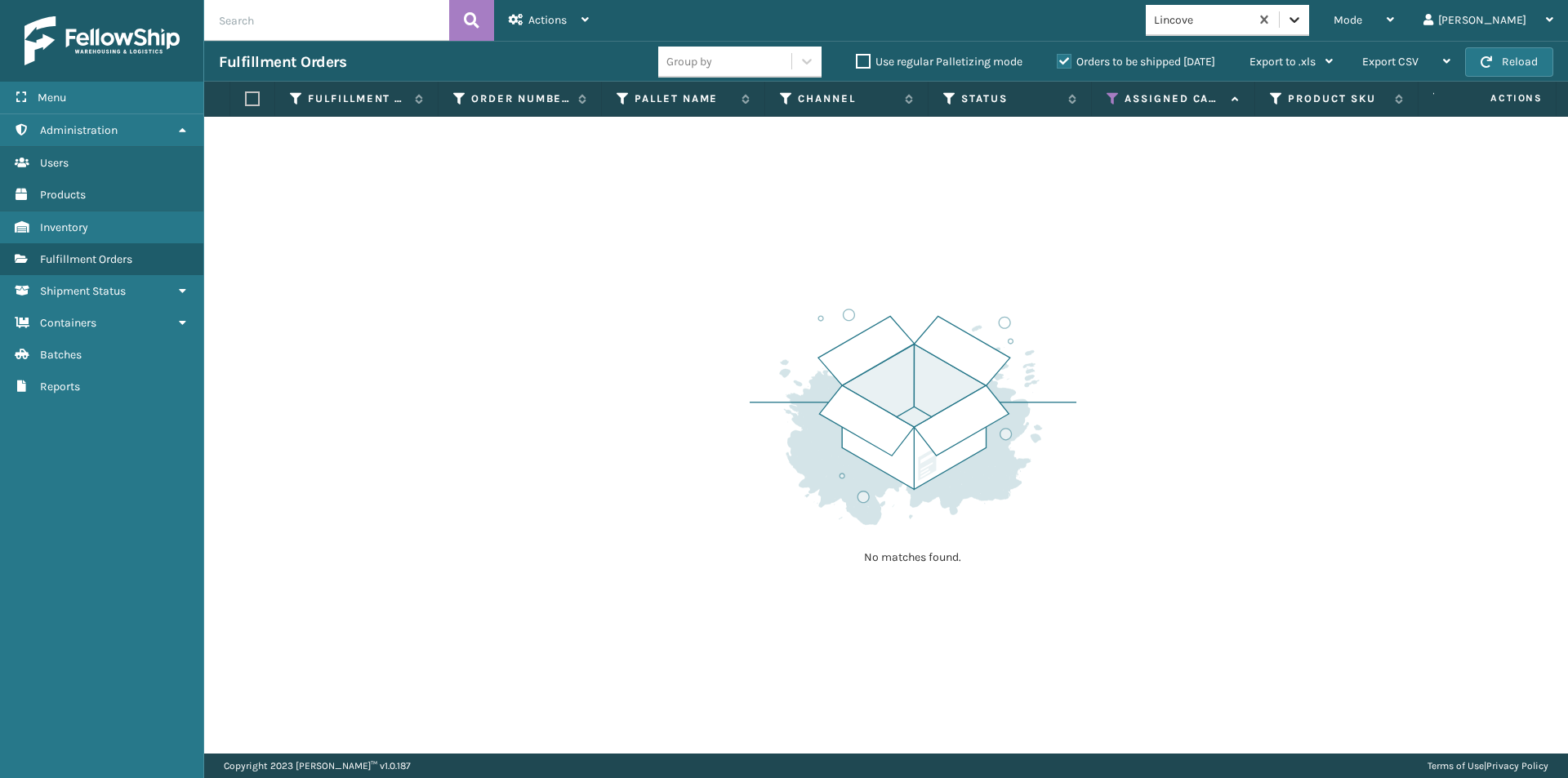
click at [1303, 17] on icon at bounding box center [1294, 19] width 16 height 16
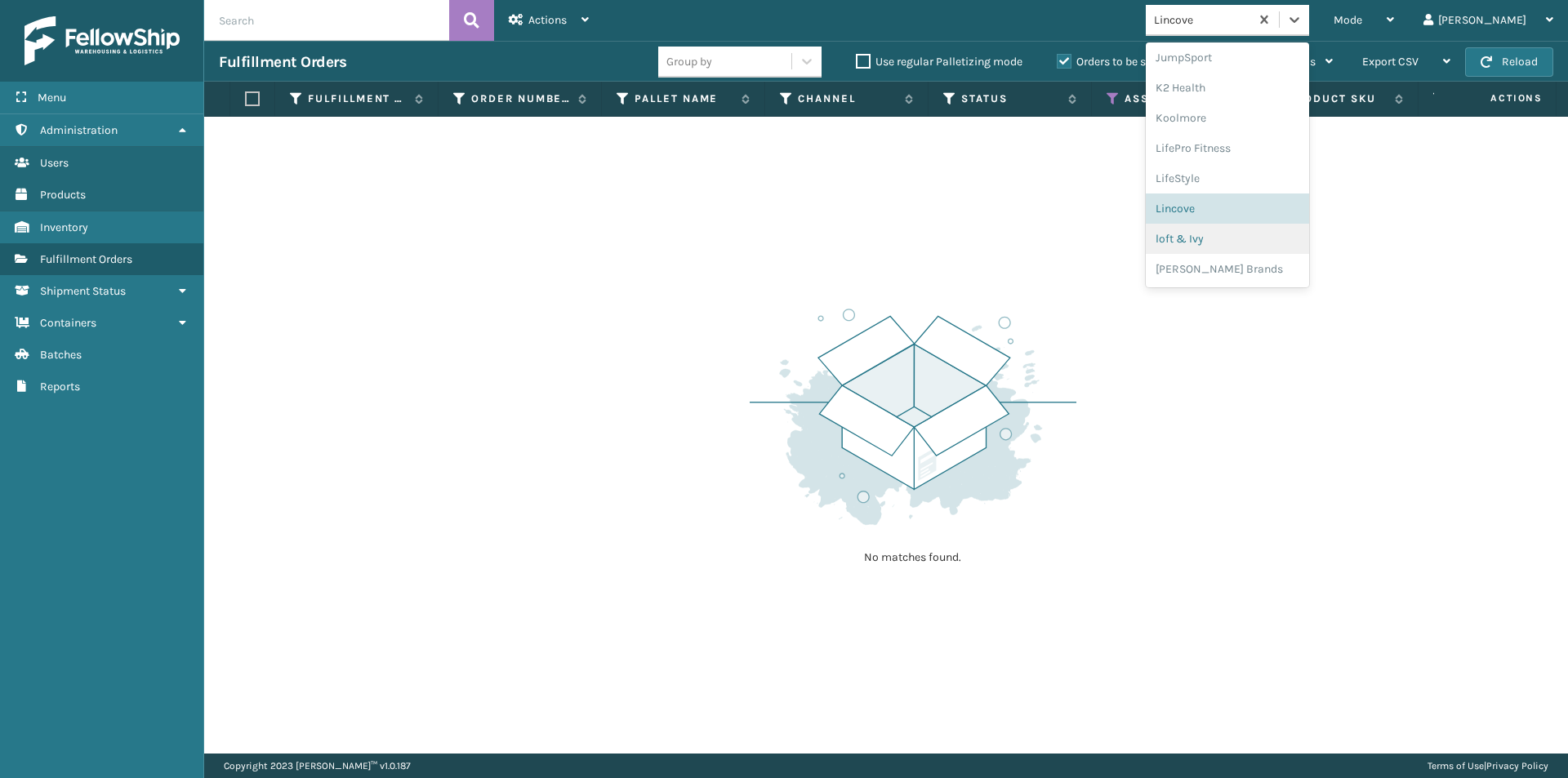
click at [1248, 240] on div "loft & Ivy" at bounding box center [1227, 239] width 164 height 31
click at [1303, 21] on icon at bounding box center [1294, 19] width 16 height 16
click at [1287, 276] on div "[PERSON_NAME] Brands" at bounding box center [1227, 269] width 164 height 31
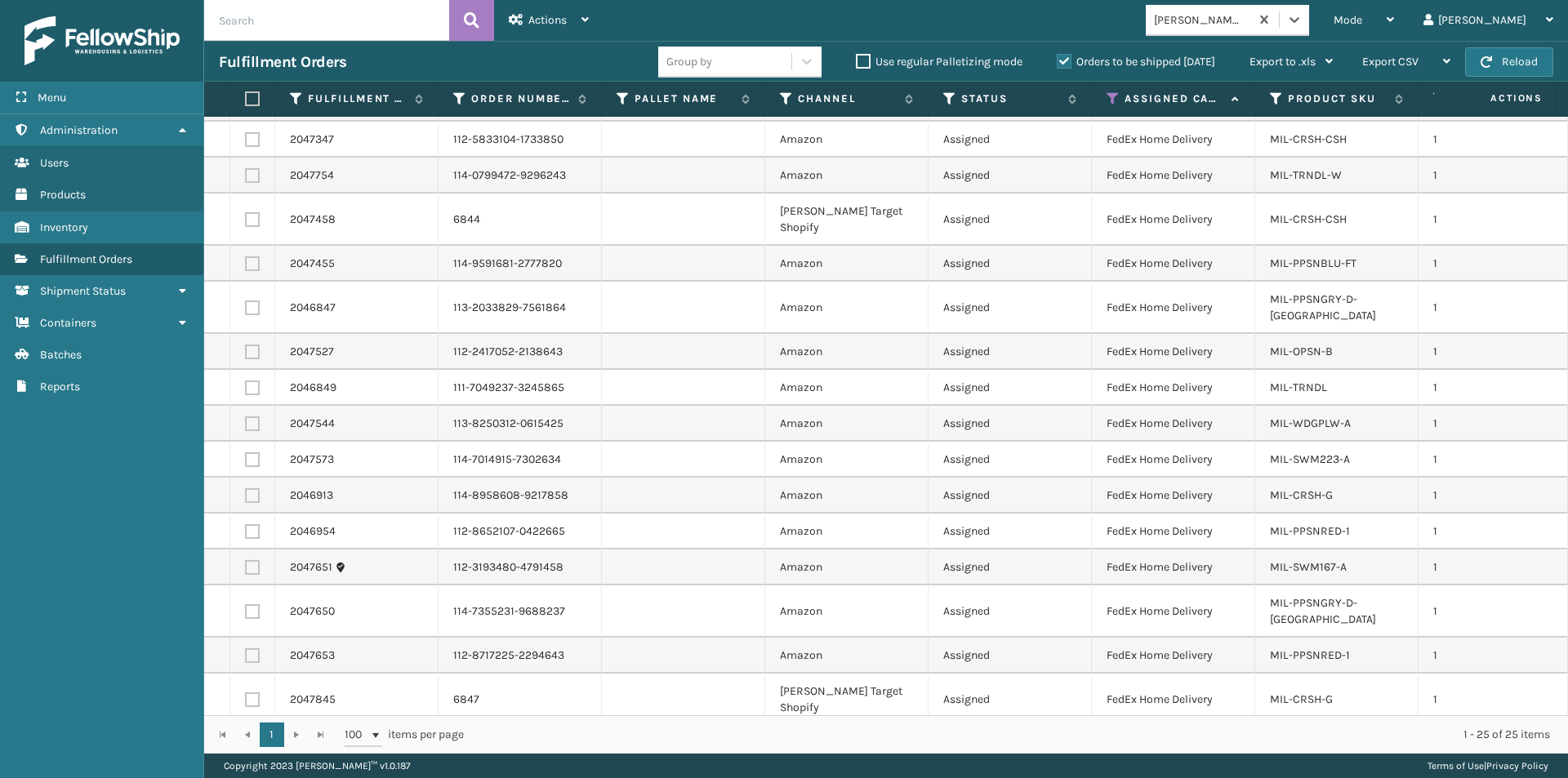
scroll to position [312, 0]
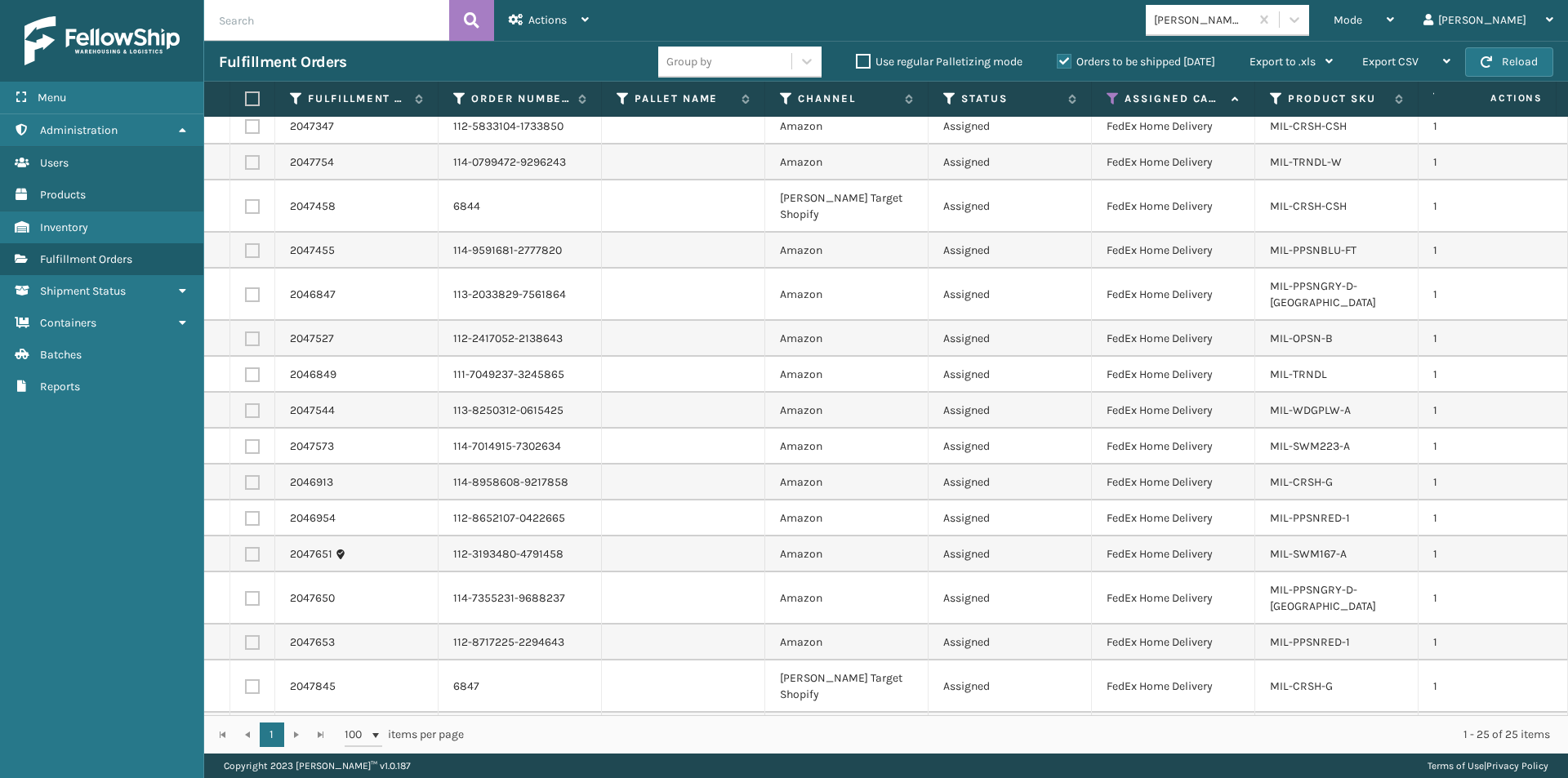
click at [255, 98] on label at bounding box center [250, 99] width 10 height 14
click at [246, 98] on input "checkbox" at bounding box center [245, 99] width 1 height 11
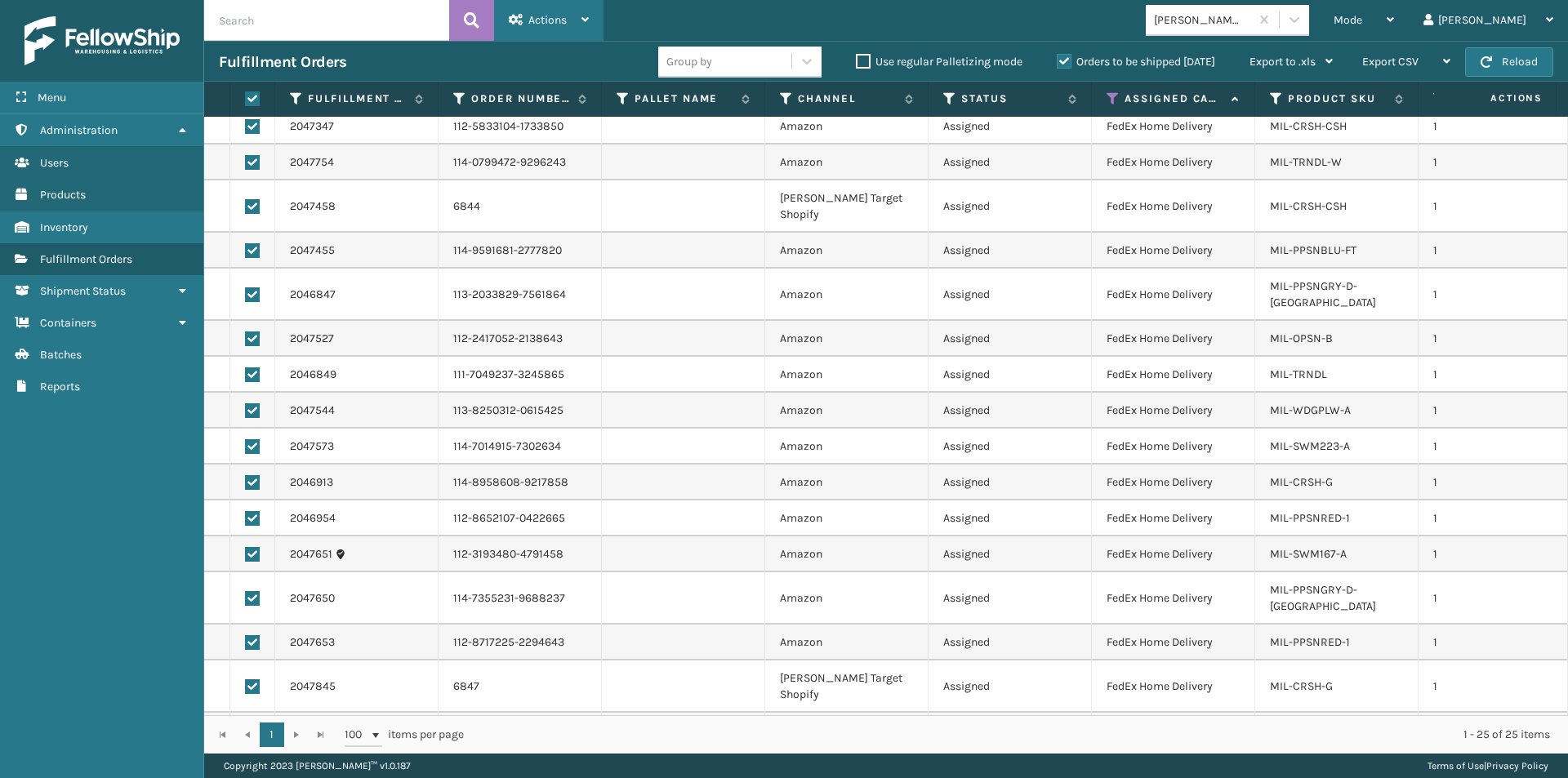
click at [593, 14] on div "Actions Settings Remove All Filters Export Labels Create Picking Batch" at bounding box center [549, 20] width 109 height 41
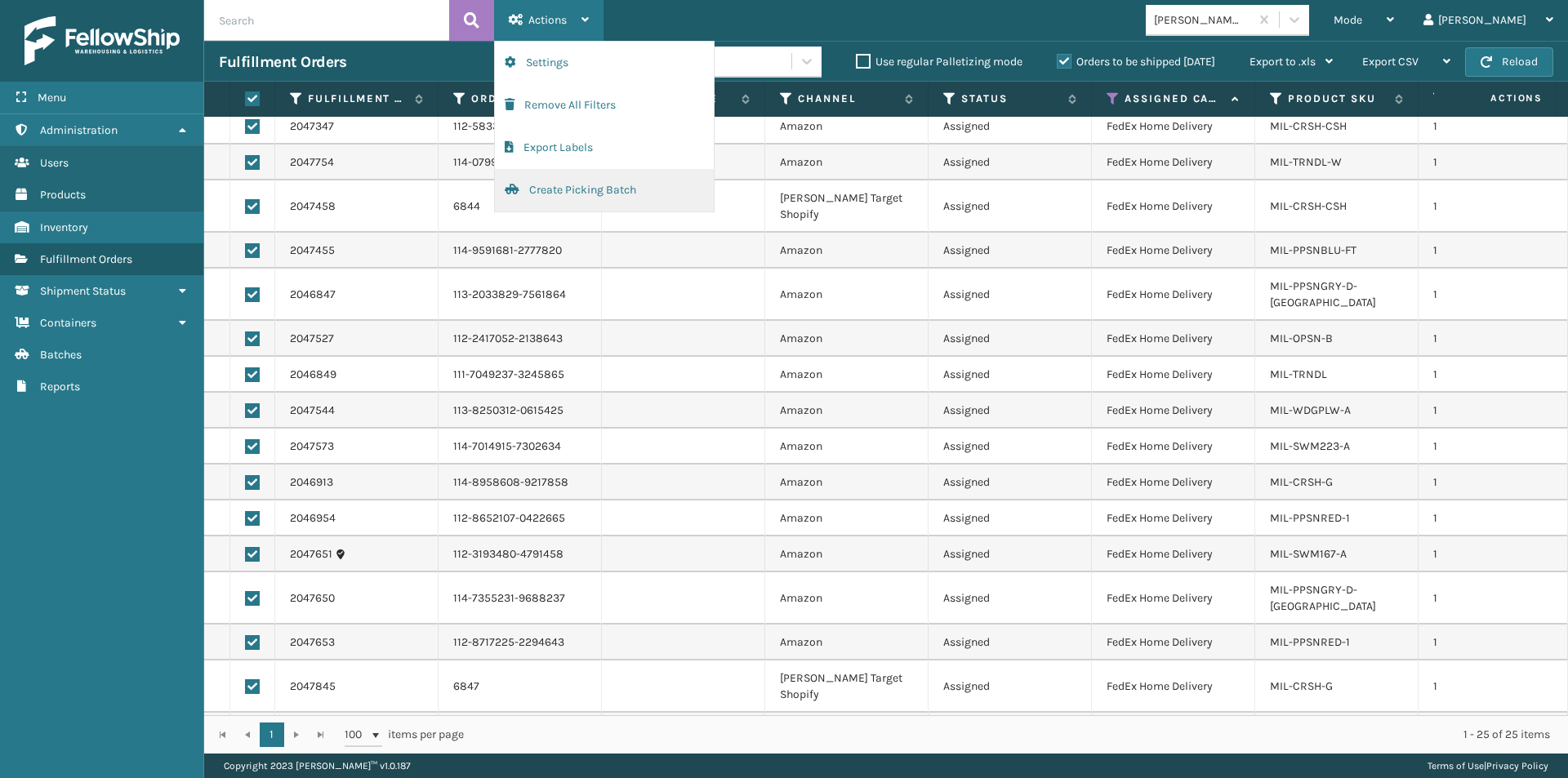
click at [576, 183] on button "Create Picking Batch" at bounding box center [604, 190] width 219 height 42
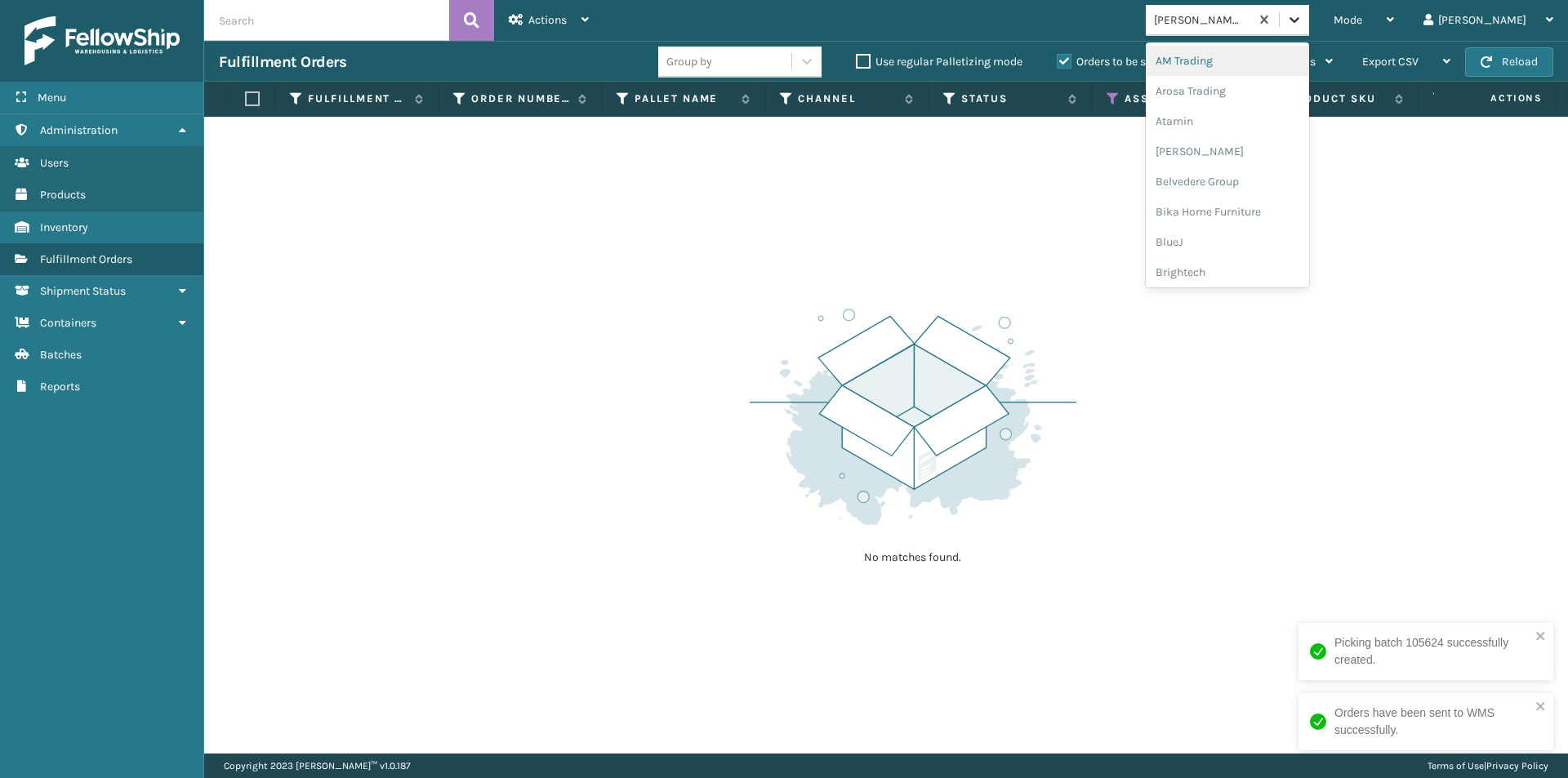
click at [1310, 22] on div at bounding box center [1294, 19] width 30 height 30
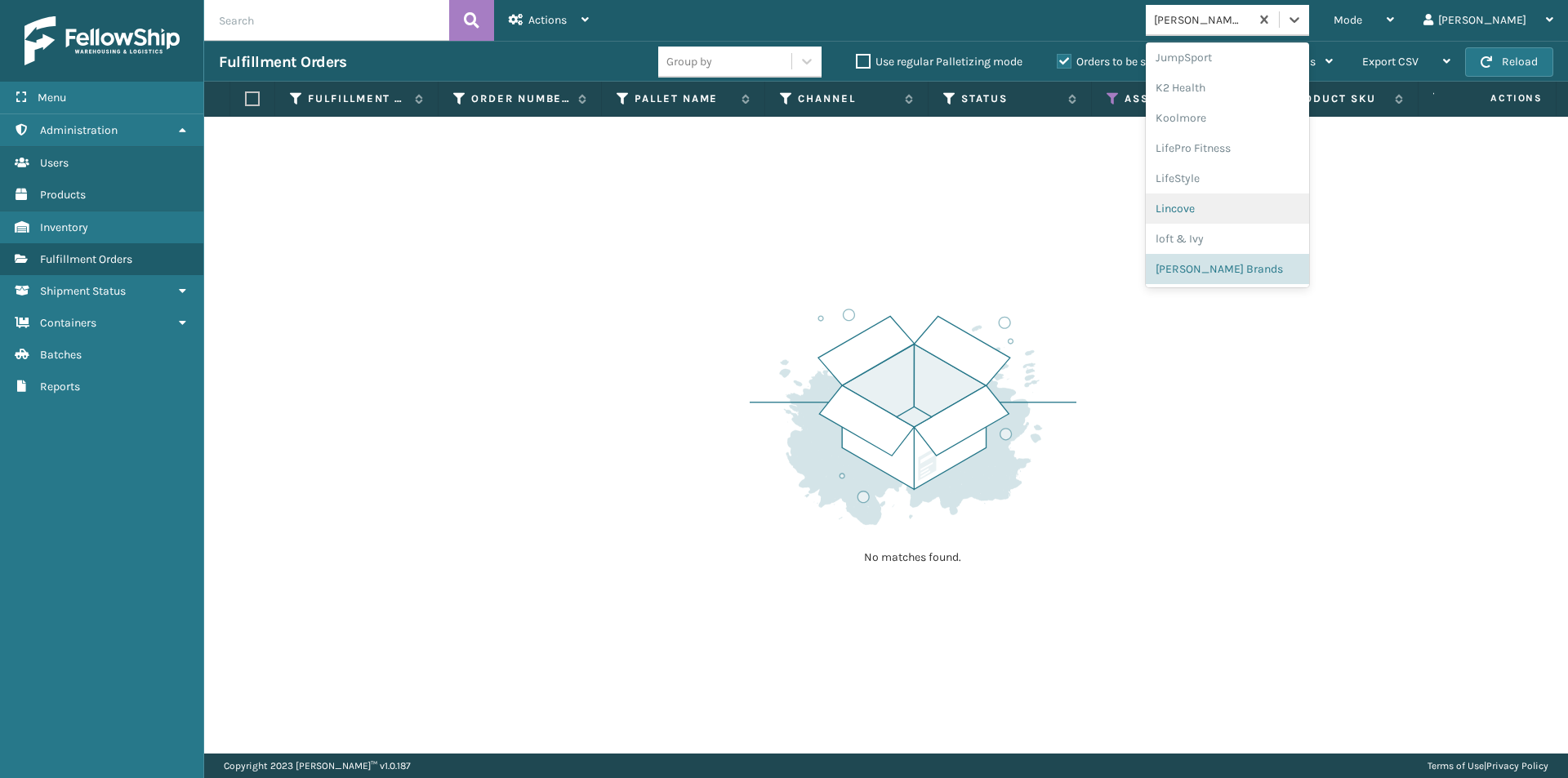
scroll to position [598, 0]
click at [1266, 226] on div "MYT Imports" at bounding box center [1227, 218] width 164 height 31
click at [1303, 14] on icon at bounding box center [1294, 19] width 16 height 16
click at [1258, 247] on div "Oaktiv" at bounding box center [1227, 248] width 164 height 31
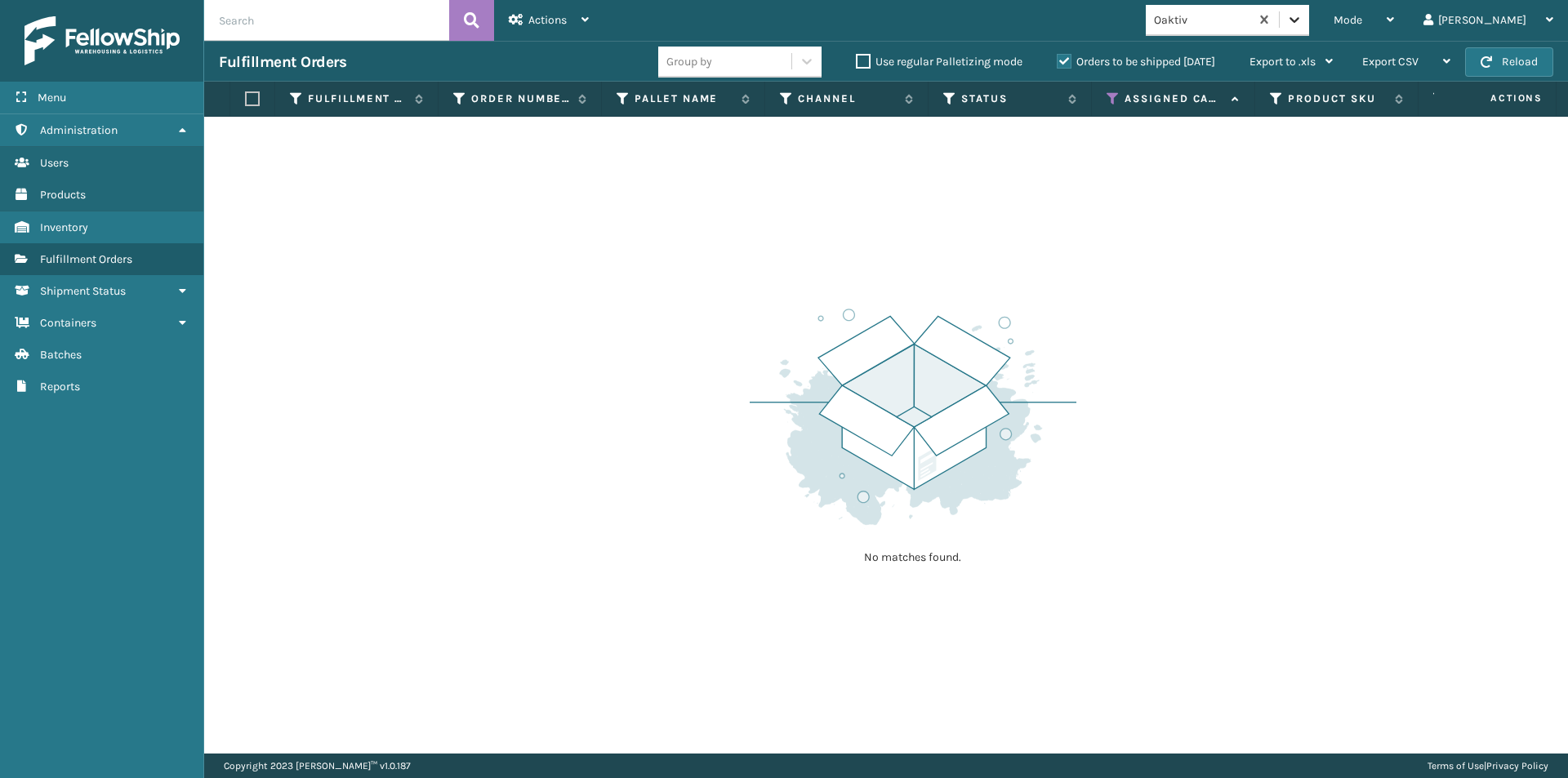
click at [1303, 25] on icon at bounding box center [1294, 19] width 16 height 16
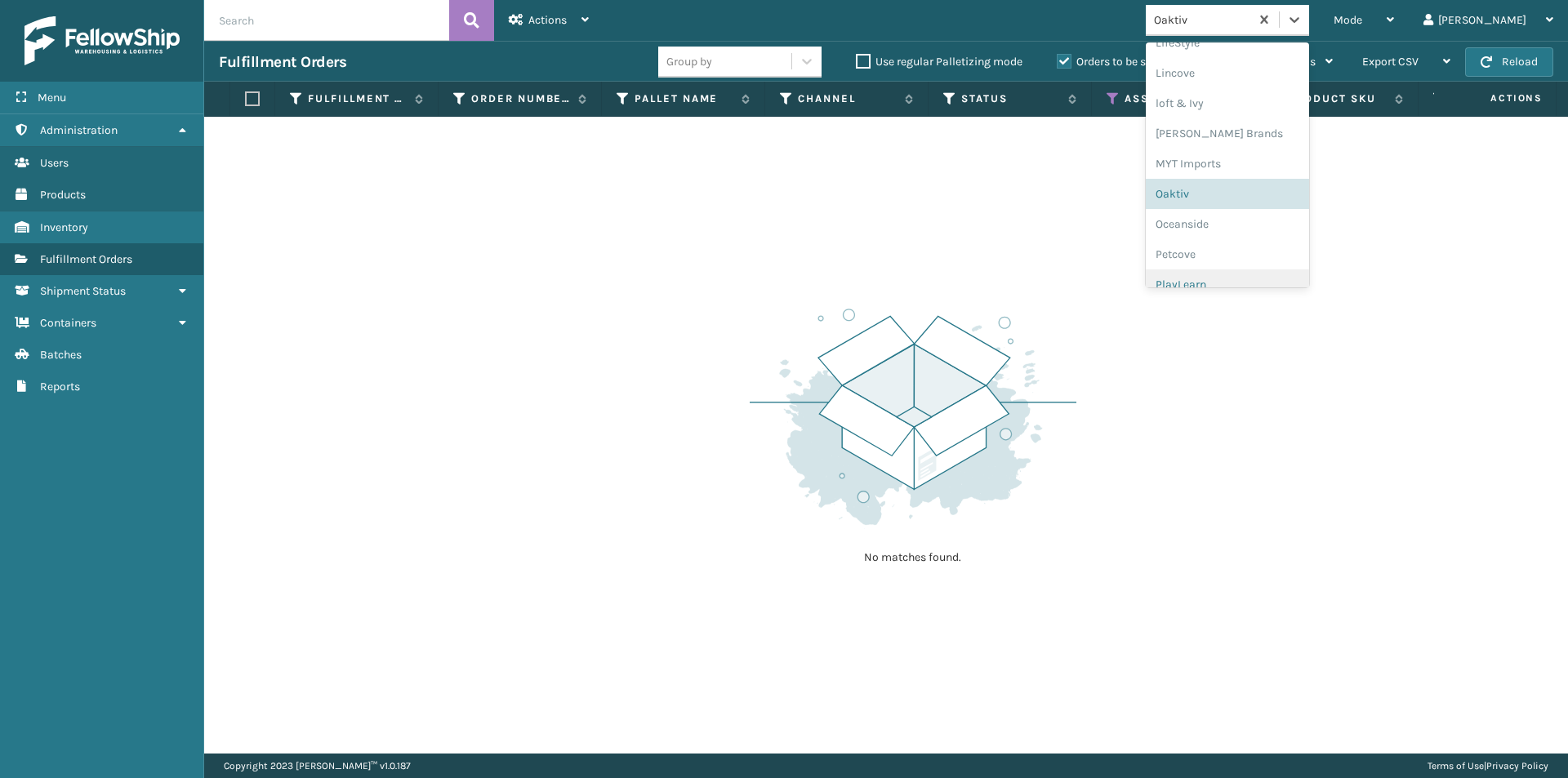
scroll to position [680, 0]
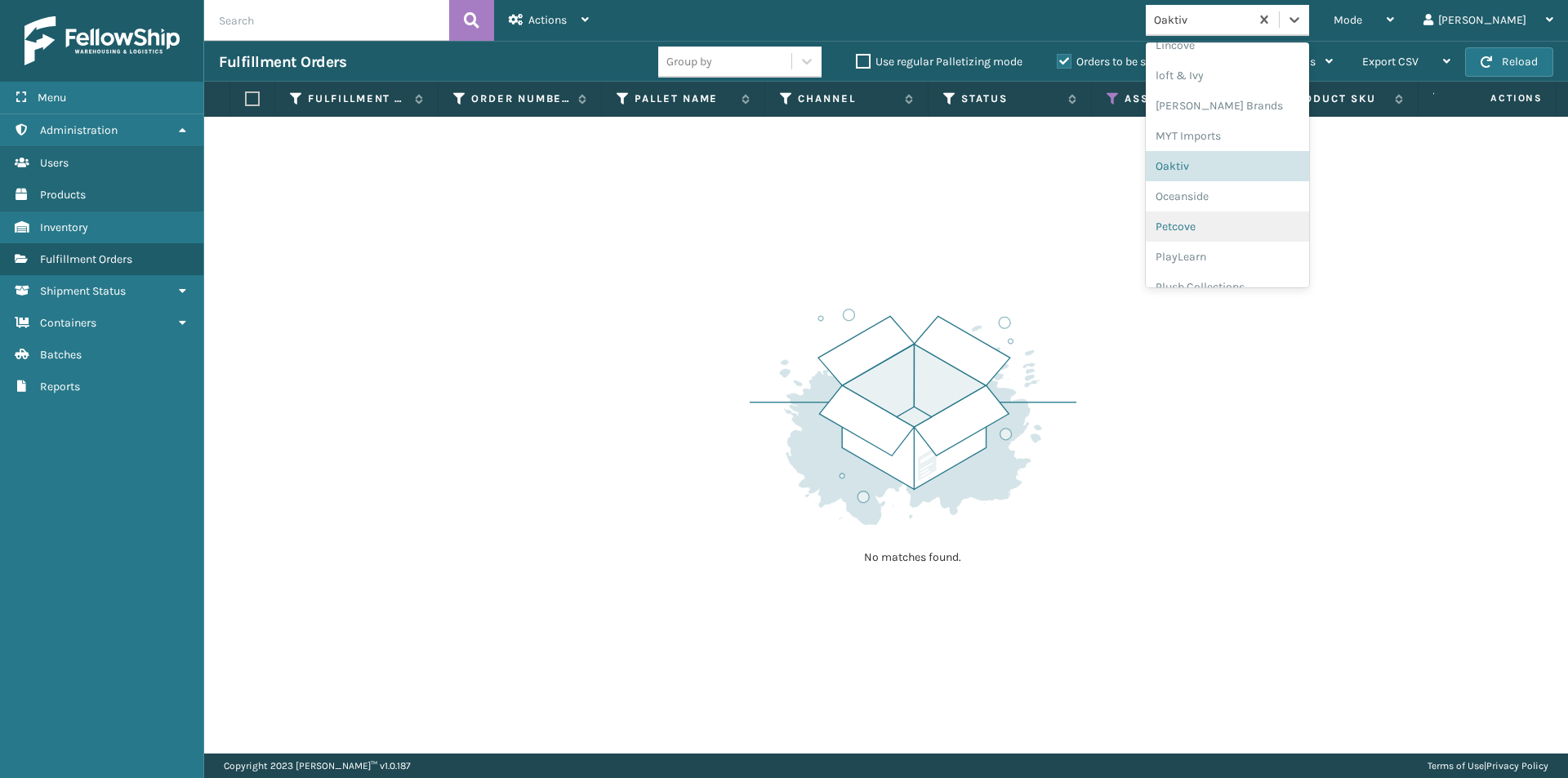
click at [1260, 211] on div "Petcove" at bounding box center [1227, 227] width 164 height 31
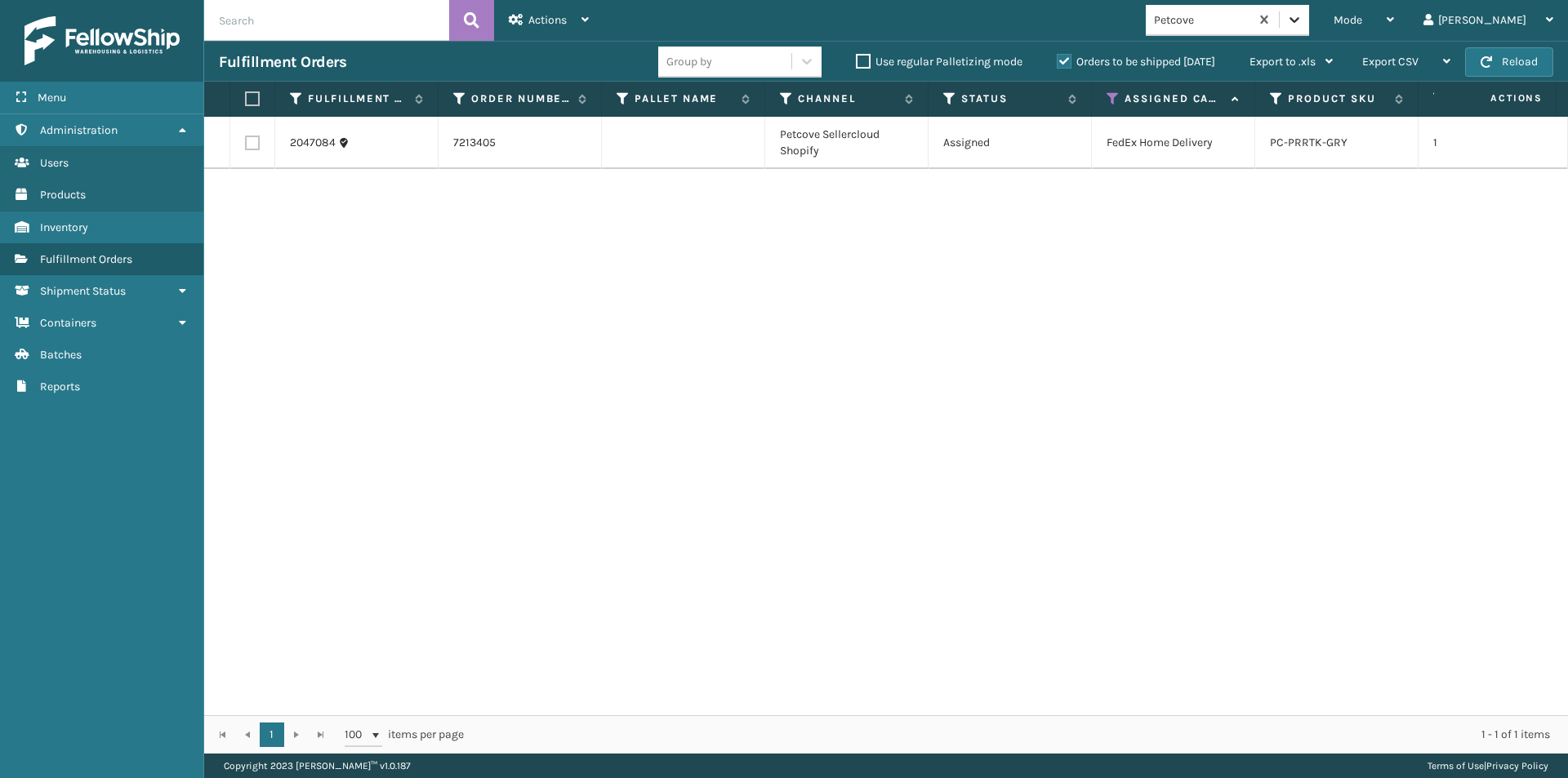
click at [1310, 28] on div at bounding box center [1294, 19] width 30 height 30
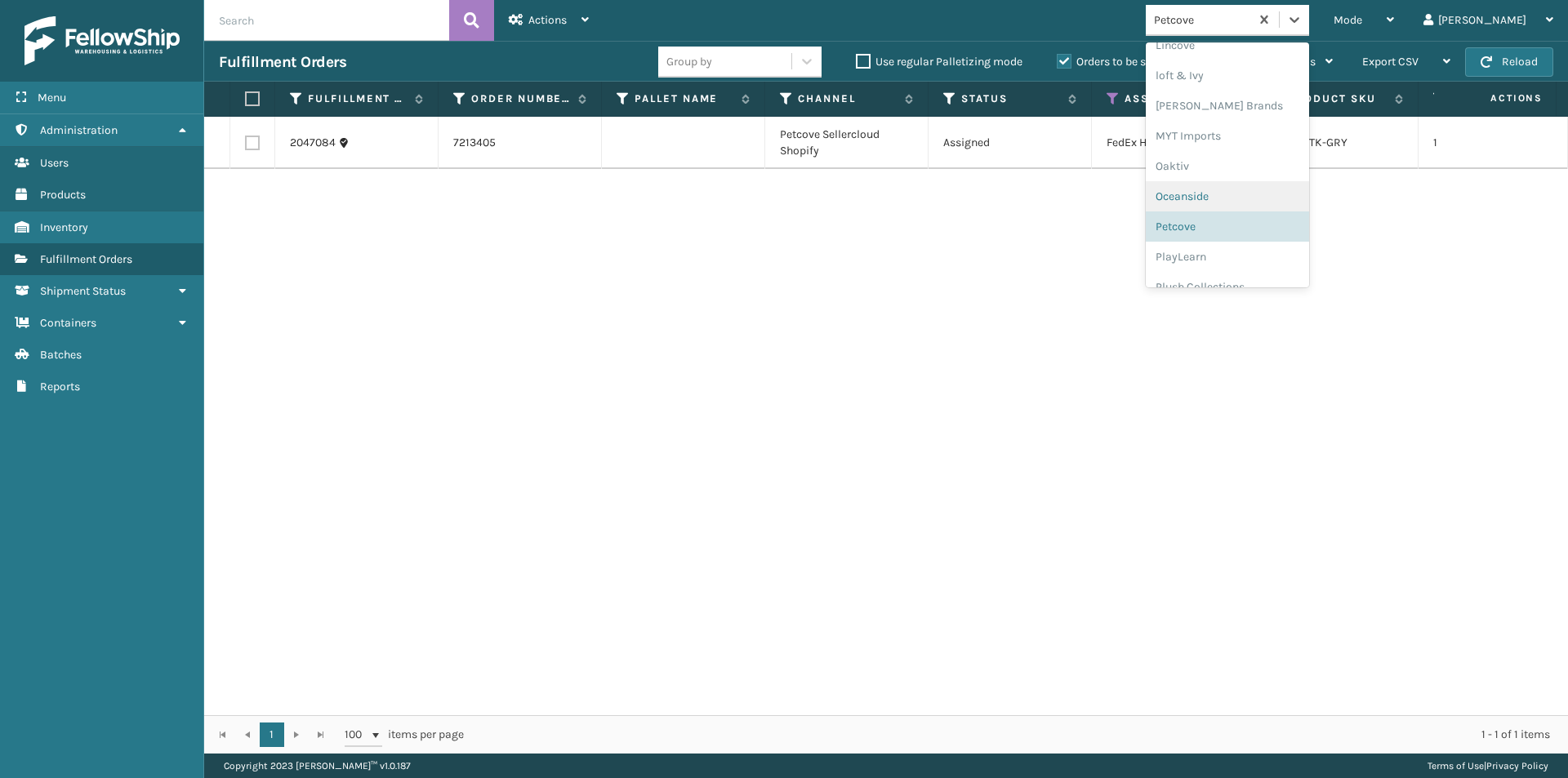
click at [1268, 197] on div "Oceanside" at bounding box center [1227, 196] width 164 height 31
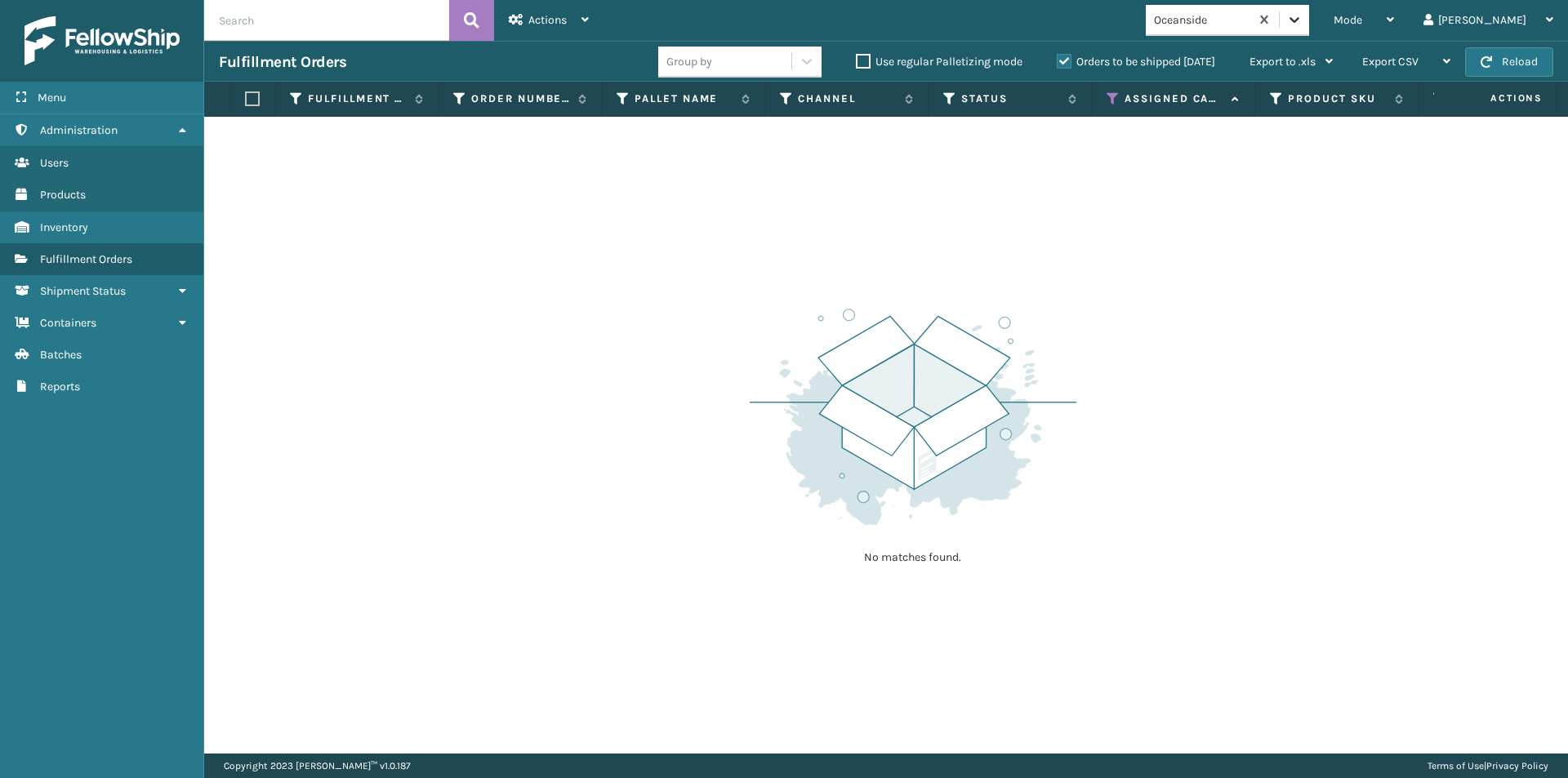
drag, startPoint x: 1355, startPoint y: 20, endPoint x: 1357, endPoint y: 37, distance: 17.1
click at [1299, 21] on icon at bounding box center [1294, 20] width 10 height 6
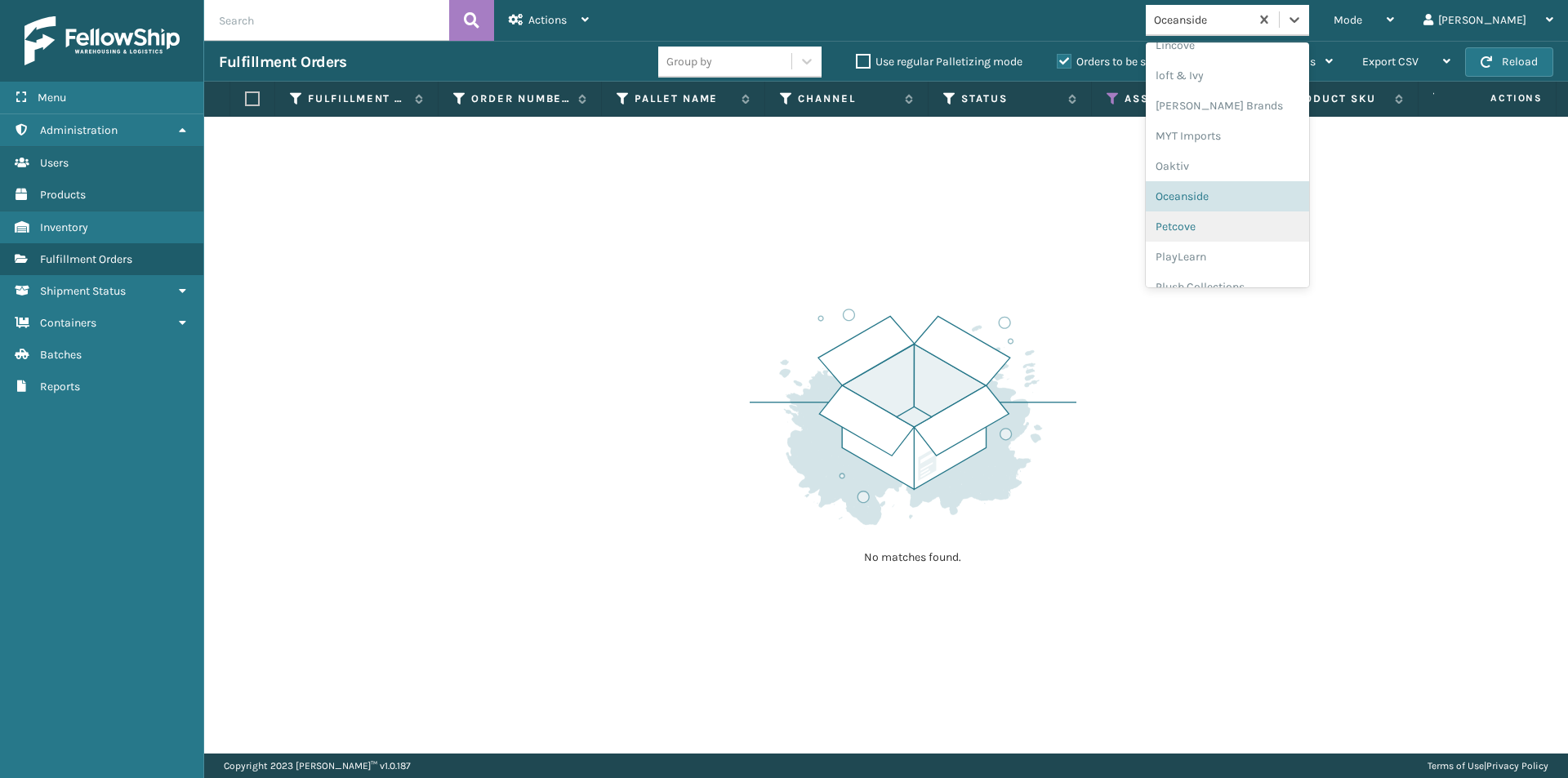
click at [1249, 225] on div "Petcove" at bounding box center [1227, 227] width 164 height 31
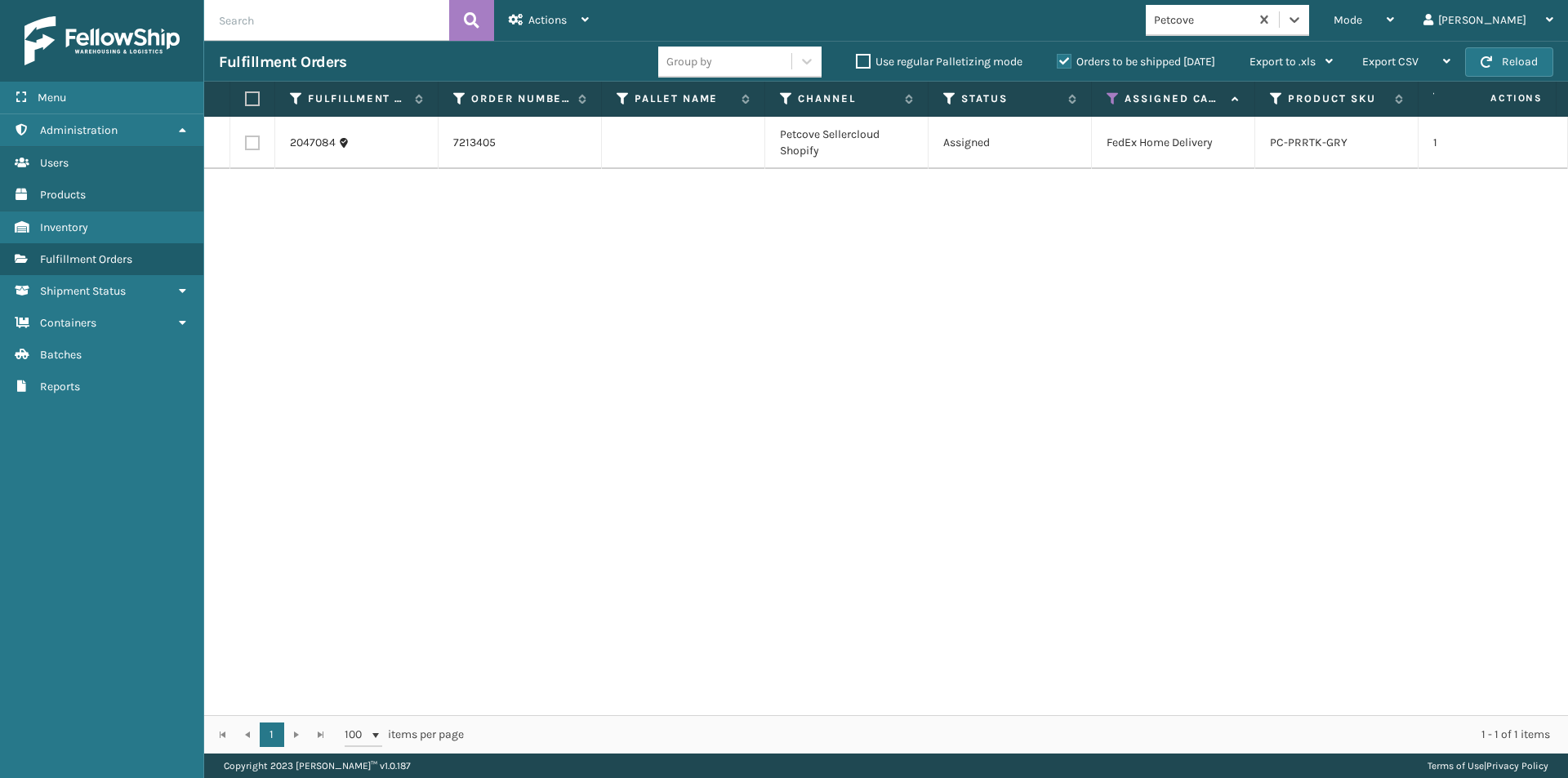
click at [252, 100] on label at bounding box center [250, 99] width 10 height 14
click at [246, 100] on input "checkbox" at bounding box center [245, 99] width 1 height 11
click at [587, 25] on div "Actions" at bounding box center [549, 20] width 80 height 41
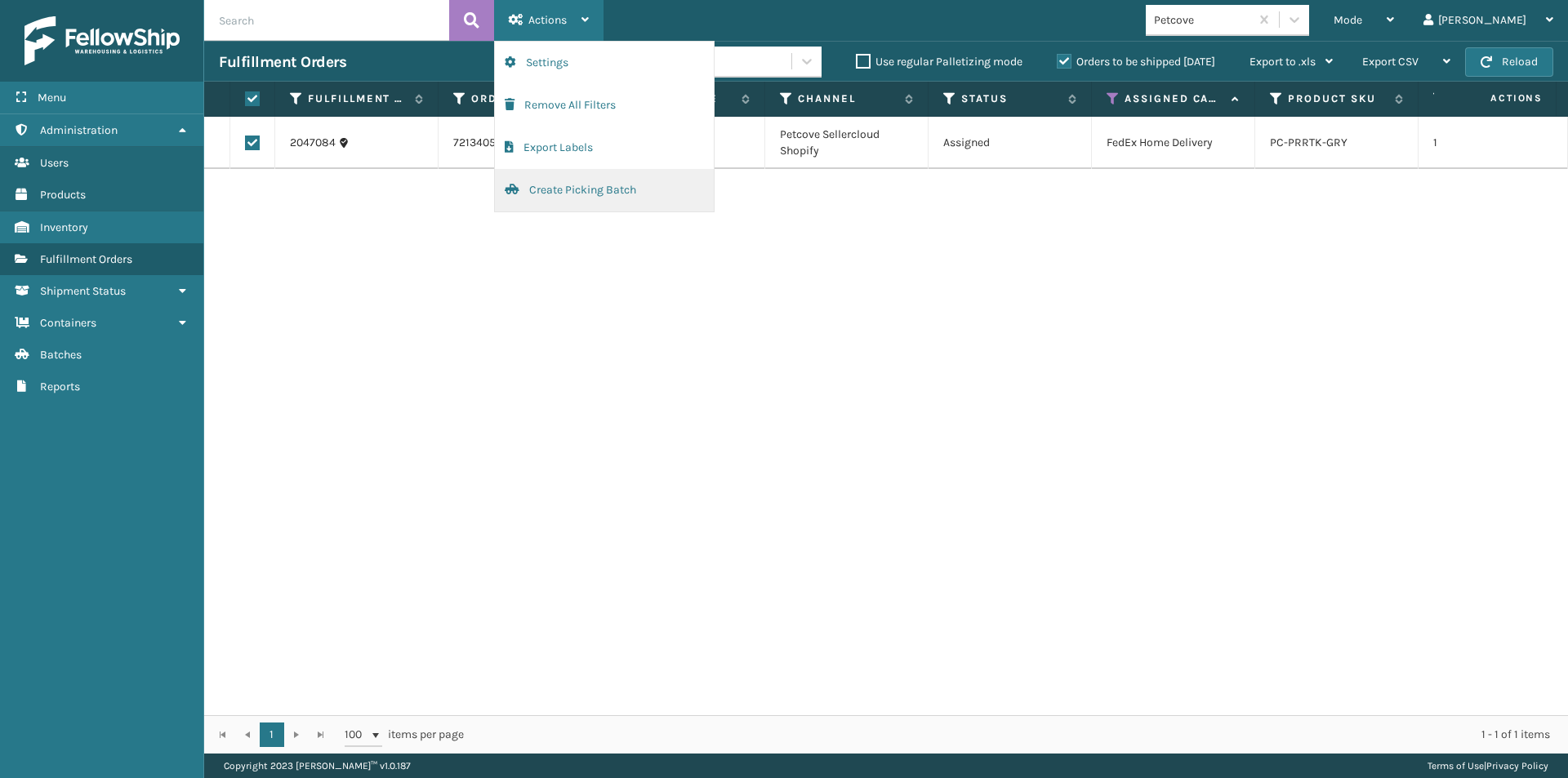
click at [581, 187] on button "Create Picking Batch" at bounding box center [604, 190] width 219 height 42
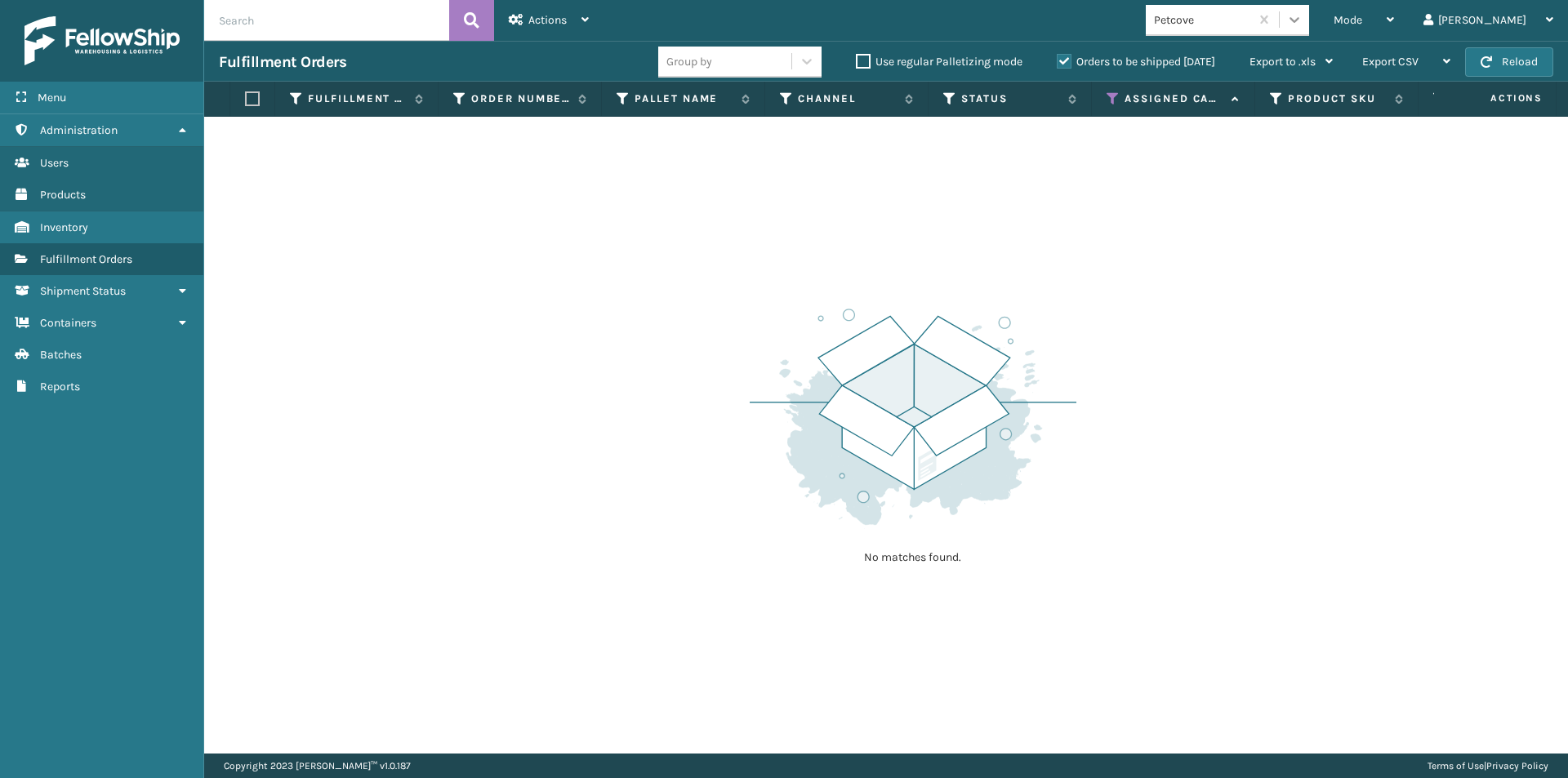
click at [1299, 19] on icon at bounding box center [1294, 20] width 10 height 6
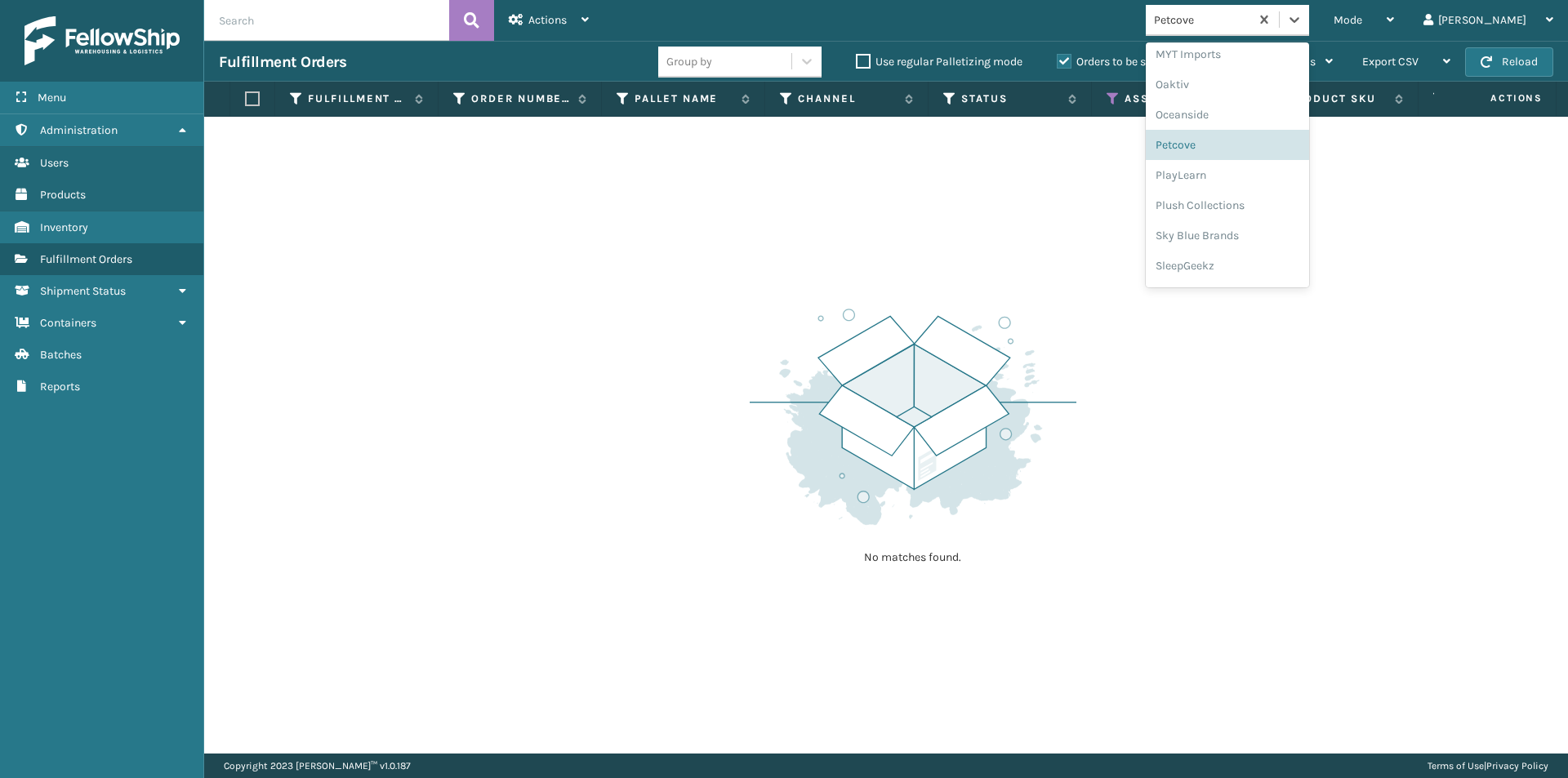
scroll to position [789, 0]
click at [1243, 158] on div "PlayLearn" at bounding box center [1227, 148] width 164 height 31
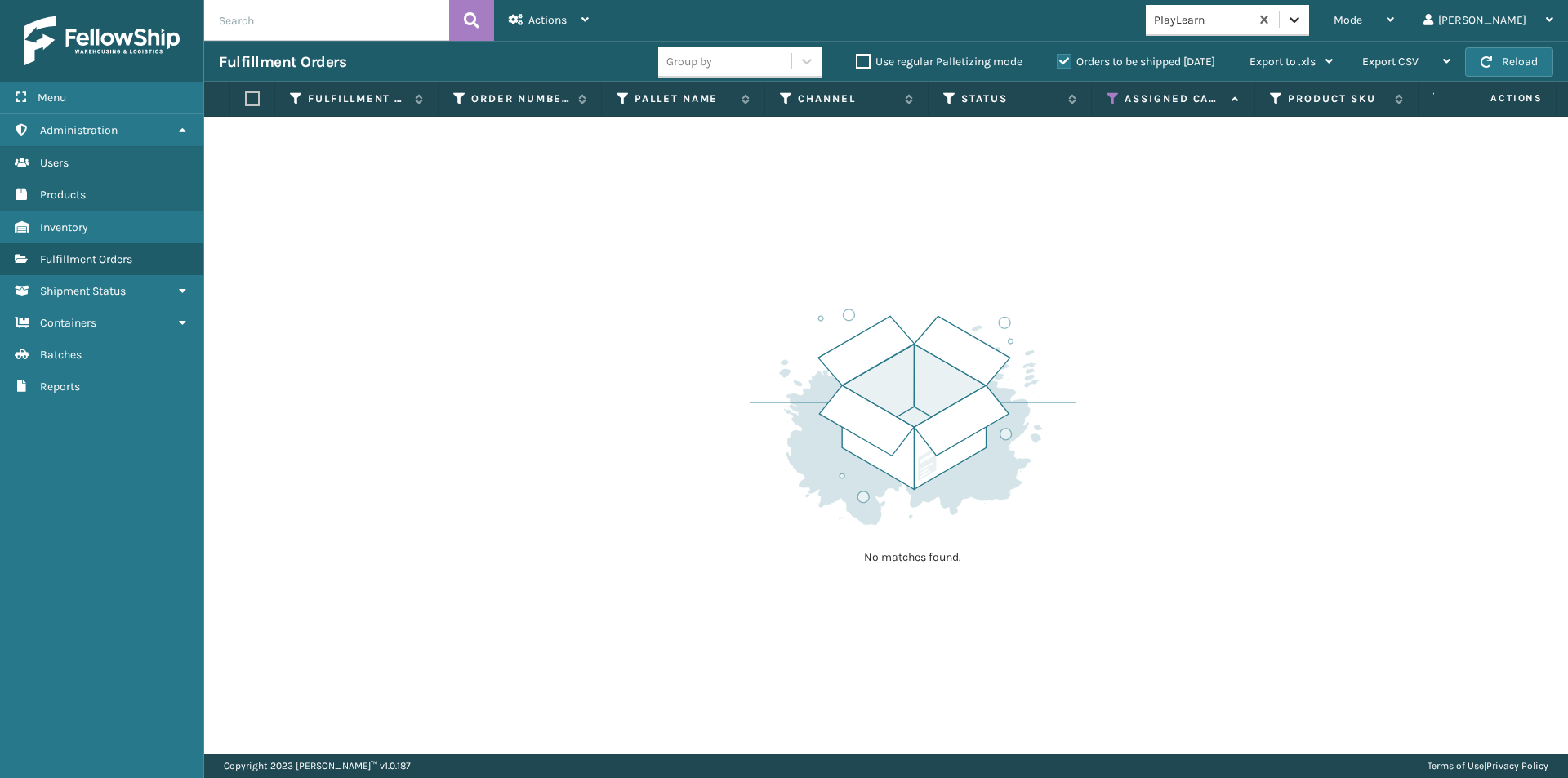
click at [1303, 12] on icon at bounding box center [1294, 19] width 16 height 16
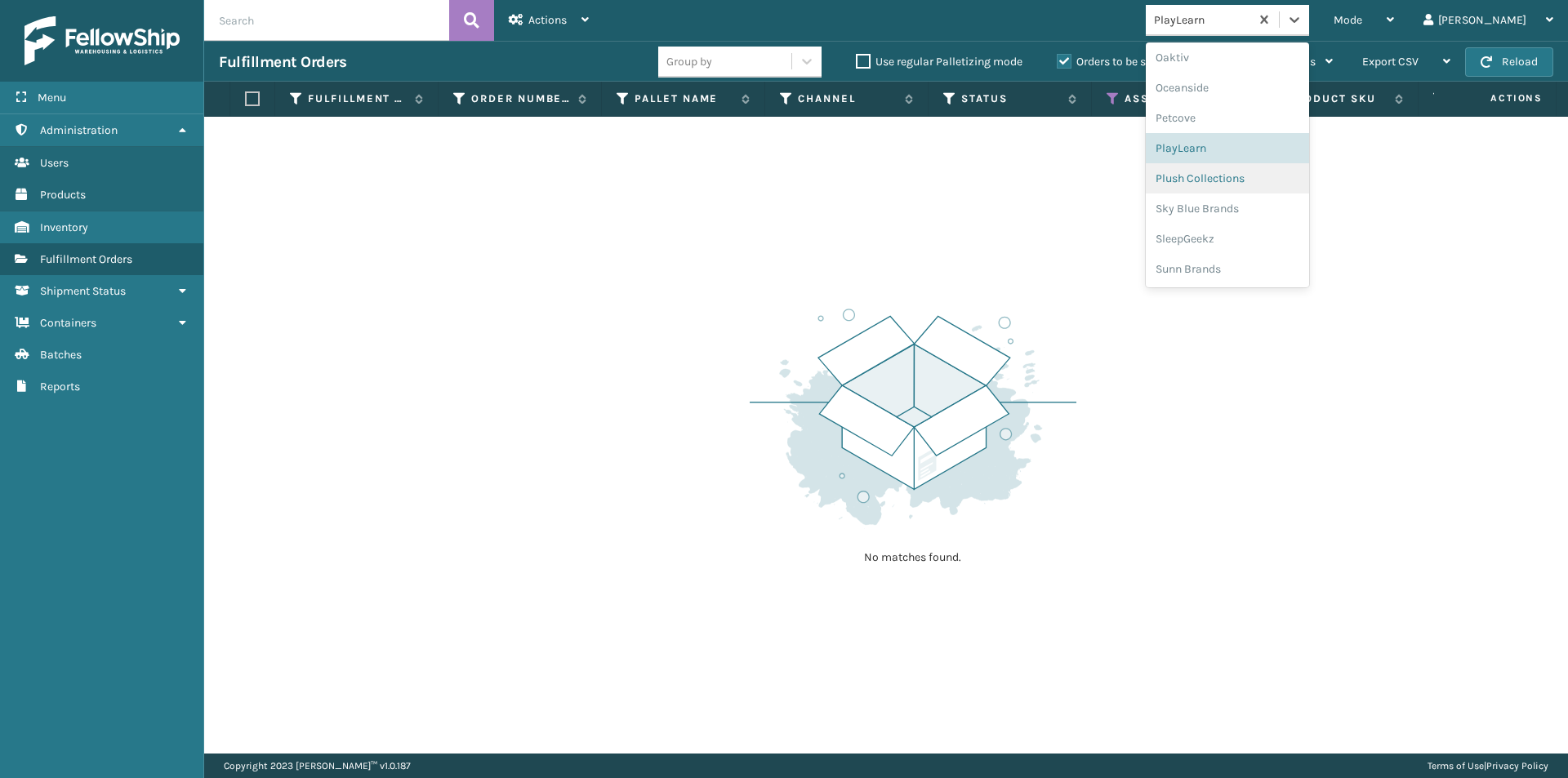
click at [1254, 189] on div "Plush Collections" at bounding box center [1227, 179] width 164 height 31
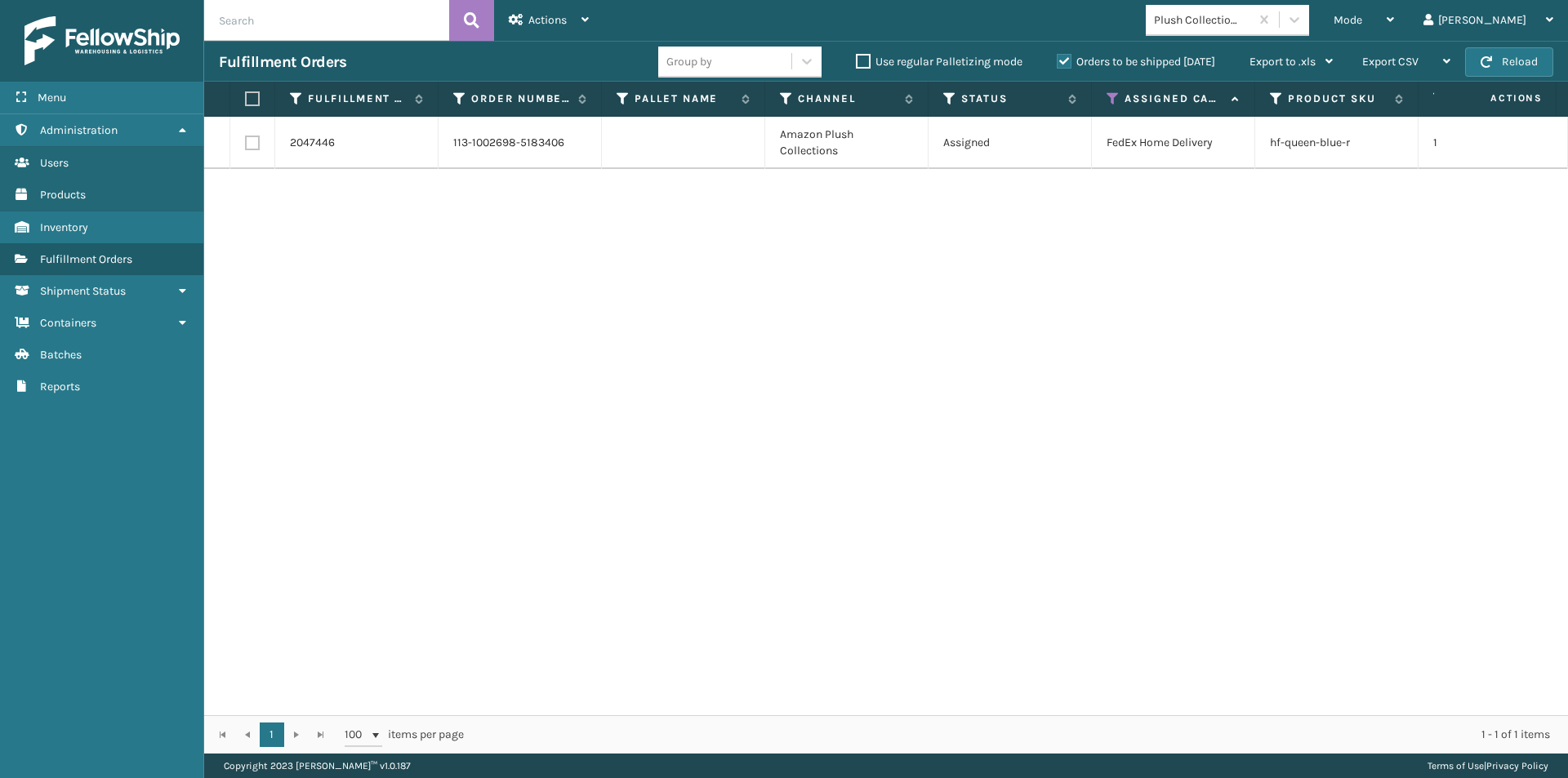
click at [251, 93] on label at bounding box center [250, 99] width 10 height 14
click at [246, 94] on input "checkbox" at bounding box center [245, 99] width 1 height 11
click at [587, 20] on icon at bounding box center [585, 20] width 8 height 11
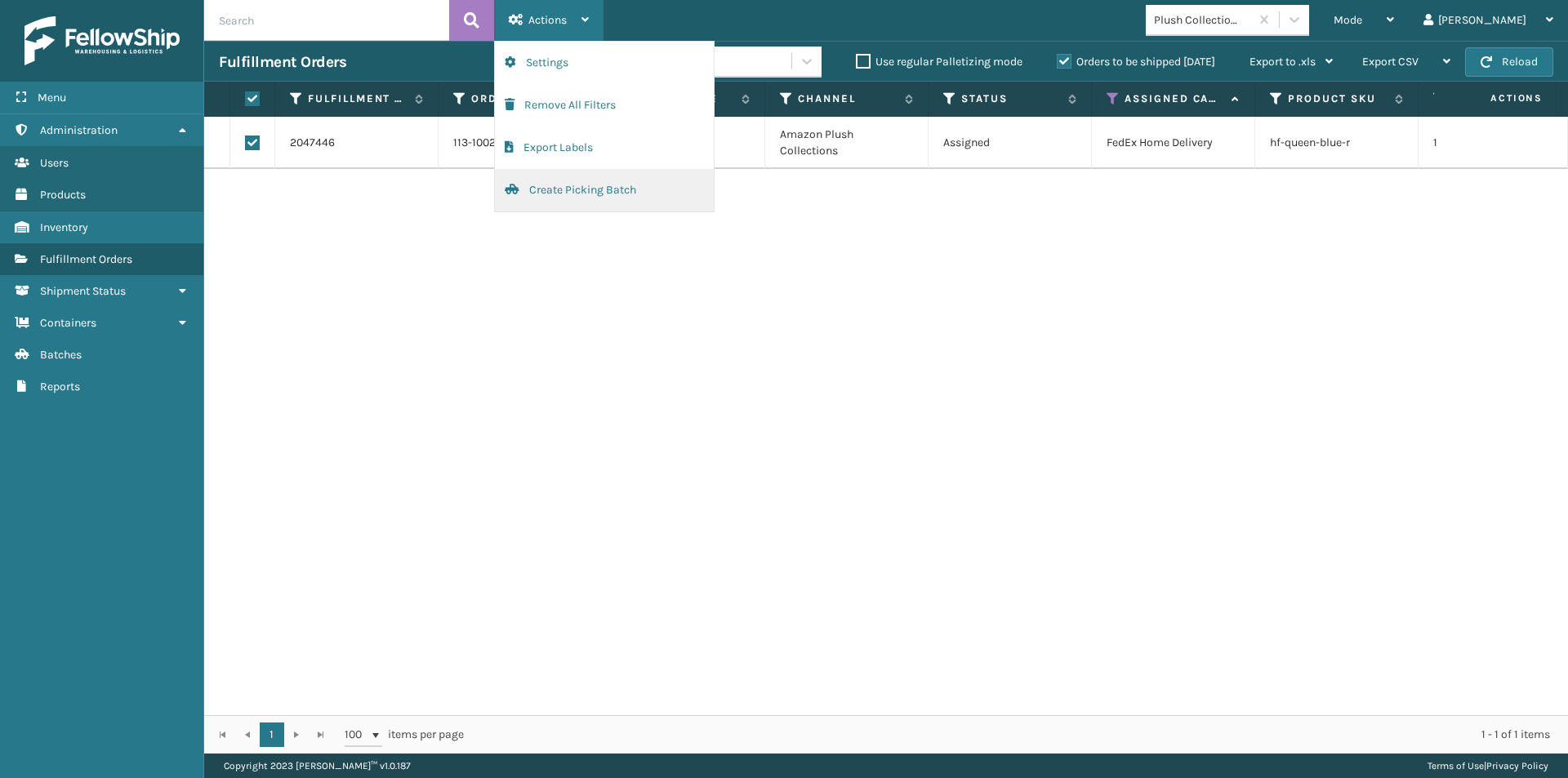
click at [579, 196] on button "Create Picking Batch" at bounding box center [604, 190] width 219 height 42
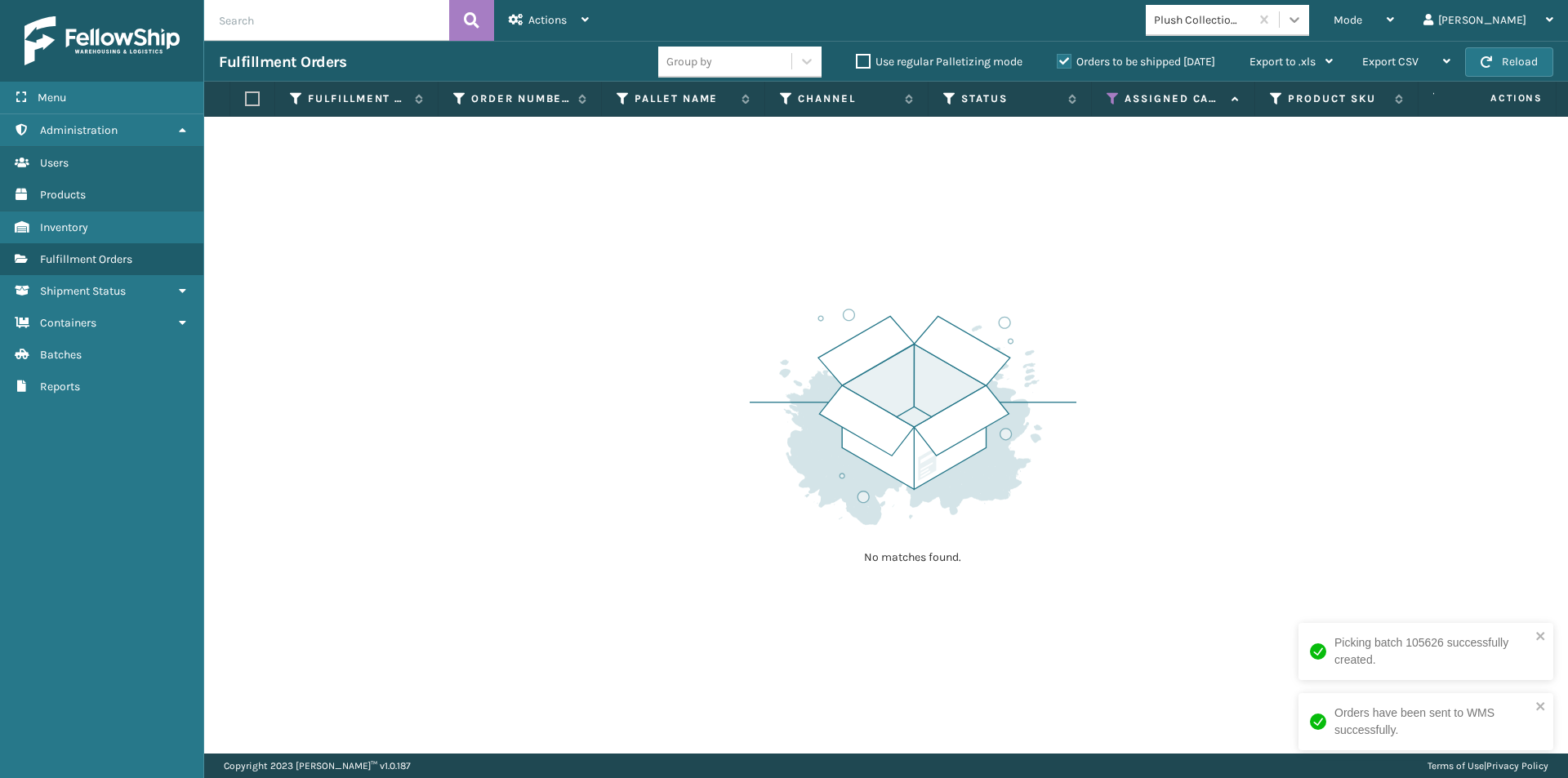
click at [1299, 20] on icon at bounding box center [1294, 20] width 10 height 6
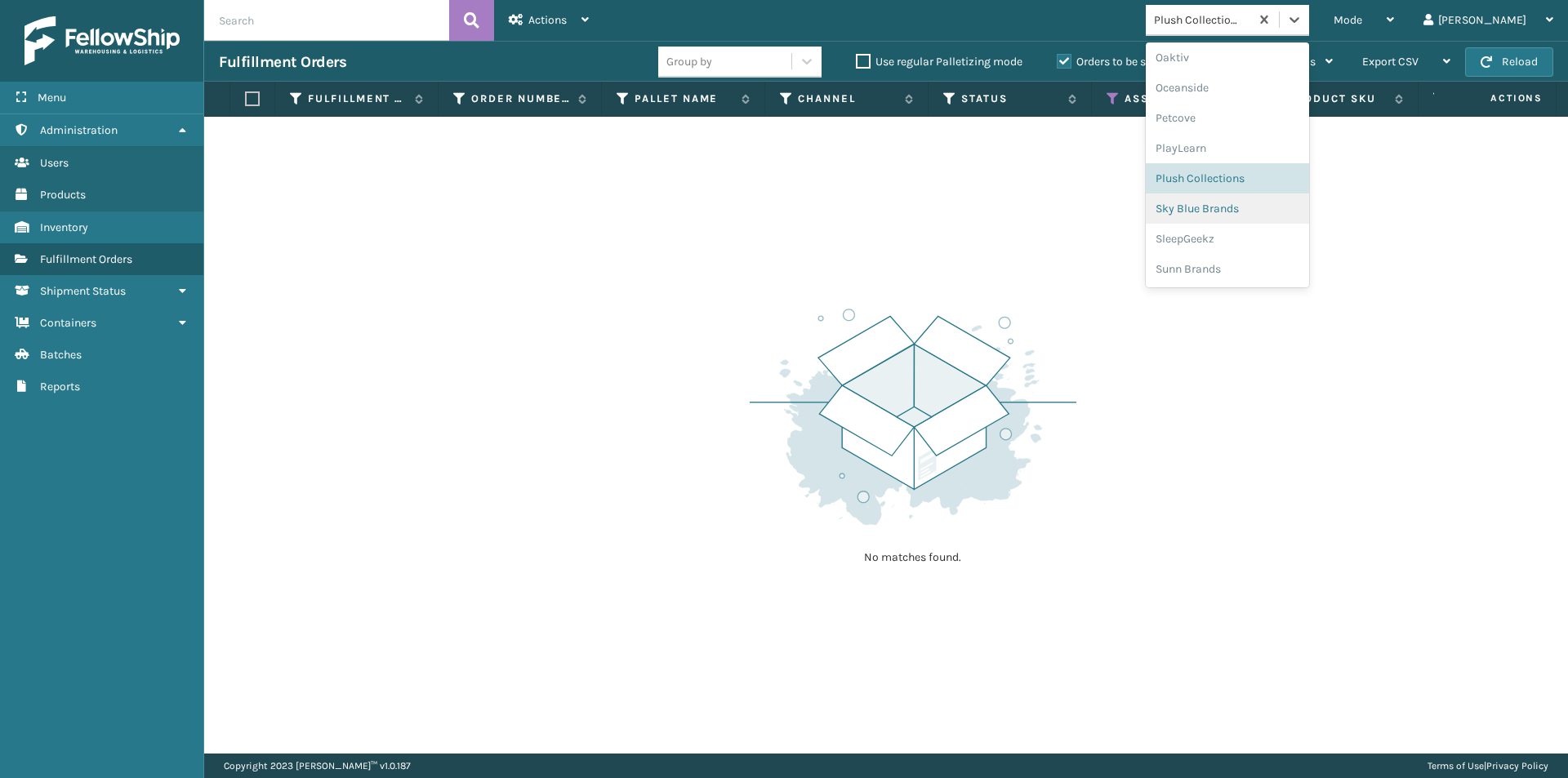
click at [1266, 211] on div "Sky Blue Brands" at bounding box center [1227, 209] width 164 height 31
click at [1303, 26] on icon at bounding box center [1294, 19] width 16 height 16
click at [1283, 239] on div "SleepGeekz" at bounding box center [1227, 239] width 164 height 31
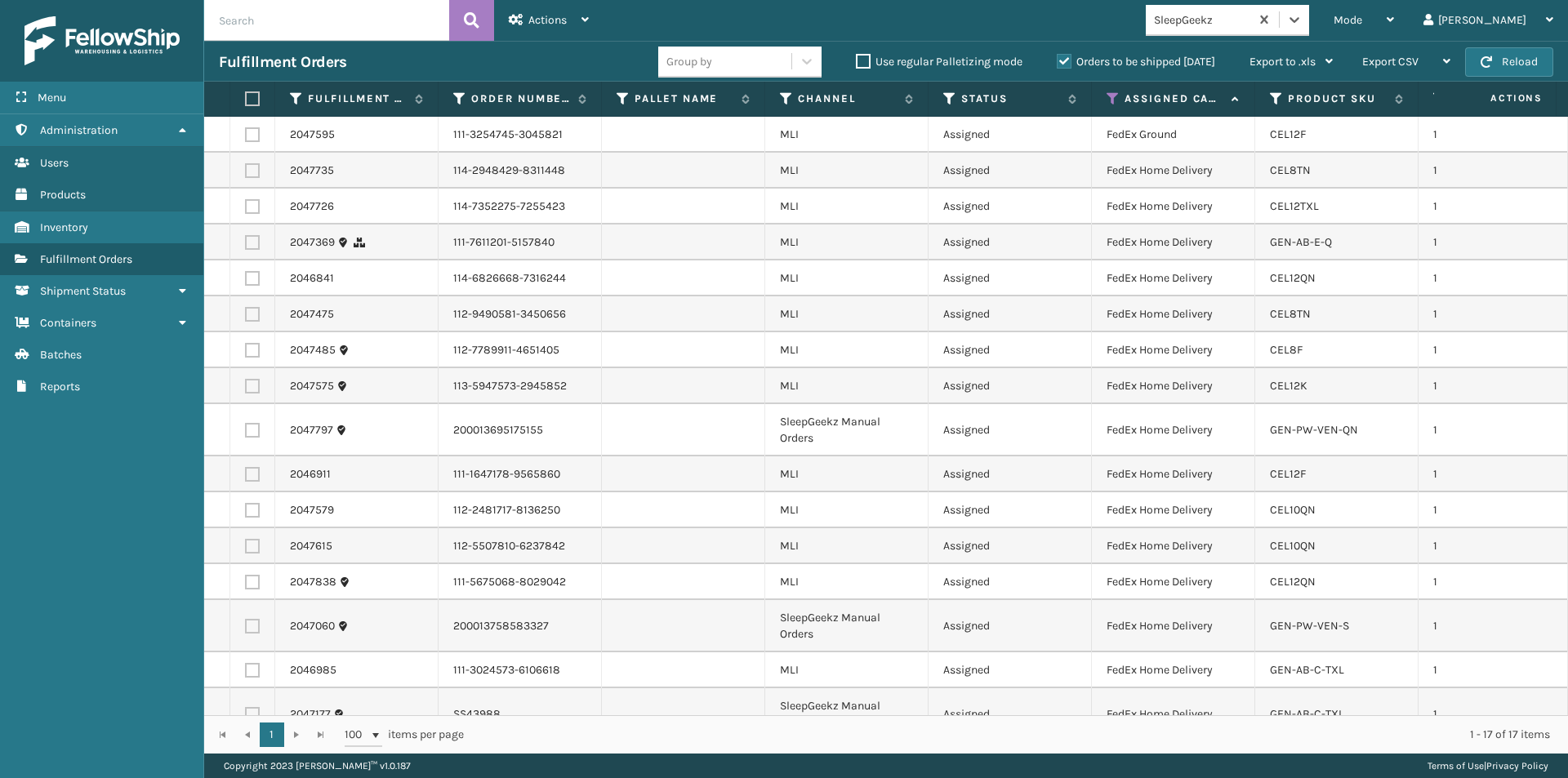
click at [253, 100] on label at bounding box center [250, 99] width 10 height 14
click at [246, 100] on input "checkbox" at bounding box center [245, 99] width 1 height 11
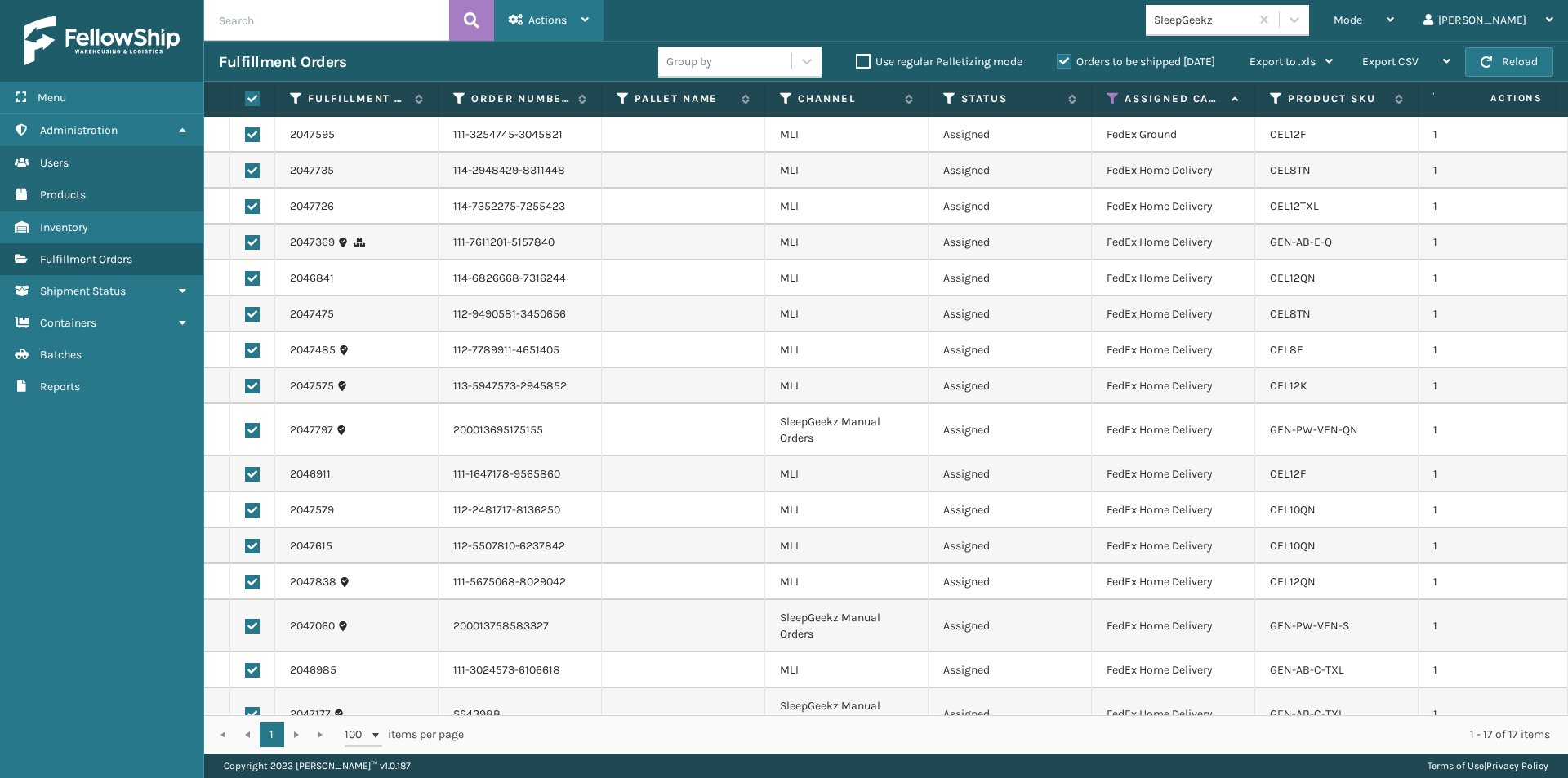
click at [582, 29] on div "Actions" at bounding box center [549, 20] width 80 height 41
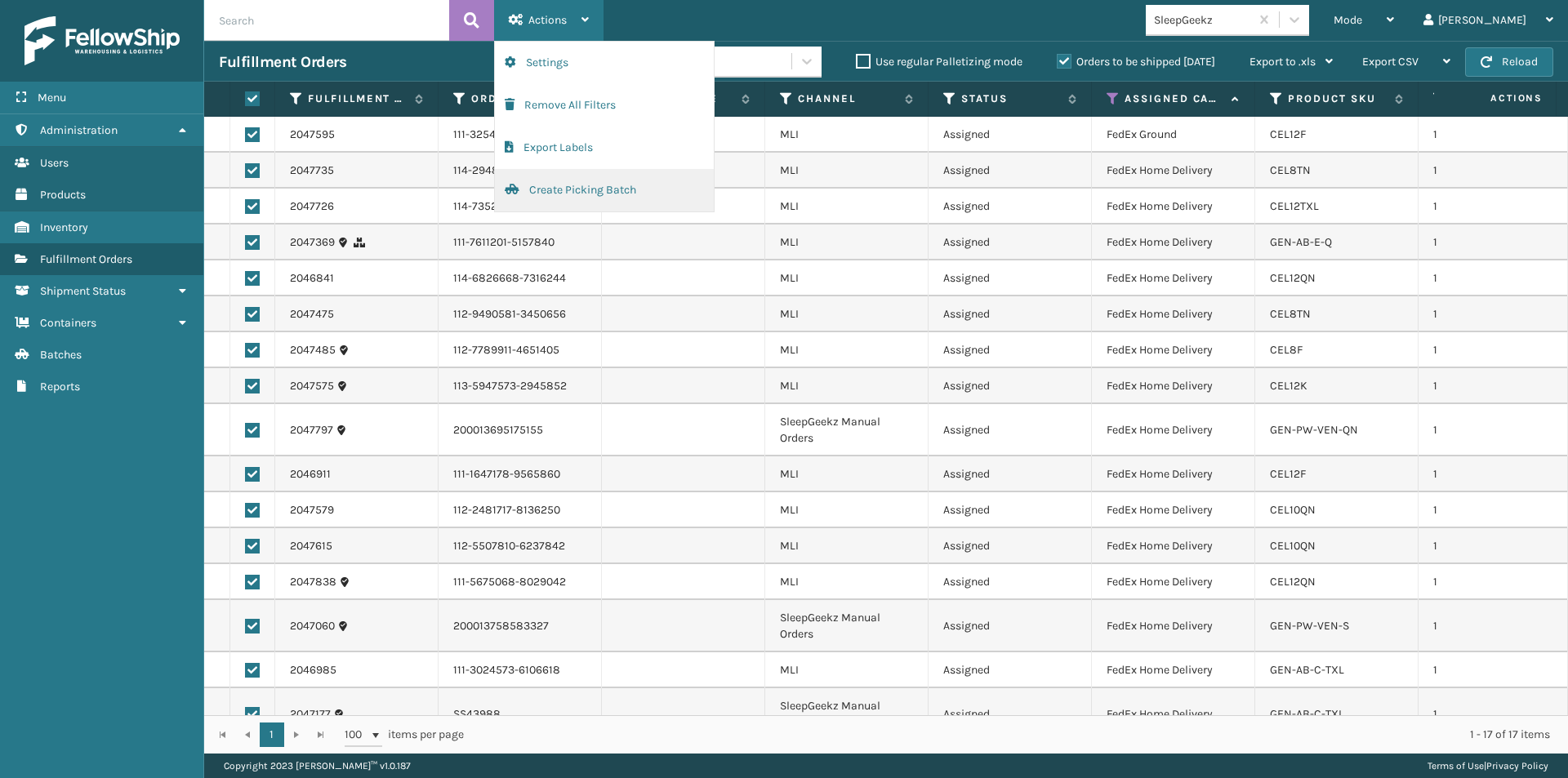
click at [553, 186] on button "Create Picking Batch" at bounding box center [604, 190] width 219 height 42
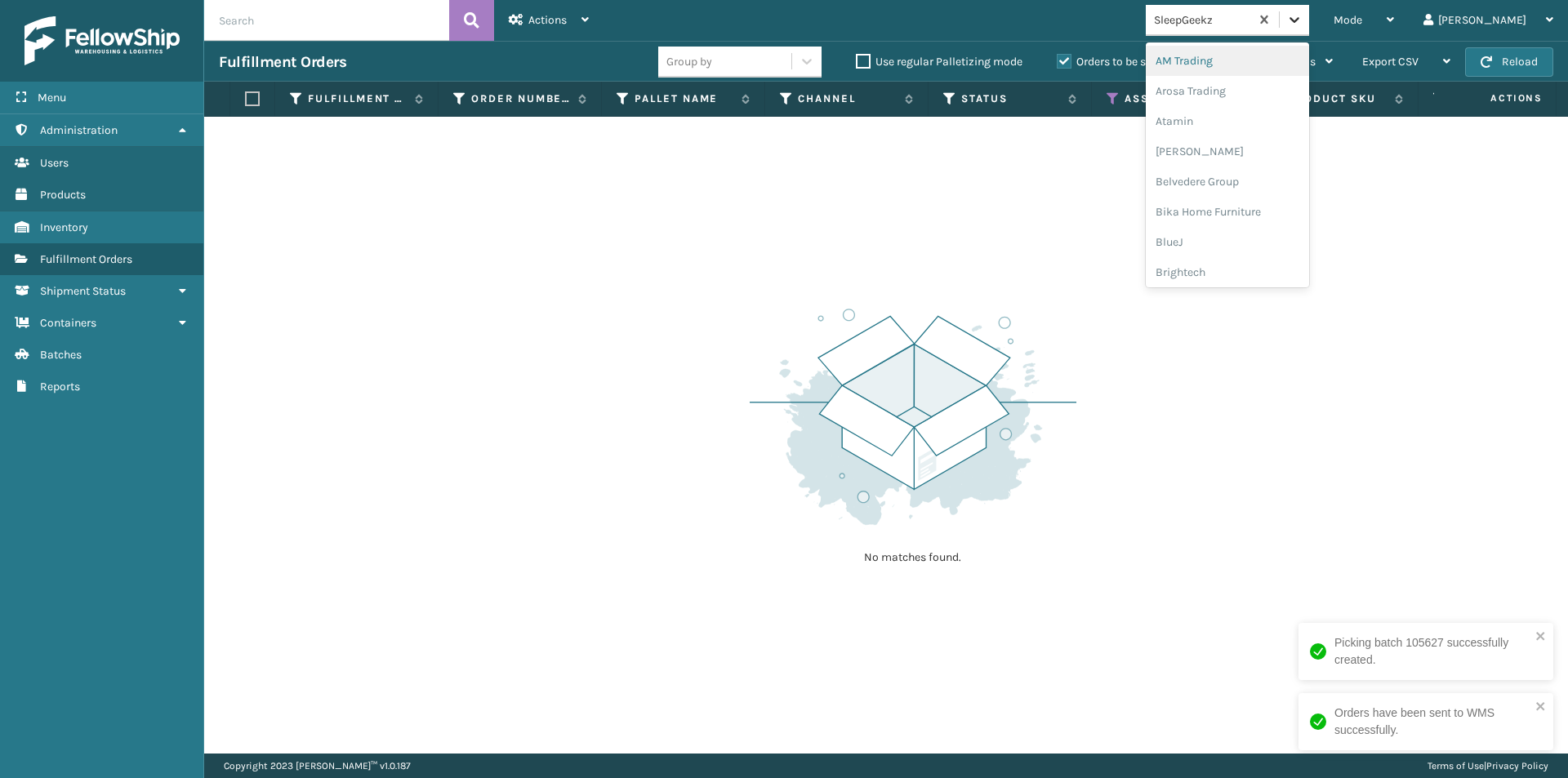
click at [1303, 12] on icon at bounding box center [1294, 19] width 16 height 16
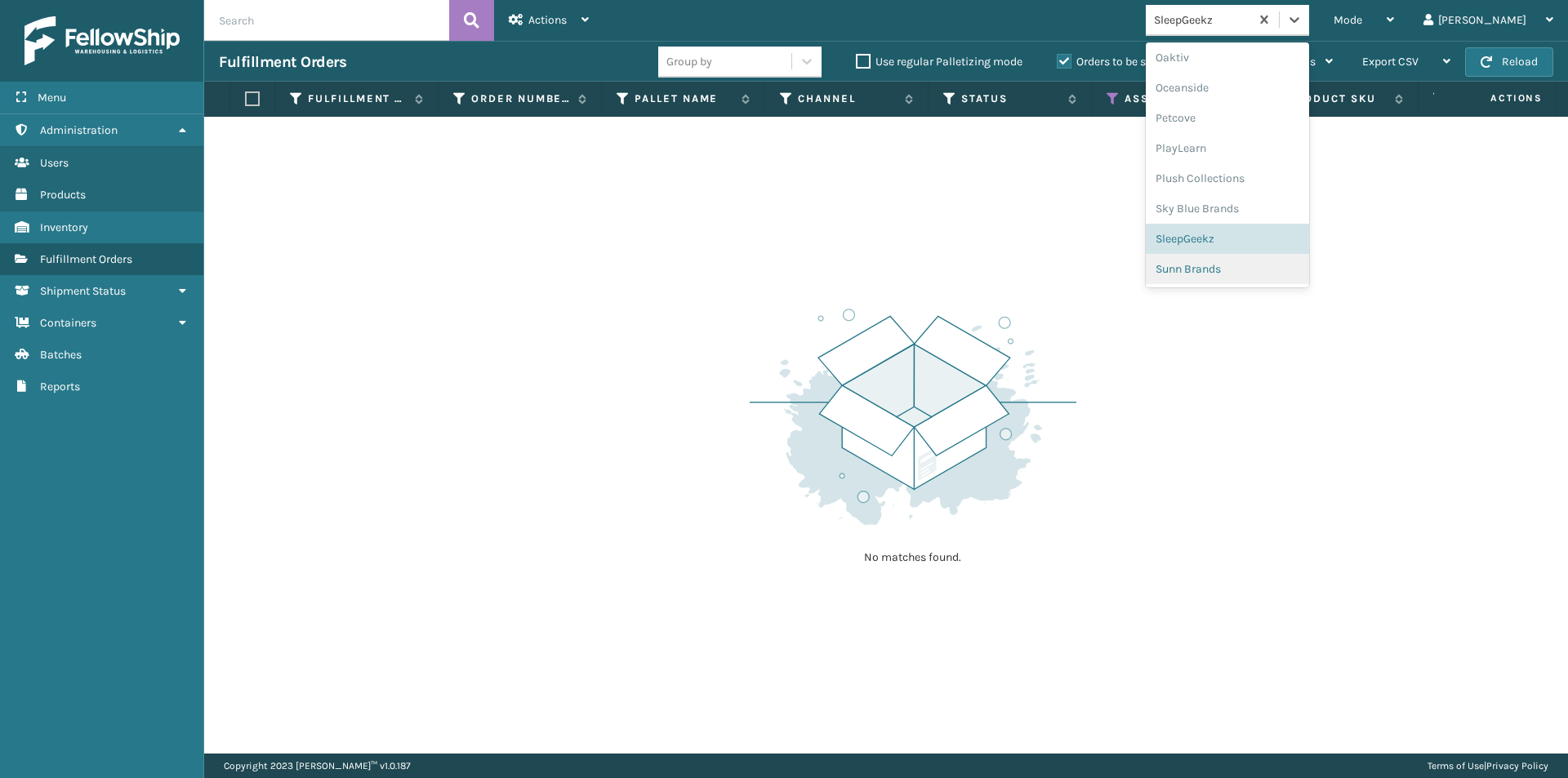
click at [1289, 279] on div "Sunn Brands" at bounding box center [1227, 269] width 164 height 31
